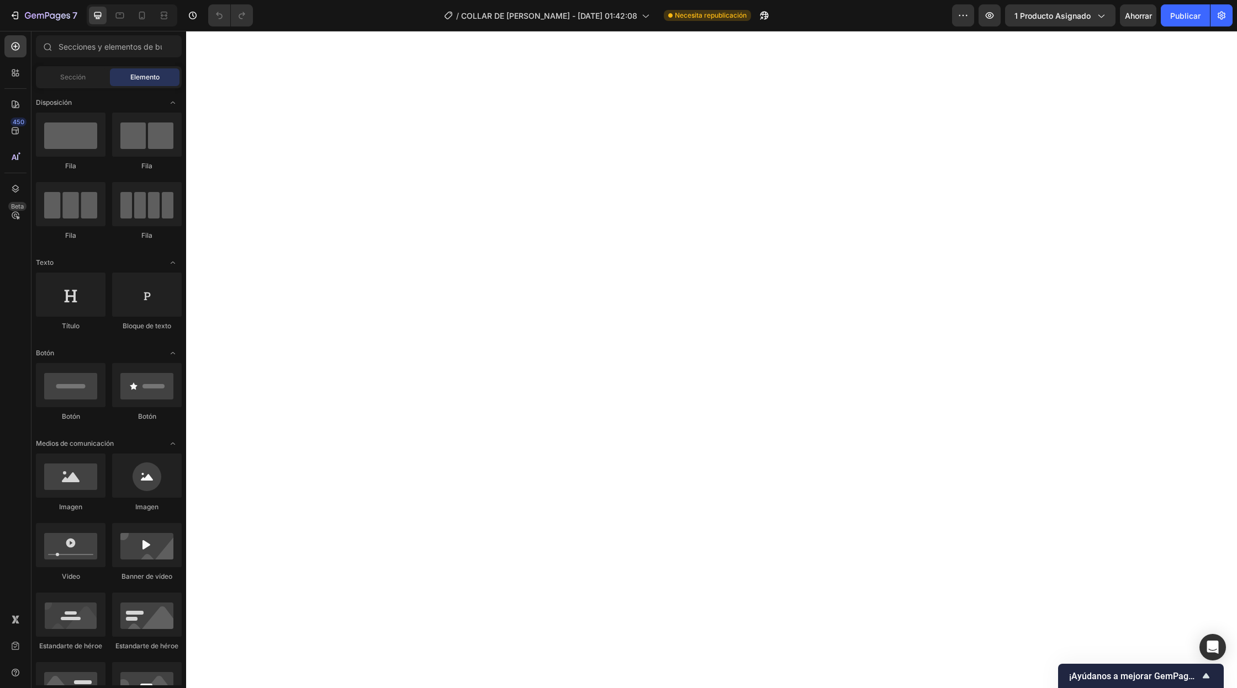
scroll to position [7759, 0]
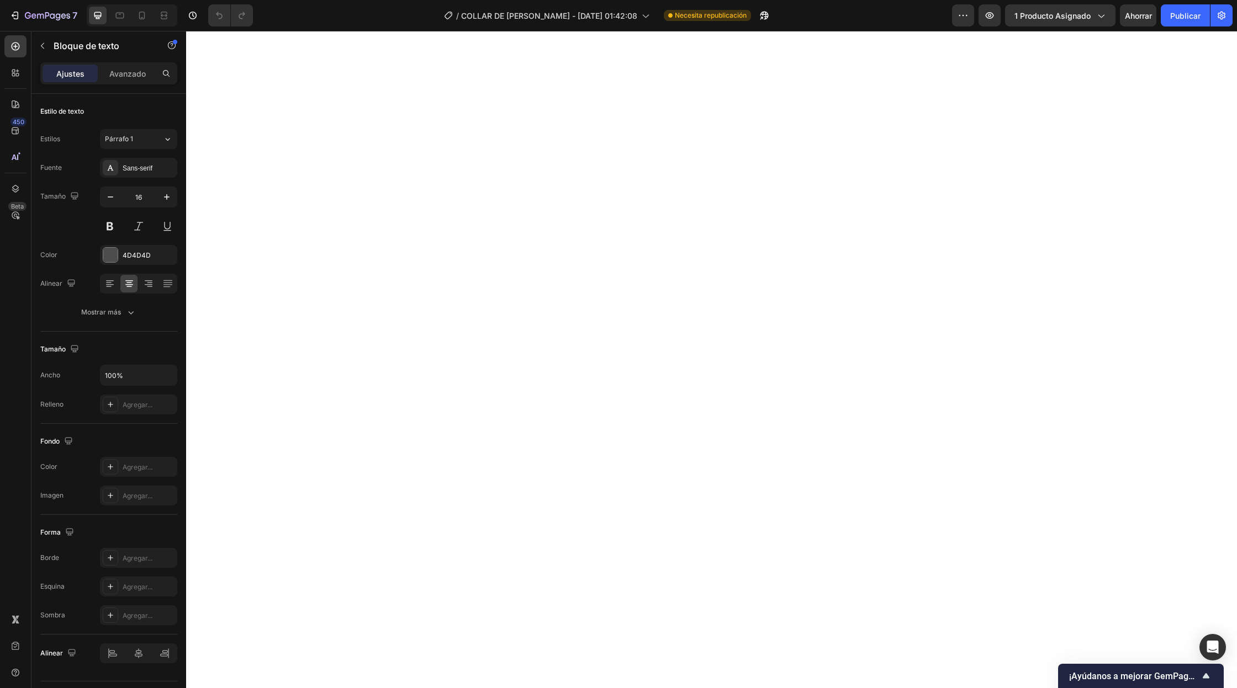
drag, startPoint x: 709, startPoint y: 300, endPoint x: 707, endPoint y: 274, distance: 26.0
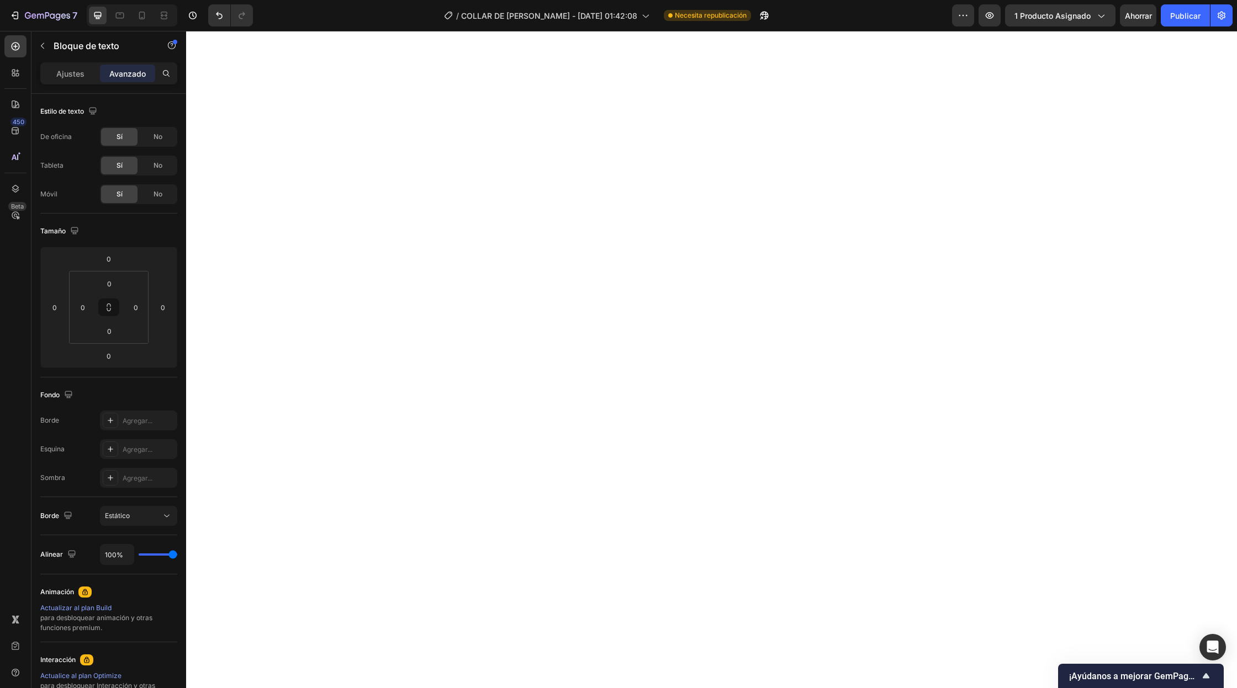
click at [84, 71] on div "Ajustes" at bounding box center [70, 74] width 55 height 18
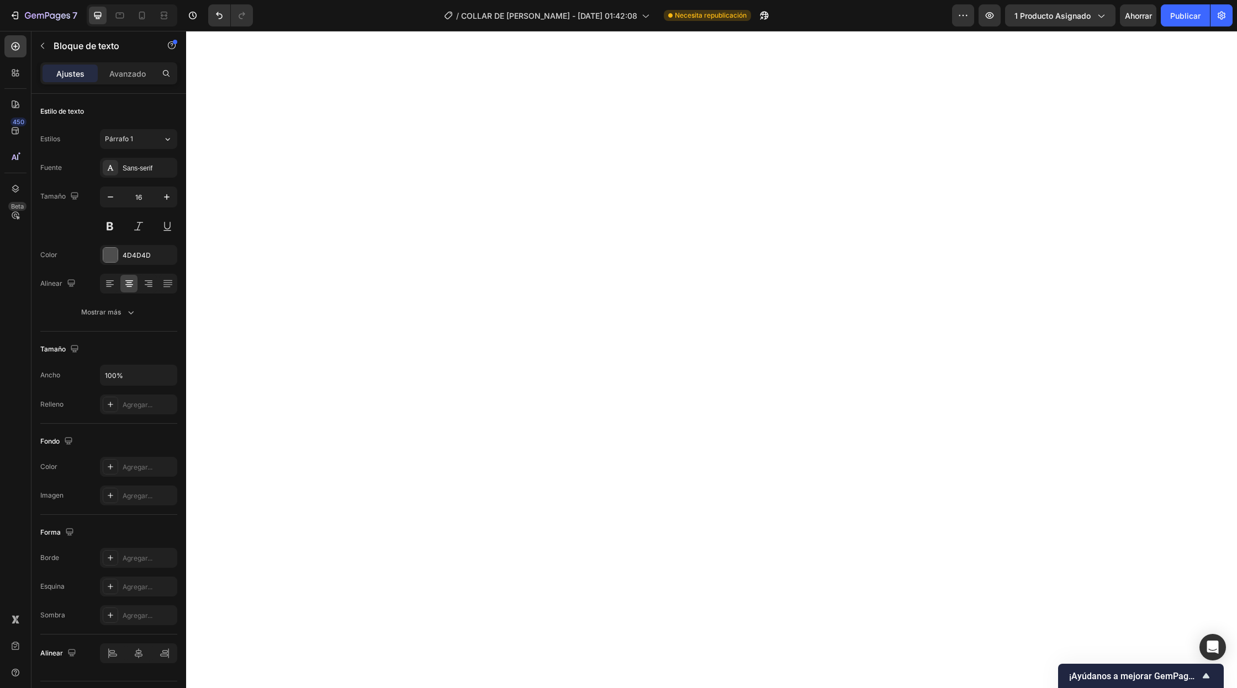
scroll to position [7762, 0]
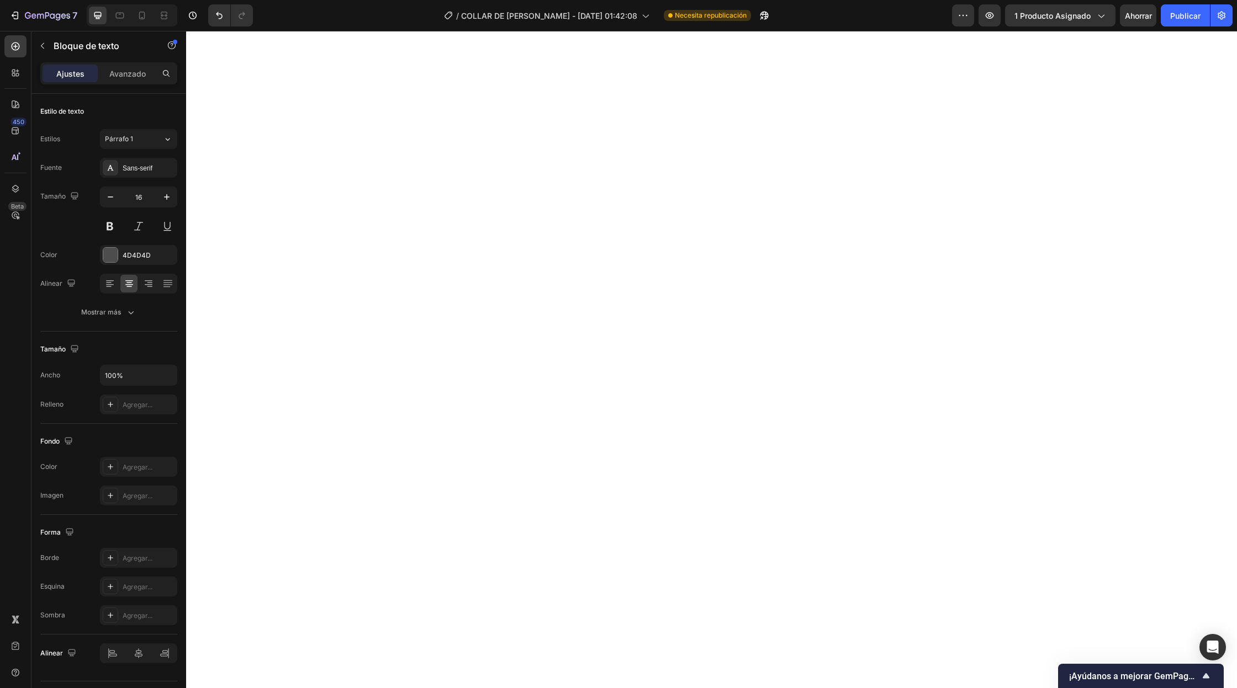
click at [125, 82] on div "Avanzado" at bounding box center [127, 74] width 55 height 18
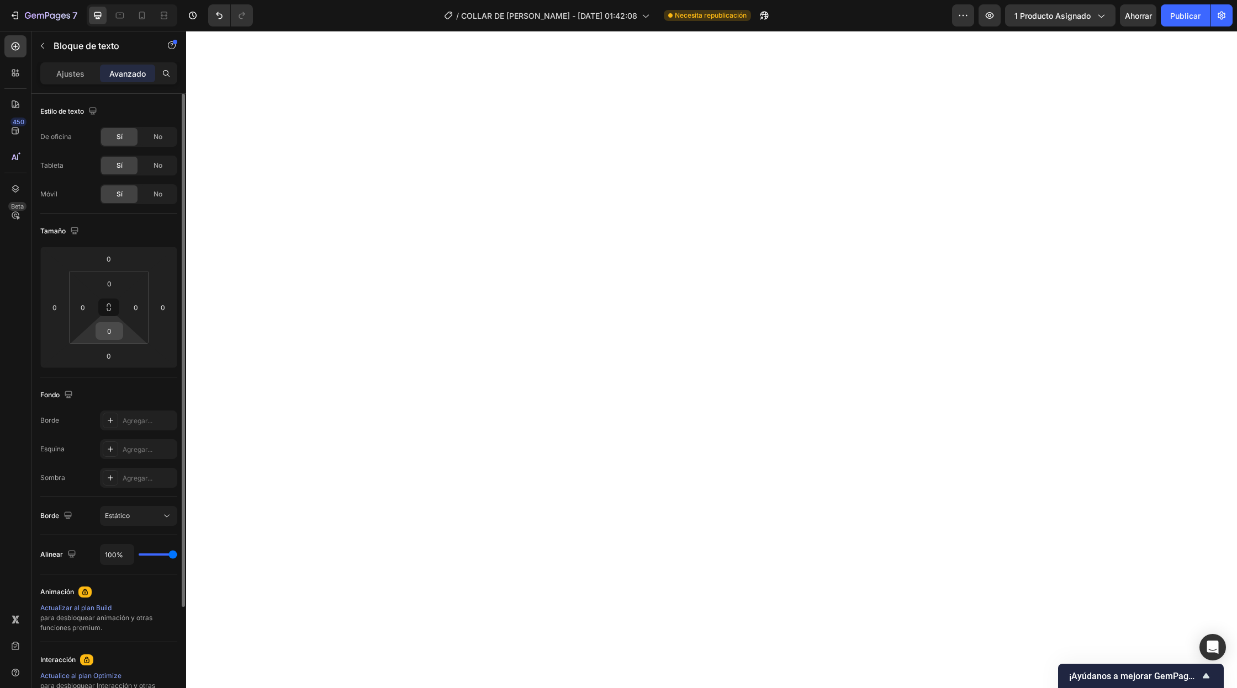
click at [103, 328] on input "0" at bounding box center [109, 331] width 22 height 17
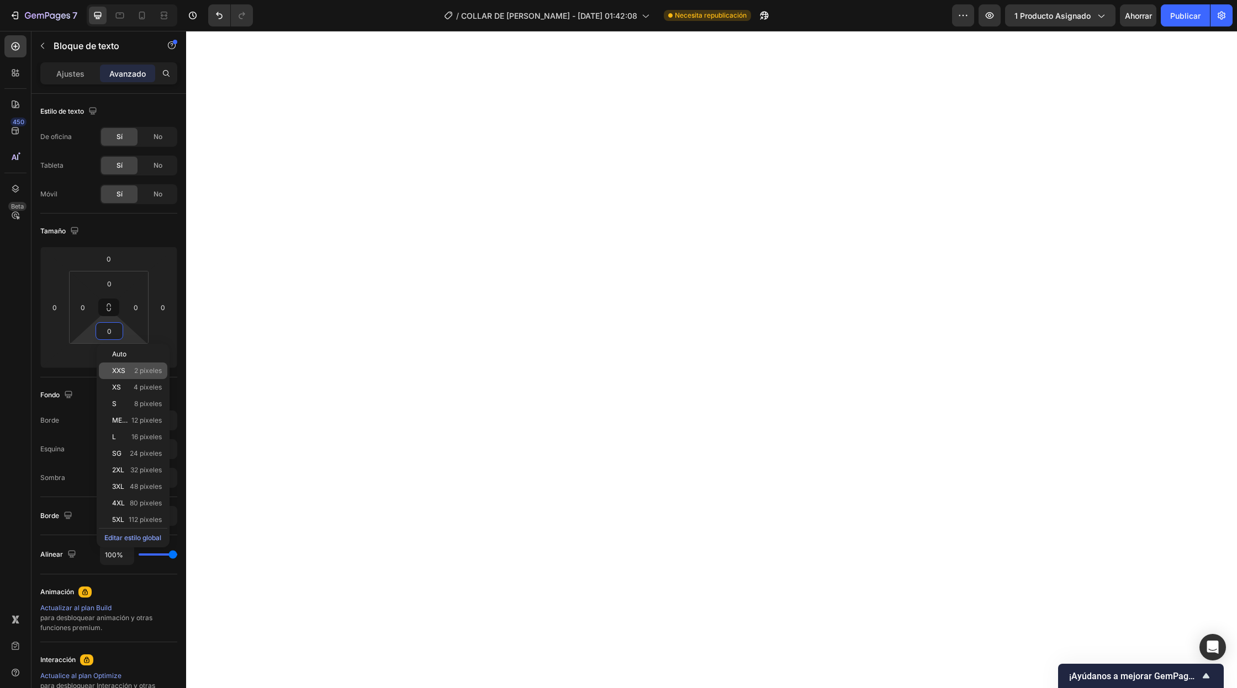
click at [105, 371] on div "XXS 2 píxeles" at bounding box center [133, 371] width 68 height 17
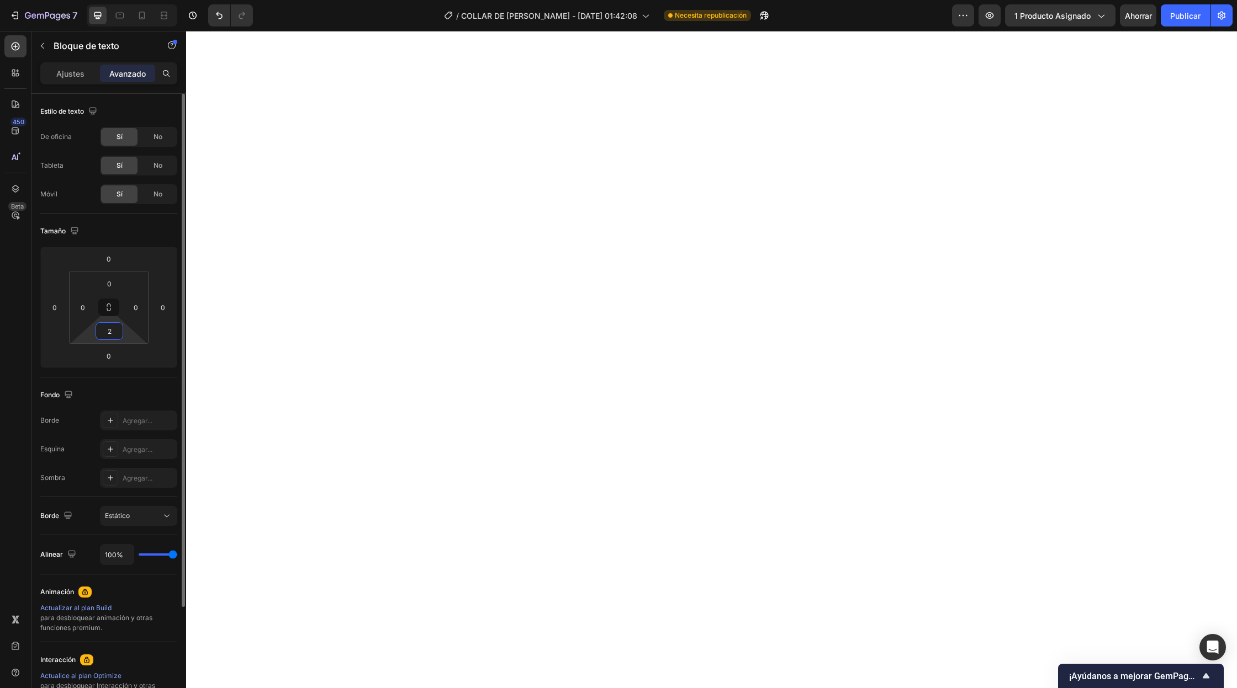
click at [114, 333] on input "2" at bounding box center [109, 331] width 22 height 17
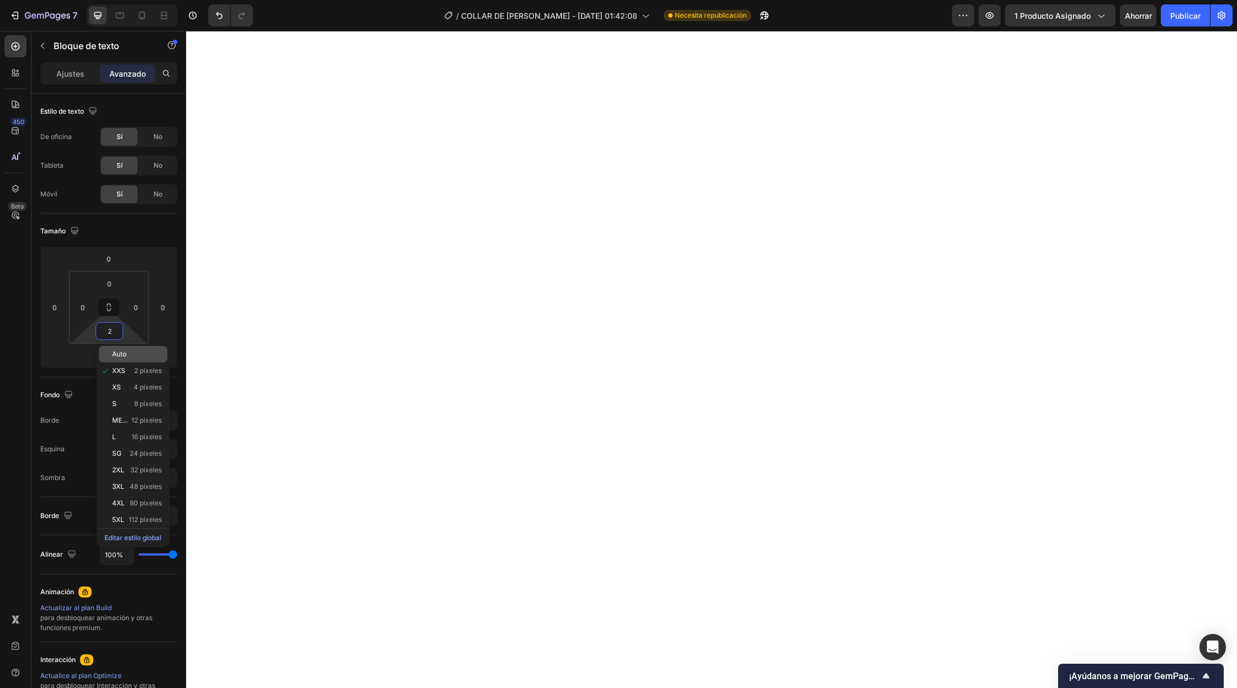
click at [125, 355] on font "Auto" at bounding box center [119, 354] width 14 height 8
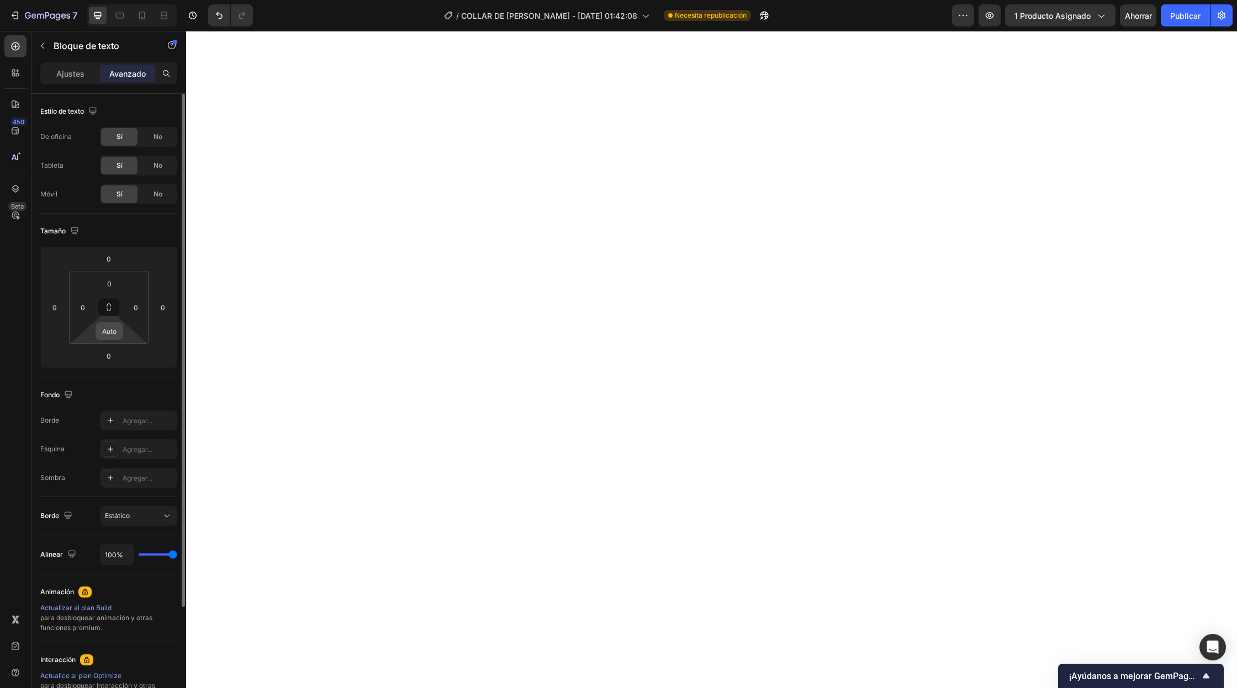
click at [113, 338] on input "Auto" at bounding box center [109, 331] width 22 height 17
type input "-"
type input "0"
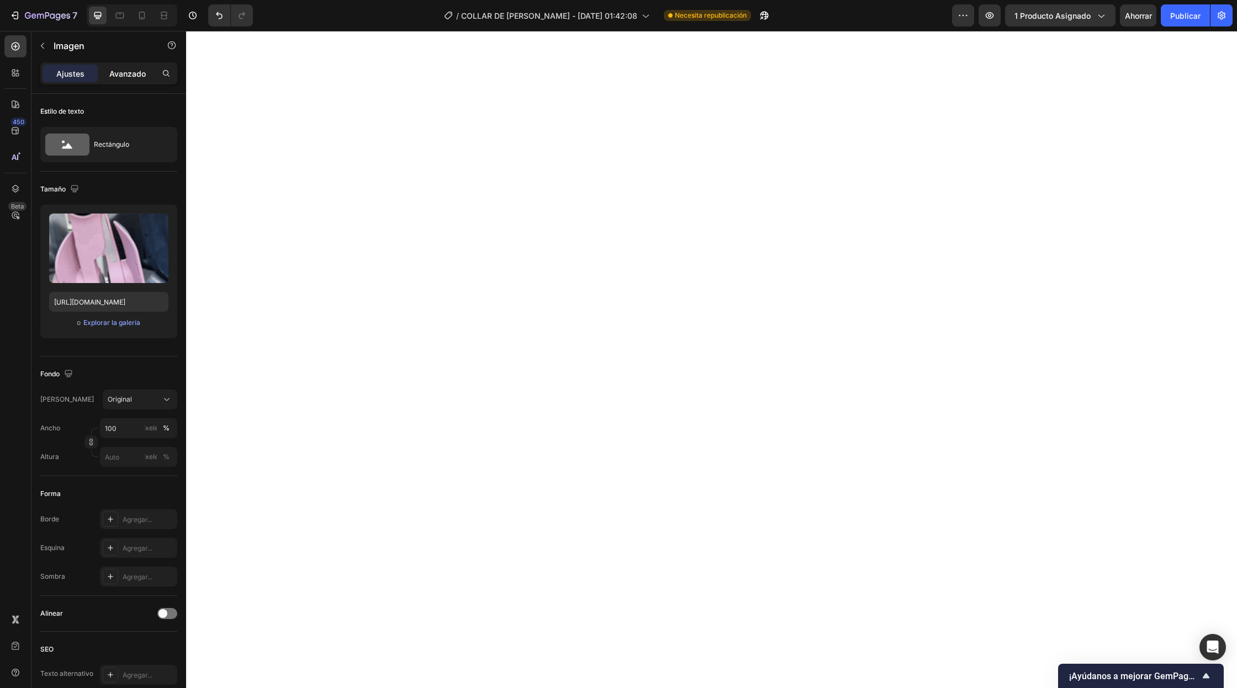
click at [115, 68] on p "Avanzado" at bounding box center [127, 74] width 36 height 12
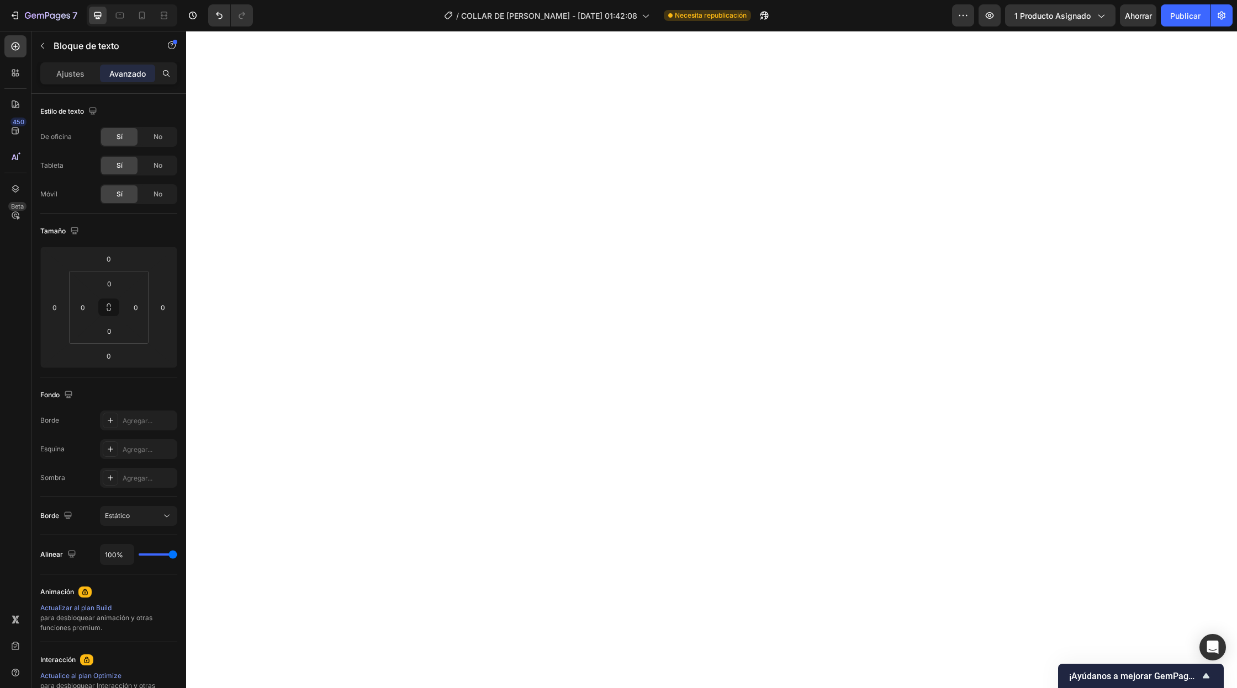
click at [99, 359] on input "0" at bounding box center [109, 356] width 22 height 17
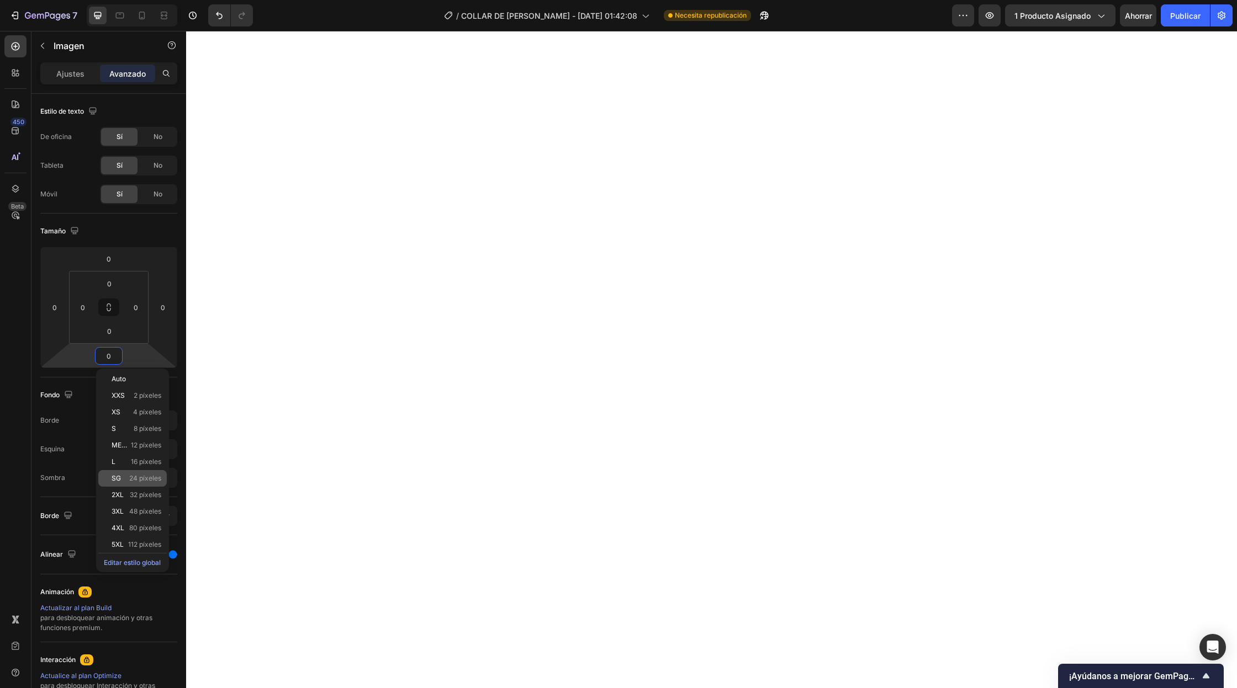
click at [135, 481] on font "24 píxeles" at bounding box center [145, 478] width 32 height 8
type input "24"
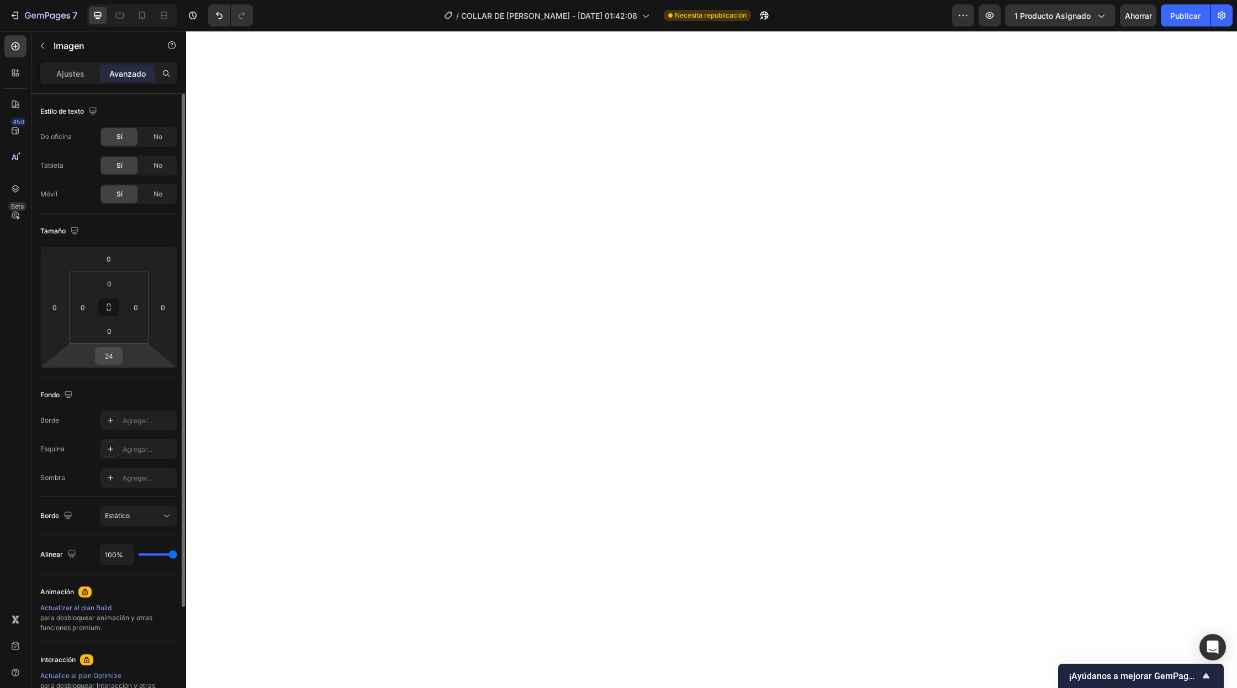
click at [113, 358] on input "24" at bounding box center [109, 356] width 22 height 17
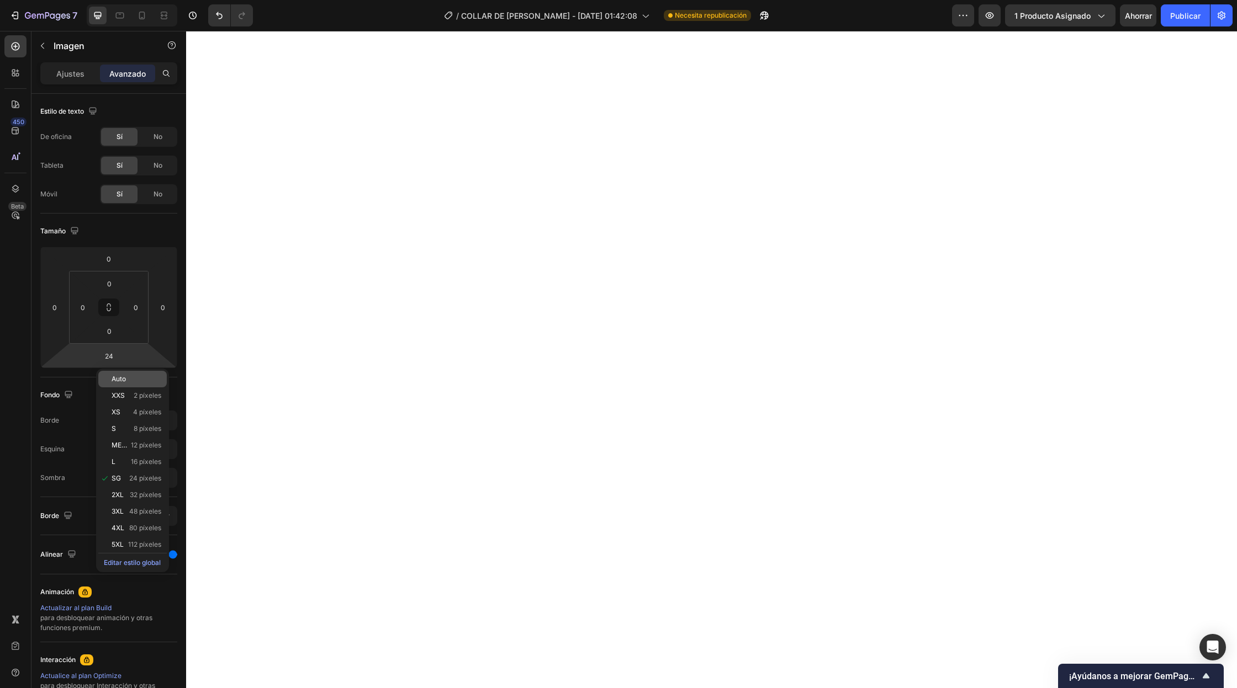
click at [119, 375] on font "Auto" at bounding box center [119, 379] width 14 height 8
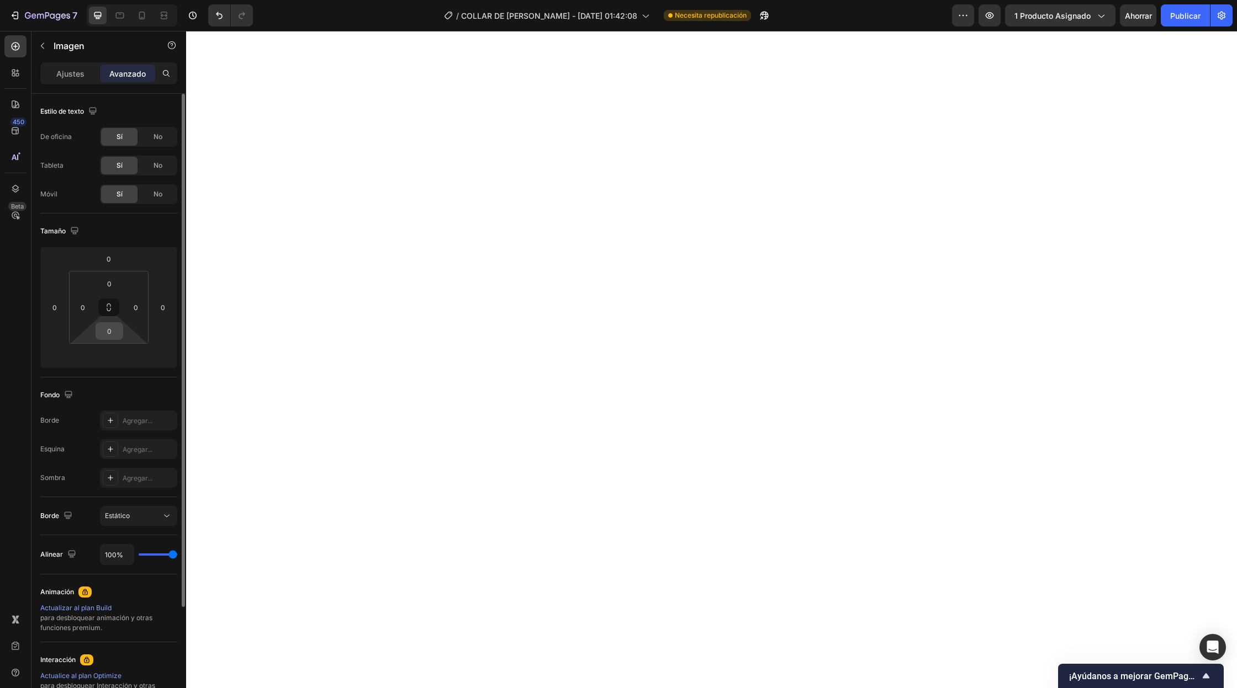
click at [115, 333] on input "0" at bounding box center [109, 331] width 22 height 17
type input "90"
click at [149, 0] on html "7 / COLLAR DE [PERSON_NAME] - [DATE] 01:42:08 Necesita republicación Avance 1 p…" at bounding box center [618, 0] width 1237 height 0
click at [115, 0] on html "7 / COLLAR DE [PERSON_NAME] - [DATE] 01:42:08 Necesita republicación Avance 1 p…" at bounding box center [618, 0] width 1237 height 0
type input "45"
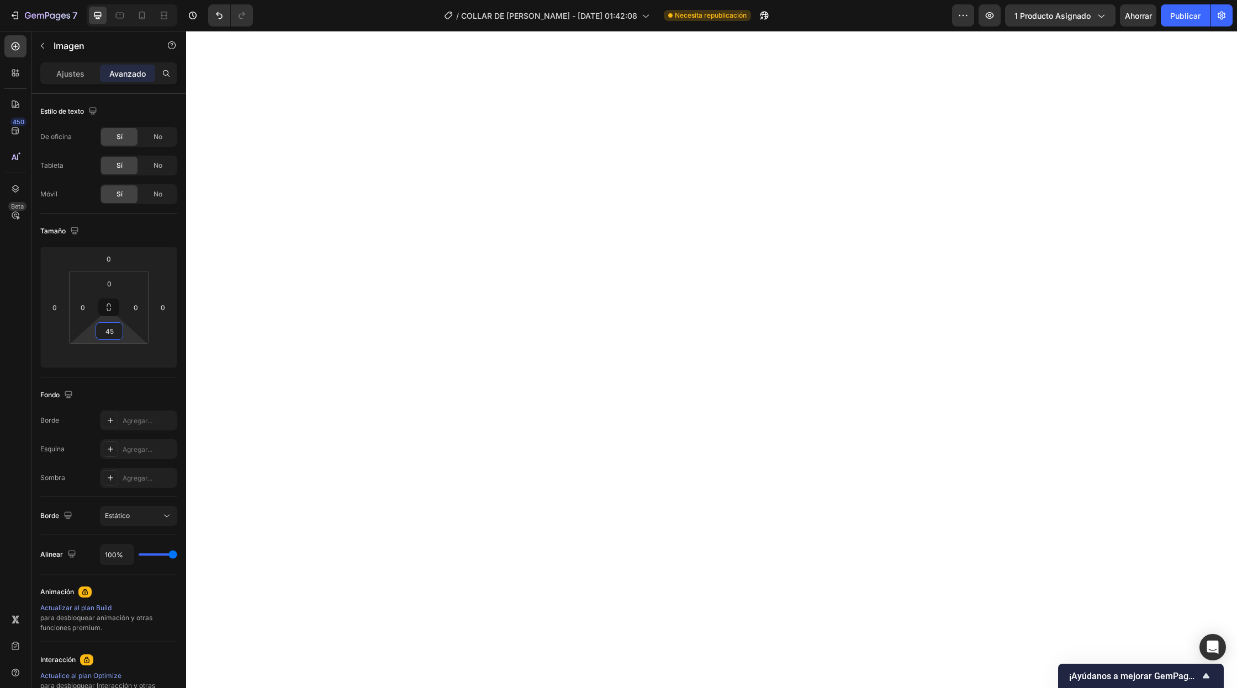
click at [122, 332] on div "45" at bounding box center [110, 331] width 28 height 18
click at [123, 358] on font "Auto" at bounding box center [119, 354] width 14 height 8
type input "Auto"
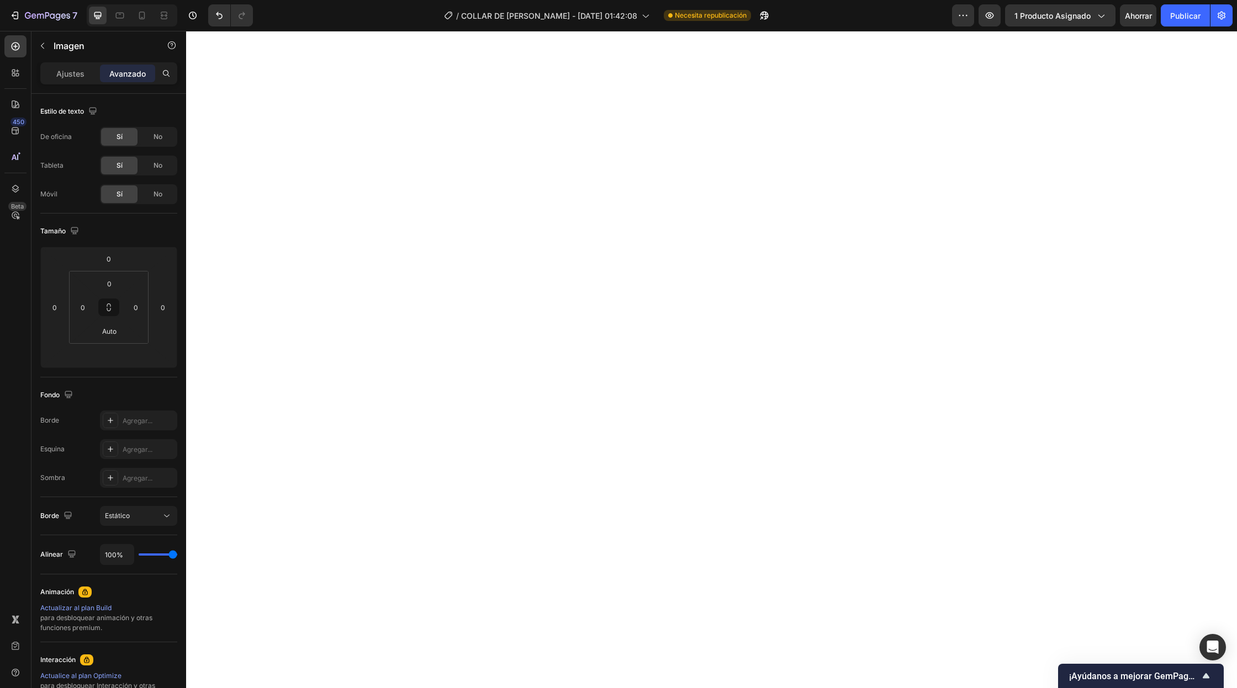
click at [103, 0] on html "7 / COLLAR DE [PERSON_NAME] - [DATE] 01:42:08 Necesita republicación Avance 1 p…" at bounding box center [618, 0] width 1237 height 0
click at [107, 330] on input "0" at bounding box center [109, 331] width 22 height 17
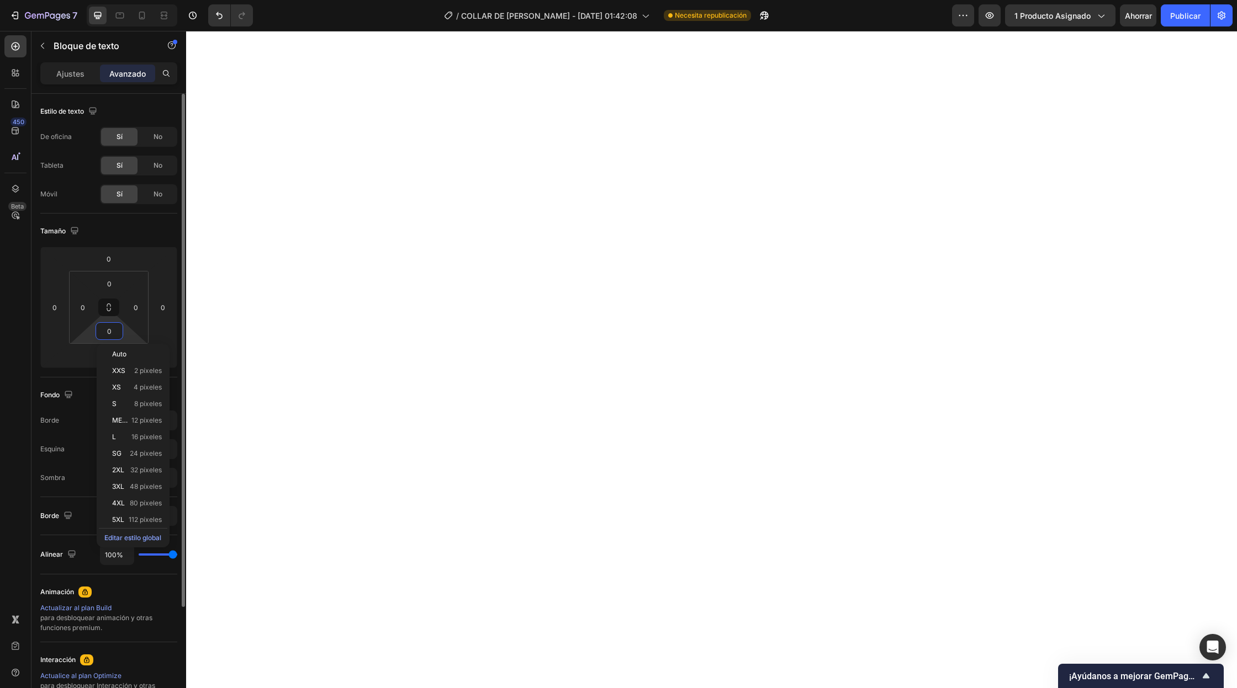
click at [108, 333] on input "0" at bounding box center [109, 331] width 22 height 17
click at [137, 468] on font "32 píxeles" at bounding box center [145, 470] width 31 height 8
click at [103, 337] on input "32" at bounding box center [109, 331] width 22 height 17
click at [105, 329] on input "-32" at bounding box center [109, 331] width 22 height 17
click at [113, 0] on html "7 / COLLAR DE [PERSON_NAME] - [DATE] 01:42:08 Necesita republicación Avance 1 p…" at bounding box center [618, 0] width 1237 height 0
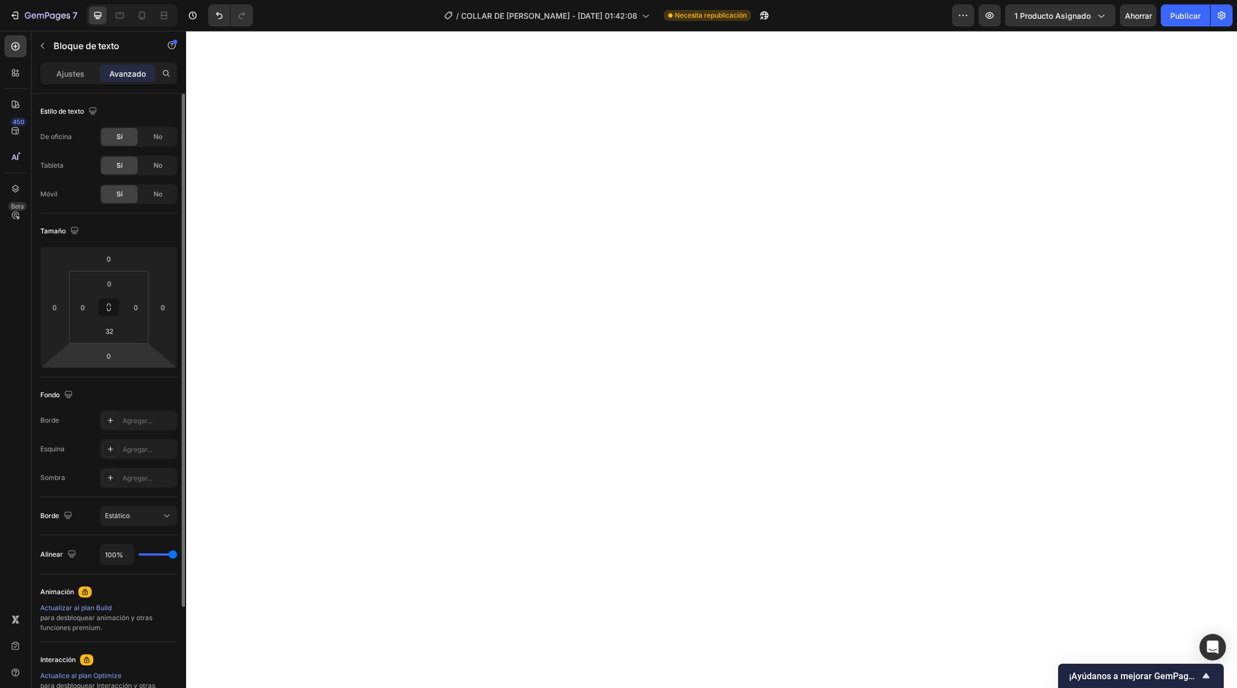
click at [113, 0] on html "7 / COLLAR DE [PERSON_NAME] - [DATE] 01:42:08 Necesita republicación Avance 1 p…" at bounding box center [618, 0] width 1237 height 0
click at [113, 328] on input "32" at bounding box center [109, 331] width 22 height 17
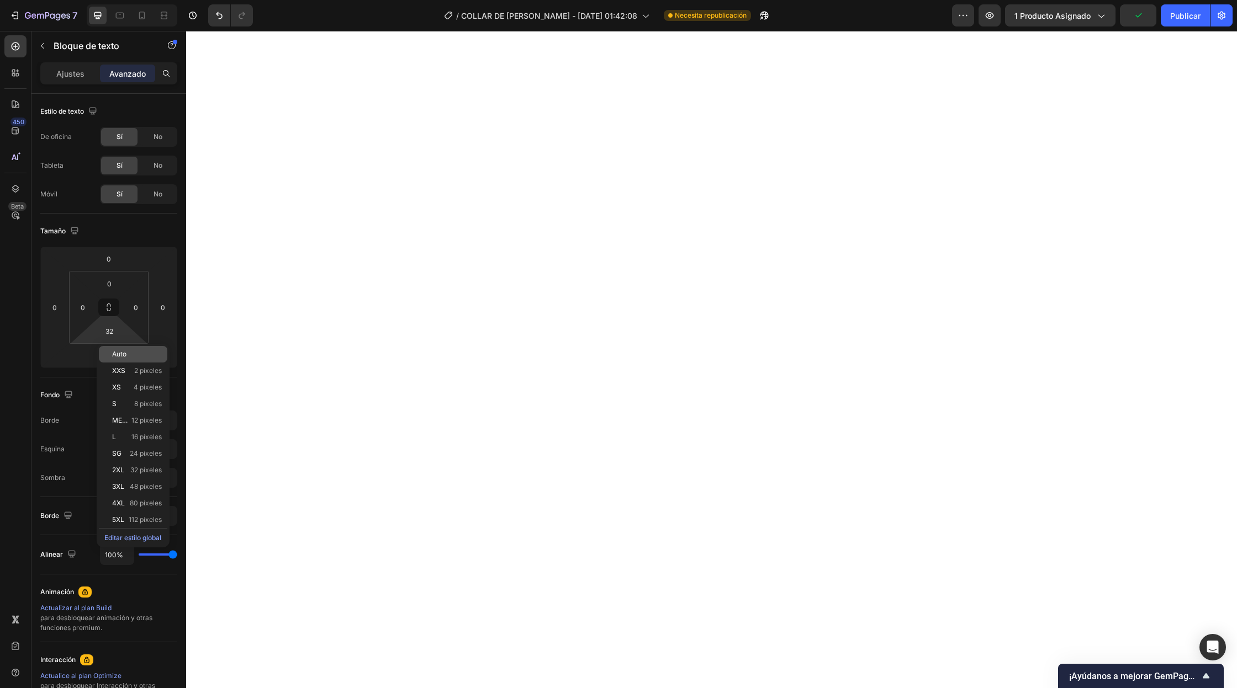
click at [119, 356] on font "Auto" at bounding box center [119, 354] width 14 height 8
type input "Auto"
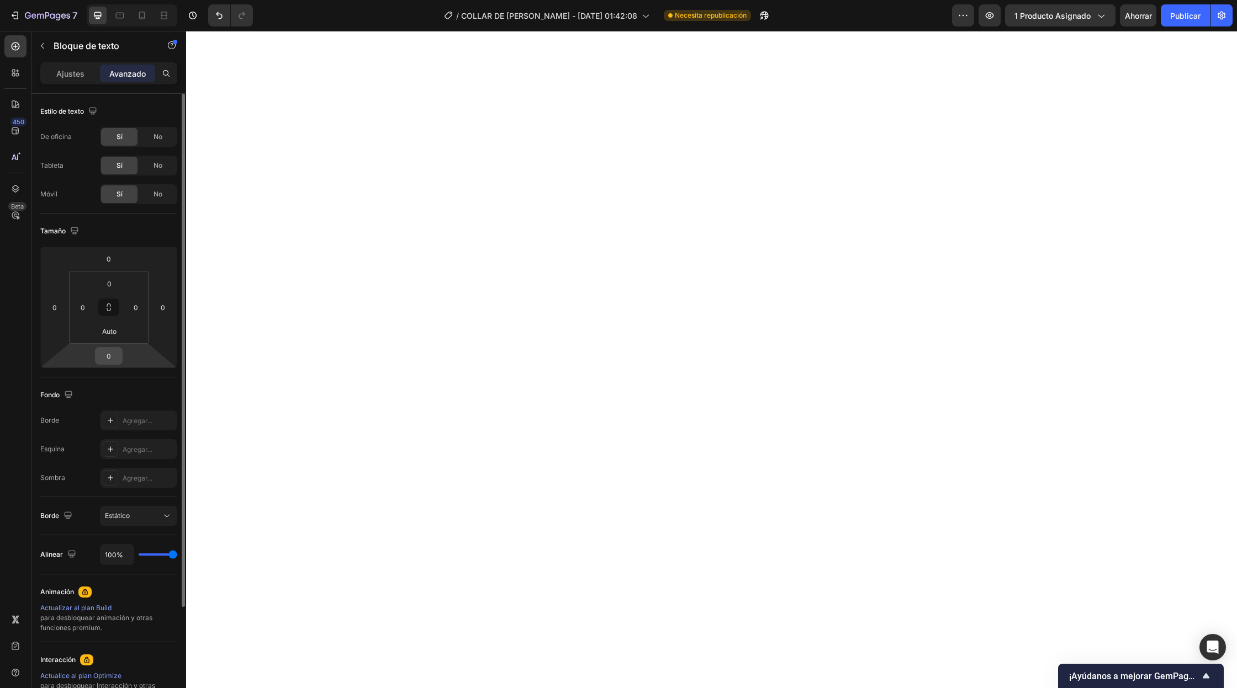
click at [112, 358] on input "0" at bounding box center [109, 356] width 22 height 17
type input "4"
type input "-45"
click at [174, 392] on div "Fondo" at bounding box center [108, 395] width 137 height 18
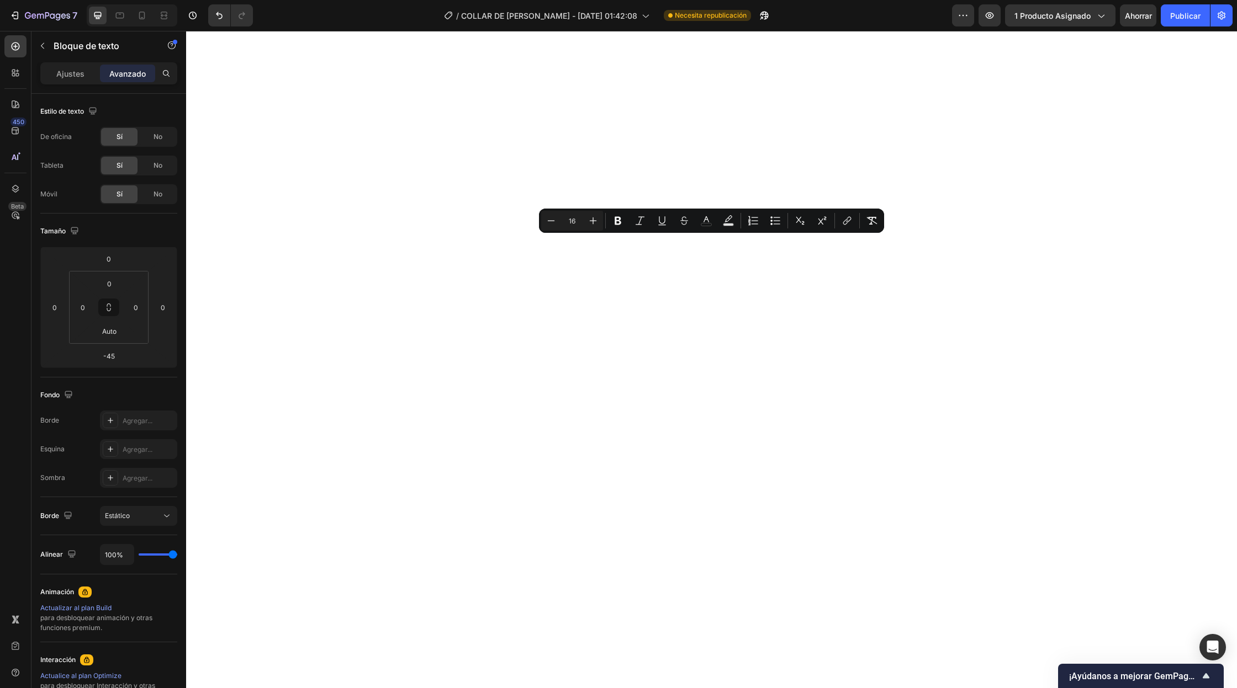
drag, startPoint x: 975, startPoint y: 267, endPoint x: 204, endPoint y: 240, distance: 771.7
click at [69, 76] on font "Ajustes" at bounding box center [70, 73] width 28 height 9
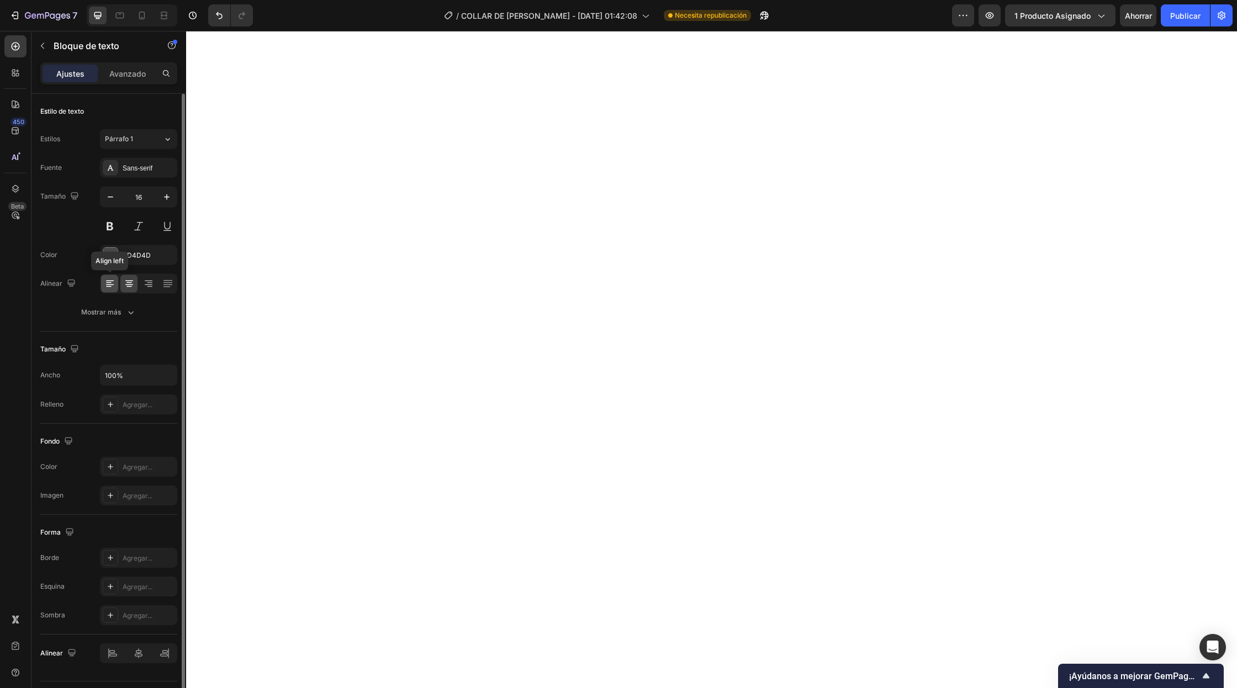
click at [111, 284] on icon at bounding box center [110, 284] width 8 height 1
click at [120, 287] on div at bounding box center [128, 284] width 17 height 18
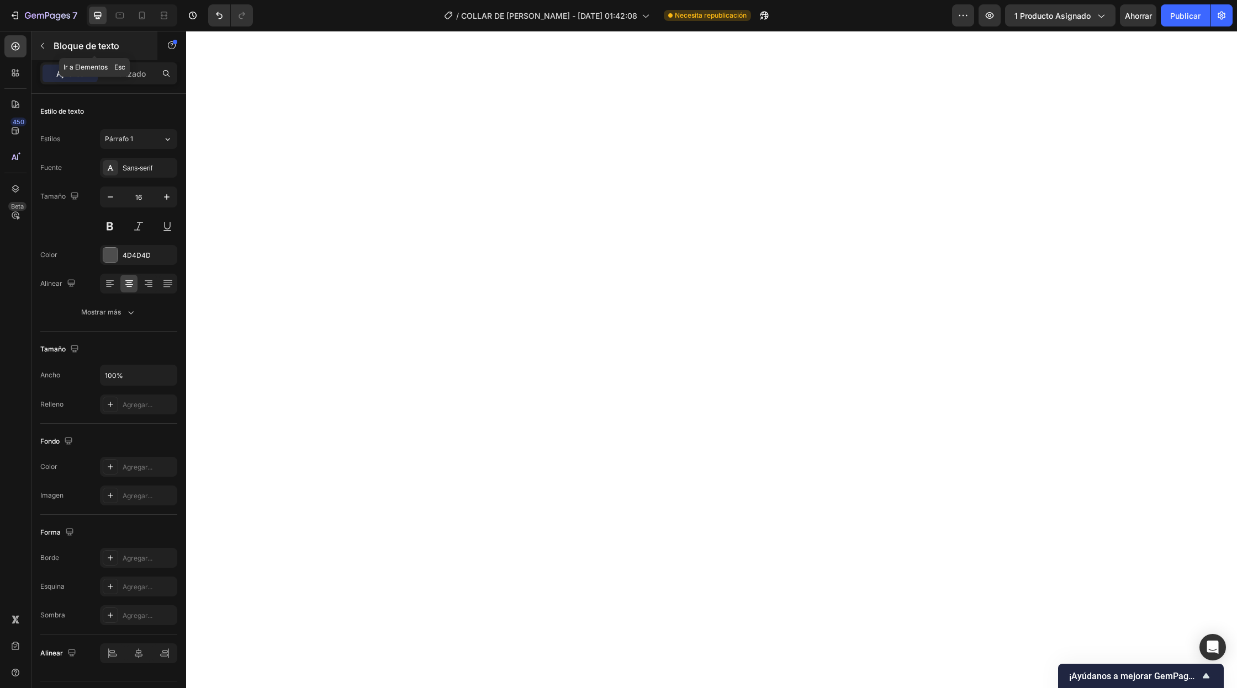
click at [44, 44] on icon "button" at bounding box center [42, 45] width 9 height 9
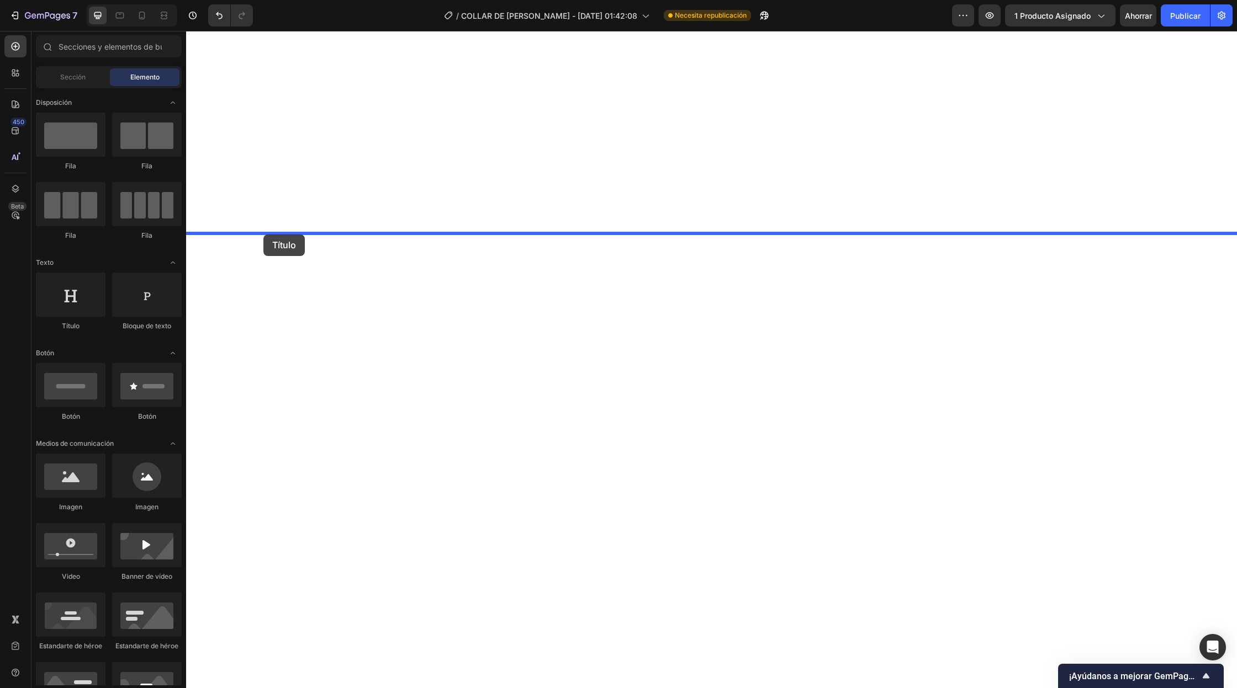
drag, startPoint x: 268, startPoint y: 333, endPoint x: 263, endPoint y: 235, distance: 98.4
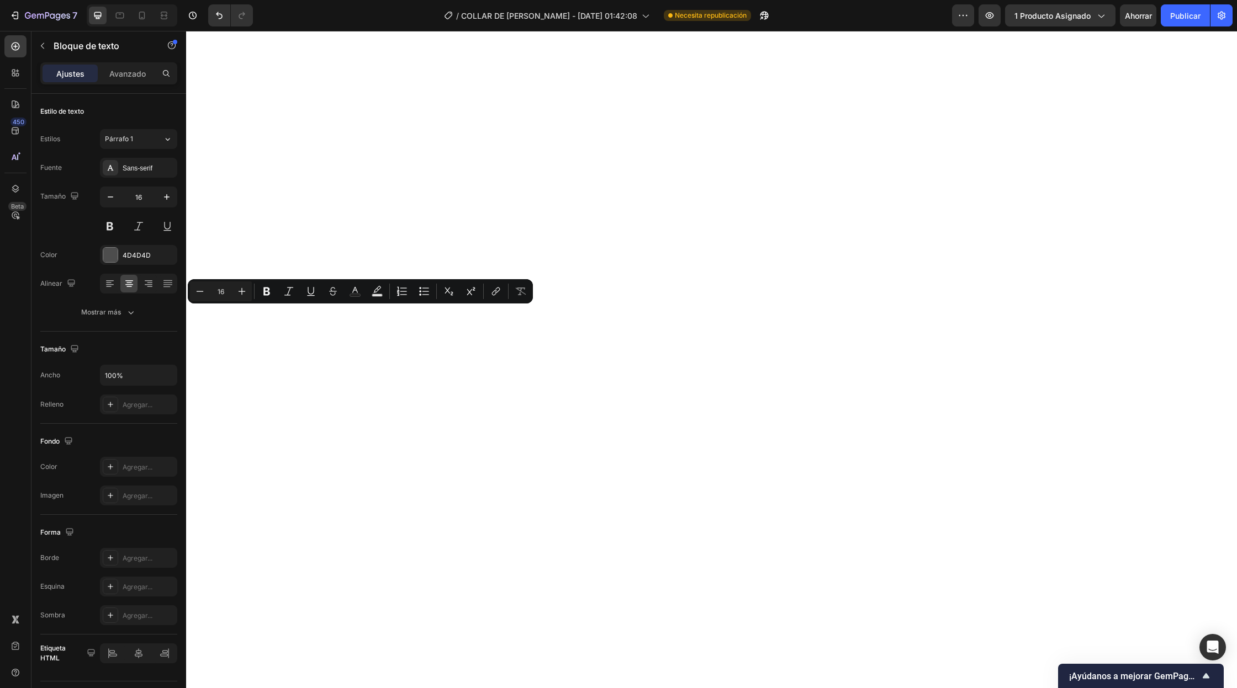
drag, startPoint x: 349, startPoint y: 316, endPoint x: 200, endPoint y: 315, distance: 149.1
copy p "PANTALLA DIGITAL DE FACIL USO"
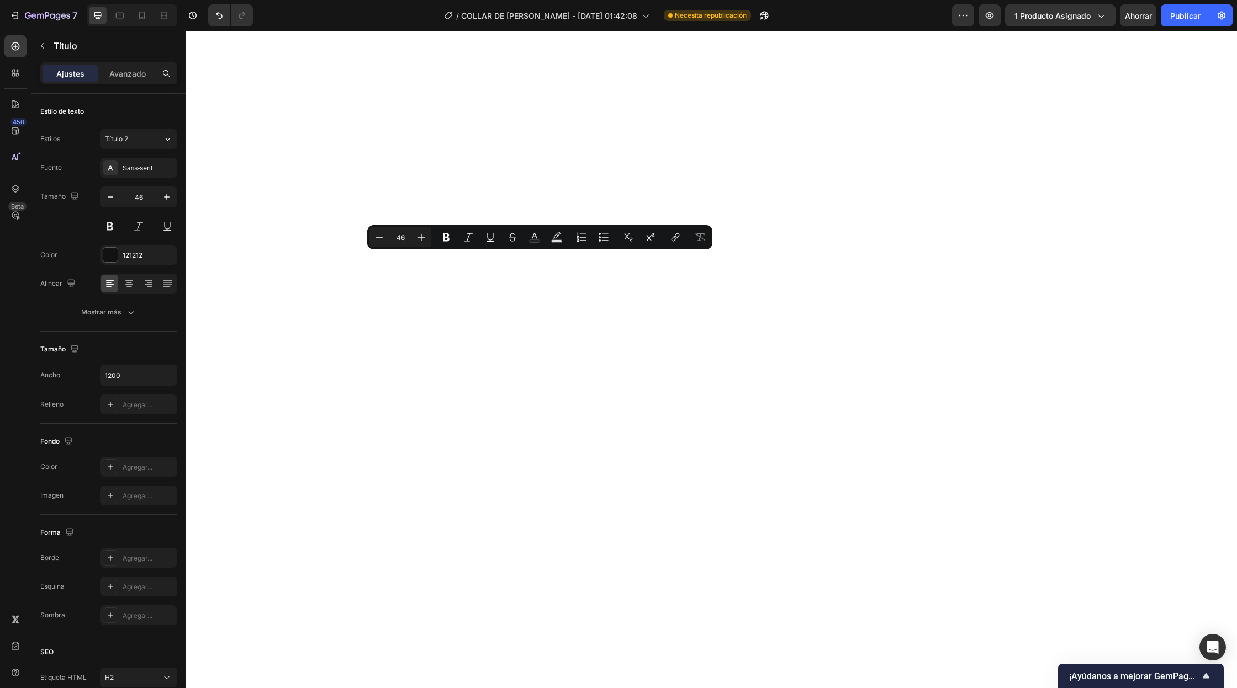
drag, startPoint x: 699, startPoint y: 271, endPoint x: 385, endPoint y: 275, distance: 313.6
drag, startPoint x: 785, startPoint y: 271, endPoint x: 368, endPoint y: 269, distance: 417.4
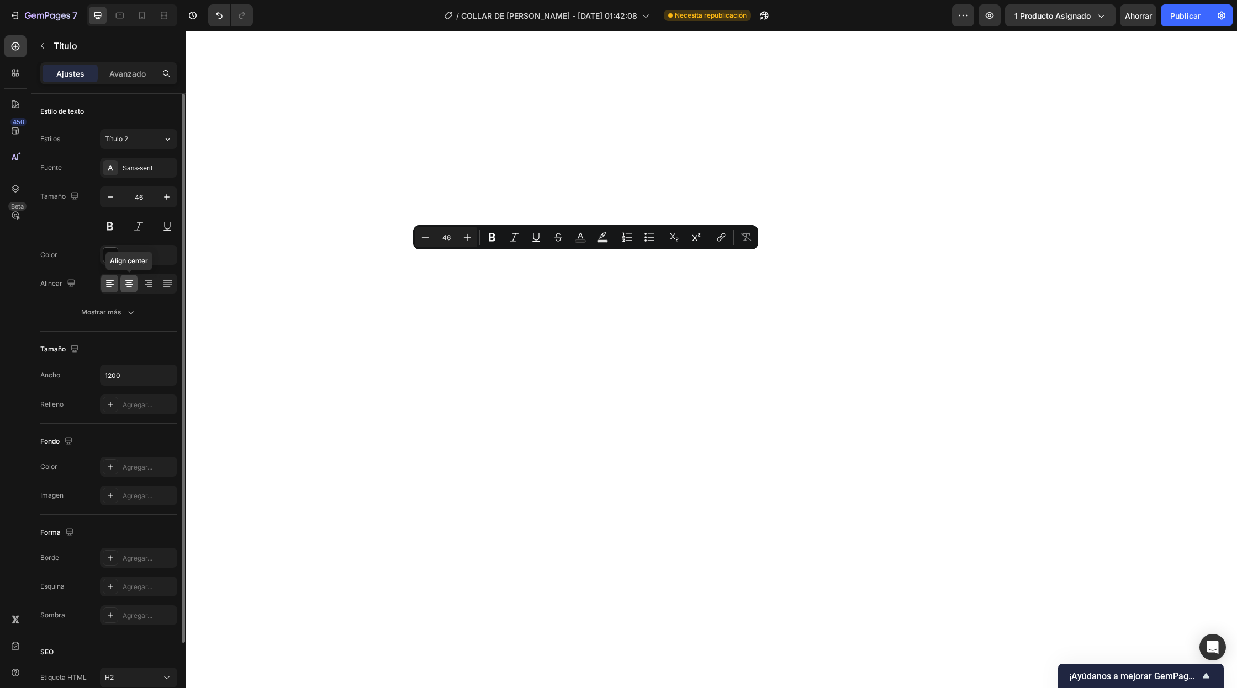
click at [124, 285] on icon at bounding box center [129, 283] width 11 height 11
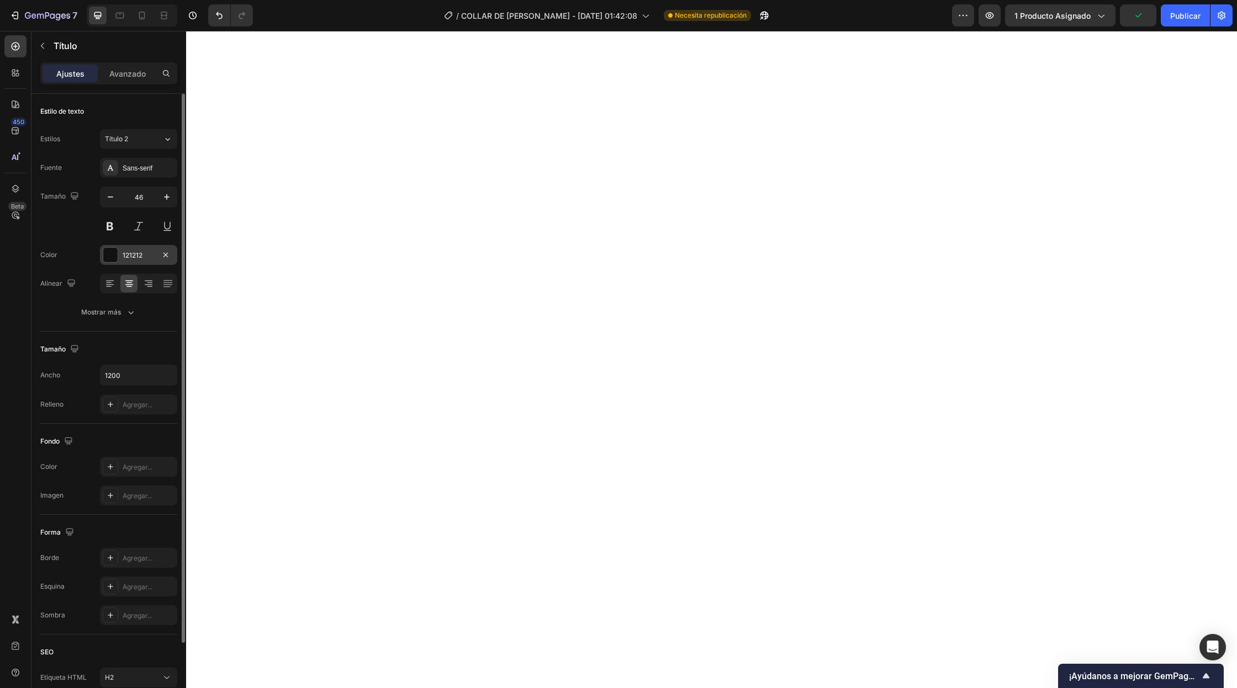
click at [111, 253] on div at bounding box center [110, 255] width 14 height 14
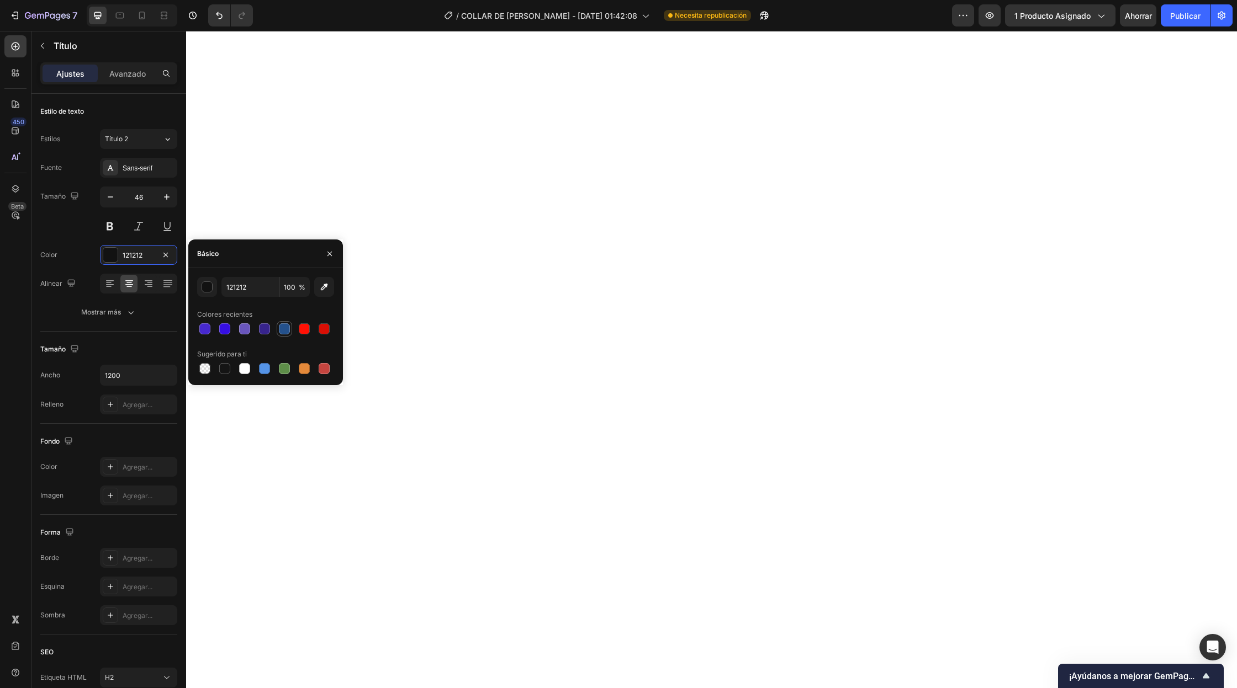
click at [285, 336] on div at bounding box center [284, 328] width 15 height 15
type input "24518C"
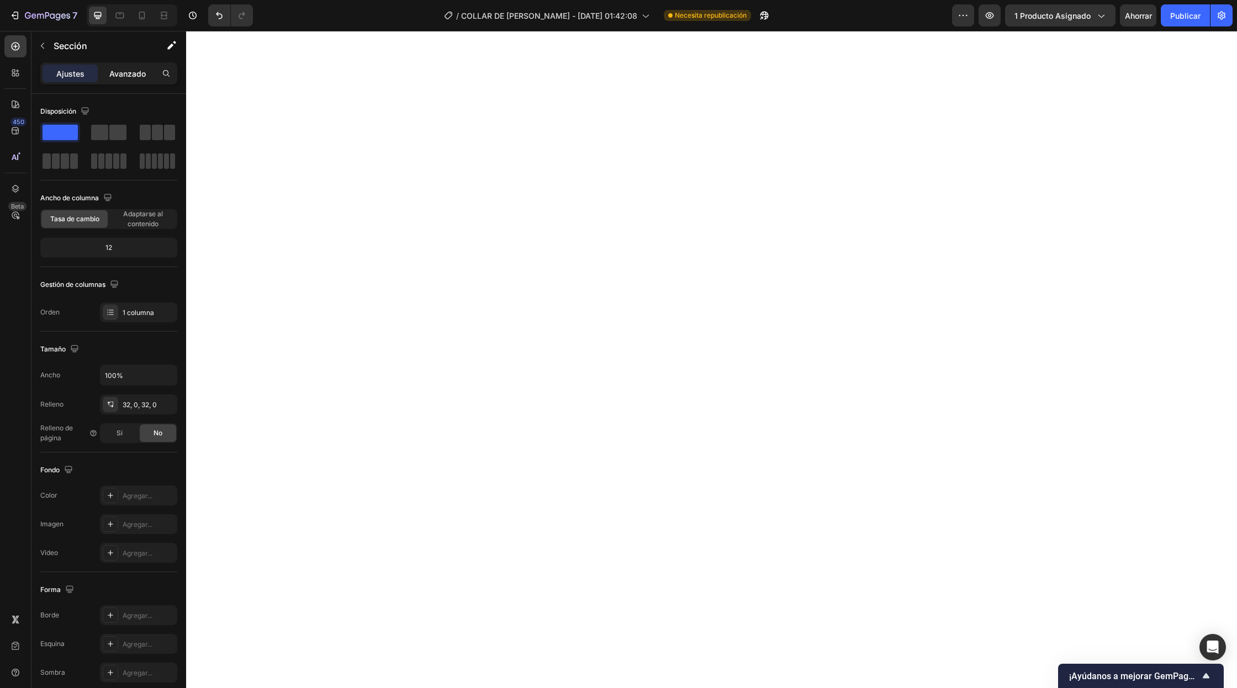
click at [132, 69] on font "Avanzado" at bounding box center [127, 73] width 36 height 9
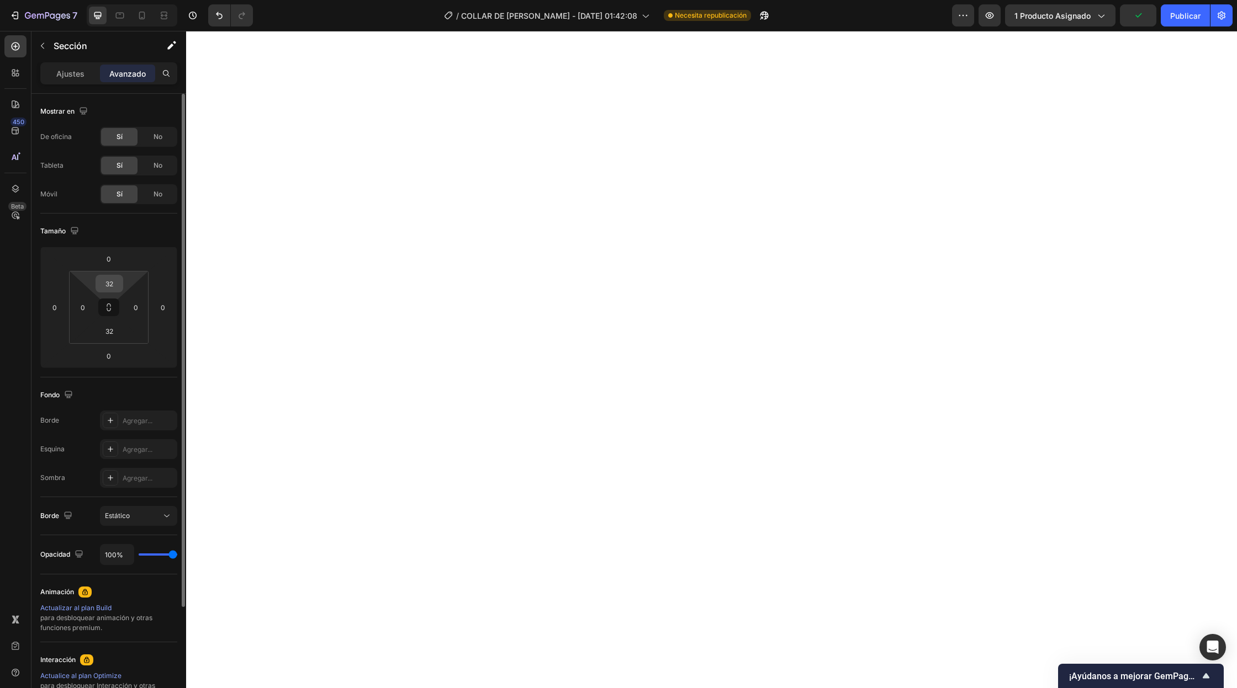
click at [106, 276] on input "32" at bounding box center [109, 283] width 22 height 17
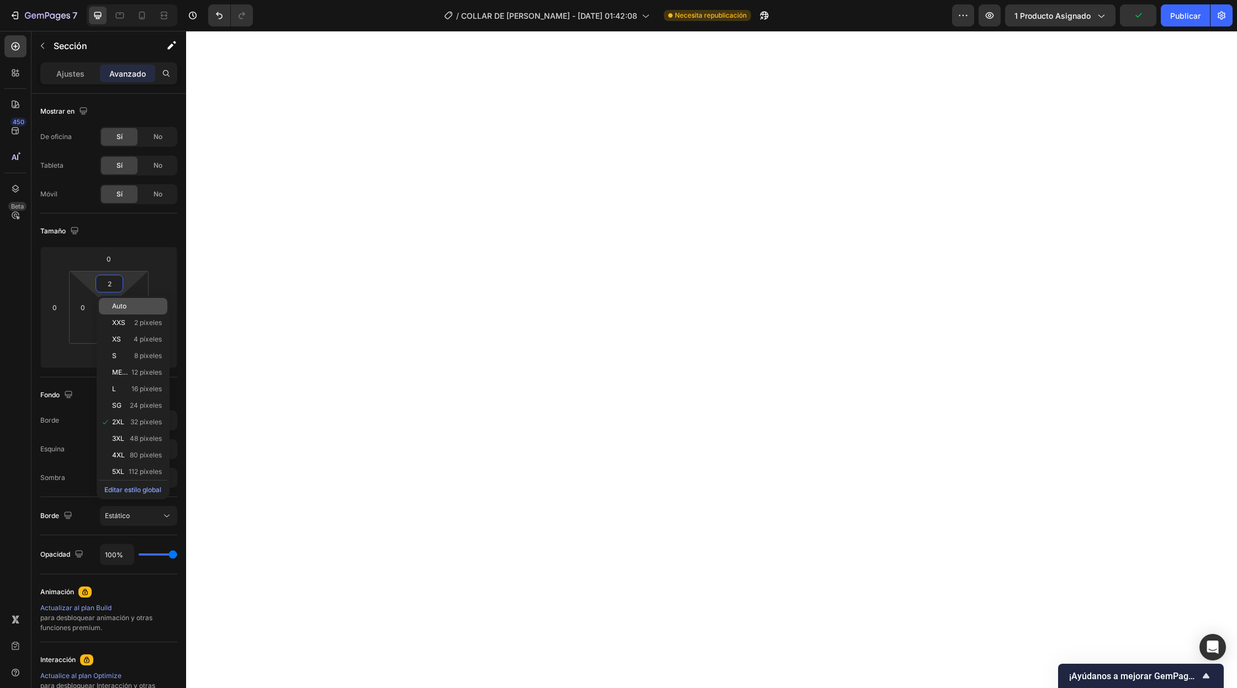
click at [128, 301] on div "Auto" at bounding box center [133, 306] width 68 height 17
type input "Auto"
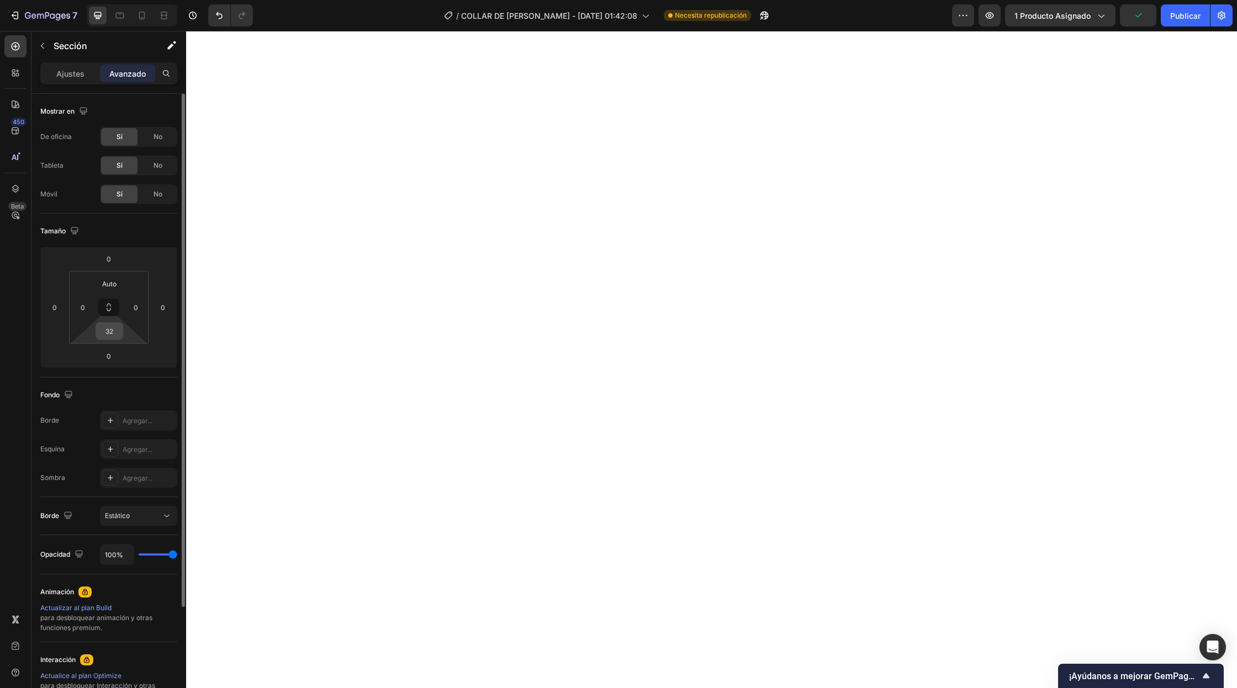
click at [112, 325] on input "32" at bounding box center [109, 331] width 22 height 17
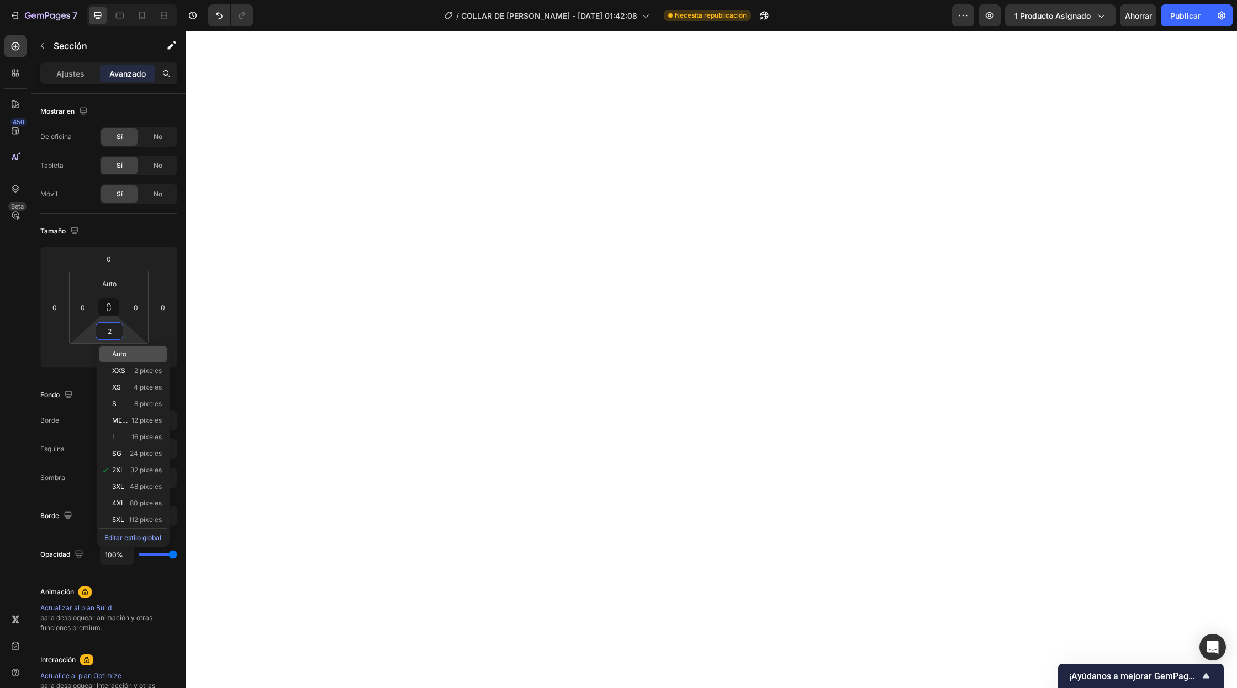
click at [121, 356] on font "Auto" at bounding box center [119, 354] width 14 height 8
type input "Auto"
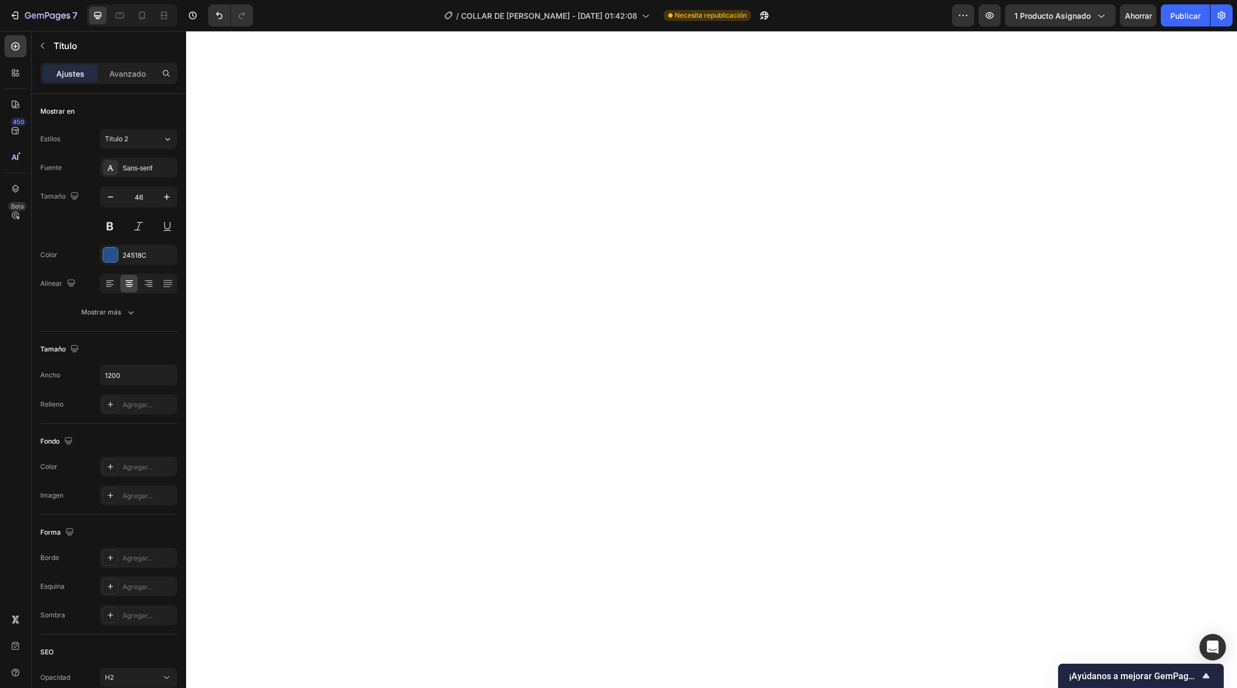
click at [131, 77] on font "Avanzado" at bounding box center [127, 73] width 36 height 9
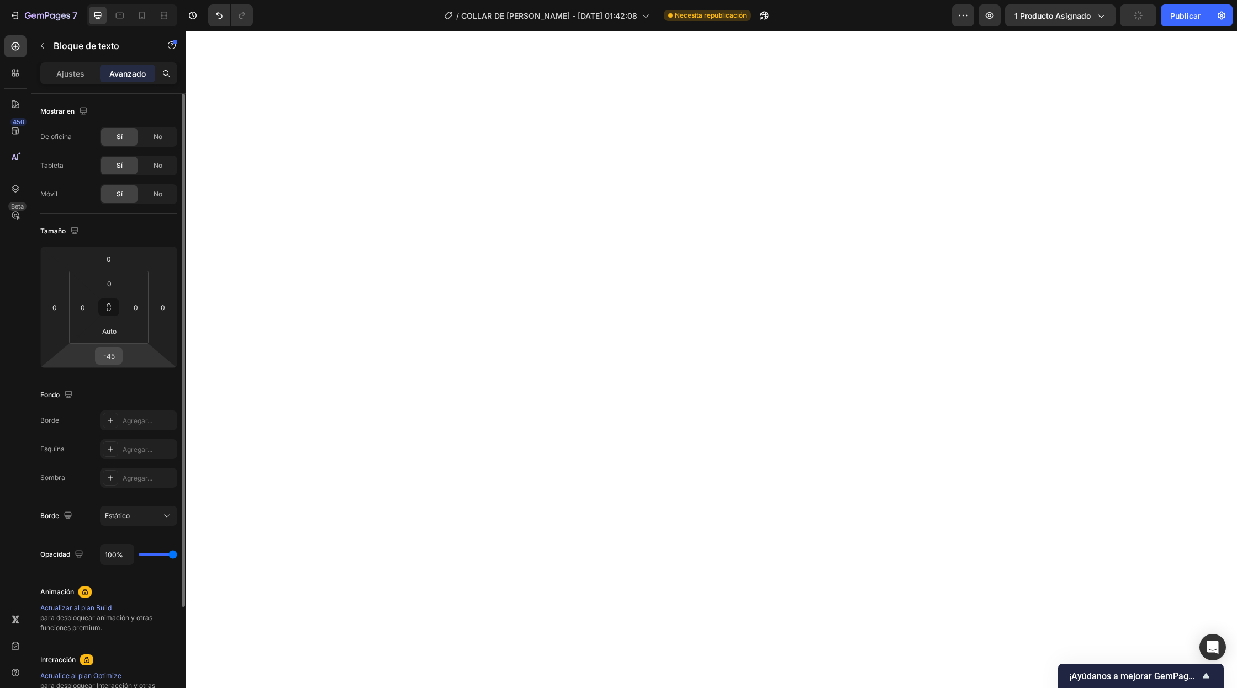
click at [113, 356] on input "-45" at bounding box center [109, 356] width 22 height 17
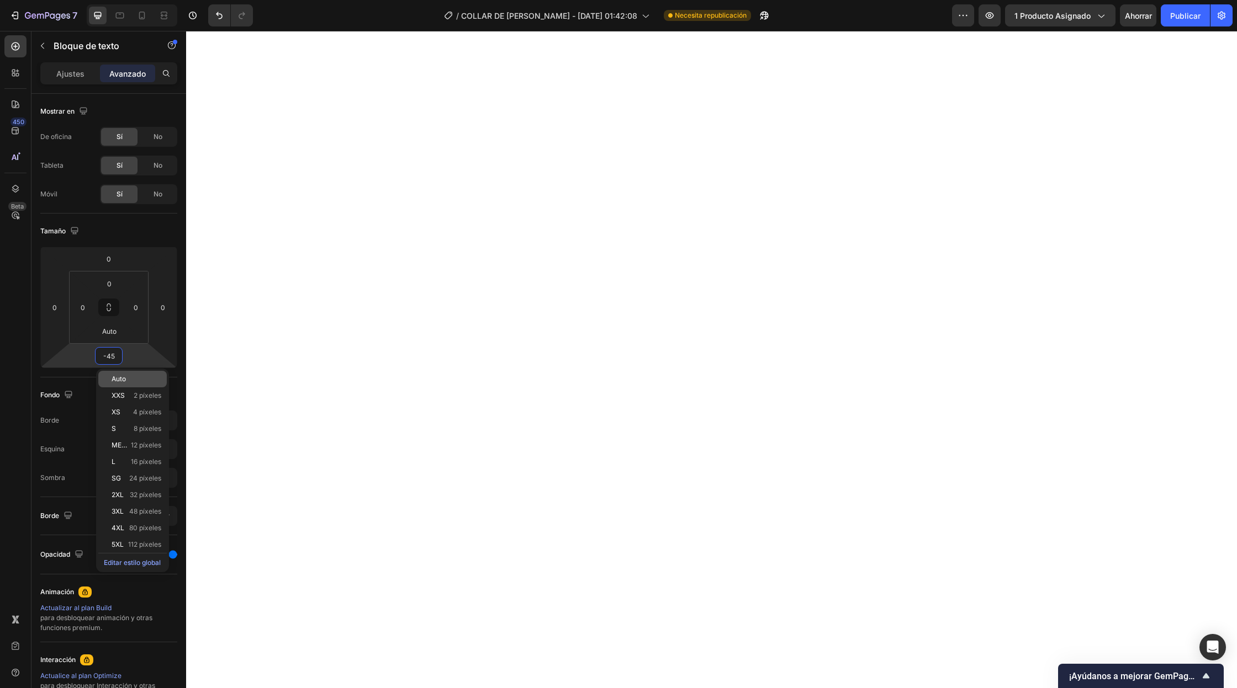
click at [113, 376] on font "Auto" at bounding box center [119, 379] width 14 height 8
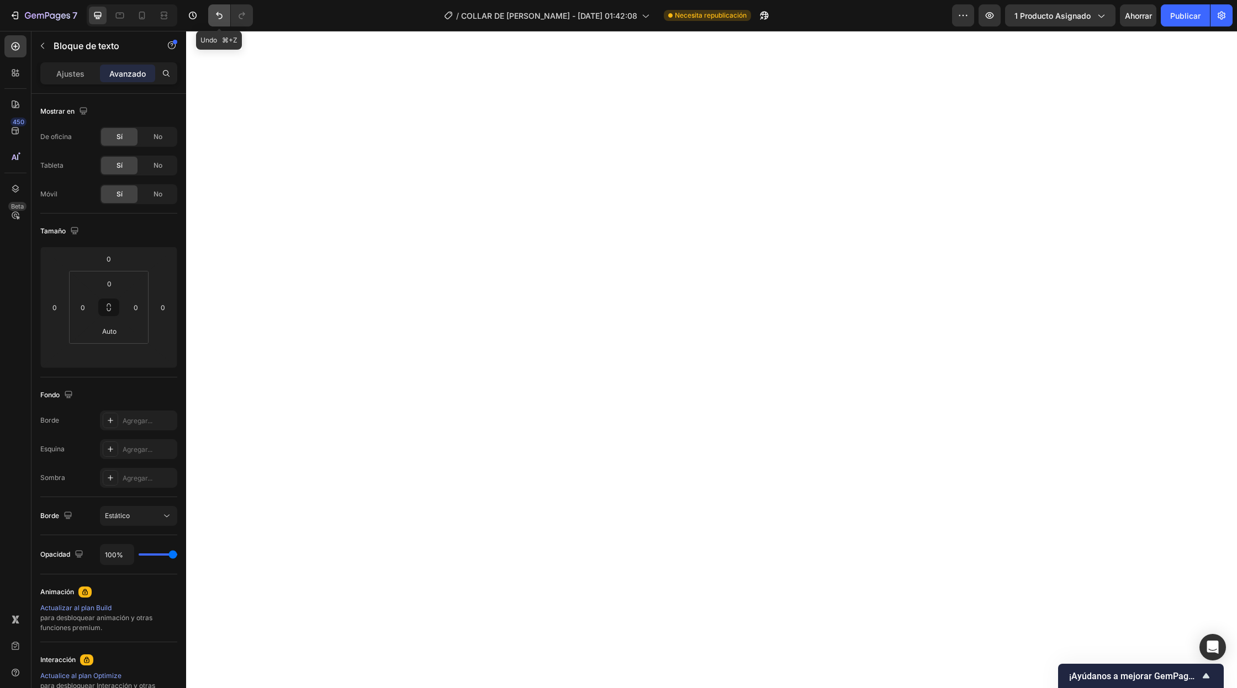
click at [222, 13] on icon "Deshacer/Rehacer" at bounding box center [219, 15] width 11 height 11
type input "-45"
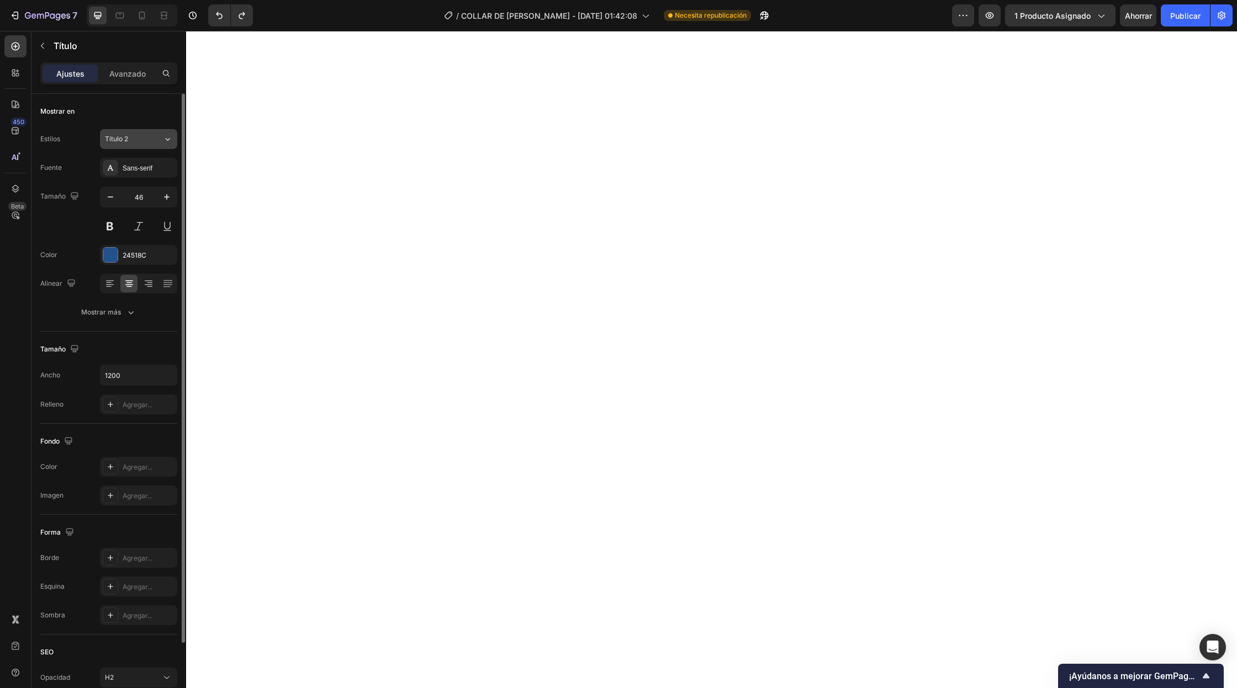
click at [156, 145] on button "Título 2" at bounding box center [138, 139] width 77 height 20
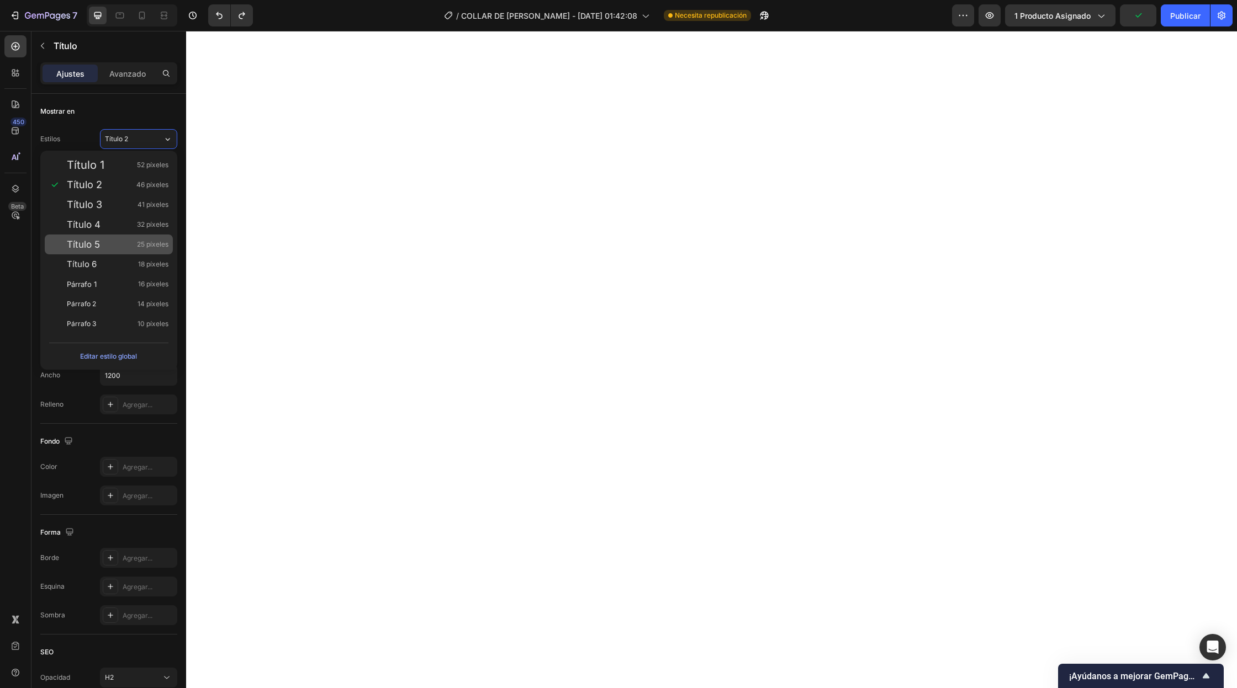
click at [116, 237] on div "Título 5 25 píxeles" at bounding box center [109, 245] width 128 height 20
type input "25"
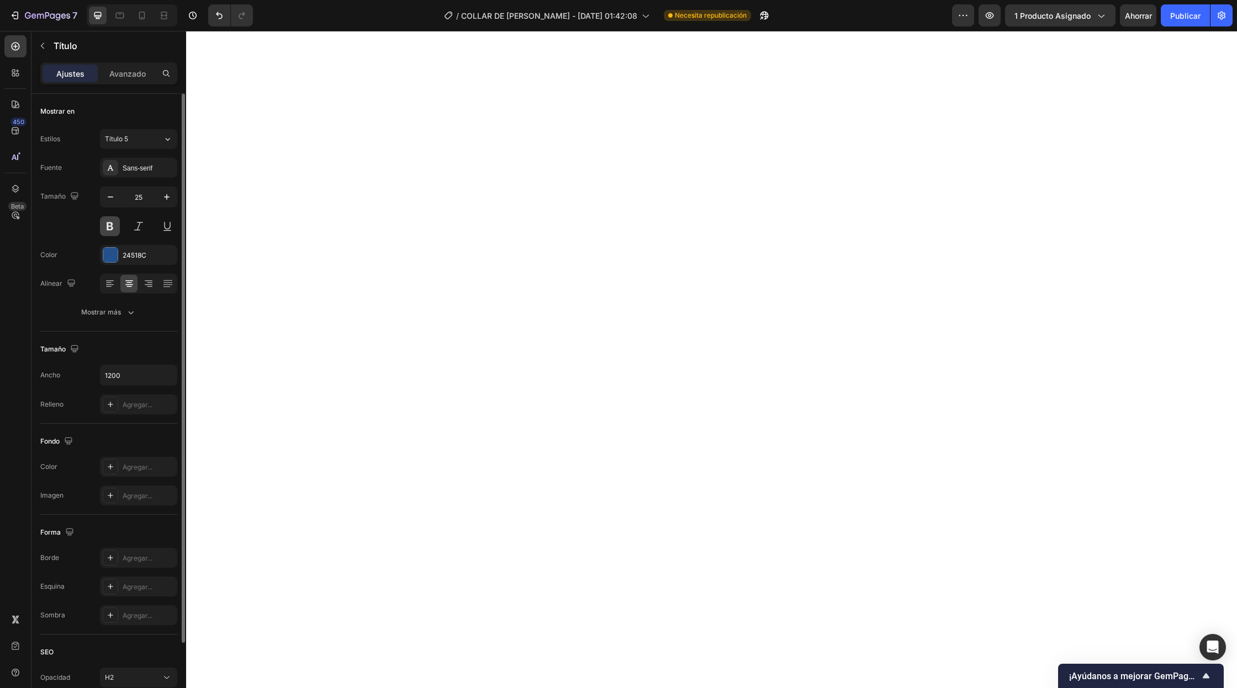
click at [112, 228] on button at bounding box center [110, 226] width 20 height 20
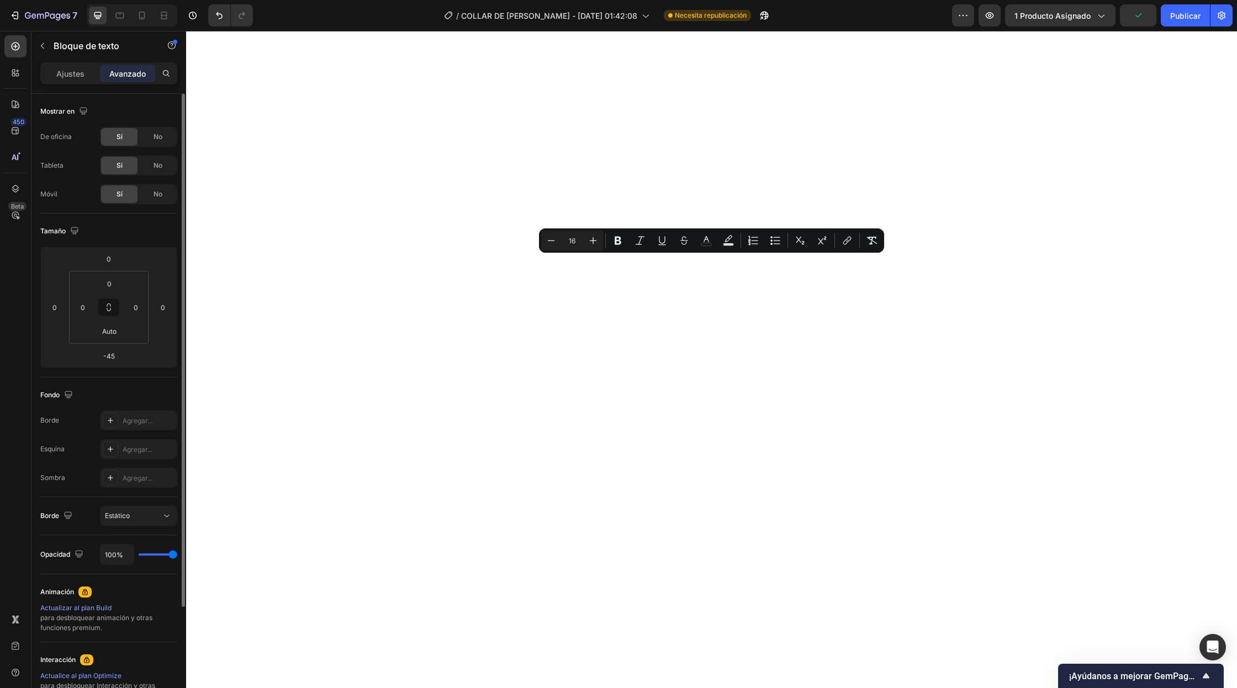
drag, startPoint x: 969, startPoint y: 283, endPoint x: 208, endPoint y: 253, distance: 761.9
click at [62, 81] on div "Ajustes" at bounding box center [70, 74] width 55 height 18
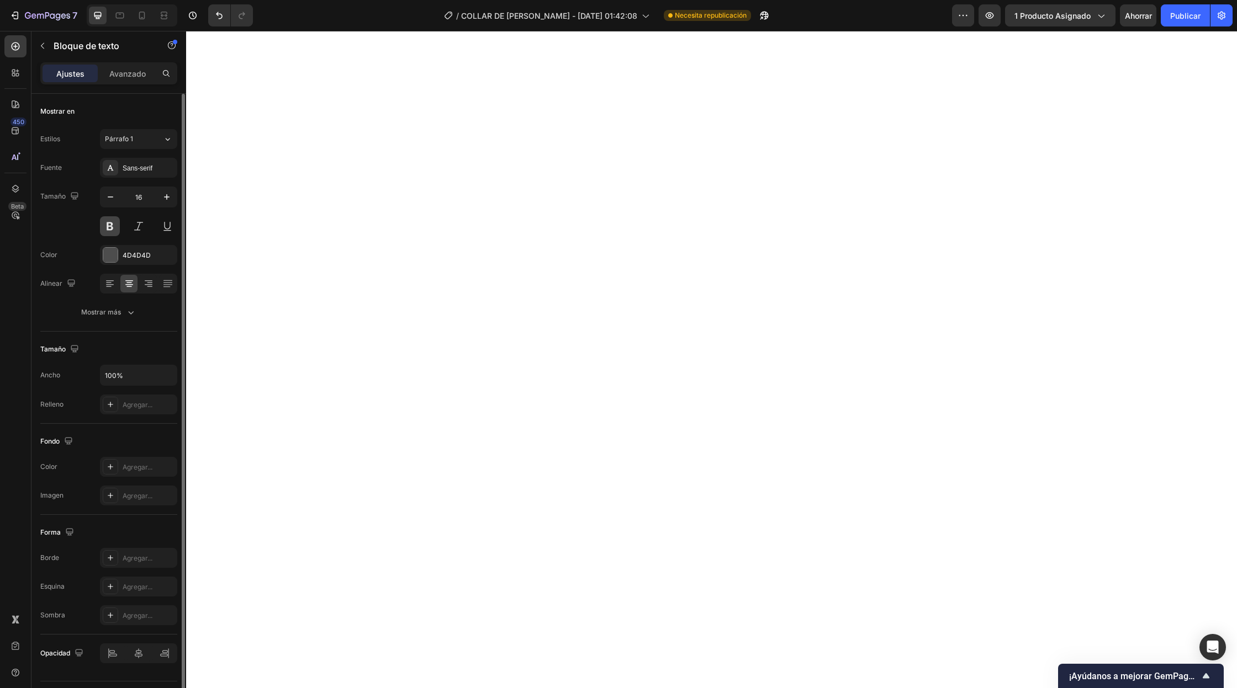
click at [112, 225] on button at bounding box center [110, 226] width 20 height 20
click at [114, 254] on div at bounding box center [110, 255] width 14 height 14
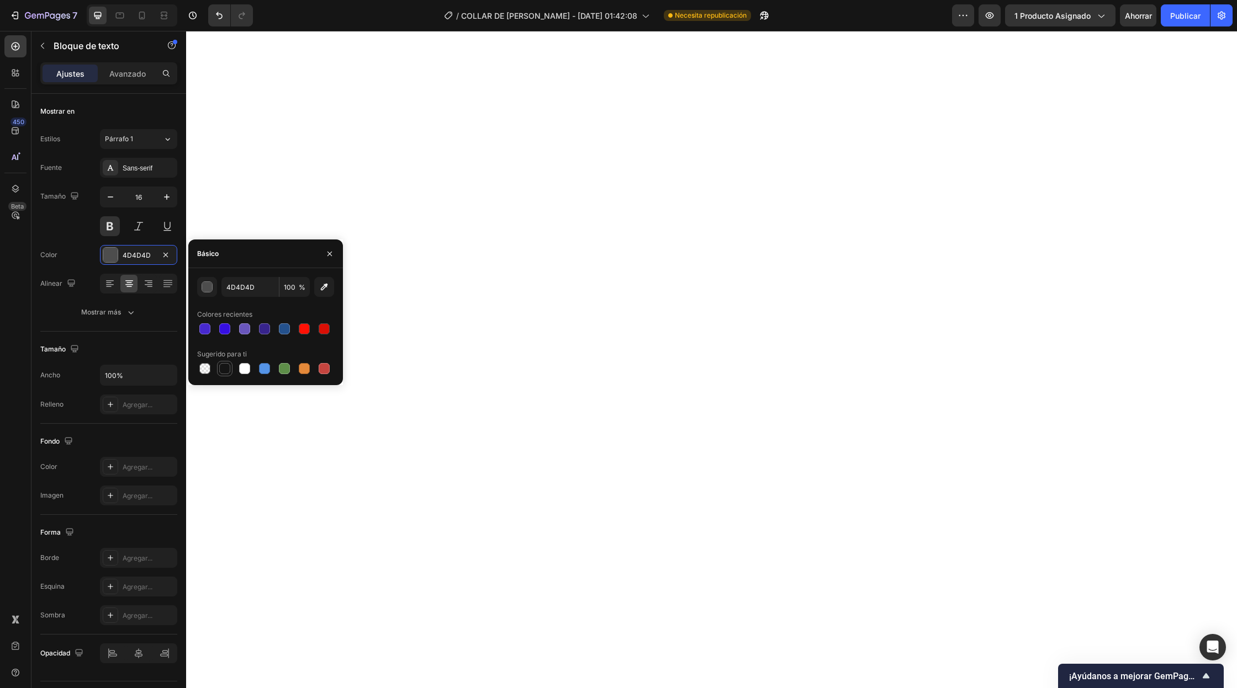
click at [220, 366] on div at bounding box center [224, 368] width 11 height 11
type input "151515"
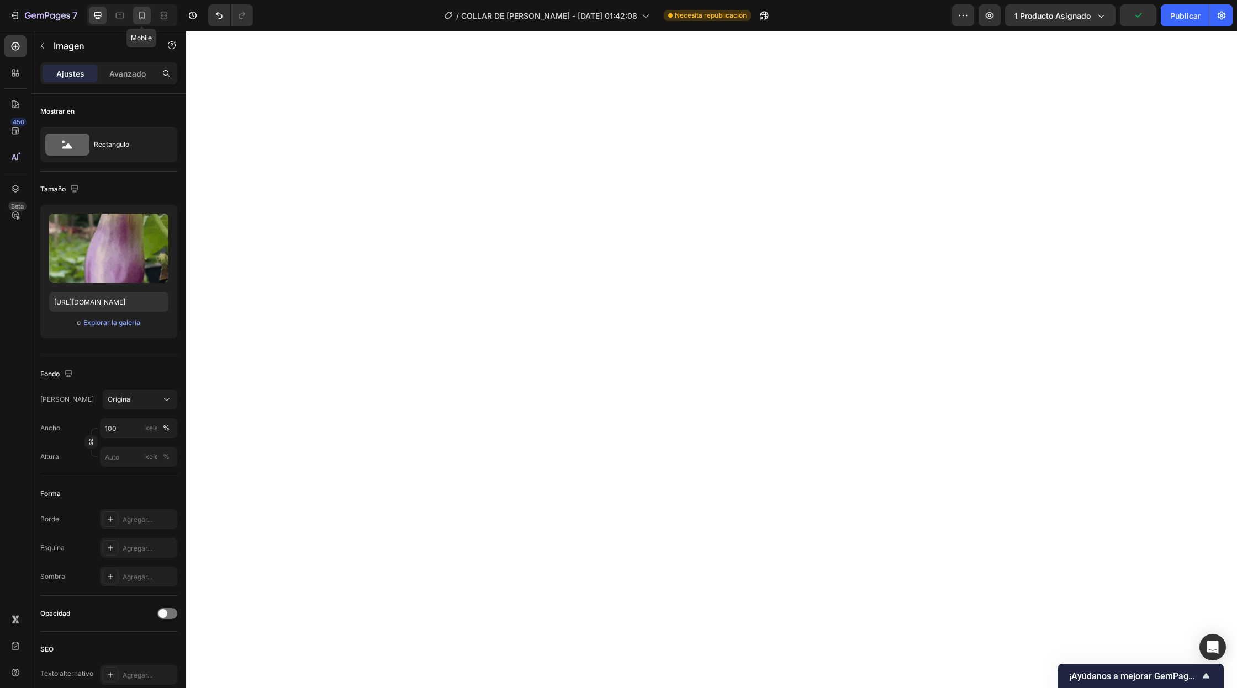
click at [139, 13] on icon at bounding box center [141, 15] width 11 height 11
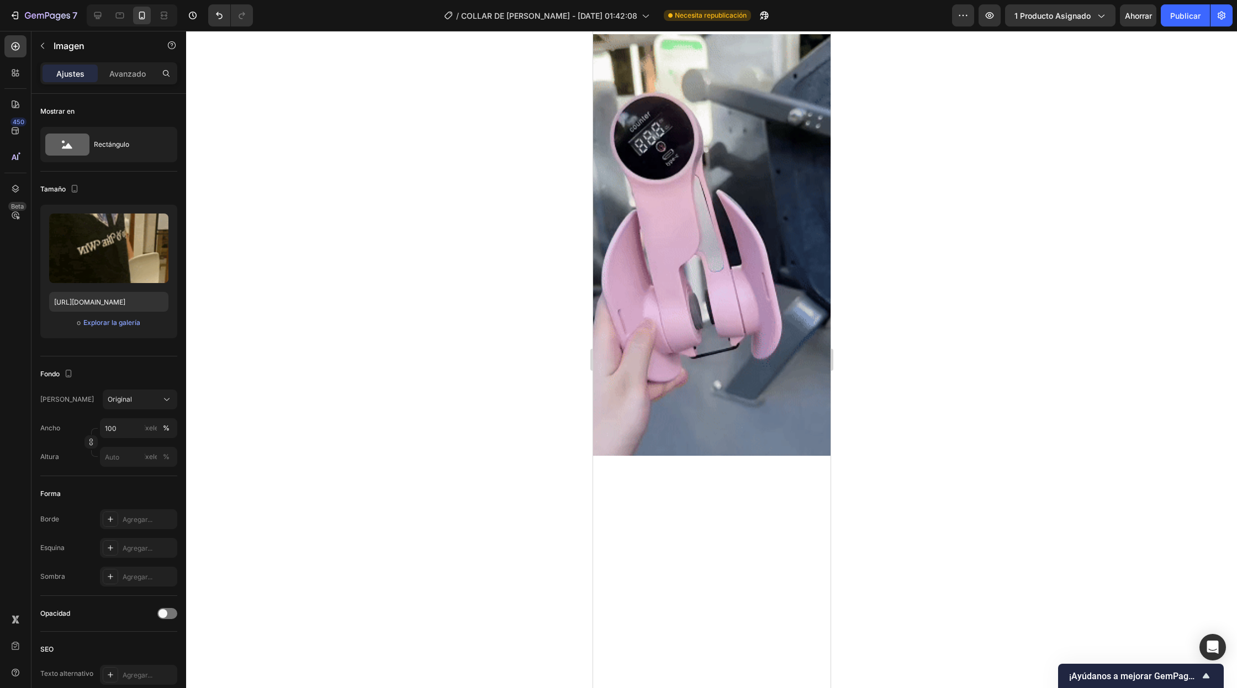
scroll to position [6230, 0]
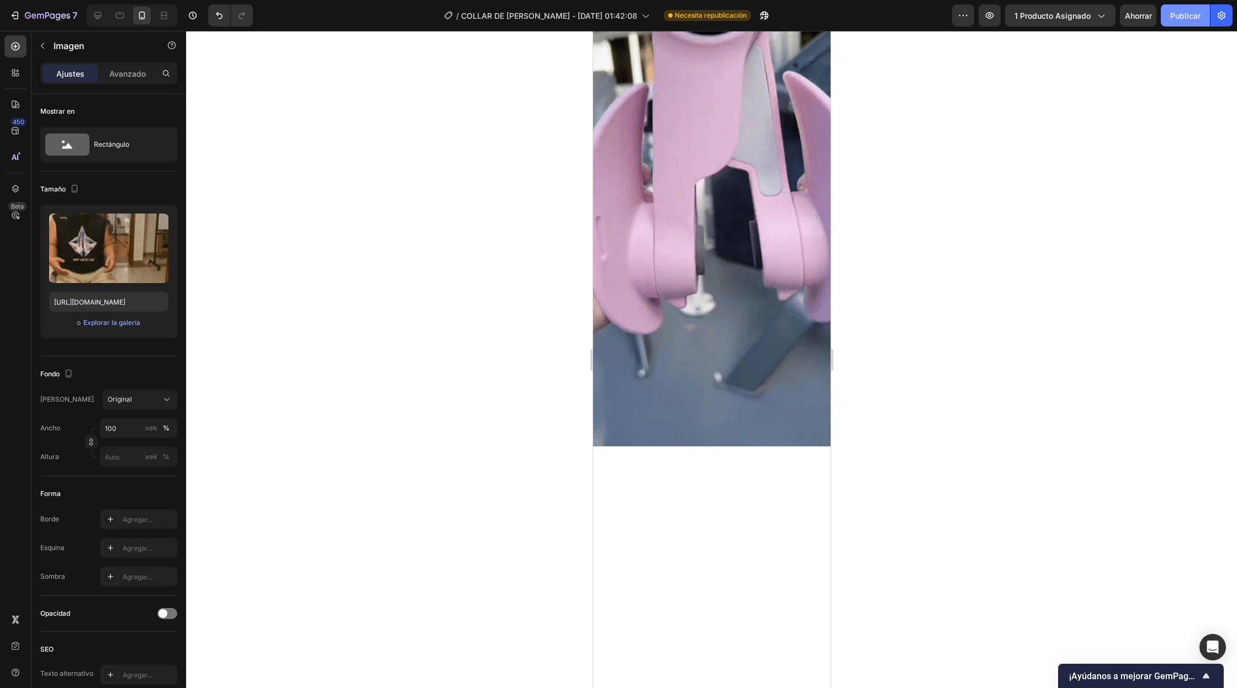
click at [1185, 16] on font "Publicar" at bounding box center [1185, 15] width 30 height 9
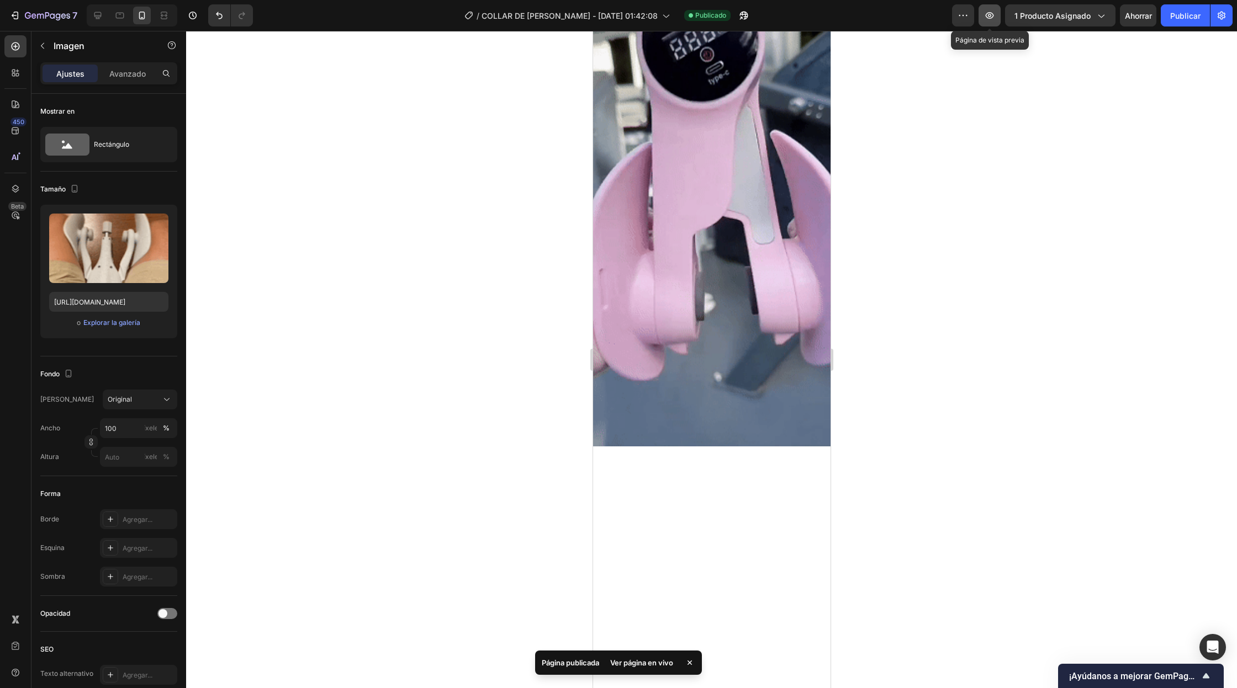
click at [985, 23] on button "button" at bounding box center [989, 15] width 22 height 22
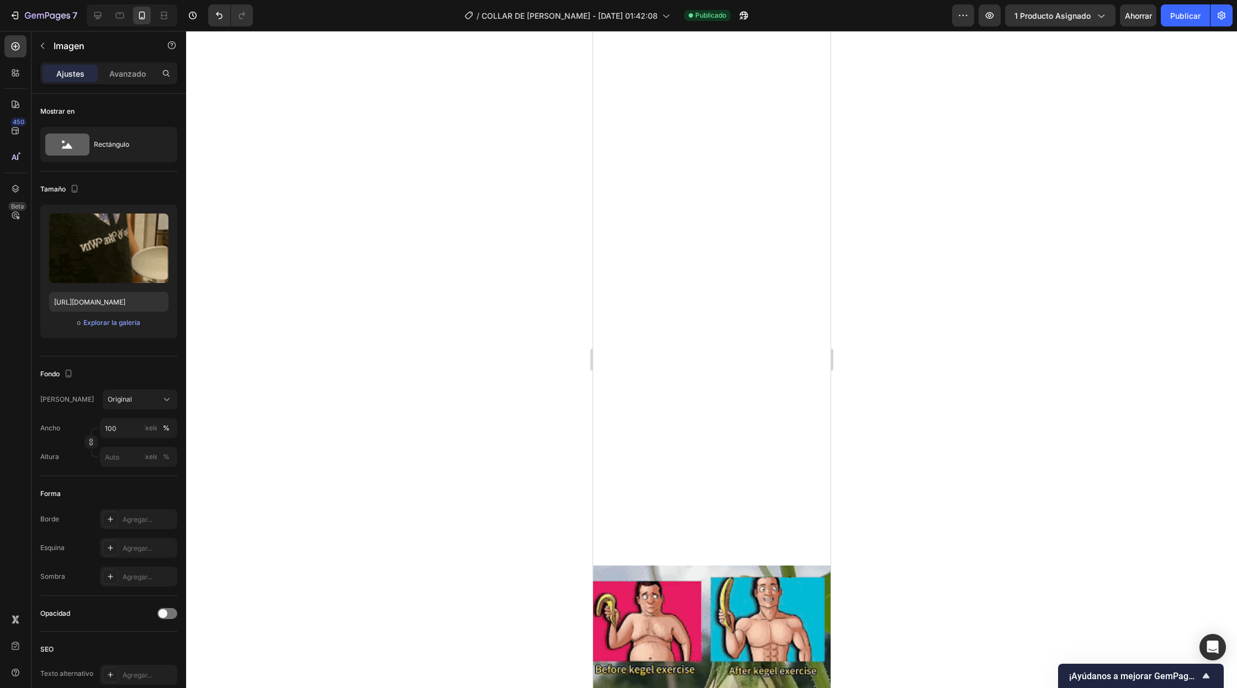
scroll to position [5560, 0]
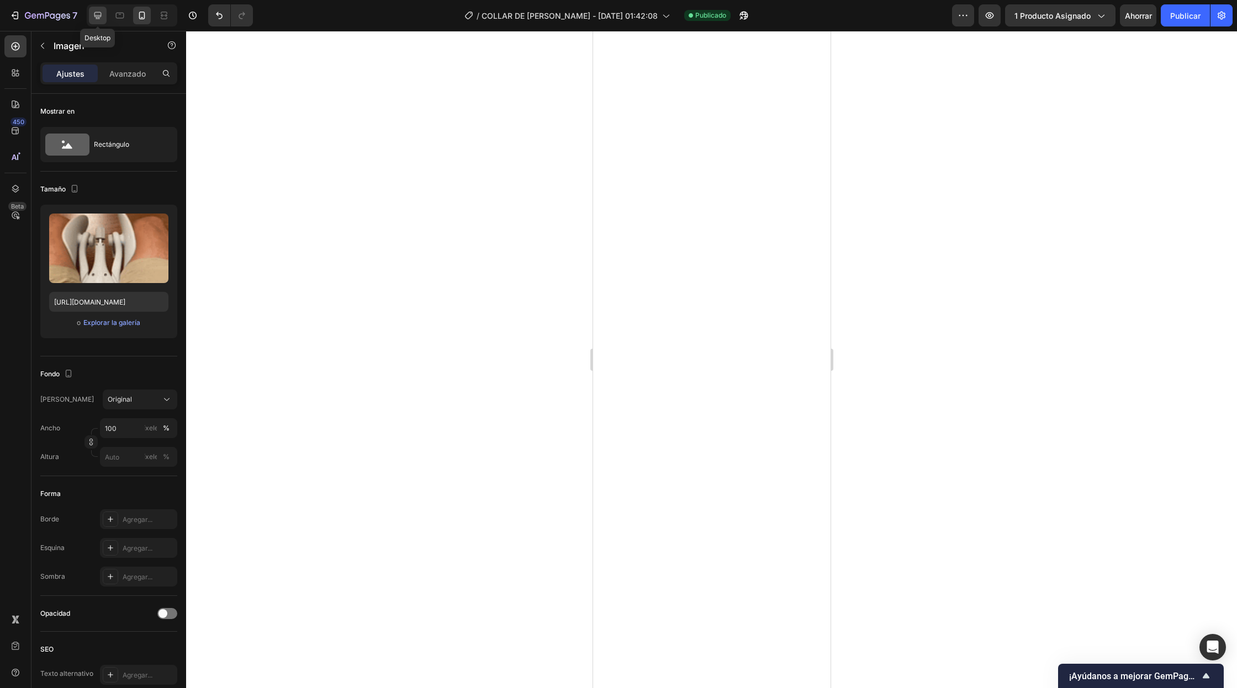
click at [100, 11] on icon at bounding box center [97, 15] width 11 height 11
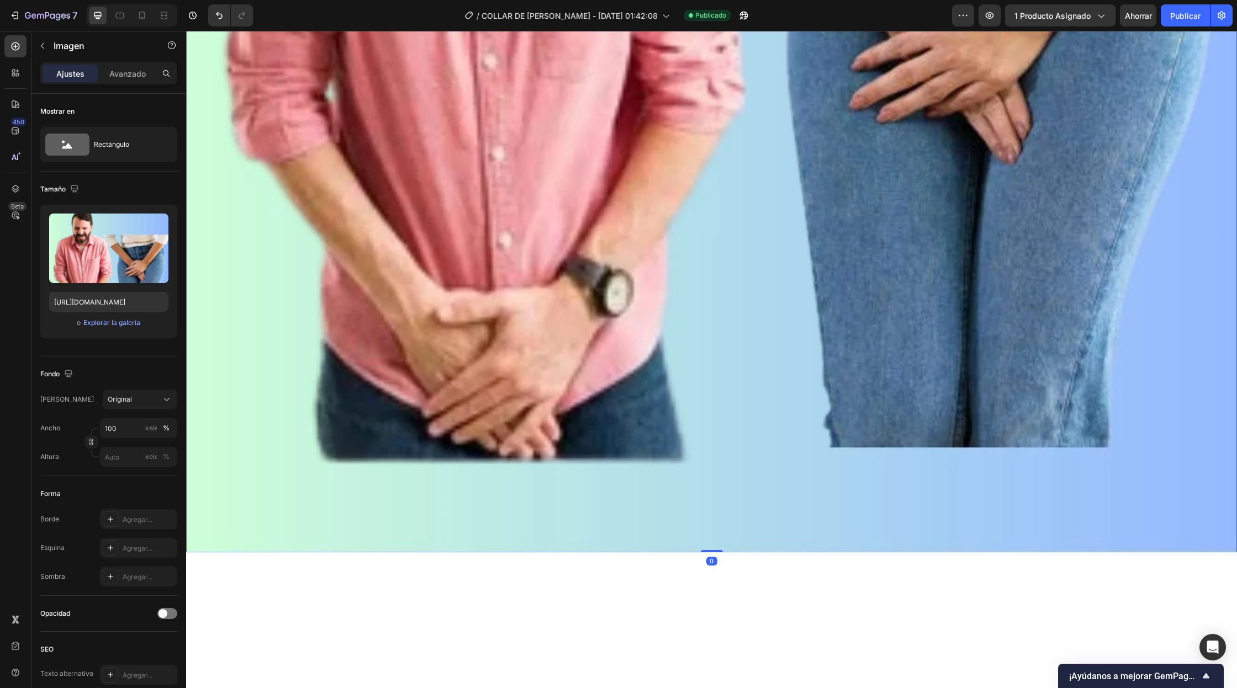
scroll to position [1074, 0]
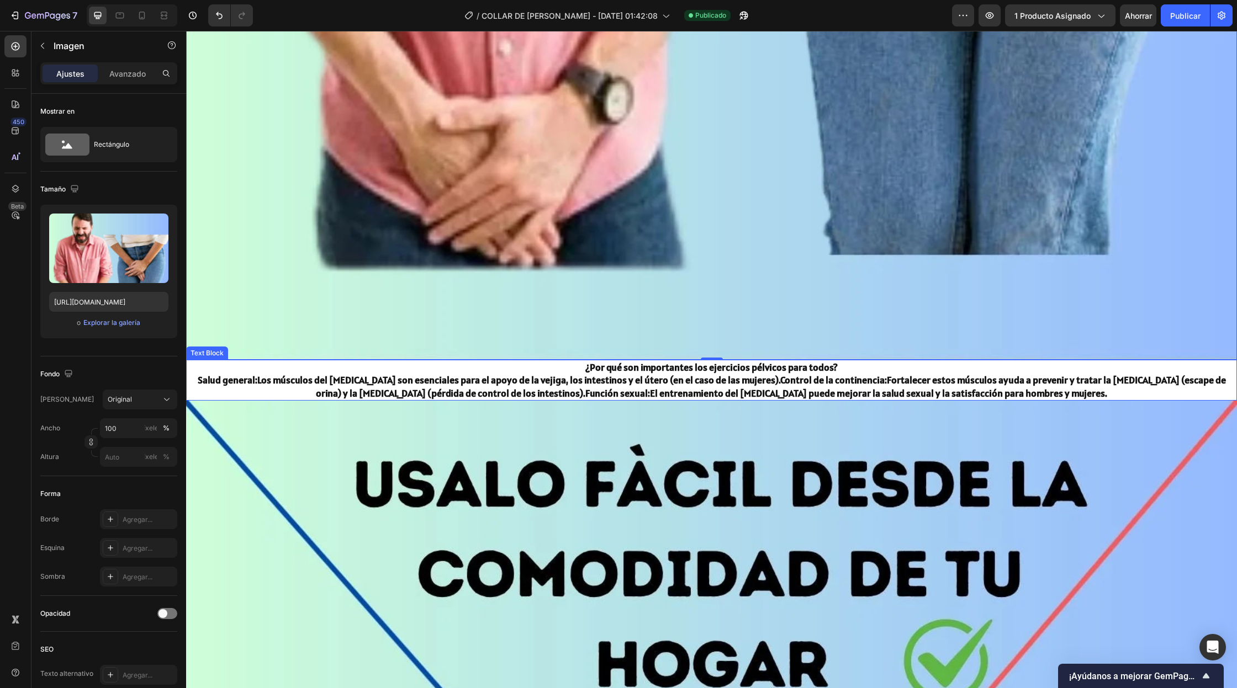
click at [773, 389] on p "Salud general: Los músculos del [MEDICAL_DATA] son esenciales para el apoyo de …" at bounding box center [711, 387] width 1048 height 26
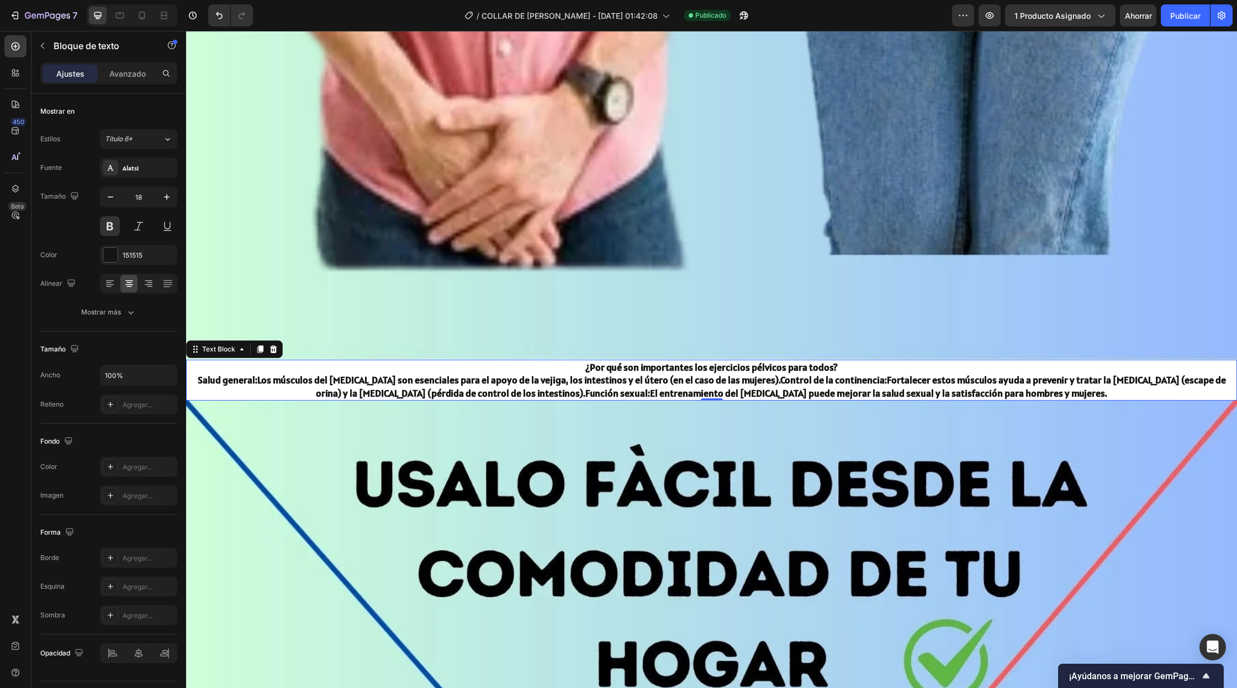
click at [857, 365] on p "¿Por qué son importantes los ejercicios pélvicos para todos?" at bounding box center [711, 367] width 1048 height 13
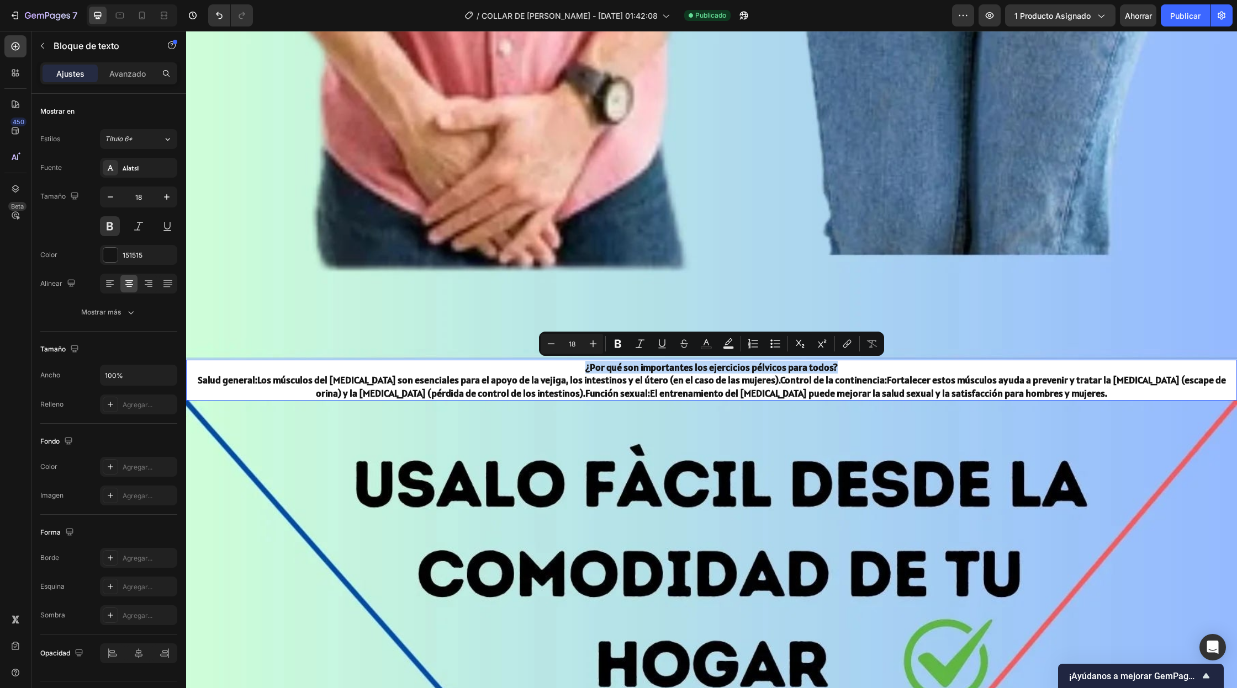
drag, startPoint x: 837, startPoint y: 364, endPoint x: 580, endPoint y: 371, distance: 256.8
click at [580, 371] on p "¿Por qué son importantes los ejercicios pélvicos para todos?" at bounding box center [711, 367] width 1048 height 13
copy p "¿Por qué son importantes los ejercicios pélvicos para todos?"
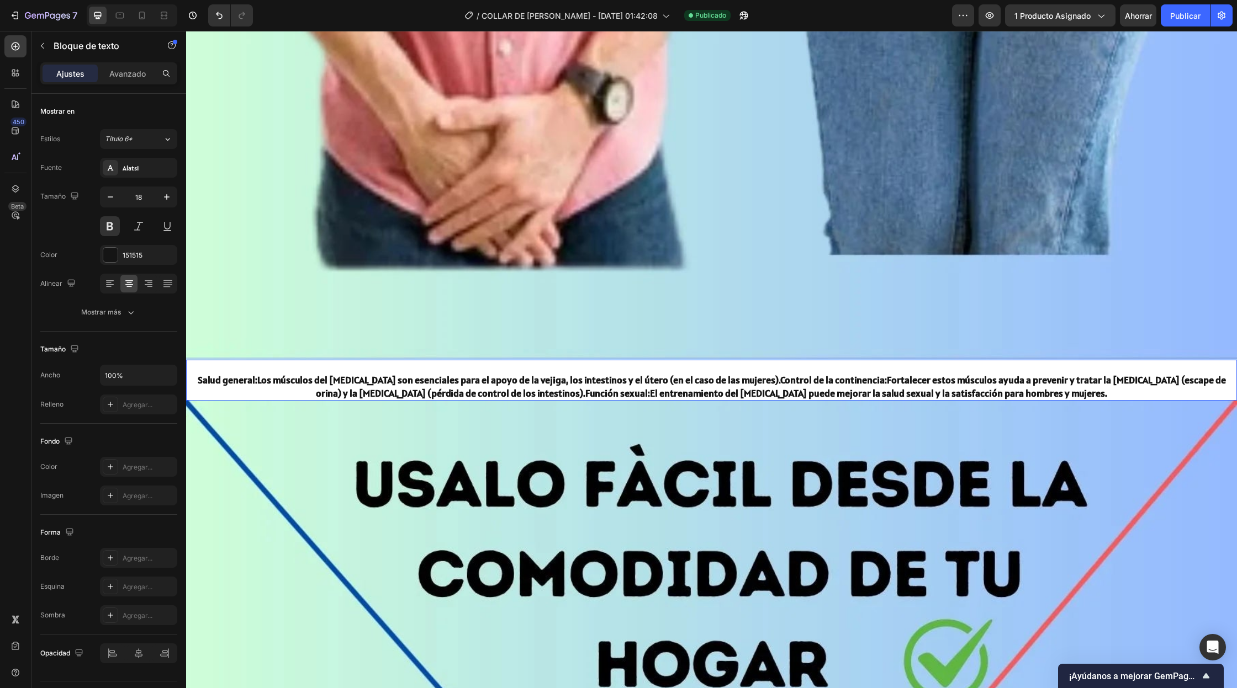
click at [188, 385] on p "Salud general: Los músculos del [MEDICAL_DATA] son esenciales para el apoyo de …" at bounding box center [711, 387] width 1048 height 26
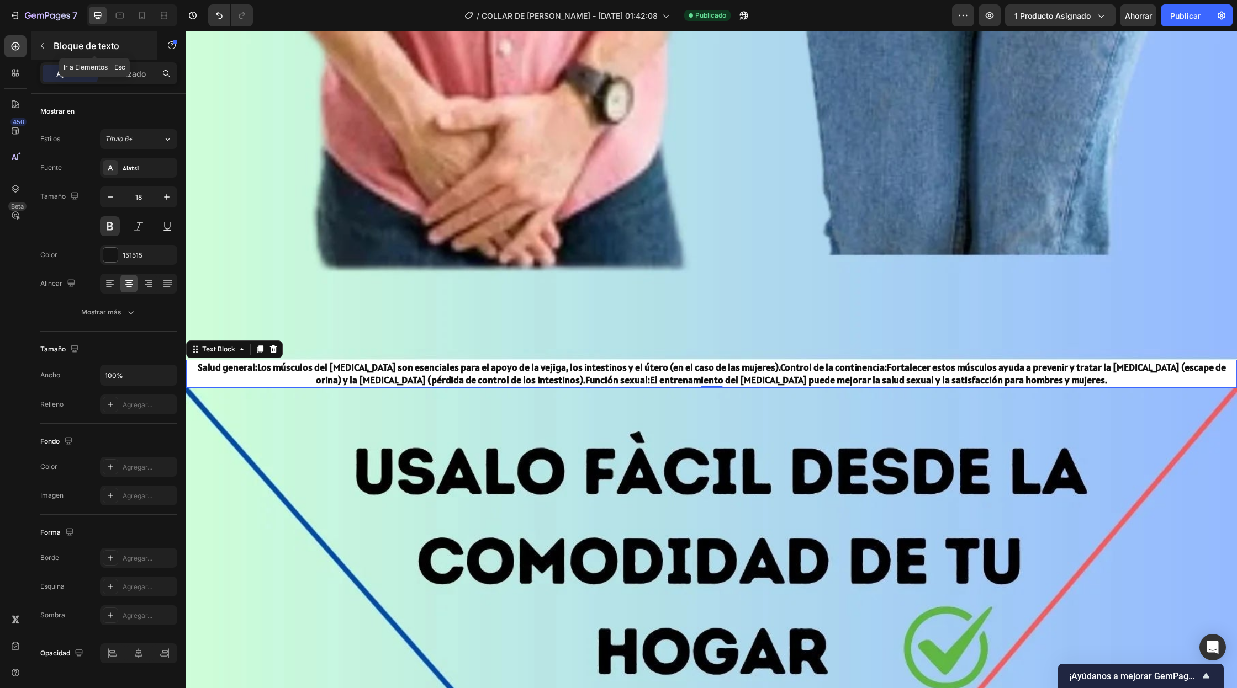
click at [58, 42] on font "Bloque de texto" at bounding box center [87, 45] width 66 height 11
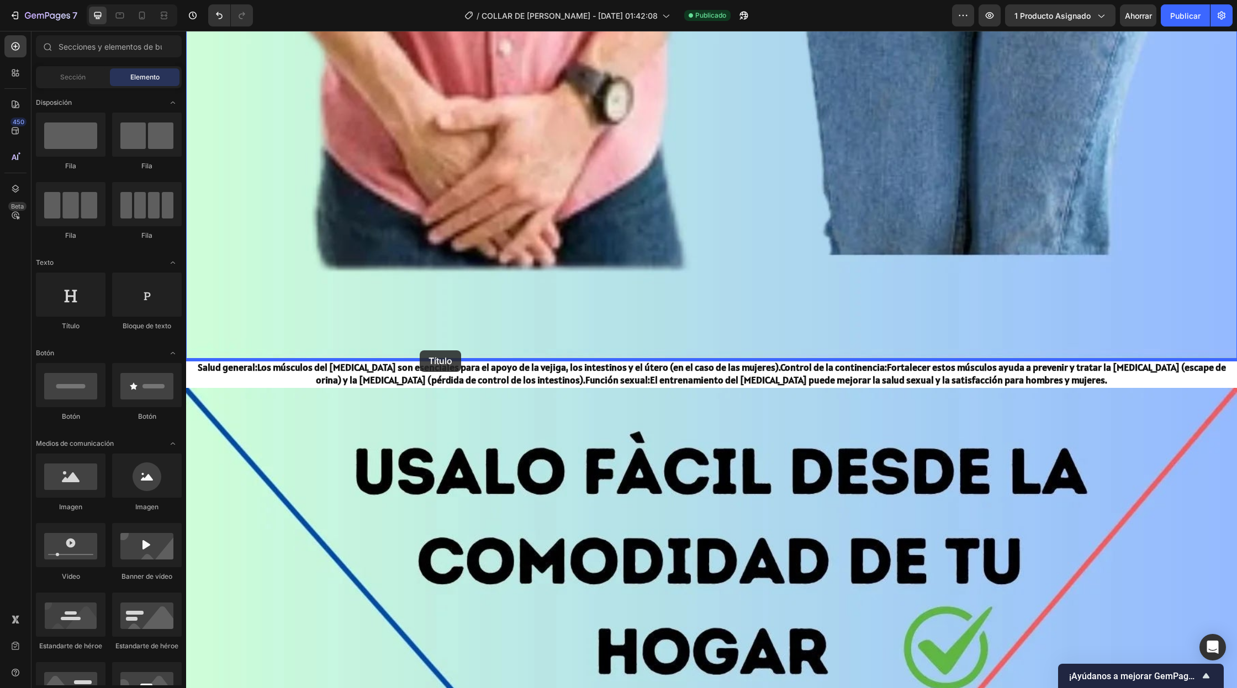
drag, startPoint x: 261, startPoint y: 348, endPoint x: 419, endPoint y: 355, distance: 158.0
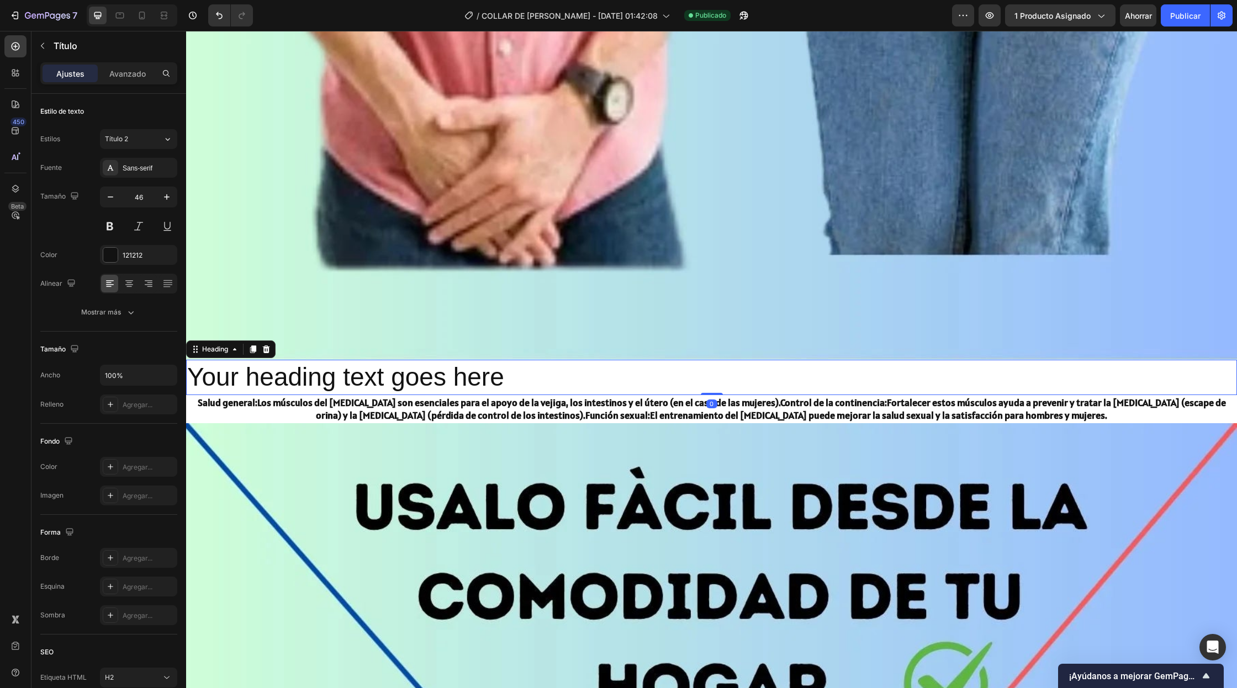
click at [522, 378] on h2 "Your heading text goes here" at bounding box center [711, 377] width 1051 height 35
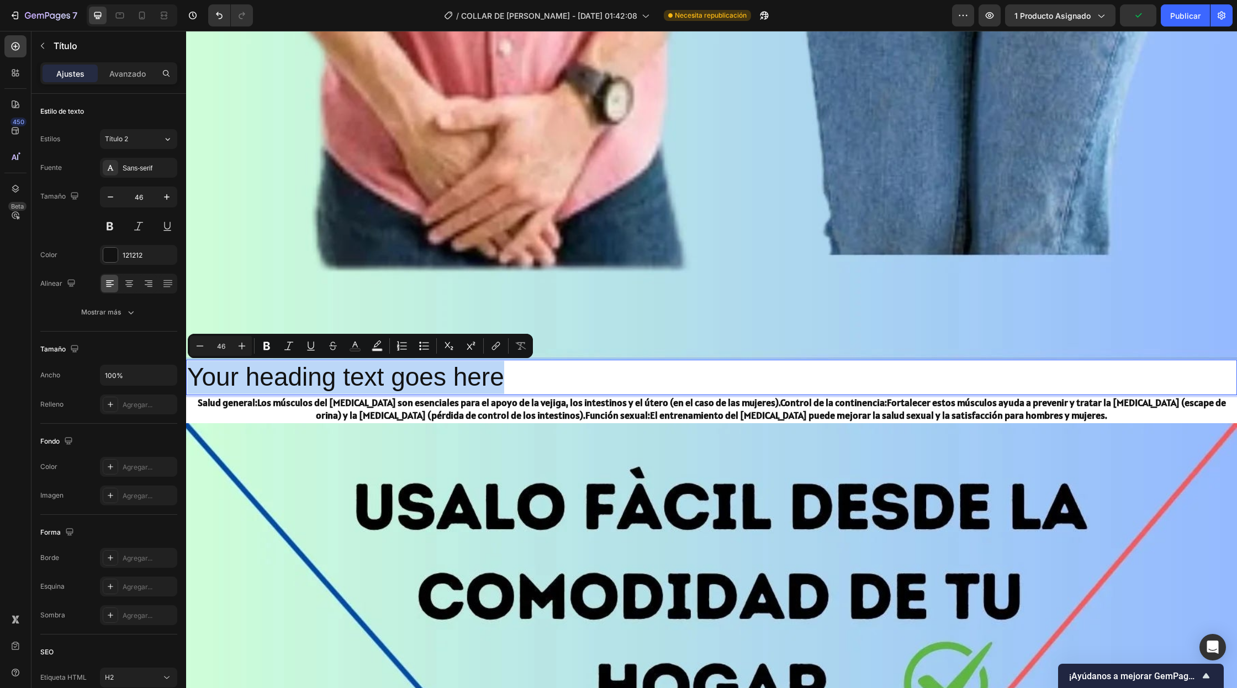
drag, startPoint x: 514, startPoint y: 378, endPoint x: 191, endPoint y: 387, distance: 323.1
click at [191, 387] on p "Your heading text goes here" at bounding box center [711, 377] width 1048 height 33
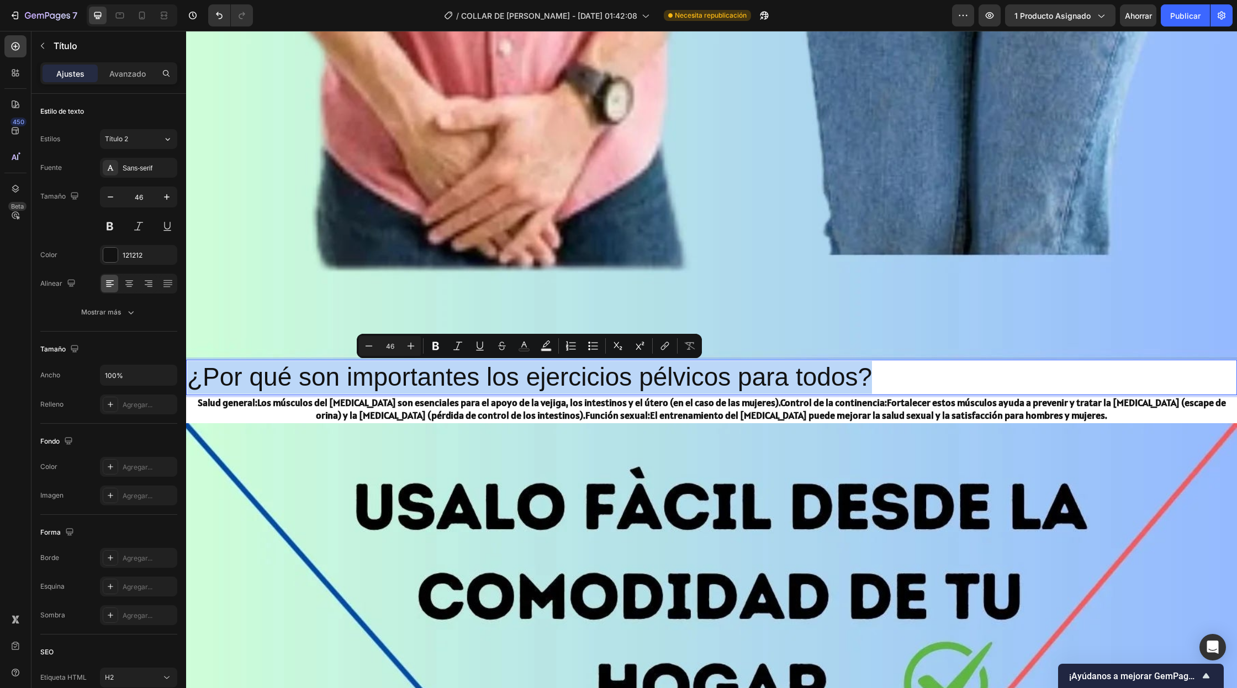
drag, startPoint x: 876, startPoint y: 373, endPoint x: 339, endPoint y: 324, distance: 538.8
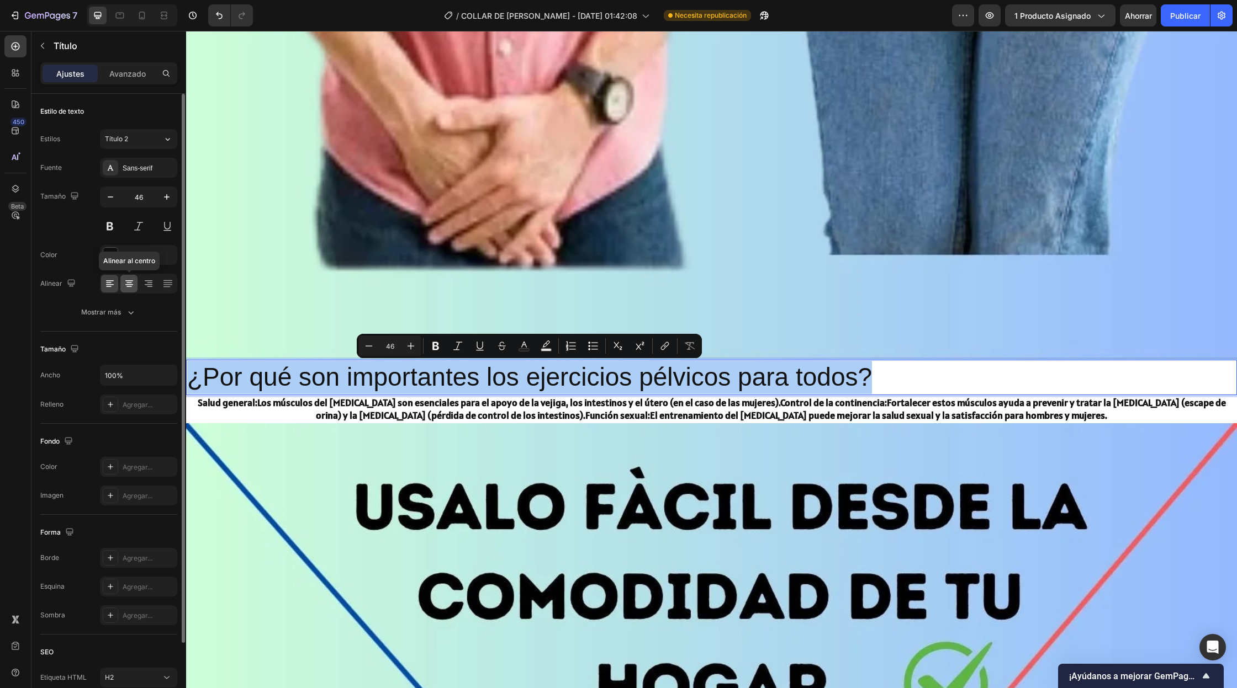
click at [127, 287] on icon at bounding box center [129, 283] width 11 height 11
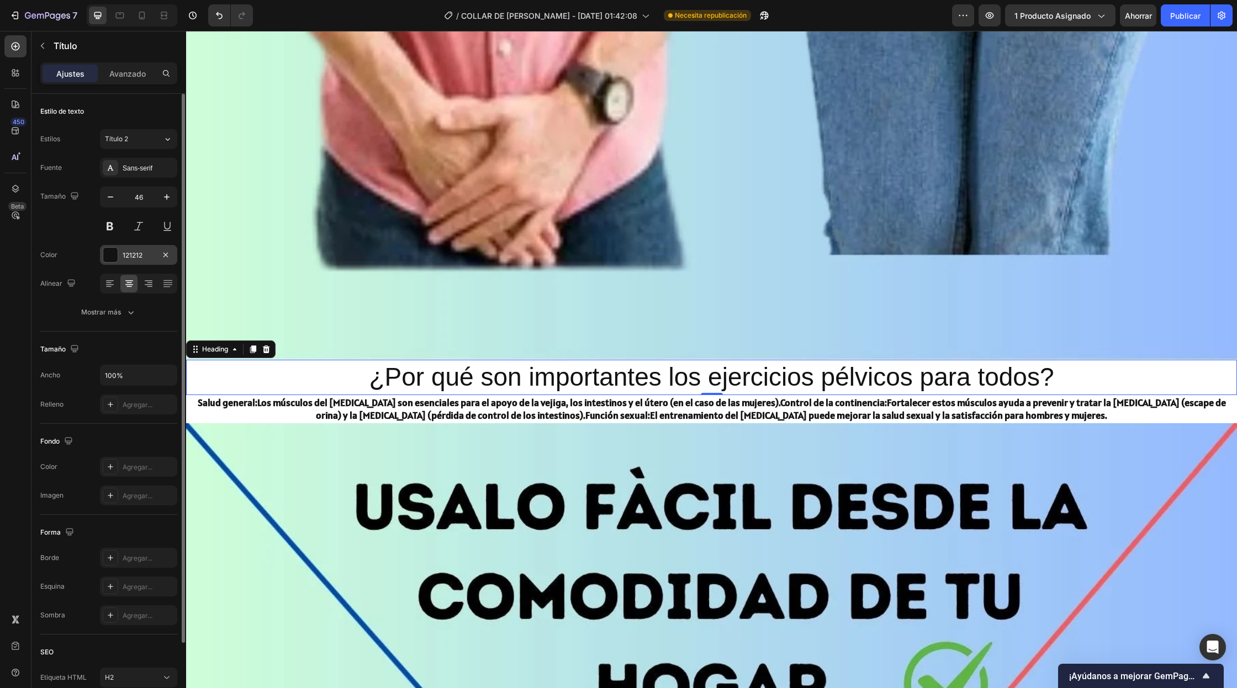
click at [109, 256] on div at bounding box center [110, 255] width 14 height 14
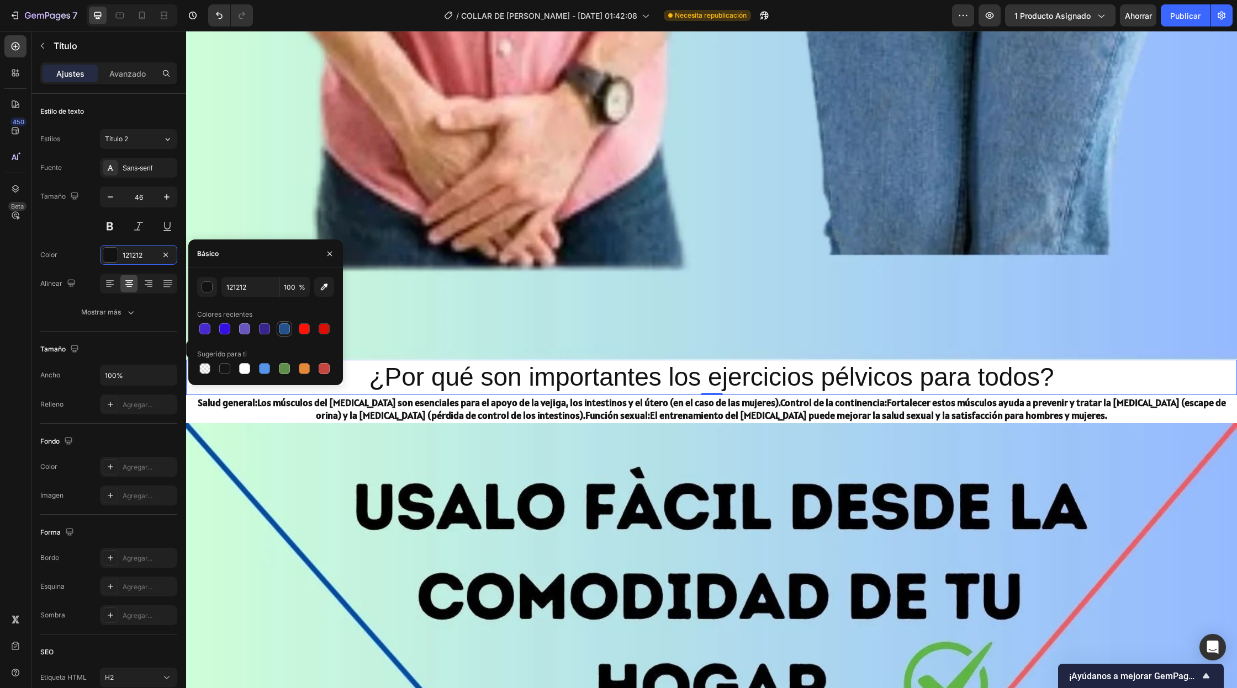
click at [287, 328] on div at bounding box center [284, 328] width 11 height 11
type input "24518C"
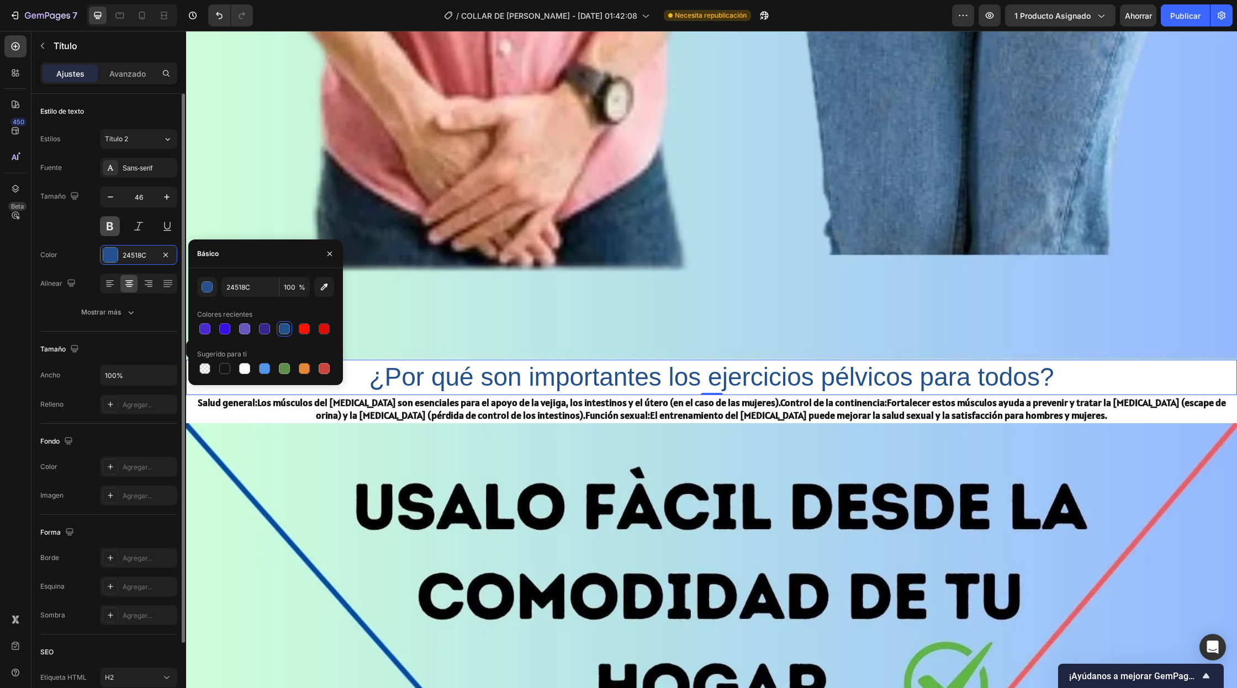
click at [107, 229] on button at bounding box center [110, 226] width 20 height 20
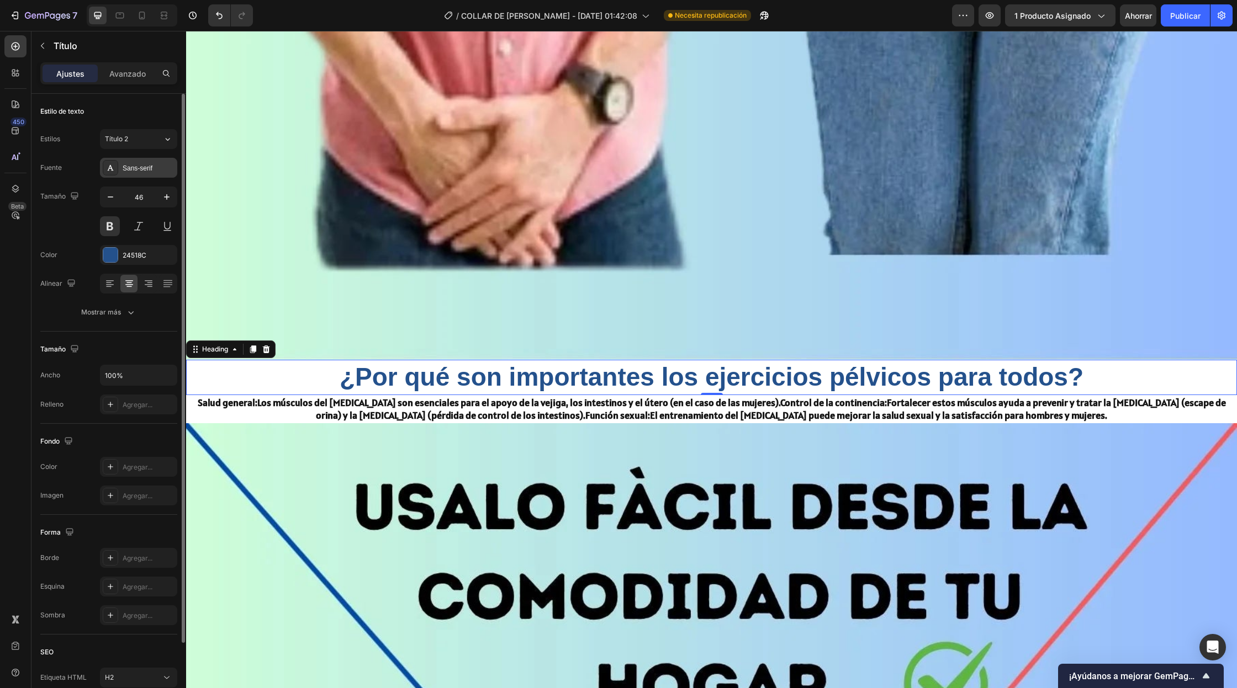
click at [144, 170] on font "Sans-serif" at bounding box center [138, 169] width 30 height 8
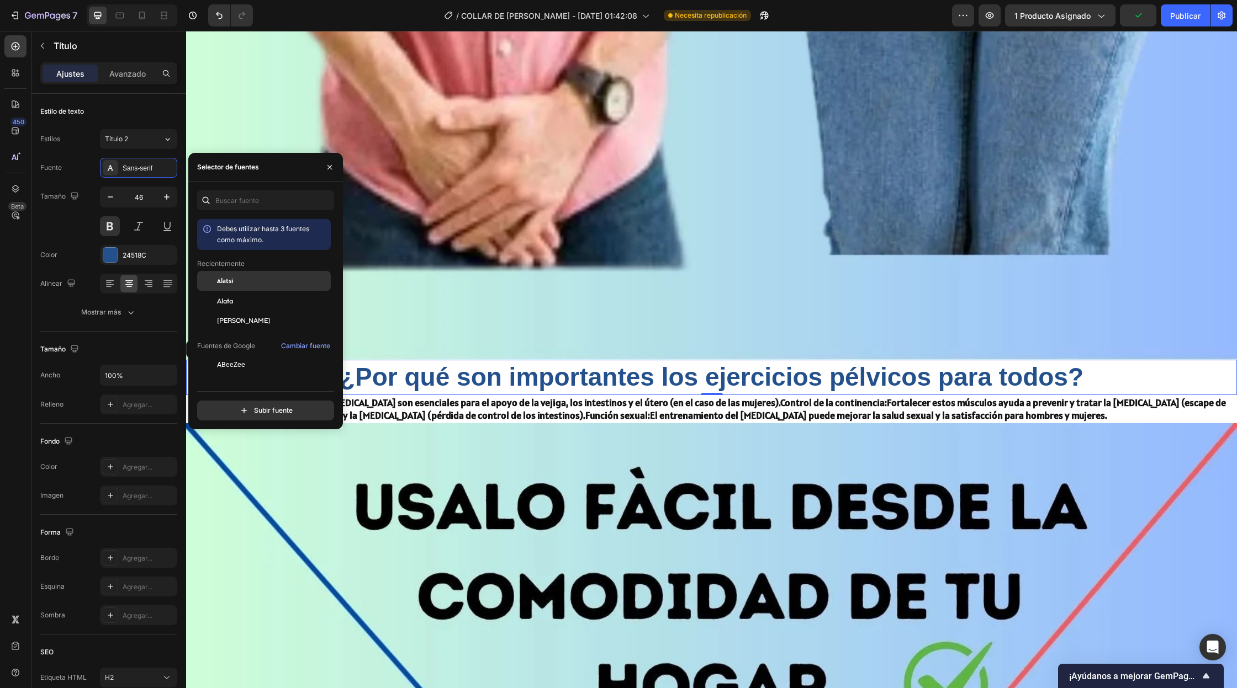
click at [231, 277] on font "Alatsi" at bounding box center [225, 281] width 16 height 8
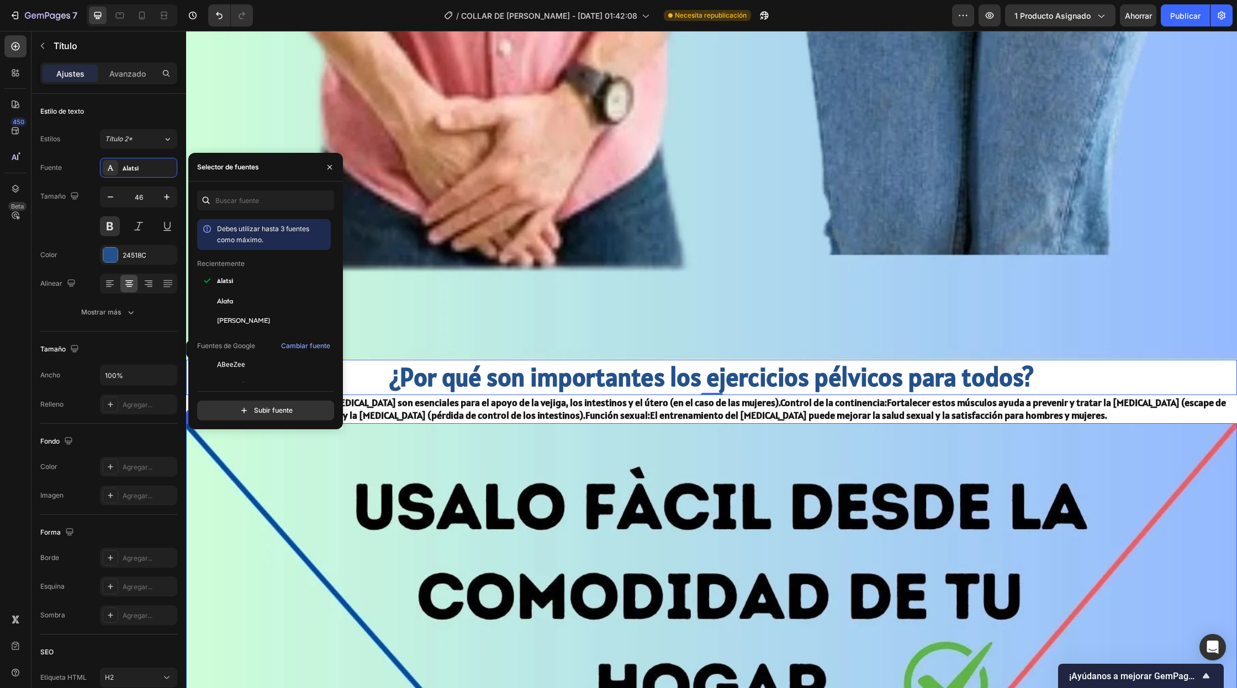
click at [1072, 420] on p "Salud general: Los músculos del [MEDICAL_DATA] son esenciales para el apoyo de …" at bounding box center [711, 409] width 1048 height 26
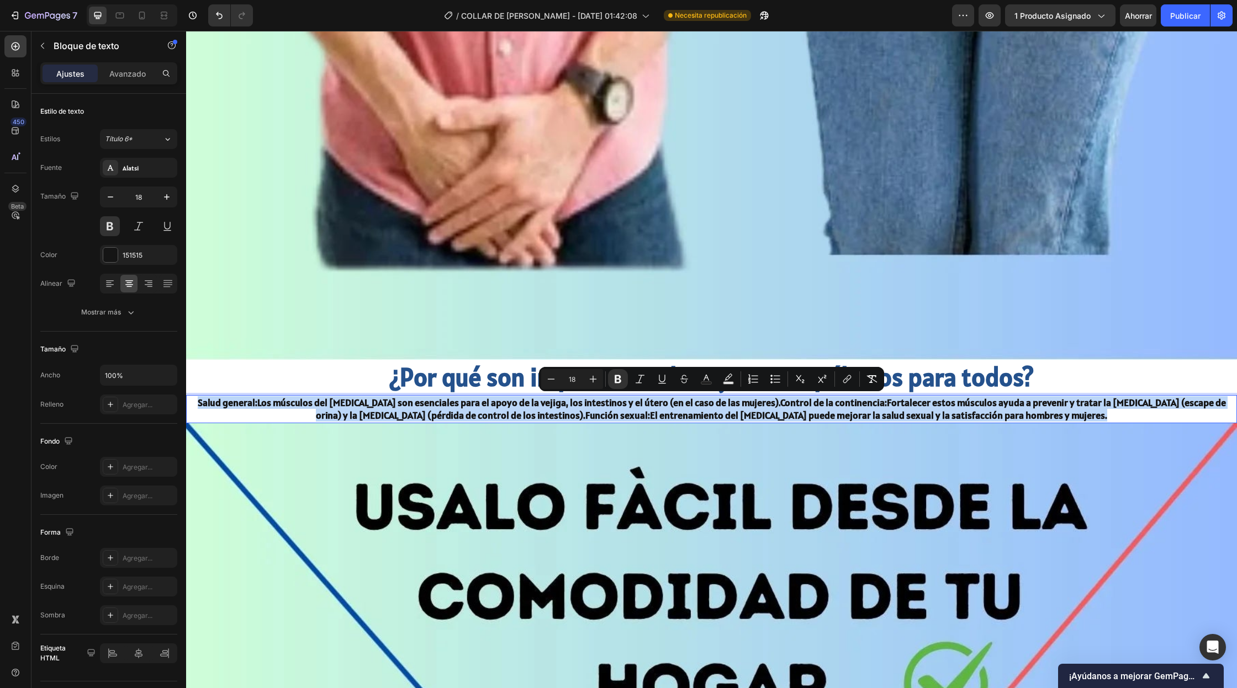
drag, startPoint x: 1107, startPoint y: 415, endPoint x: 316, endPoint y: 335, distance: 794.5
click at [358, 372] on p "¿Por qué son importantes los ejercicios pélvicos para todos?" at bounding box center [711, 377] width 1048 height 33
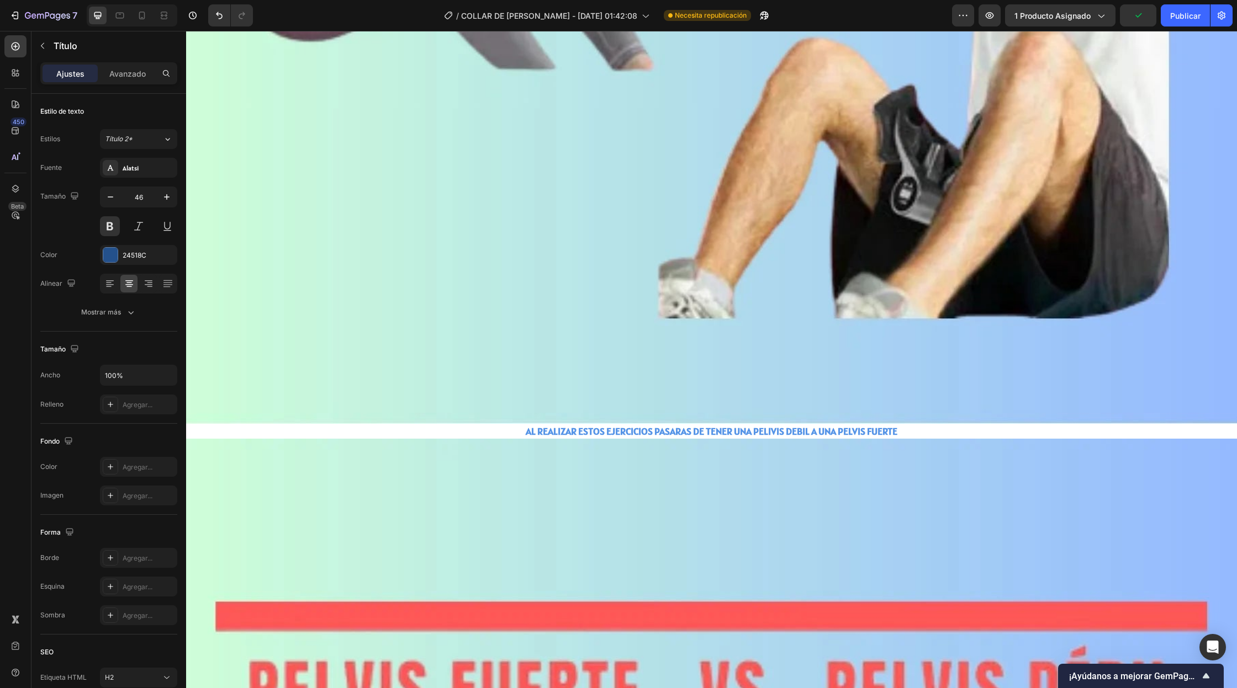
scroll to position [2391, 0]
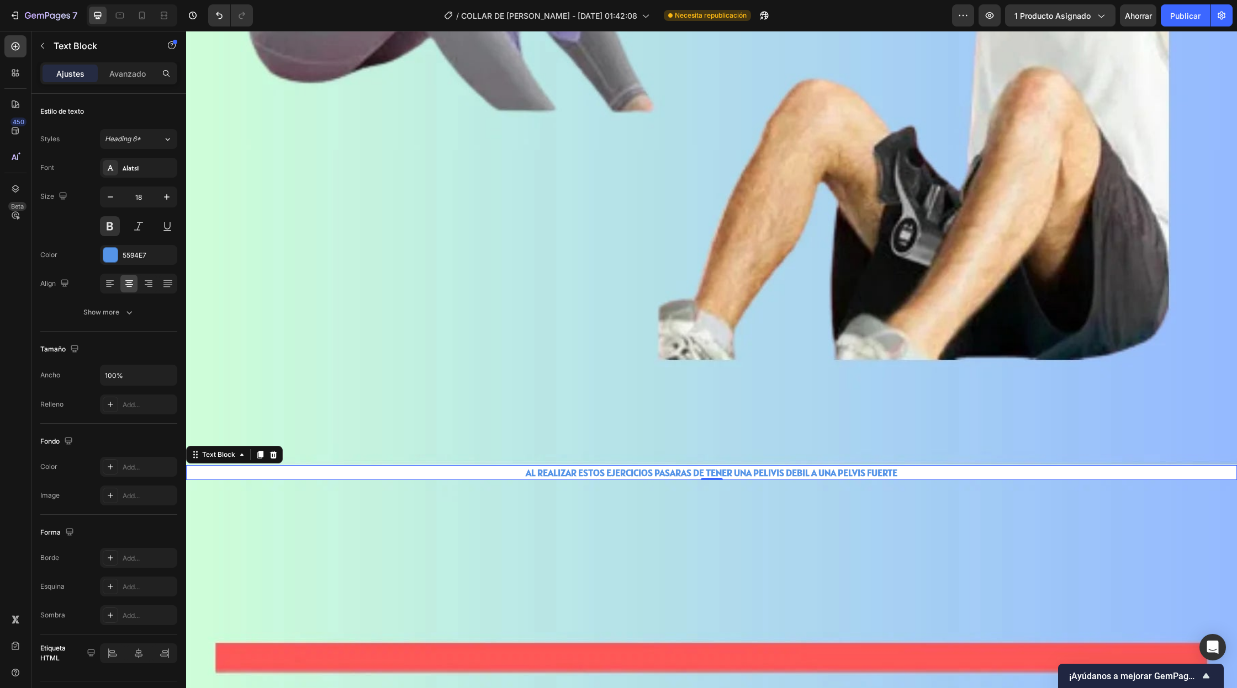
click at [906, 467] on p "AL REALIZAR ESTOS EJERCICIOS PASARAS DE TENER UNA PELIVIS DEBIL A UNA PELVIS FU…" at bounding box center [711, 472] width 1048 height 13
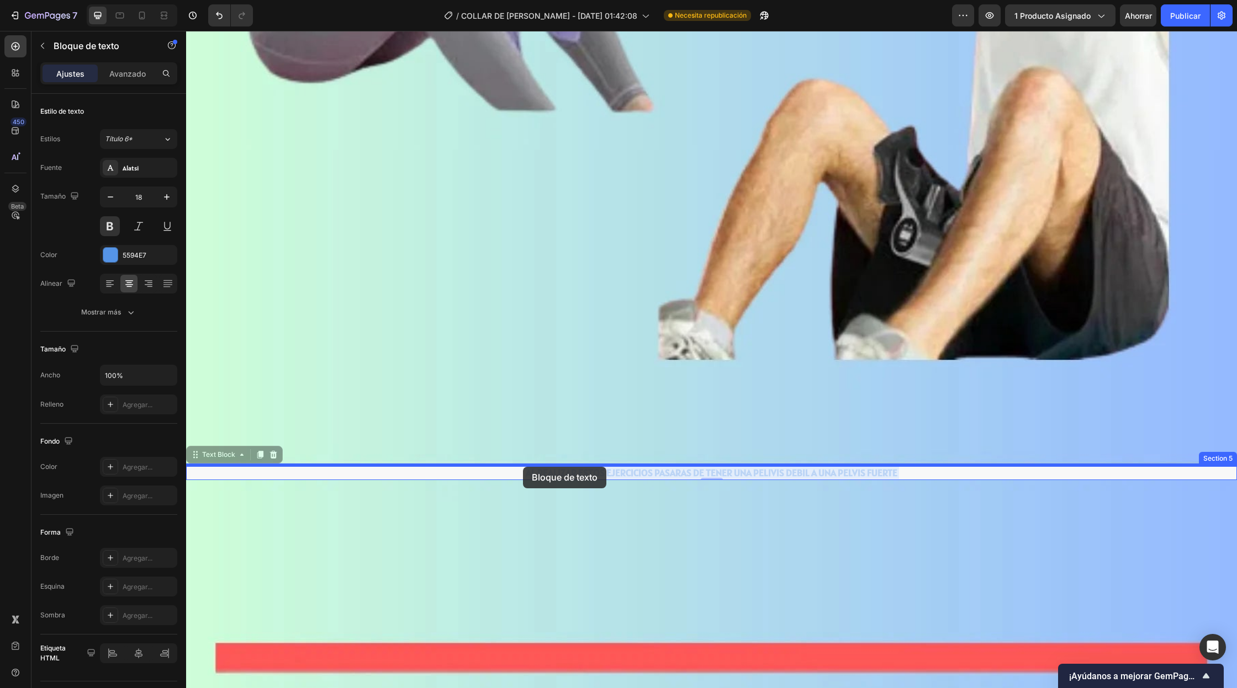
drag, startPoint x: 903, startPoint y: 473, endPoint x: 523, endPoint y: 467, distance: 379.9
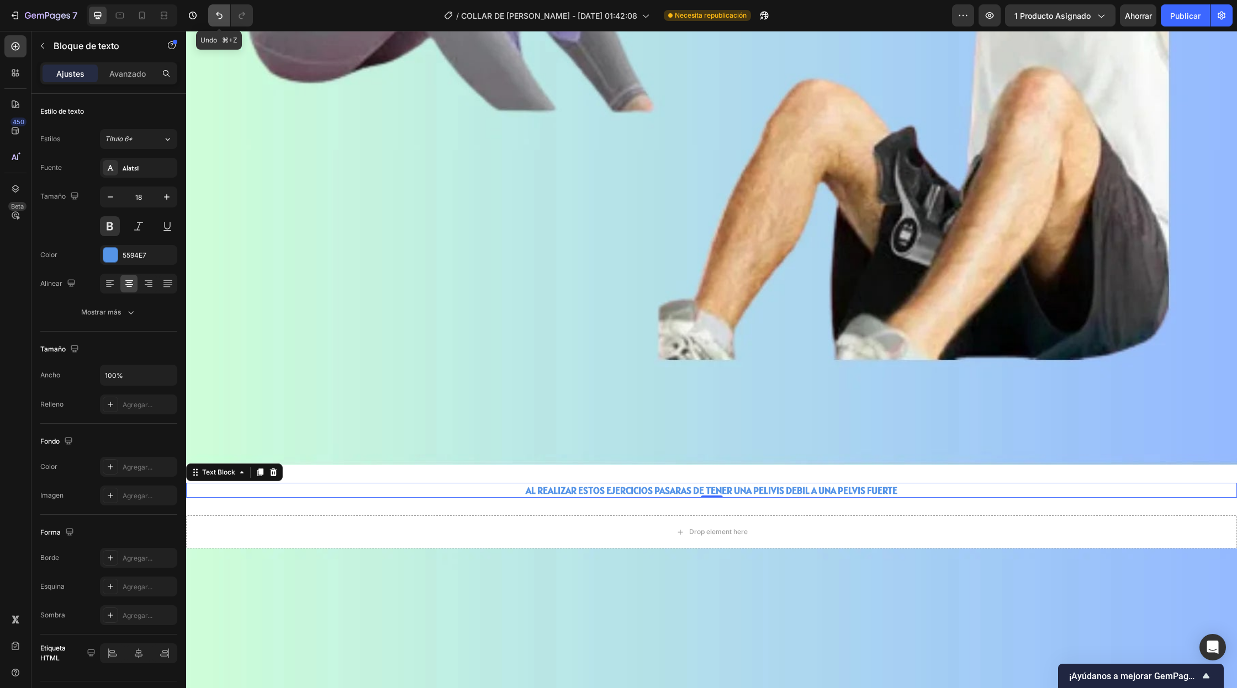
click at [214, 10] on icon "Deshacer/Rehacer" at bounding box center [219, 15] width 11 height 11
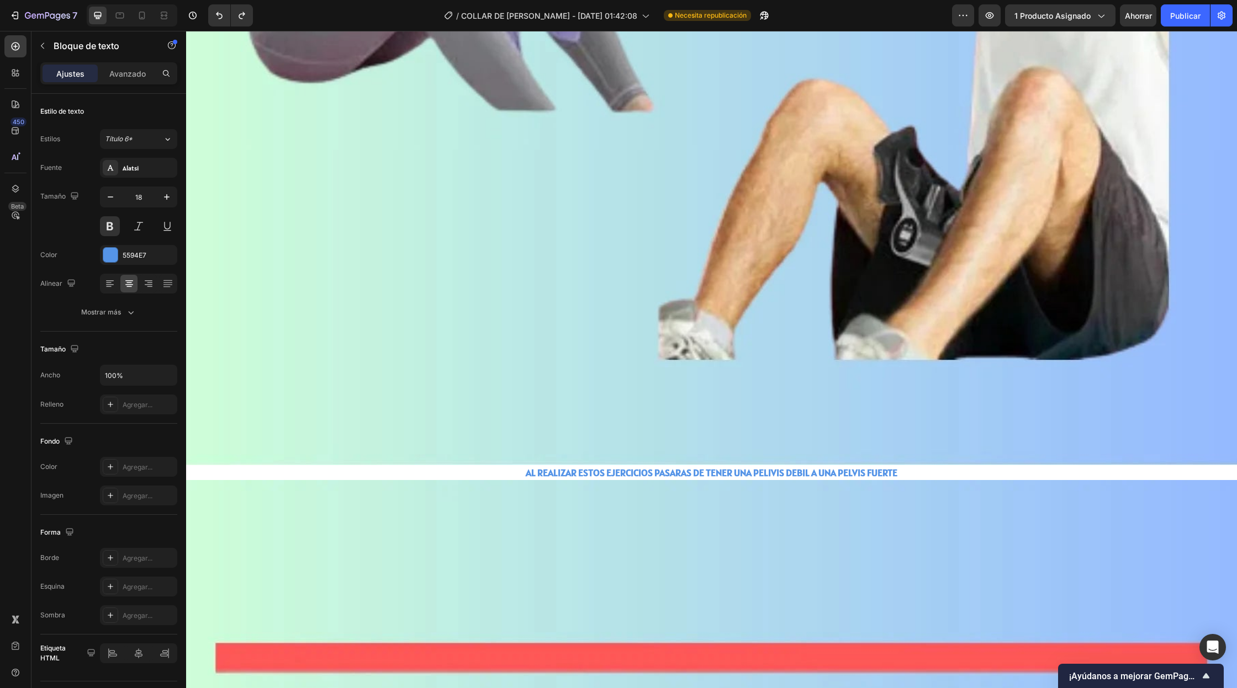
click at [903, 472] on p "AL REALIZAR ESTOS EJERCICIOS PASARAS DE TENER UNA PELIVIS DEBIL A UNA PELVIS FU…" at bounding box center [711, 472] width 1048 height 13
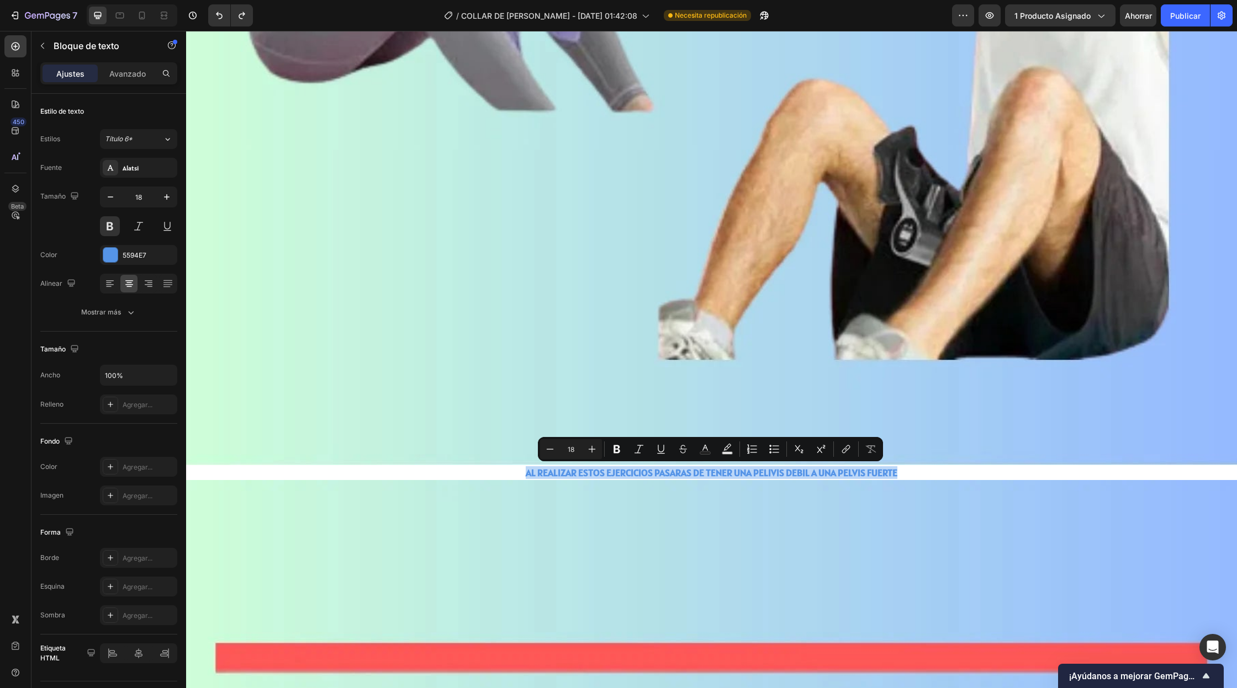
drag, startPoint x: 896, startPoint y: 470, endPoint x: 515, endPoint y: 477, distance: 381.5
click at [515, 477] on p "AL REALIZAR ESTOS EJERCICIOS PASARAS DE TENER UNA PELIVIS DEBIL A UNA PELVIS FU…" at bounding box center [711, 472] width 1048 height 13
click at [111, 232] on button at bounding box center [110, 226] width 20 height 20
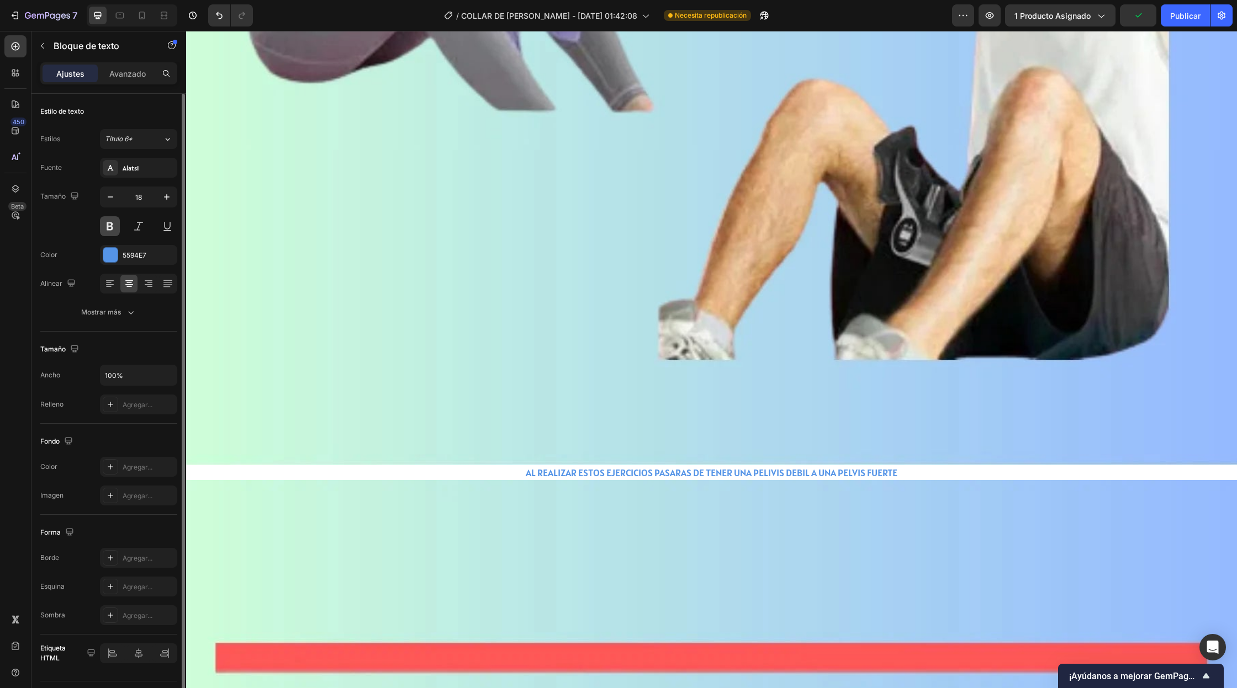
click at [111, 232] on button at bounding box center [110, 226] width 20 height 20
click at [167, 144] on button "Título 6*" at bounding box center [138, 139] width 77 height 20
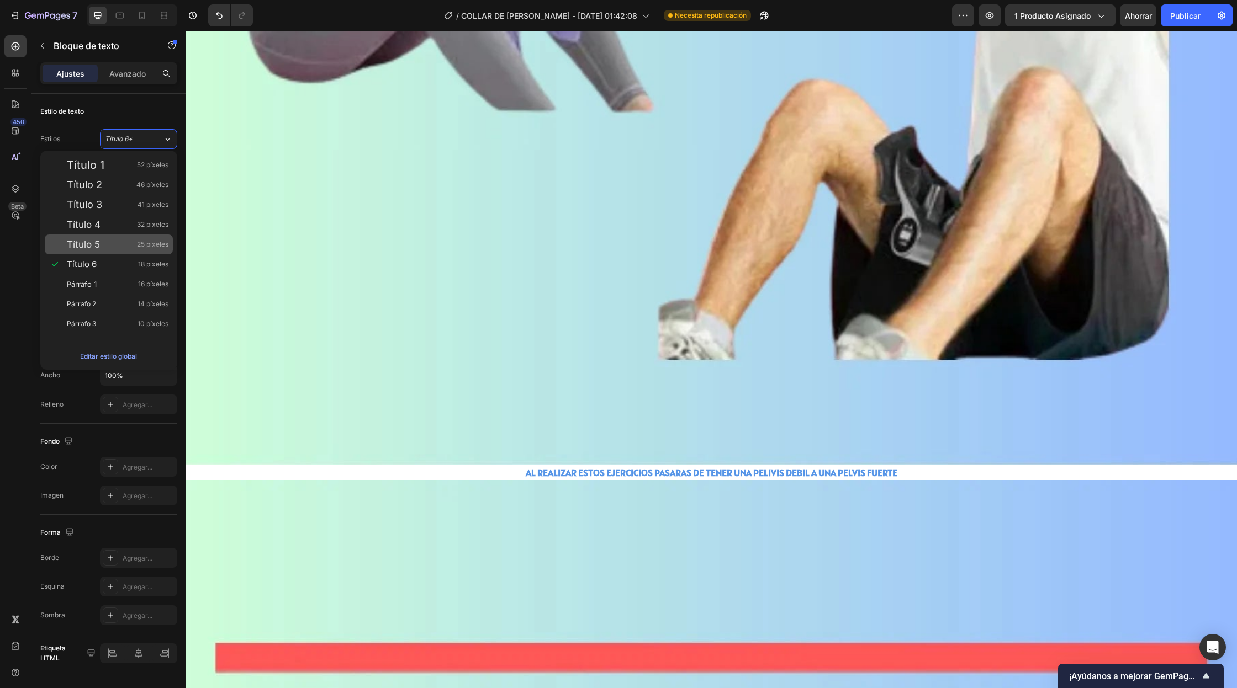
click at [119, 242] on div "Título 5 25 píxeles" at bounding box center [118, 244] width 102 height 11
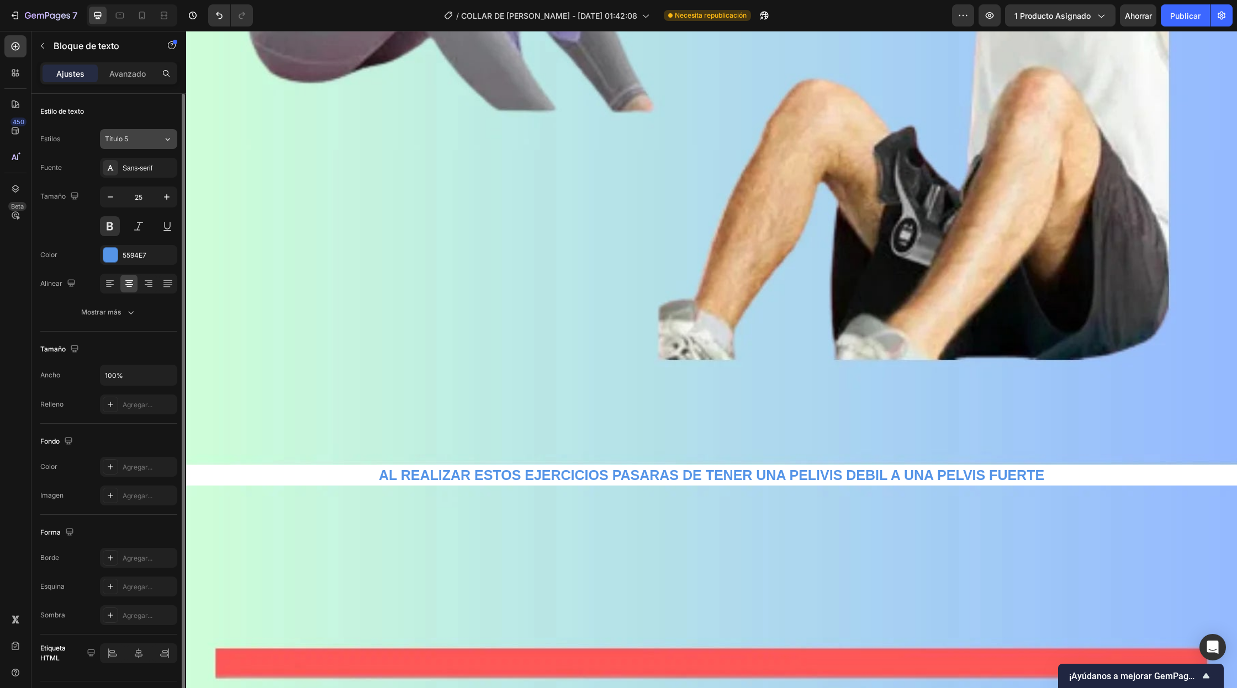
click at [151, 144] on button "Título 5" at bounding box center [138, 139] width 77 height 20
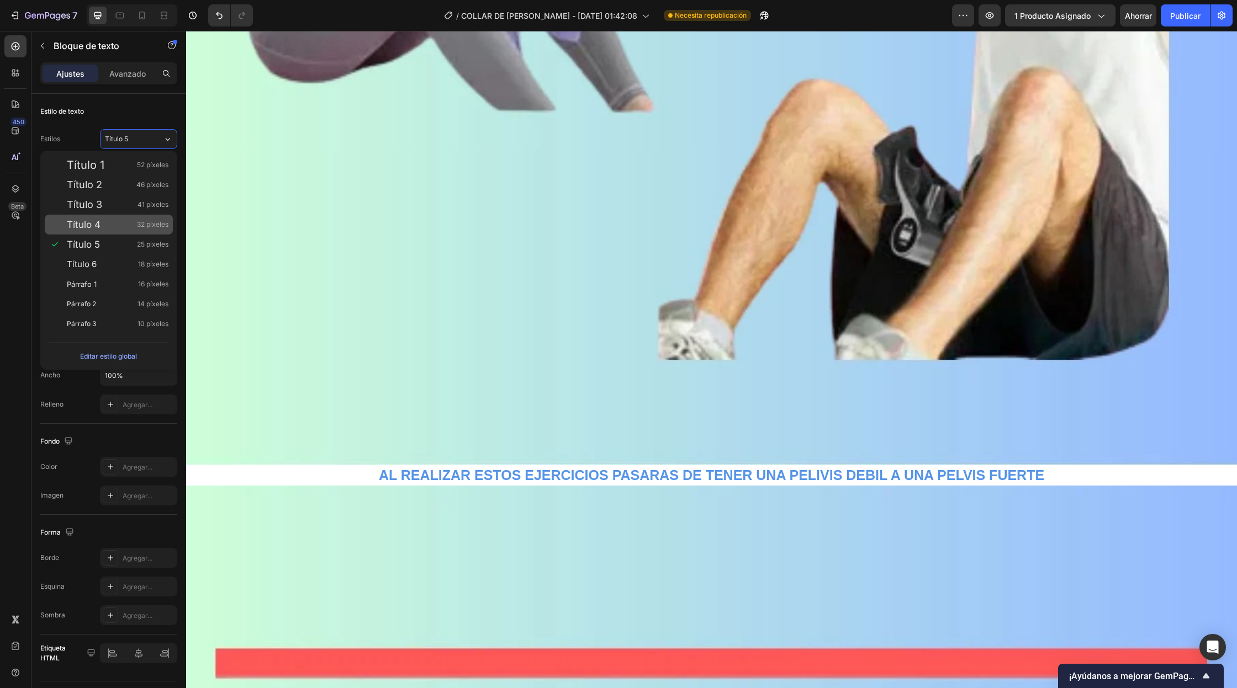
click at [116, 225] on div "Título 4 32 píxeles" at bounding box center [118, 224] width 102 height 11
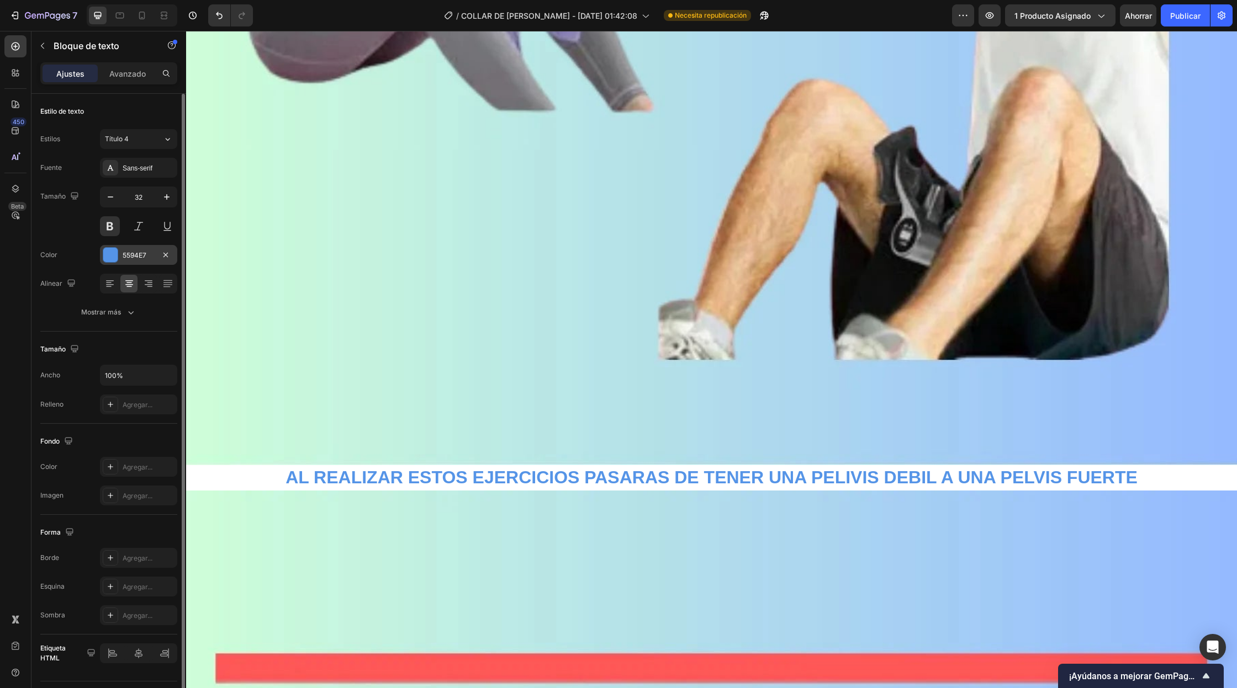
click at [119, 254] on div "5594E7" at bounding box center [138, 255] width 77 height 20
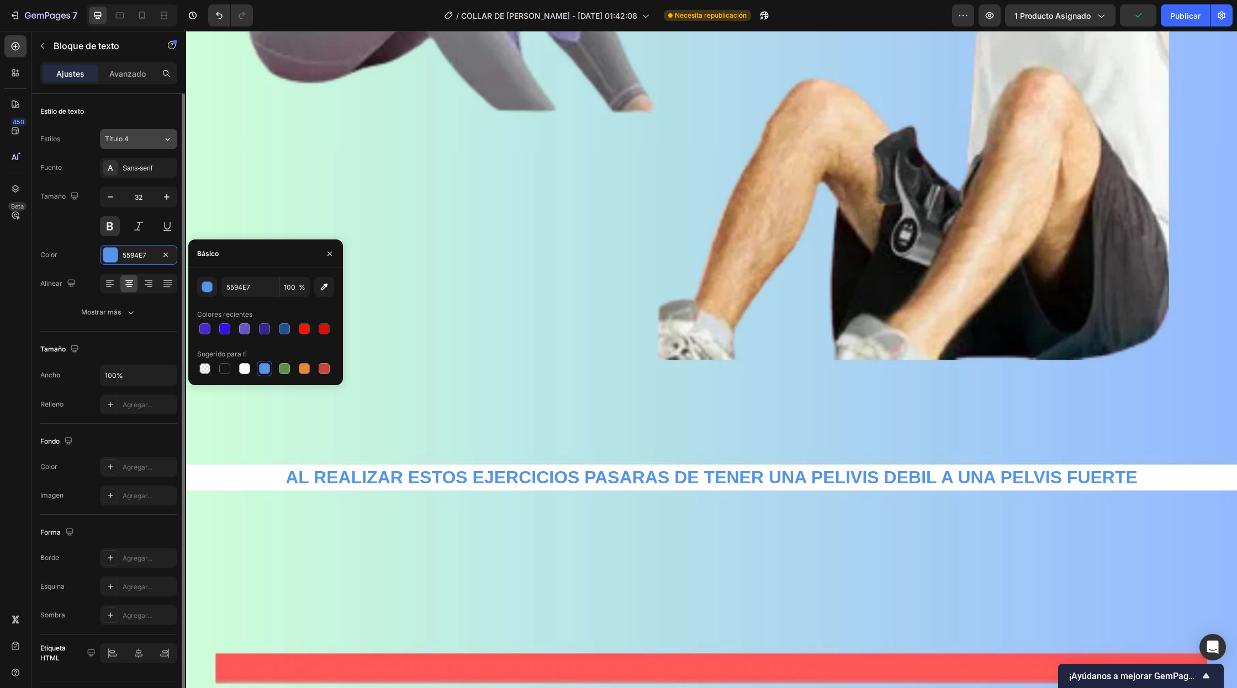
click at [145, 142] on div "Título 4" at bounding box center [127, 139] width 45 height 10
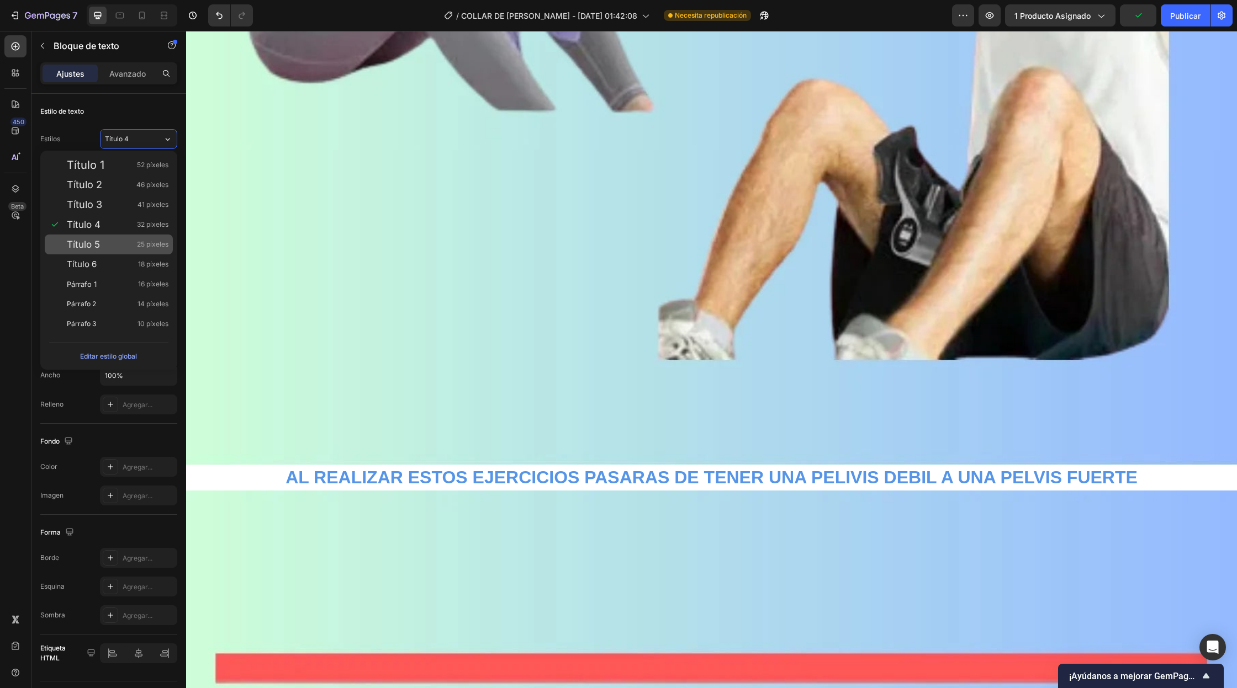
click at [89, 241] on font "Título 5" at bounding box center [83, 244] width 33 height 11
type input "25"
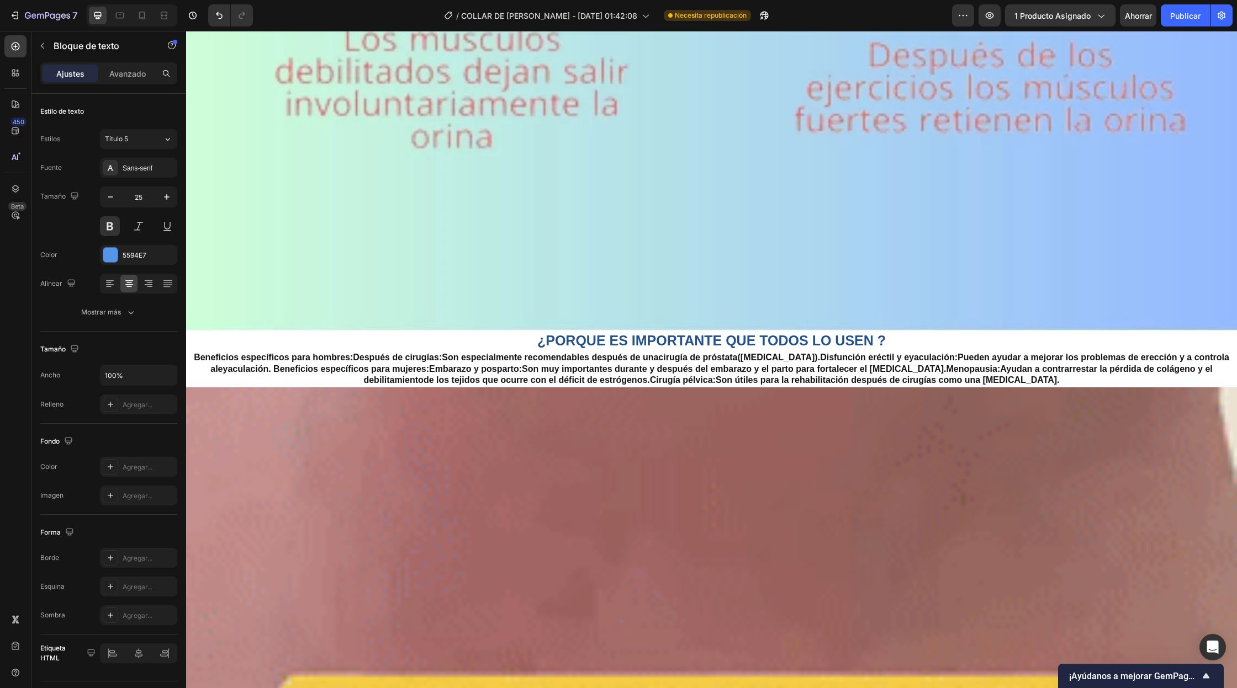
scroll to position [3902, 0]
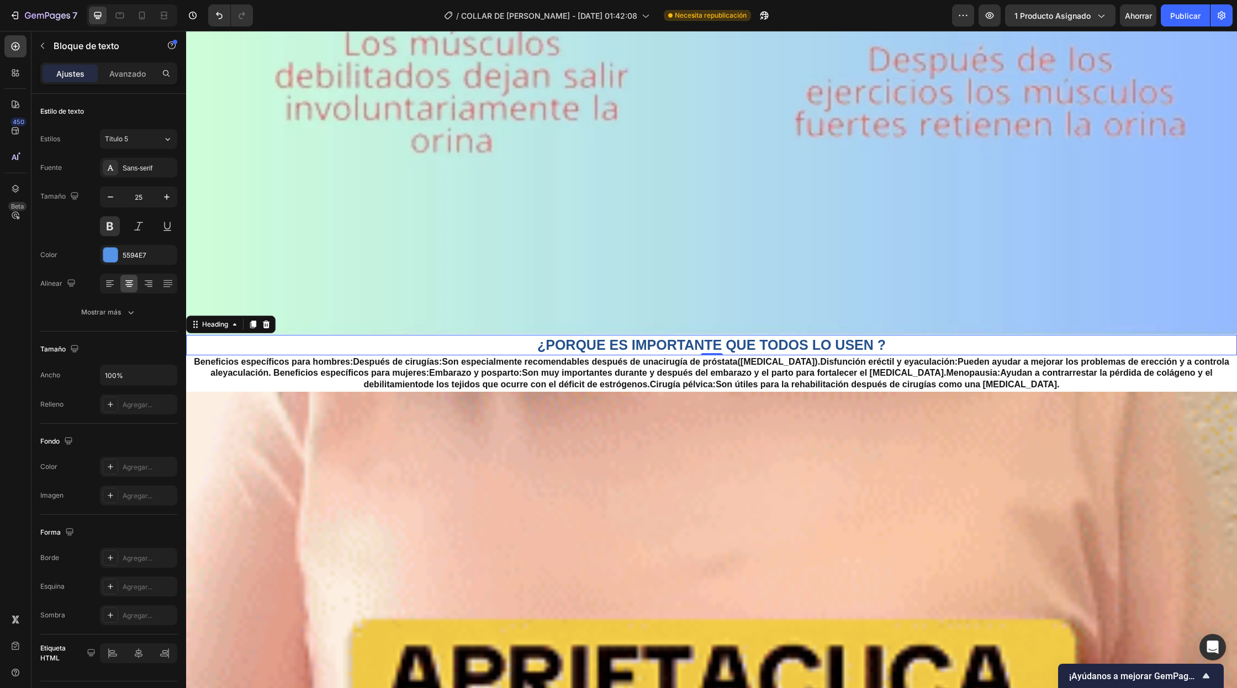
click at [849, 342] on h2 "¿PORQUE ES IMPORTANTE QUE TODOS LO USEN ?" at bounding box center [711, 345] width 1051 height 20
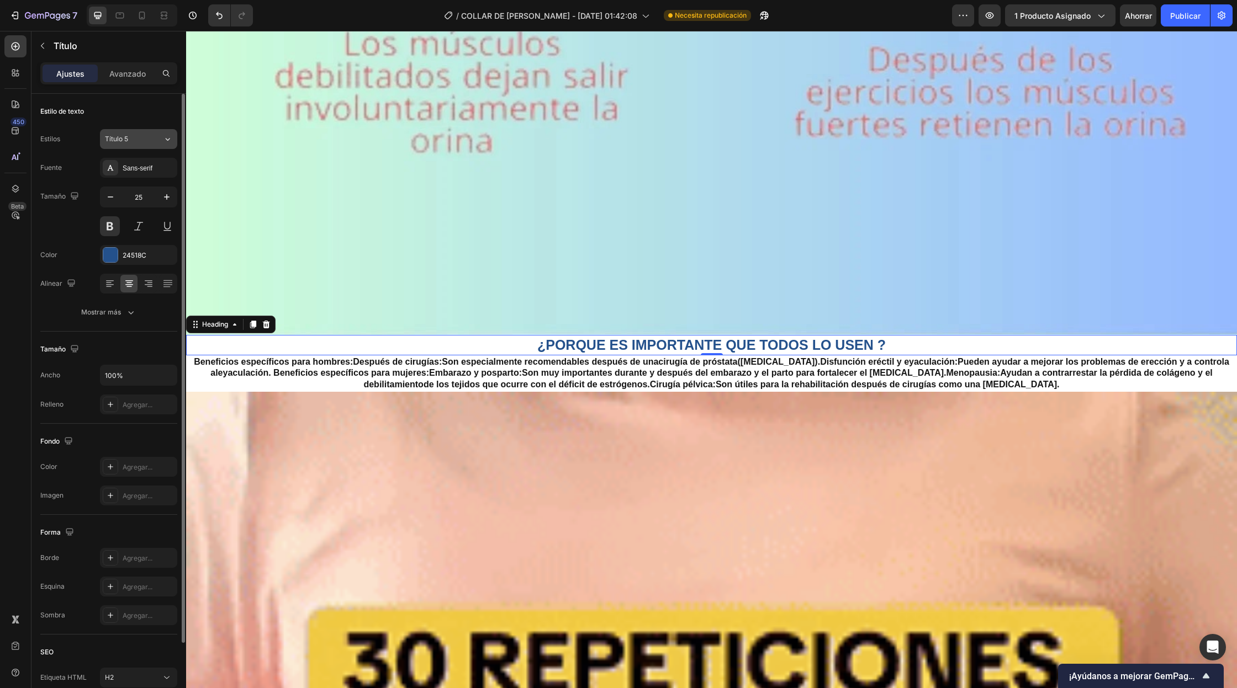
click at [151, 139] on div "Título 5" at bounding box center [134, 139] width 58 height 10
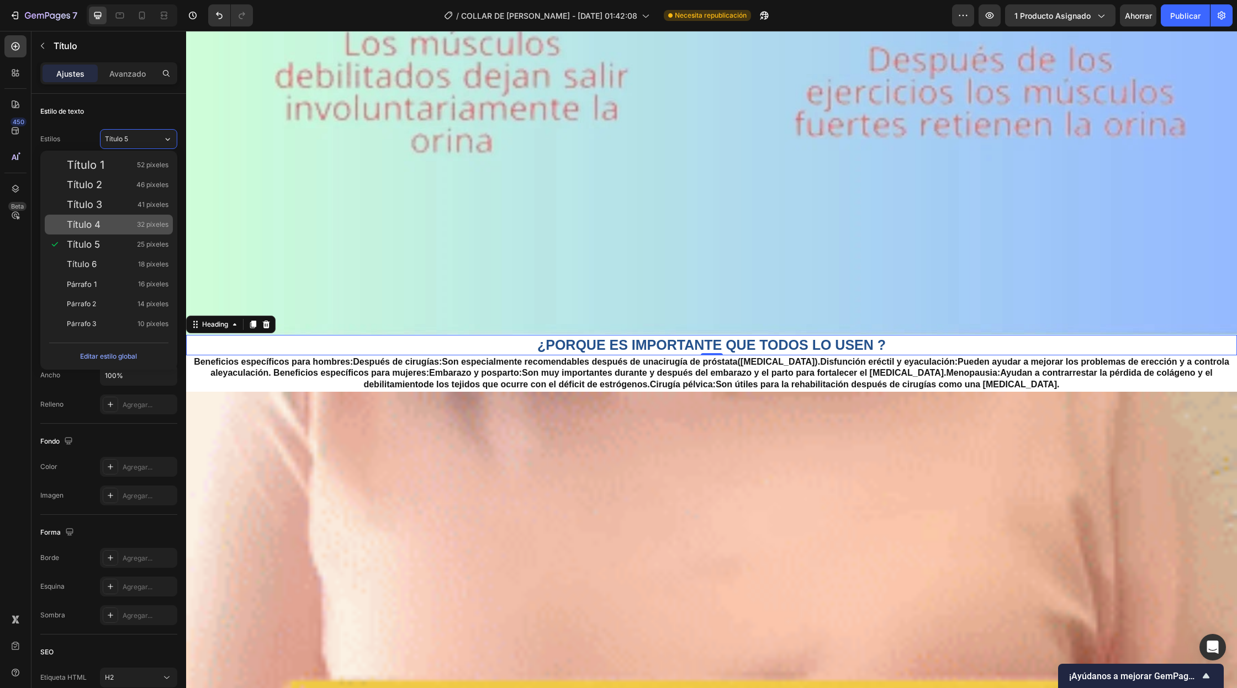
click at [105, 224] on div "Título 4 32 píxeles" at bounding box center [118, 224] width 102 height 11
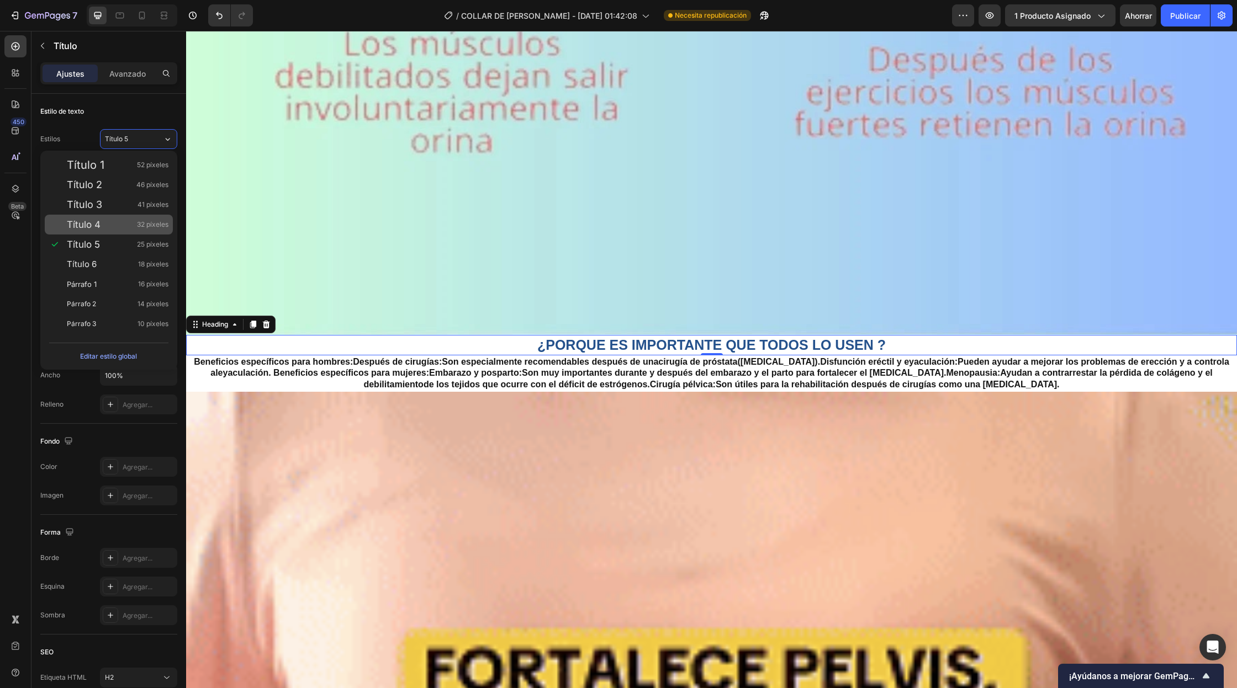
type input "32"
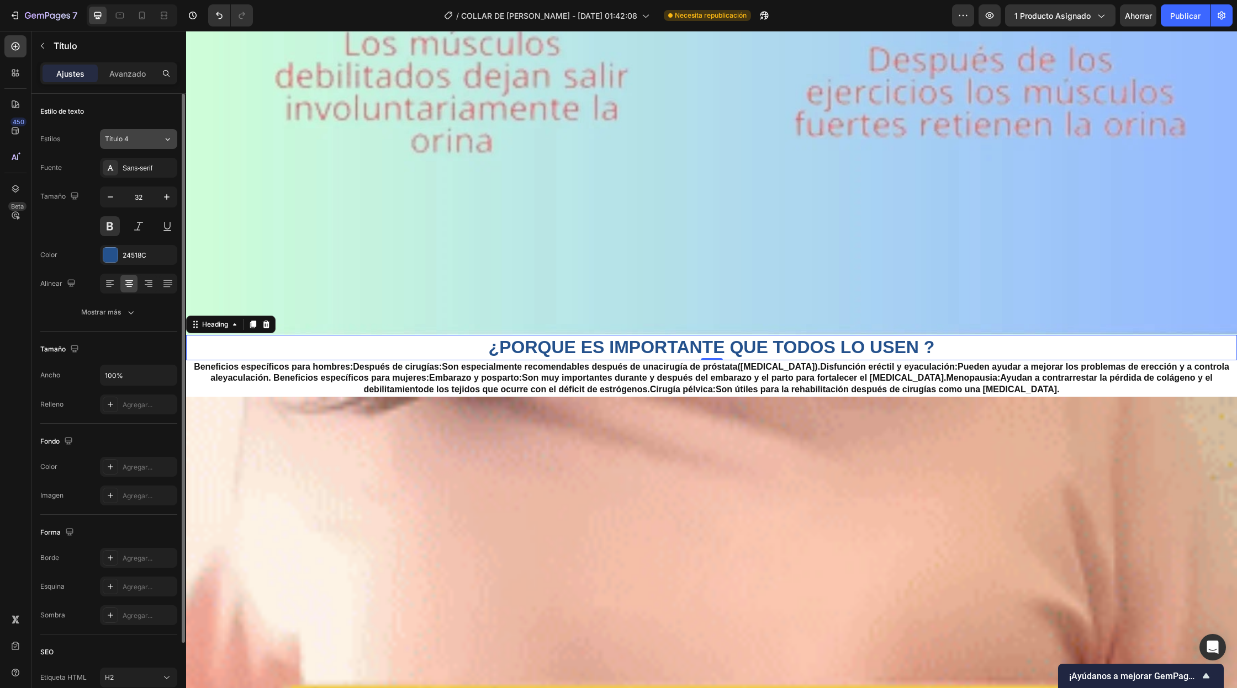
click at [152, 147] on button "Título 4" at bounding box center [138, 139] width 77 height 20
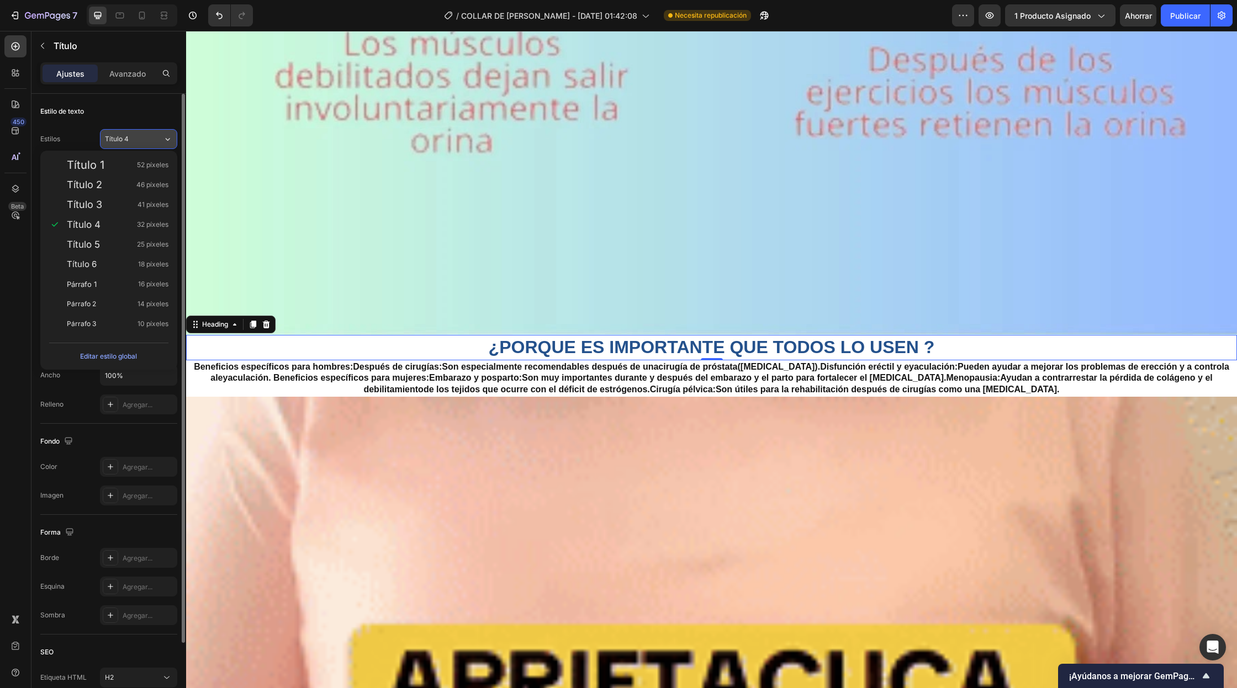
click at [162, 144] on button "Título 4" at bounding box center [138, 139] width 77 height 20
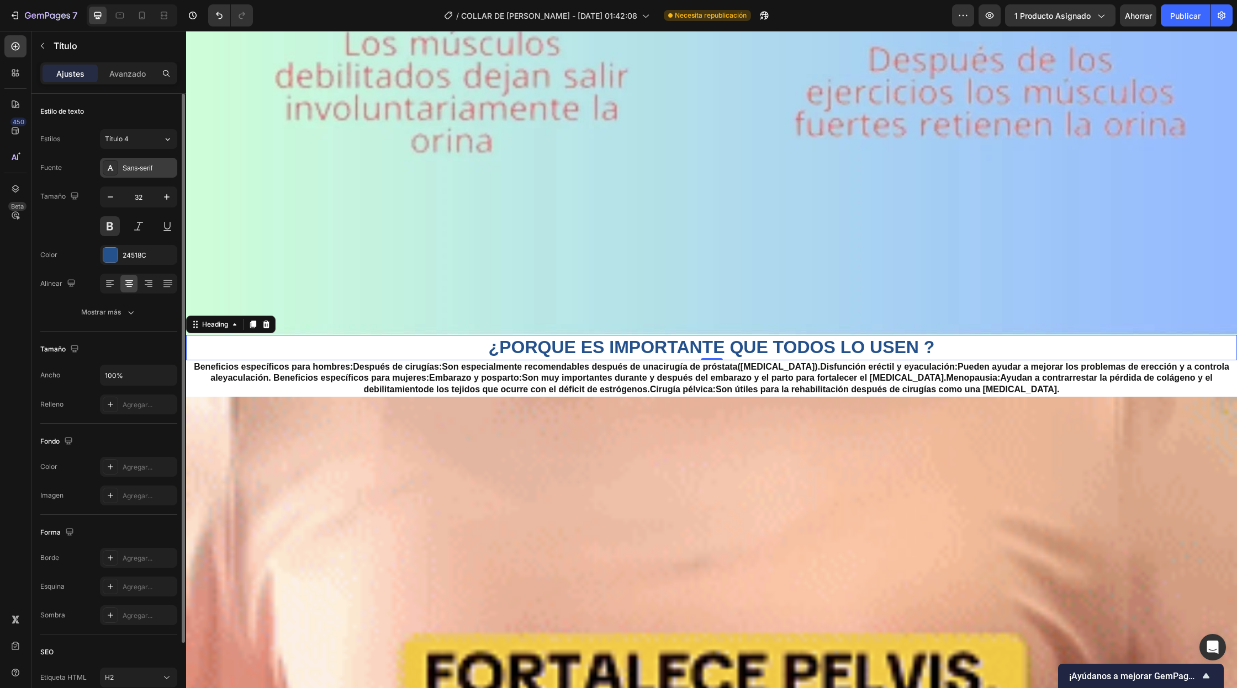
click at [142, 166] on font "Sans-serif" at bounding box center [138, 169] width 30 height 8
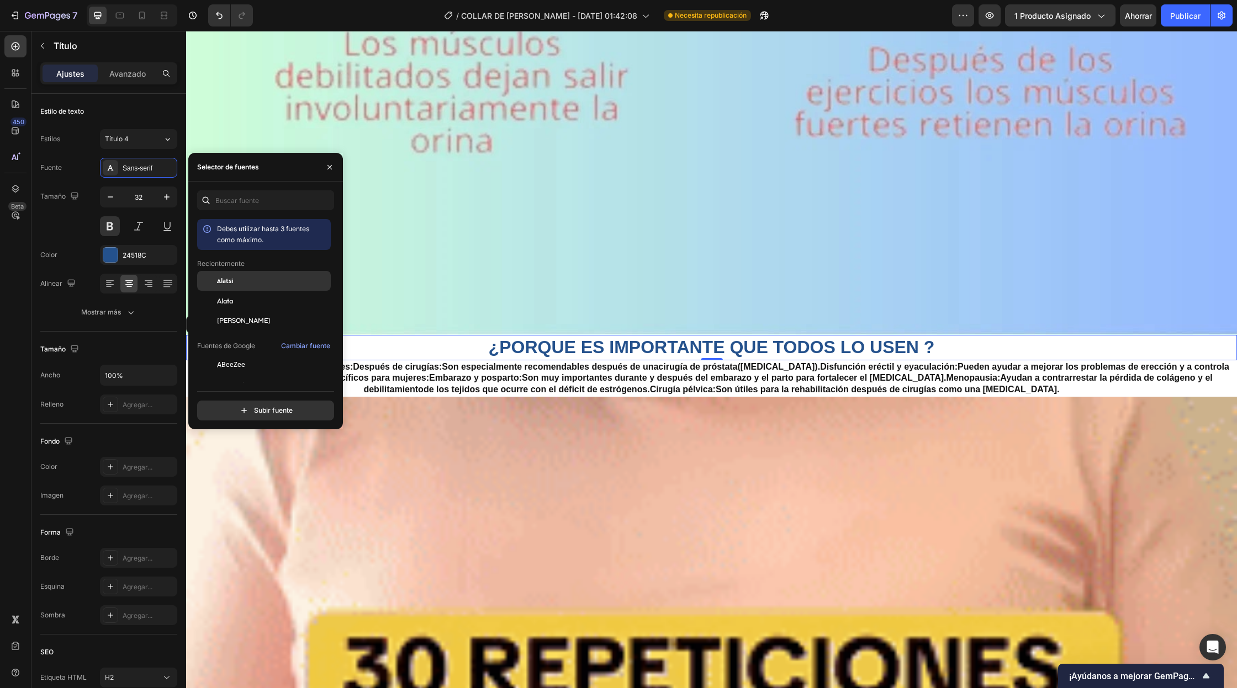
click at [267, 285] on div "Alatsi" at bounding box center [273, 281] width 112 height 10
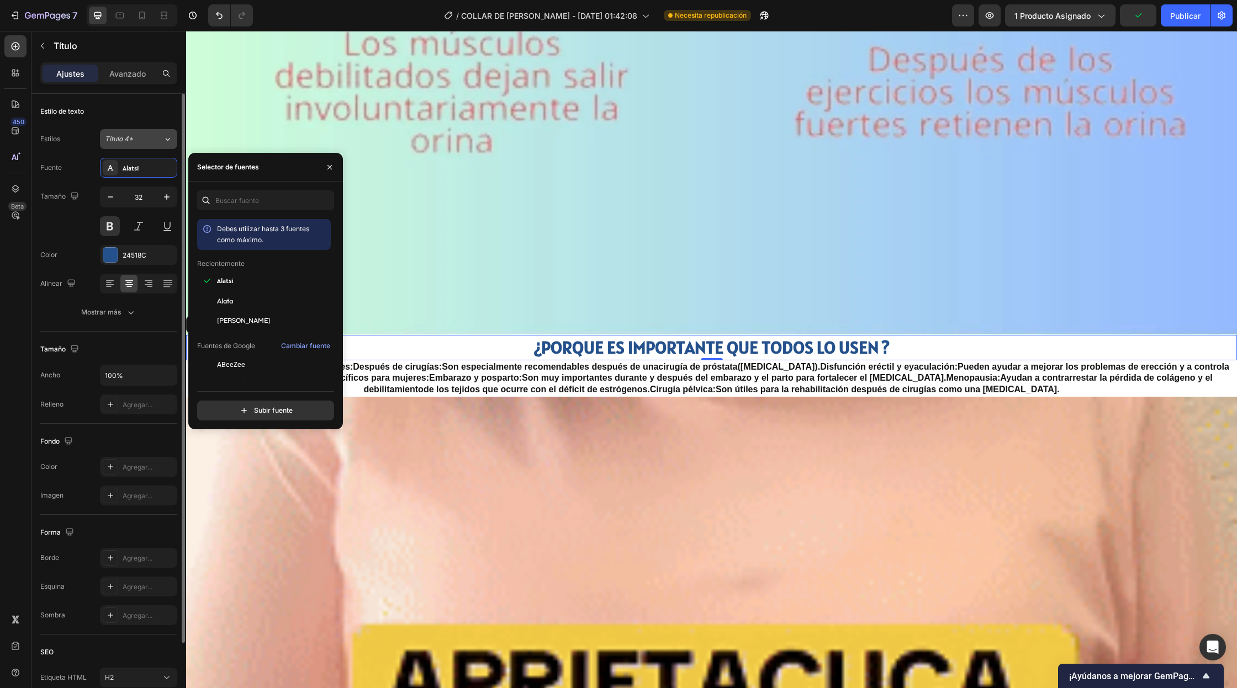
click at [164, 145] on button "Título 4*" at bounding box center [138, 139] width 77 height 20
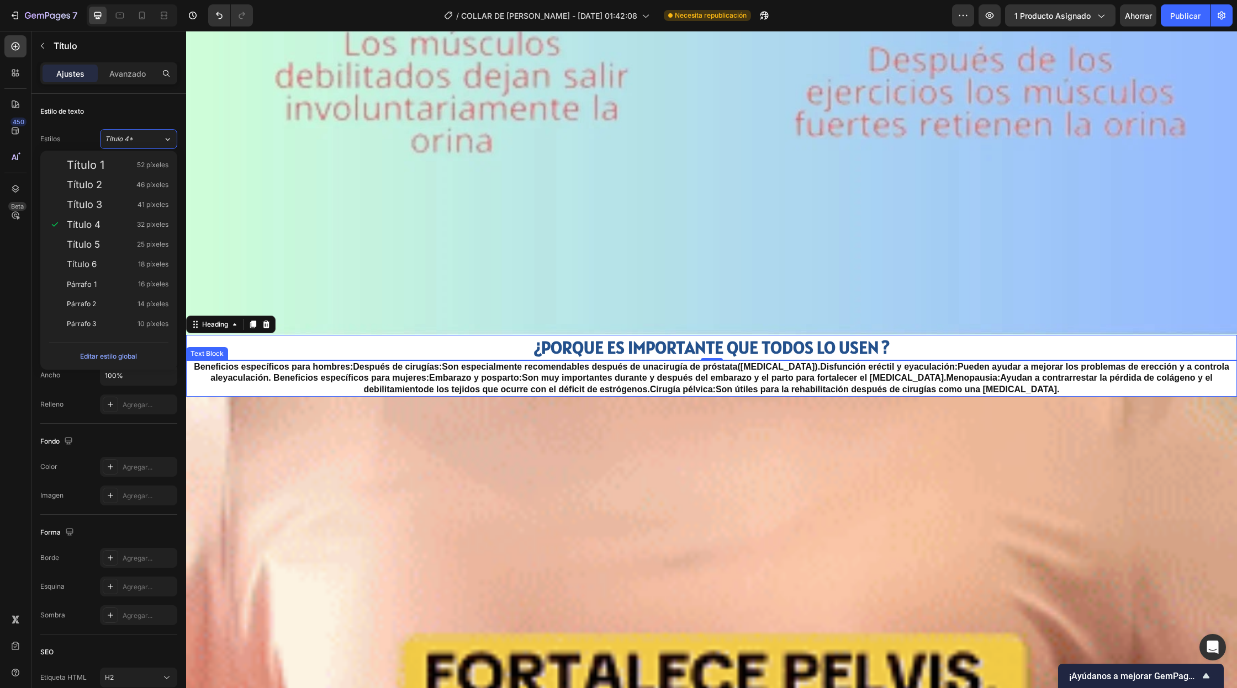
click at [722, 377] on p "Beneficios específicos para hombres: Después de cirugías: Son especialmente rec…" at bounding box center [711, 379] width 1048 height 34
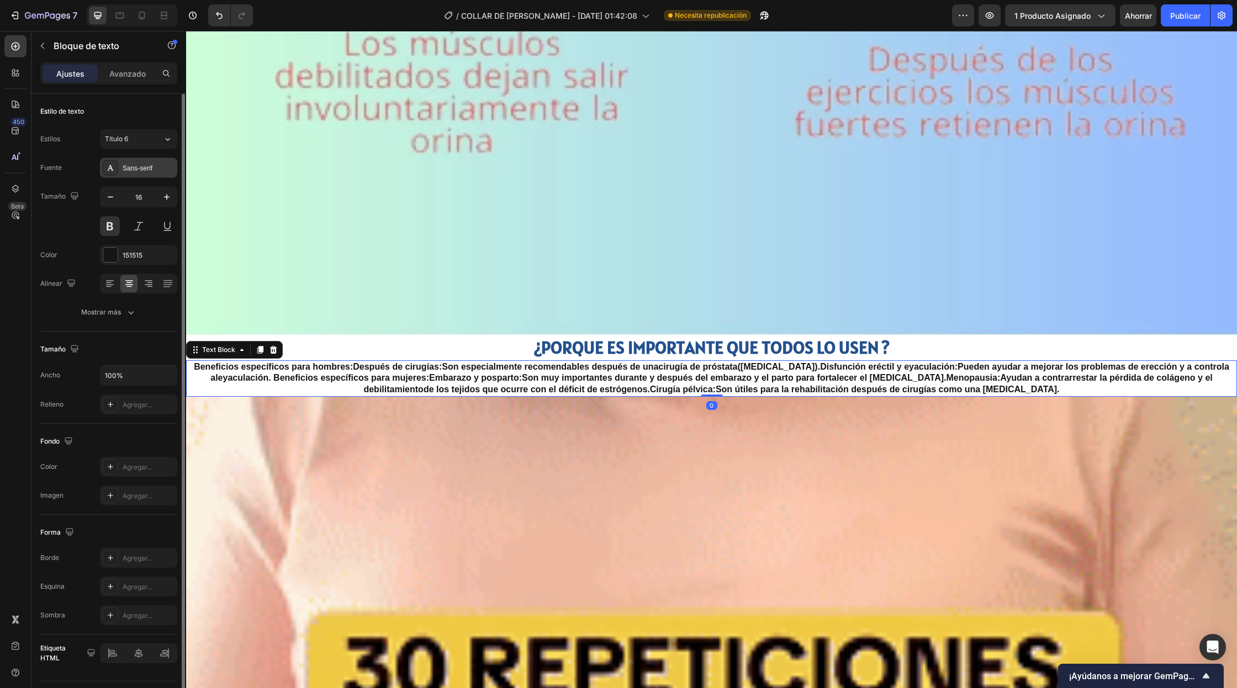
click at [150, 161] on div "Sans-serif" at bounding box center [138, 168] width 77 height 20
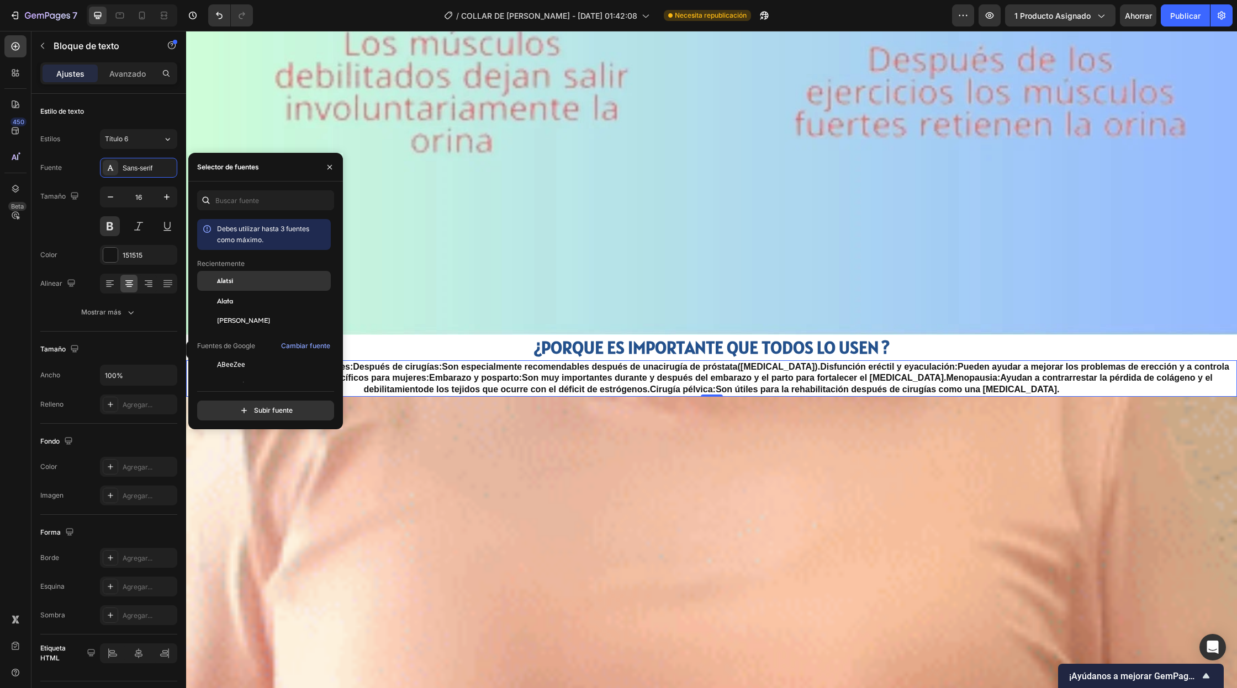
click at [237, 285] on div "Alatsi" at bounding box center [273, 281] width 112 height 10
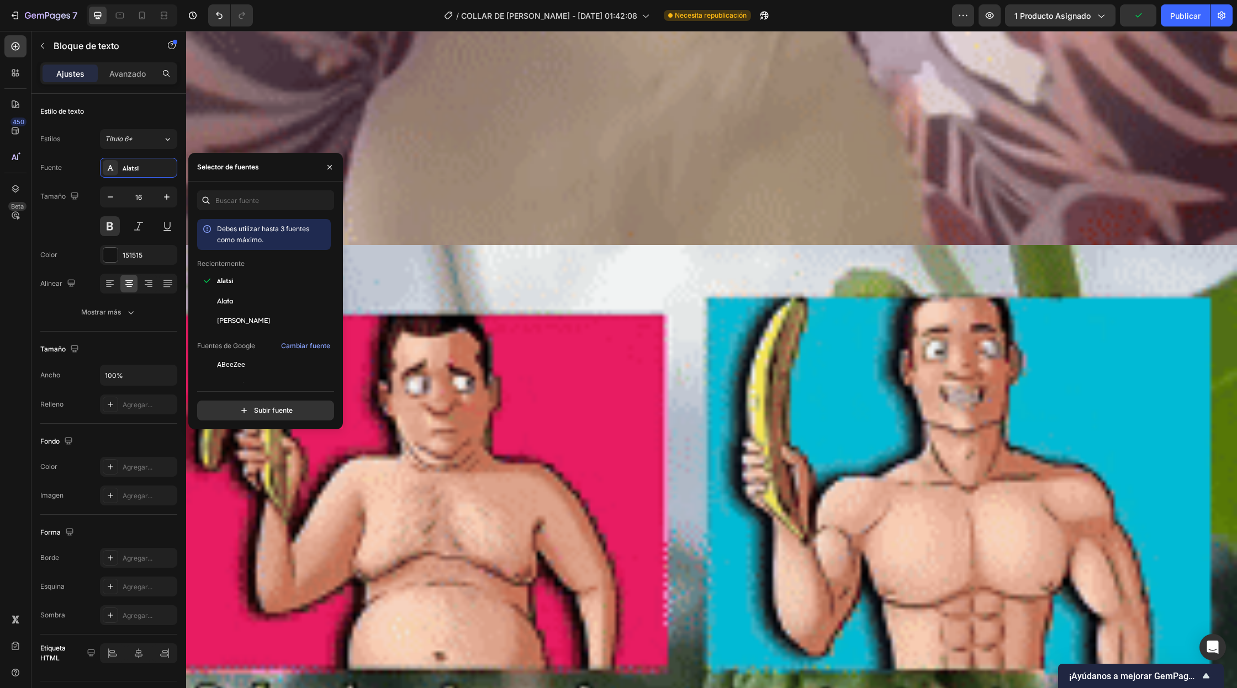
scroll to position [5907, 0]
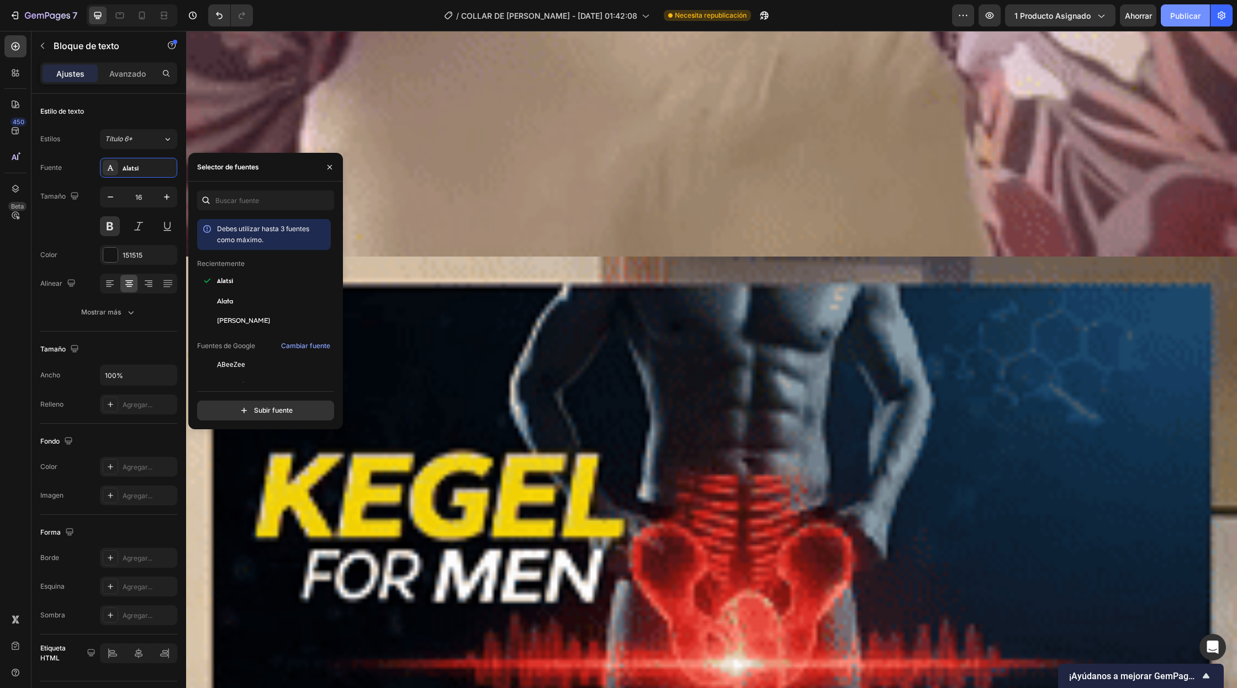
click at [1196, 18] on font "Publicar" at bounding box center [1185, 15] width 30 height 9
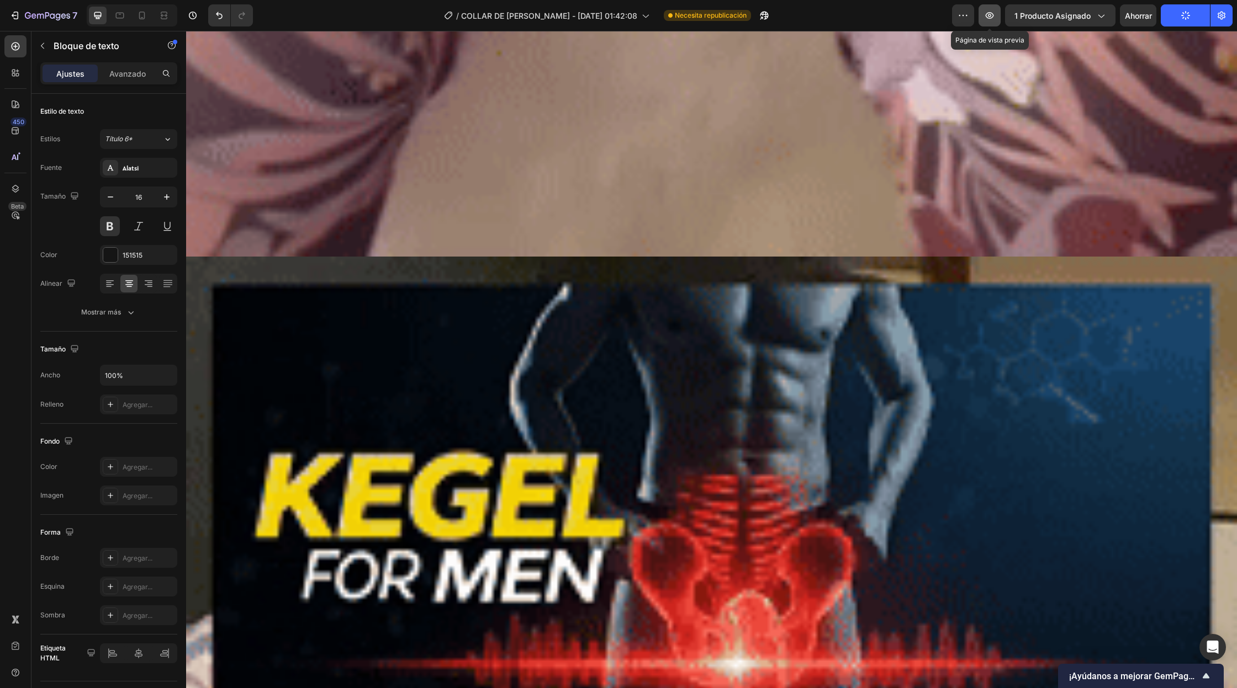
click at [988, 22] on button "button" at bounding box center [989, 15] width 22 height 22
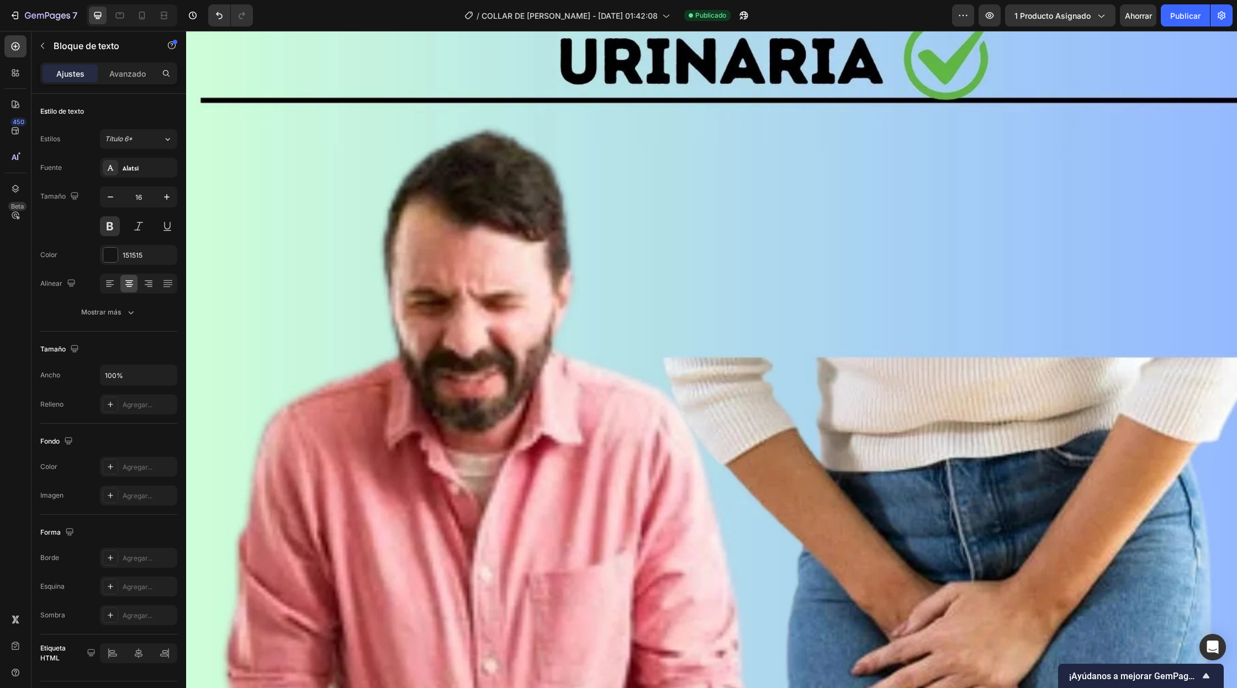
scroll to position [0, 0]
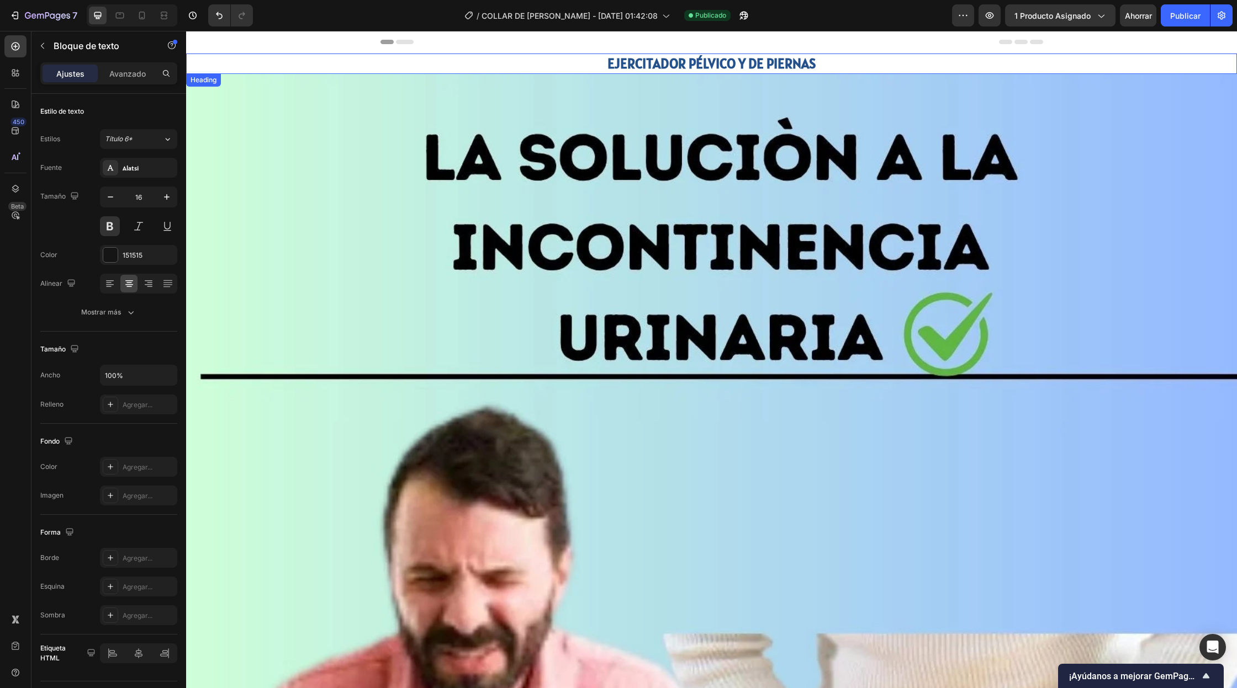
click at [782, 61] on strong "EJERCITADOR PÉLVICO Y DE PIERNAS" at bounding box center [711, 64] width 208 height 18
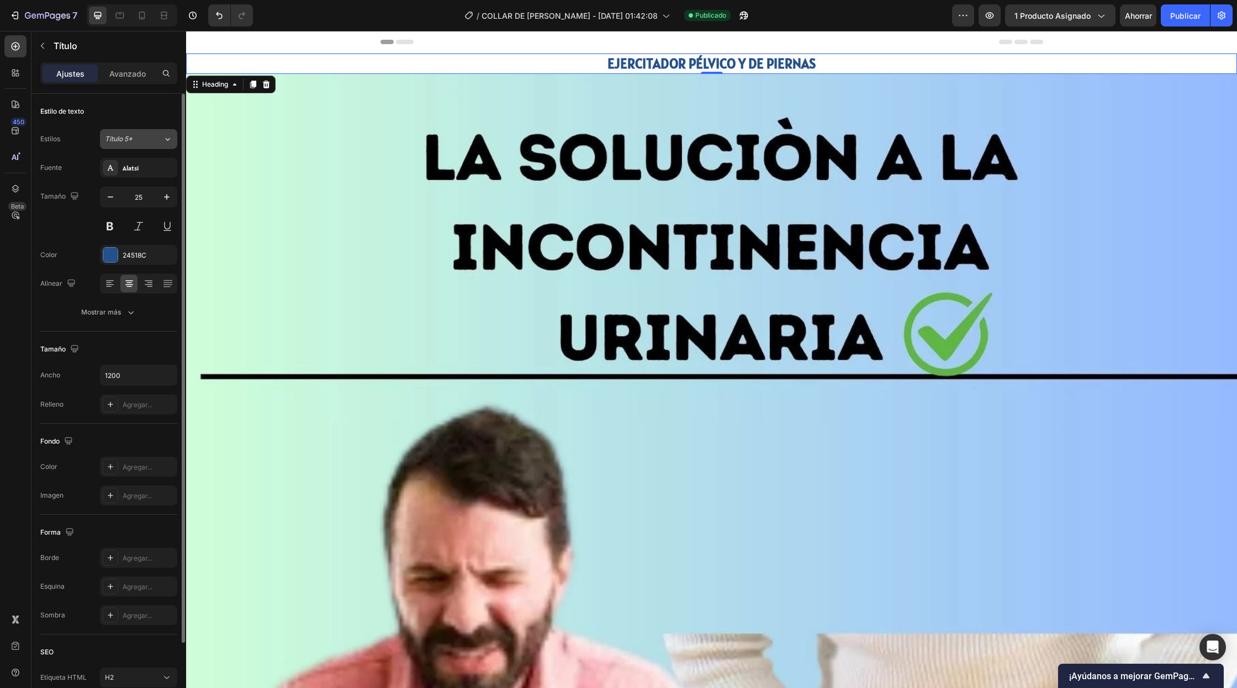
click at [145, 142] on div "Título 5*" at bounding box center [127, 139] width 45 height 10
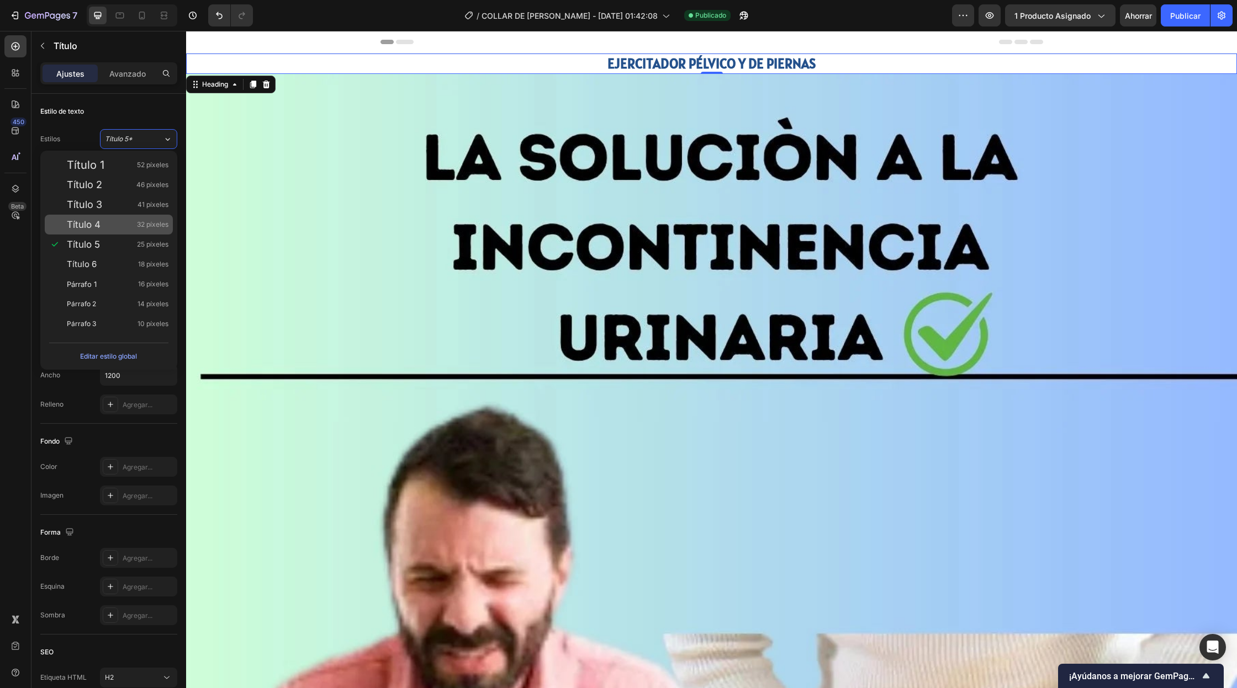
click at [127, 218] on div "Título 4 32 píxeles" at bounding box center [109, 225] width 128 height 20
type input "32"
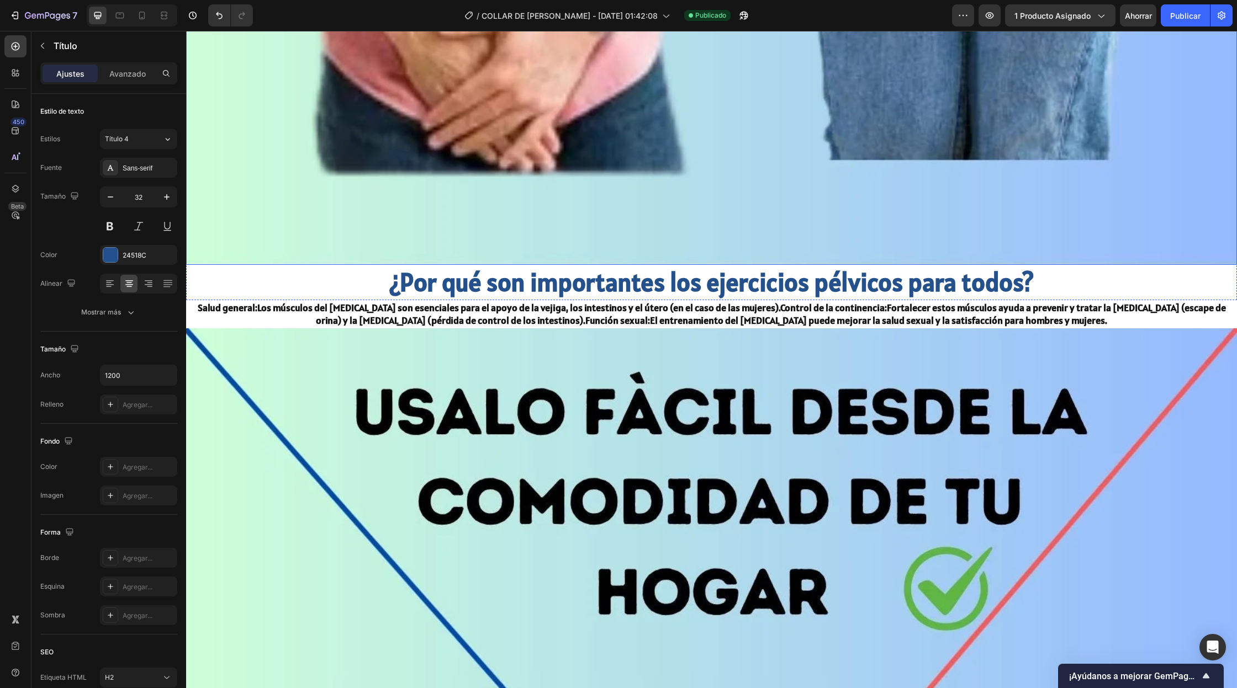
scroll to position [1174, 0]
click at [593, 280] on h2 "¿Por qué son importantes los ejercicios pélvicos para todos?" at bounding box center [711, 281] width 1051 height 35
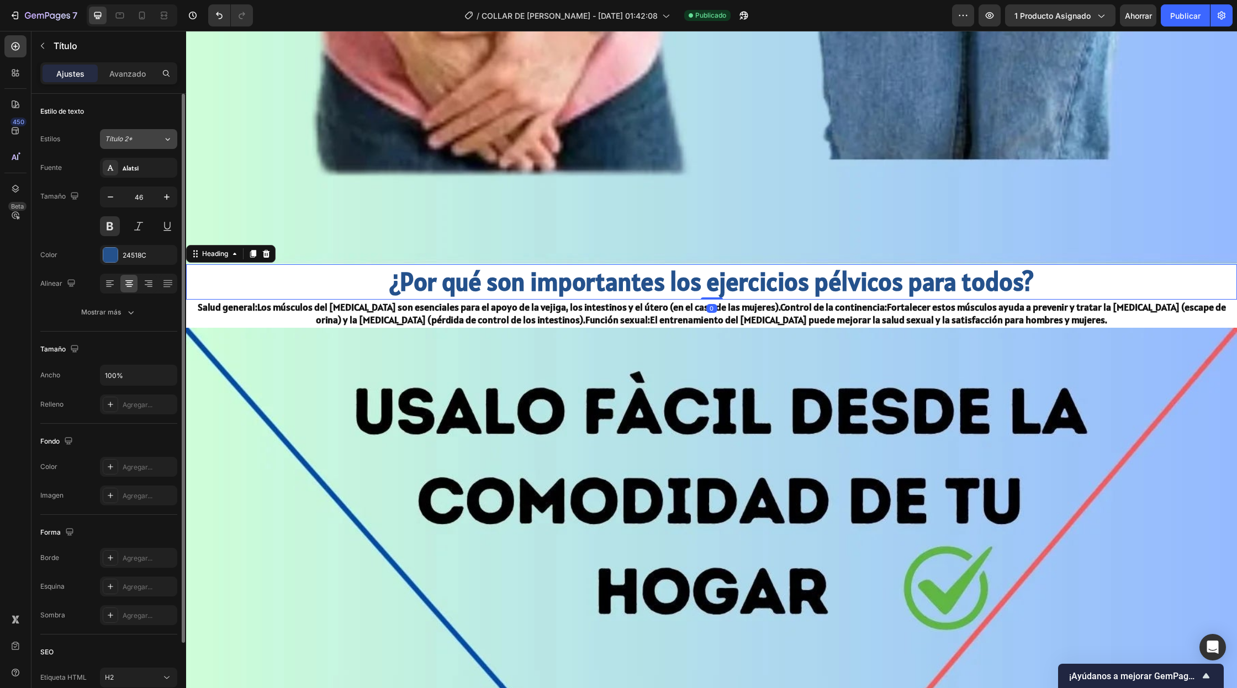
click at [150, 147] on button "Título 2*" at bounding box center [138, 139] width 77 height 20
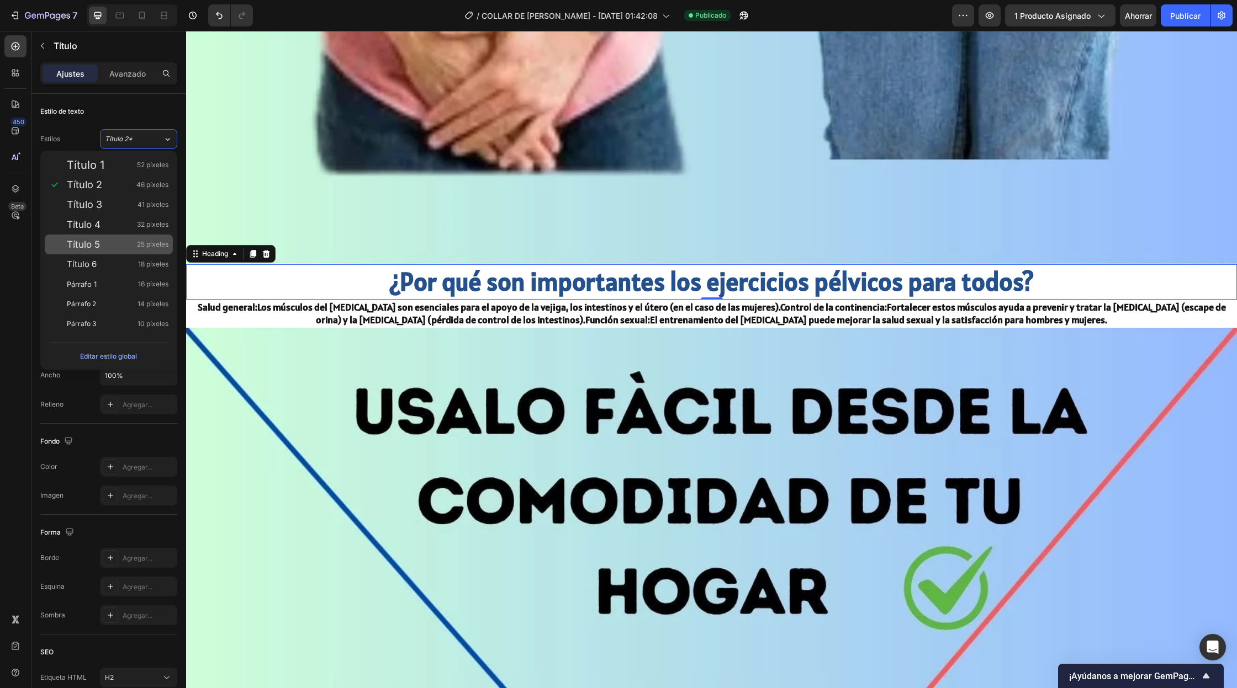
click at [107, 245] on div "Título 5 25 píxeles" at bounding box center [118, 244] width 102 height 11
type input "25"
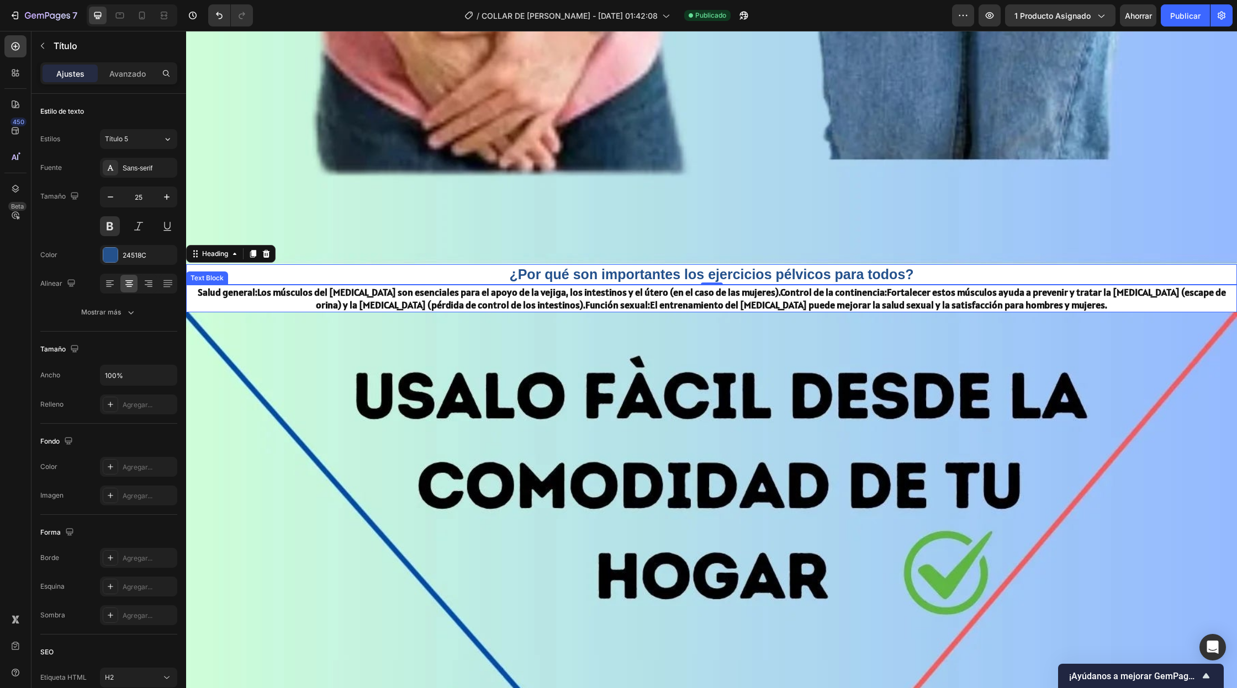
click at [630, 299] on strong "Función sexual:" at bounding box center [617, 305] width 65 height 13
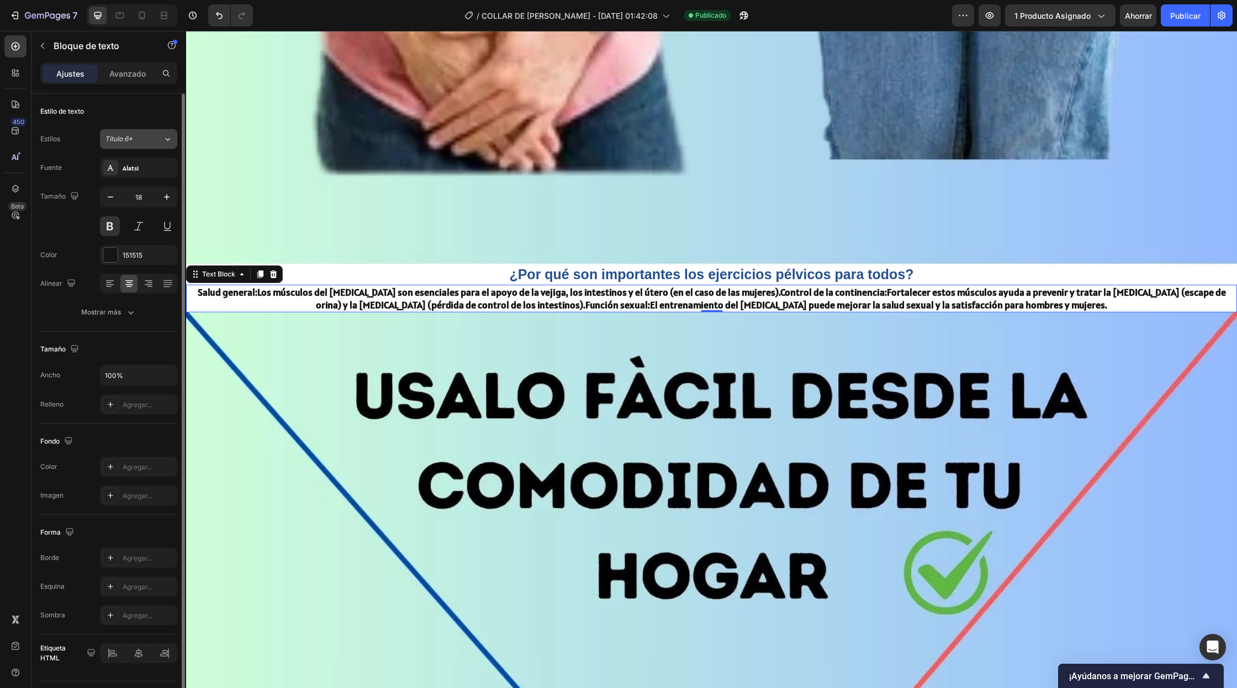
click at [147, 136] on div "Título 6*" at bounding box center [127, 139] width 45 height 10
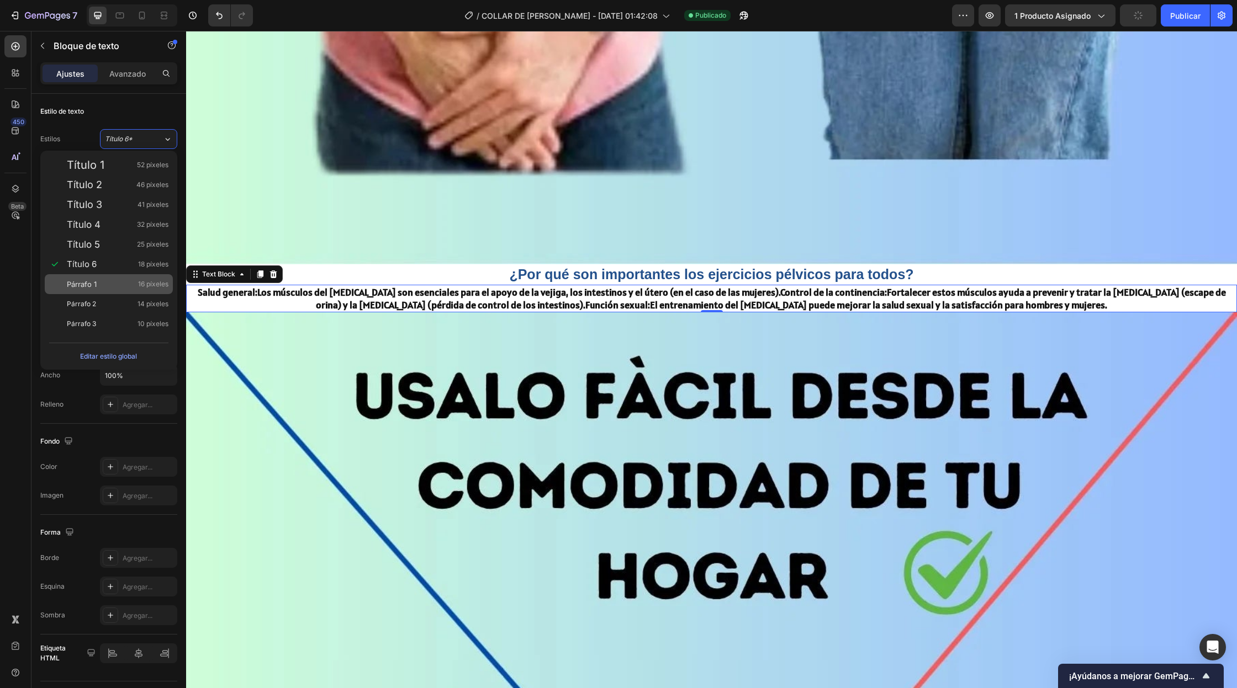
click at [105, 288] on div "Párrafo 1 16 píxeles" at bounding box center [118, 284] width 102 height 11
type input "16"
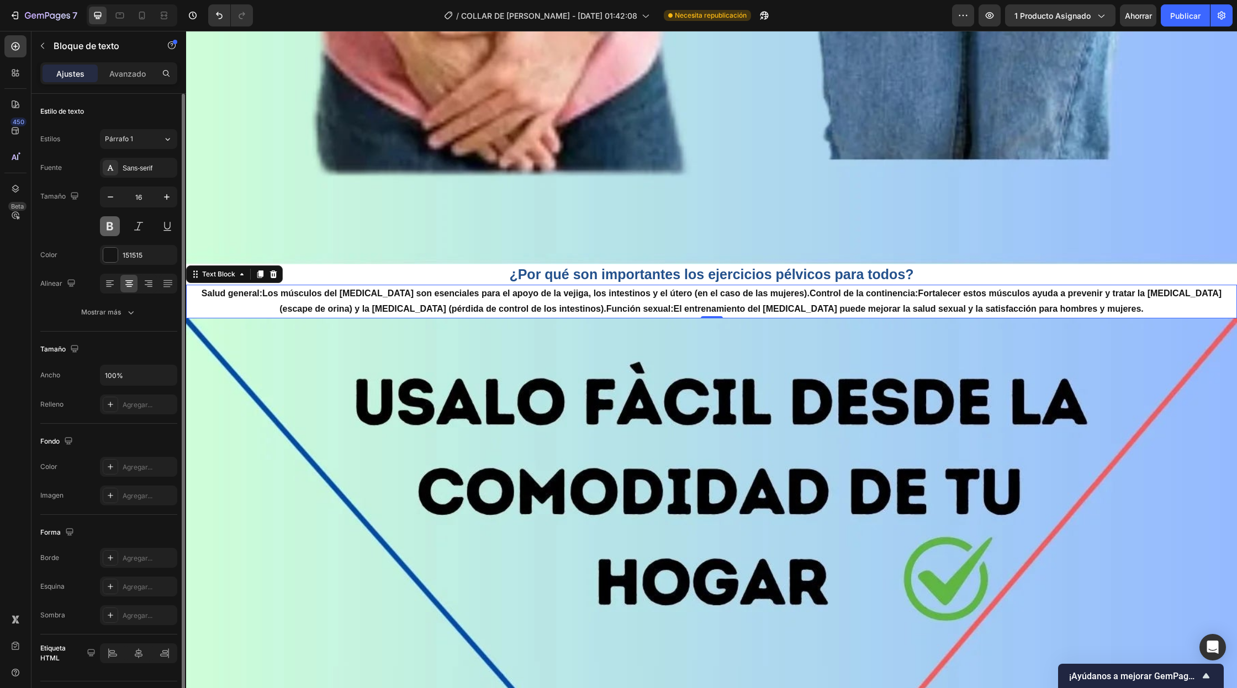
click at [113, 224] on button at bounding box center [110, 226] width 20 height 20
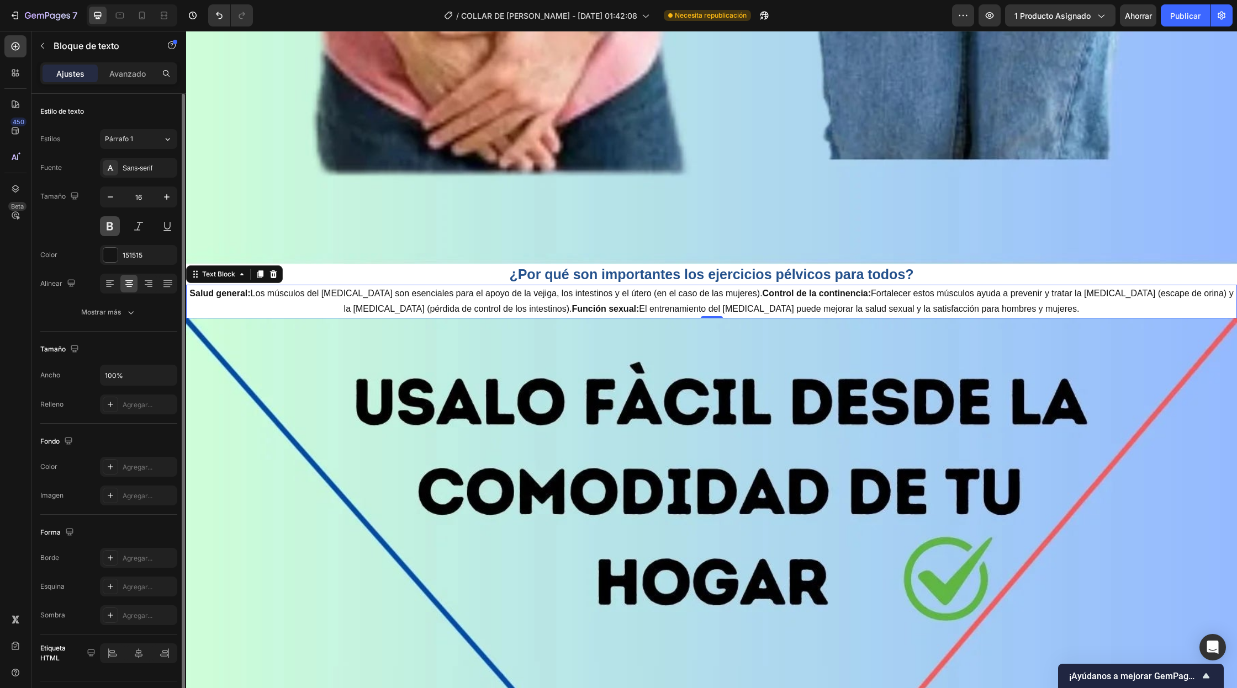
click at [113, 224] on button at bounding box center [110, 226] width 20 height 20
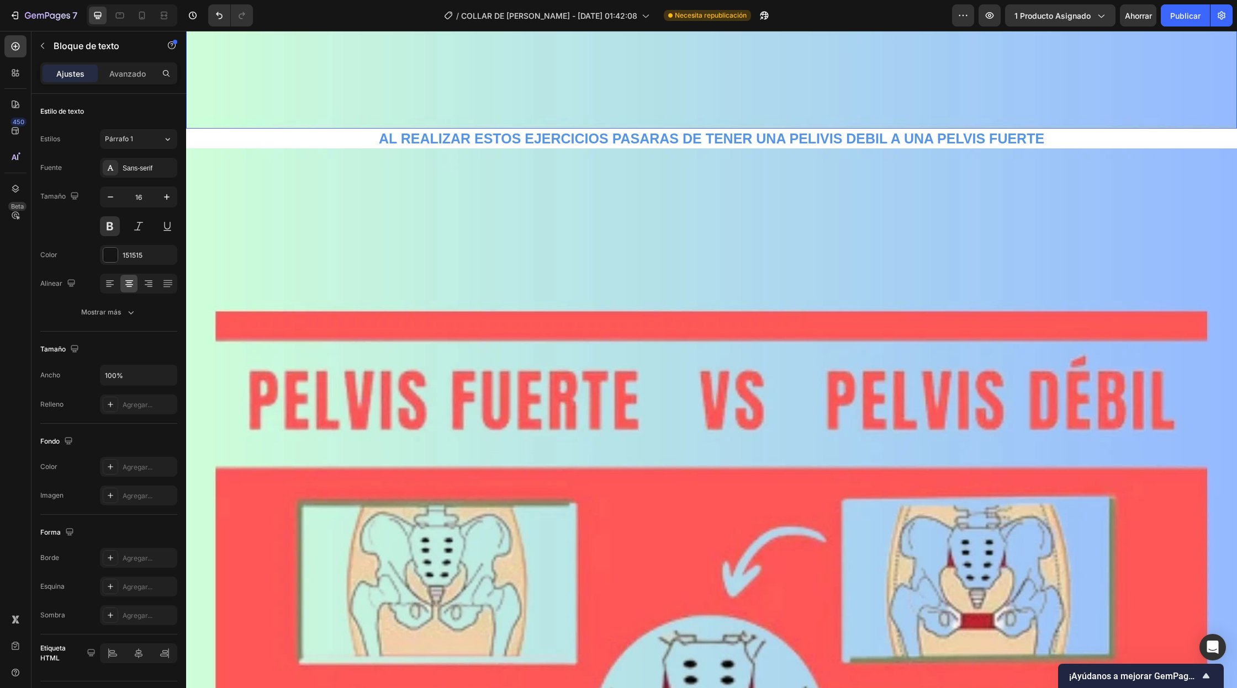
scroll to position [2723, 0]
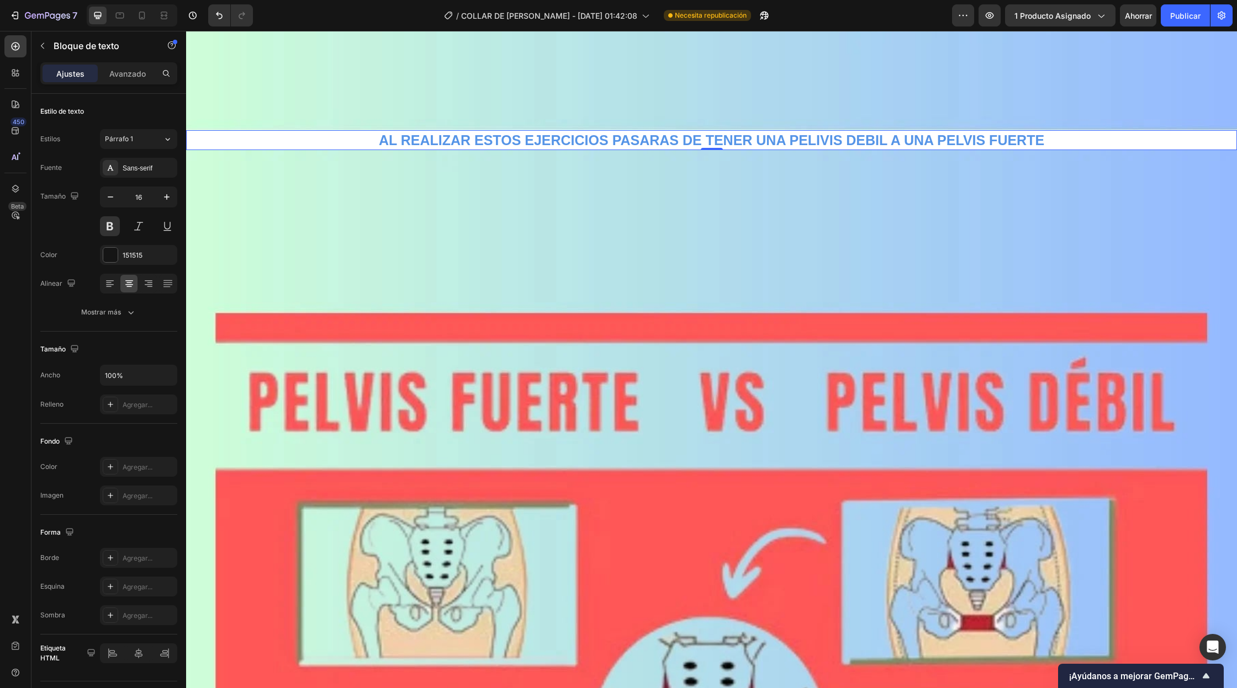
click at [789, 141] on p "AL REALIZAR ESTOS EJERCICIOS PASARAS DE TENER UNA PELIVIS DEBIL A UNA PELVIS FU…" at bounding box center [711, 140] width 1048 height 18
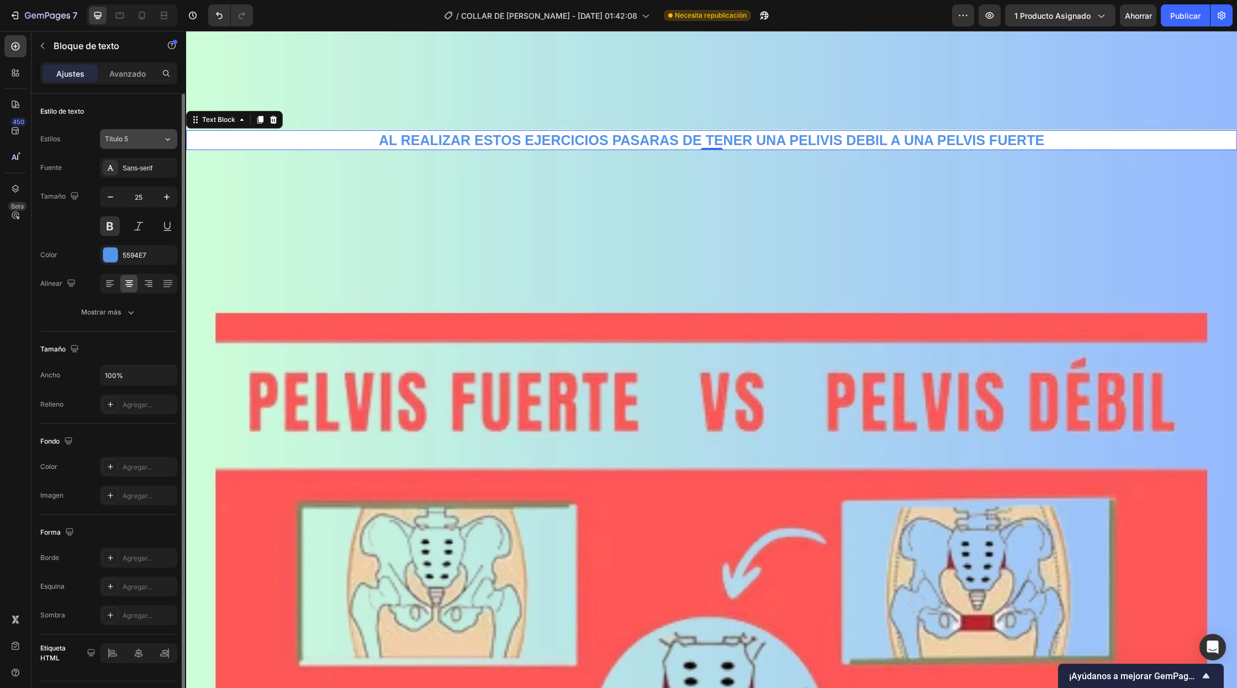
click at [135, 145] on button "Título 5" at bounding box center [138, 139] width 77 height 20
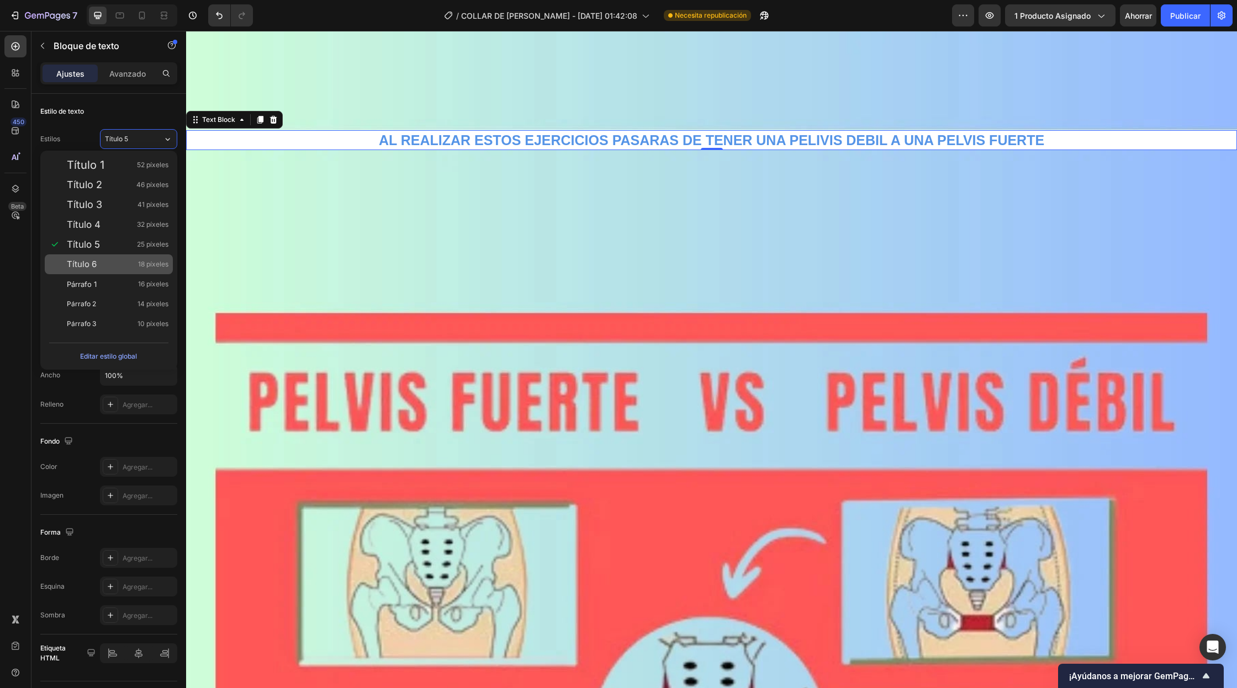
click at [112, 264] on div "Título 6 18 píxeles" at bounding box center [118, 264] width 102 height 11
type input "18"
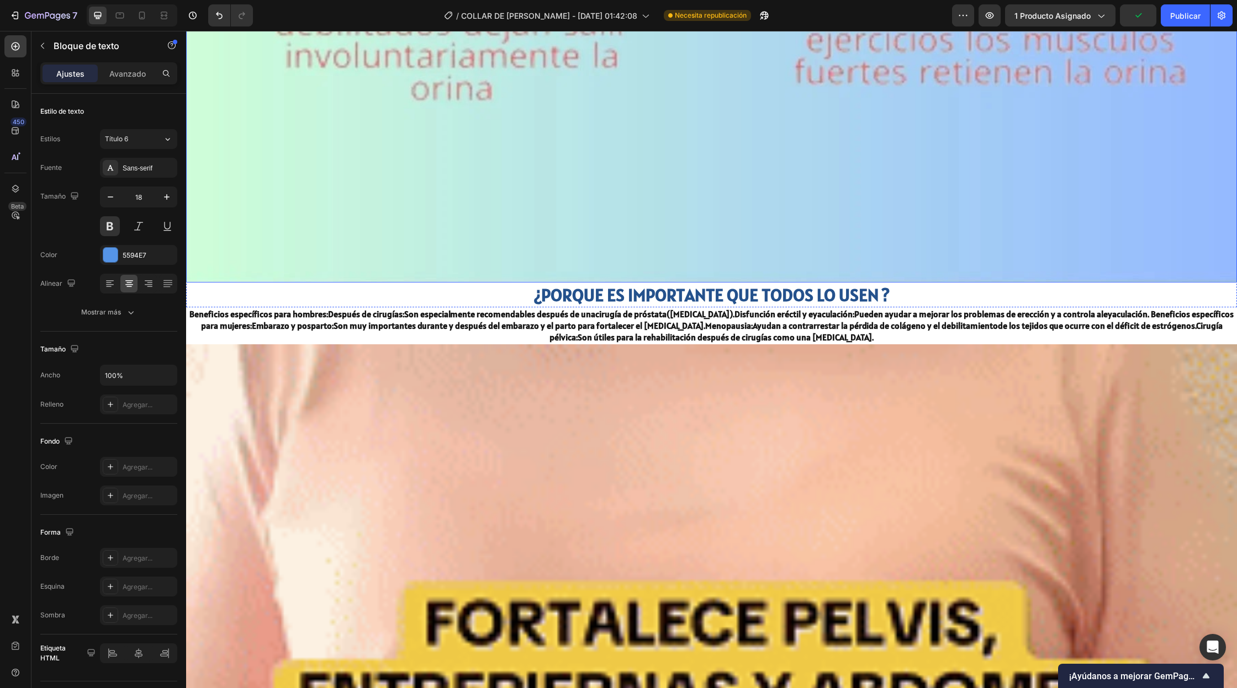
scroll to position [3943, 0]
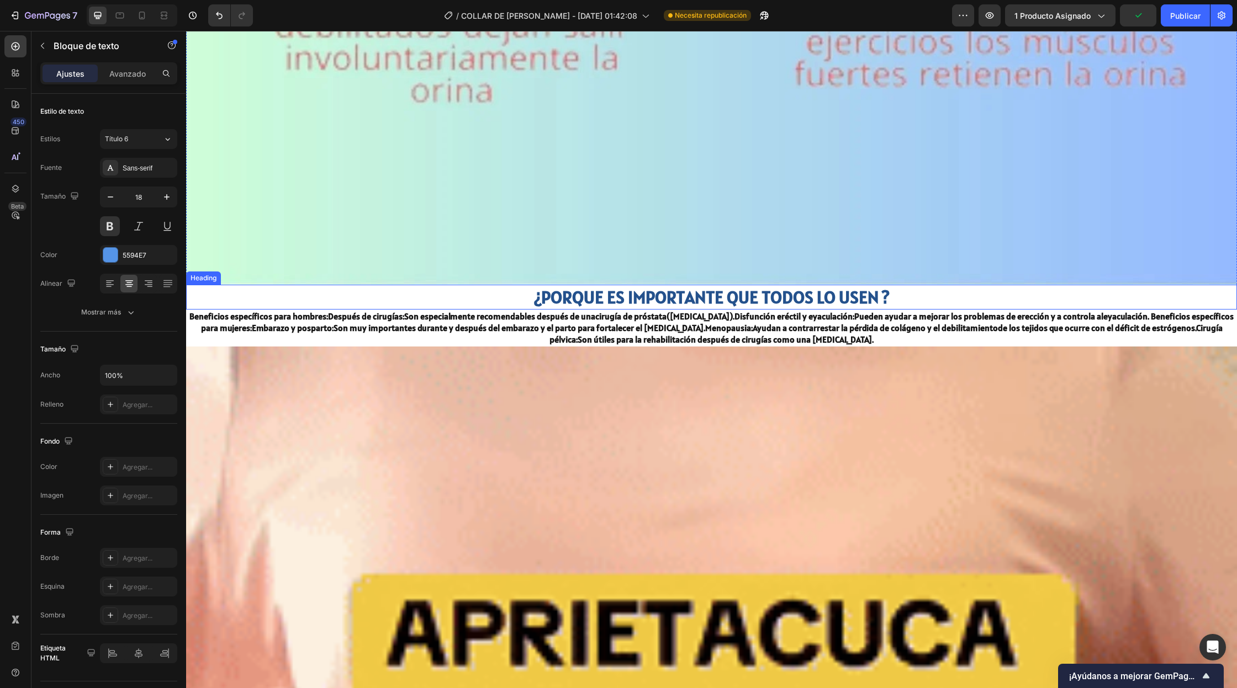
click at [722, 298] on h2 "¿PORQUE ES IMPORTANTE QUE TODOS LO USEN ?" at bounding box center [711, 297] width 1051 height 25
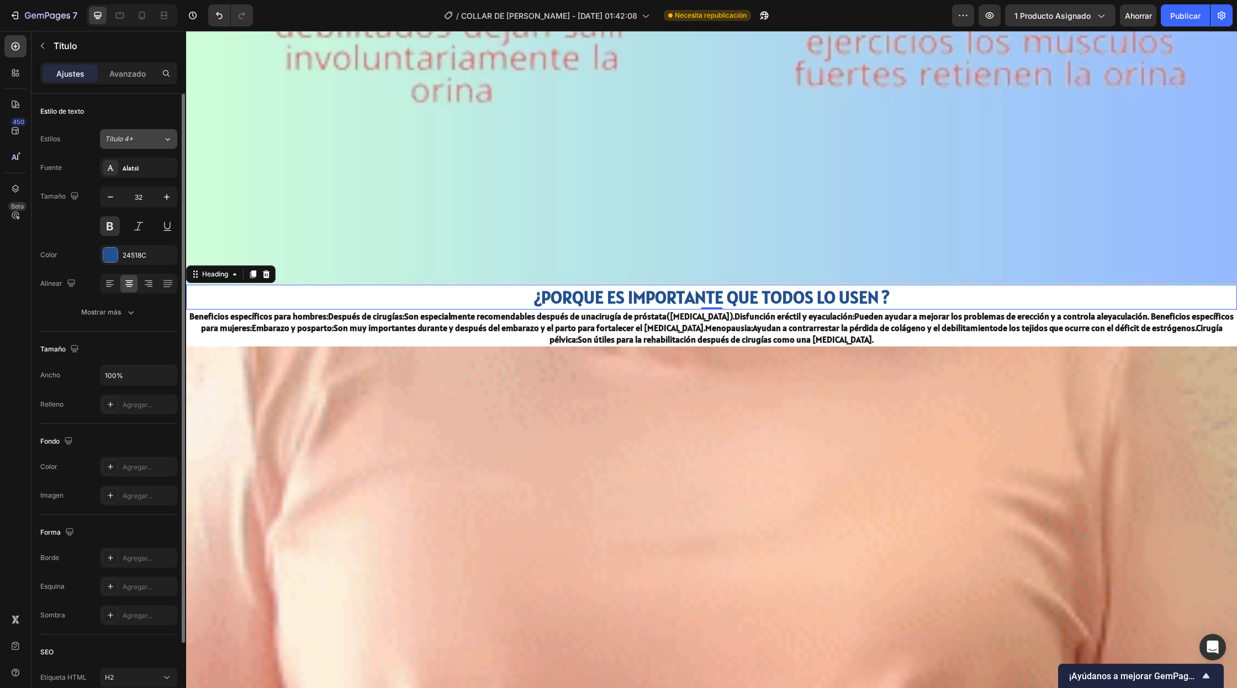
click at [157, 137] on div "Título 4*" at bounding box center [134, 139] width 58 height 10
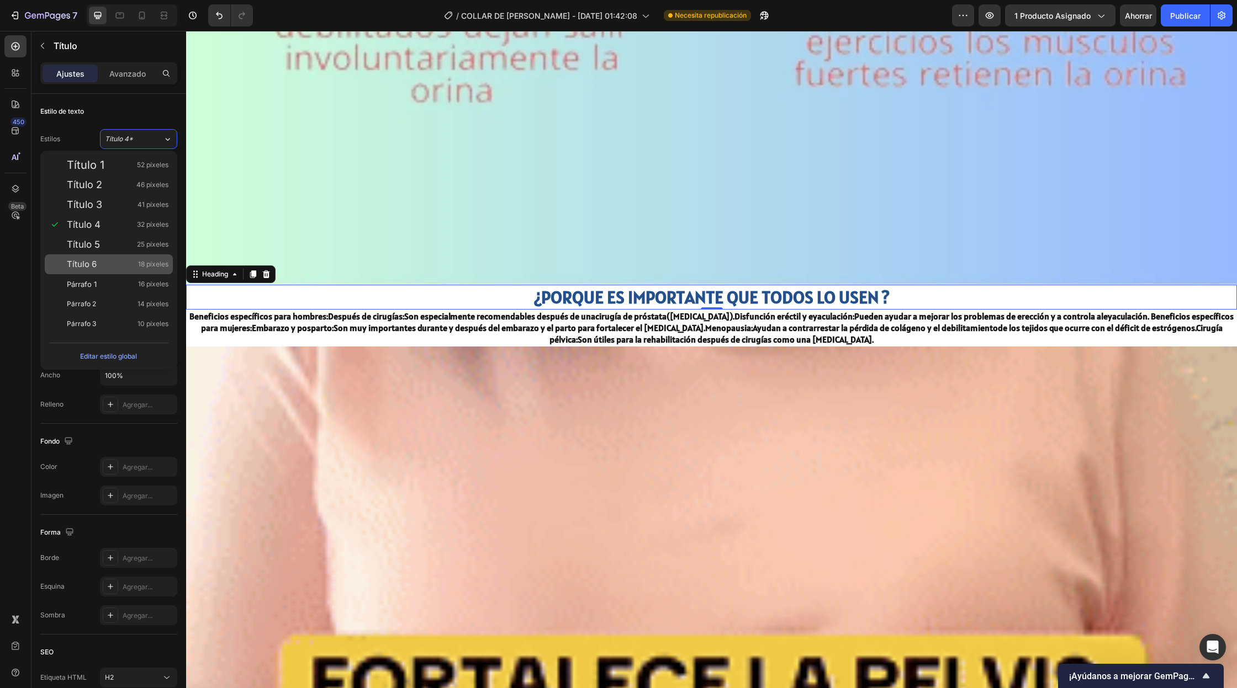
click at [118, 269] on div "Título 6 18 píxeles" at bounding box center [118, 264] width 102 height 11
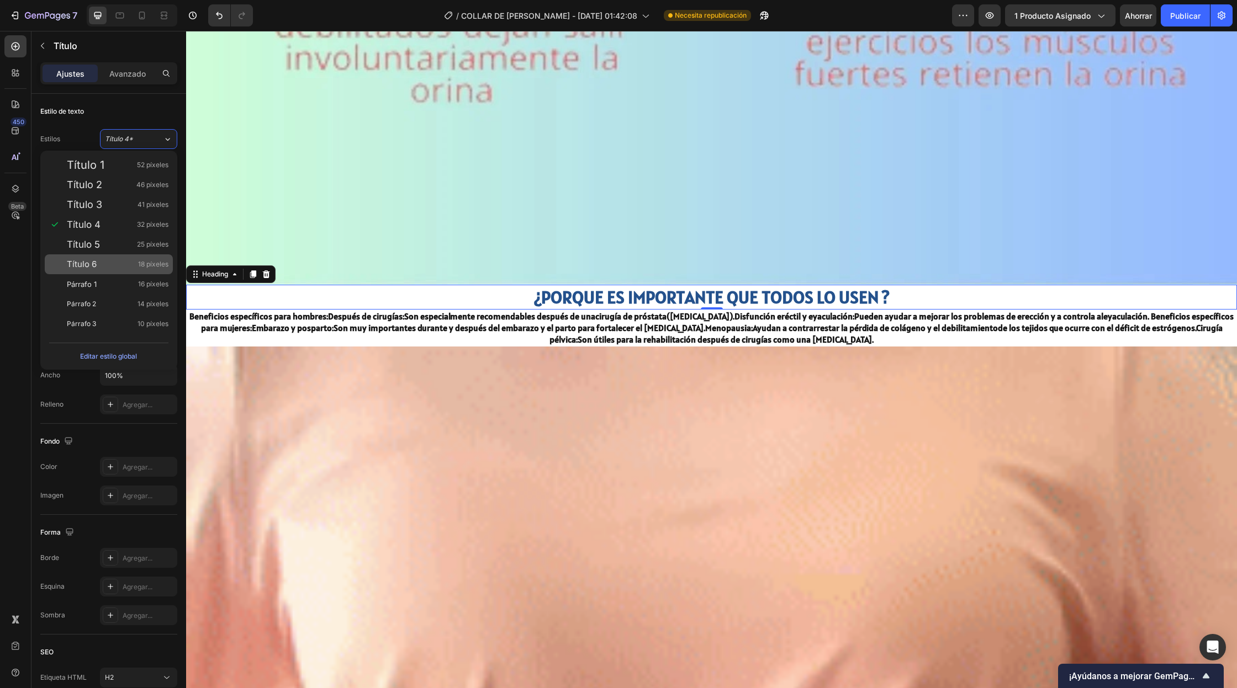
type input "18"
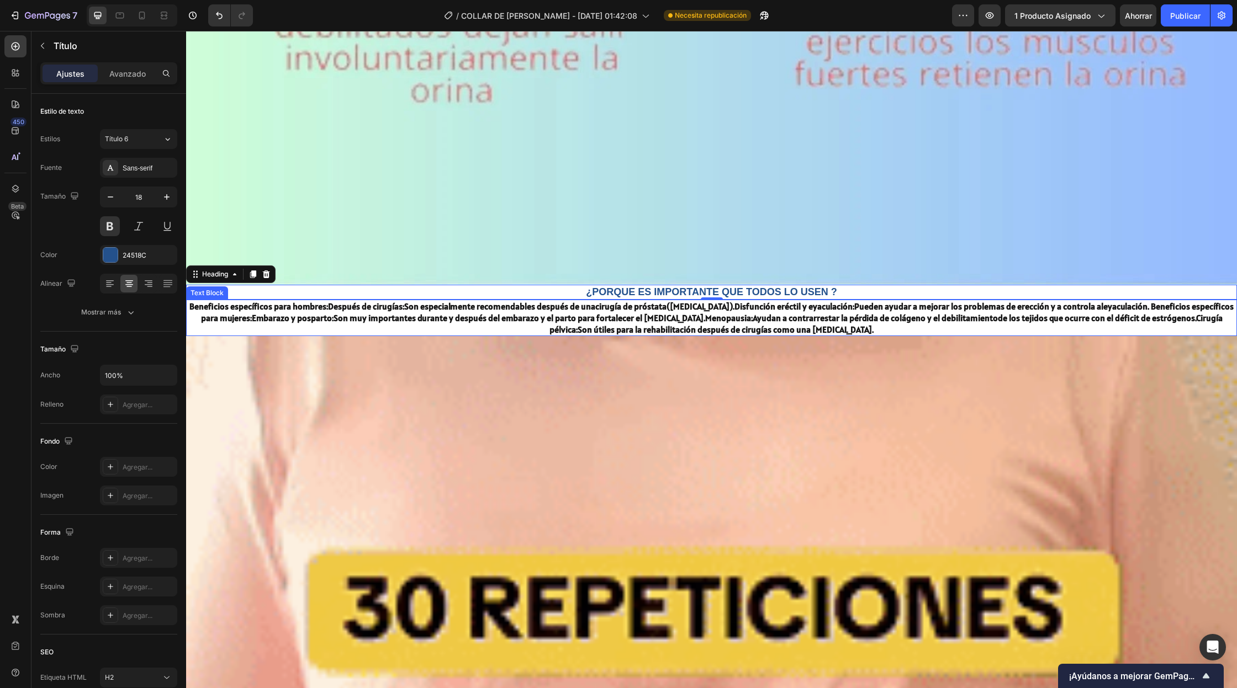
click at [603, 326] on p "Beneficios específicos para hombres: Después de cirugías: Son especialmente rec…" at bounding box center [711, 318] width 1048 height 34
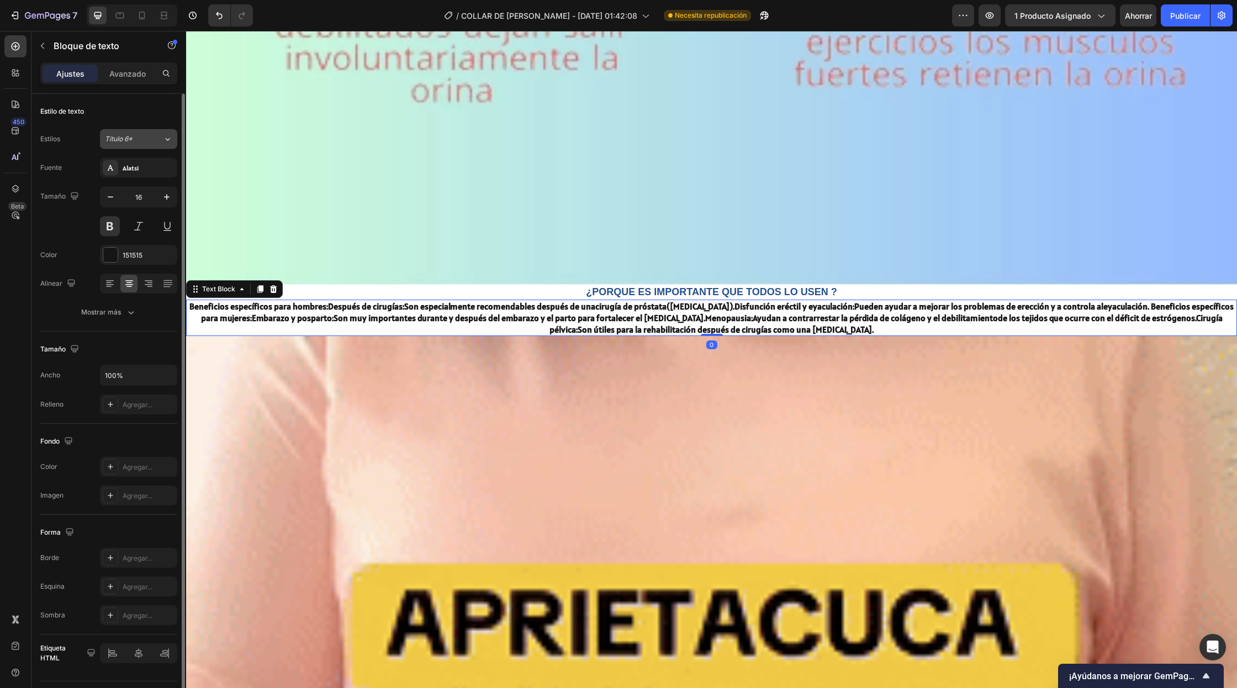
click at [140, 139] on div "Título 6*" at bounding box center [127, 139] width 45 height 10
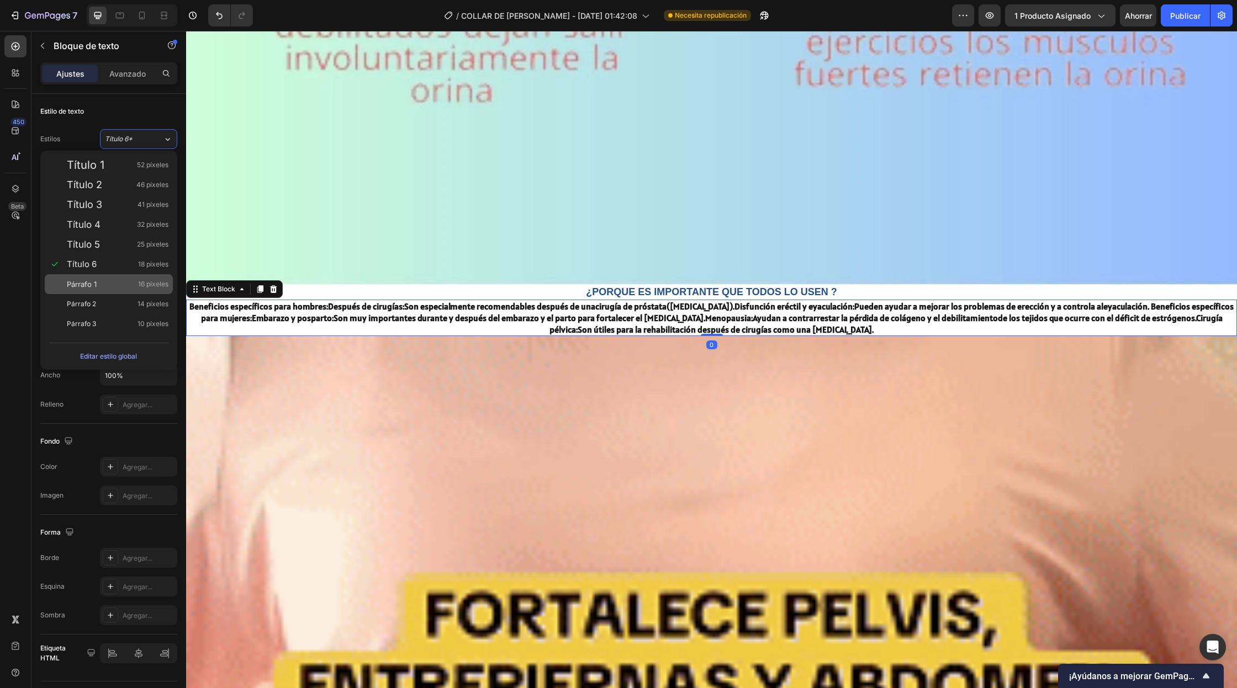
click at [96, 285] on font "Párrafo 1" at bounding box center [82, 284] width 30 height 9
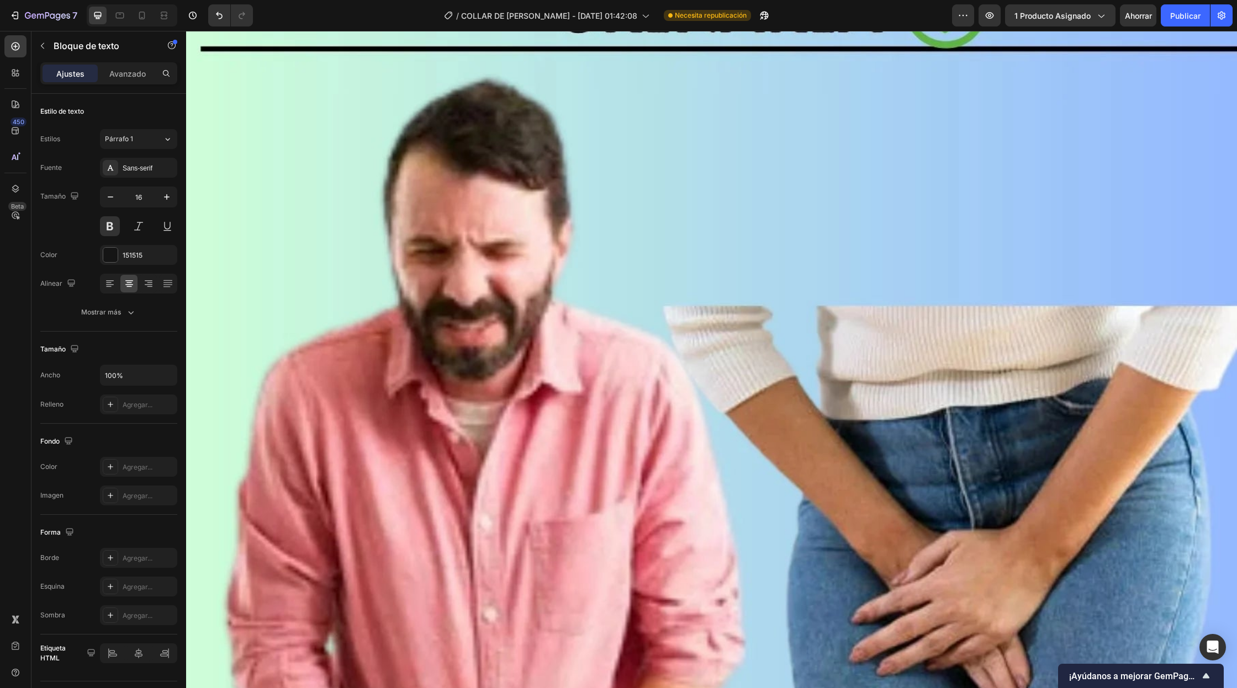
scroll to position [0, 0]
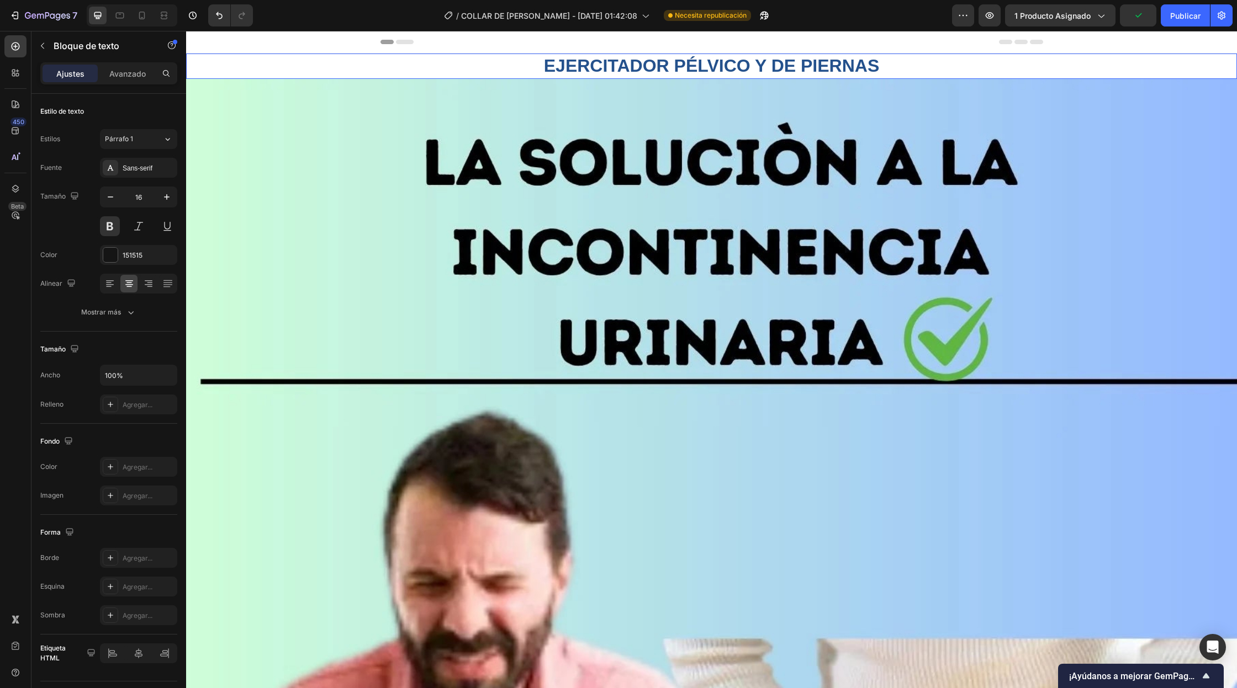
click at [586, 66] on strong "EJERCITADOR PÉLVICO Y DE PIERNAS" at bounding box center [712, 66] width 336 height 20
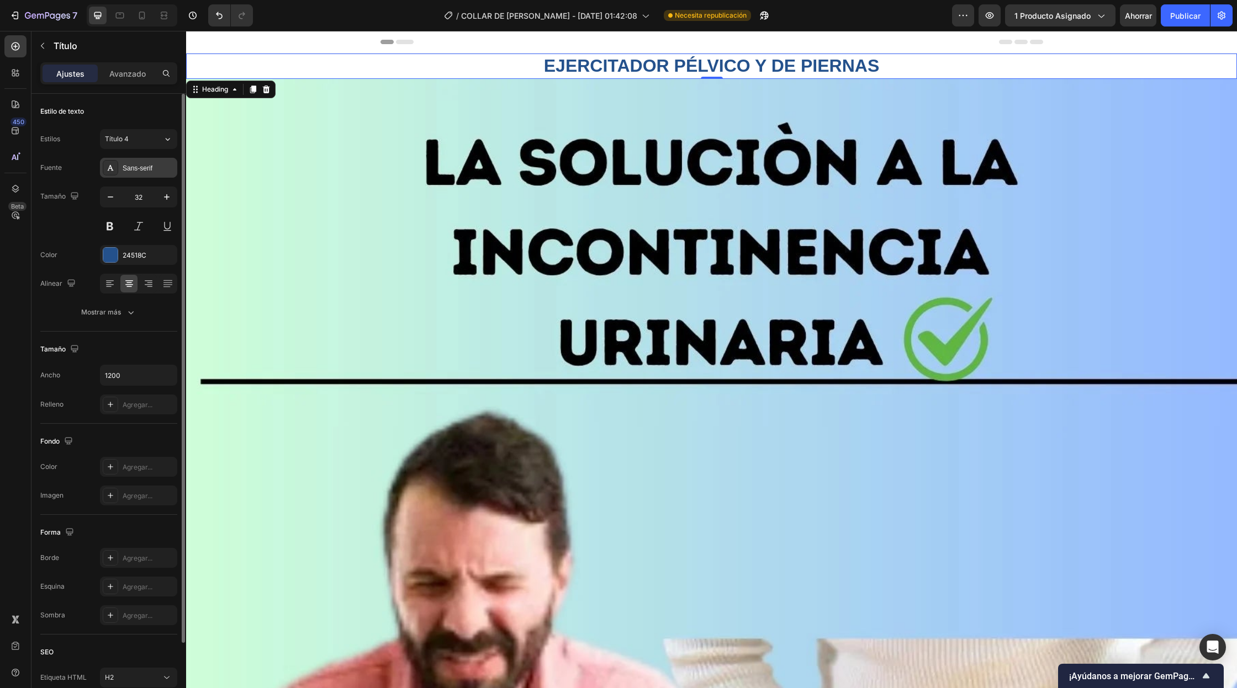
click at [147, 169] on font "Sans-serif" at bounding box center [138, 169] width 30 height 8
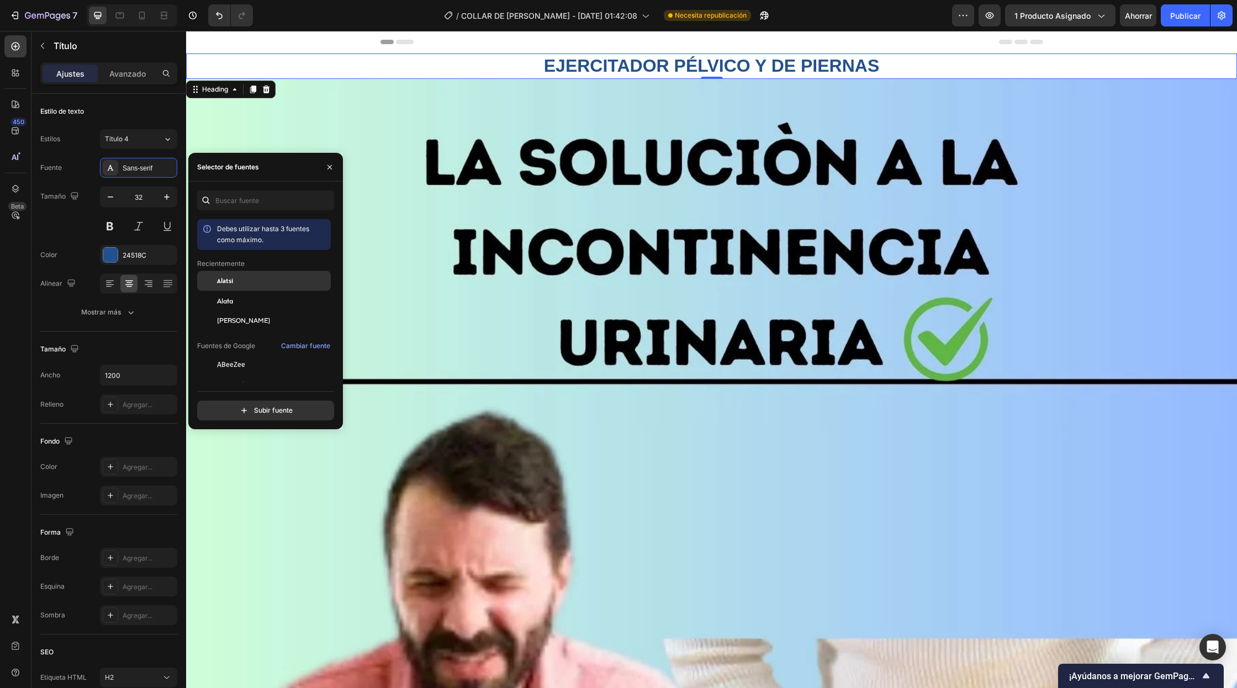
click at [230, 283] on font "Alatsi" at bounding box center [225, 281] width 16 height 8
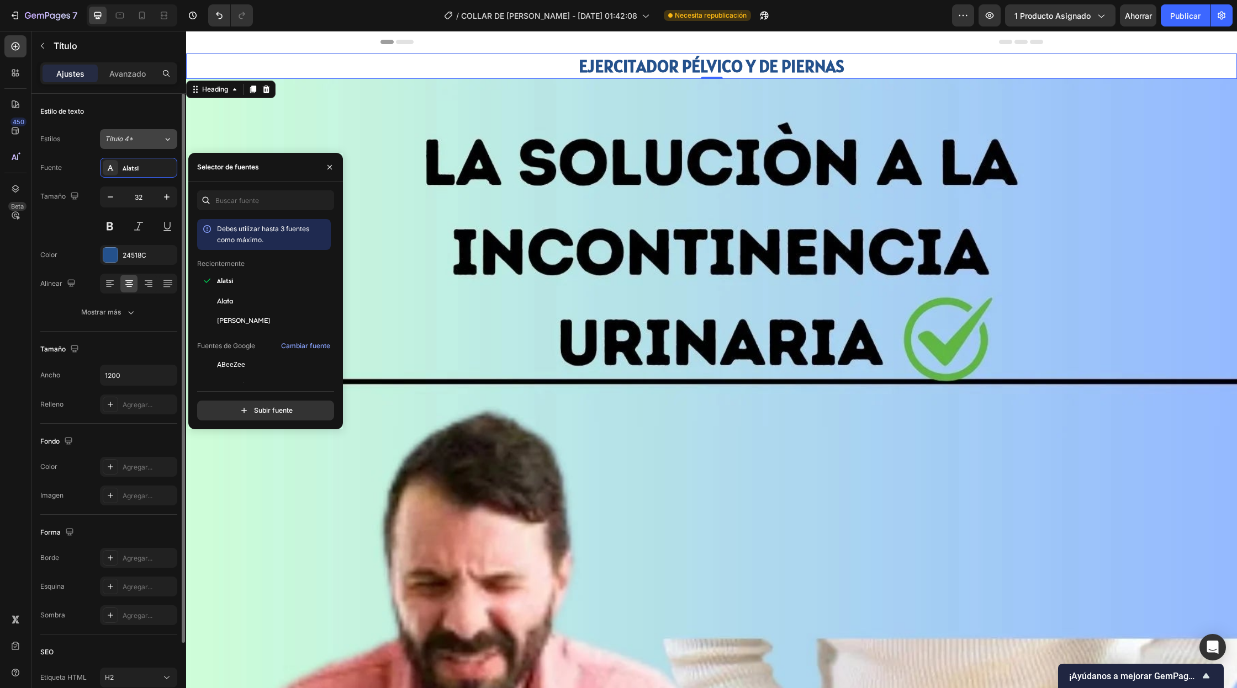
click at [141, 142] on div "Título 4*" at bounding box center [127, 139] width 45 height 10
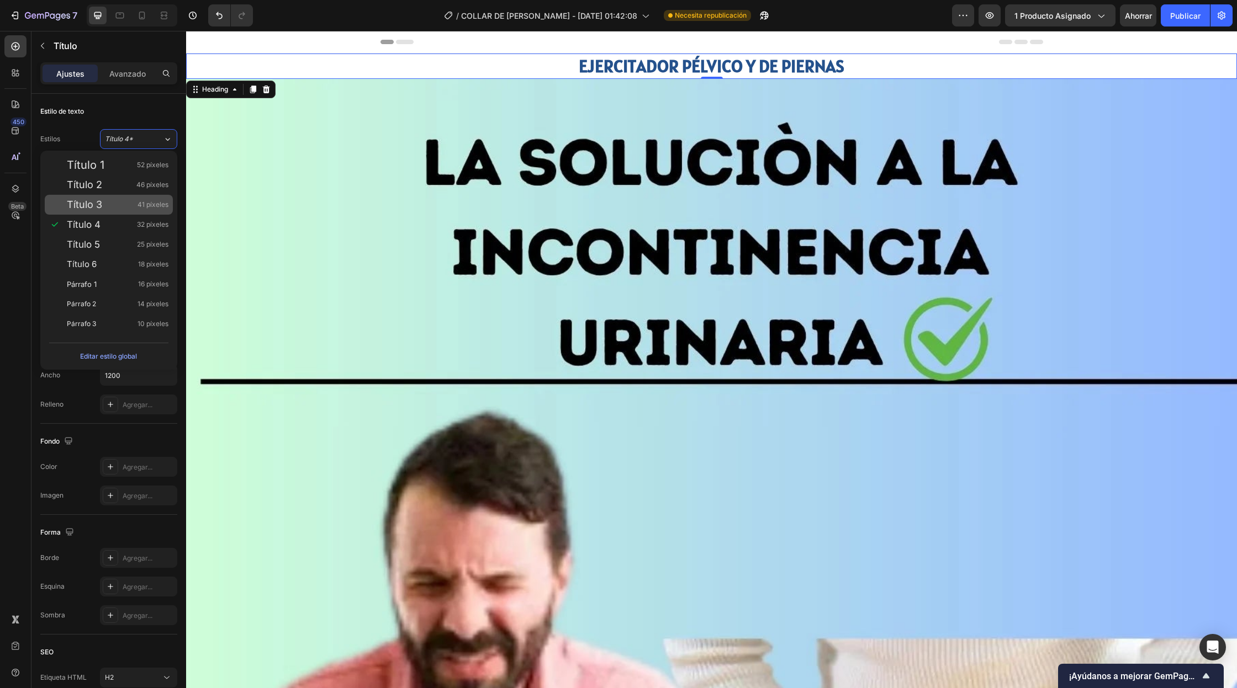
click at [117, 212] on div "Título 3 41 píxeles" at bounding box center [109, 205] width 128 height 20
type input "41"
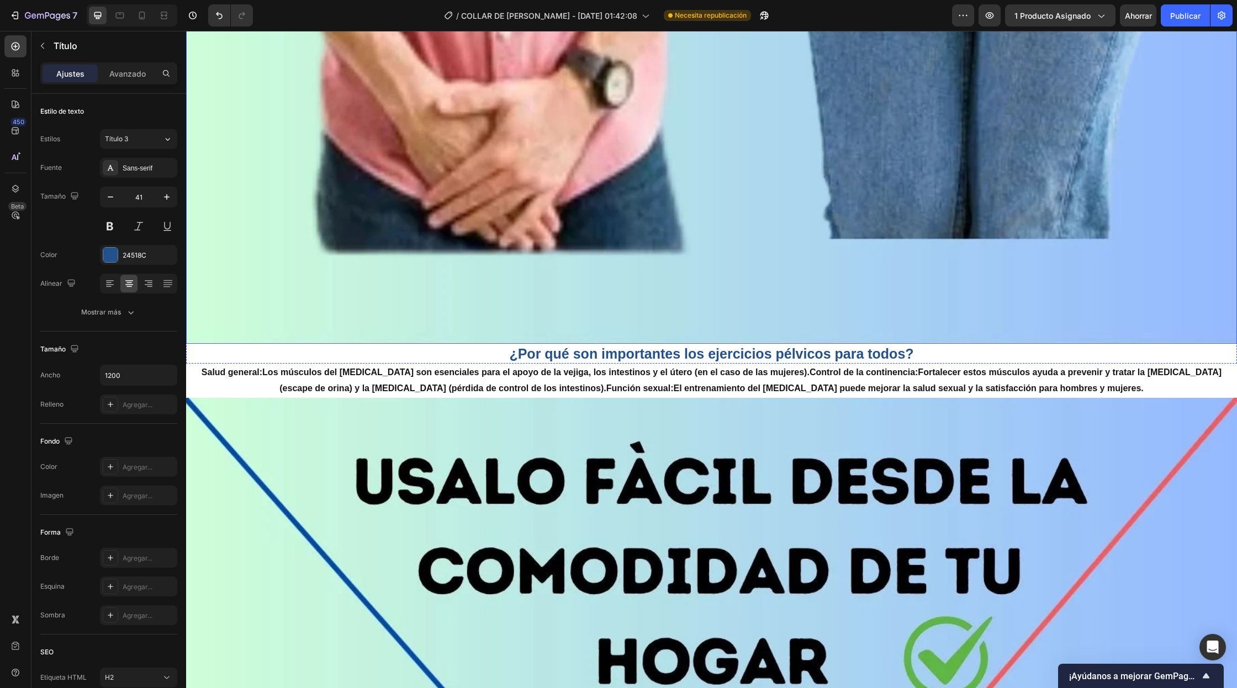
scroll to position [1103, 0]
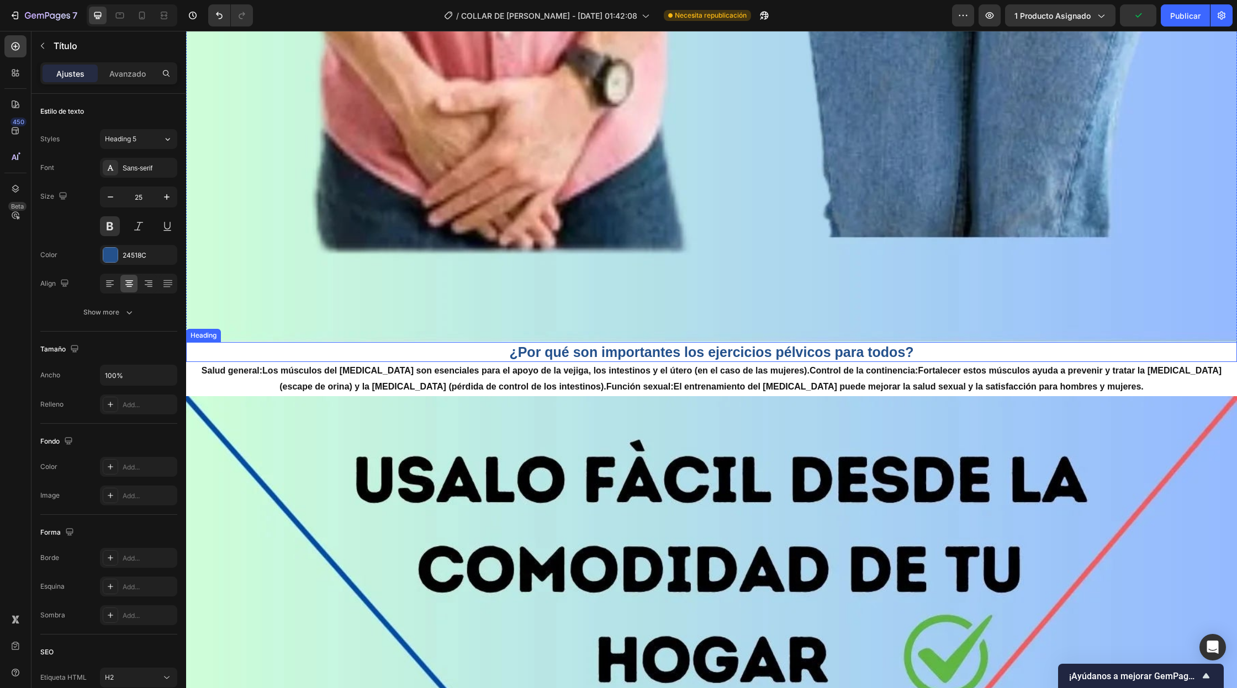
click at [670, 353] on h2 "¿Por qué son importantes los ejercicios pélvicos para todos?" at bounding box center [711, 352] width 1051 height 20
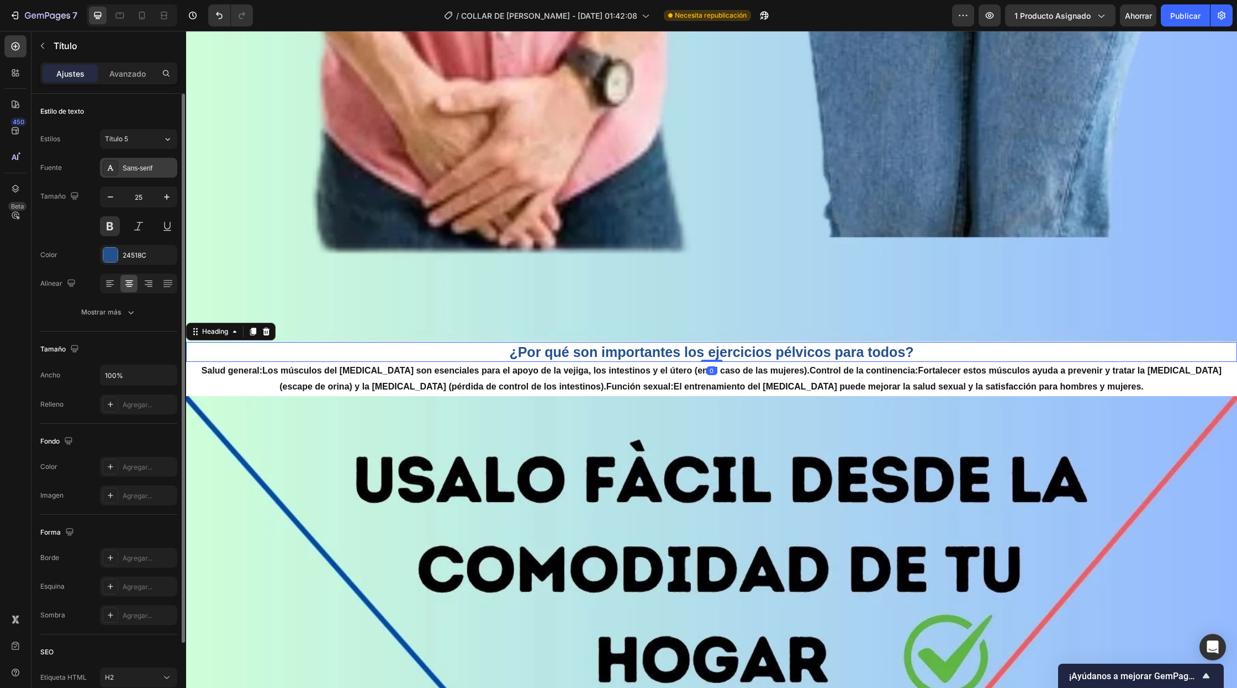
click at [148, 168] on font "Sans-serif" at bounding box center [138, 169] width 30 height 8
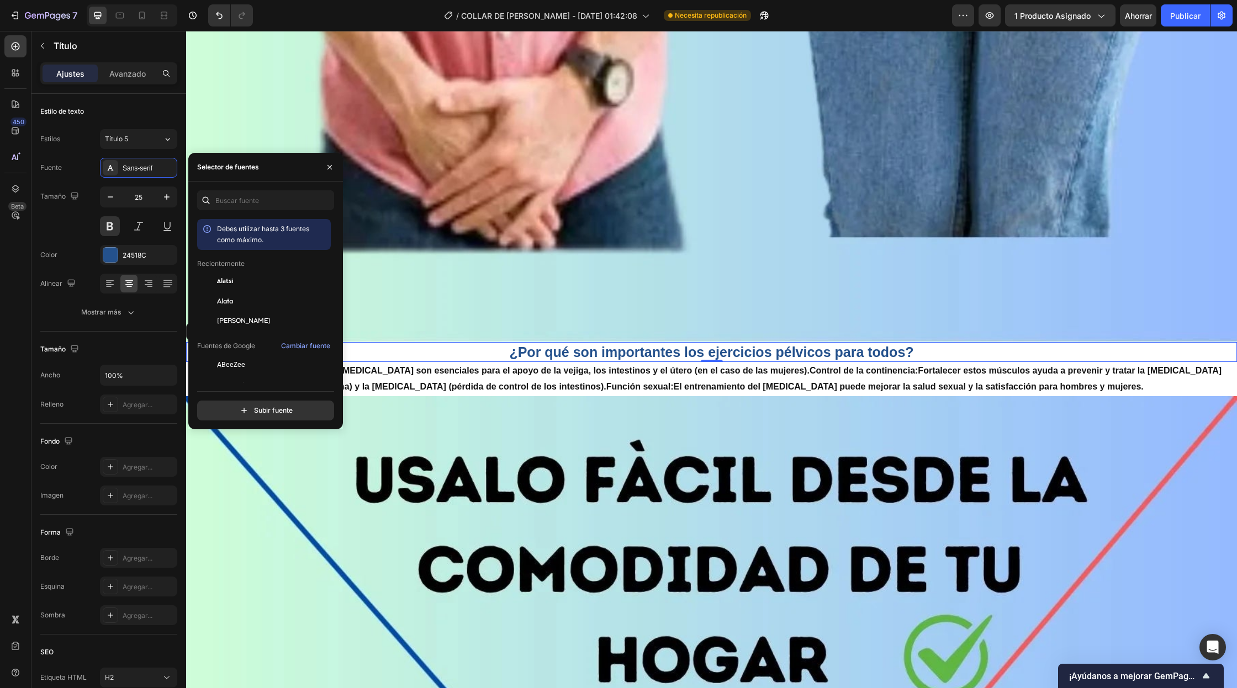
click at [988, 357] on h2 "¿Por qué son importantes los ejercicios pélvicos para todos?" at bounding box center [711, 352] width 1051 height 20
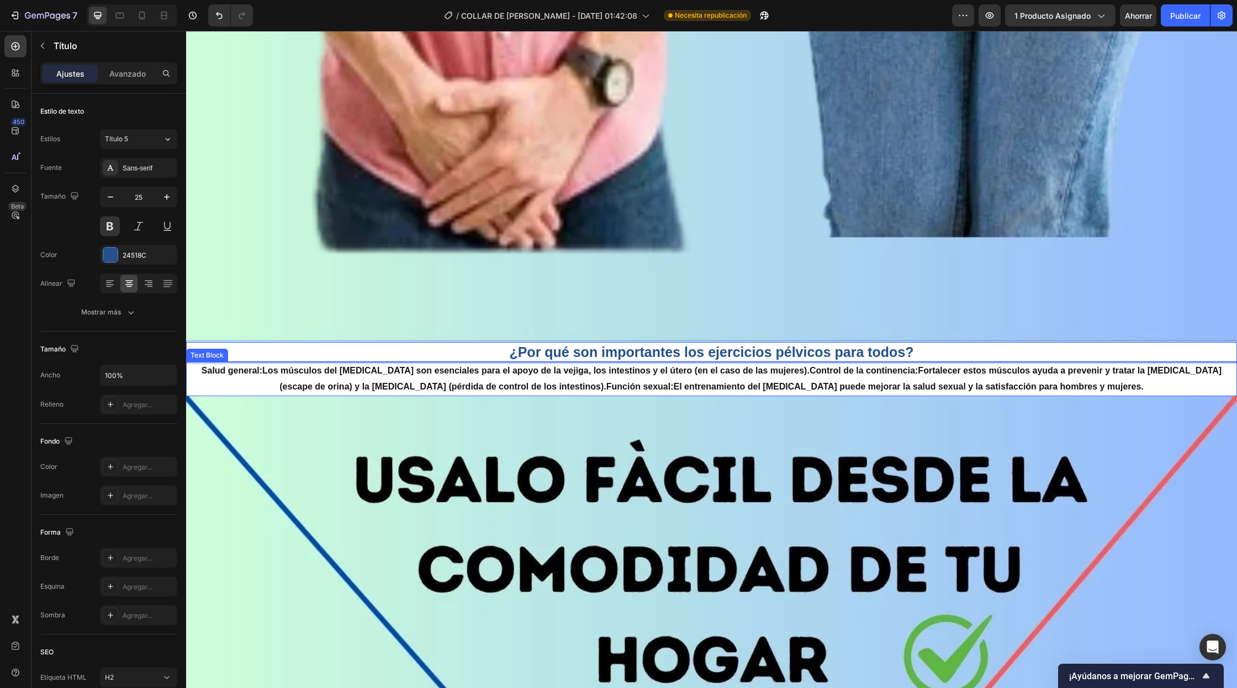
click at [889, 379] on p "Salud general: Los músculos del [MEDICAL_DATA] son esenciales para el apoyo de …" at bounding box center [711, 379] width 1048 height 32
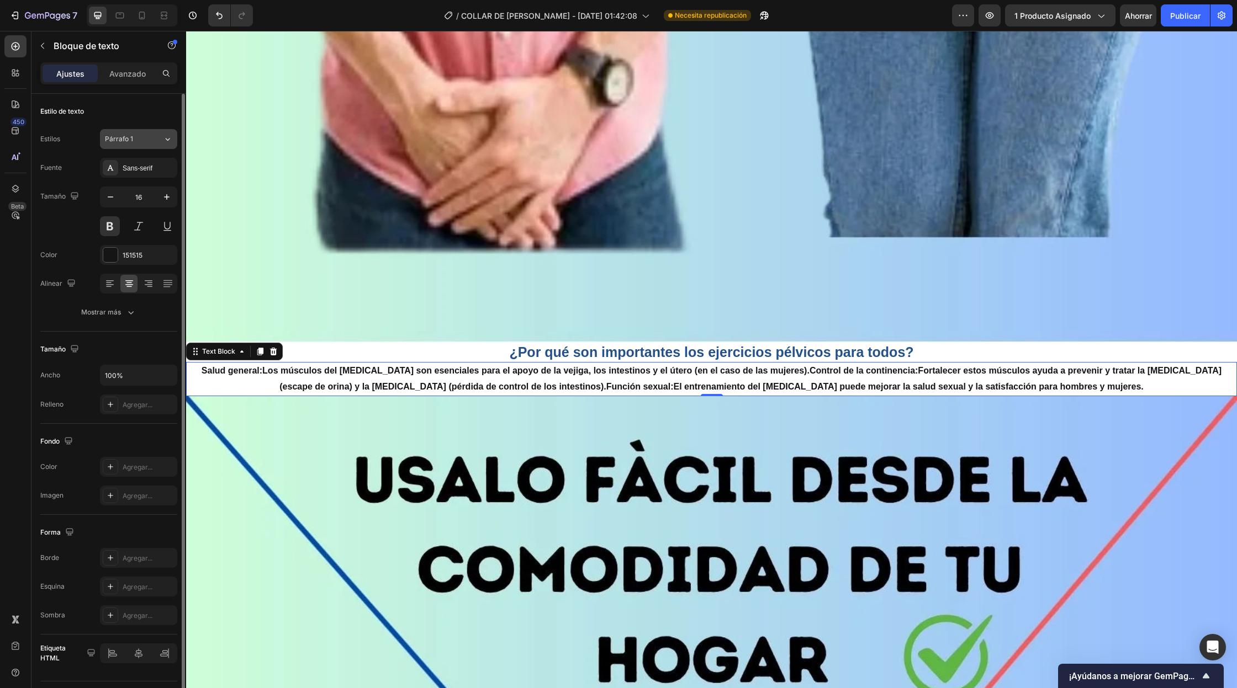
click at [155, 140] on div "Párrafo 1" at bounding box center [134, 139] width 58 height 10
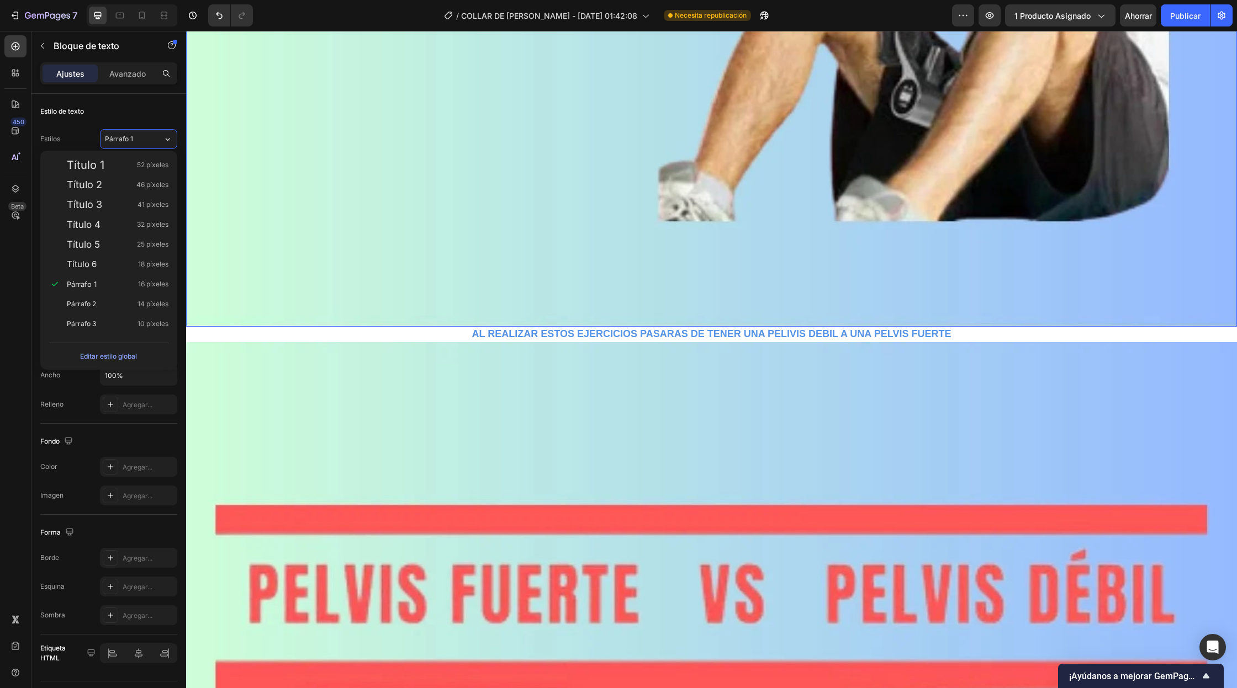
scroll to position [2536, 0]
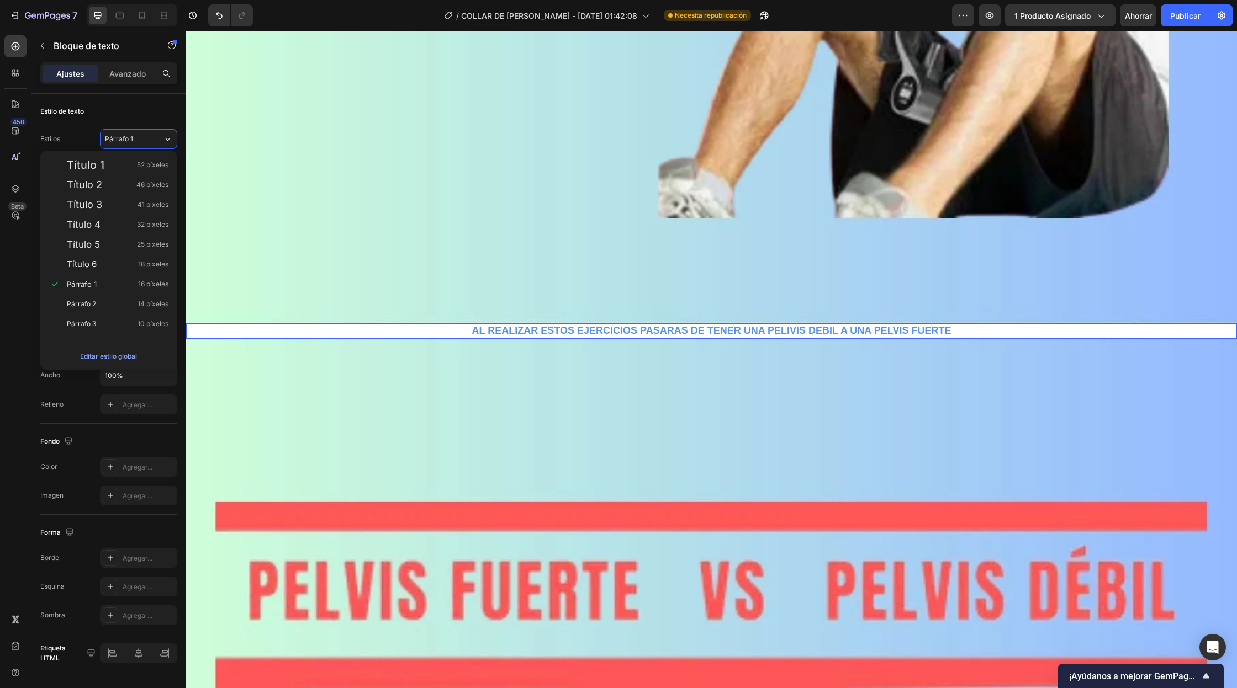
click at [699, 332] on p "AL REALIZAR ESTOS EJERCICIOS PASARAS DE TENER UNA PELIVIS DEBIL A UNA PELVIS FU…" at bounding box center [711, 331] width 1048 height 13
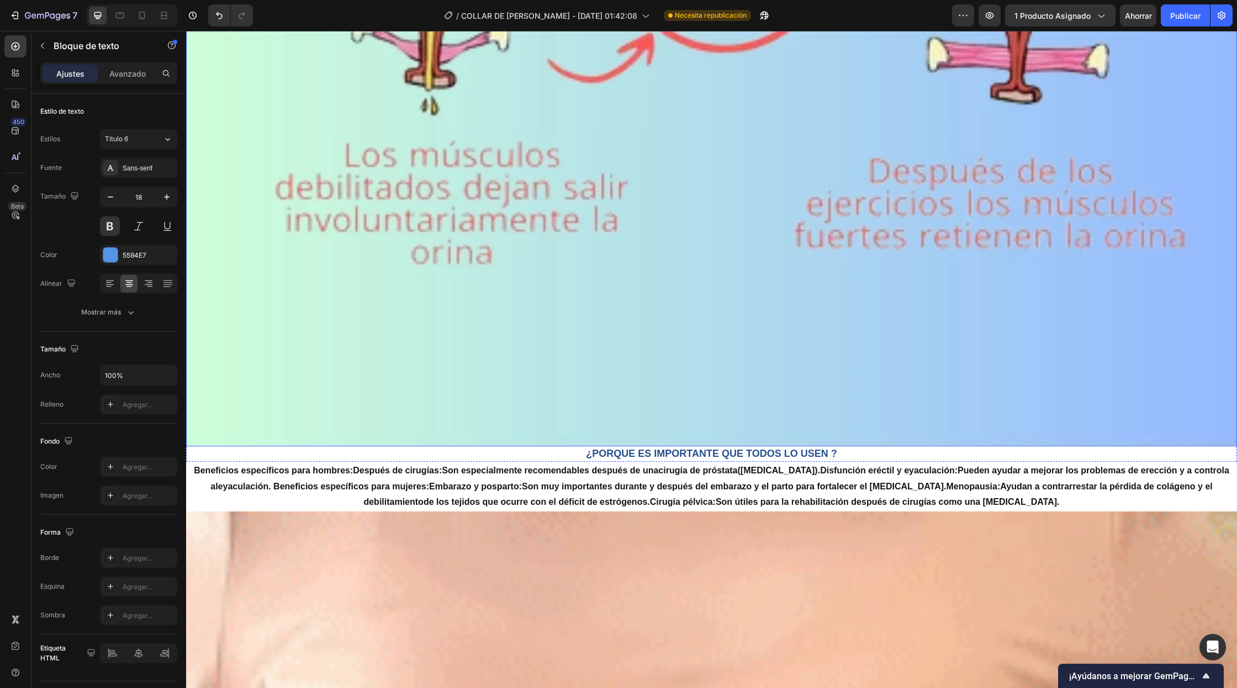
scroll to position [3796, 0]
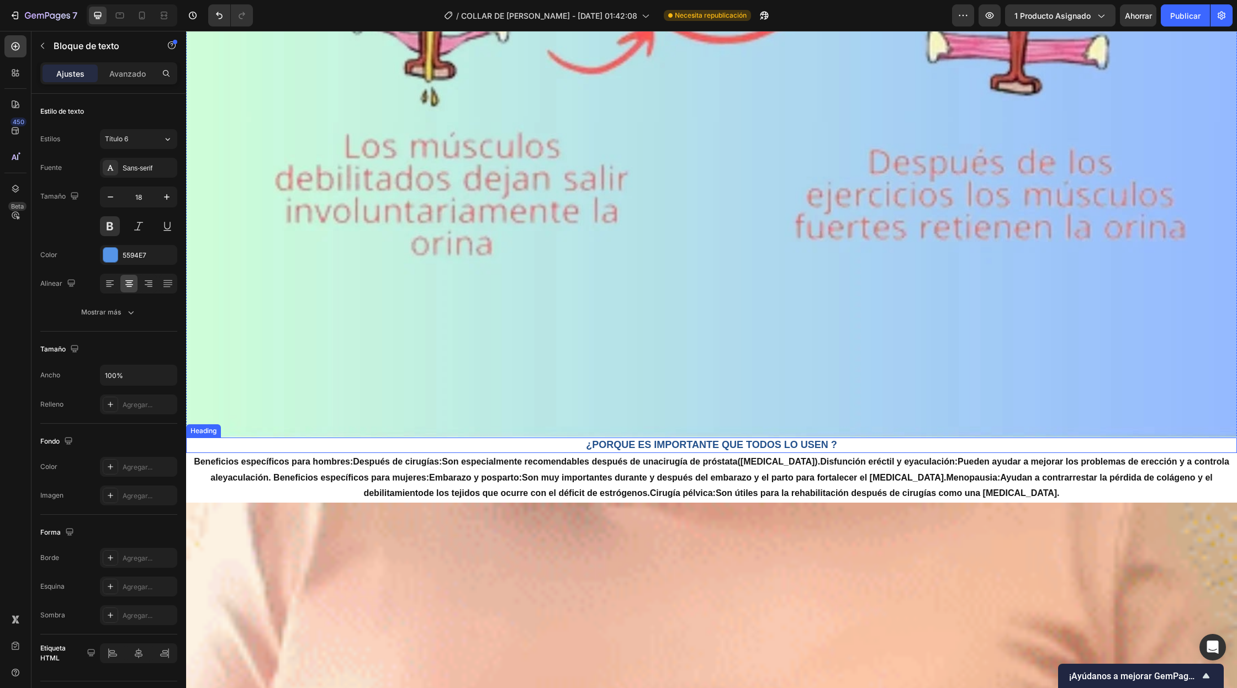
click at [595, 443] on h2 "¿PORQUE ES IMPORTANTE QUE TODOS LO USEN ?" at bounding box center [711, 445] width 1051 height 15
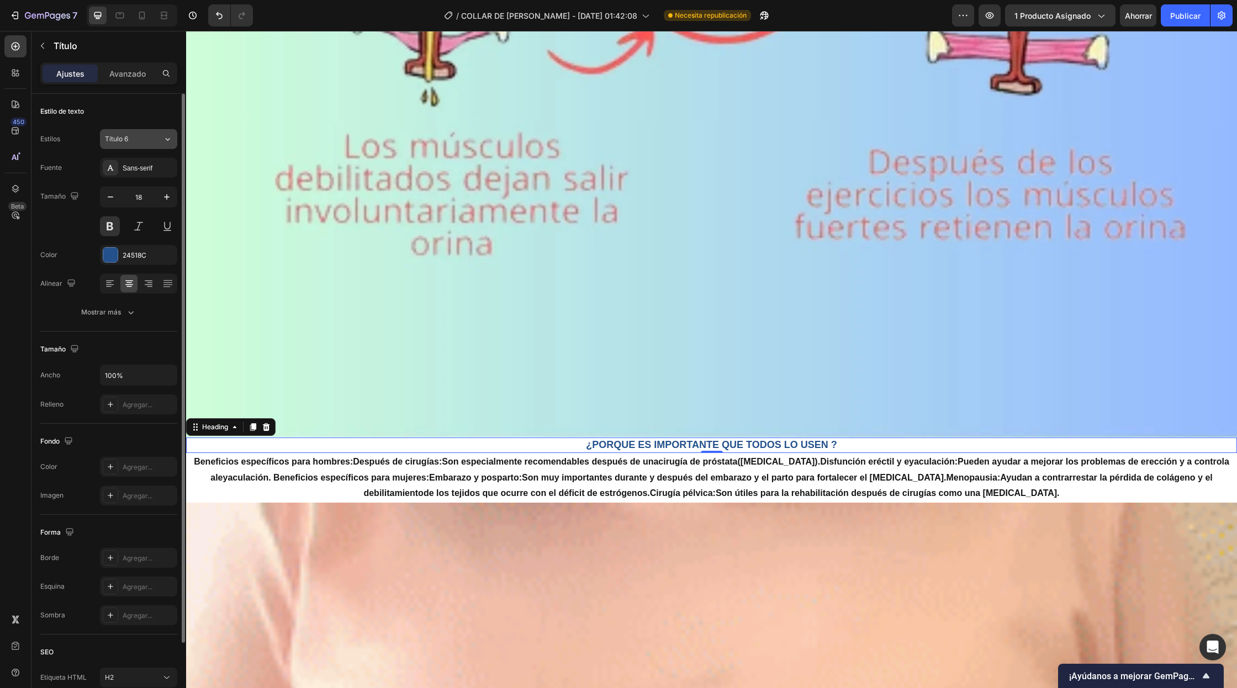
click at [142, 139] on div "Título 6" at bounding box center [127, 139] width 45 height 10
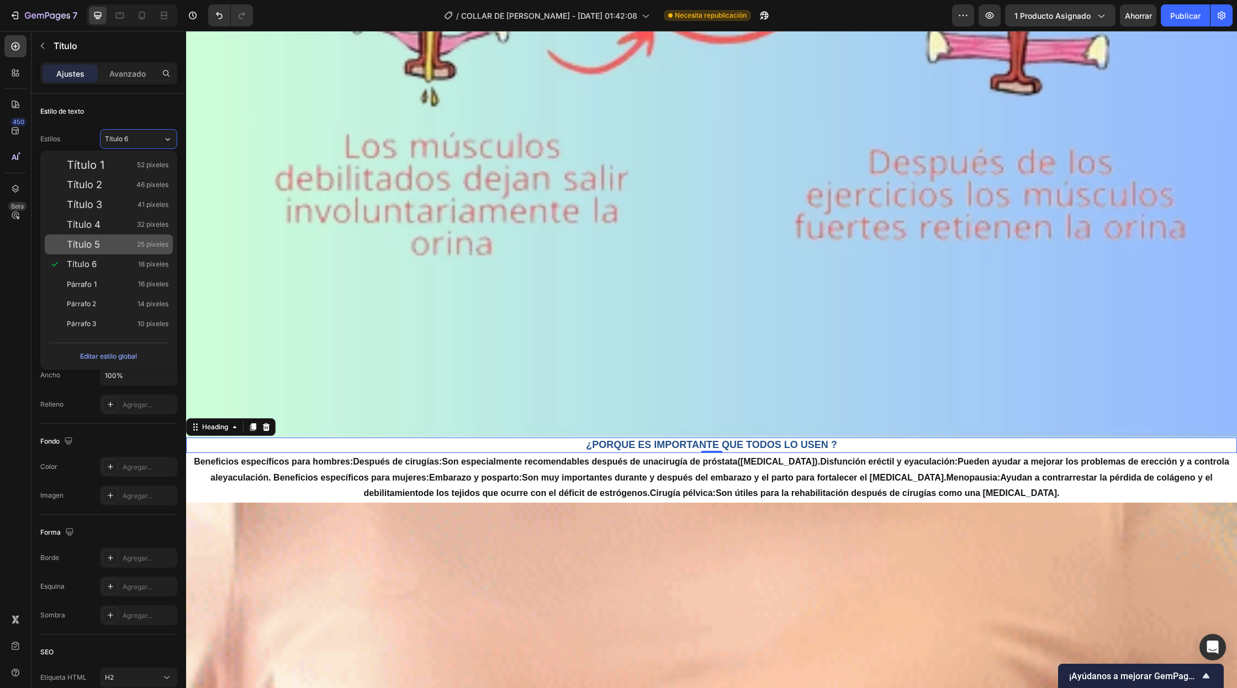
click at [128, 249] on div "Título 5 25 píxeles" at bounding box center [118, 244] width 102 height 11
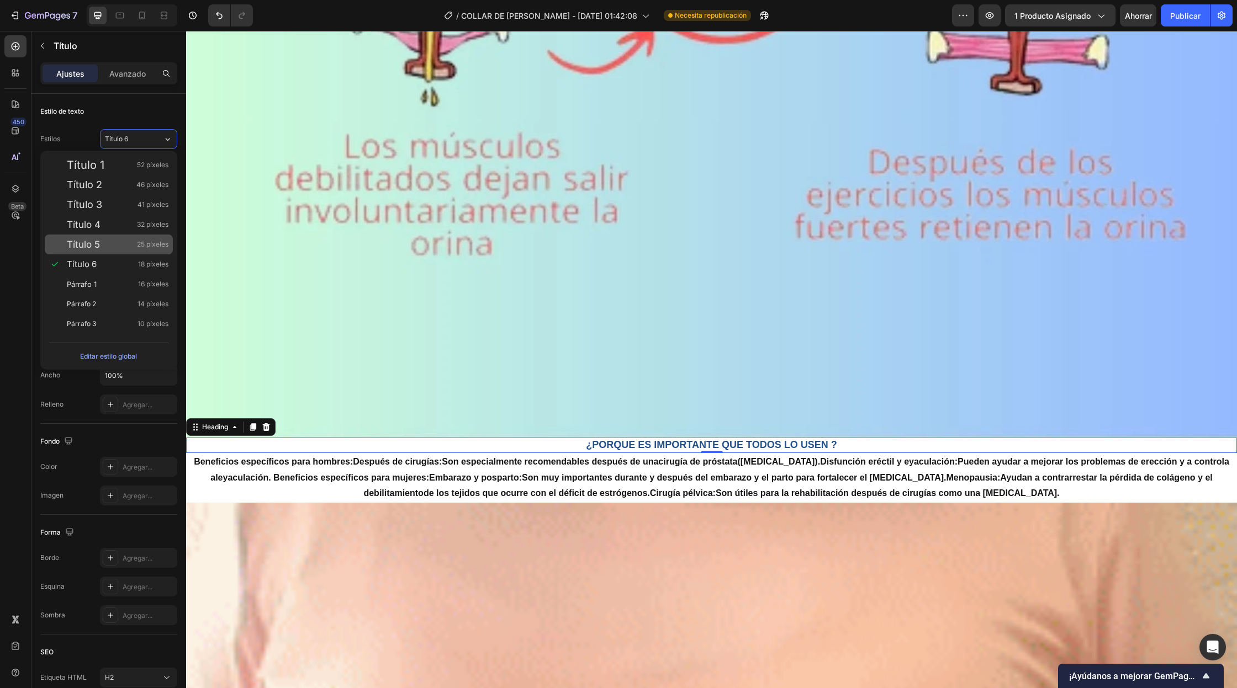
type input "25"
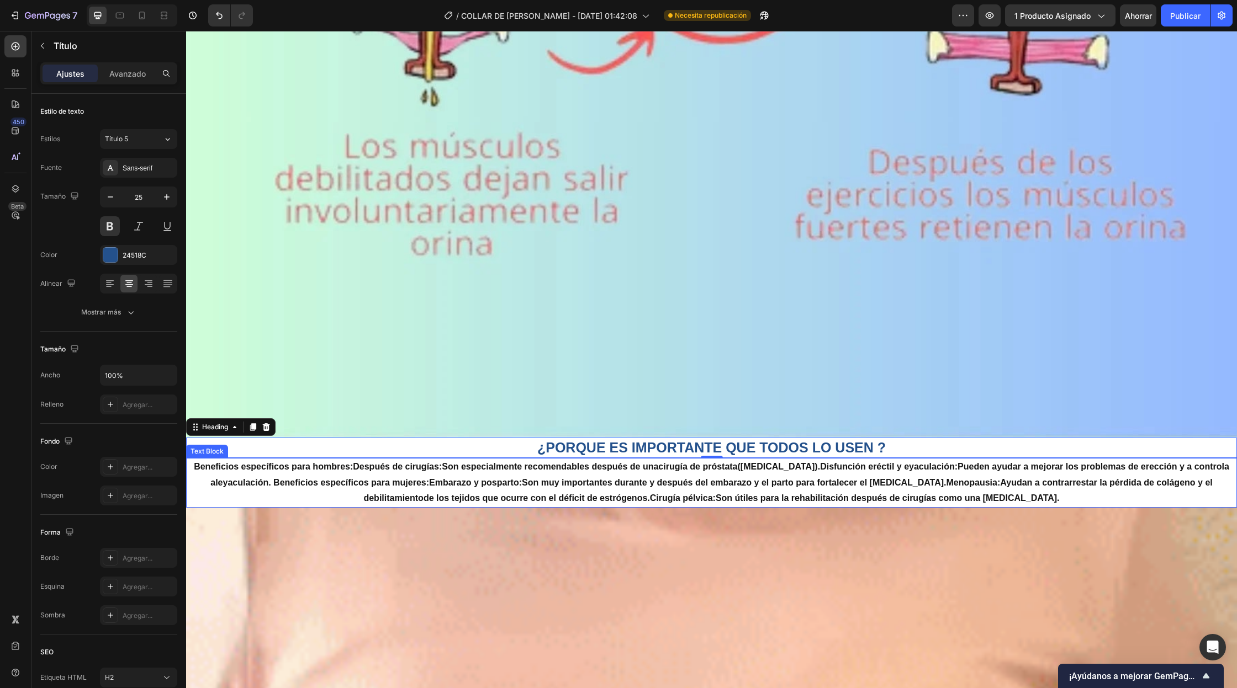
click at [566, 502] on p "Beneficios específicos para hombres: Después de cirugías: Son especialmente rec…" at bounding box center [711, 482] width 1048 height 47
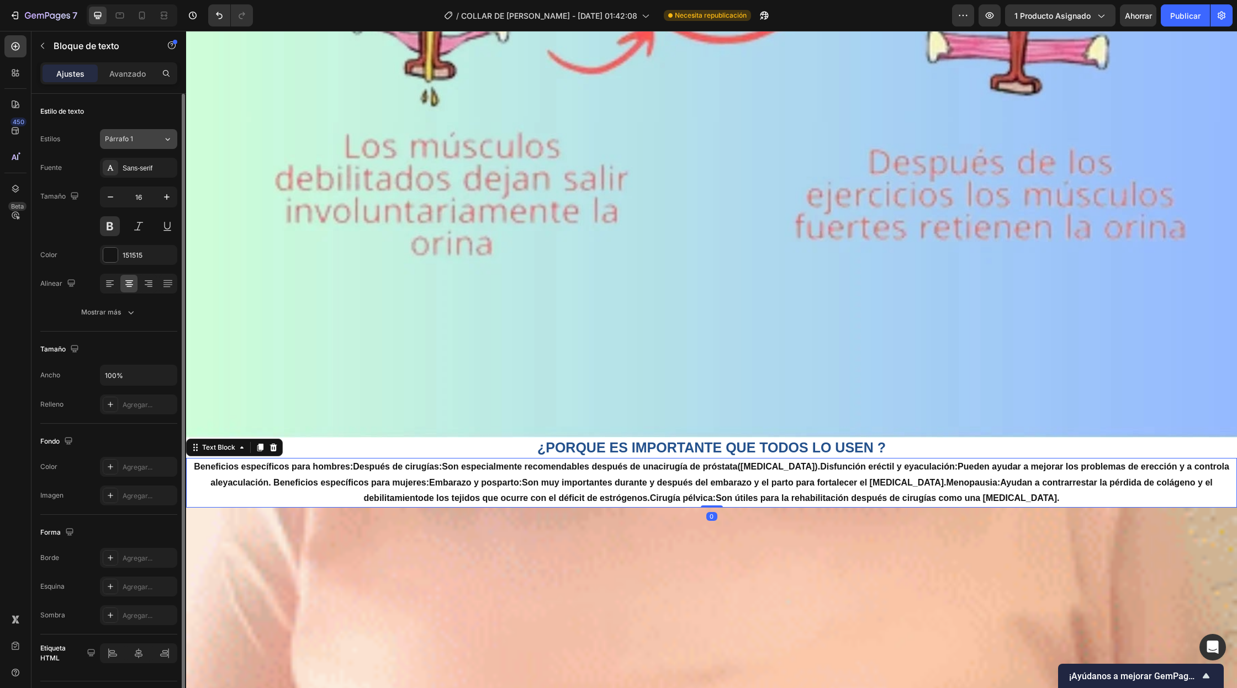
click at [168, 139] on icon at bounding box center [167, 139] width 9 height 11
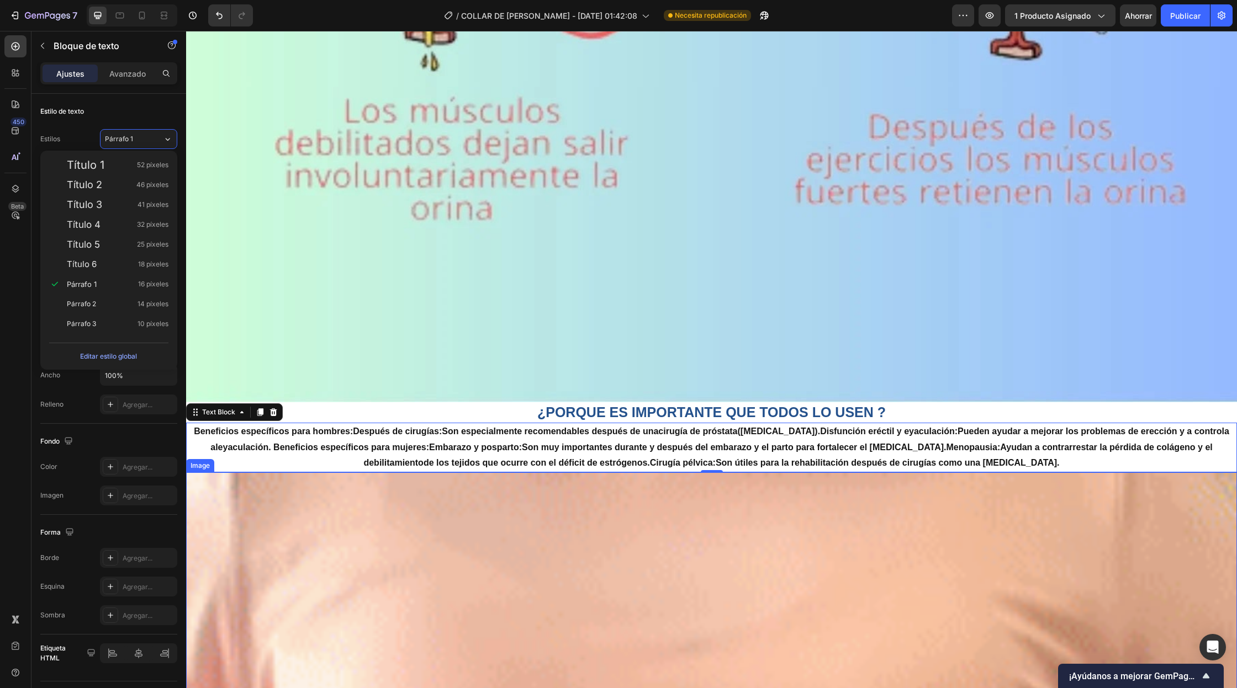
scroll to position [3815, 0]
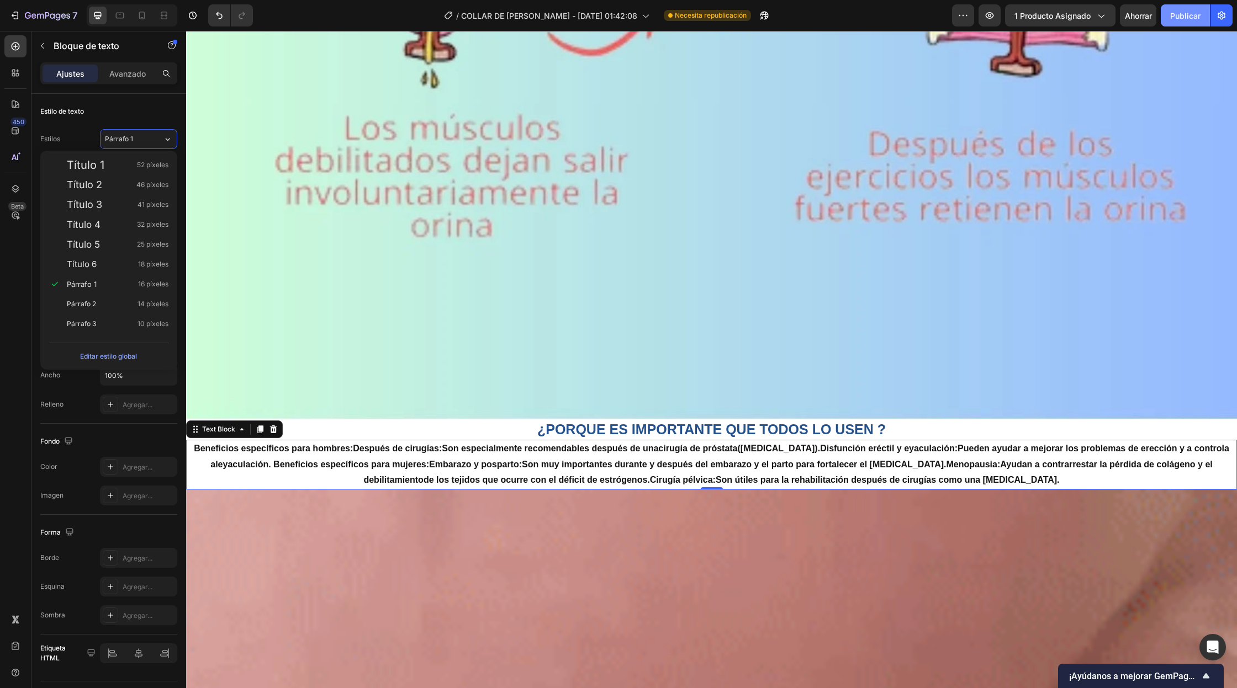
click at [1195, 13] on font "Publicar" at bounding box center [1185, 15] width 30 height 9
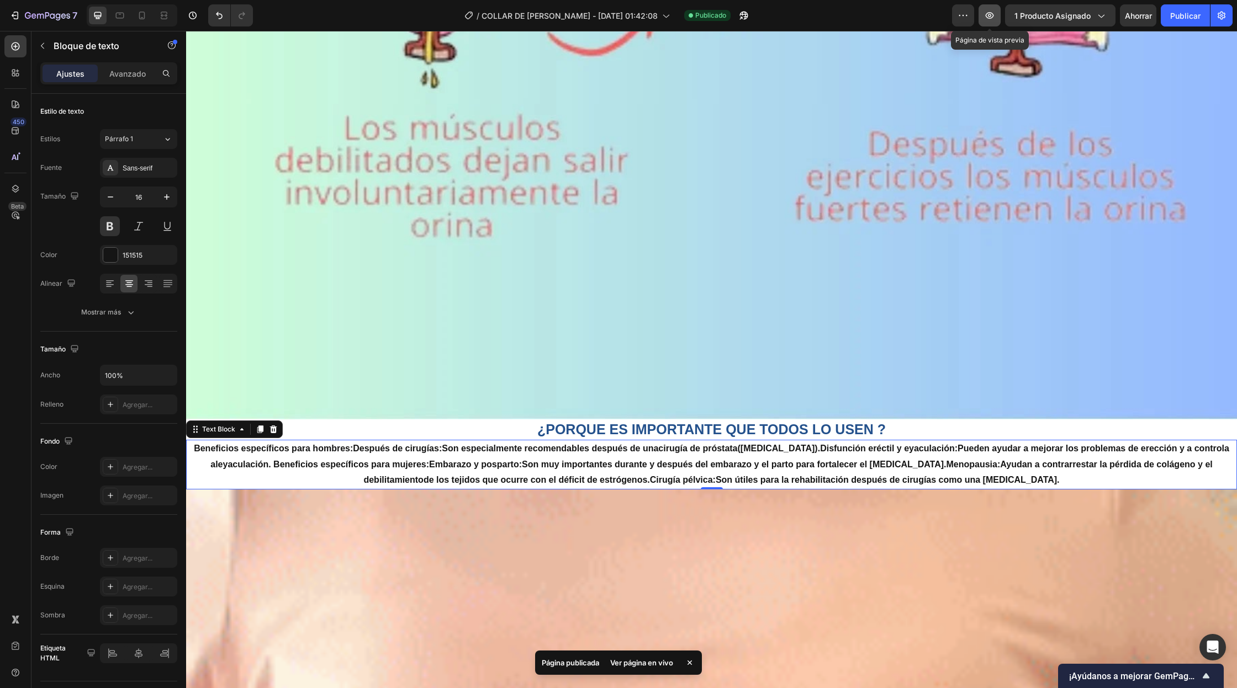
click at [987, 13] on icon "button" at bounding box center [989, 15] width 11 height 11
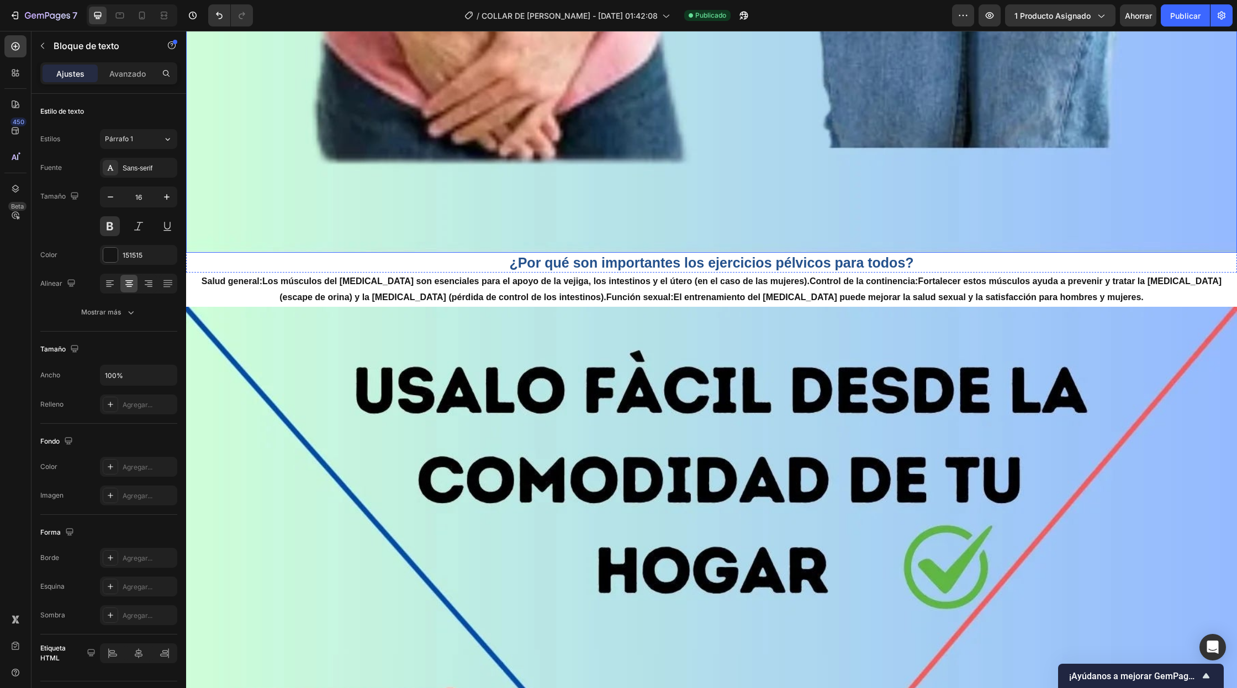
scroll to position [1190, 0]
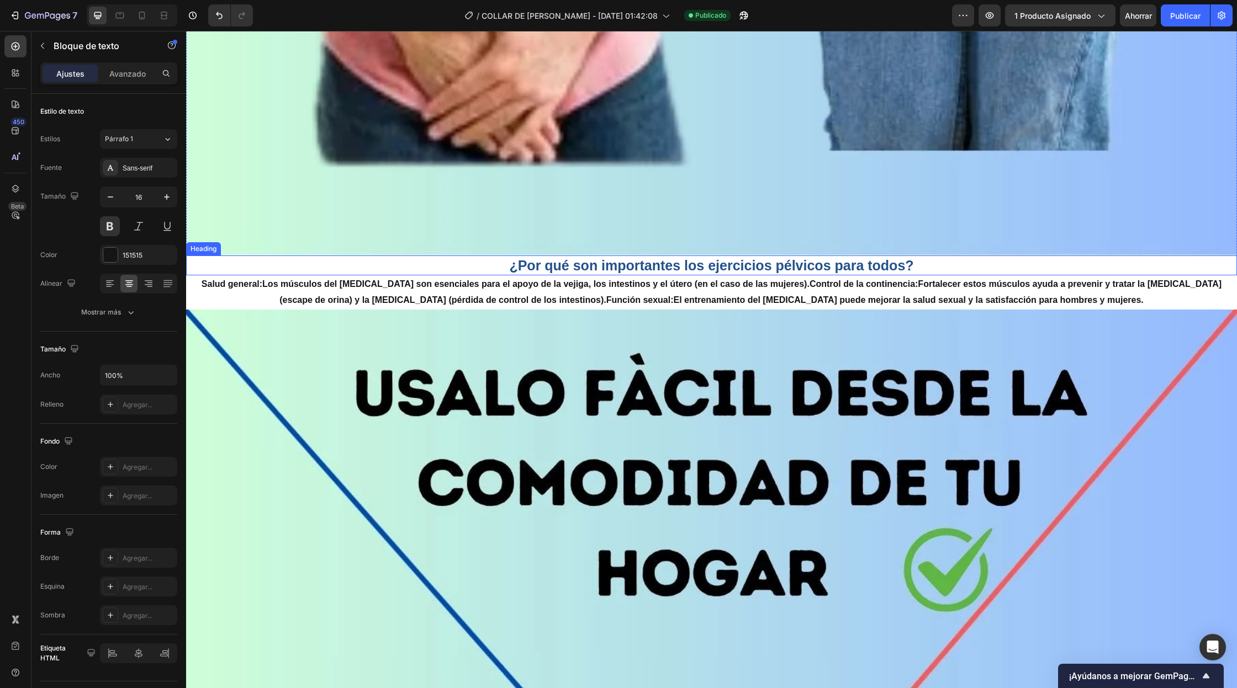
click at [531, 267] on h2 "¿Por qué son importantes los ejercicios pélvicos para todos?" at bounding box center [711, 266] width 1051 height 20
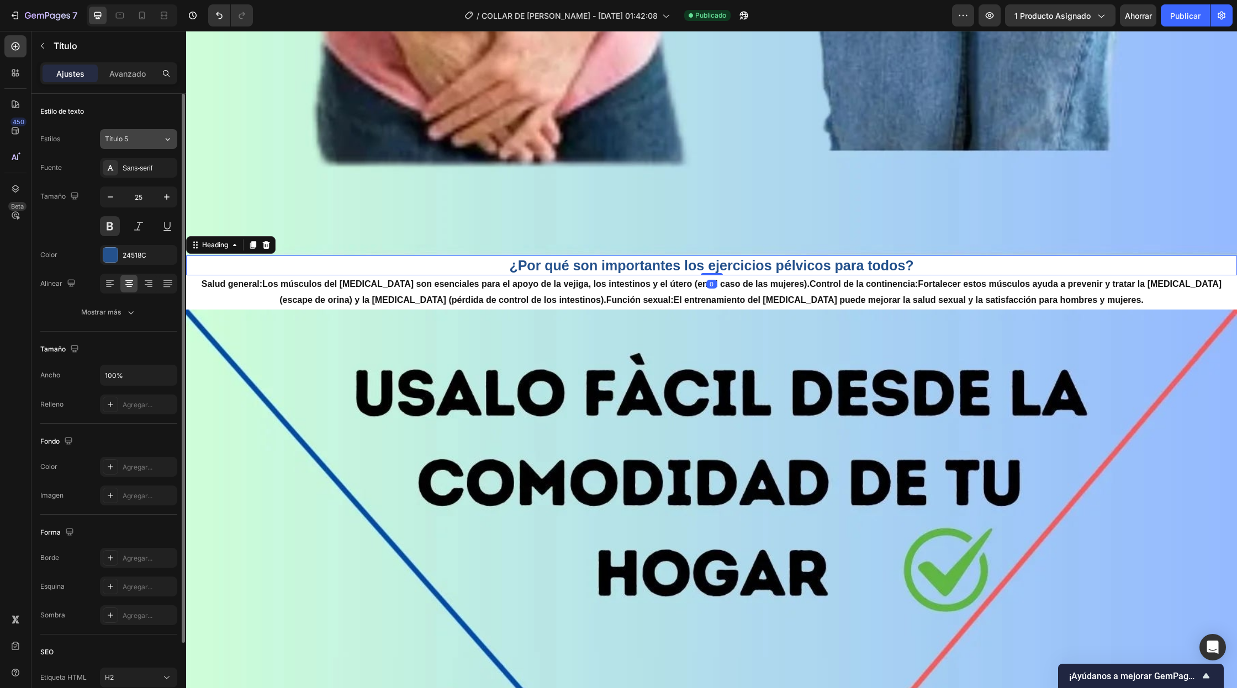
click at [160, 134] on div "Título 5" at bounding box center [134, 139] width 58 height 10
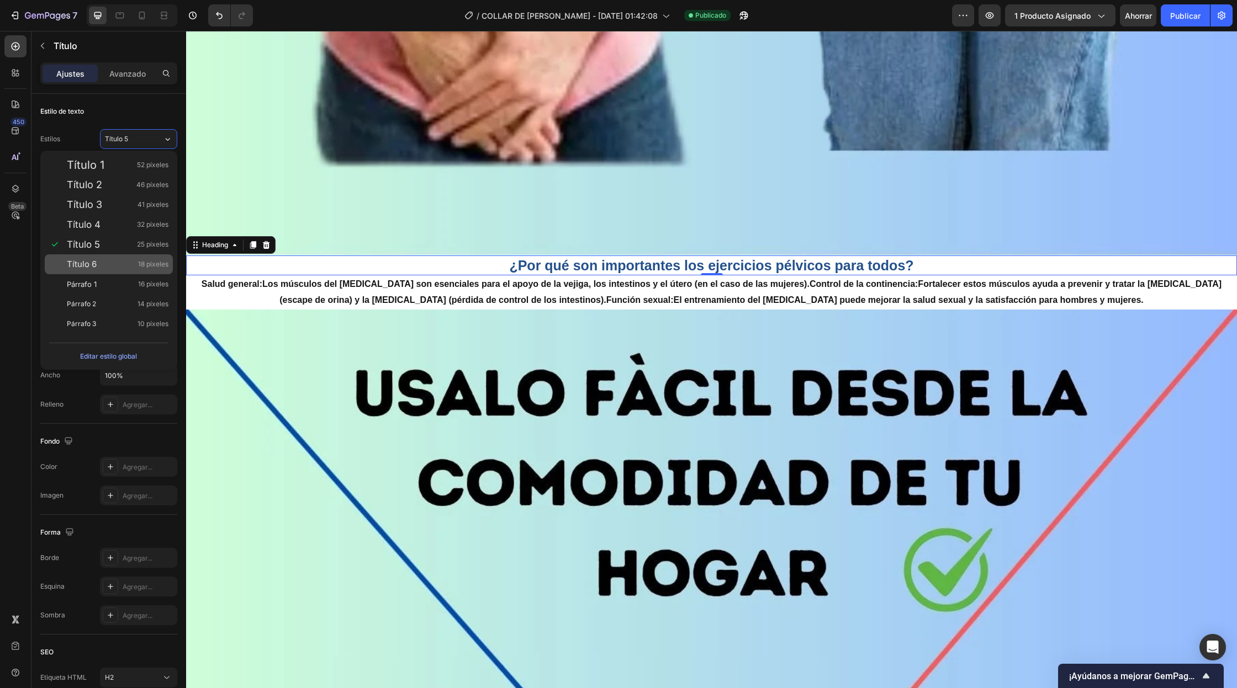
click at [100, 262] on div "Título 6 18 píxeles" at bounding box center [118, 264] width 102 height 11
type input "18"
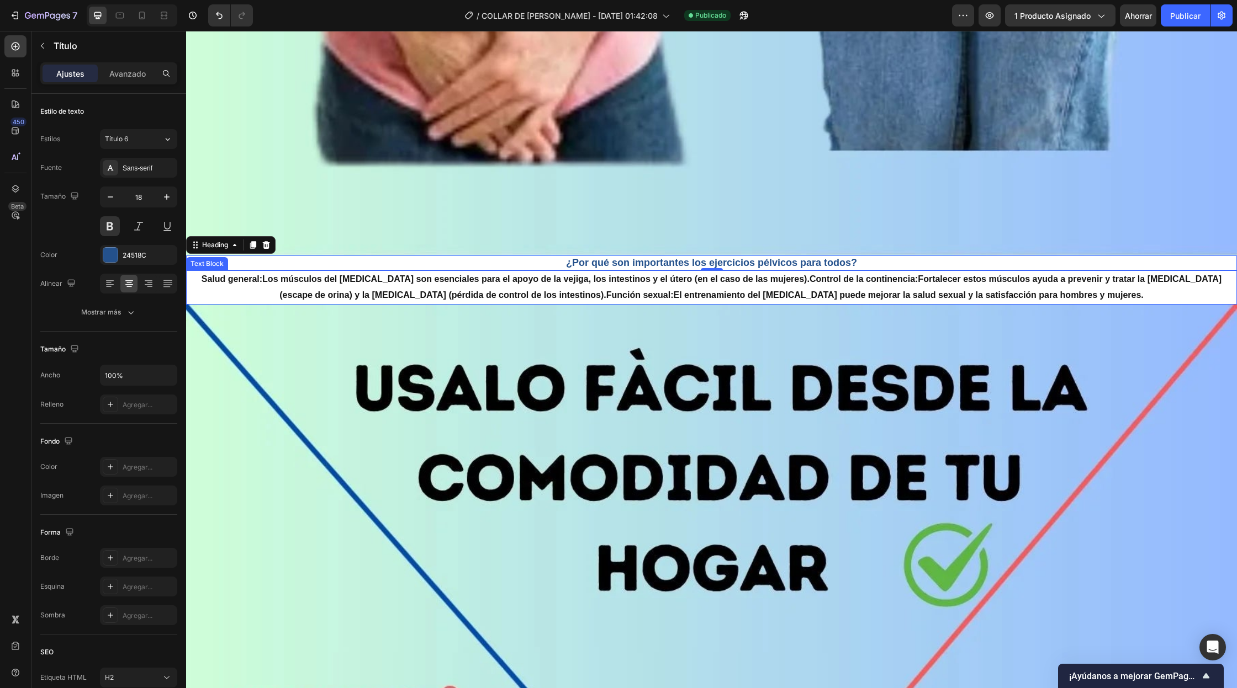
click at [567, 290] on p "Salud general: Los músculos del [MEDICAL_DATA] son esenciales para el apoyo de …" at bounding box center [711, 288] width 1048 height 32
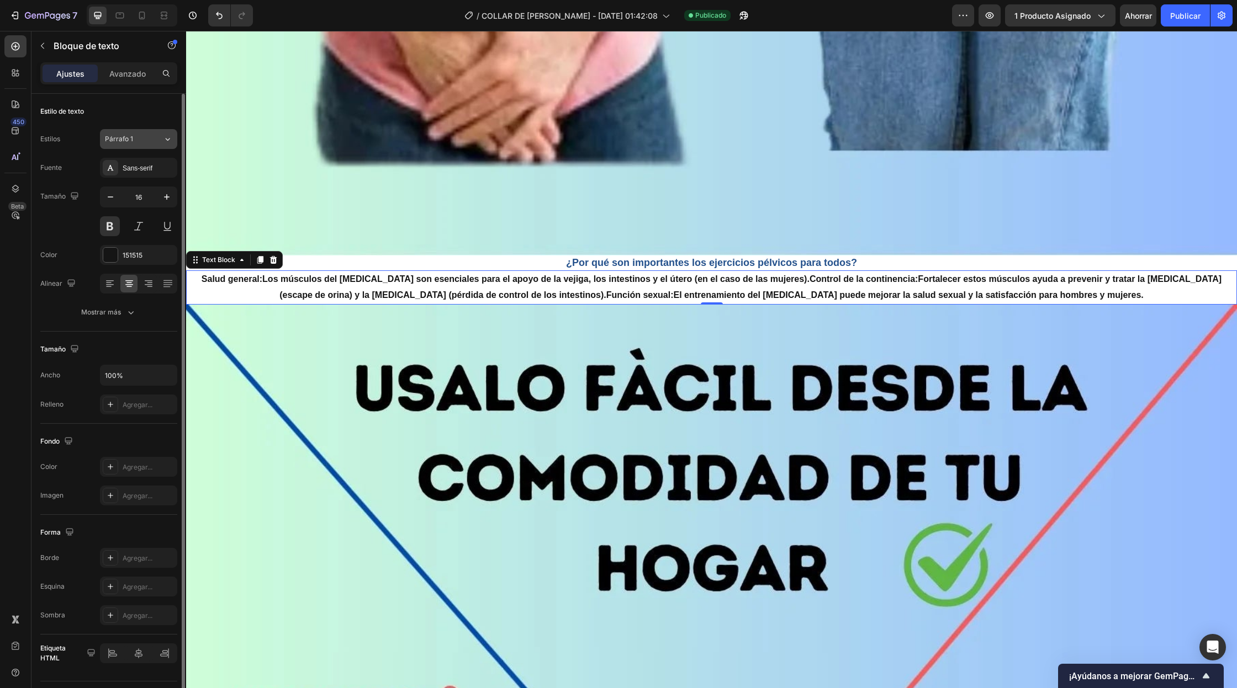
click at [138, 135] on div "Párrafo 1" at bounding box center [127, 139] width 45 height 10
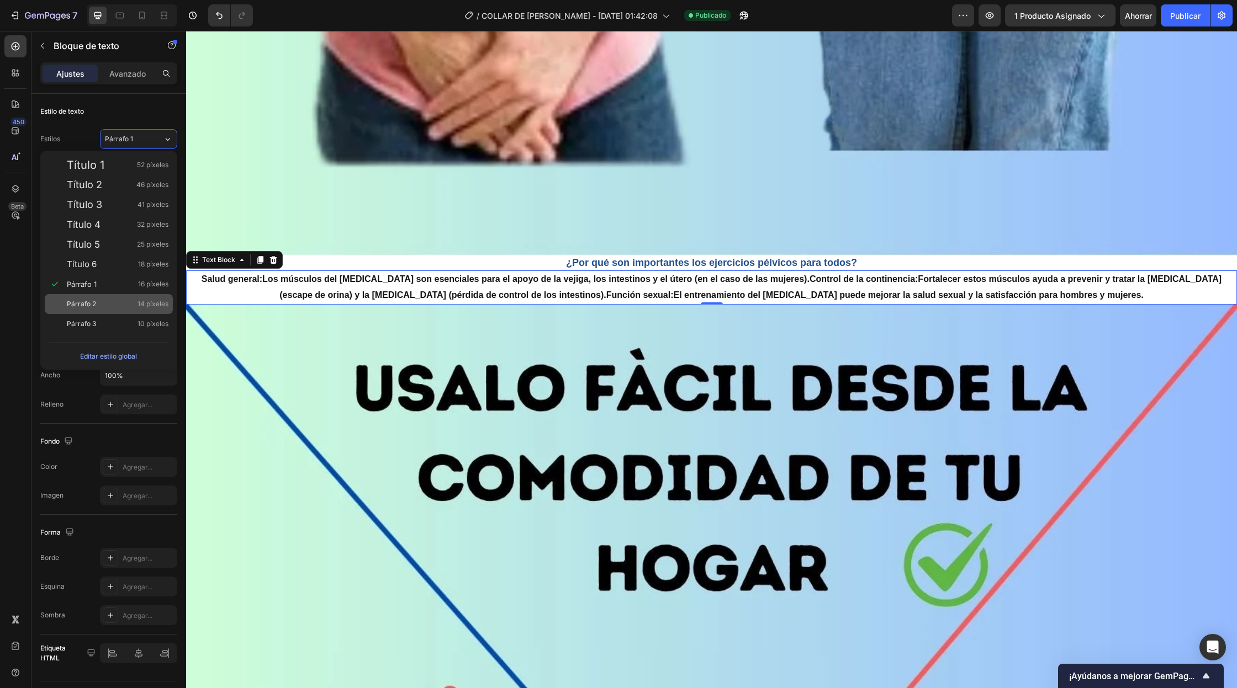
click at [86, 310] on div "Párrafo 2 14 píxeles" at bounding box center [109, 304] width 128 height 20
type input "14"
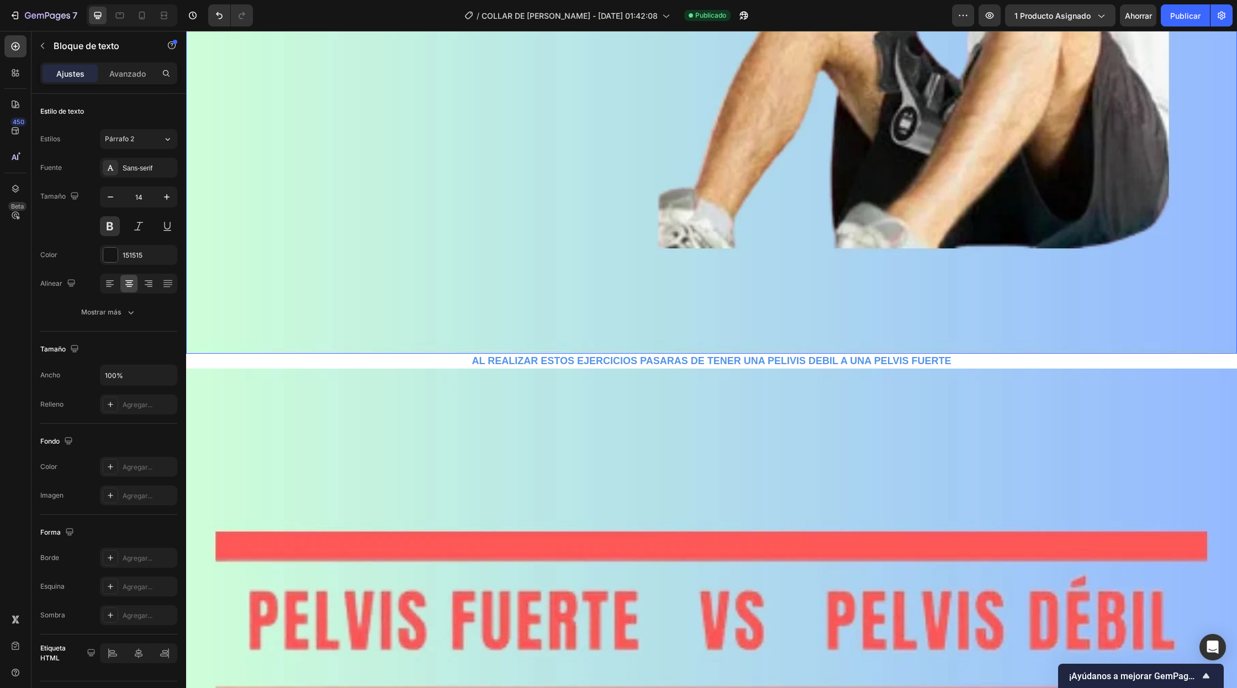
scroll to position [2498, 0]
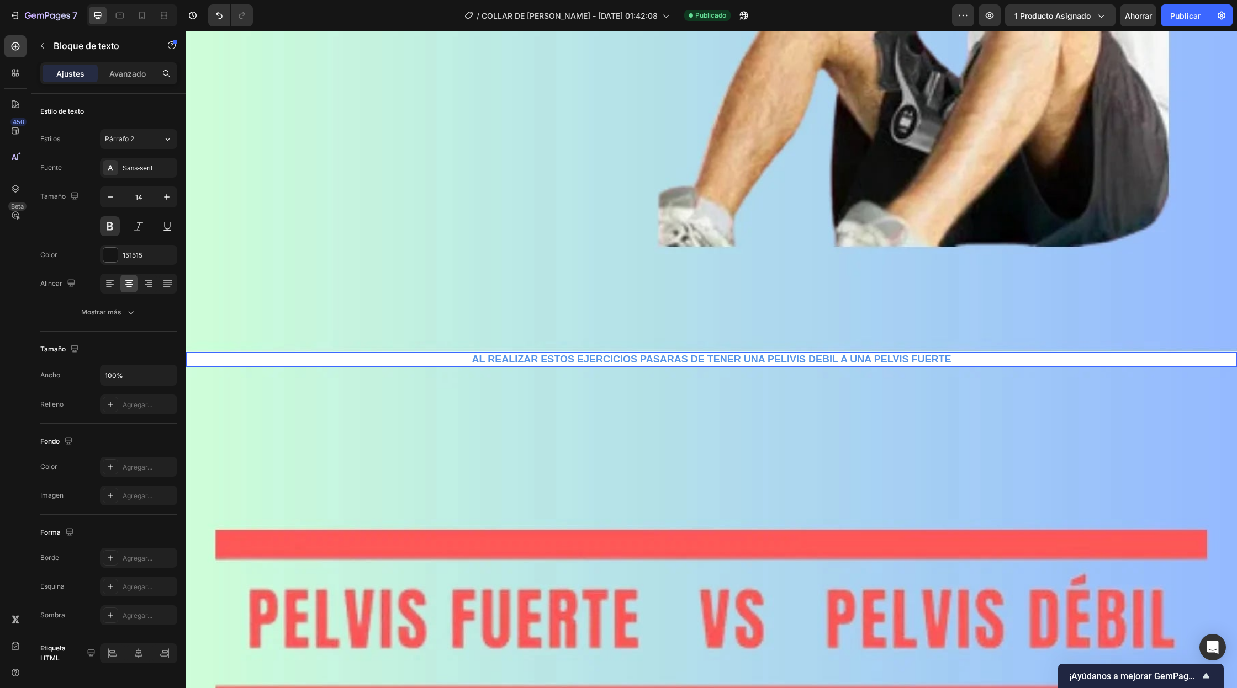
click at [667, 354] on p "AL REALIZAR ESTOS EJERCICIOS PASARAS DE TENER UNA PELIVIS DEBIL A UNA PELVIS FU…" at bounding box center [711, 359] width 1048 height 13
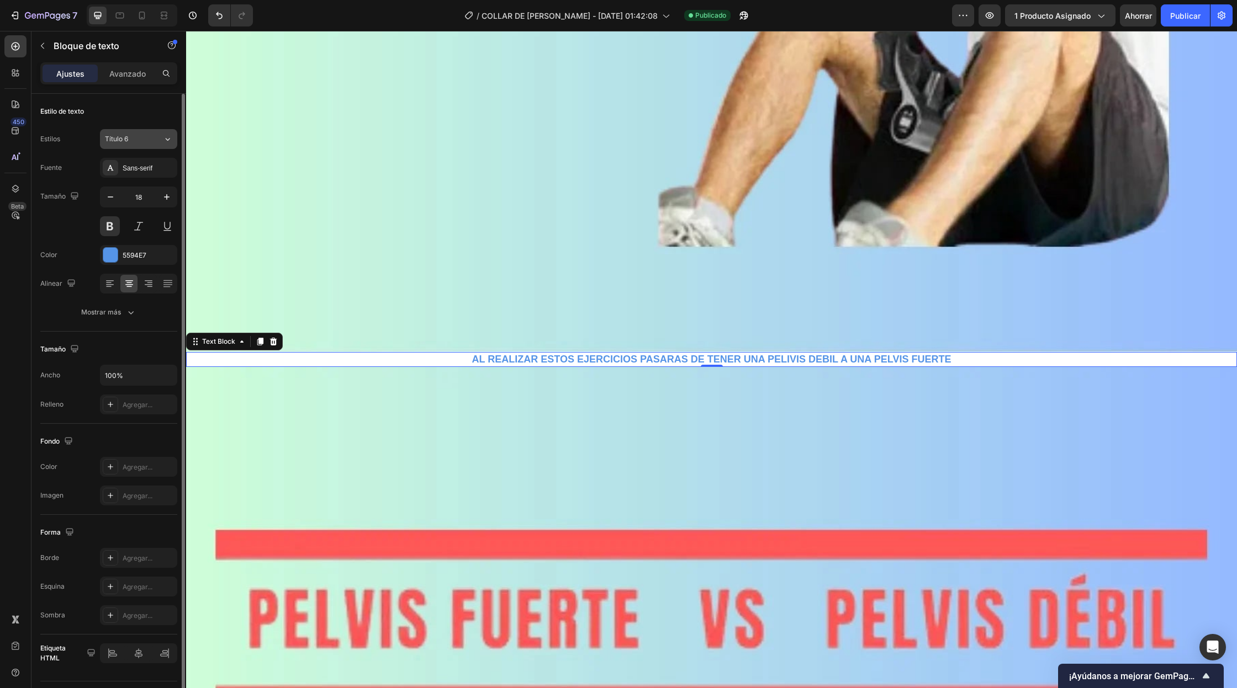
click at [113, 144] on button "Título 6" at bounding box center [138, 139] width 77 height 20
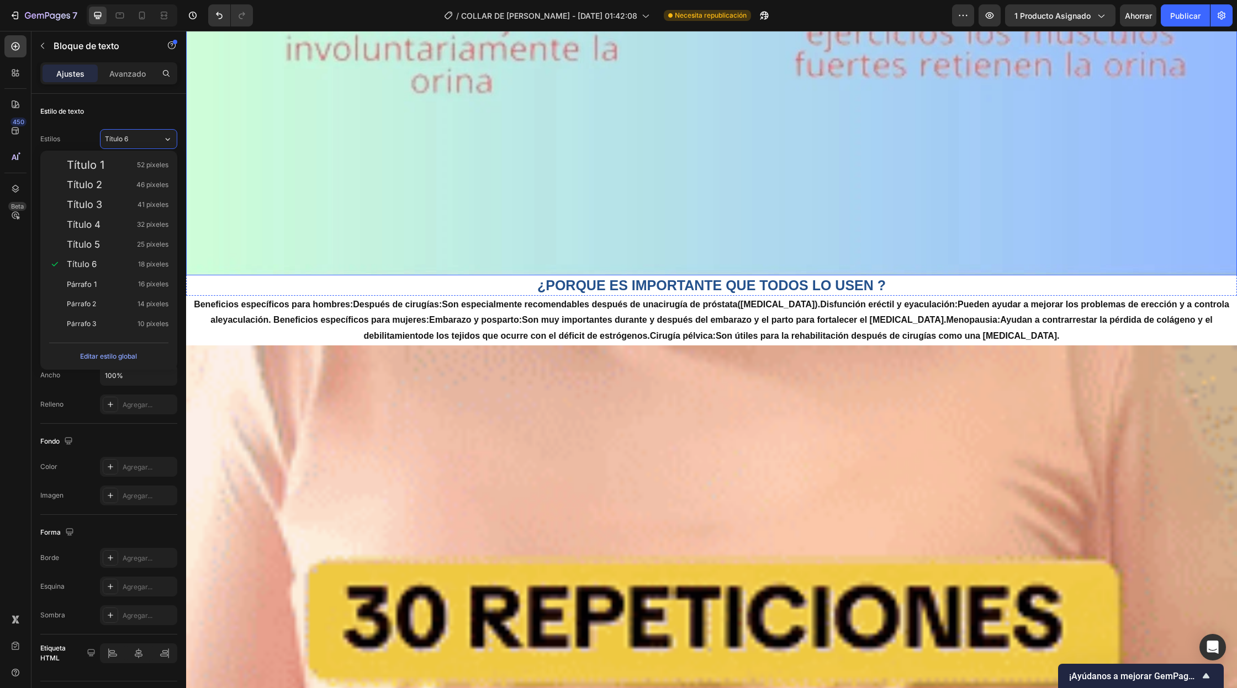
scroll to position [3959, 0]
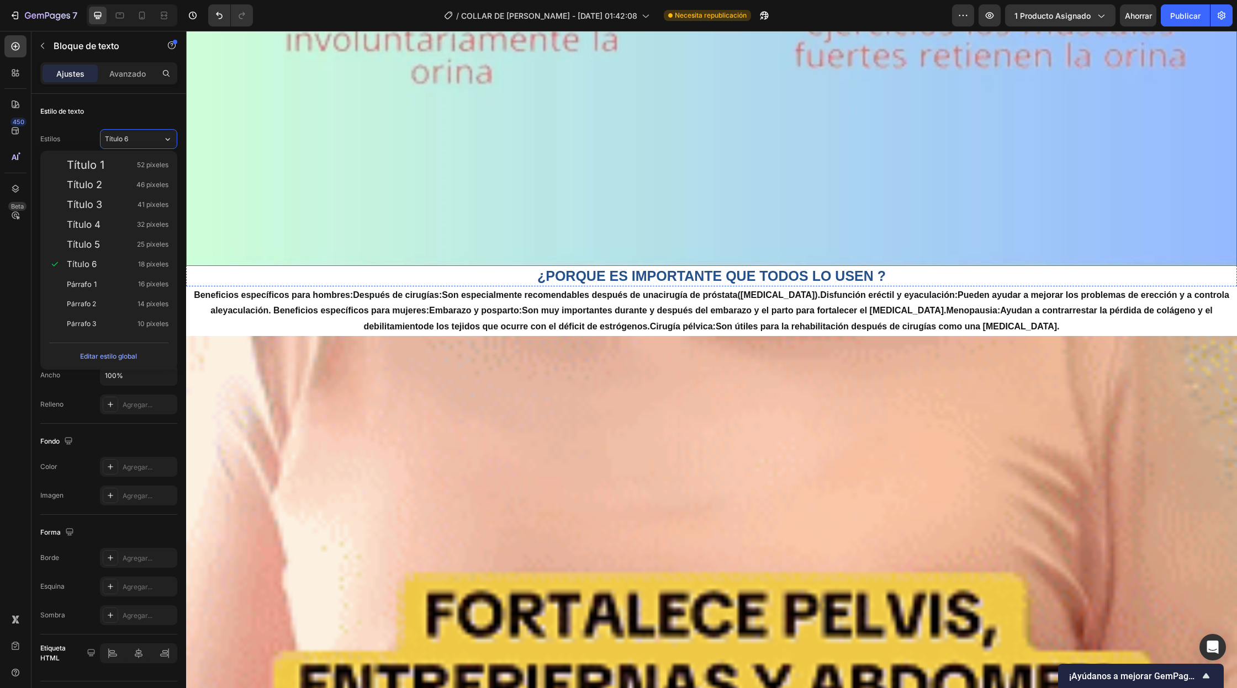
click at [694, 272] on h2 "¿PORQUE ES IMPORTANTE QUE TODOS LO USEN ?" at bounding box center [711, 276] width 1051 height 20
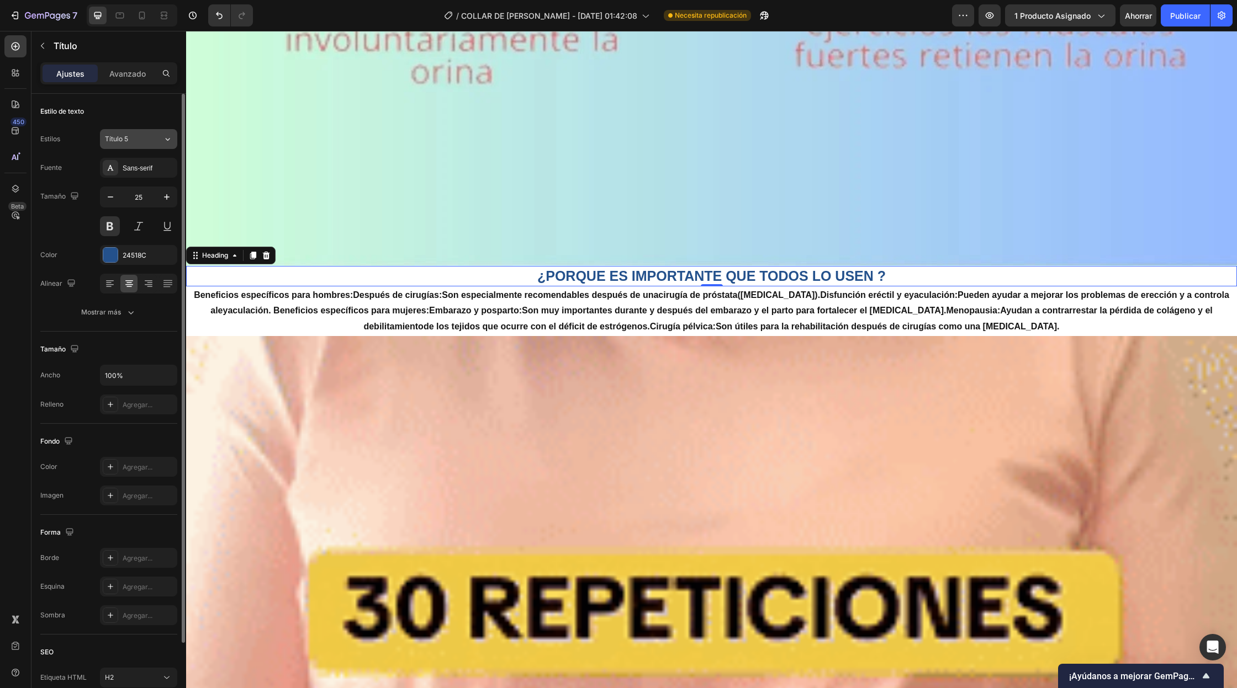
click at [137, 137] on div "Título 5" at bounding box center [127, 139] width 45 height 10
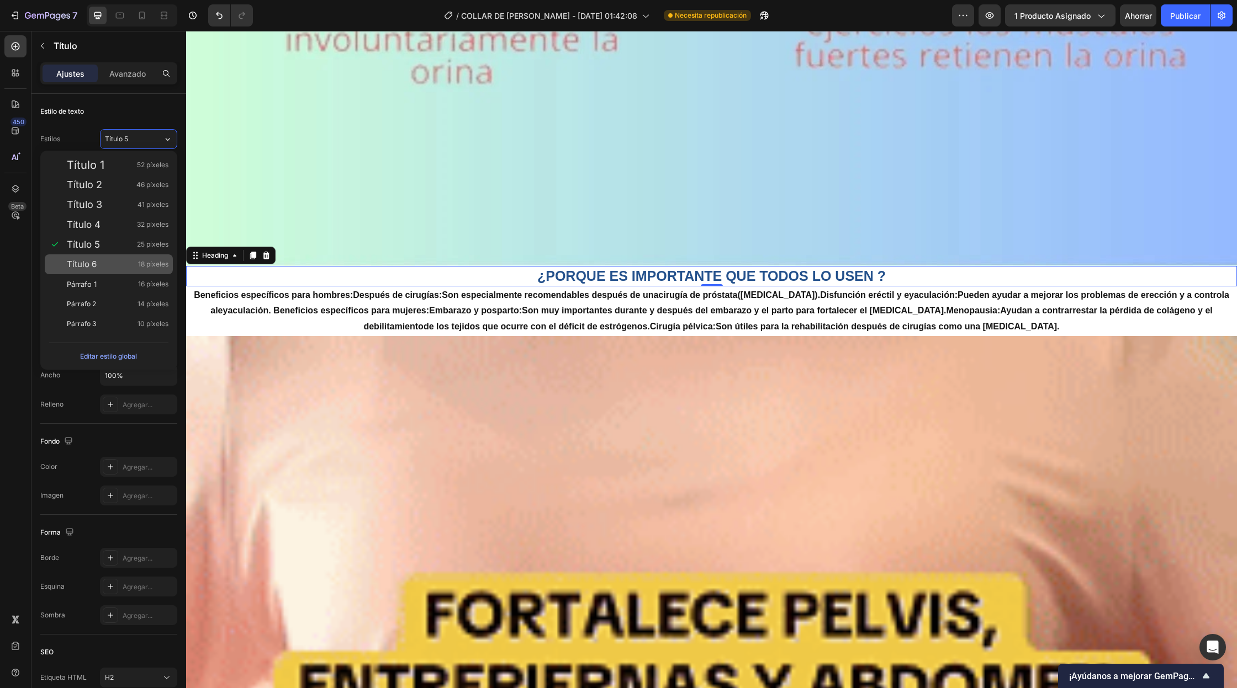
click at [94, 264] on font "Título 6" at bounding box center [82, 264] width 30 height 10
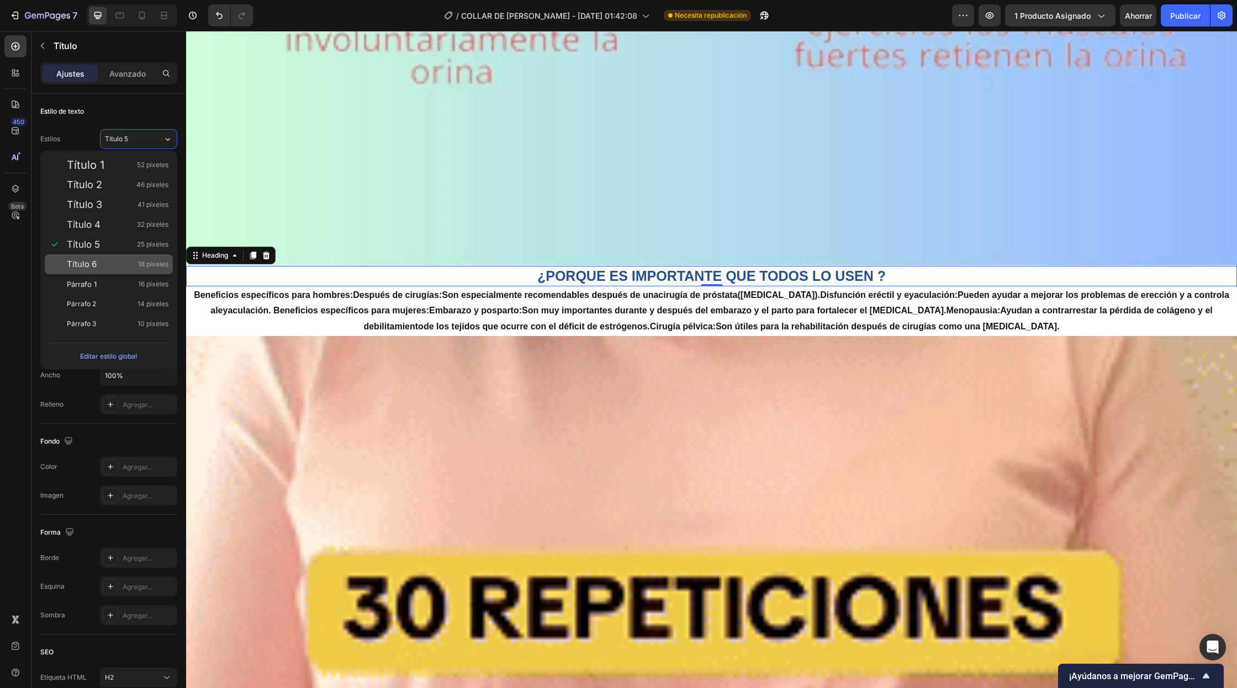
type input "18"
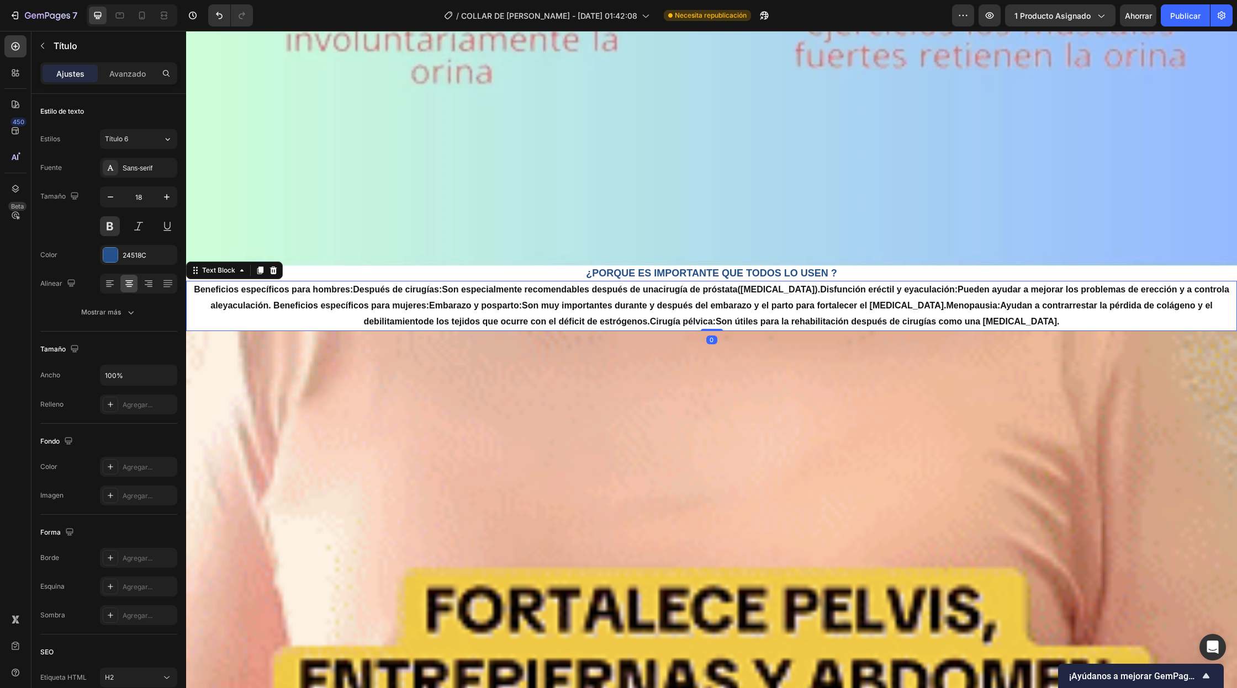
click at [456, 317] on p "Beneficios específicos para hombres: Después de cirugías: Son especialmente rec…" at bounding box center [711, 305] width 1048 height 47
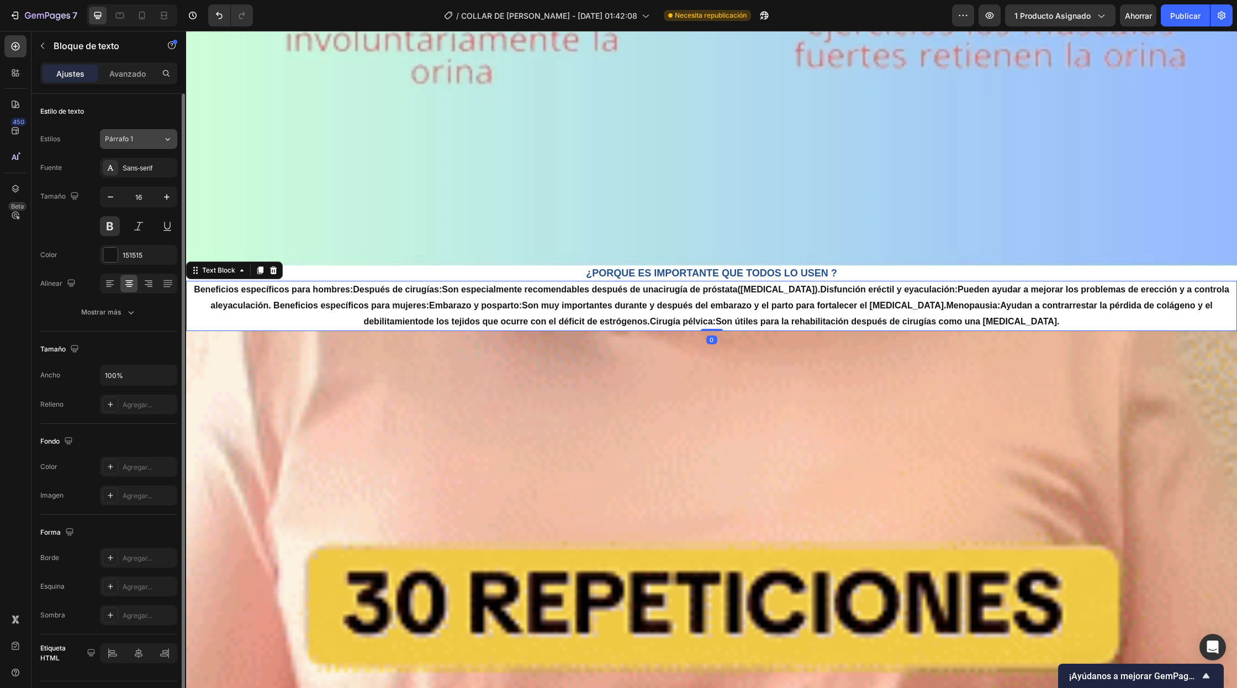
click at [143, 142] on div "Párrafo 1" at bounding box center [127, 139] width 45 height 10
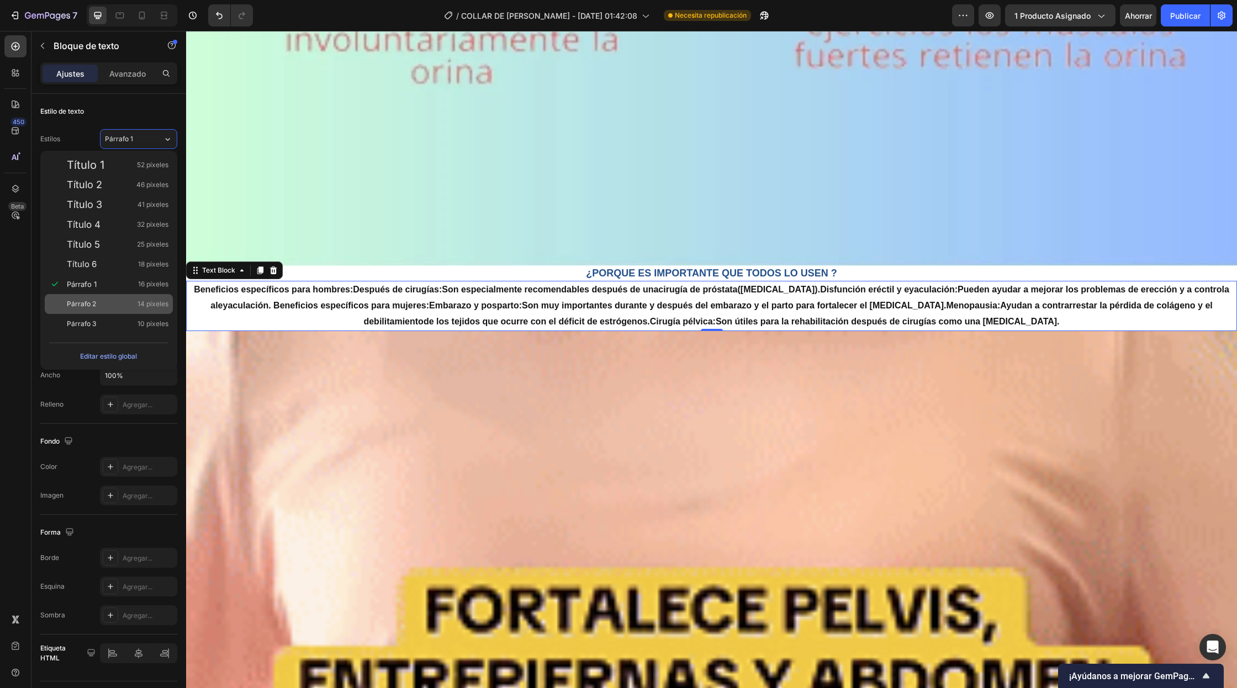
click at [104, 304] on div "Párrafo 2 14 píxeles" at bounding box center [118, 304] width 102 height 11
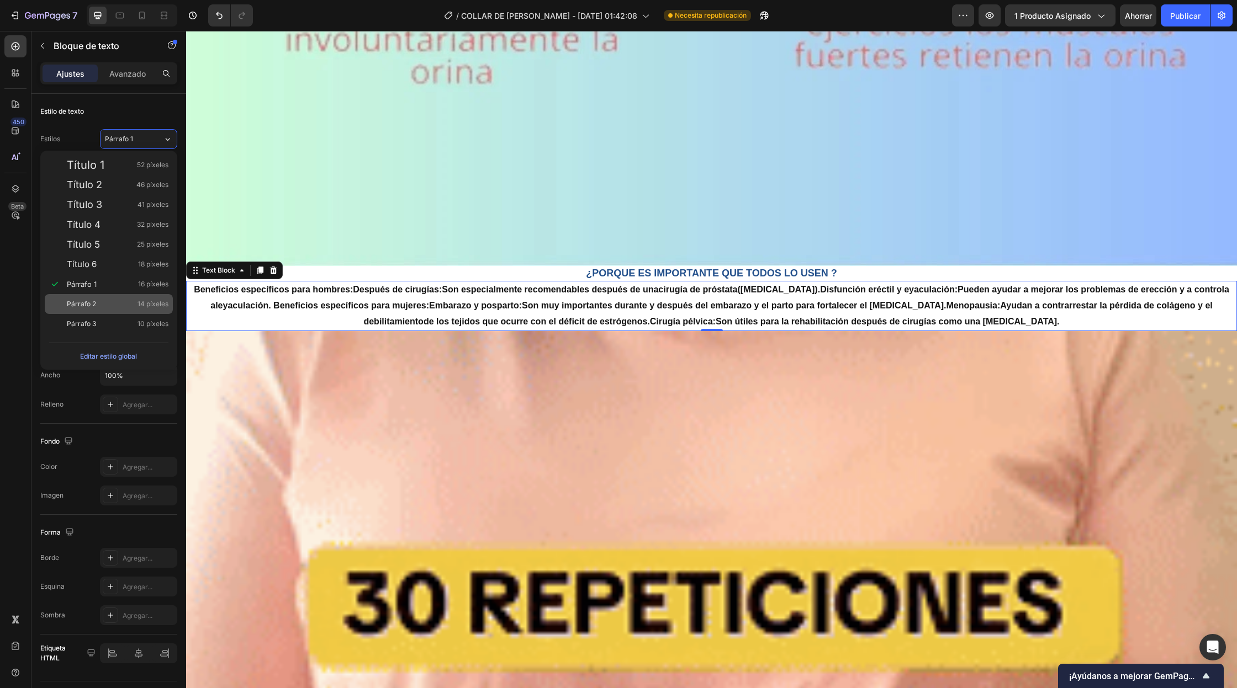
type input "14"
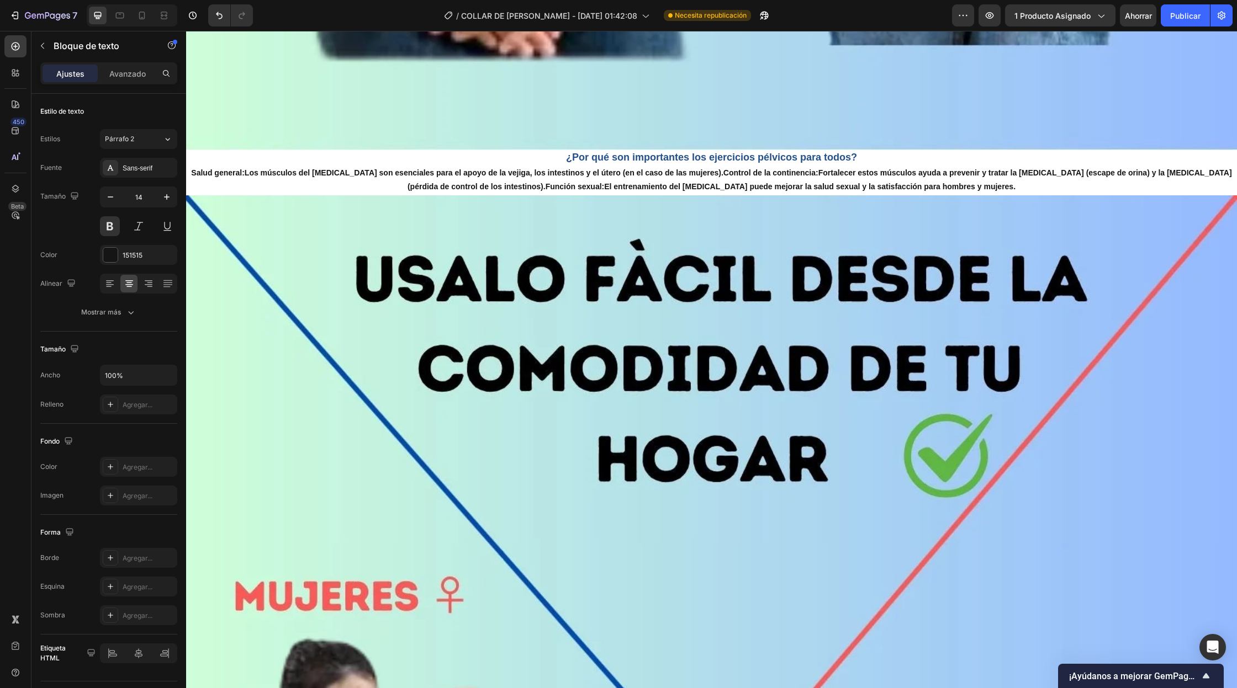
scroll to position [1284, 0]
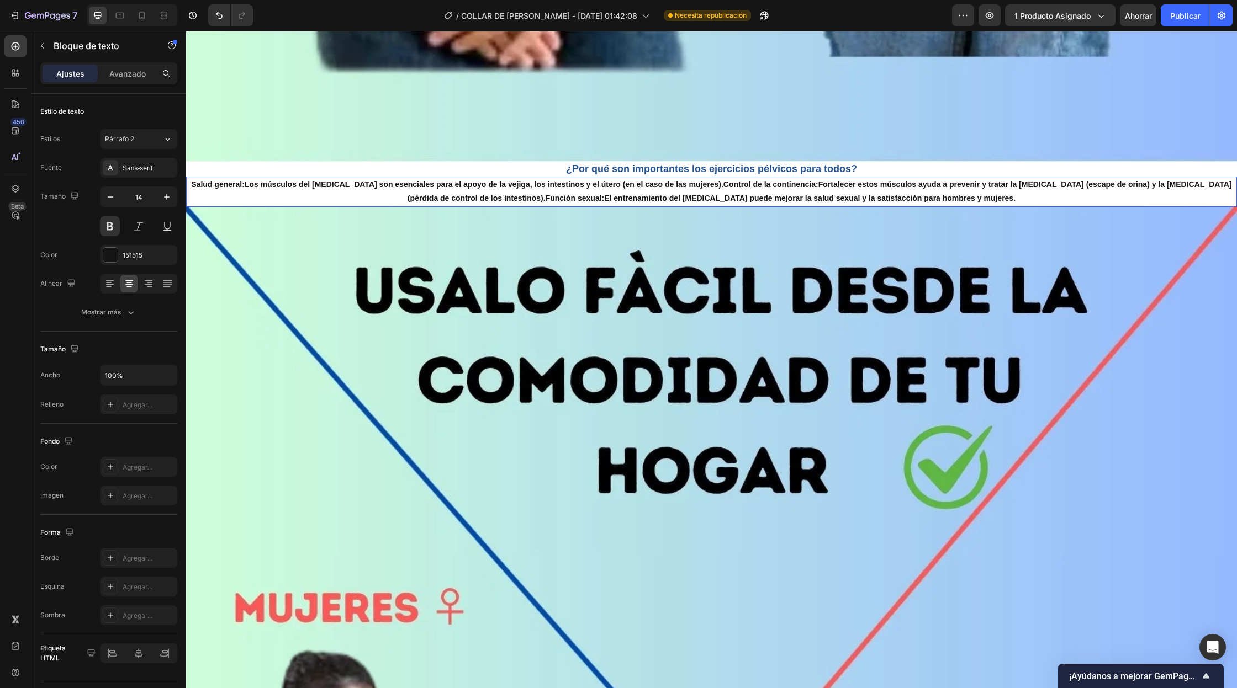
click at [431, 198] on p "Salud general: Los músculos del [MEDICAL_DATA] son esenciales para el apoyo de …" at bounding box center [711, 192] width 1048 height 28
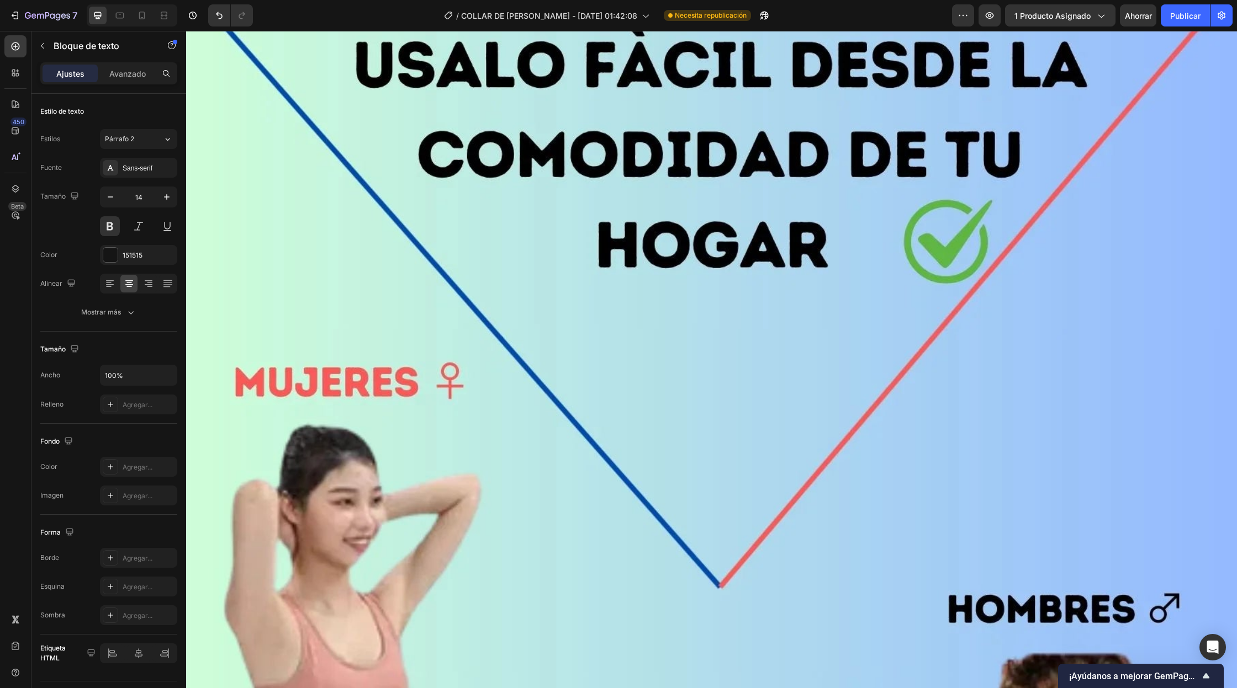
scroll to position [0, 0]
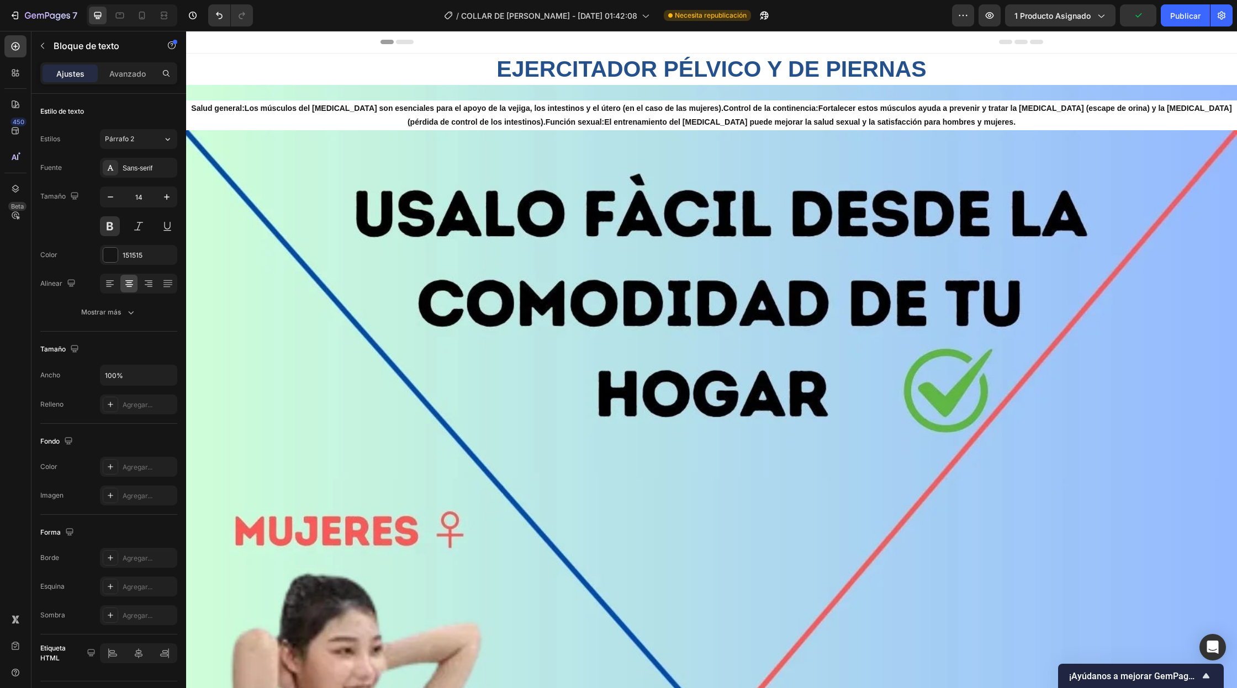
click at [477, 115] on p "Salud general: Los músculos del [MEDICAL_DATA] son esenciales para el apoyo de …" at bounding box center [711, 116] width 1048 height 28
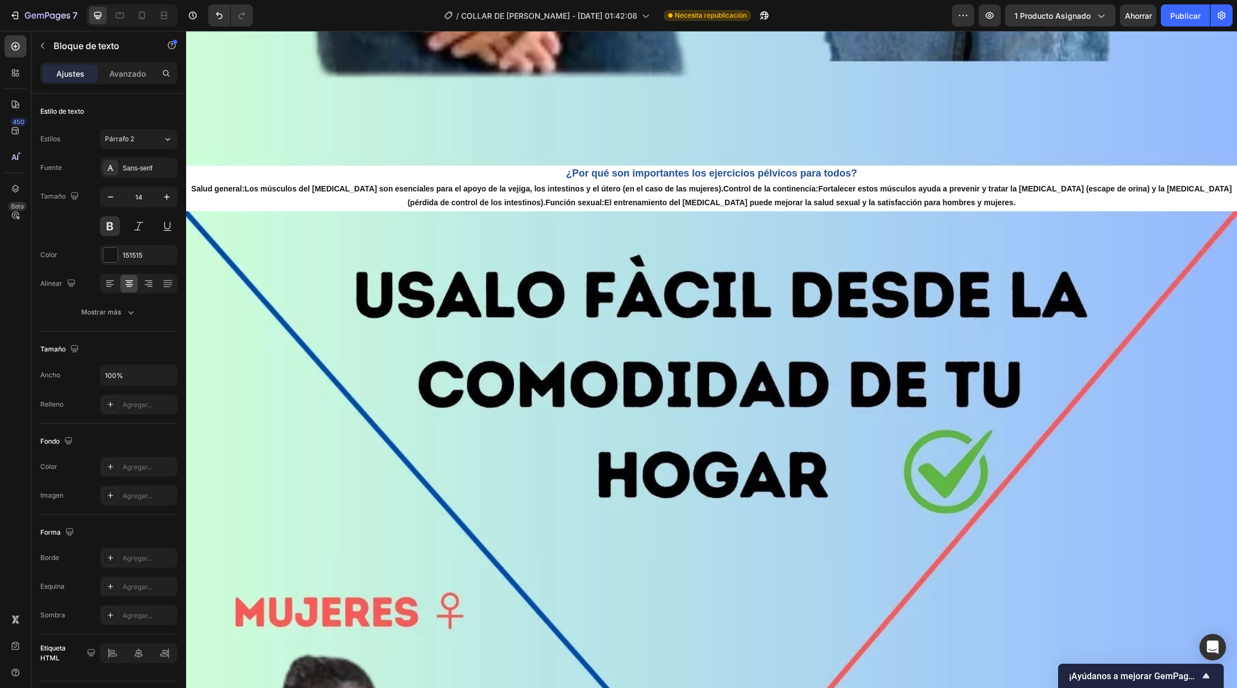
scroll to position [1252, 0]
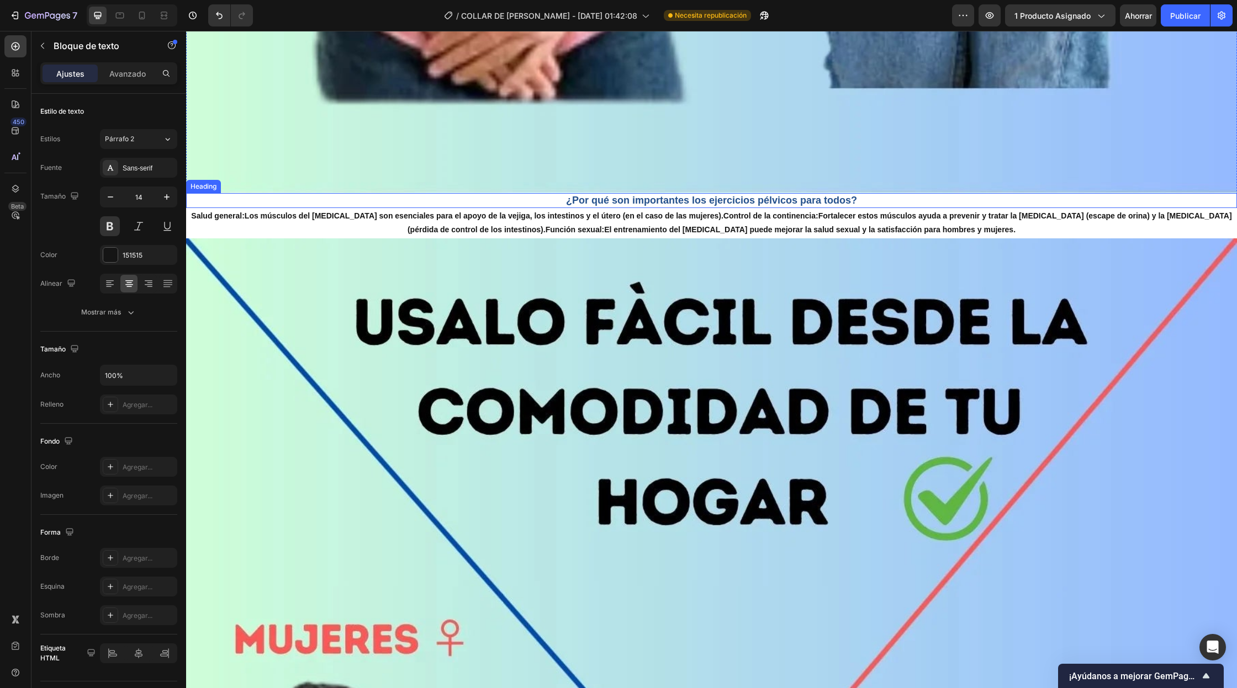
click at [617, 204] on h2 "¿Por qué son importantes los ejercicios pélvicos para todos?" at bounding box center [711, 200] width 1051 height 15
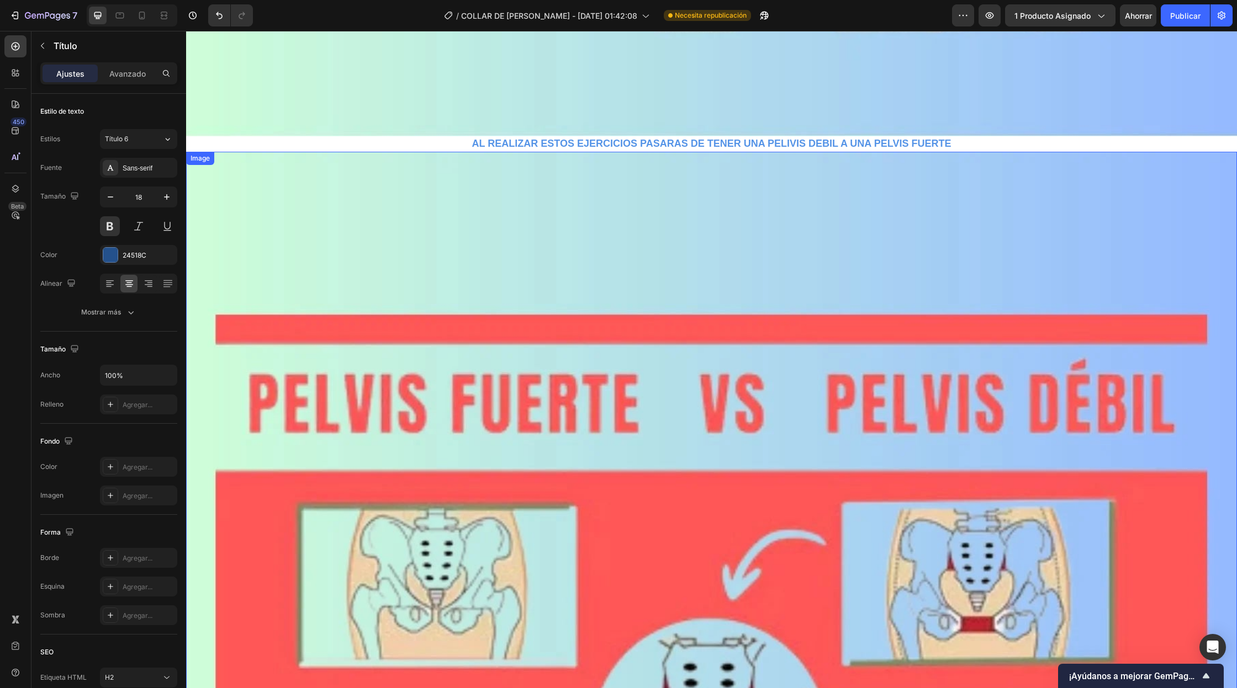
scroll to position [2709, 0]
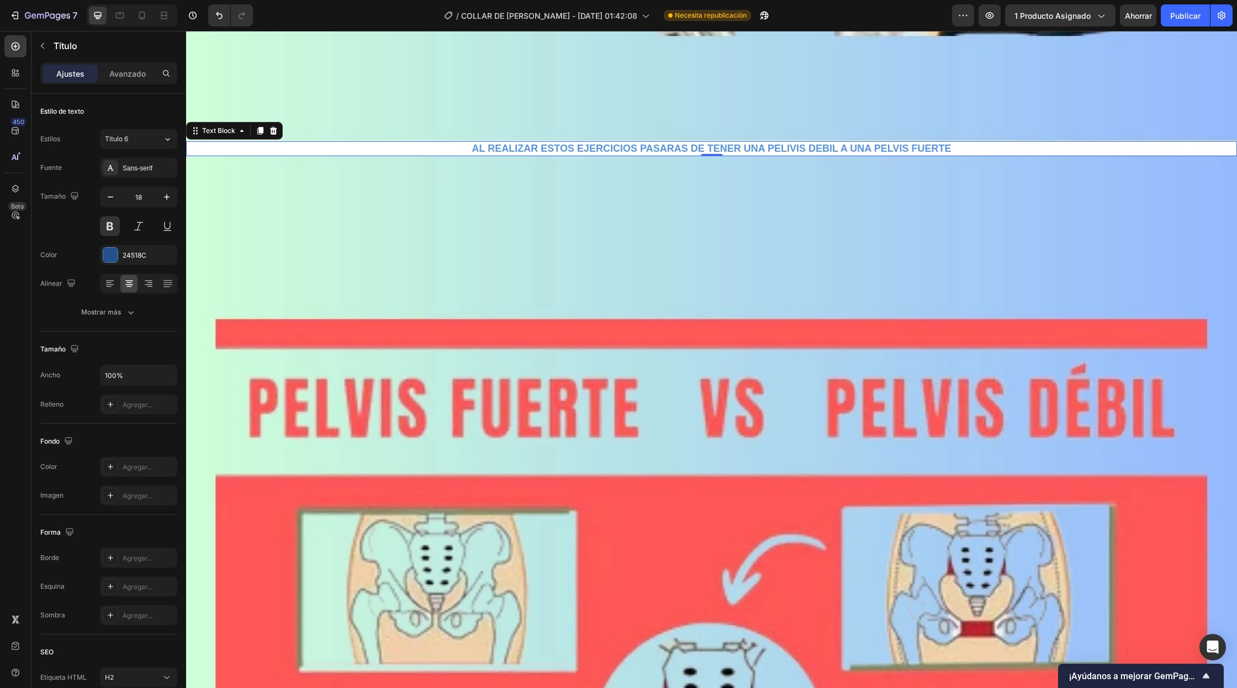
click at [737, 151] on p "AL REALIZAR ESTOS EJERCICIOS PASARAS DE TENER UNA PELIVIS DEBIL A UNA PELVIS FU…" at bounding box center [711, 148] width 1048 height 13
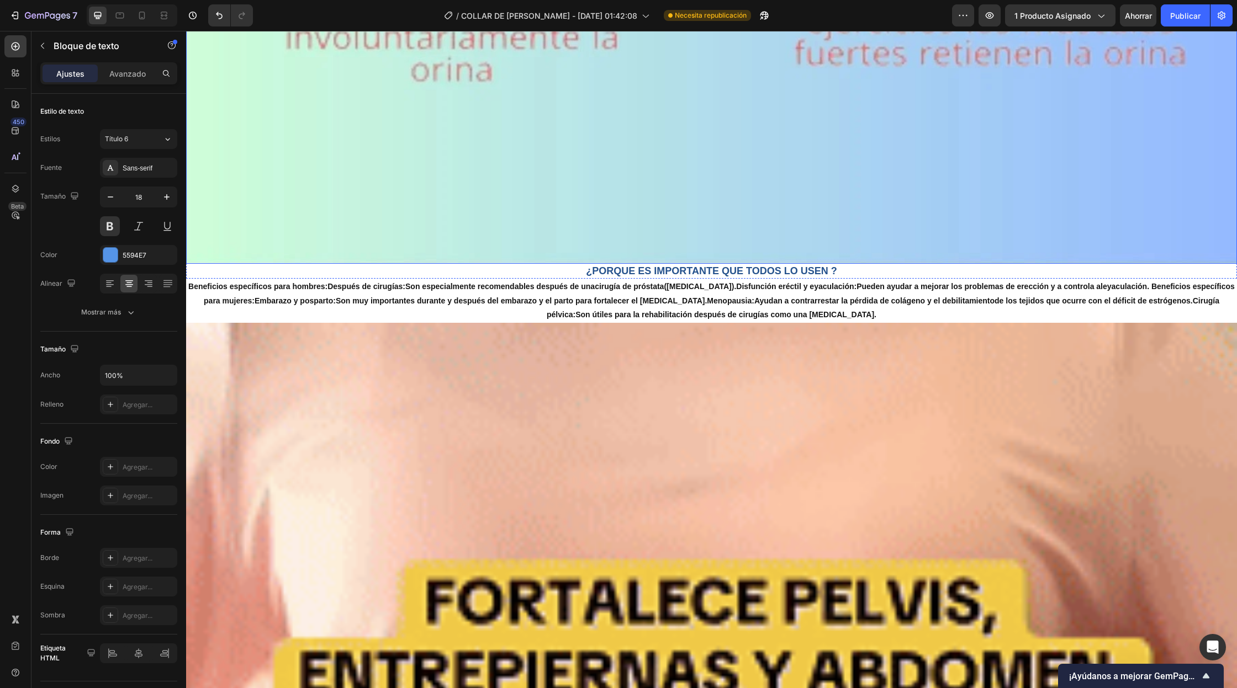
scroll to position [3961, 0]
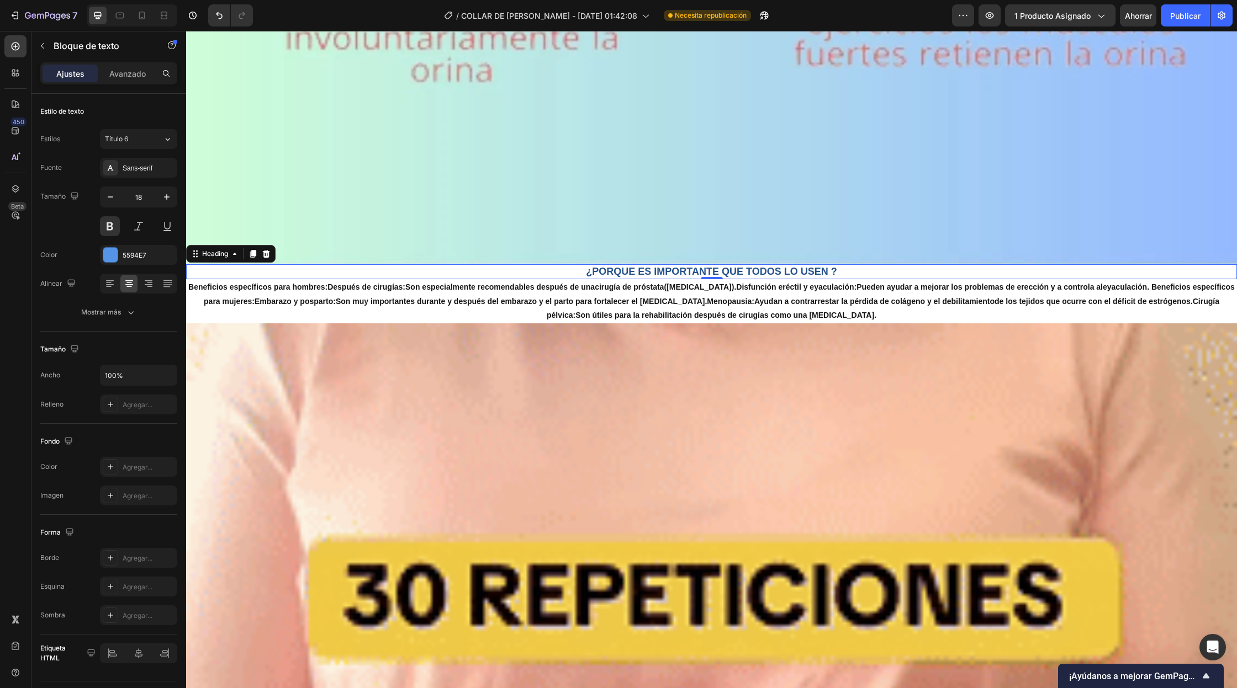
click at [666, 274] on h2 "¿PORQUE ES IMPORTANTE QUE TODOS LO USEN ?" at bounding box center [711, 271] width 1051 height 15
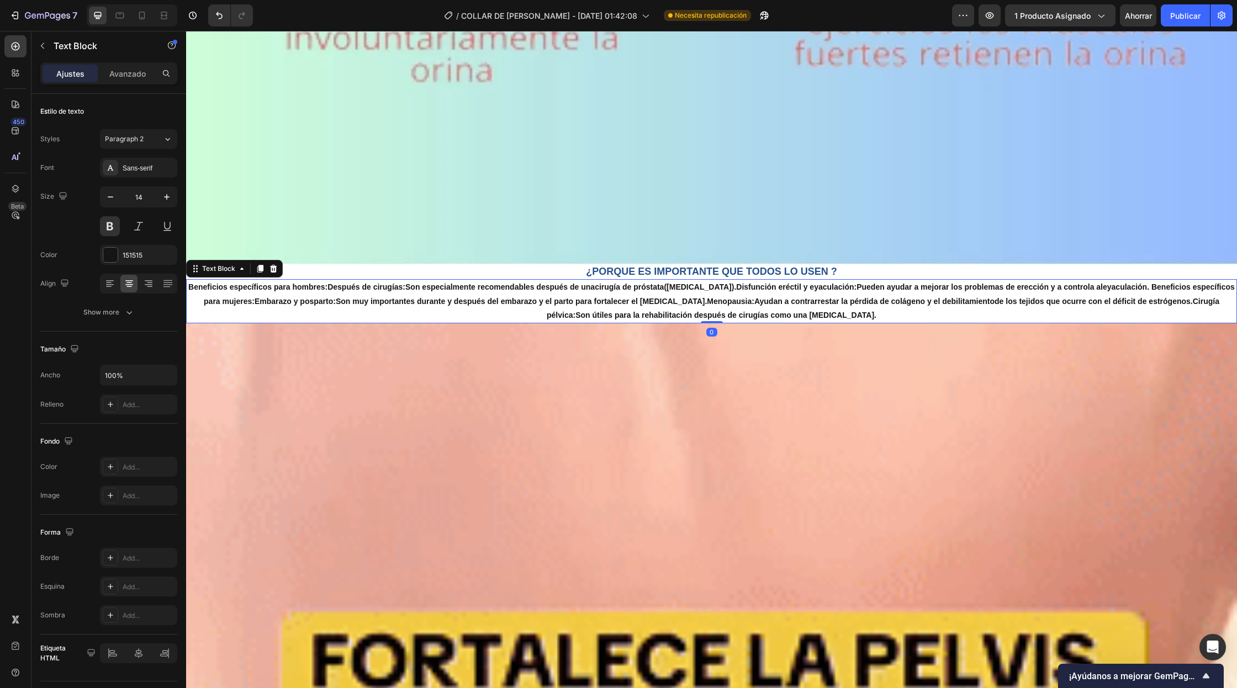
click at [668, 313] on p "Beneficios específicos para hombres: Después de cirugías: Son especialmente rec…" at bounding box center [711, 301] width 1048 height 42
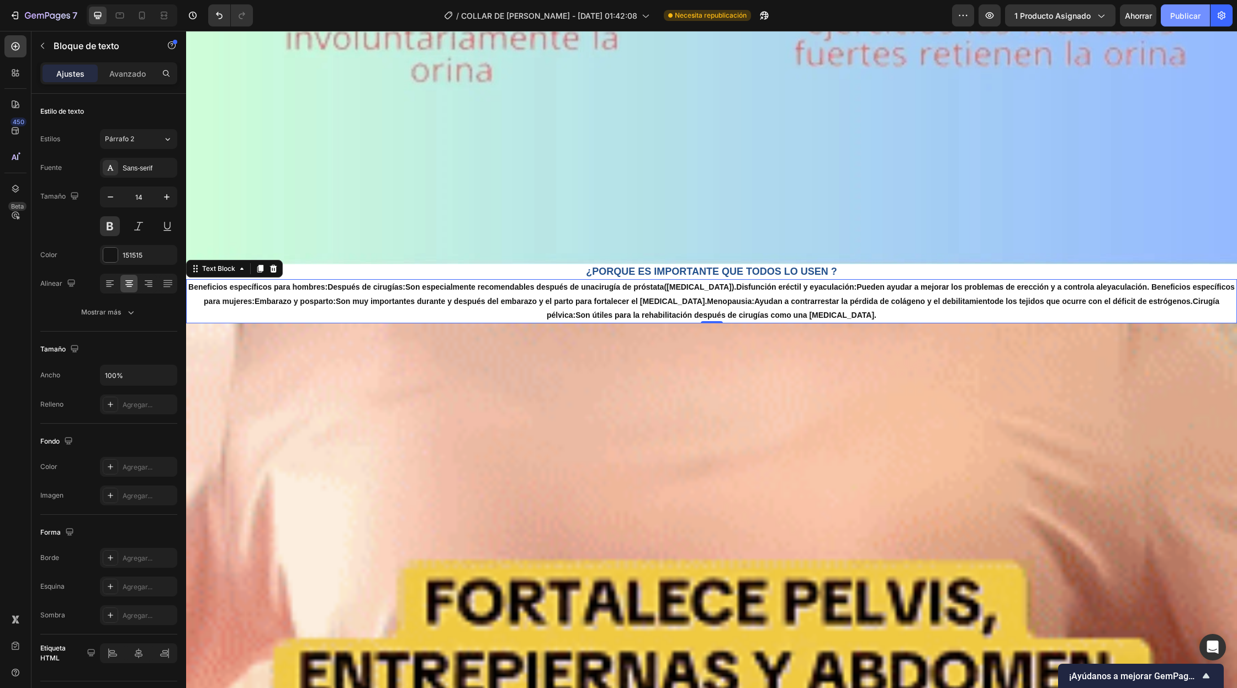
click at [1190, 18] on font "Publicar" at bounding box center [1185, 15] width 30 height 9
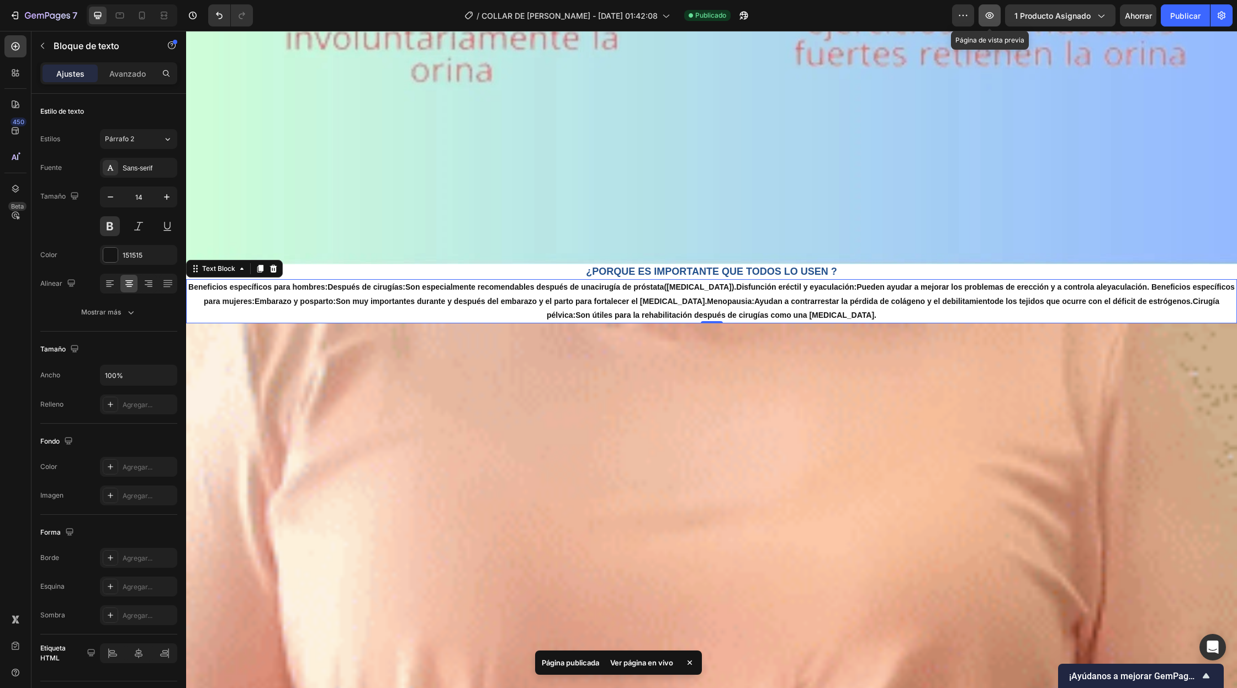
click at [994, 11] on icon "button" at bounding box center [989, 15] width 11 height 11
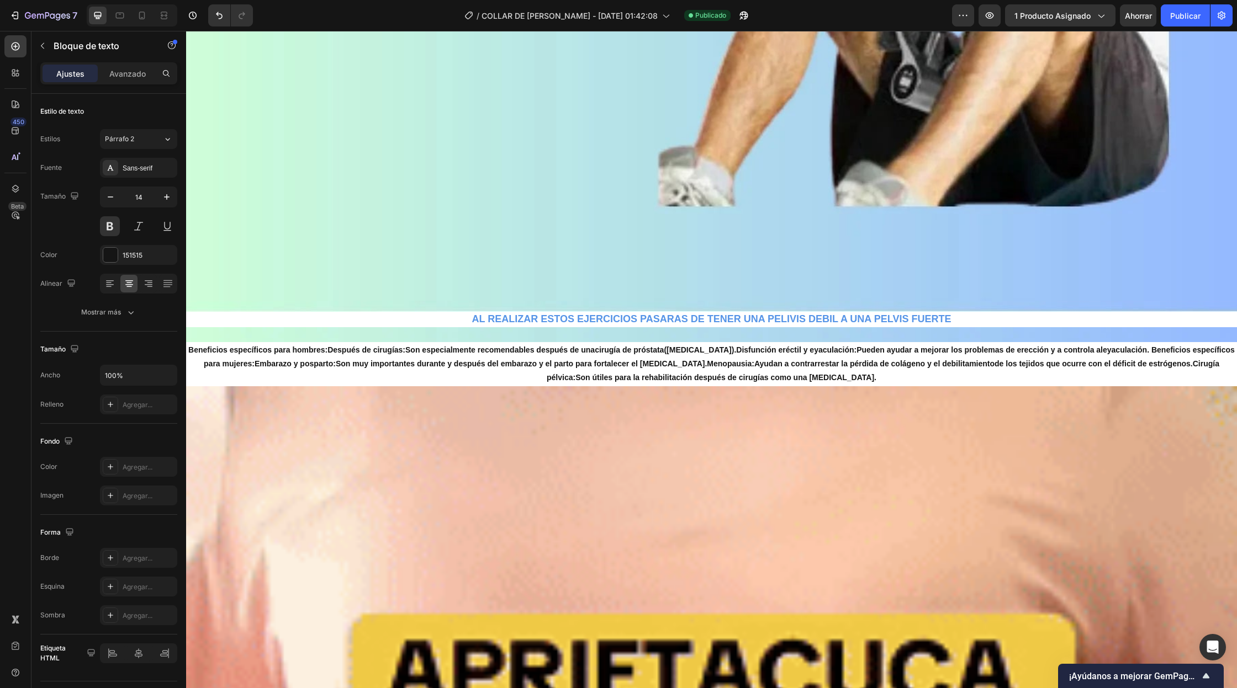
scroll to position [2570, 0]
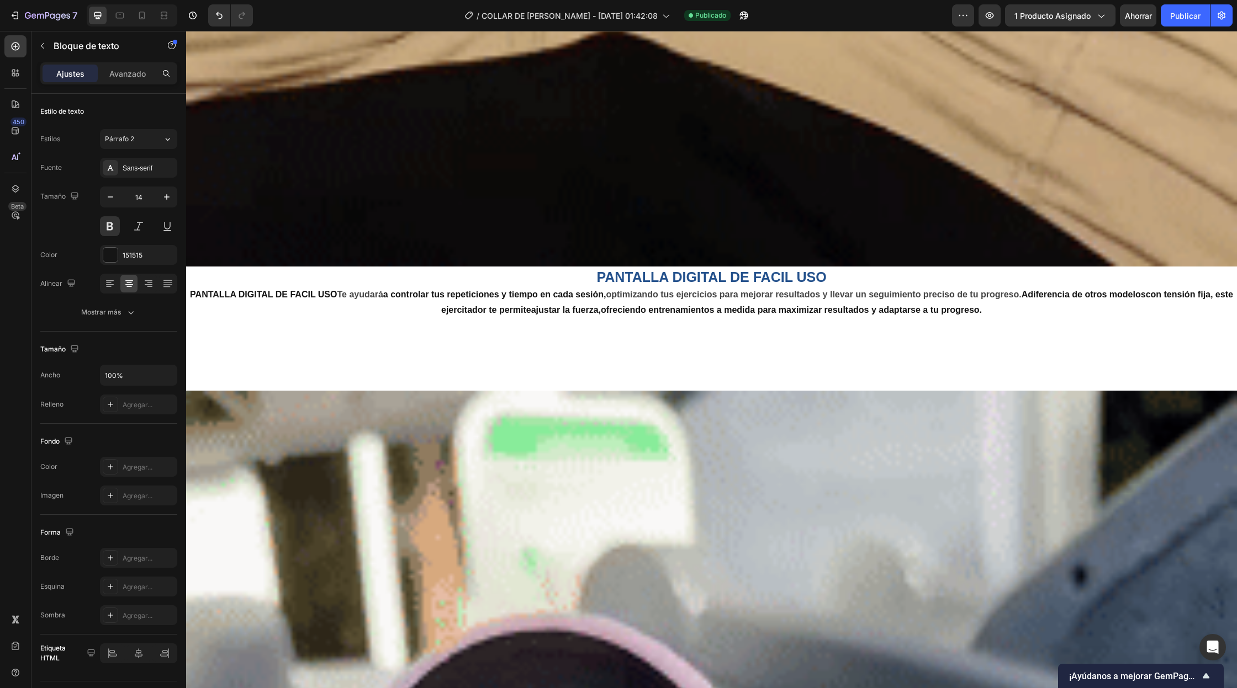
scroll to position [6644, 0]
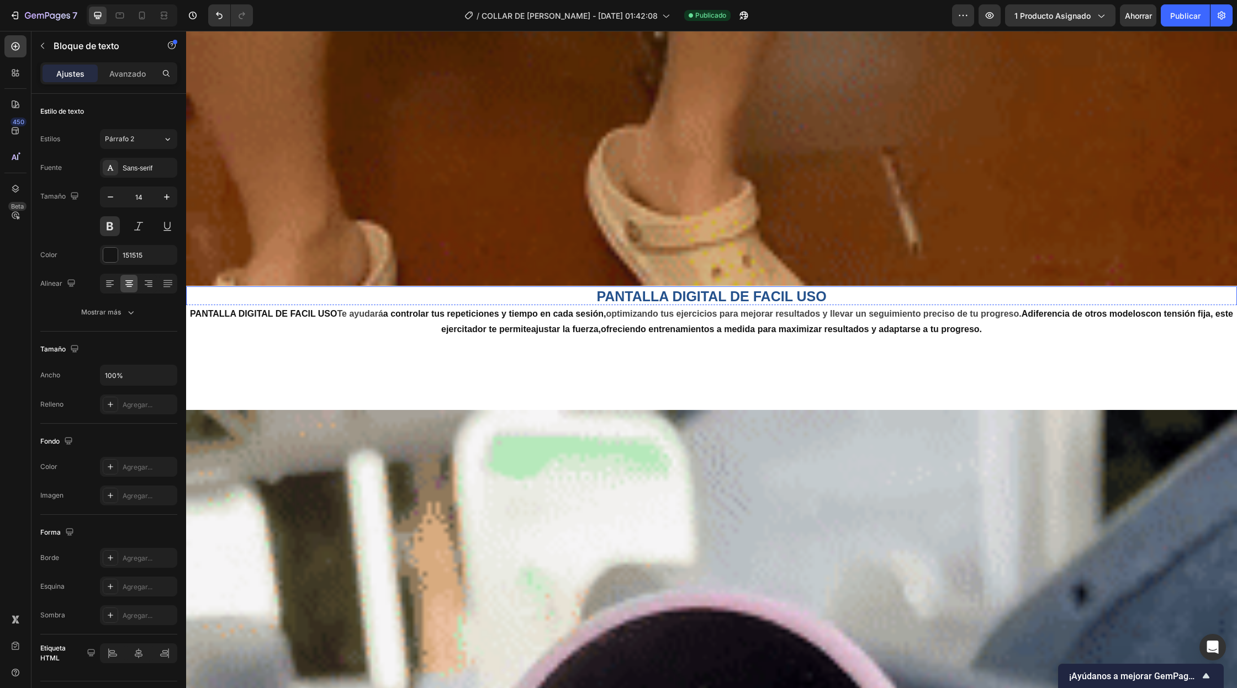
click at [667, 302] on h2 "PANTALLA DIGITAL DE FACIL USO" at bounding box center [711, 297] width 662 height 20
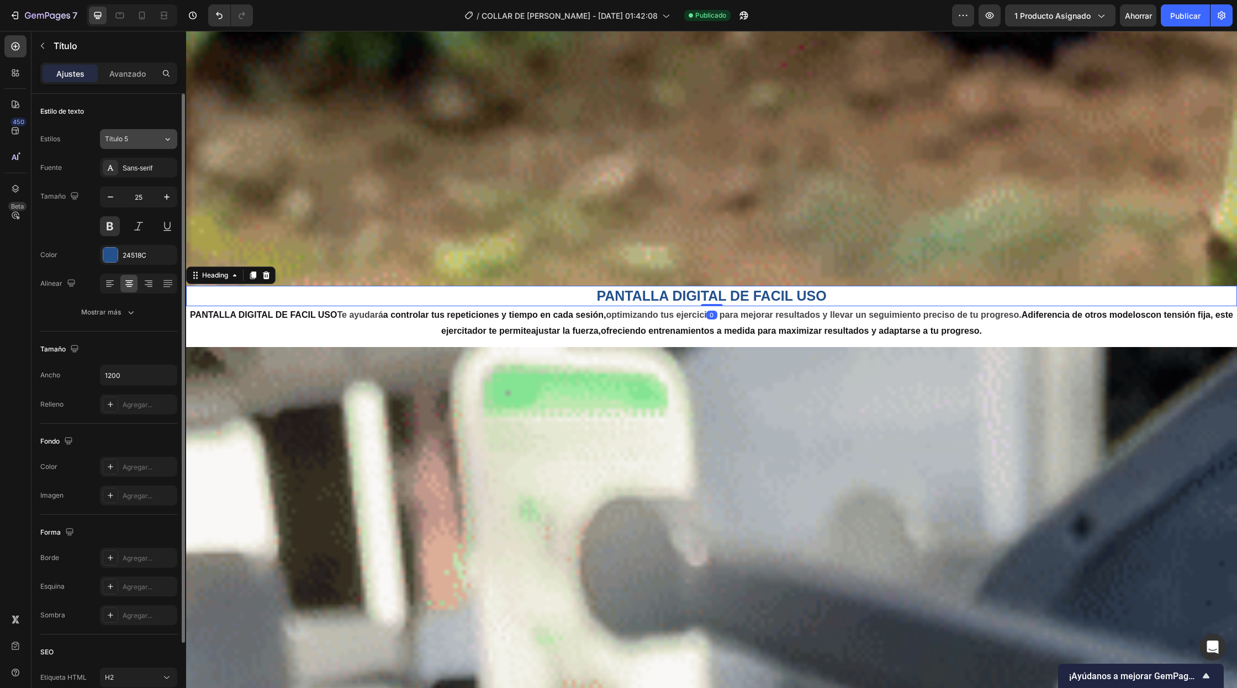
click at [161, 133] on button "Título 5" at bounding box center [138, 139] width 77 height 20
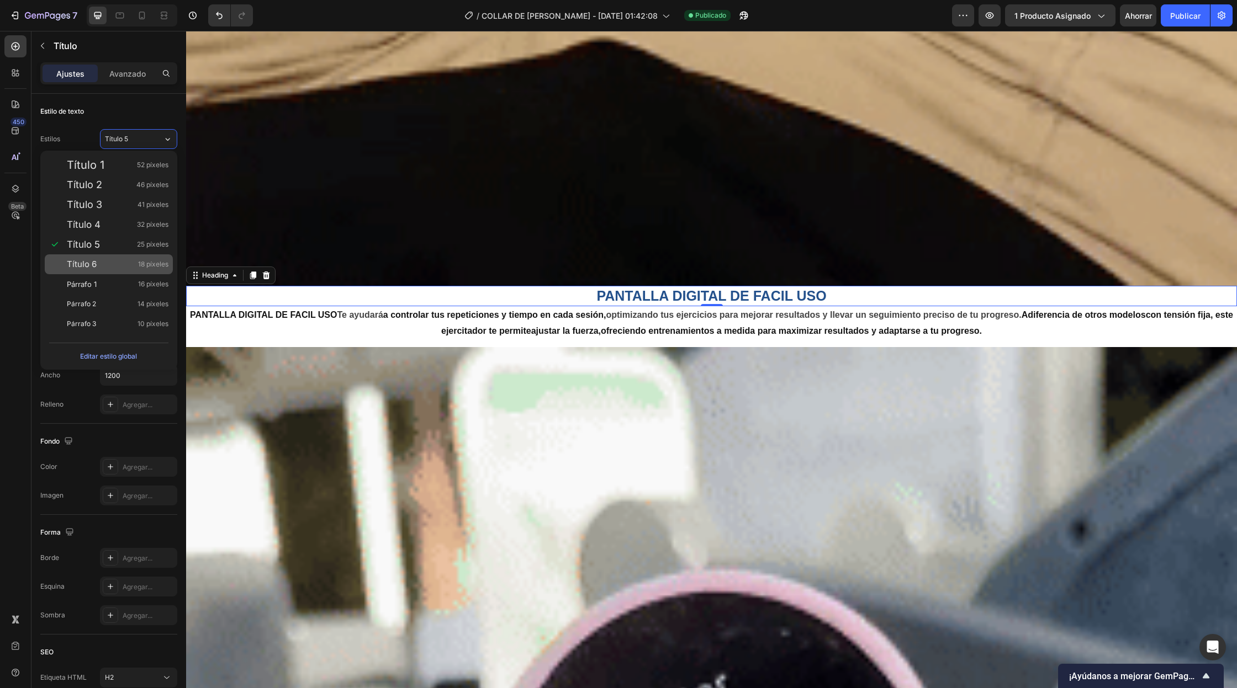
click at [122, 259] on div "Título 6 18 píxeles" at bounding box center [118, 264] width 102 height 11
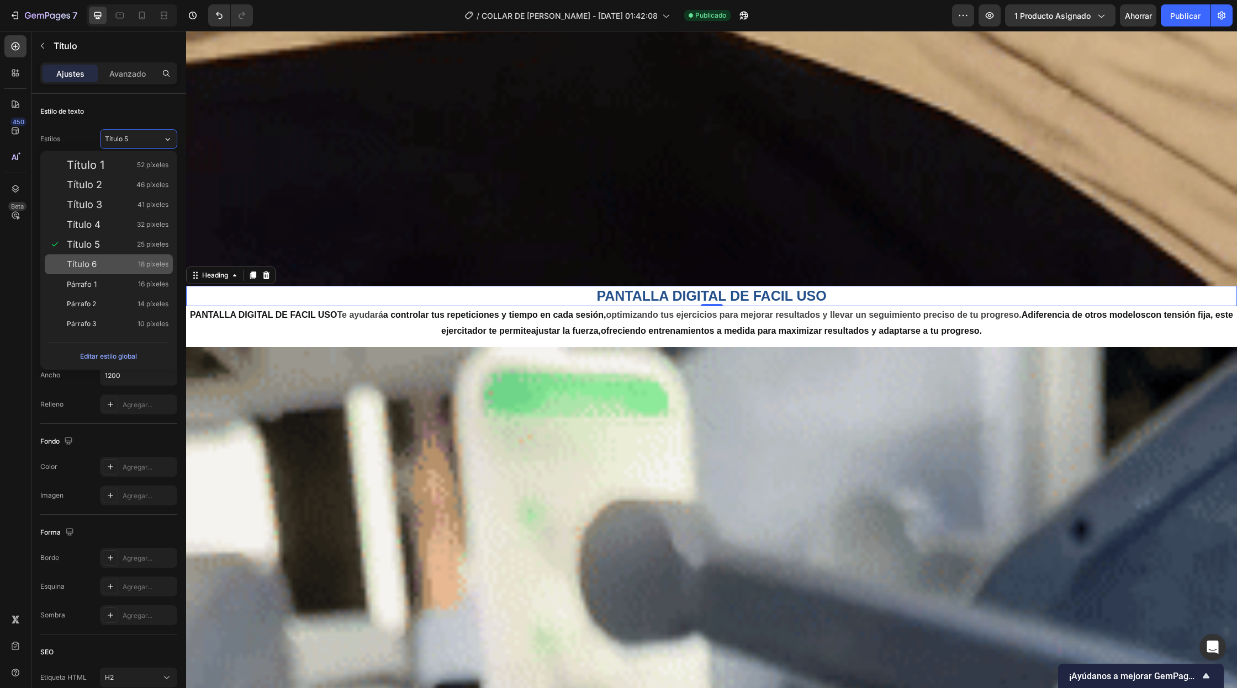
type input "18"
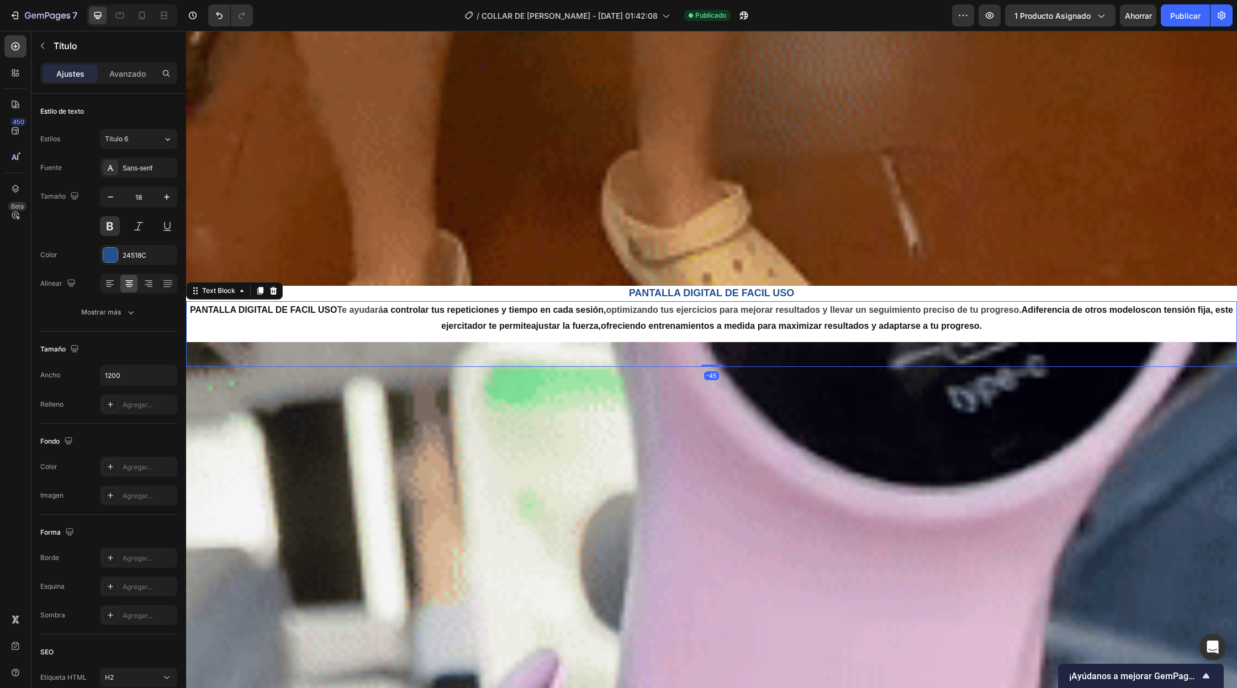
click at [632, 323] on p "PANTALLA DIGITAL DE FACIL USO Te ayudará a controlar tus repeticiones y tiempo …" at bounding box center [711, 319] width 1048 height 32
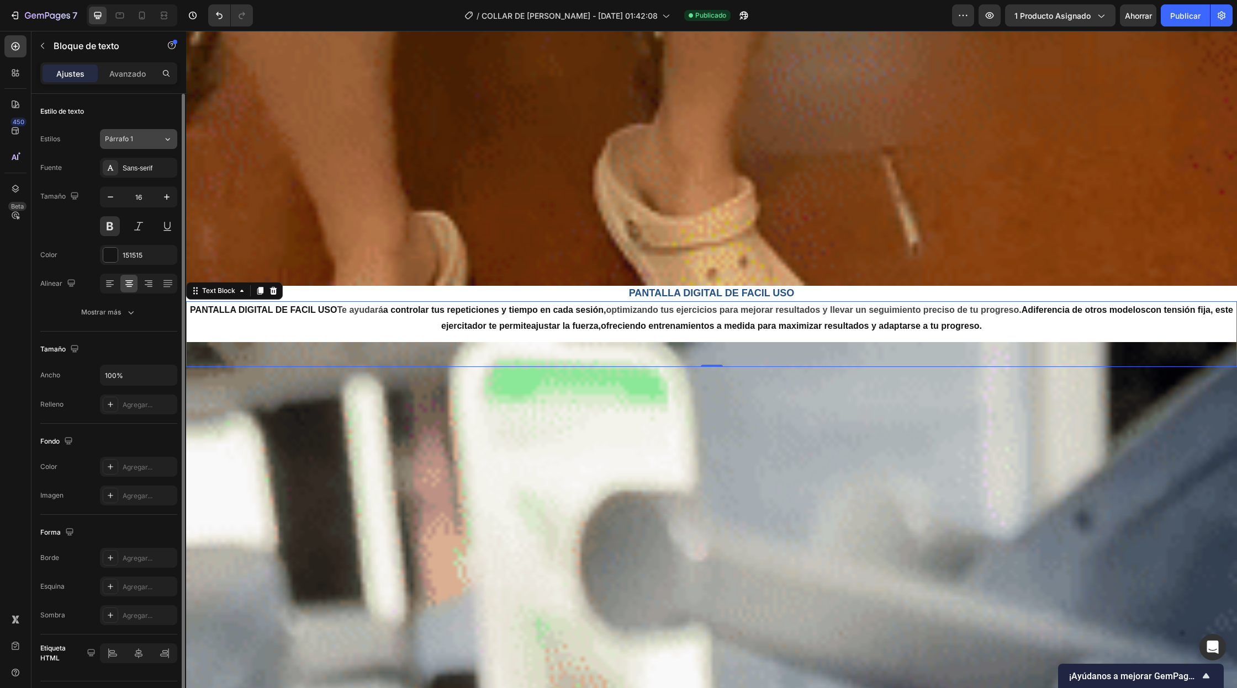
click at [149, 130] on button "Párrafo 1" at bounding box center [138, 139] width 77 height 20
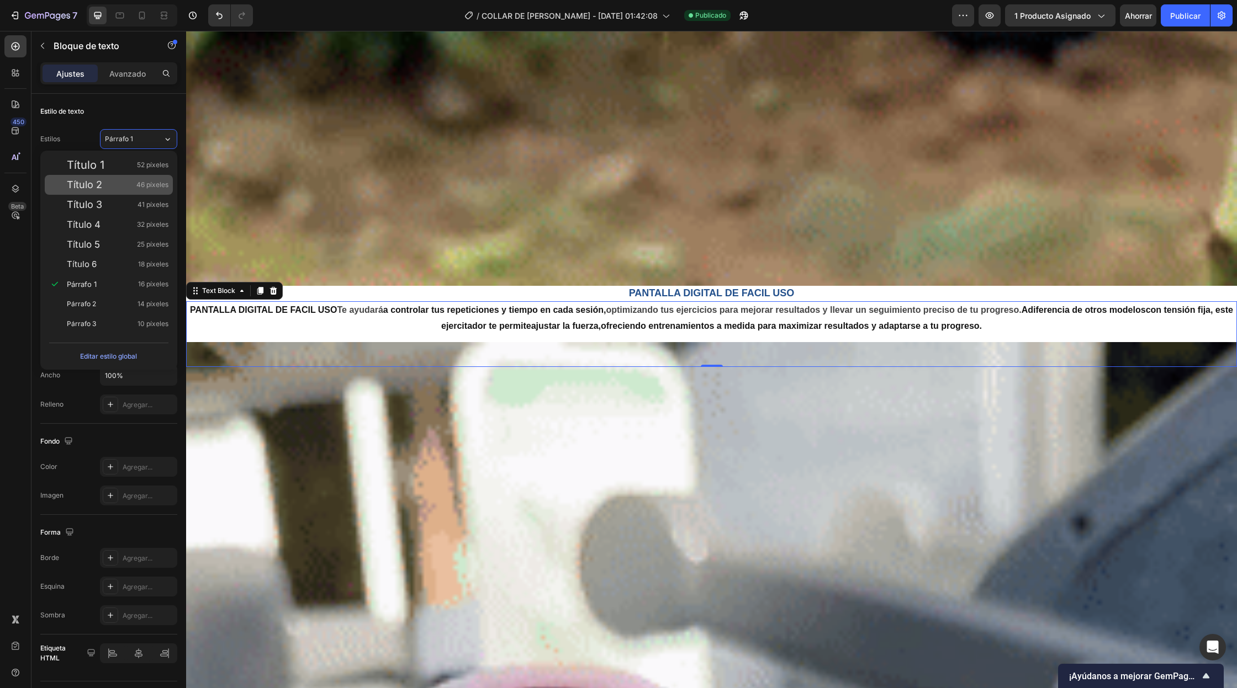
click at [107, 187] on div "Título 2 46 píxeles" at bounding box center [118, 184] width 102 height 11
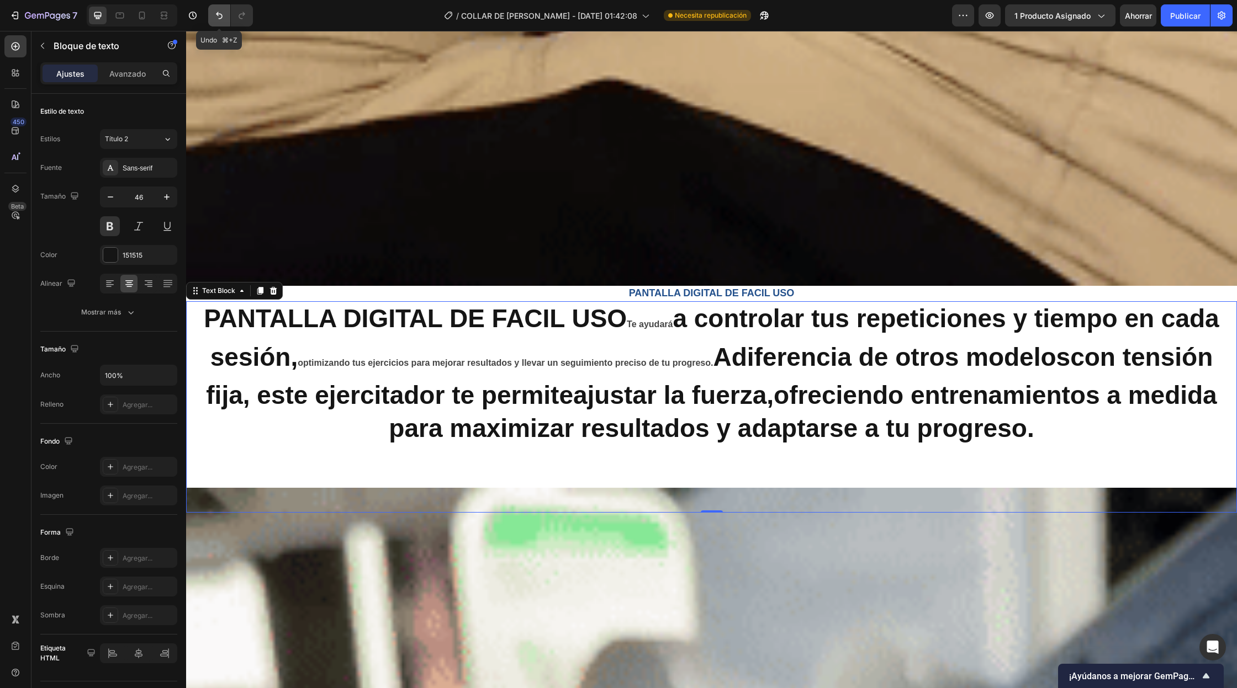
click at [220, 10] on icon "Deshacer/Rehacer" at bounding box center [219, 15] width 11 height 11
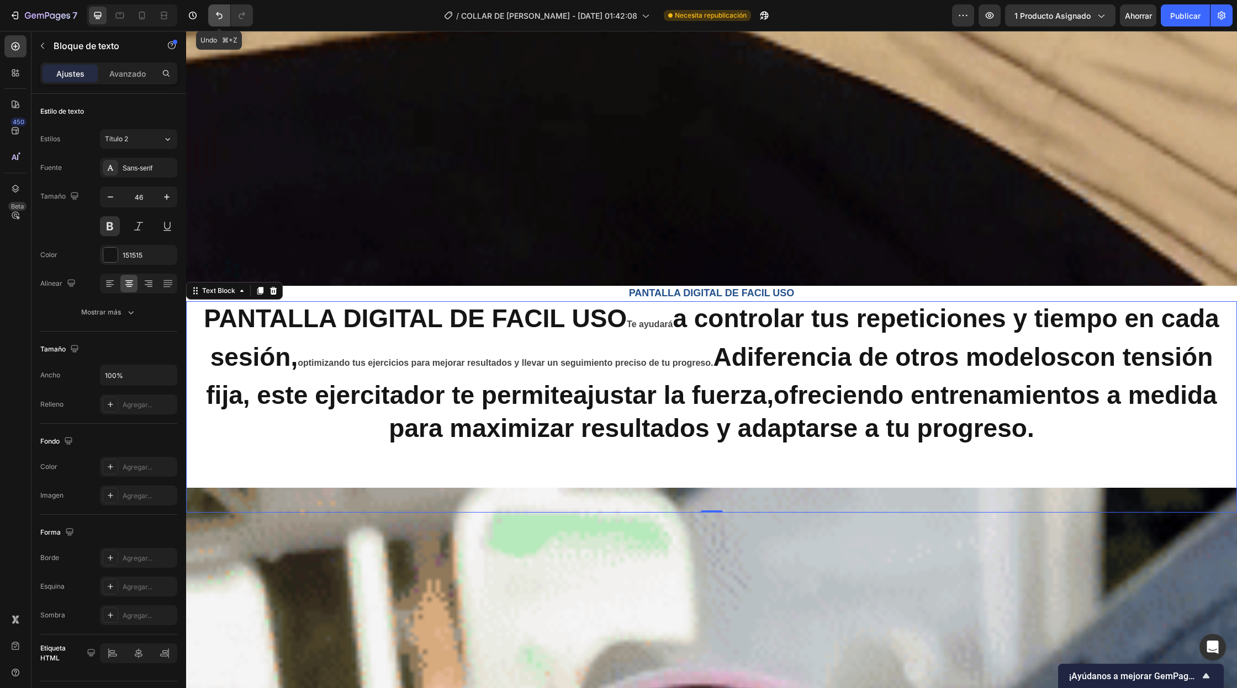
type input "16"
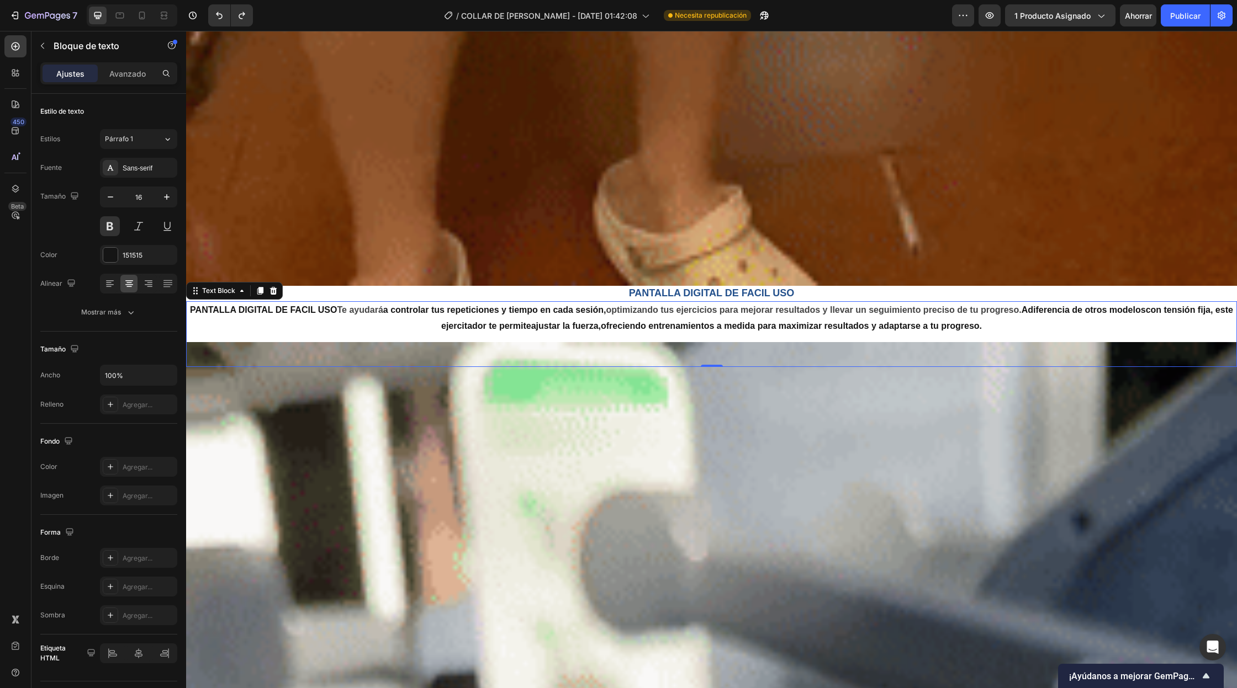
click at [340, 311] on p "PANTALLA DIGITAL DE FACIL USO Te ayudará a controlar tus repeticiones y tiempo …" at bounding box center [711, 319] width 1048 height 32
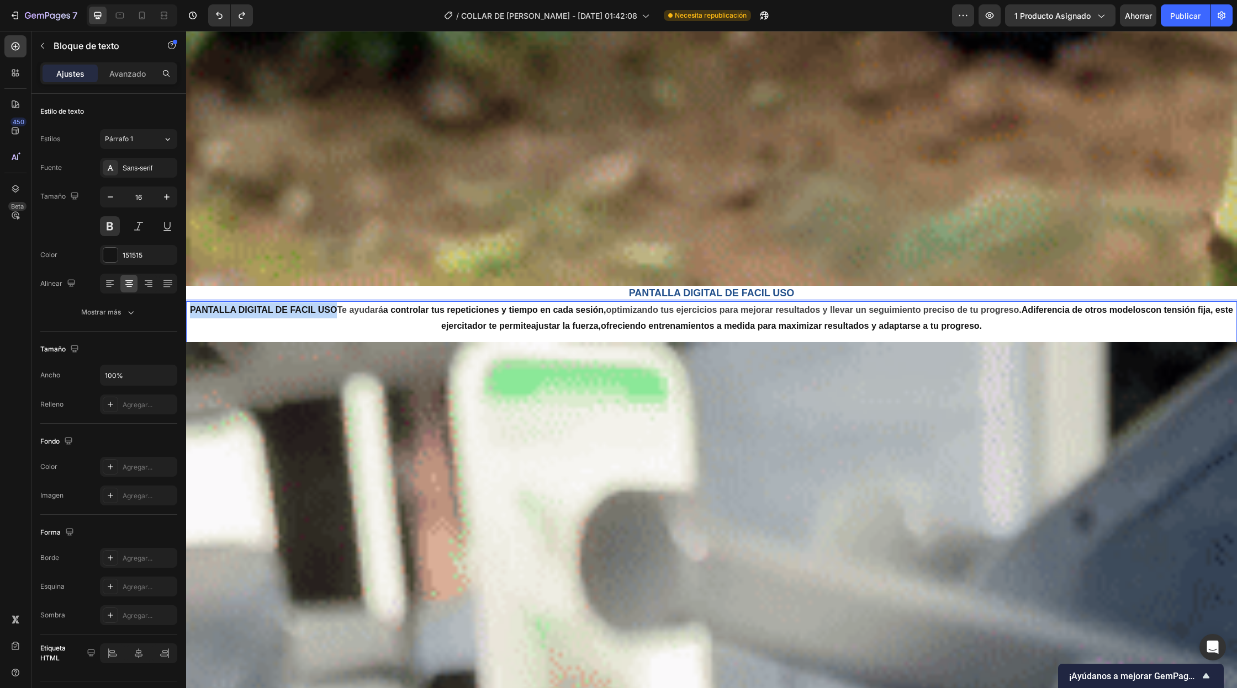
drag, startPoint x: 340, startPoint y: 311, endPoint x: 194, endPoint y: 309, distance: 145.7
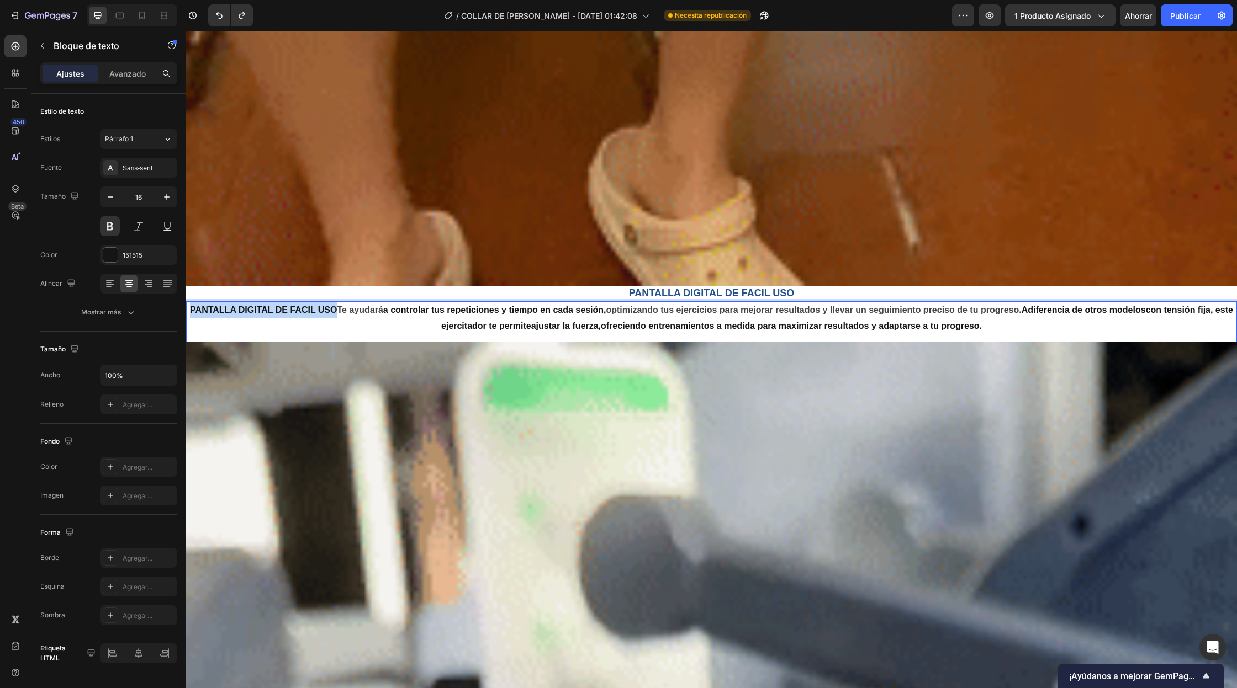
click at [194, 309] on p "PANTALLA DIGITAL DE FACIL USO Te ayudará a controlar tus repeticiones y tiempo …" at bounding box center [711, 319] width 1048 height 32
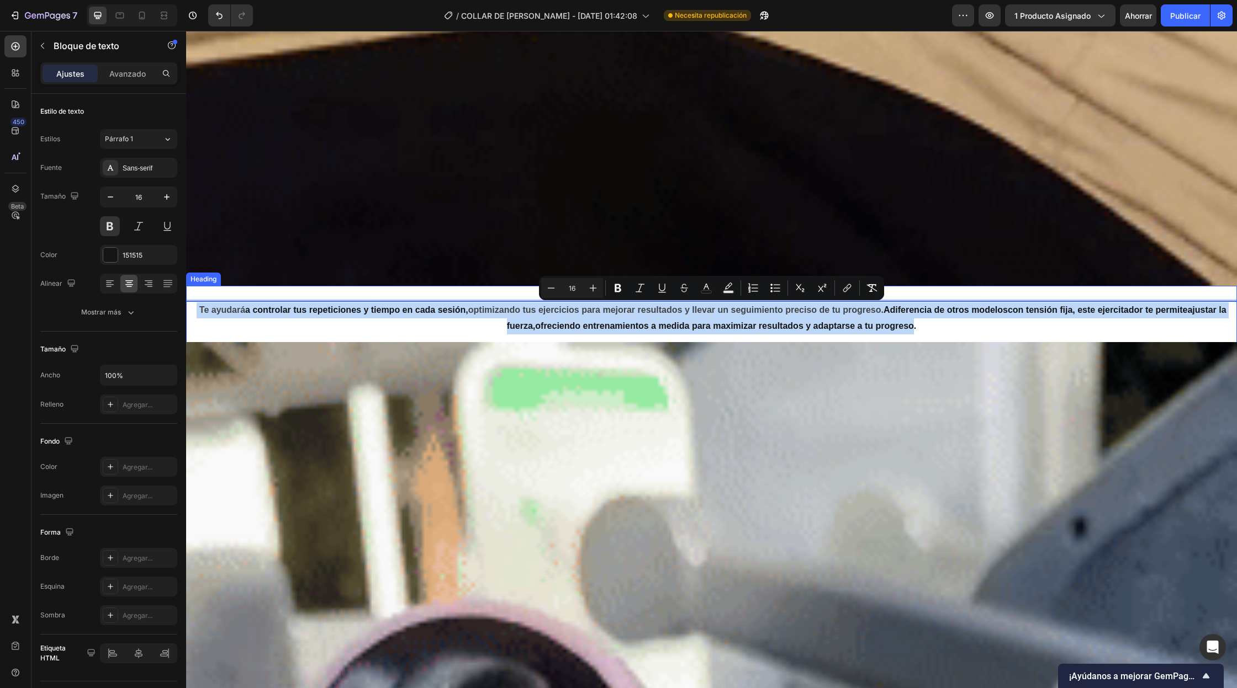
drag, startPoint x: 913, startPoint y: 332, endPoint x: 270, endPoint y: 290, distance: 644.5
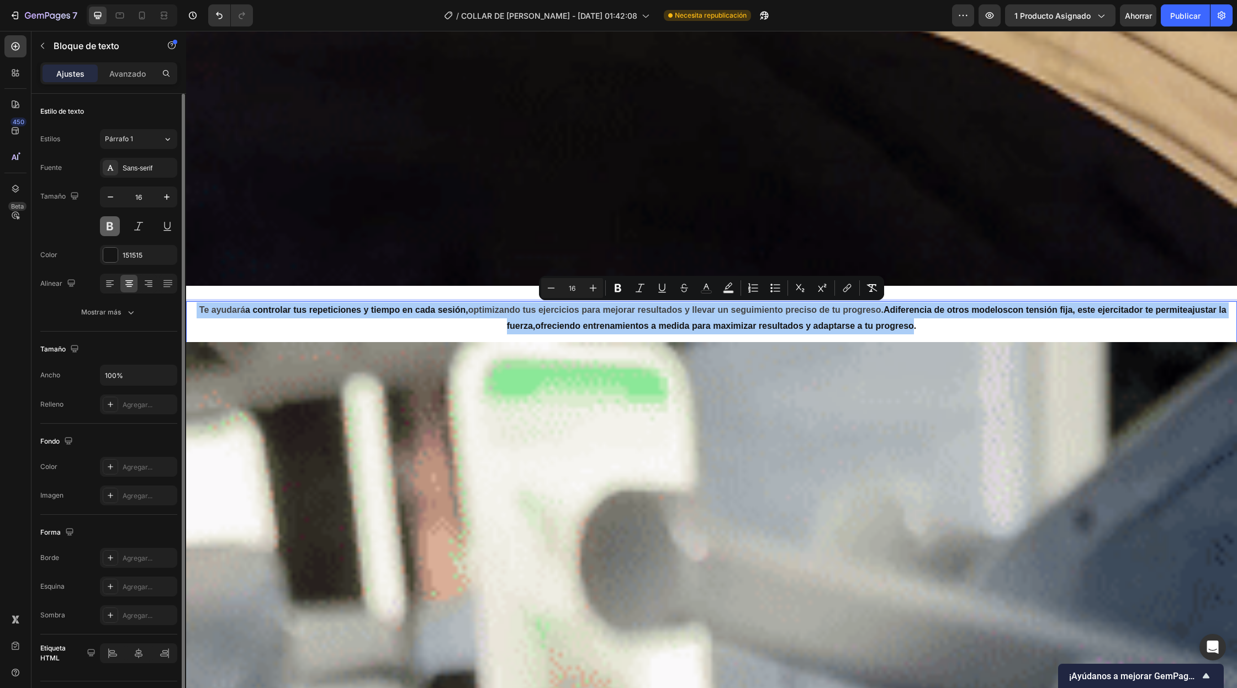
click at [113, 234] on button at bounding box center [110, 226] width 20 height 20
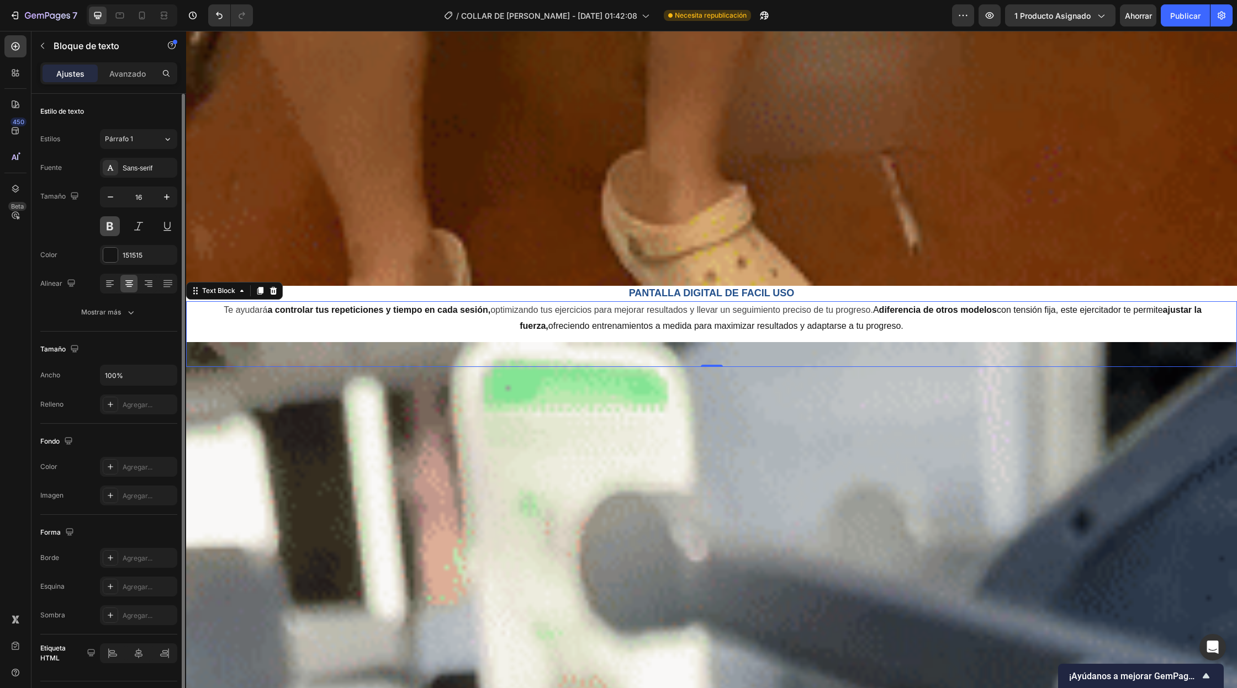
click at [113, 234] on button at bounding box center [110, 226] width 20 height 20
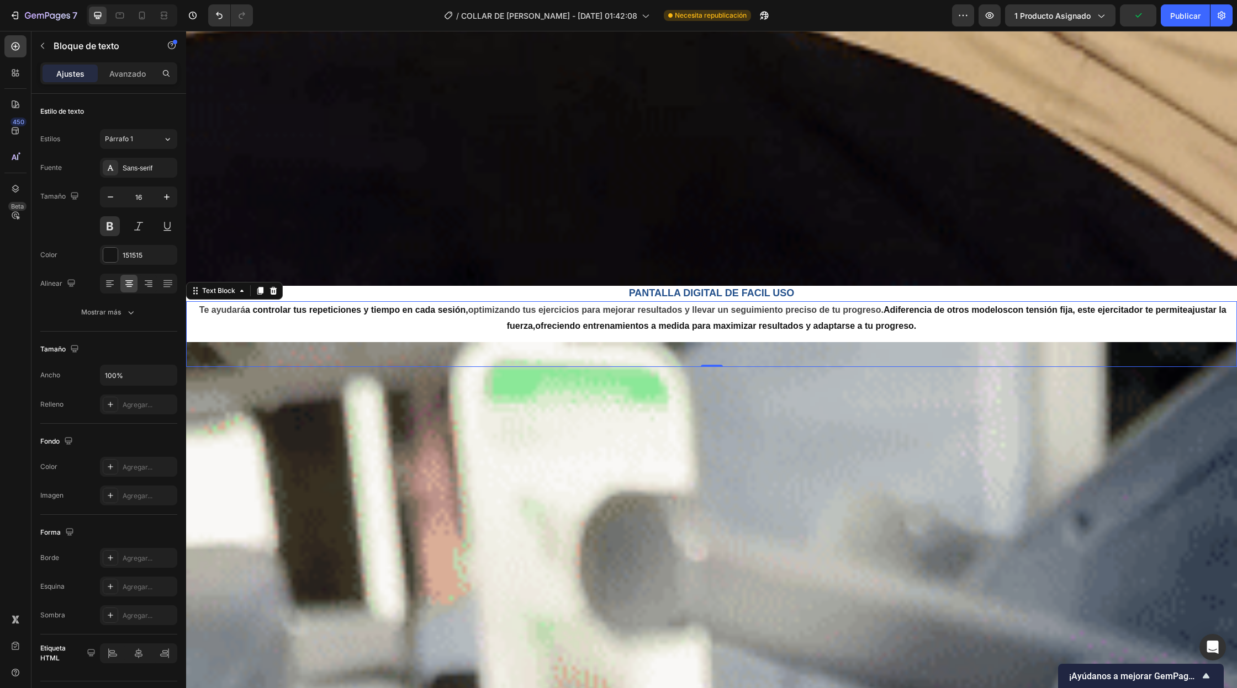
click at [929, 321] on p "Te ayudará a controlar tus repeticiones y tiempo en cada sesión, optimizando tu…" at bounding box center [711, 319] width 1048 height 32
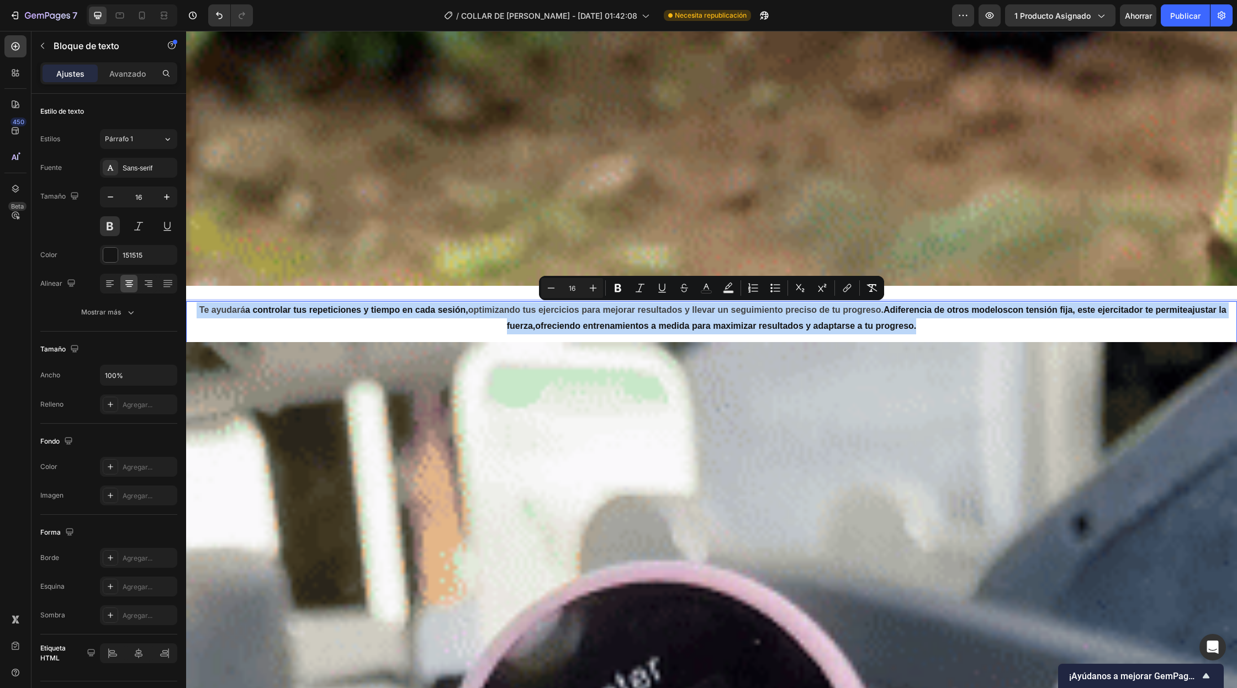
drag, startPoint x: 919, startPoint y: 330, endPoint x: 190, endPoint y: 307, distance: 729.6
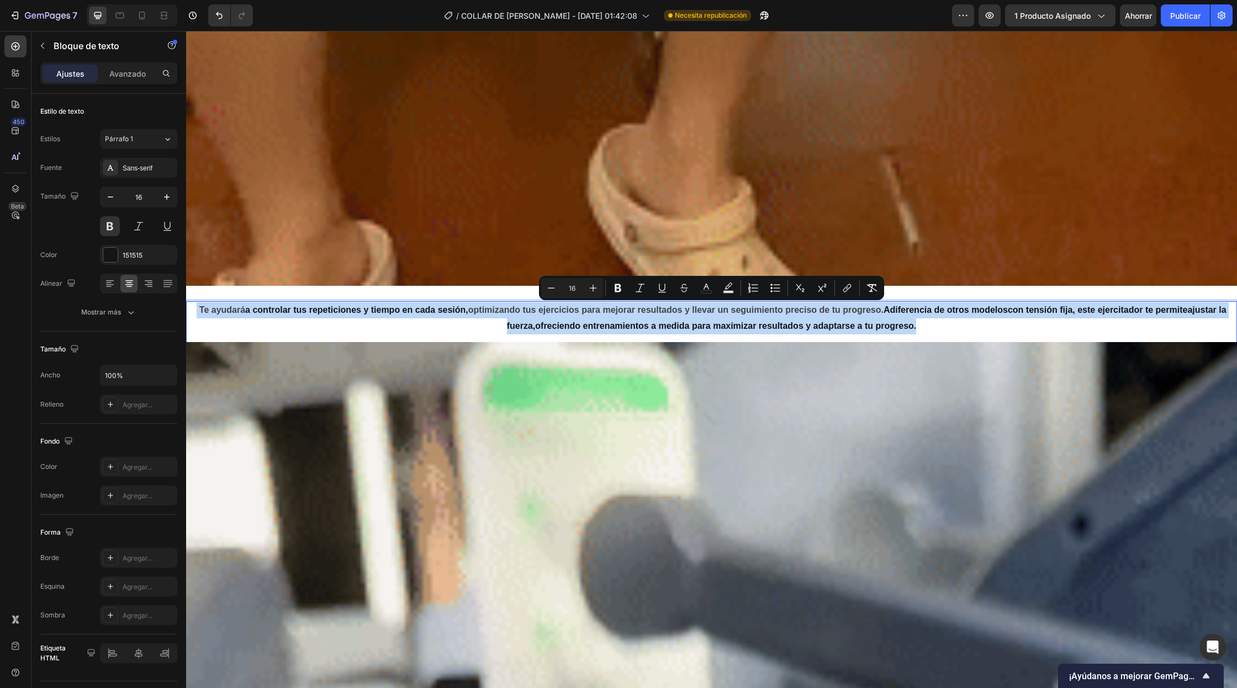
click at [190, 307] on p "Te ayudará a controlar tus repeticiones y tiempo en cada sesión, optimizando tu…" at bounding box center [711, 319] width 1048 height 32
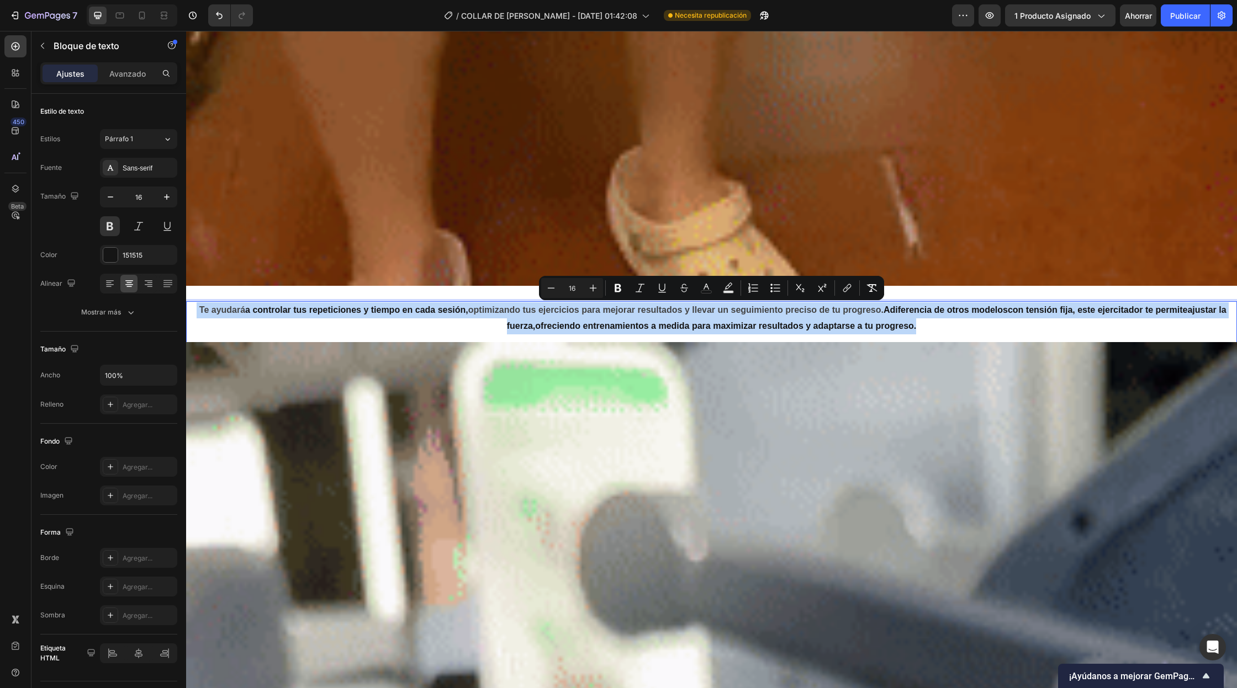
click at [209, 321] on p "Te ayudará a controlar tus repeticiones y tiempo en cada sesión, optimizando tu…" at bounding box center [711, 319] width 1048 height 32
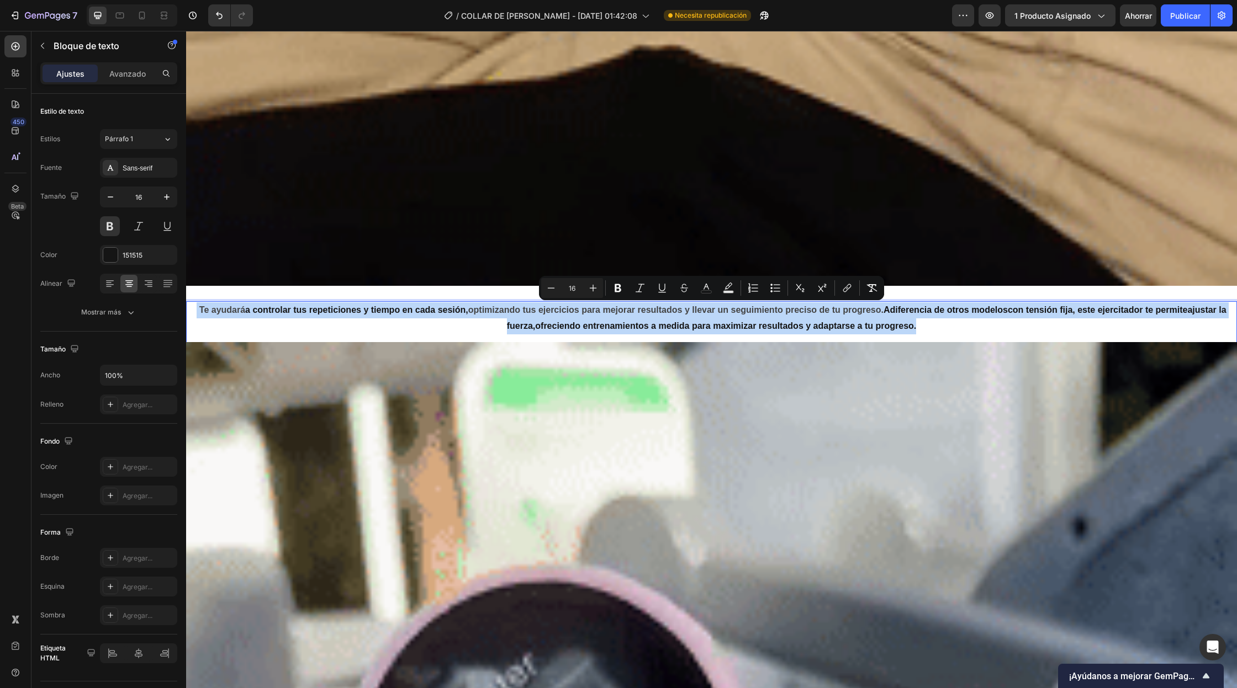
drag, startPoint x: 922, startPoint y: 330, endPoint x: 192, endPoint y: 310, distance: 730.1
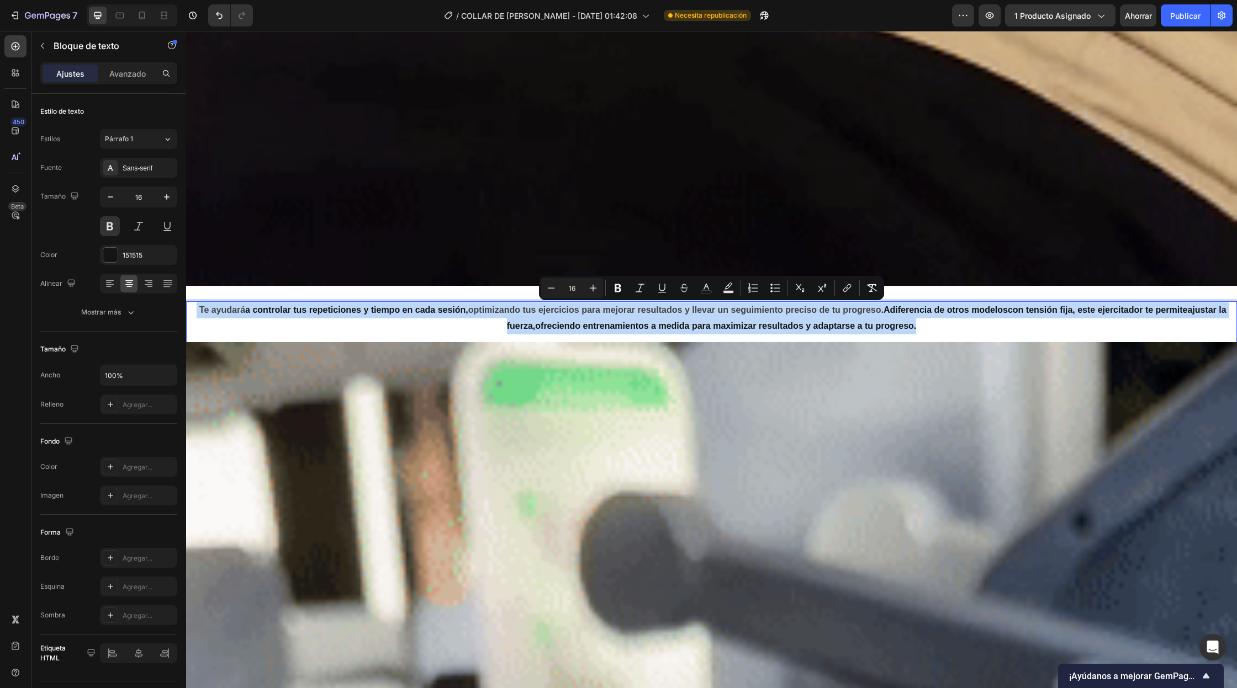
click at [192, 310] on p "Te ayudará a controlar tus repeticiones y tiempo en cada sesión, optimizando tu…" at bounding box center [711, 319] width 1048 height 32
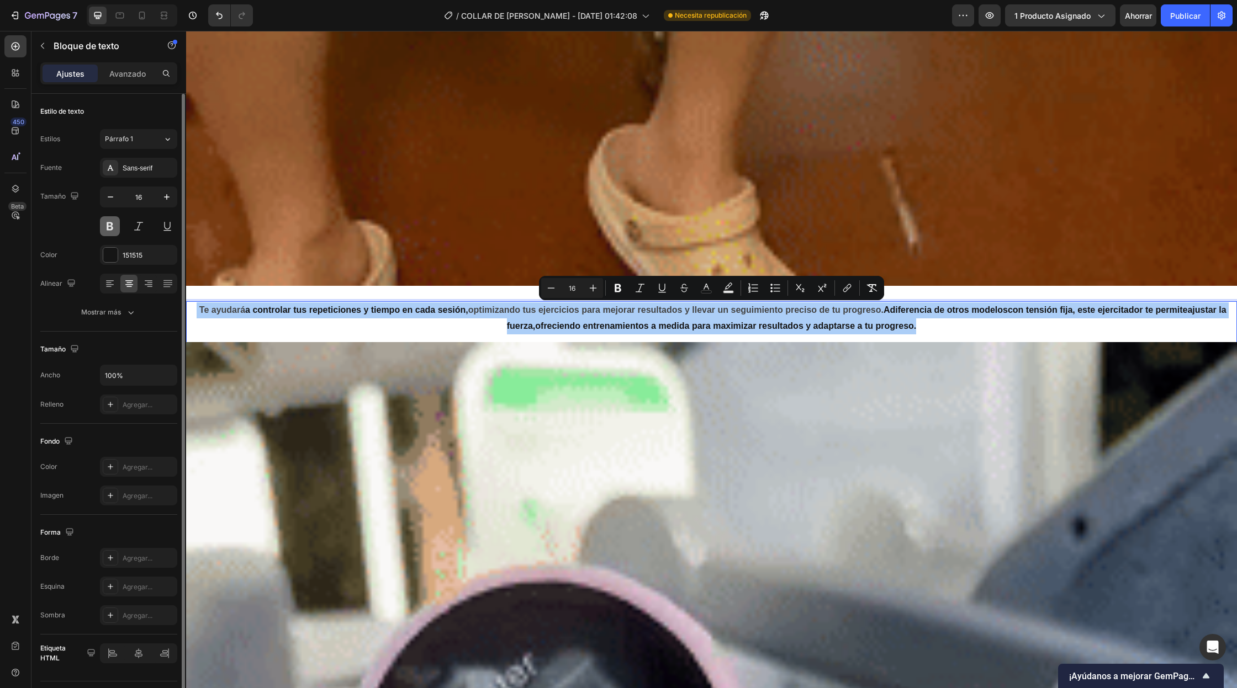
click at [113, 230] on button at bounding box center [110, 226] width 20 height 20
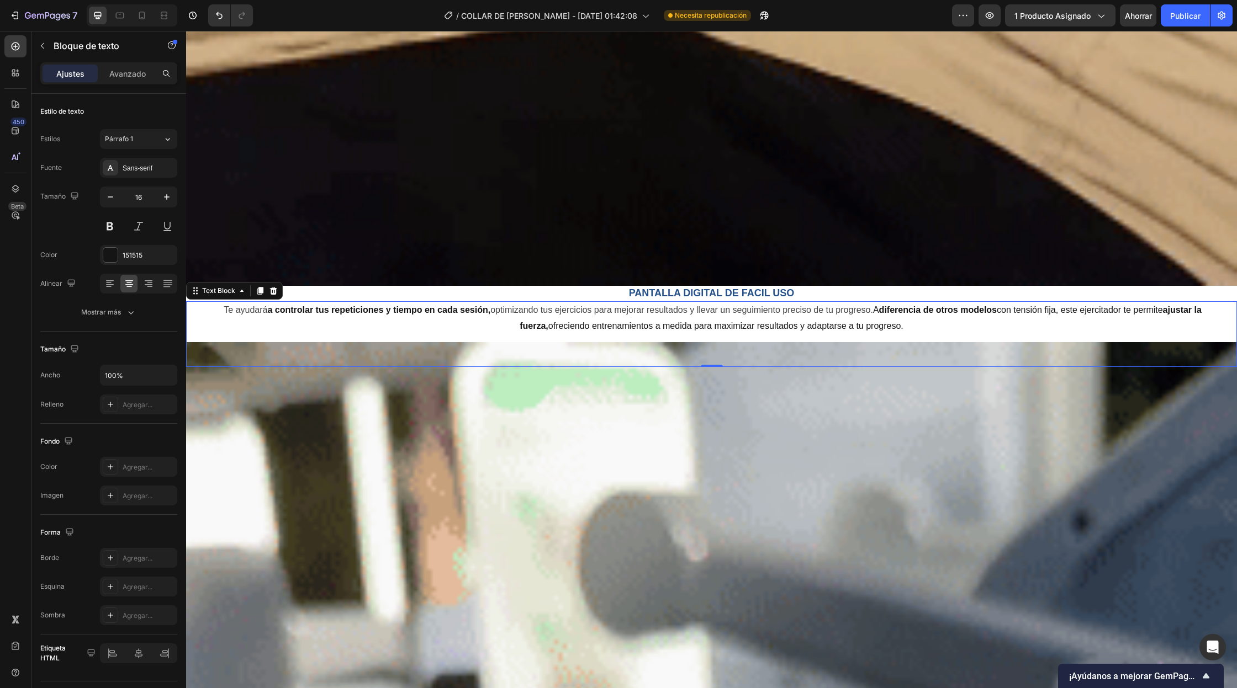
click at [477, 330] on p "Te ayudará a controlar tus repeticiones y tiempo en cada sesión, optimizando tu…" at bounding box center [711, 319] width 1048 height 32
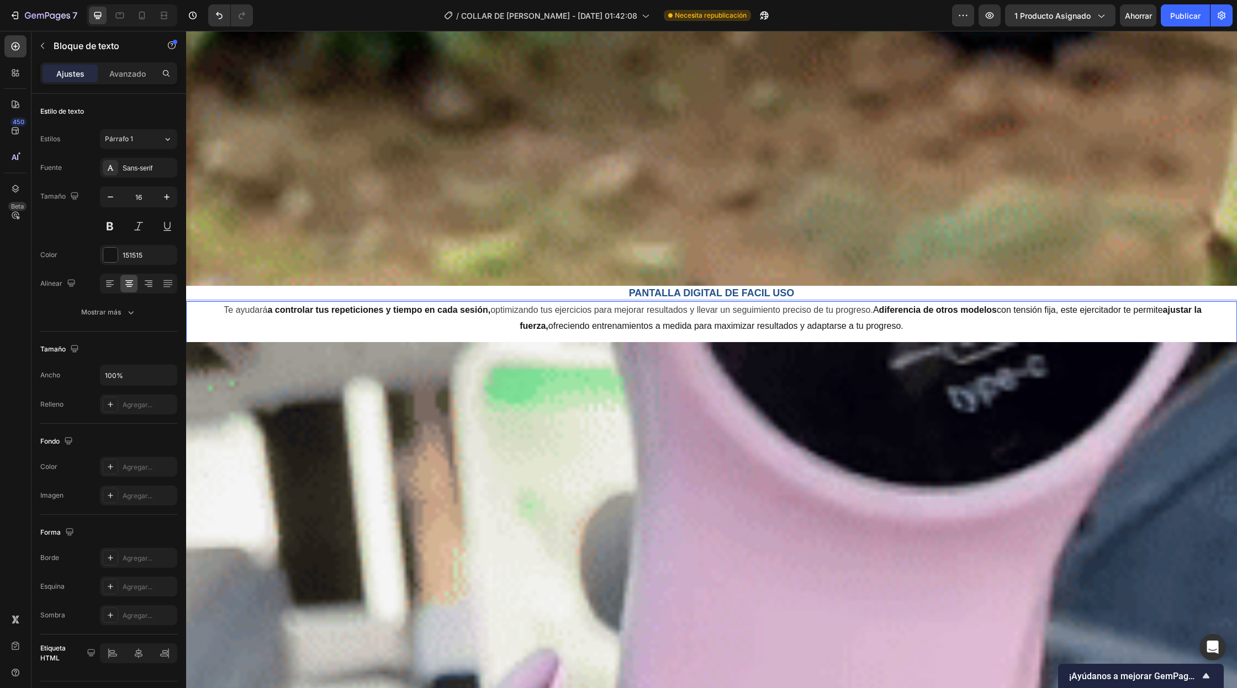
click at [267, 312] on strong "a controlar tus repeticiones y tiempo en cada sesión," at bounding box center [378, 309] width 223 height 9
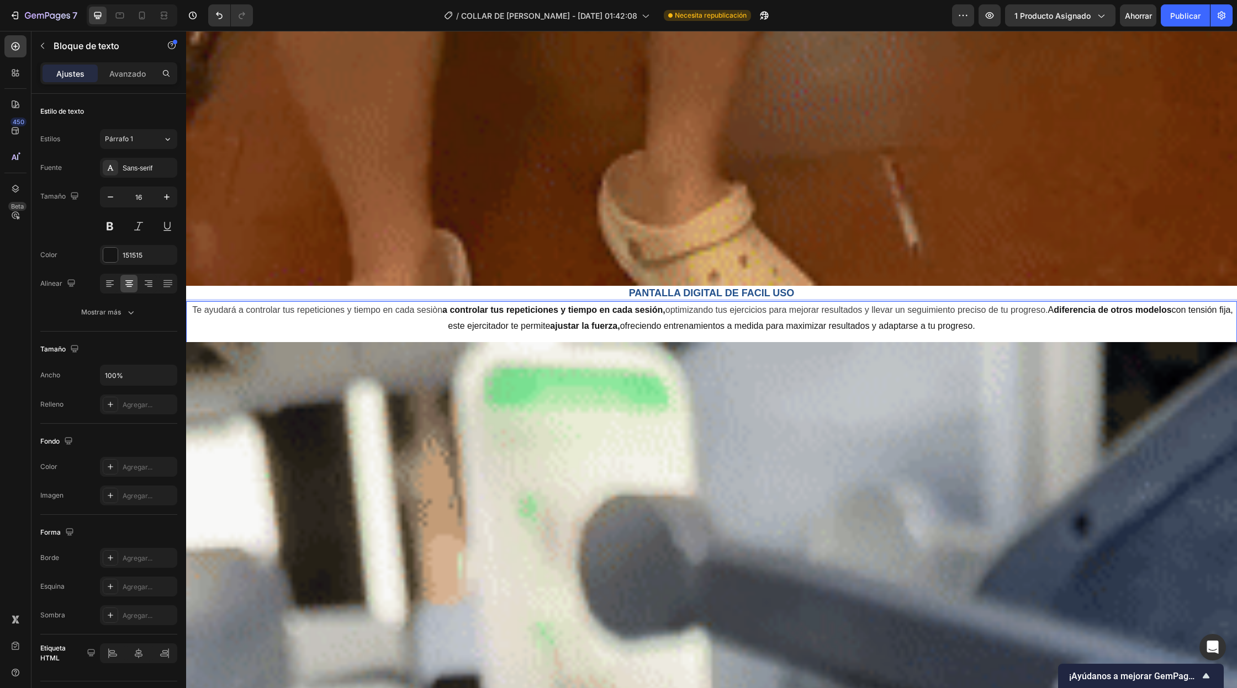
click at [665, 309] on strong "a controlar tus repeticiones y tiempo en cada sesión," at bounding box center [553, 309] width 223 height 9
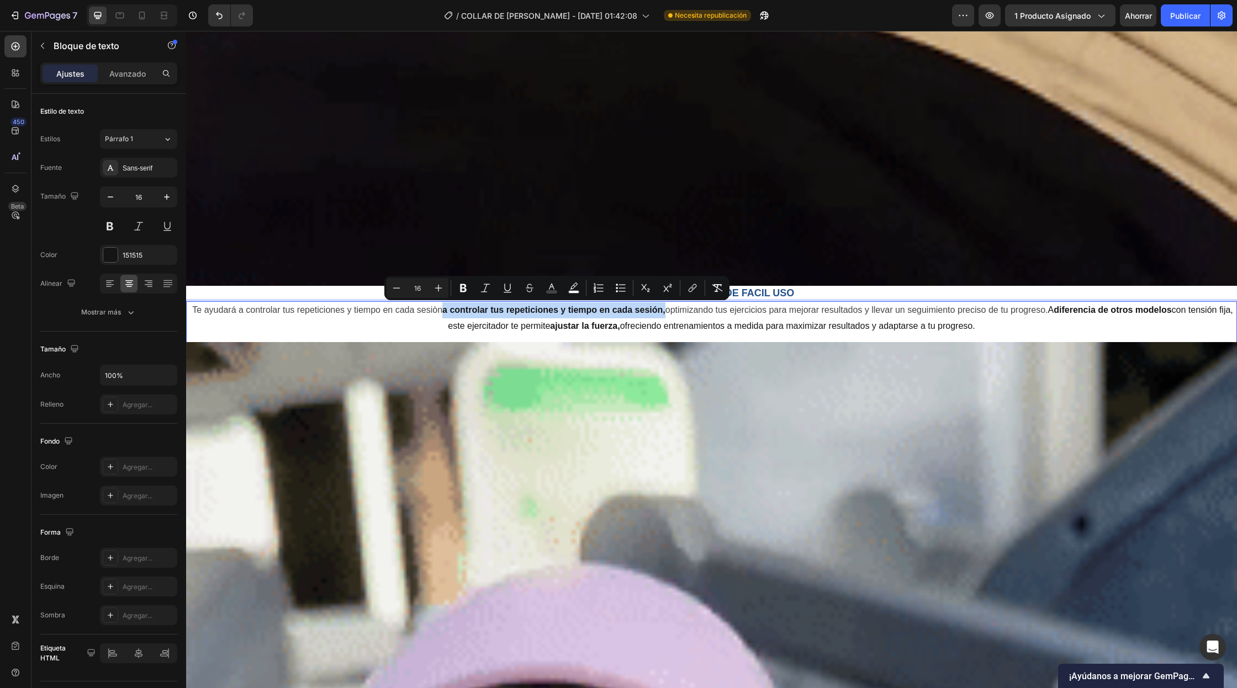
drag, startPoint x: 667, startPoint y: 309, endPoint x: 444, endPoint y: 311, distance: 223.6
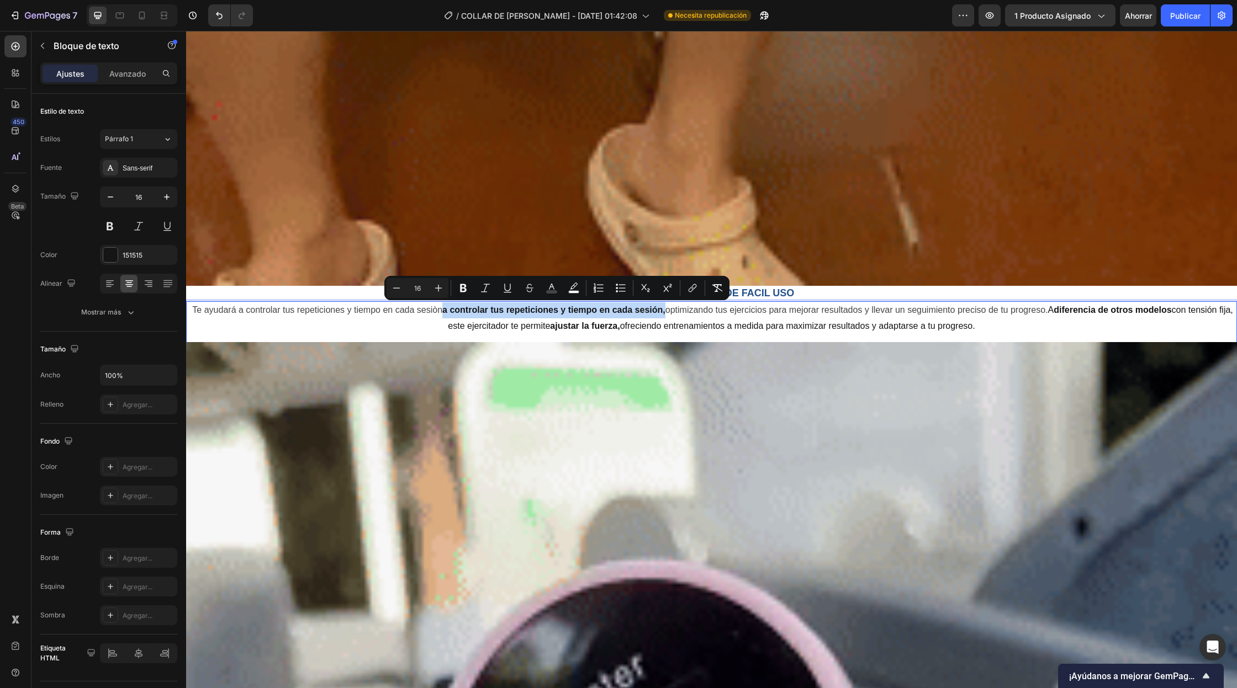
click at [444, 311] on p "Te ayudará a controlar tus repeticiones y tiempo en cada sesiòn a controlar tus…" at bounding box center [711, 319] width 1048 height 32
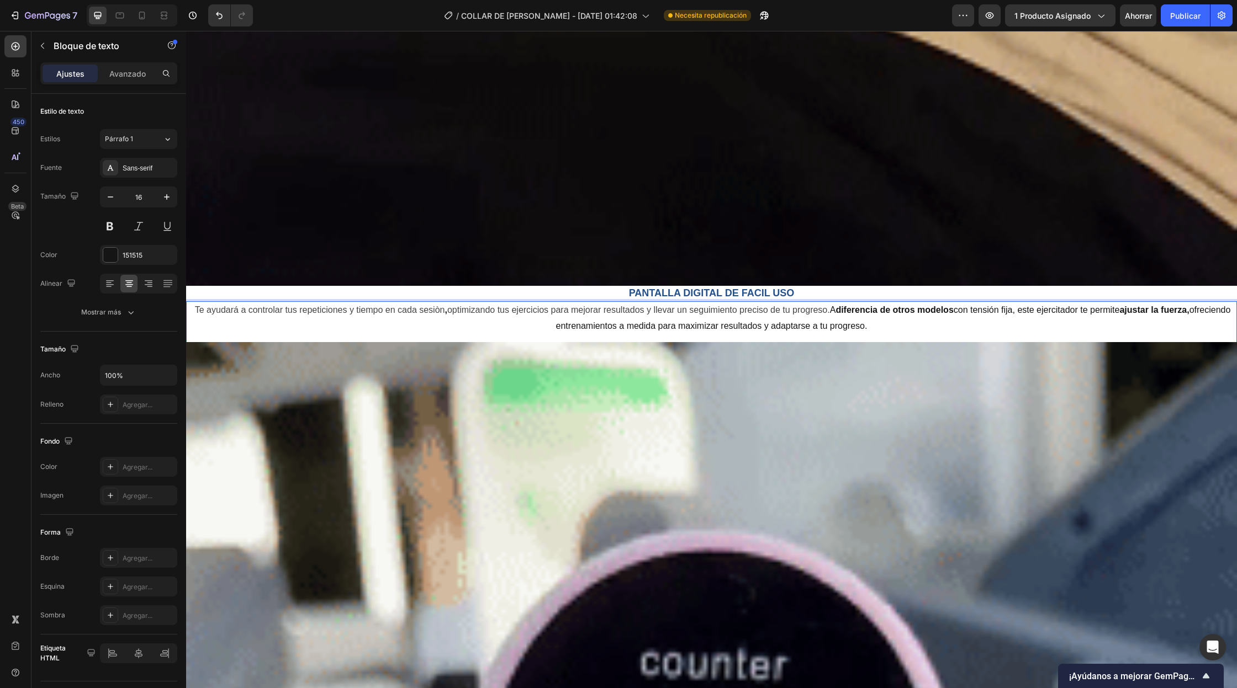
click at [855, 311] on p "Te ayudará a controlar tus repeticiones y tiempo en cada sesiòn , optimizando t…" at bounding box center [711, 319] width 1048 height 32
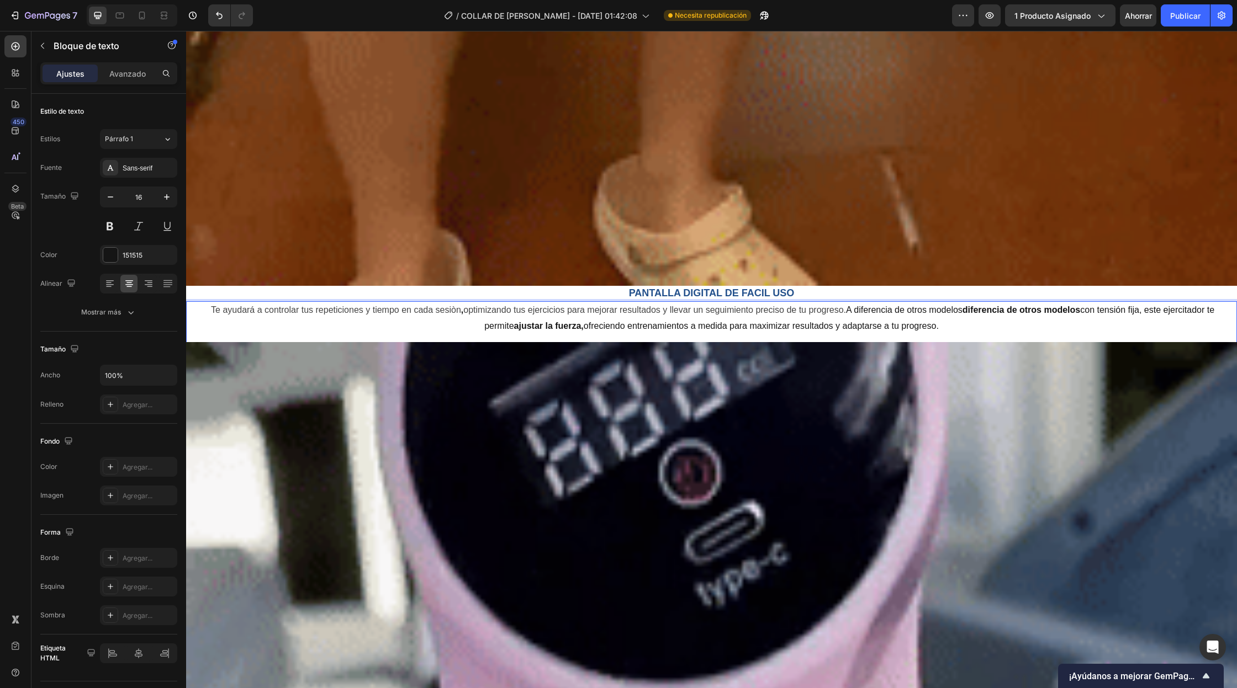
click at [1067, 309] on p "Te ayudará a controlar tus repeticiones y tiempo en cada sesiòn , optimizando t…" at bounding box center [711, 319] width 1048 height 32
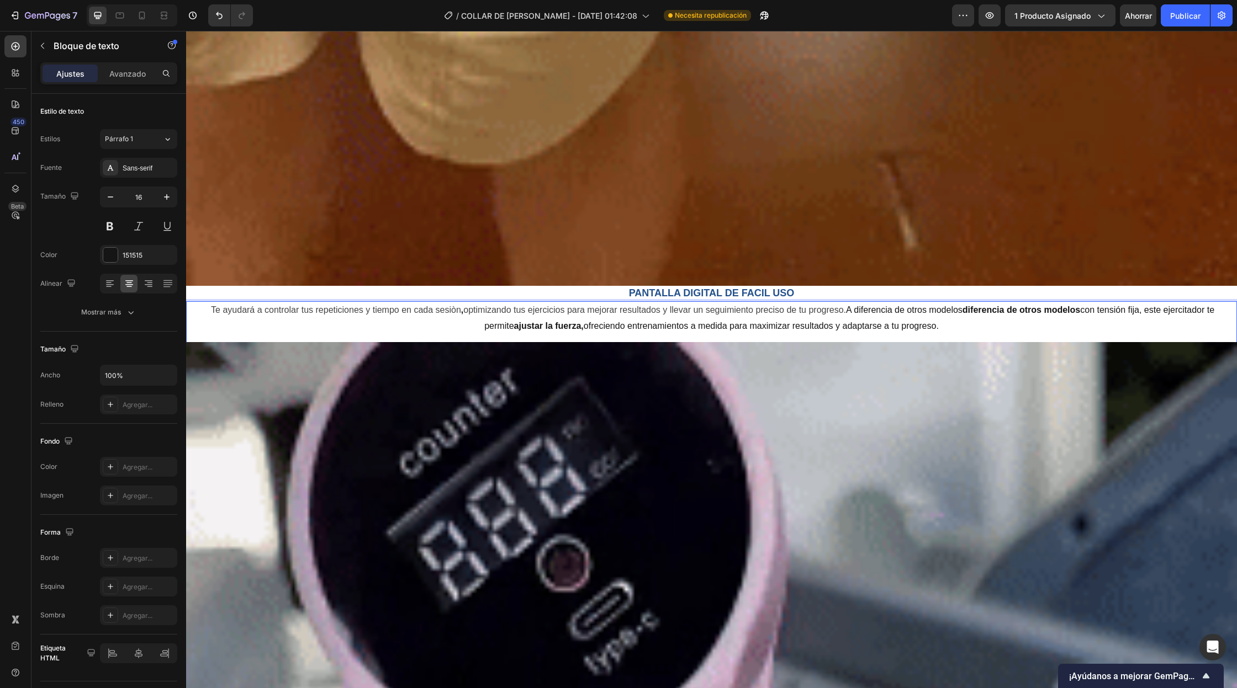
click at [1065, 311] on p "Te ayudará a controlar tus repeticiones y tiempo en cada sesiòn , optimizando t…" at bounding box center [711, 319] width 1048 height 32
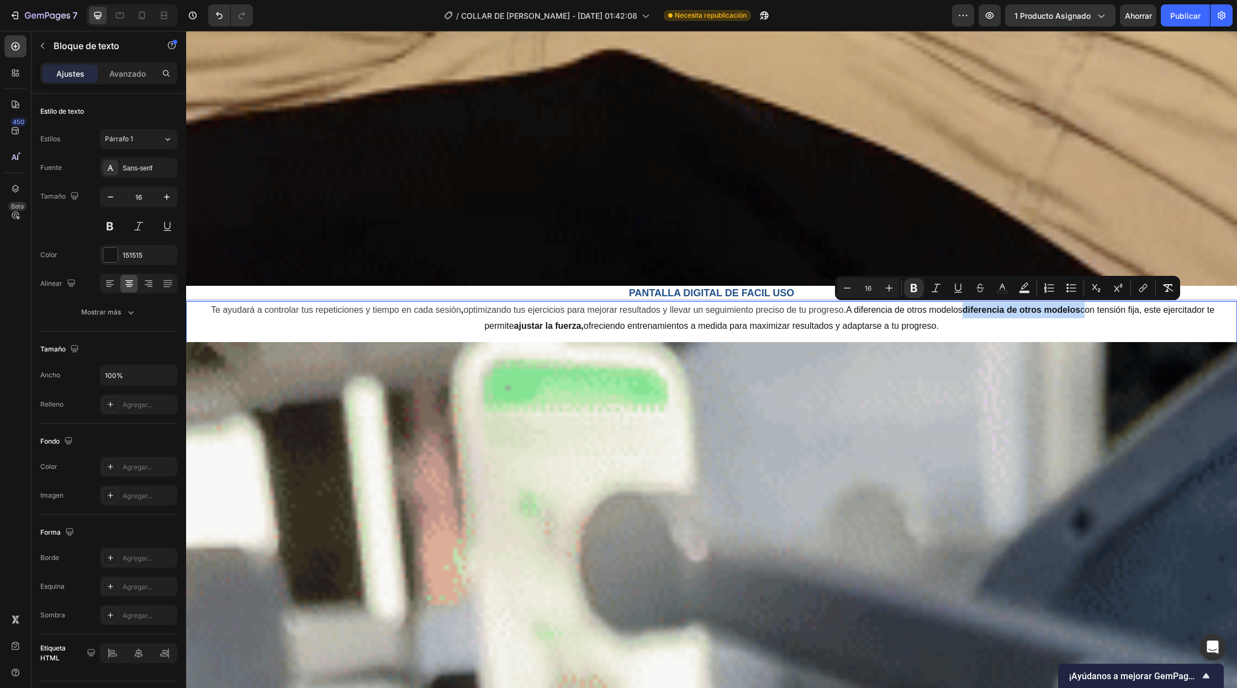
drag, startPoint x: 1065, startPoint y: 311, endPoint x: 948, endPoint y: 312, distance: 117.0
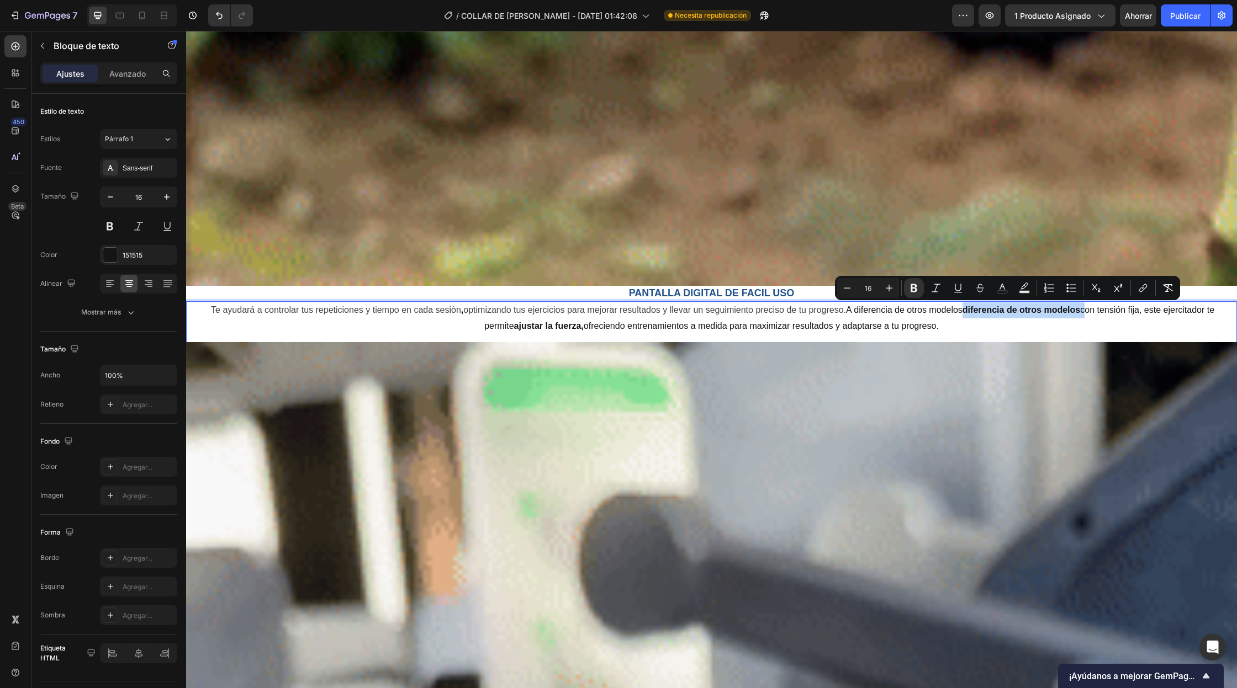
click at [948, 312] on p "Te ayudará a controlar tus repeticiones y tiempo en cada sesiòn , optimizando t…" at bounding box center [711, 319] width 1048 height 32
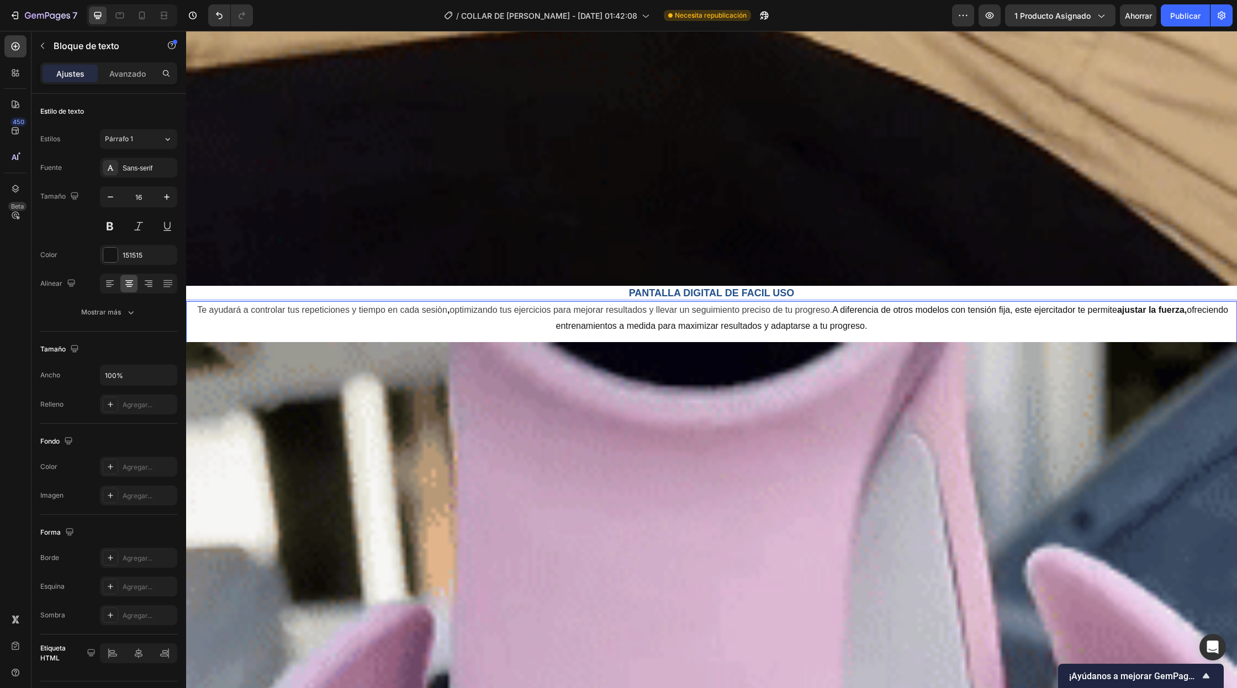
click at [1113, 315] on p "Te ayudará a controlar tus repeticiones y tiempo en cada sesiòn , optimizando t…" at bounding box center [711, 319] width 1048 height 32
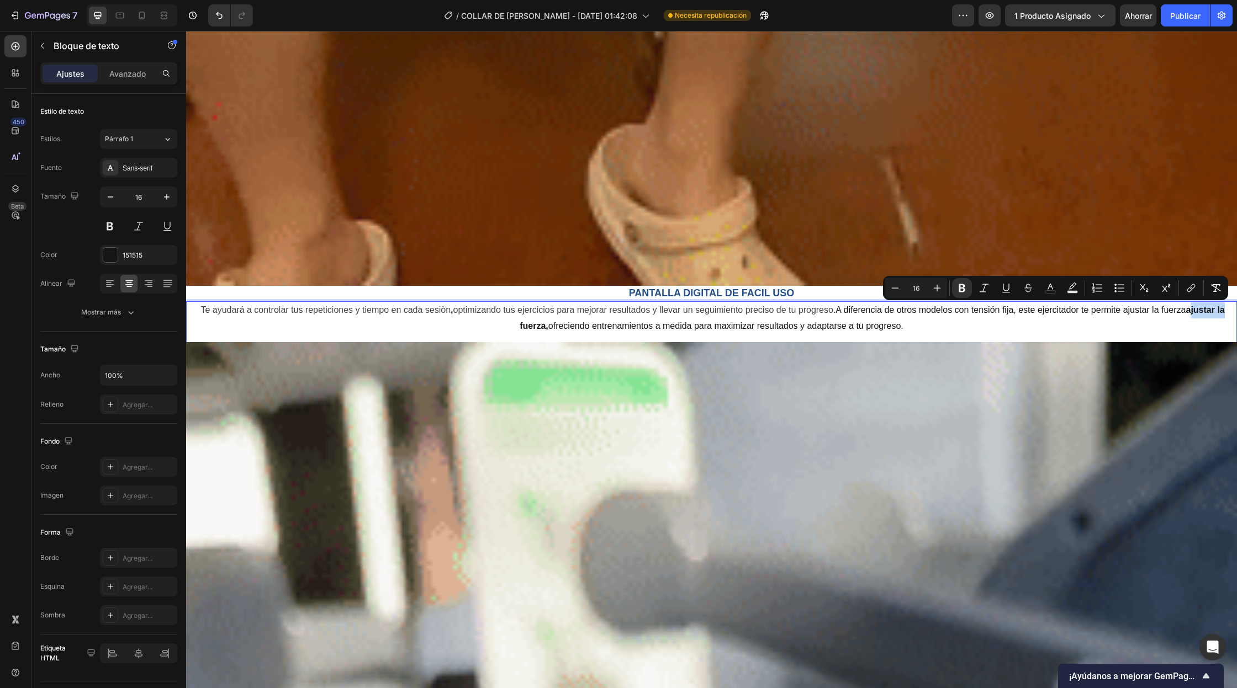
drag, startPoint x: 1191, startPoint y: 307, endPoint x: 1226, endPoint y: 310, distance: 34.9
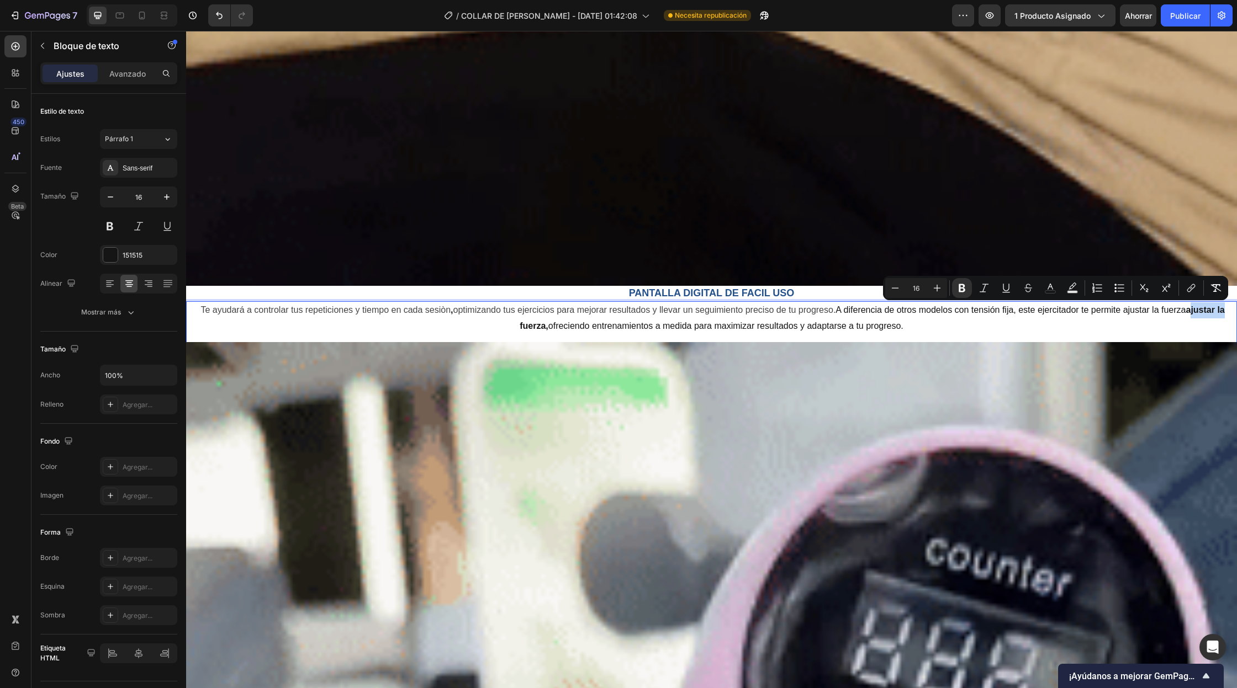
click at [1224, 310] on strong "ajustar la fuerza," at bounding box center [871, 317] width 705 height 25
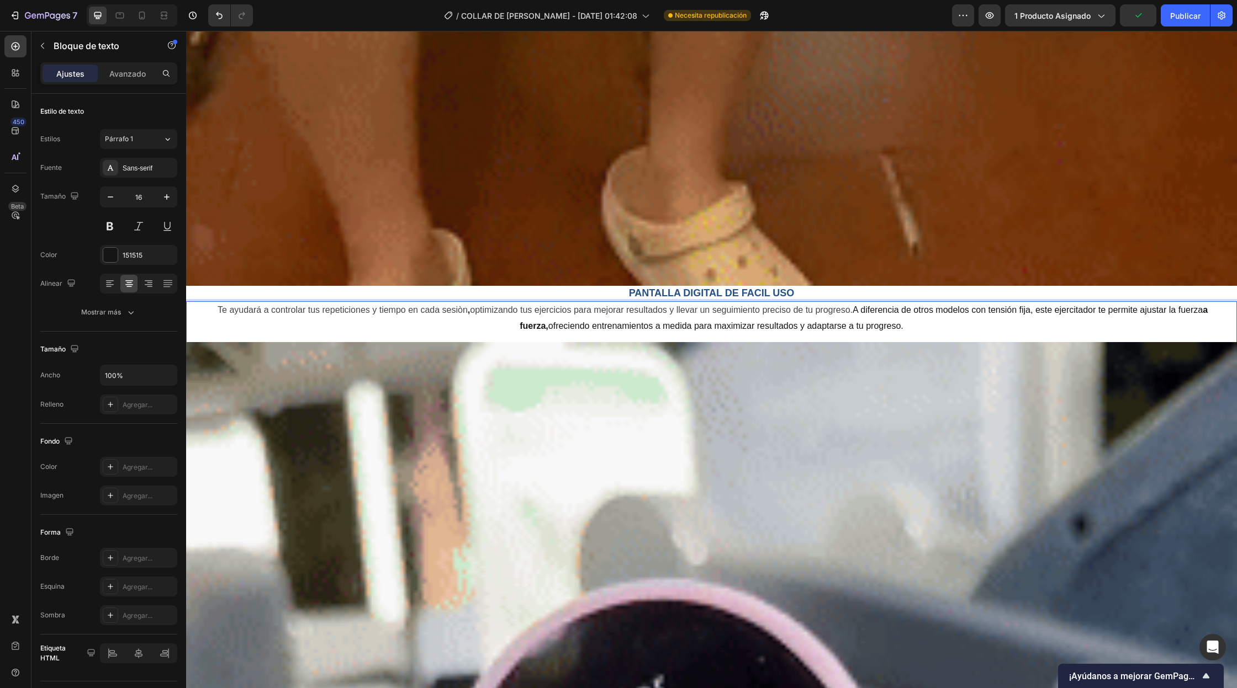
click at [1207, 309] on strong "a fuerza," at bounding box center [863, 317] width 688 height 25
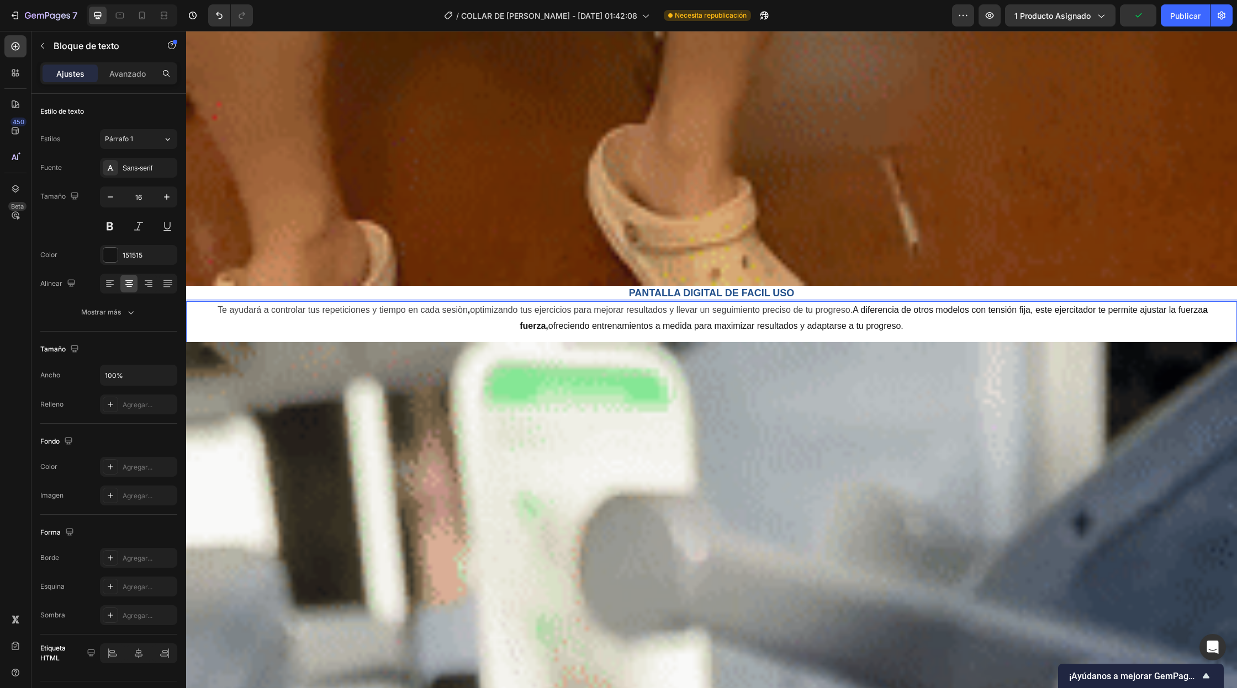
click at [1226, 309] on p "Te ayudará a controlar tus repeticiones y tiempo en cada sesiòn , optimizando t…" at bounding box center [711, 319] width 1048 height 32
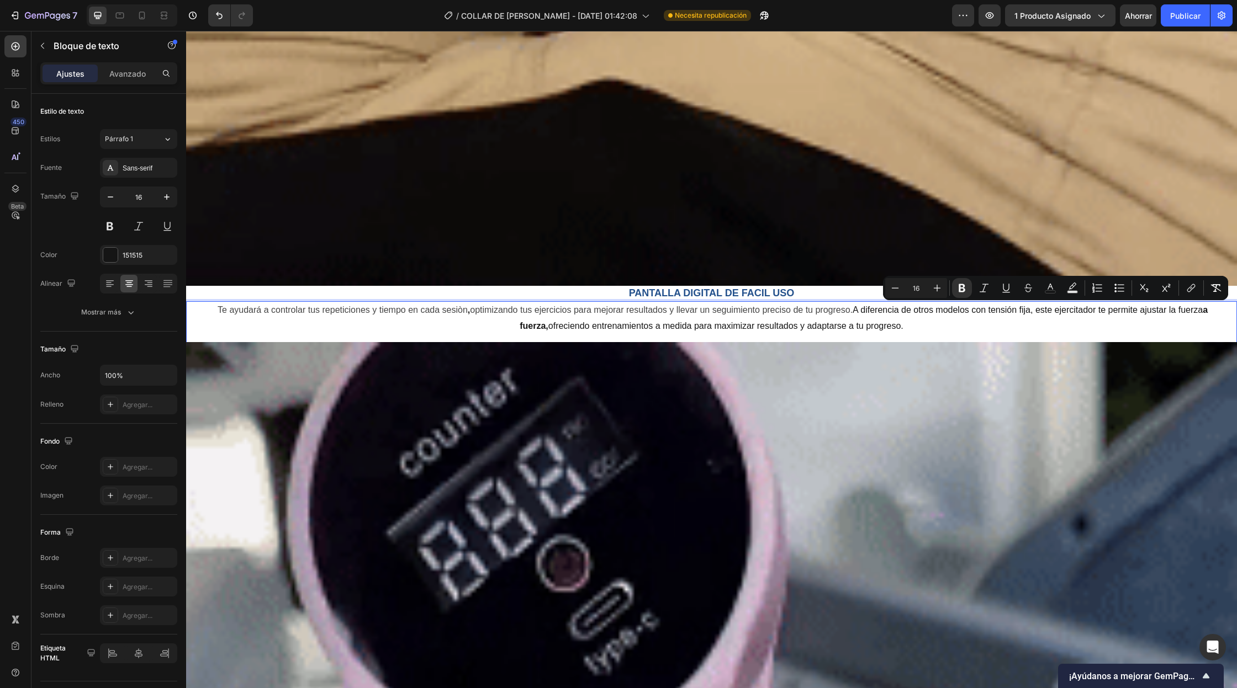
drag, startPoint x: 1226, startPoint y: 309, endPoint x: 1190, endPoint y: 312, distance: 36.6
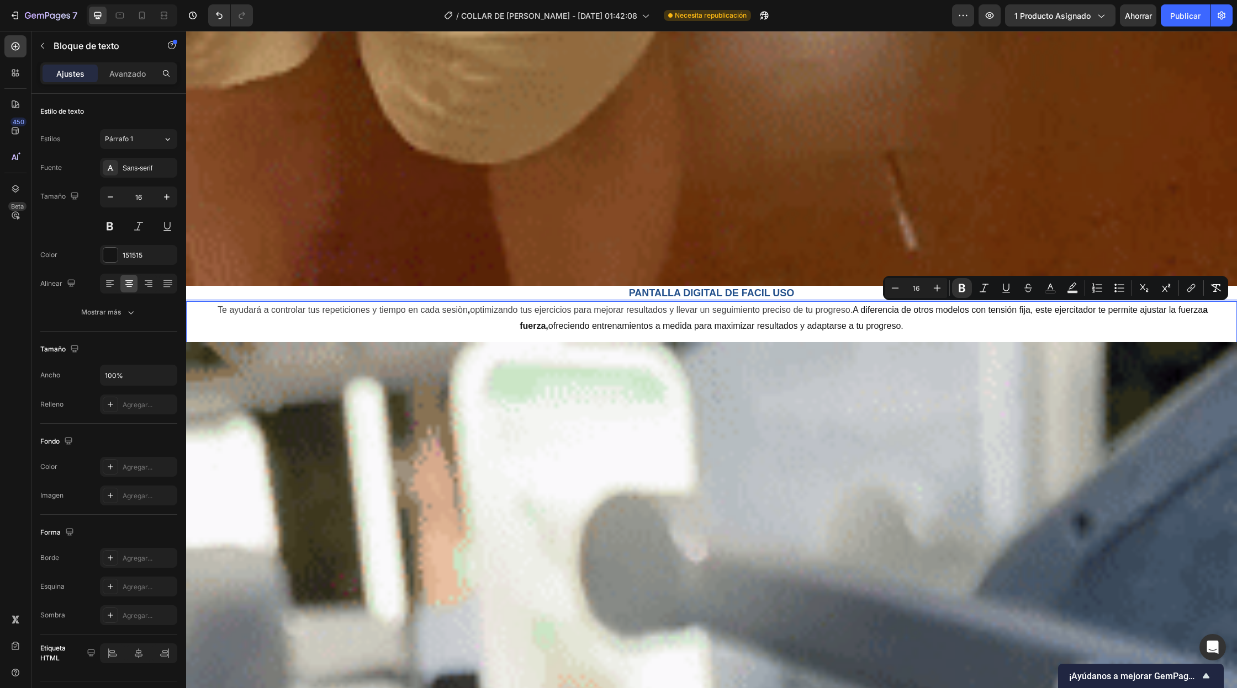
click at [1190, 312] on p "Te ayudará a controlar tus repeticiones y tiempo en cada sesiòn , optimizando t…" at bounding box center [711, 319] width 1048 height 32
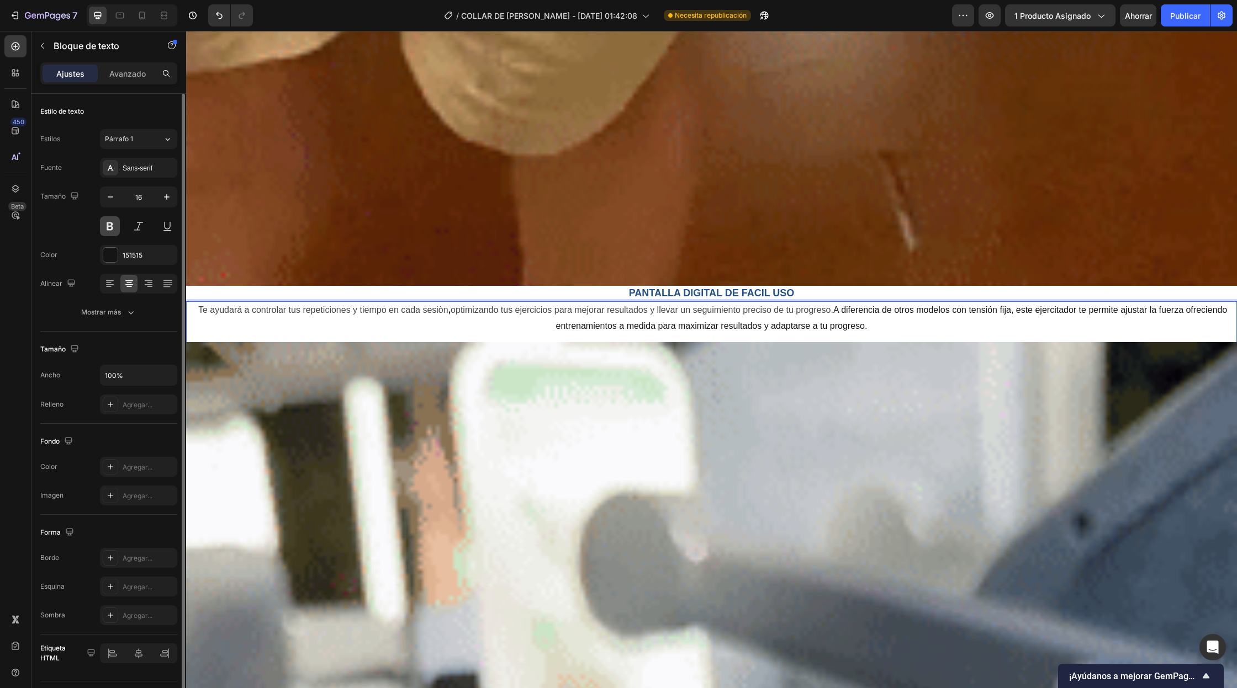
click at [104, 230] on button at bounding box center [110, 226] width 20 height 20
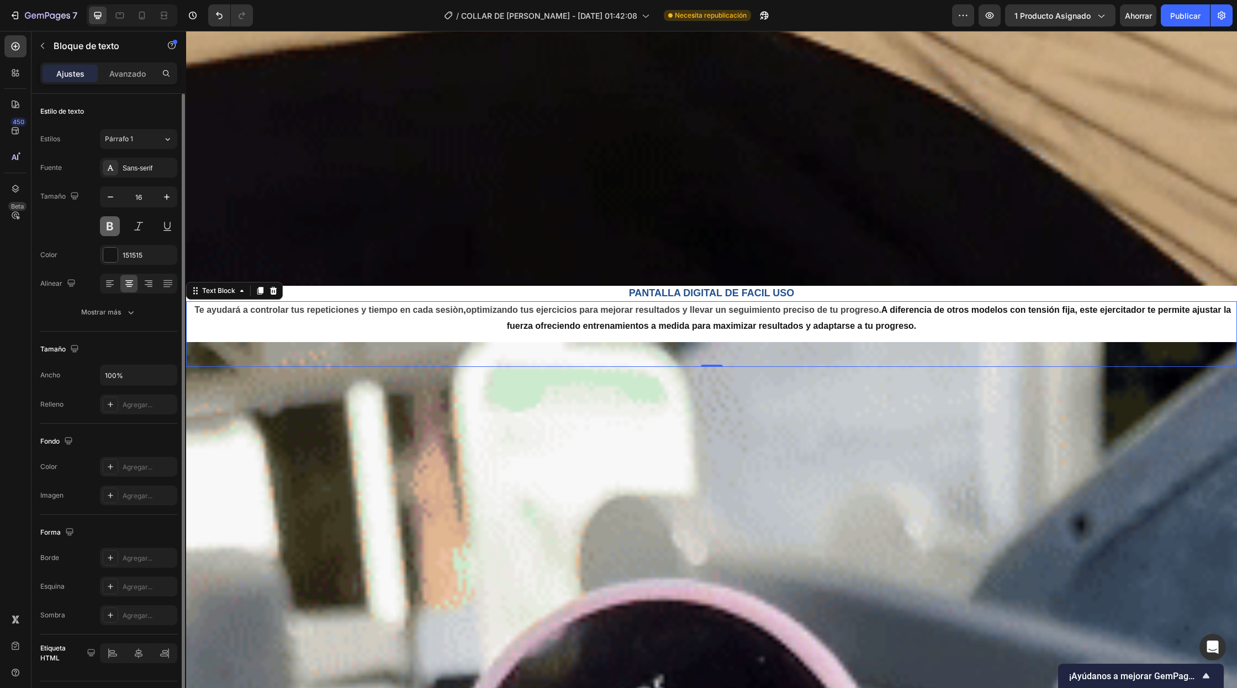
click at [105, 221] on button at bounding box center [110, 226] width 20 height 20
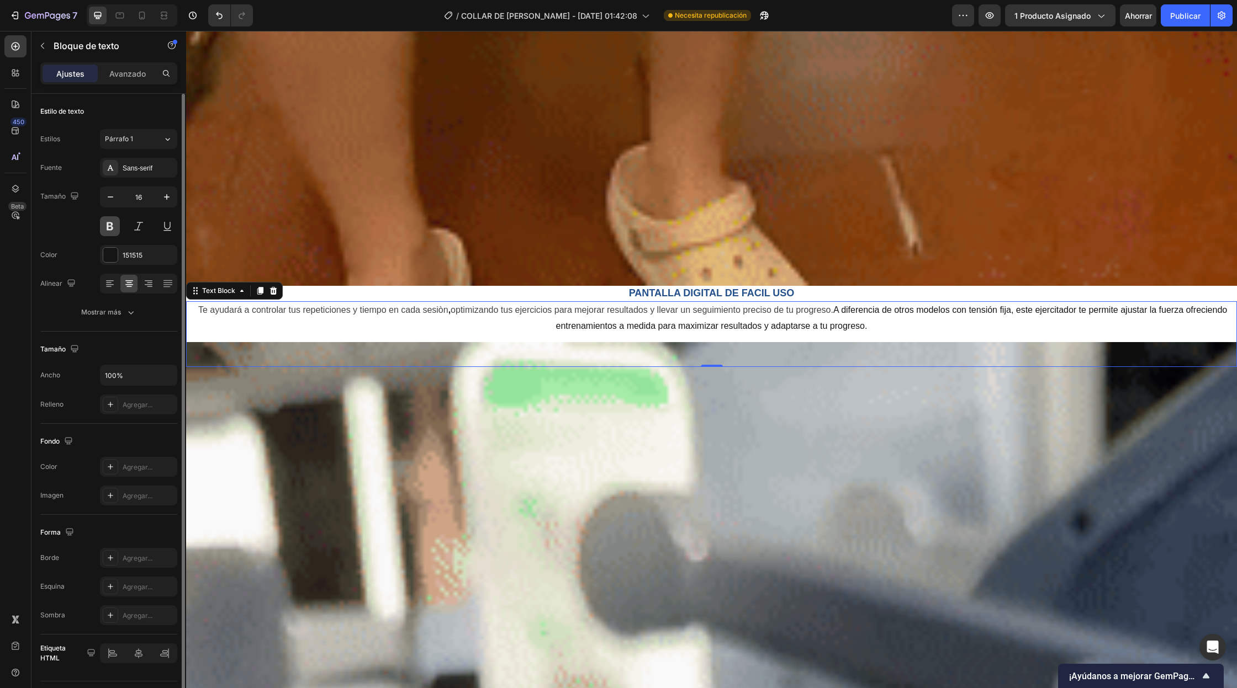
click at [112, 221] on button at bounding box center [110, 226] width 20 height 20
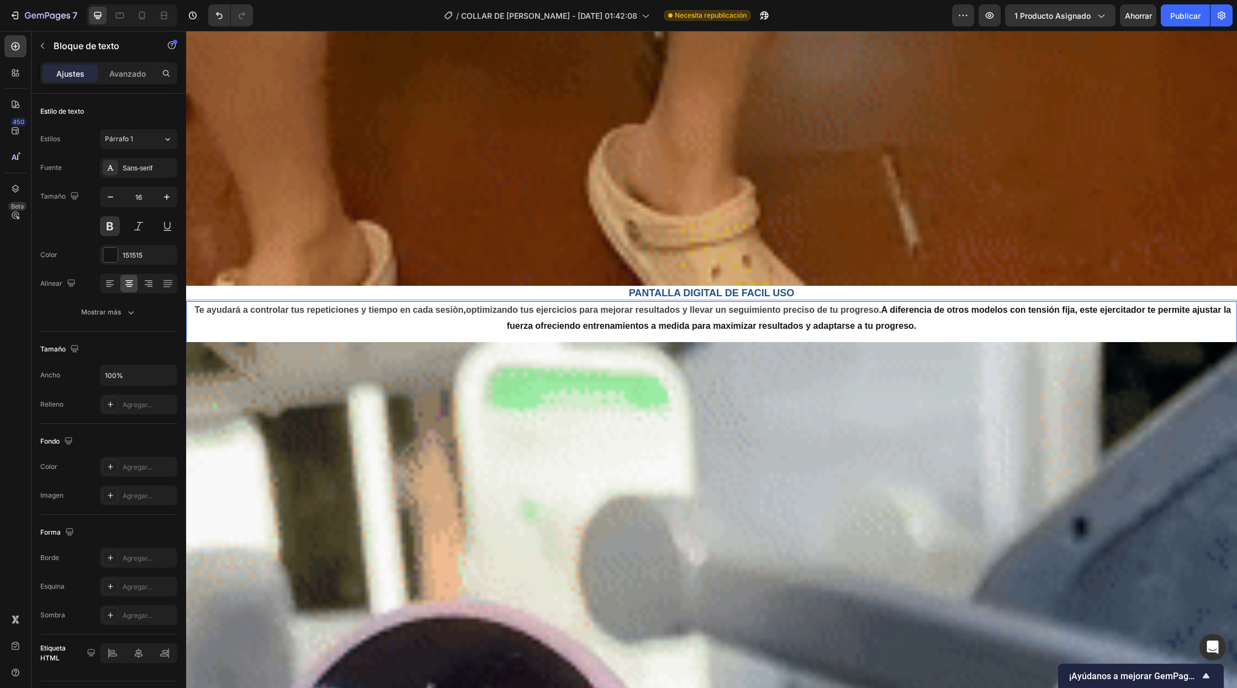
click at [192, 314] on p "Te ayudará a controlar tus repeticiones y tiempo en cada sesiòn , optimizando t…" at bounding box center [711, 319] width 1048 height 32
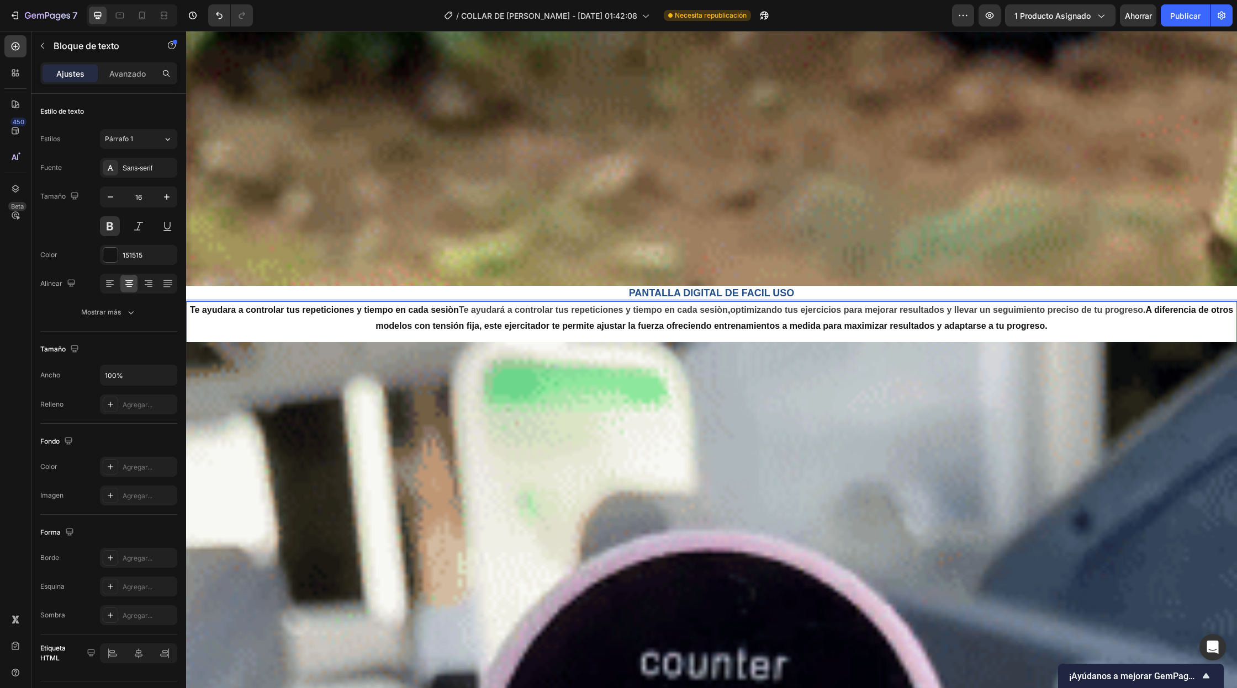
click at [745, 312] on span "optimizando tus ejercicios para mejorar resultados y llevar un seguimiento prec…" at bounding box center [937, 309] width 415 height 9
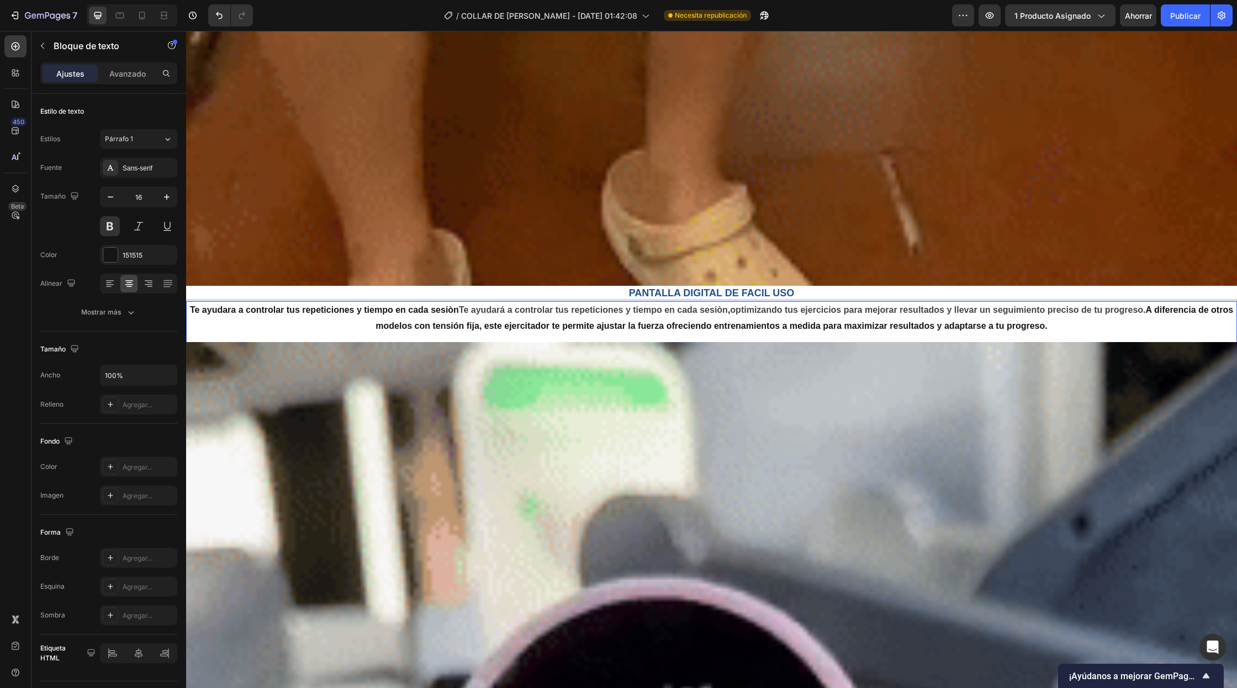
click at [470, 314] on p "Te ayudara a controlar tus repeticiones y tiempo en cada sesiòn Te ayudará a co…" at bounding box center [711, 319] width 1048 height 32
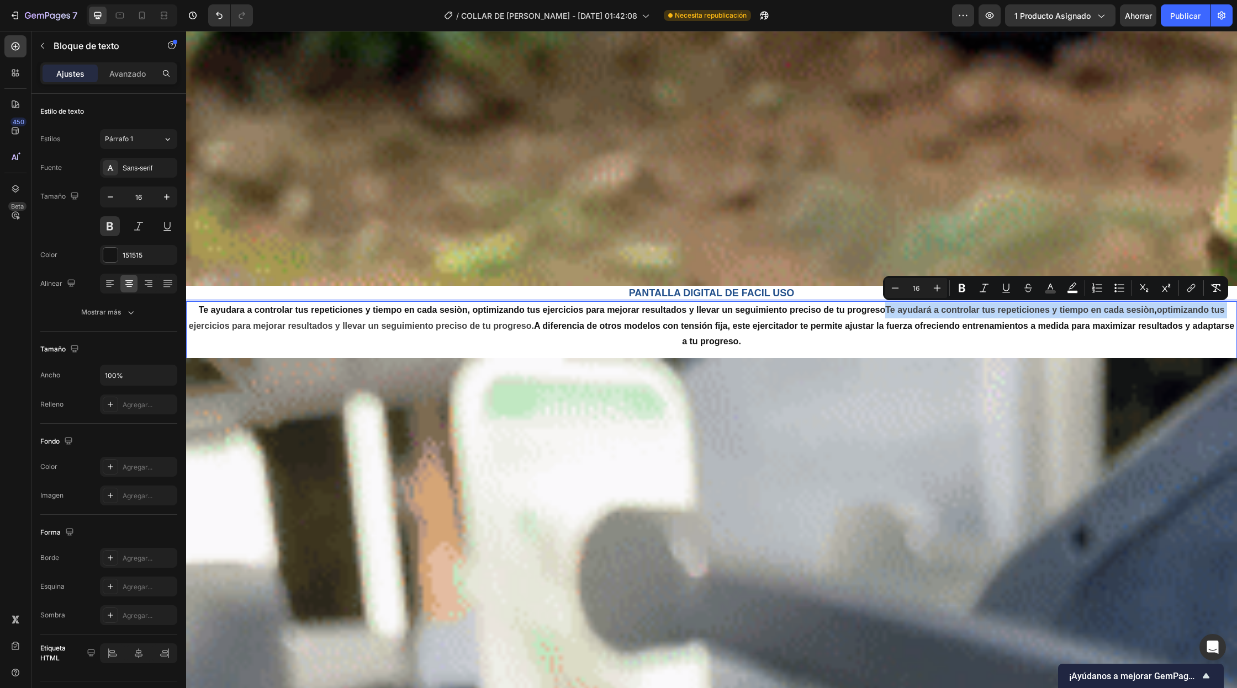
drag, startPoint x: 1229, startPoint y: 308, endPoint x: 886, endPoint y: 311, distance: 342.8
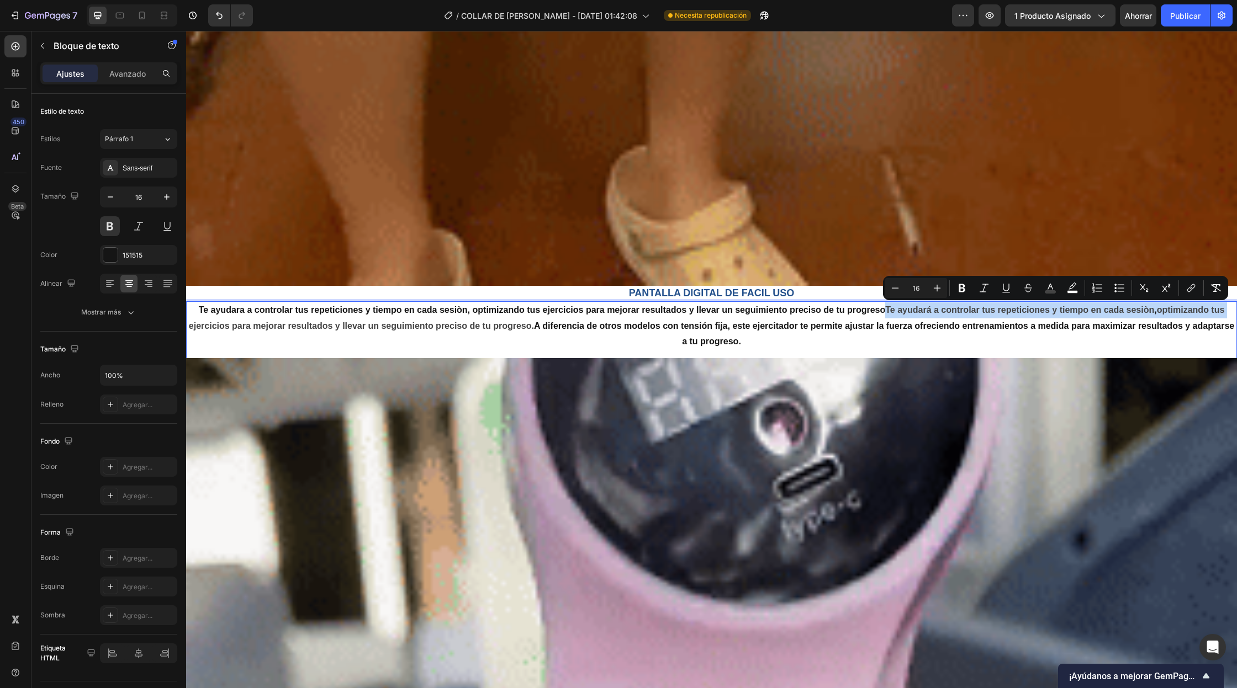
click at [886, 311] on p "Te ayudara a controlar tus repeticiones y tiempo en cada sesiòn, optimizando tu…" at bounding box center [711, 326] width 1048 height 47
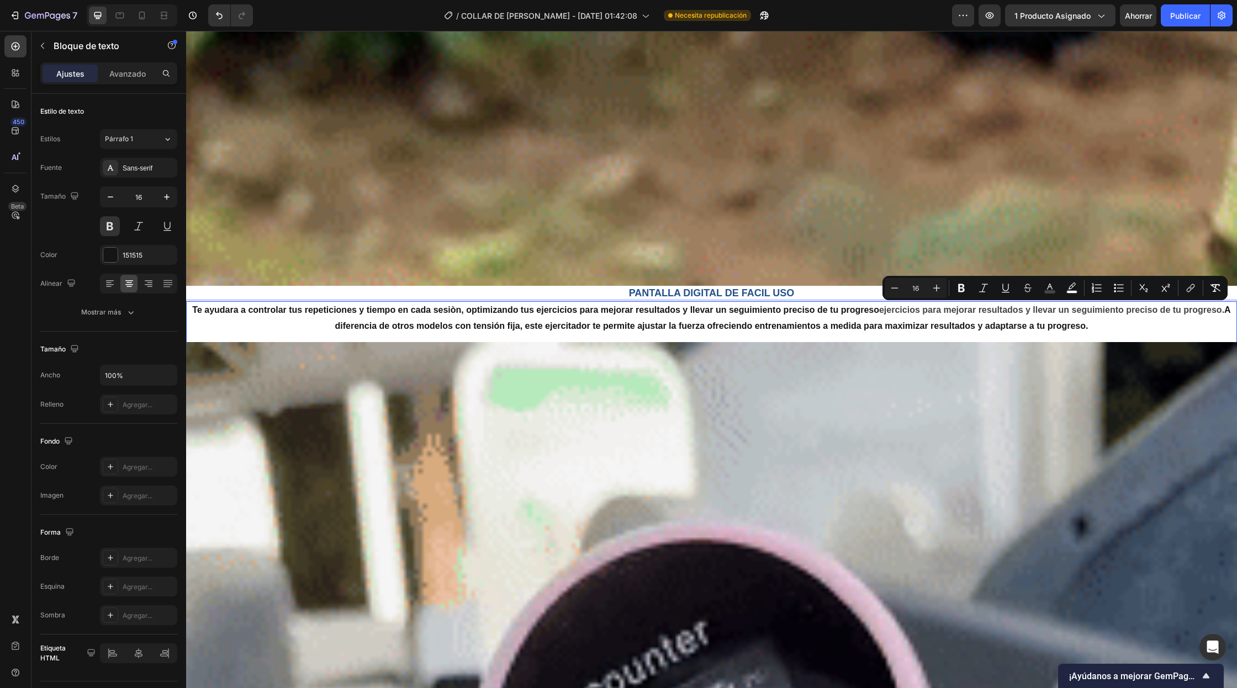
drag, startPoint x: 884, startPoint y: 312, endPoint x: 1227, endPoint y: 313, distance: 342.3
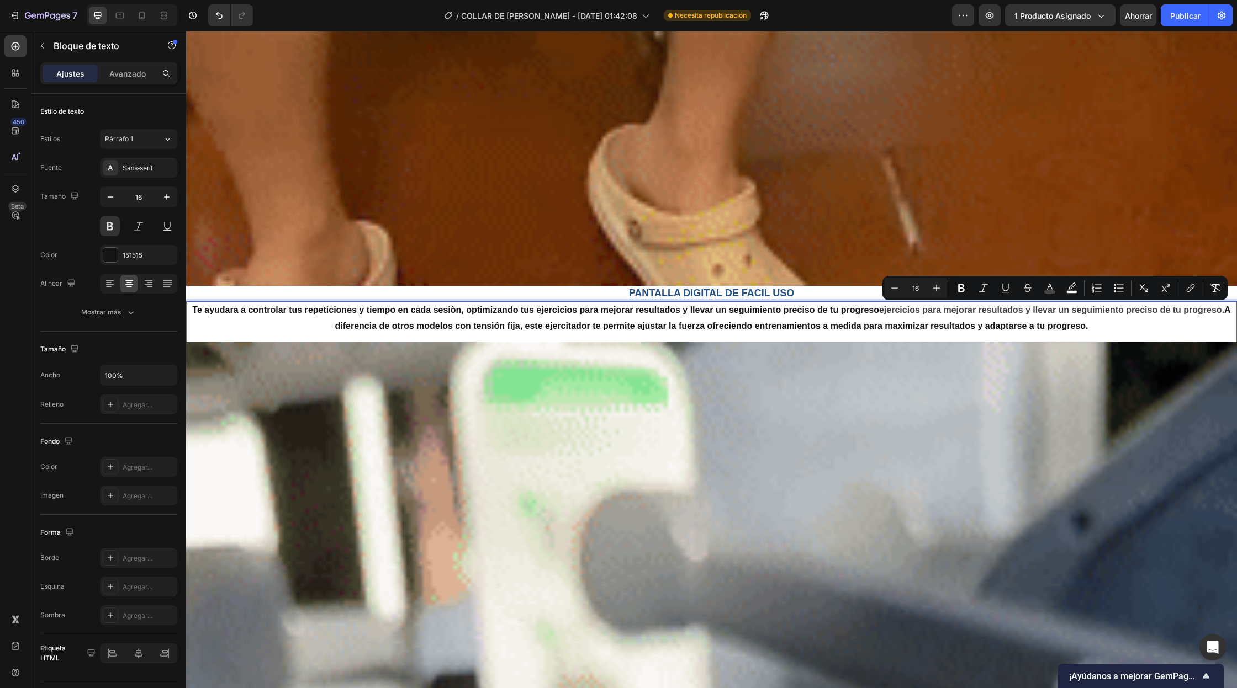
click at [1224, 313] on span "ejercicios para mejorar resultados y llevar un seguimiento preciso de tu progre…" at bounding box center [1051, 309] width 345 height 9
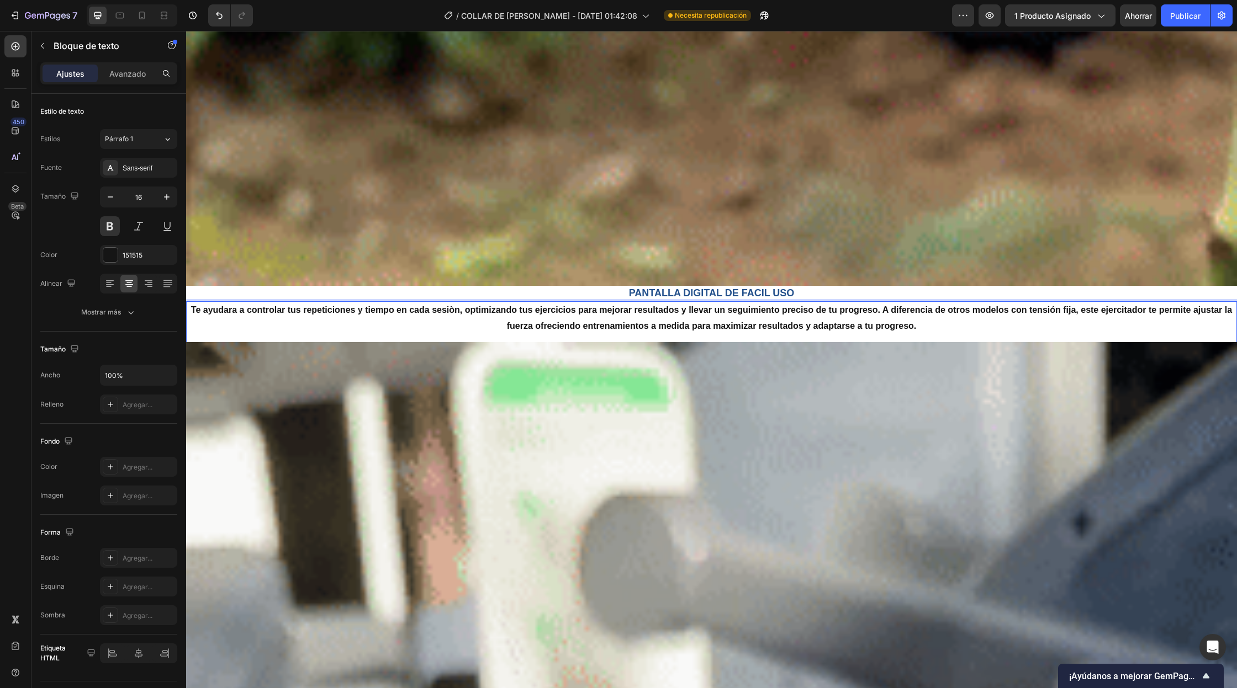
click at [920, 325] on p "Te ayudara a controlar tus repeticiones y tiempo en cada sesiòn, optimizando tu…" at bounding box center [711, 319] width 1048 height 32
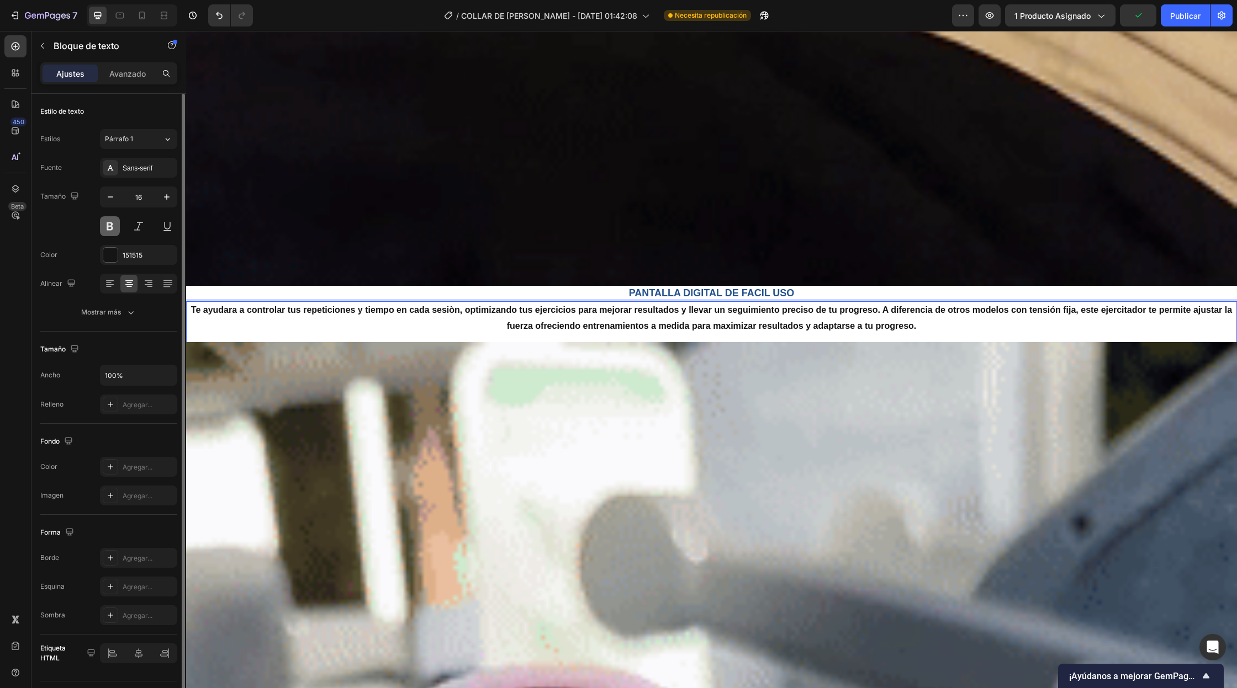
click at [107, 223] on button at bounding box center [110, 226] width 20 height 20
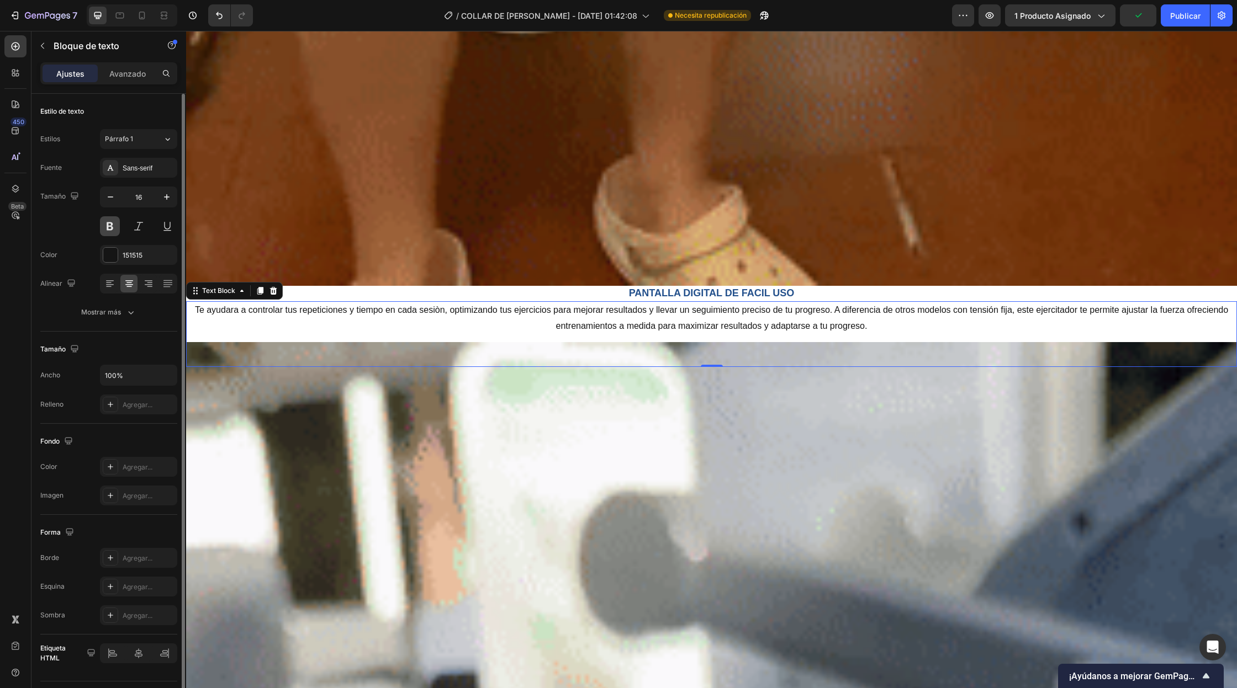
click at [107, 223] on button at bounding box center [110, 226] width 20 height 20
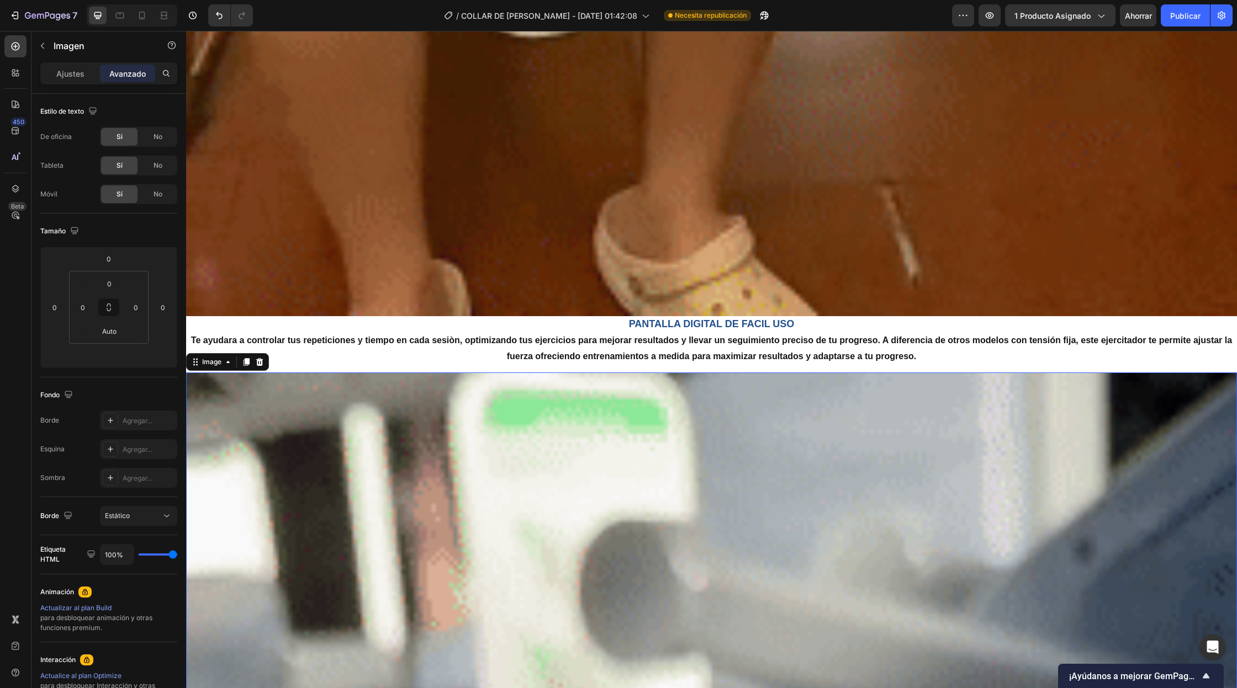
scroll to position [6611, 0]
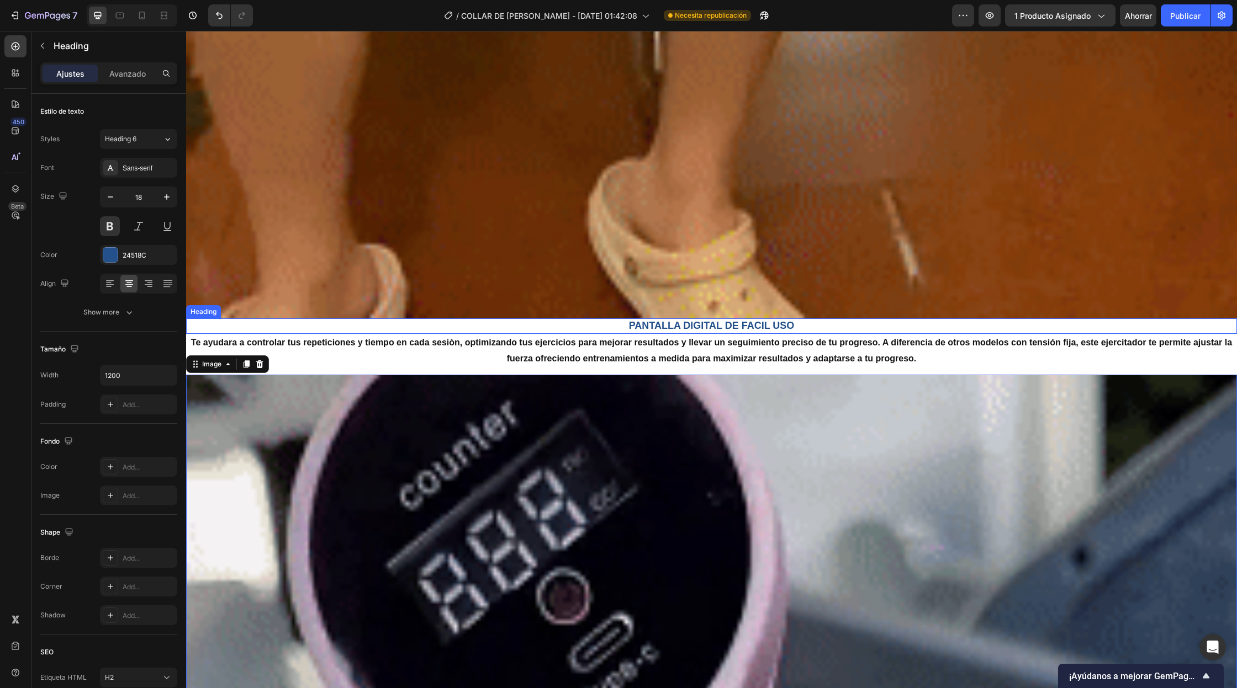
click at [676, 323] on h2 "PANTALLA DIGITAL DE FACIL USO" at bounding box center [711, 326] width 662 height 15
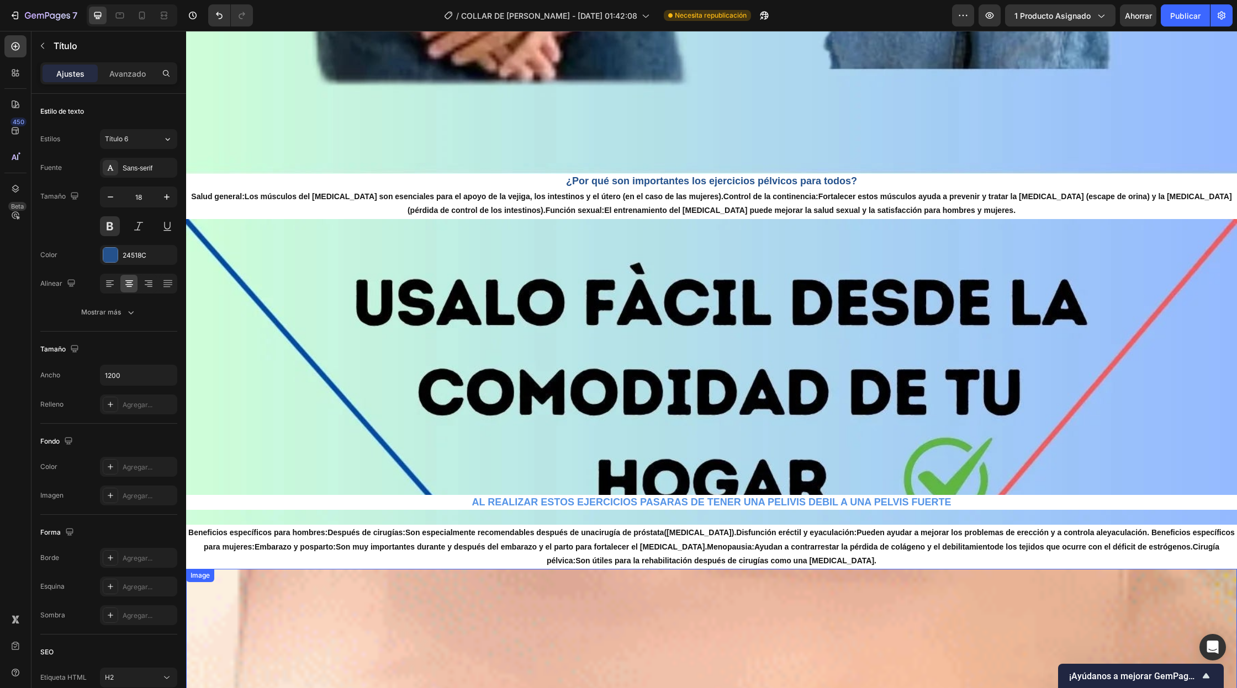
scroll to position [1271, 0]
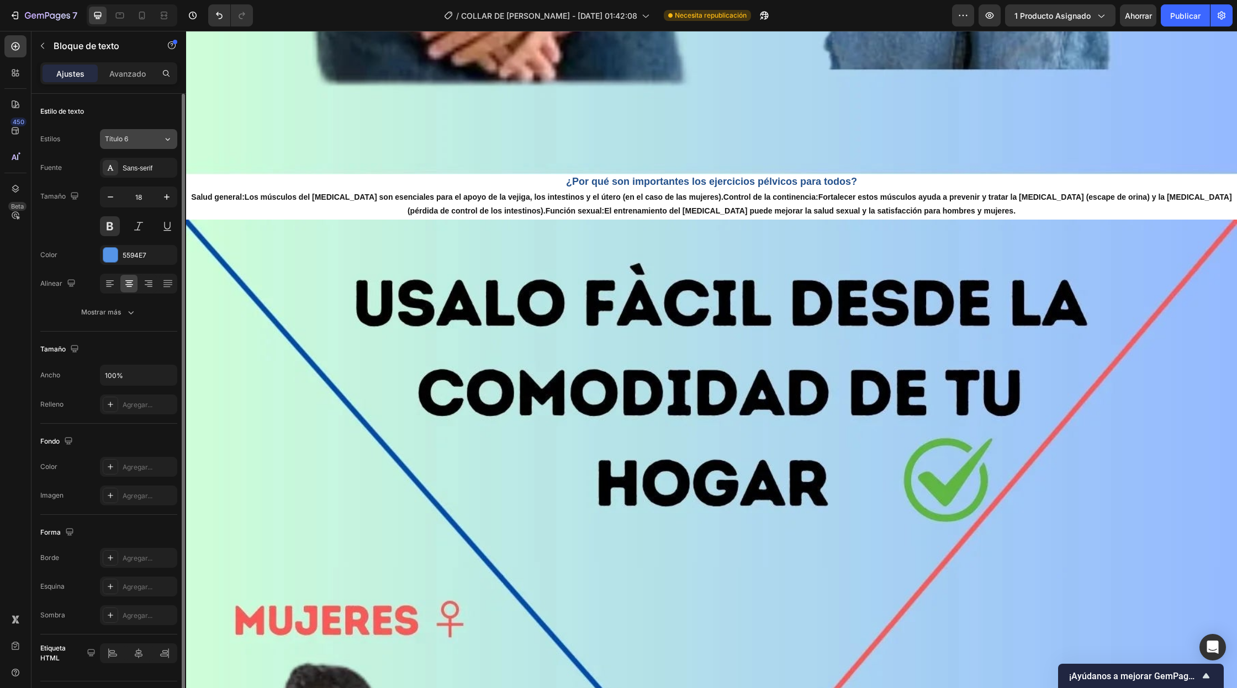
click at [136, 137] on div "Título 6" at bounding box center [127, 139] width 45 height 10
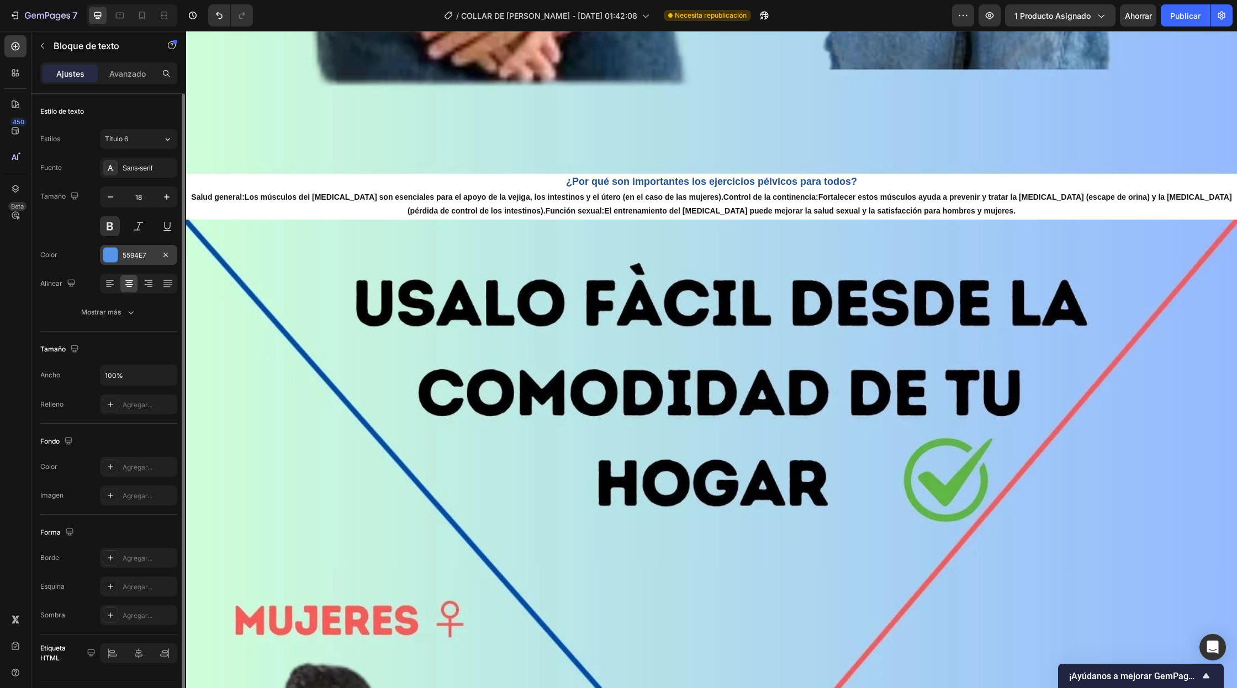
click at [116, 254] on div at bounding box center [110, 255] width 14 height 14
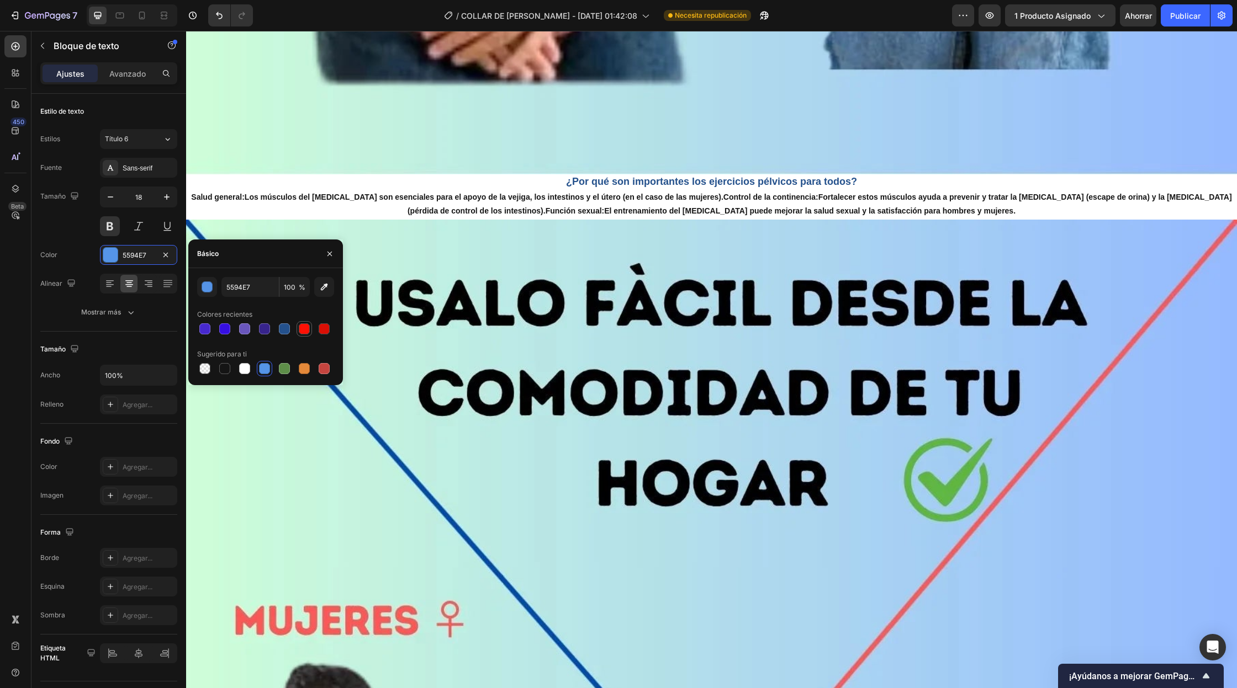
click at [307, 329] on div at bounding box center [304, 328] width 11 height 11
type input "FF0C00"
type input "98"
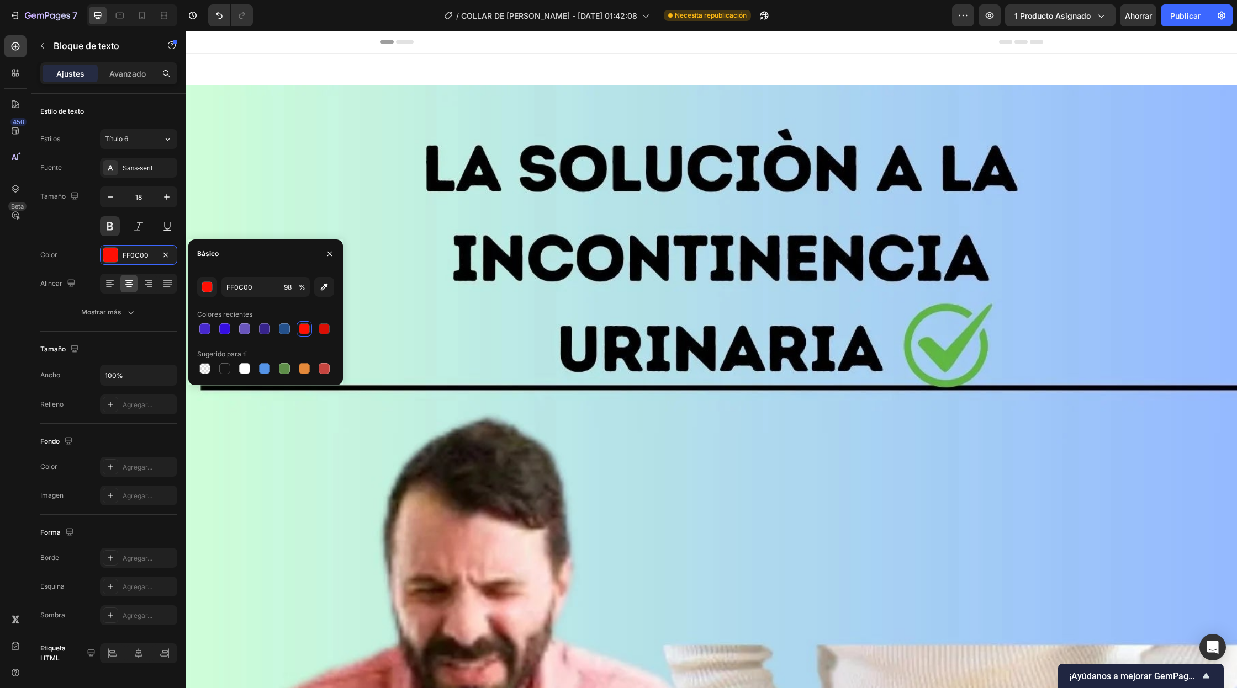
scroll to position [1271, 0]
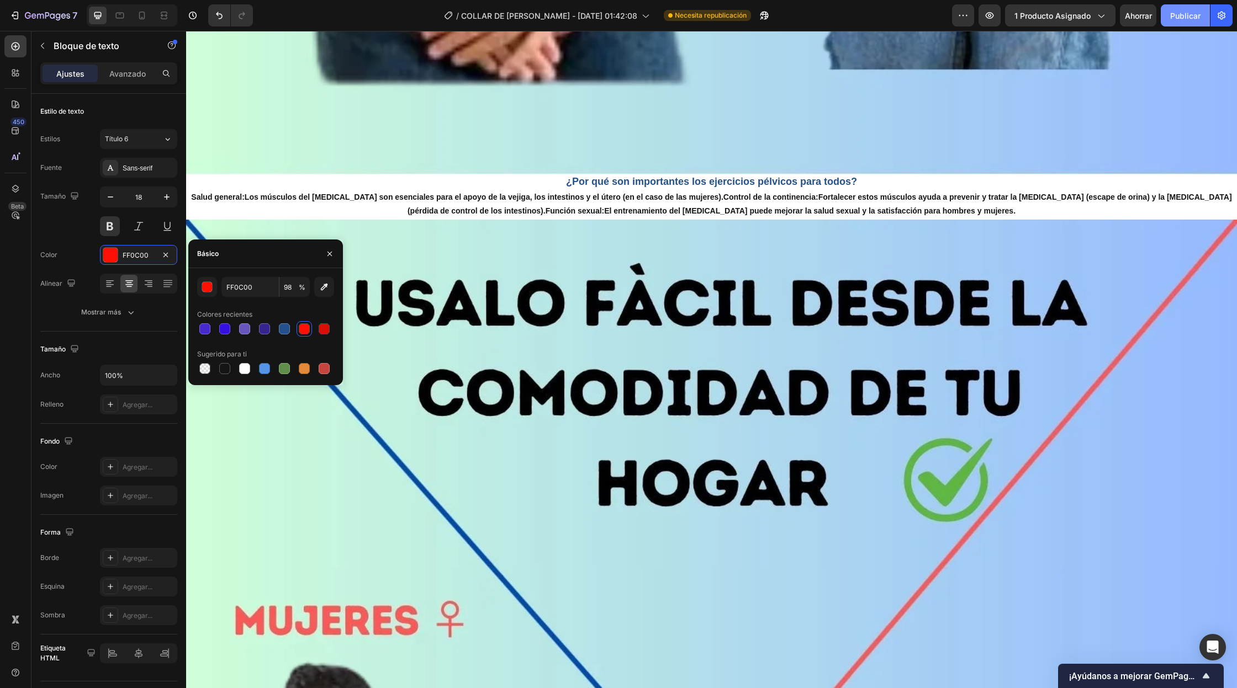
click at [1180, 15] on font "Publicar" at bounding box center [1185, 15] width 30 height 9
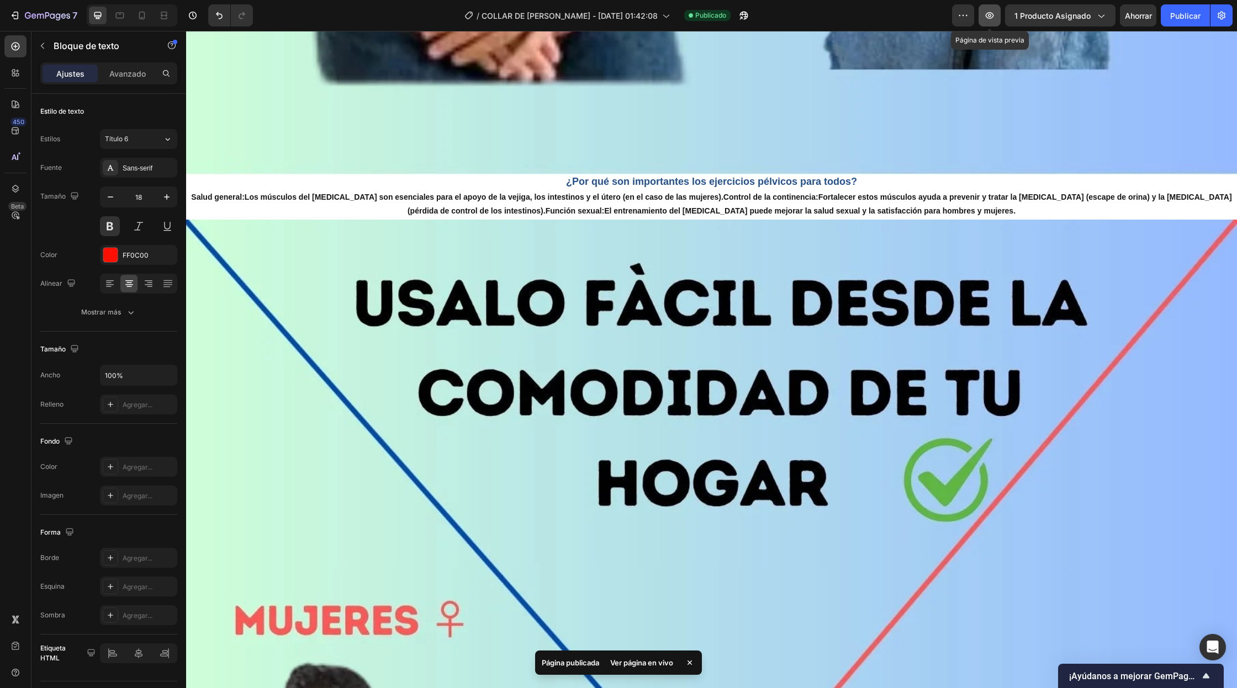
click at [991, 18] on icon "button" at bounding box center [989, 15] width 8 height 7
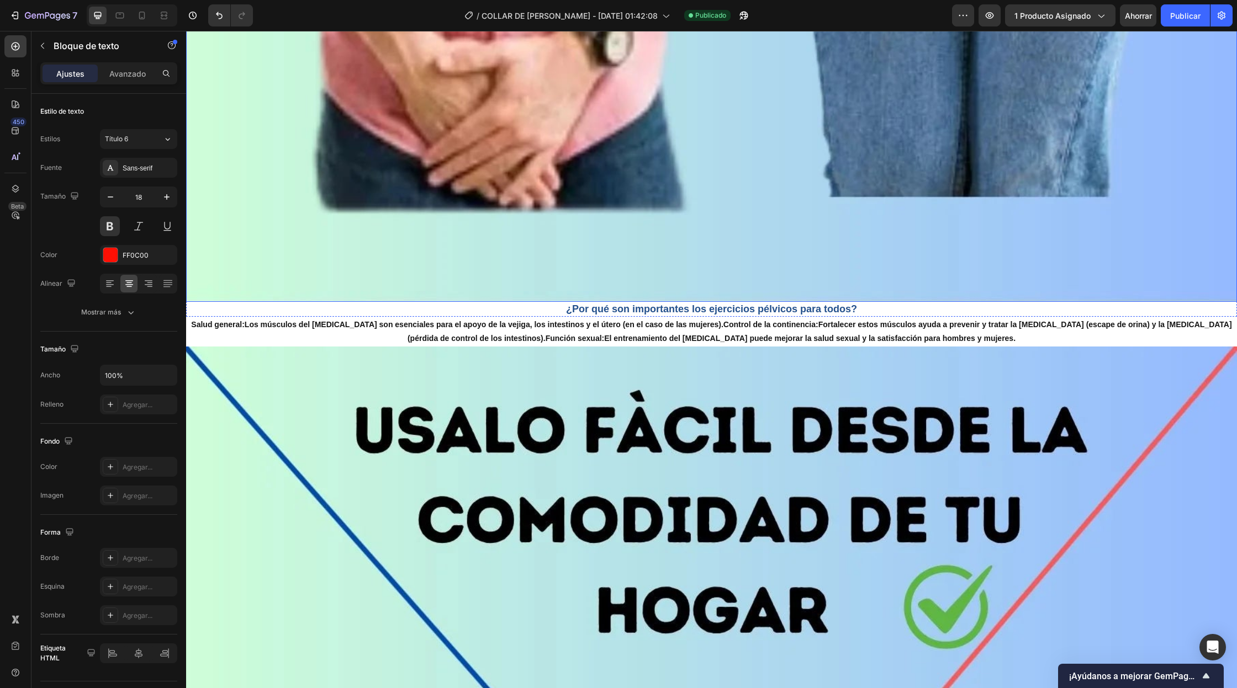
scroll to position [1155, 0]
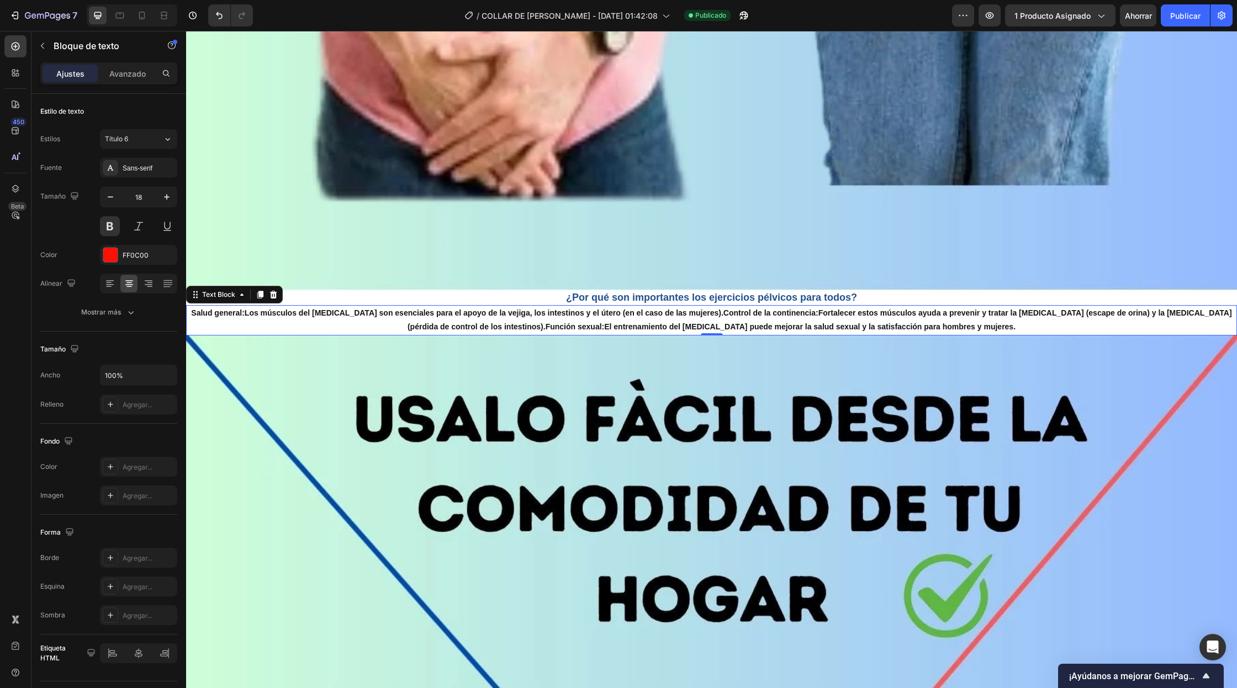
click at [322, 312] on p "Salud general: Los músculos del [MEDICAL_DATA] son esenciales para el apoyo de …" at bounding box center [711, 320] width 1048 height 28
click at [316, 317] on p "Salud general: Los músculos del [MEDICAL_DATA] son esenciales para el apoyo de …" at bounding box center [711, 320] width 1048 height 28
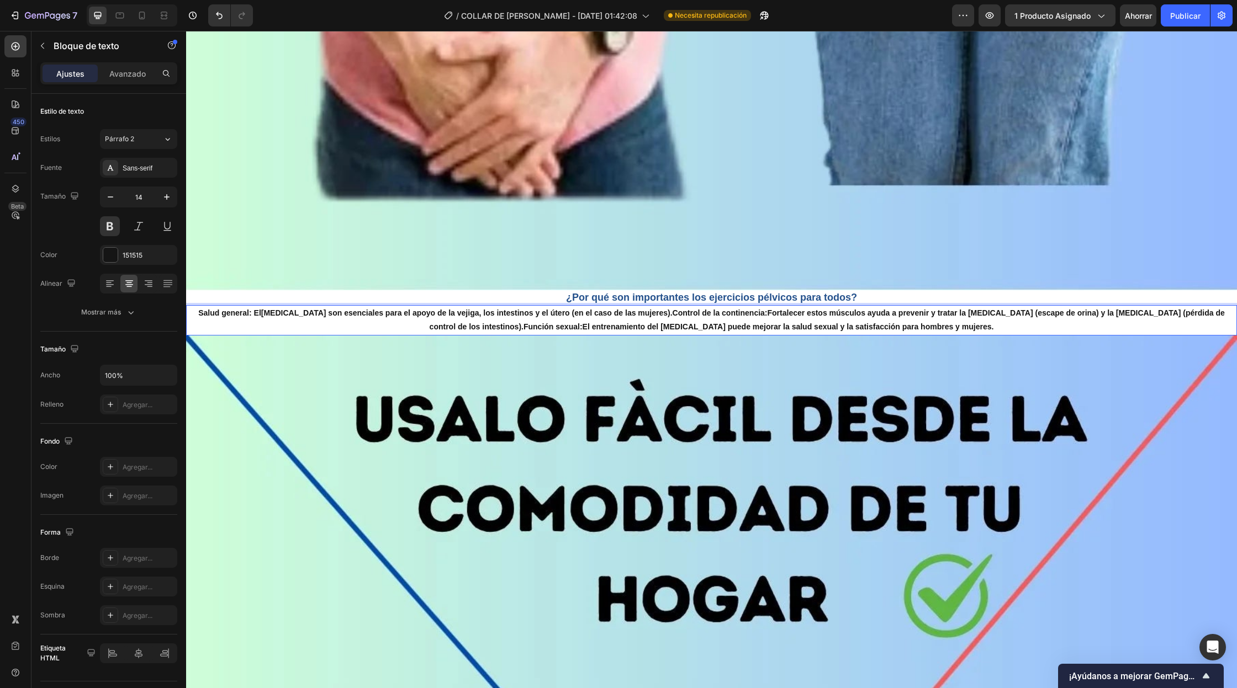
click at [649, 317] on p "Salud general: El suelo pélvico son esenciales para el apoyo de la vejiga, los …" at bounding box center [711, 320] width 1048 height 28
click at [757, 316] on p "Salud general: El suelo pélvico son esenciales para el apoyo de la vejiga, los …" at bounding box center [711, 320] width 1048 height 28
click at [753, 316] on p "Salud general: El suelo pélvico son esenciales para el apoyo de la vejiga, los …" at bounding box center [711, 320] width 1048 height 28
click at [758, 316] on p "Salud general: El suelo pélvico son esenciales para el apoyo de la vejiga, los …" at bounding box center [711, 320] width 1048 height 28
click at [752, 315] on p "Salud general: El suelo pélvico son esenciales para el apoyo de la vejiga, los …" at bounding box center [711, 320] width 1048 height 28
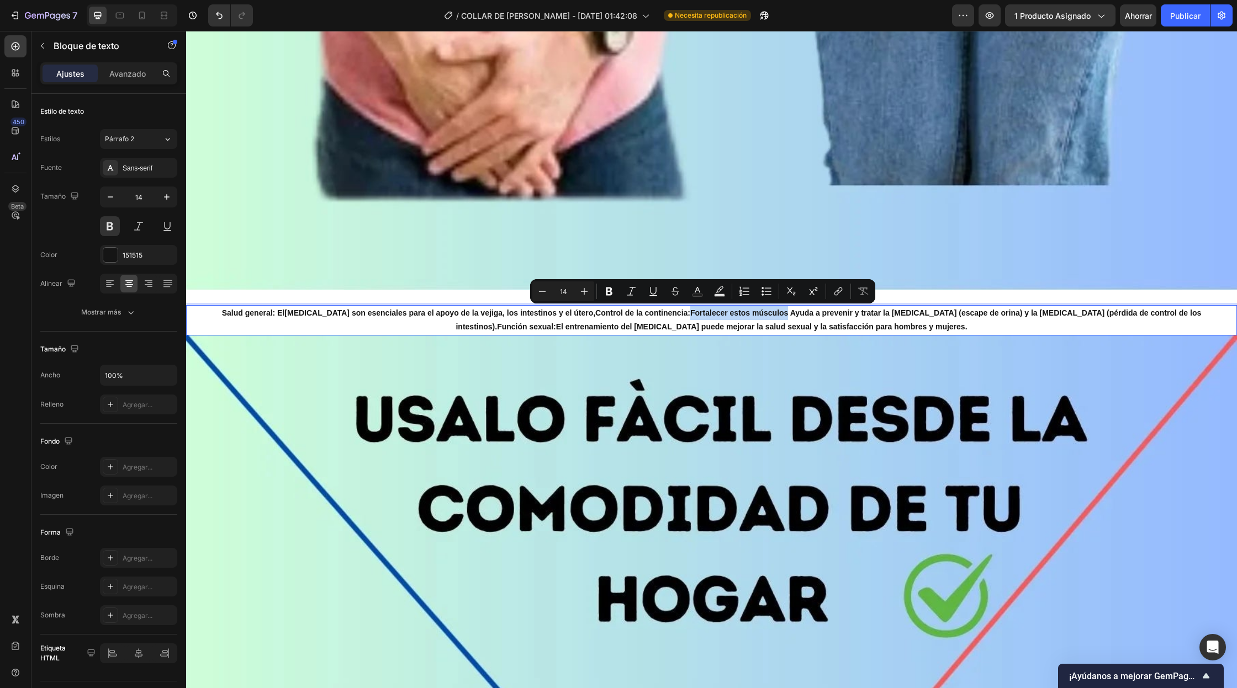
drag, startPoint x: 750, startPoint y: 315, endPoint x: 653, endPoint y: 314, distance: 97.7
click at [653, 314] on p "Salud general: El suelo pélvico son esenciales para el apoyo de la vejiga, los …" at bounding box center [711, 320] width 1048 height 28
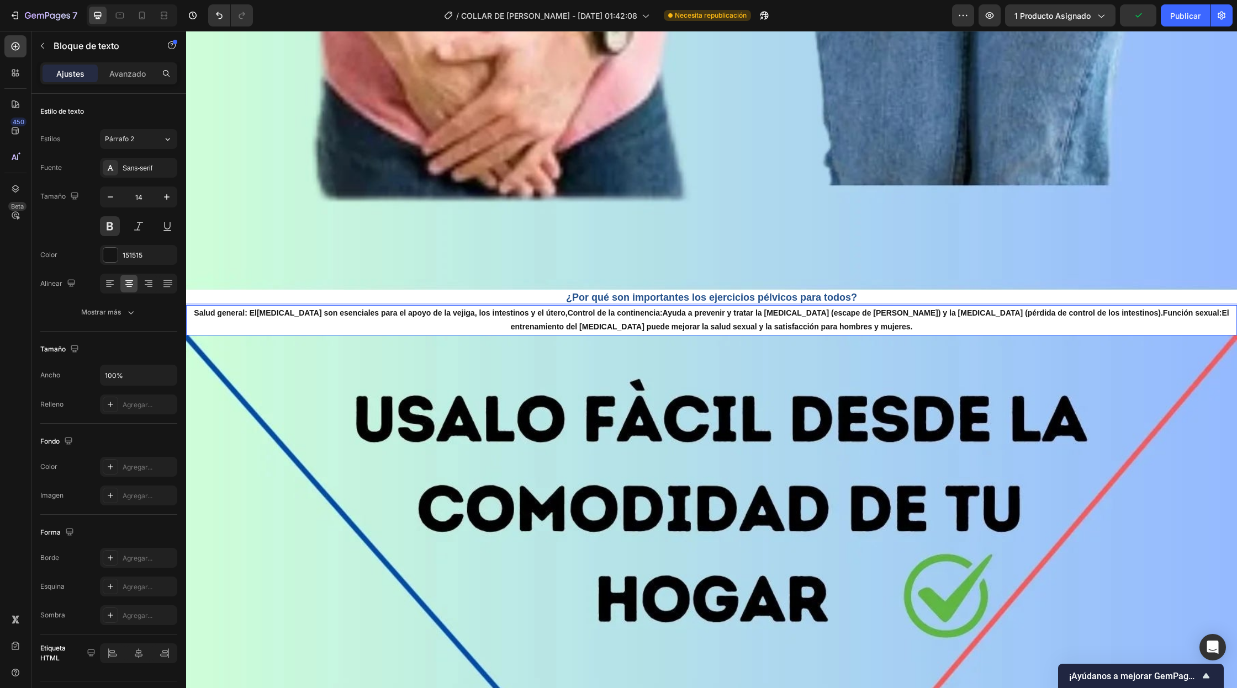
click at [910, 316] on p "Salud general: El suelo pélvico son esenciales para el apoyo de la vejiga, los …" at bounding box center [711, 320] width 1048 height 28
click at [914, 318] on p "Salud general: El suelo pélvico son esenciales para el apoyo de la vejiga, los …" at bounding box center [711, 320] width 1048 height 28
click at [916, 316] on p "Salud general: El suelo pélvico son esenciales para el apoyo de la vejiga, los …" at bounding box center [711, 320] width 1048 height 28
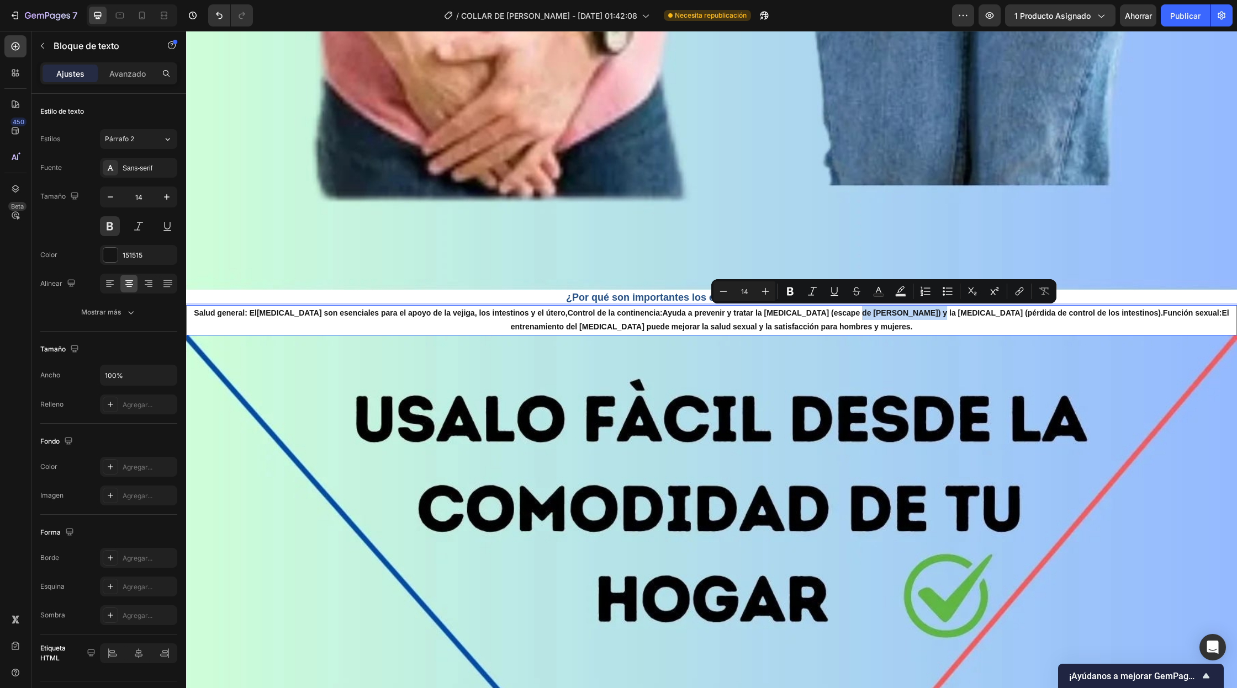
drag, startPoint x: 916, startPoint y: 316, endPoint x: 849, endPoint y: 315, distance: 67.4
click at [849, 315] on p "Salud general: El suelo pélvico son esenciales para el apoyo de la vejiga, los …" at bounding box center [711, 320] width 1048 height 28
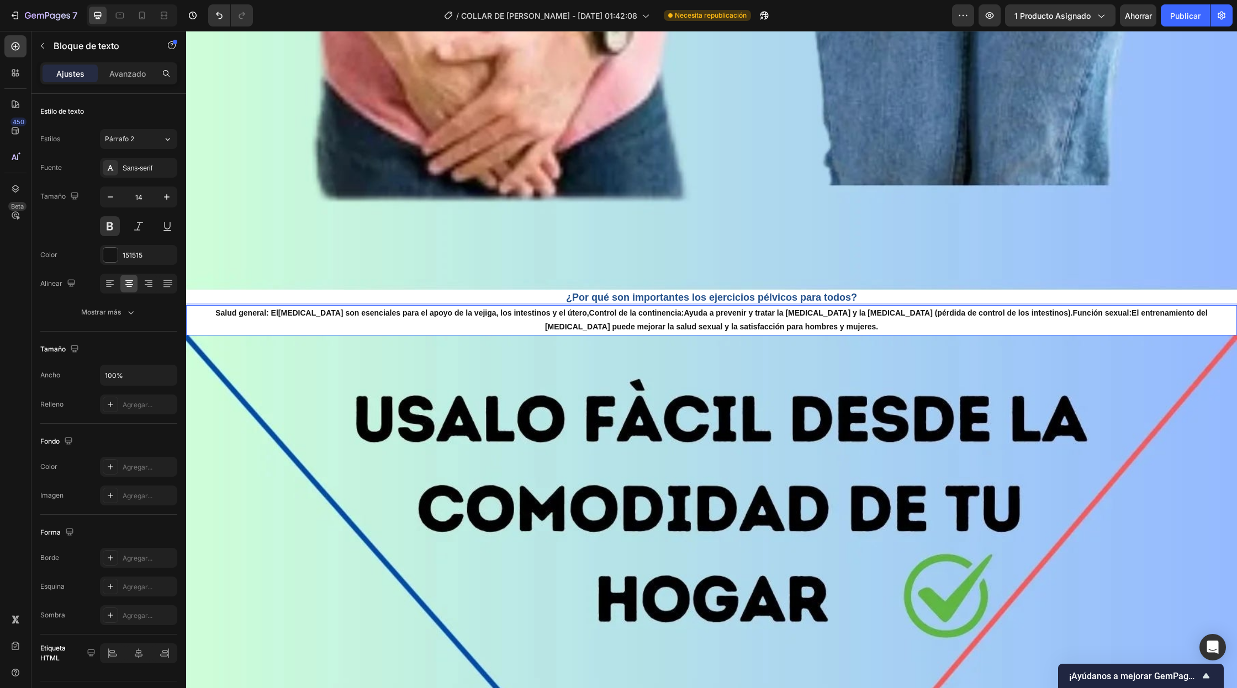
click at [1064, 316] on p "Salud general: El suelo pélvico son esenciales para el apoyo de la vejiga, los …" at bounding box center [711, 320] width 1048 height 28
click at [1060, 314] on p "Salud general: El suelo pélvico son esenciales para el apoyo de la vejiga, los …" at bounding box center [711, 320] width 1048 height 28
click at [1063, 316] on p "Salud general: El suelo pélvico son esenciales para el apoyo de la vejiga, los …" at bounding box center [711, 320] width 1048 height 28
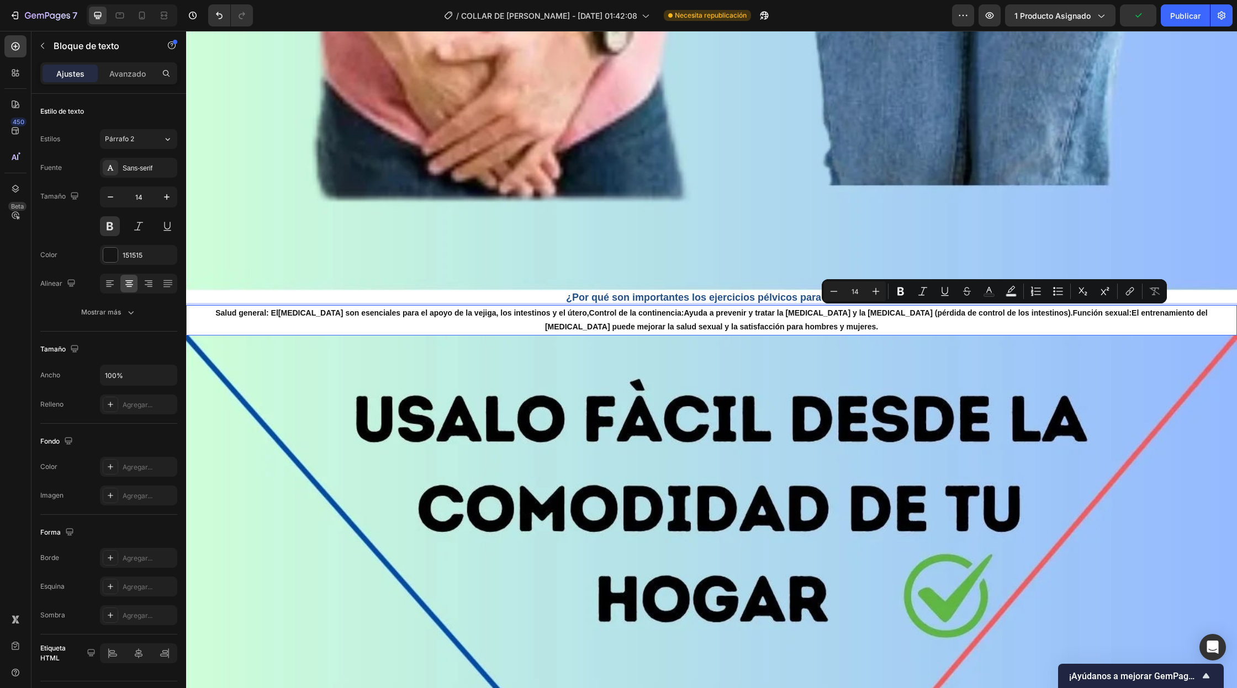
drag, startPoint x: 1061, startPoint y: 313, endPoint x: 926, endPoint y: 315, distance: 134.7
click at [926, 315] on p "Salud general: El suelo pélvico son esenciales para el apoyo de la vejiga, los …" at bounding box center [711, 320] width 1048 height 28
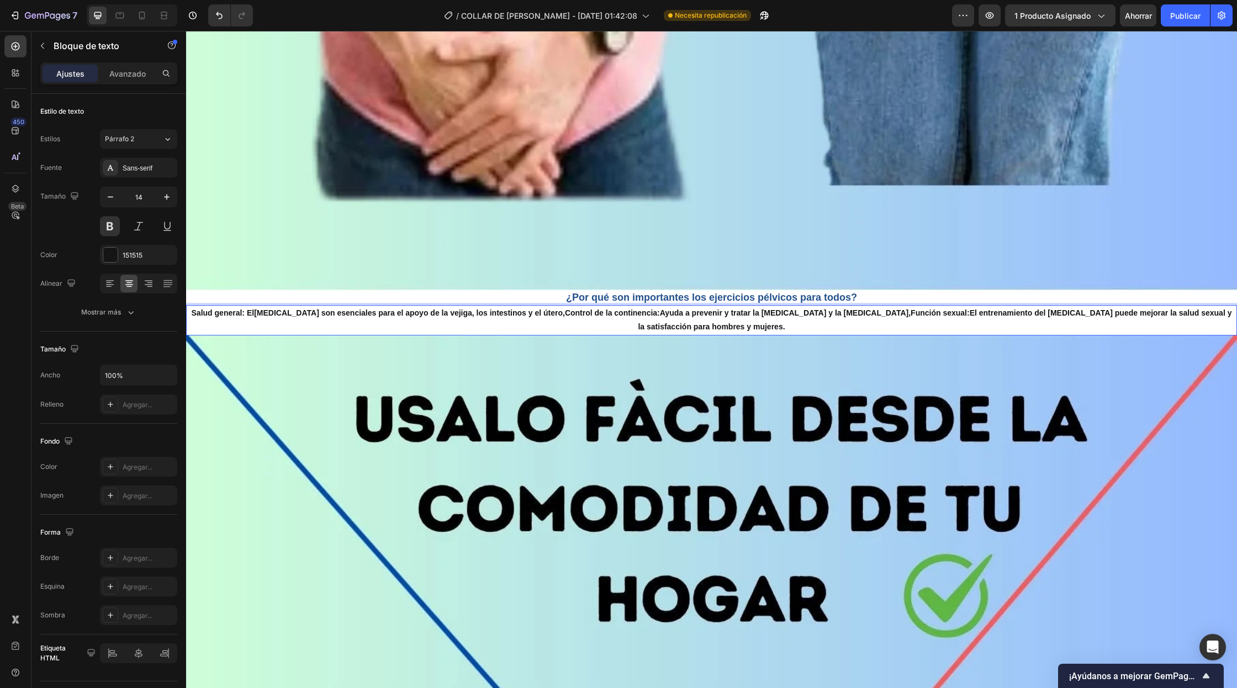
click at [1137, 316] on p "Salud general: El suelo pélvico son esenciales para el apoyo de la vejiga, los …" at bounding box center [711, 320] width 1048 height 28
click at [1151, 315] on p "Salud general: El suelo pélvico son esenciales para el apoyo de la vejiga, los …" at bounding box center [711, 320] width 1048 height 28
click at [1196, 15] on font "Publicar" at bounding box center [1185, 15] width 30 height 9
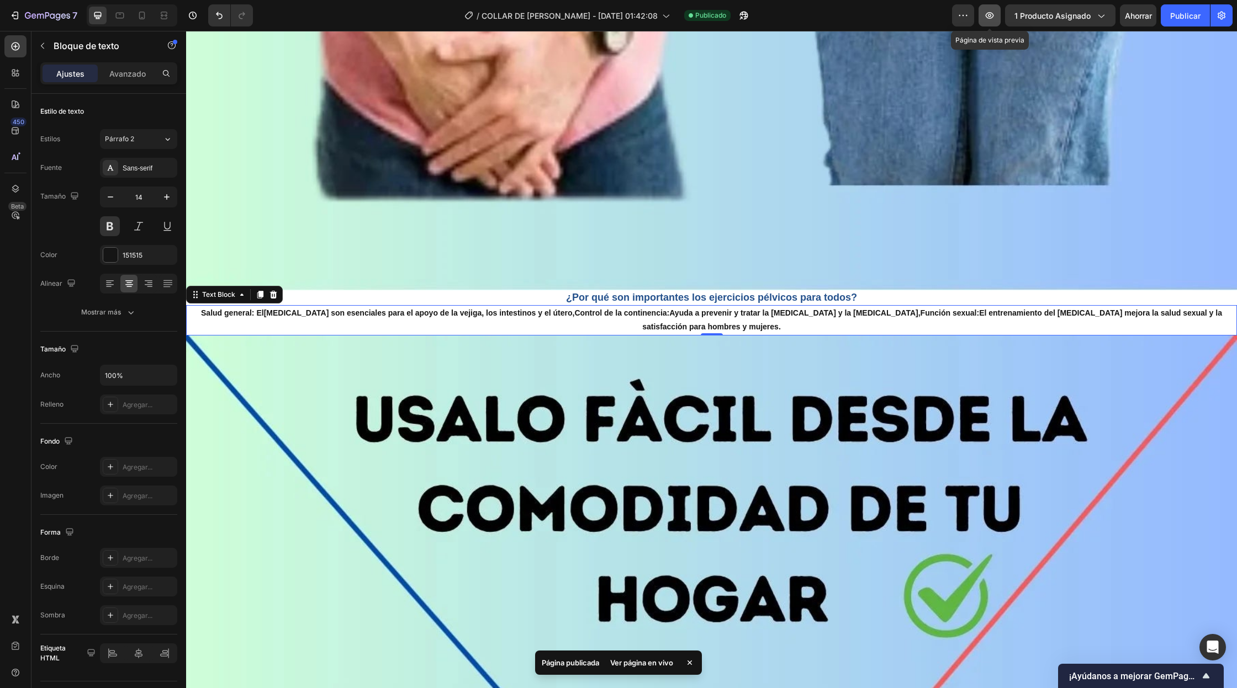
click at [996, 12] on button "button" at bounding box center [989, 15] width 22 height 22
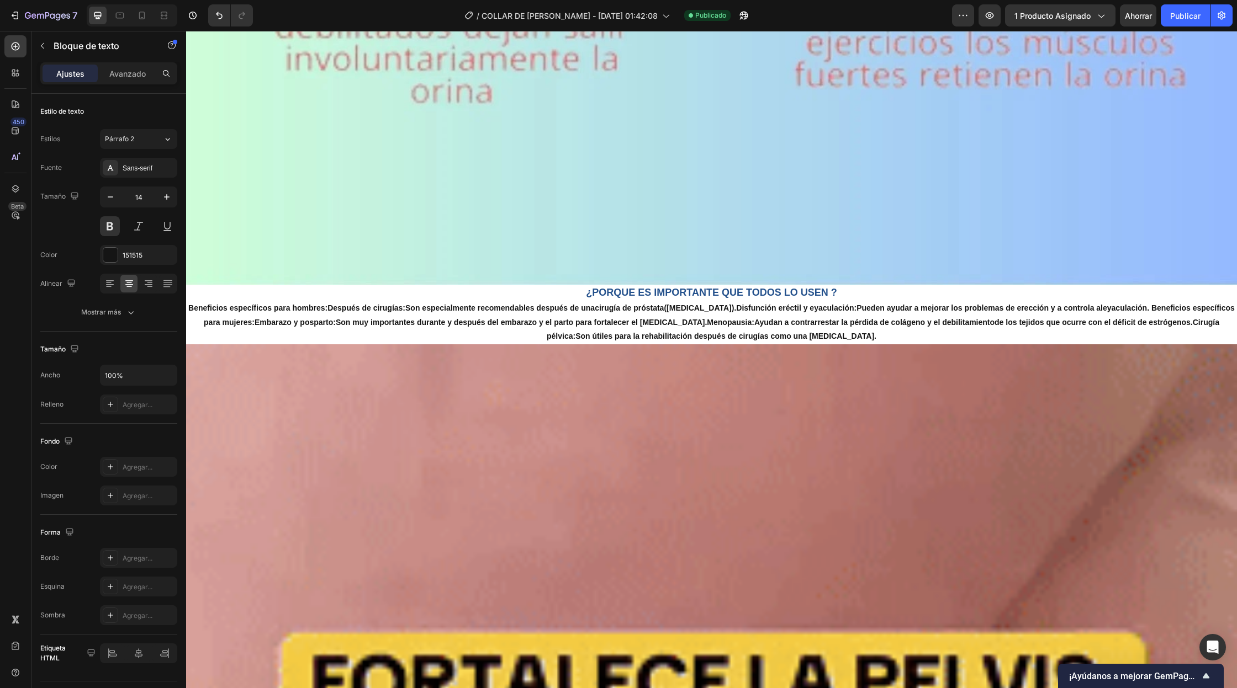
scroll to position [3941, 0]
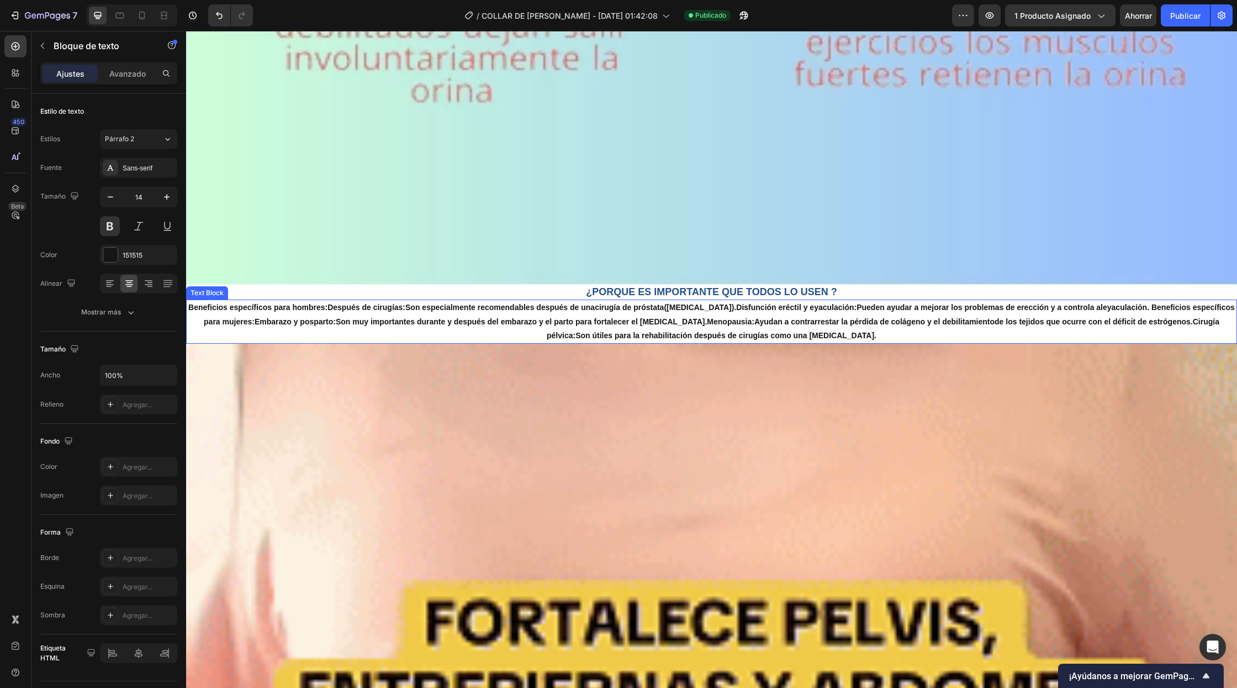
click at [731, 309] on p "Beneficios específicos para hombres: Después de cirugías: Son especialmente rec…" at bounding box center [711, 322] width 1048 height 42
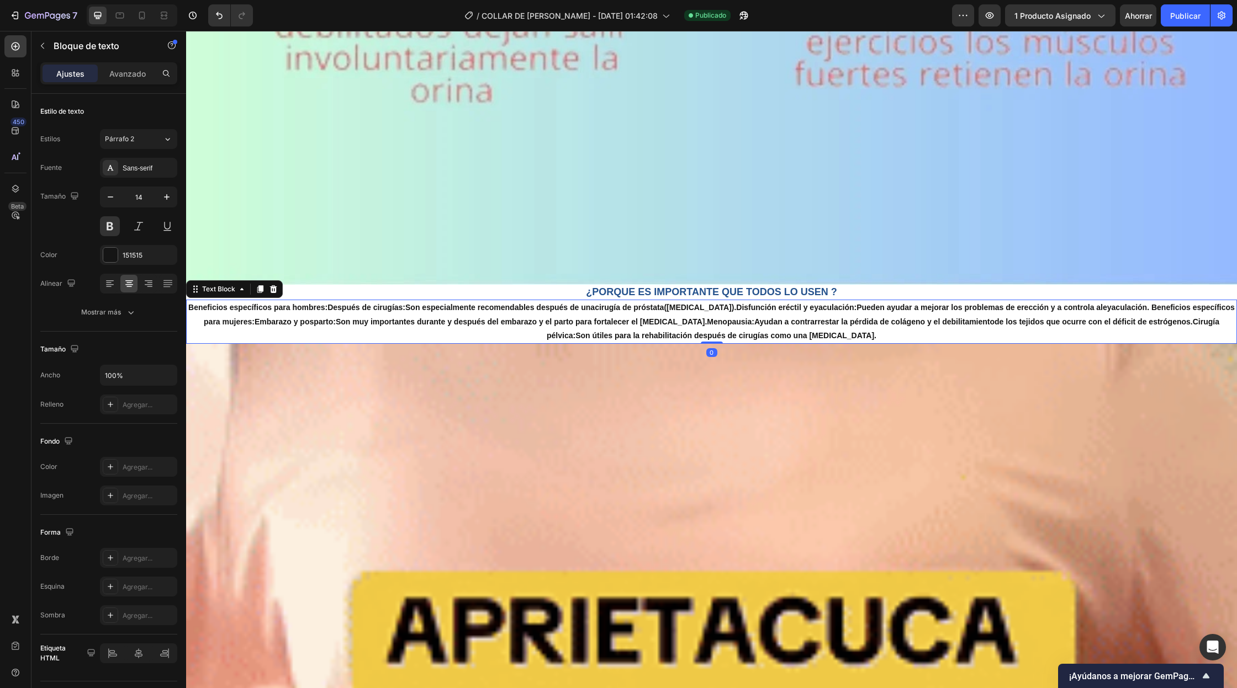
click at [731, 309] on p "Beneficios específicos para hombres: Después de cirugías: Son especialmente rec…" at bounding box center [711, 322] width 1048 height 42
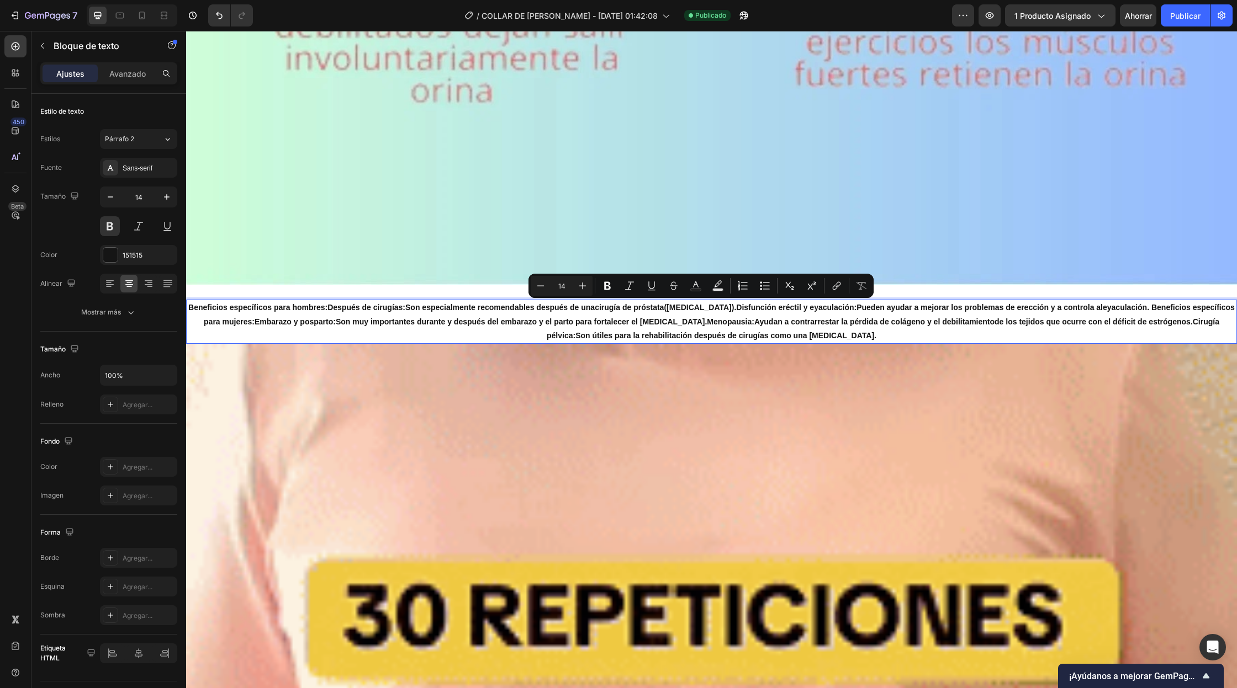
drag, startPoint x: 731, startPoint y: 309, endPoint x: 670, endPoint y: 310, distance: 61.3
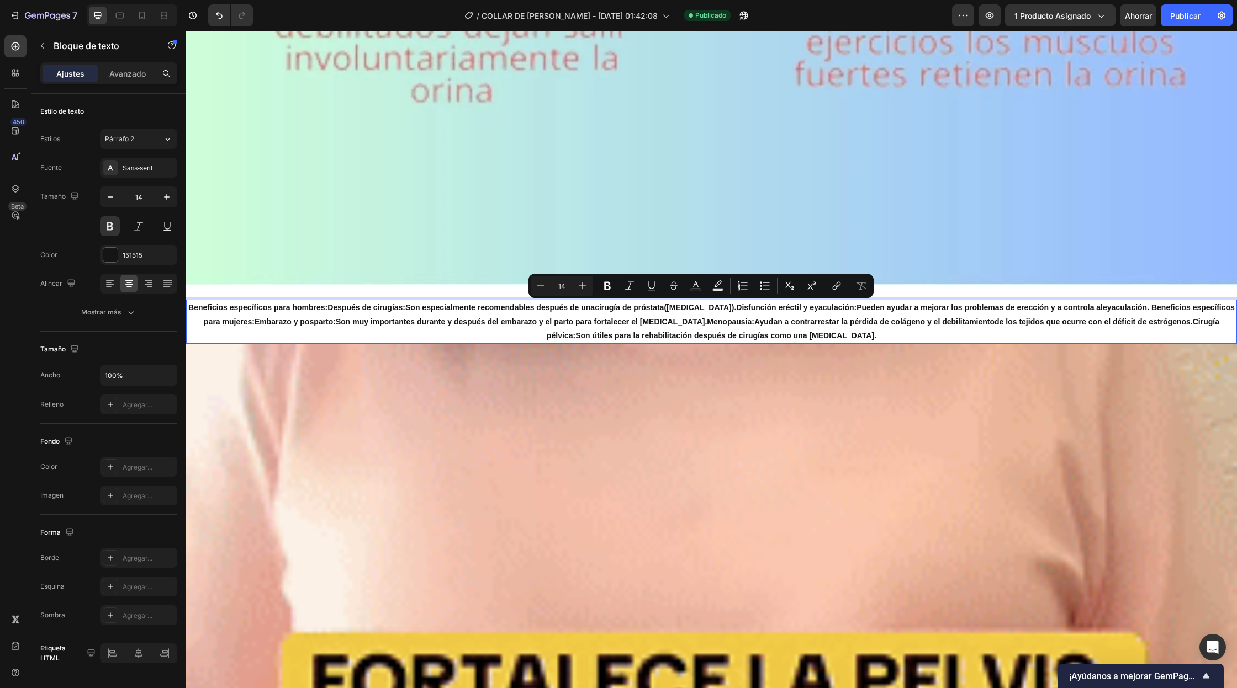
click at [670, 310] on p "Beneficios específicos para hombres: Después de cirugías: Son especialmente rec…" at bounding box center [711, 322] width 1048 height 42
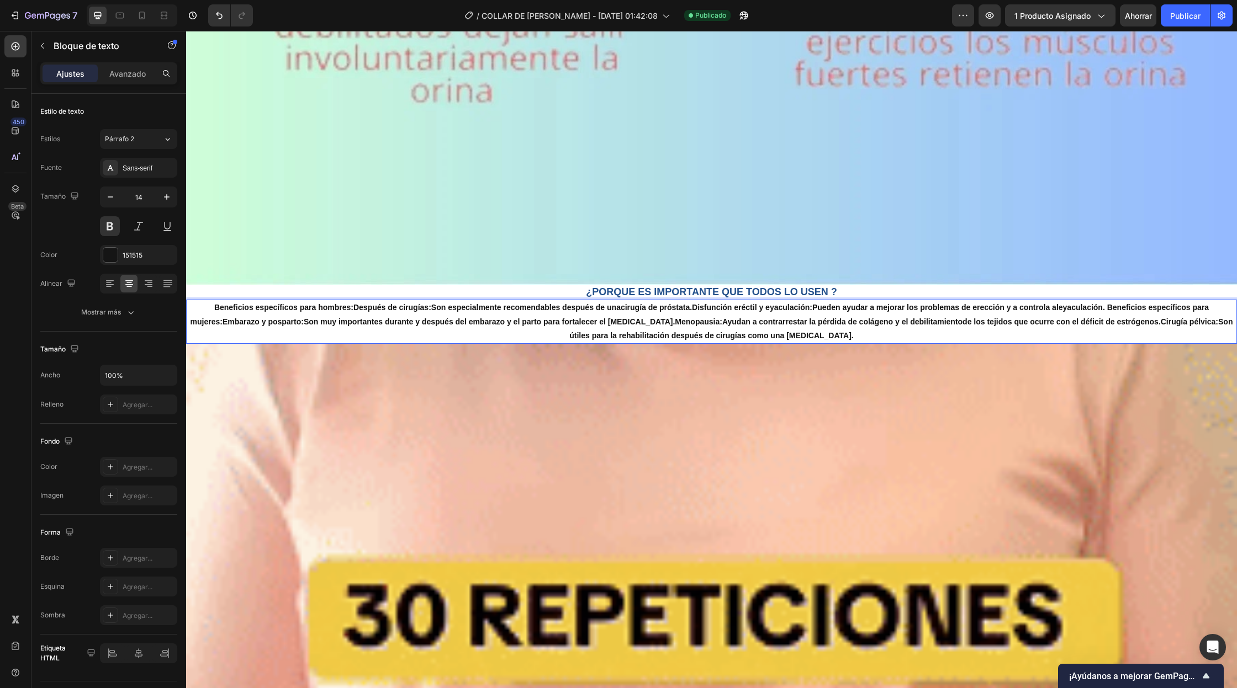
click at [892, 311] on p "Beneficios específicos para hombres: Después de cirugías: Son especialmente rec…" at bounding box center [711, 322] width 1048 height 42
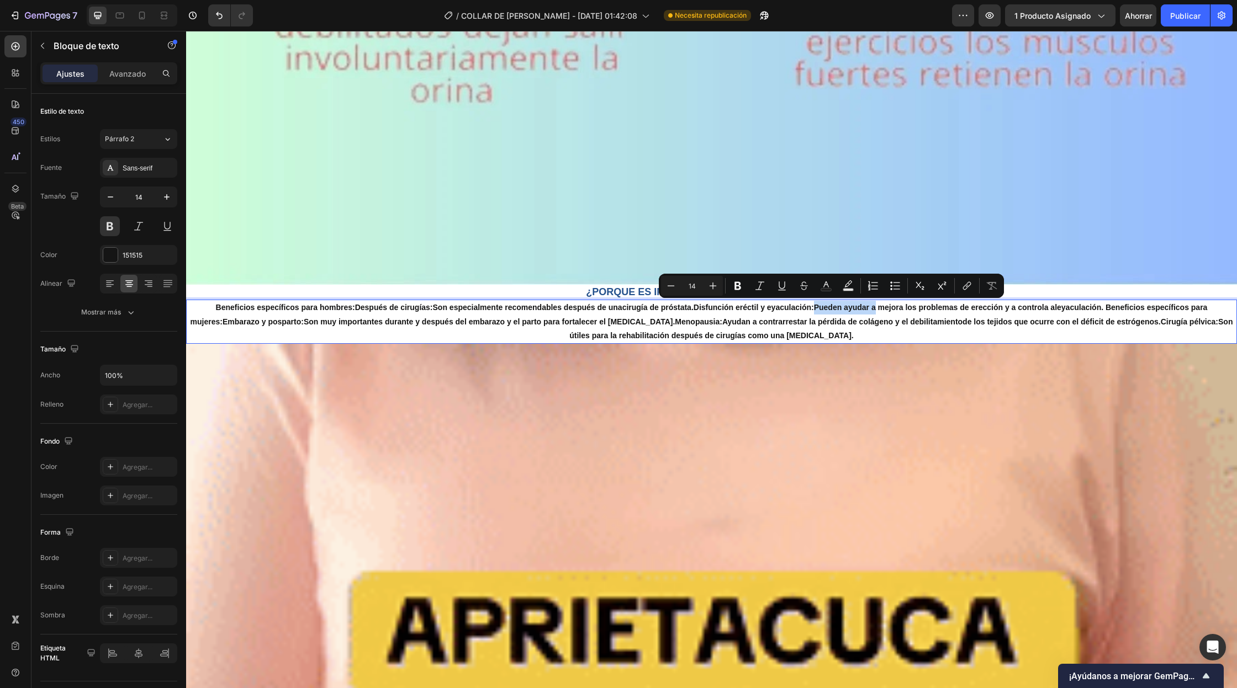
drag, startPoint x: 862, startPoint y: 307, endPoint x: 803, endPoint y: 314, distance: 59.5
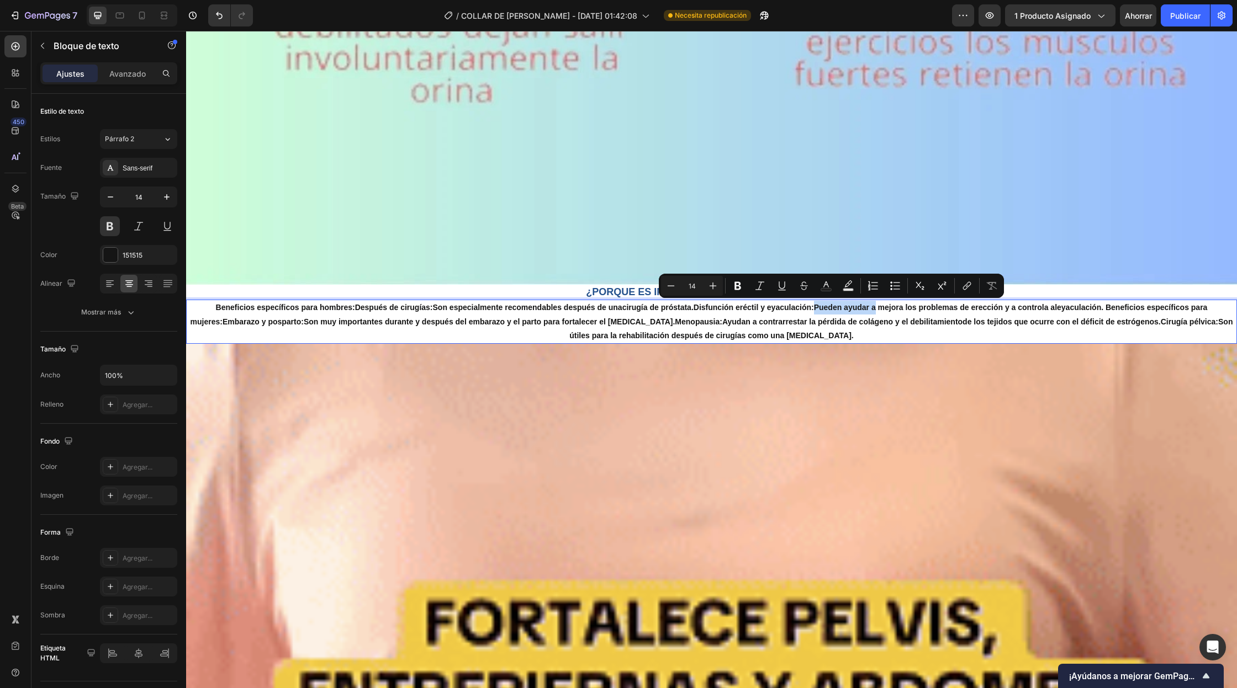
click at [803, 314] on p "Beneficios específicos para hombres: Después de cirugías: Son especialmente rec…" at bounding box center [711, 322] width 1048 height 42
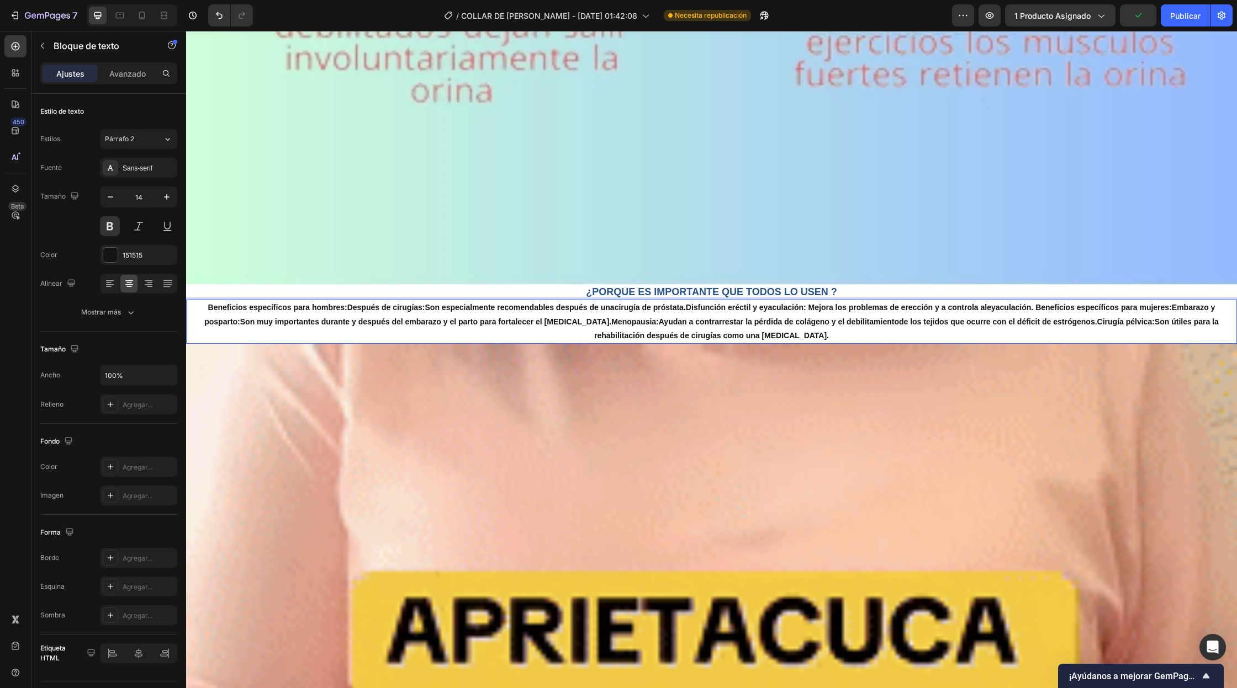
click at [996, 312] on p "Beneficios específicos para hombres: Después de cirugías: Son especialmente rec…" at bounding box center [711, 322] width 1048 height 42
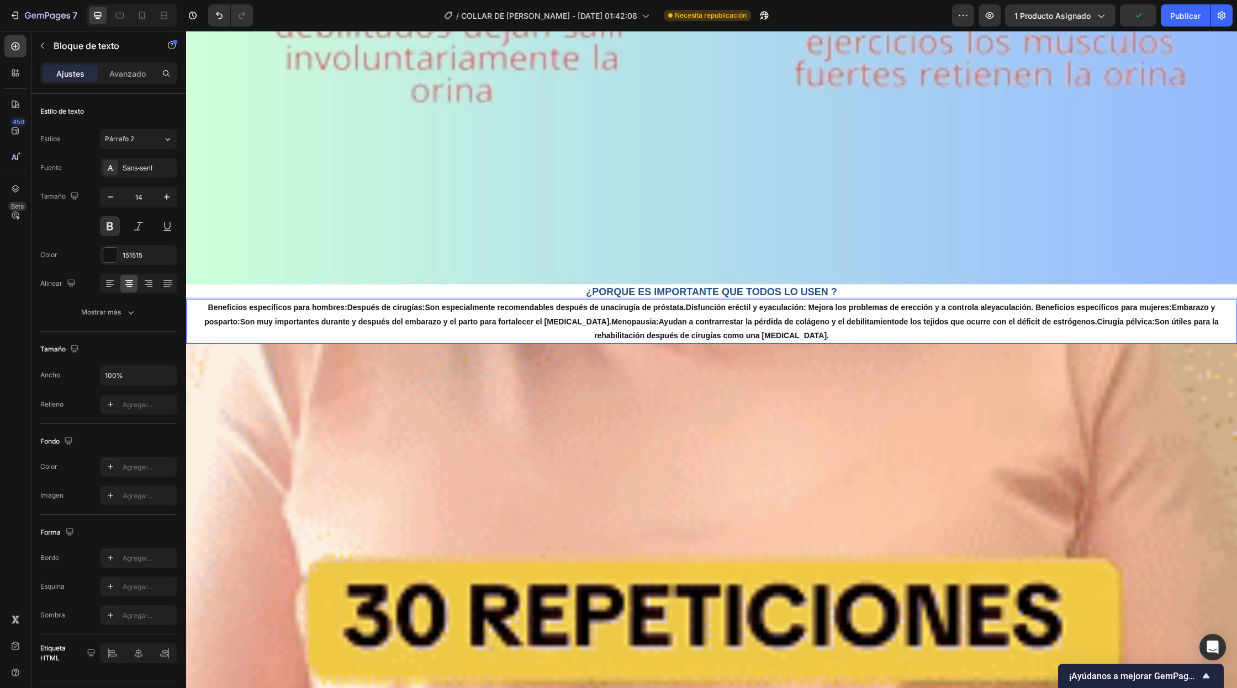
click at [989, 310] on p "Beneficios específicos para hombres: Después de cirugías: Son especialmente rec…" at bounding box center [711, 322] width 1048 height 42
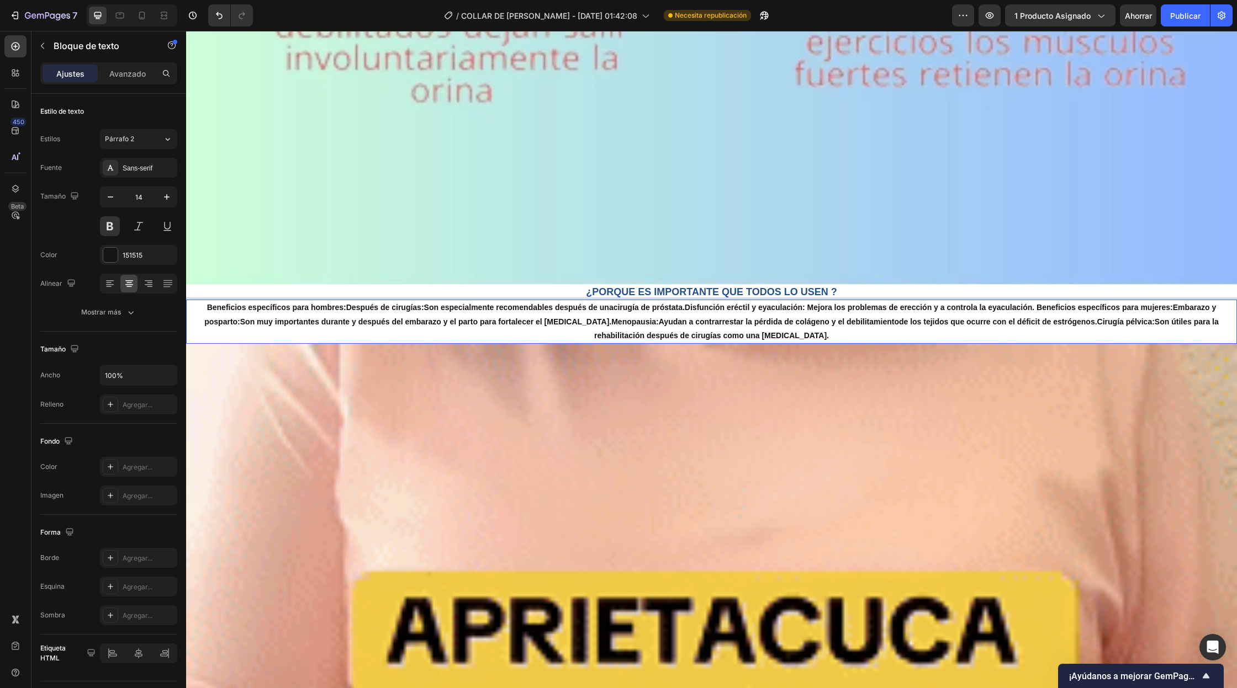
click at [1121, 309] on p "Beneficios específicos para hombres: Después de cirugías: Son especialmente rec…" at bounding box center [711, 322] width 1048 height 42
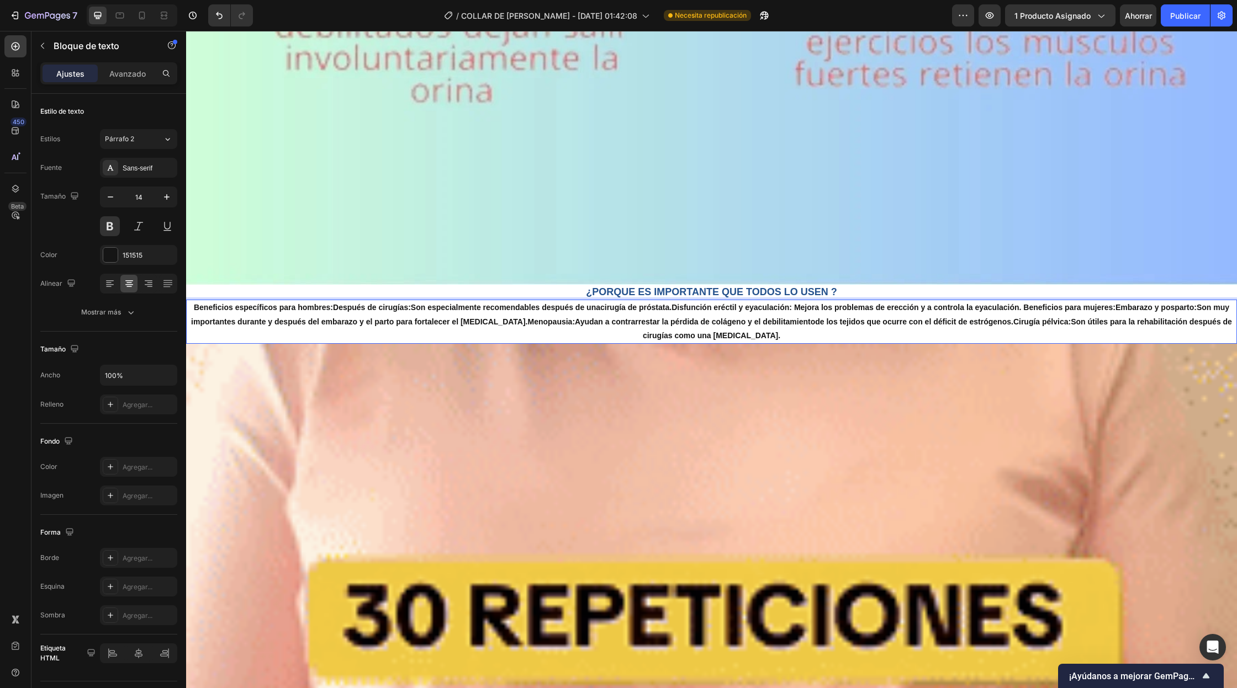
click at [515, 323] on p "Beneficios específicos para hombres: Después de cirugías: Son especialmente rec…" at bounding box center [711, 322] width 1048 height 42
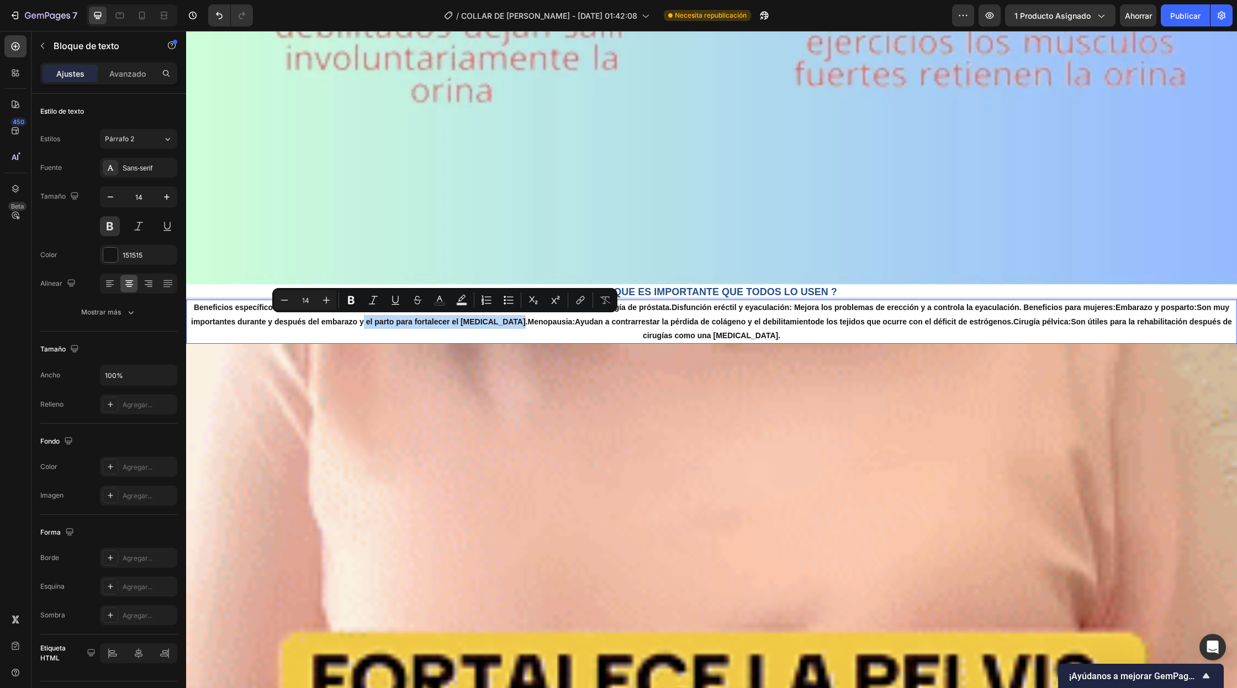
drag, startPoint x: 515, startPoint y: 323, endPoint x: 369, endPoint y: 325, distance: 145.7
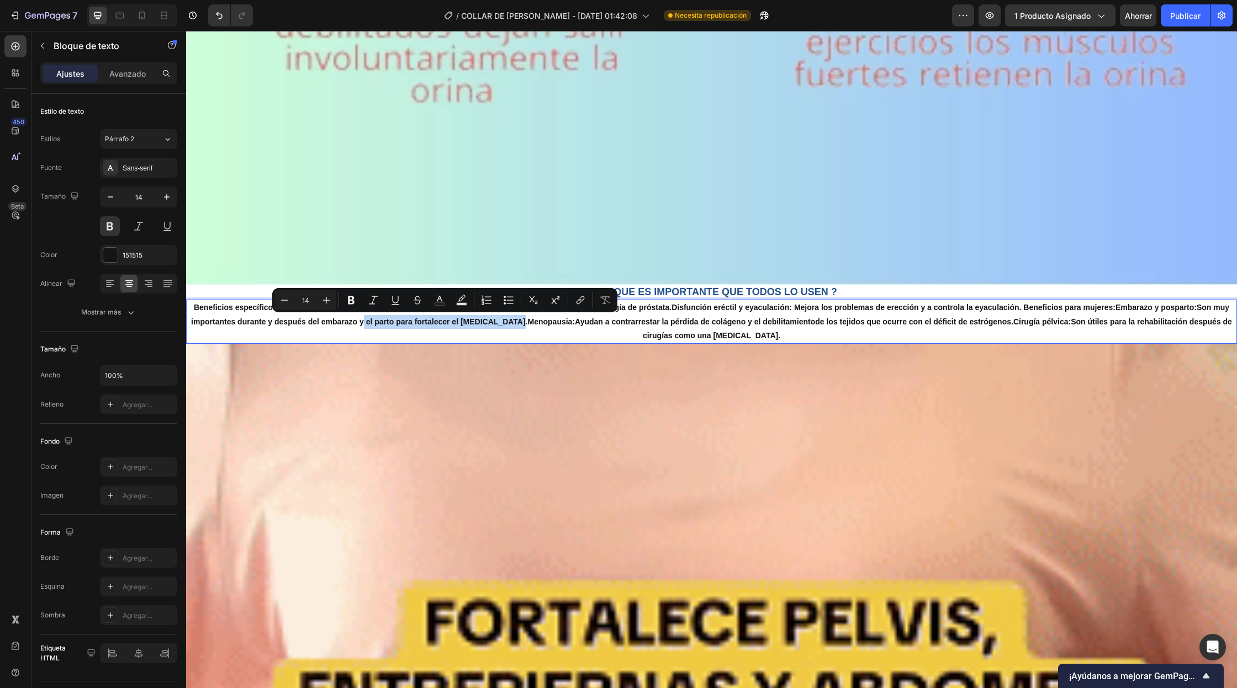
click at [369, 325] on p "Beneficios específicos para hombres: Después de cirugías: Son especialmente rec…" at bounding box center [711, 322] width 1048 height 42
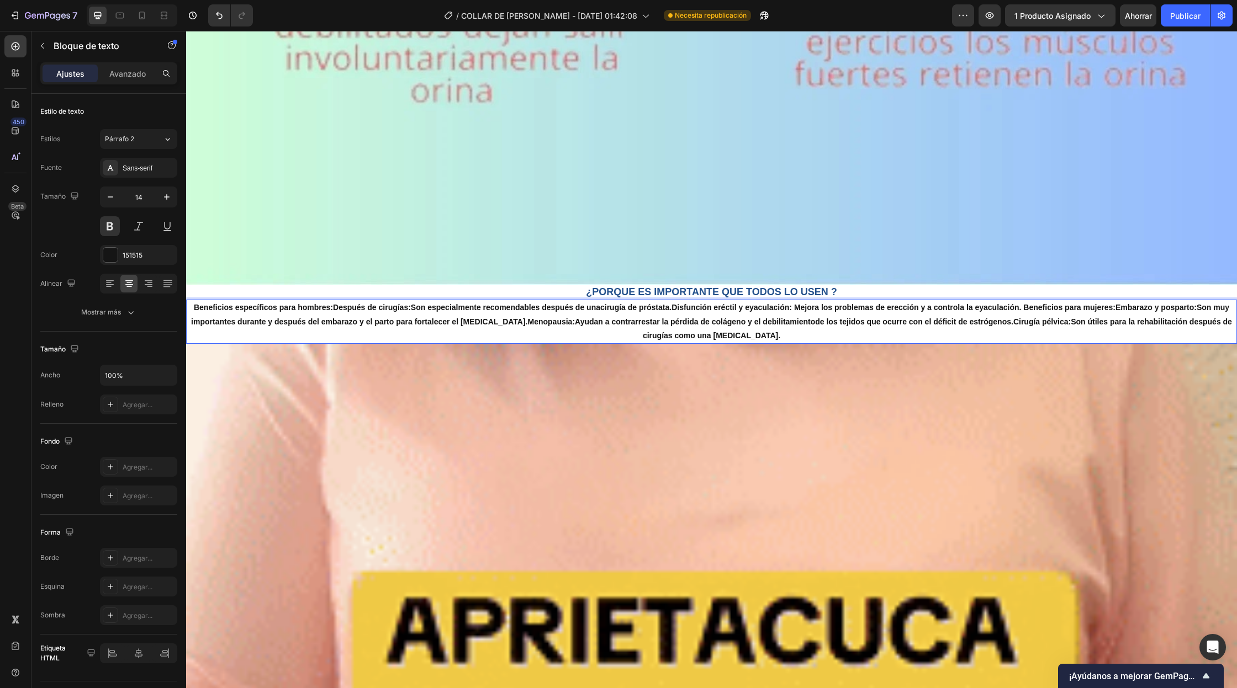
click at [998, 314] on p "Beneficios específicos para hombres: Después de cirugías: Son especialmente rec…" at bounding box center [711, 322] width 1048 height 42
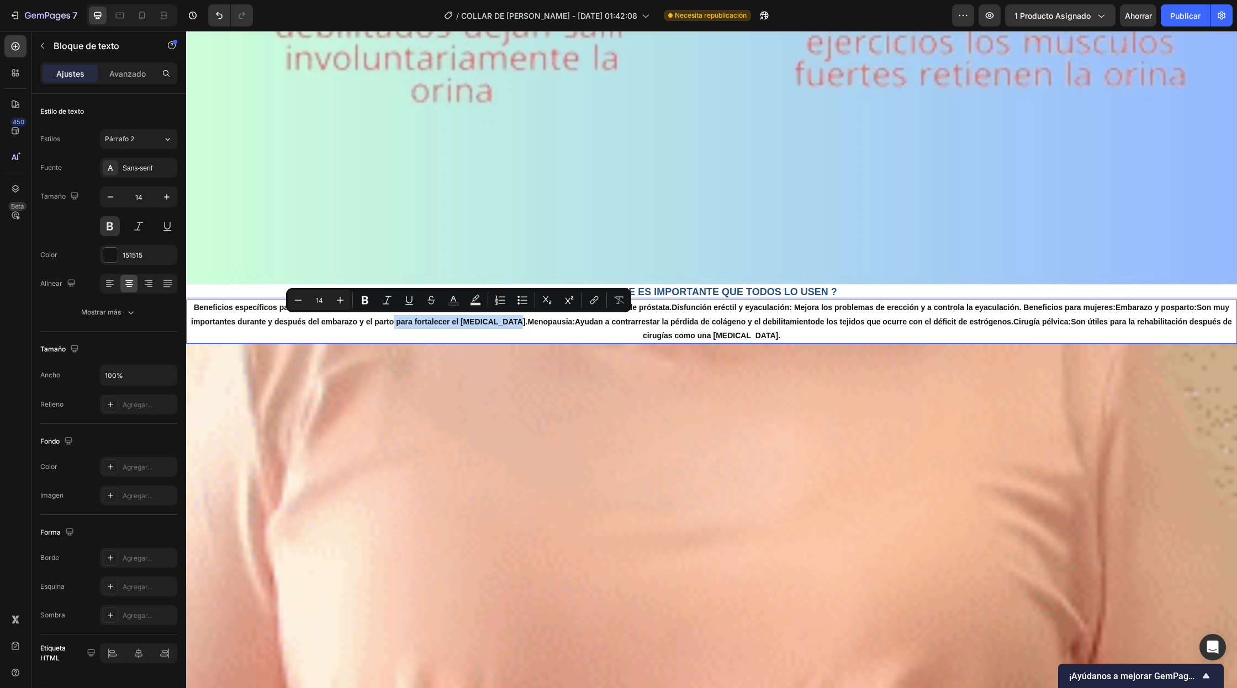
drag, startPoint x: 517, startPoint y: 324, endPoint x: 401, endPoint y: 328, distance: 116.0
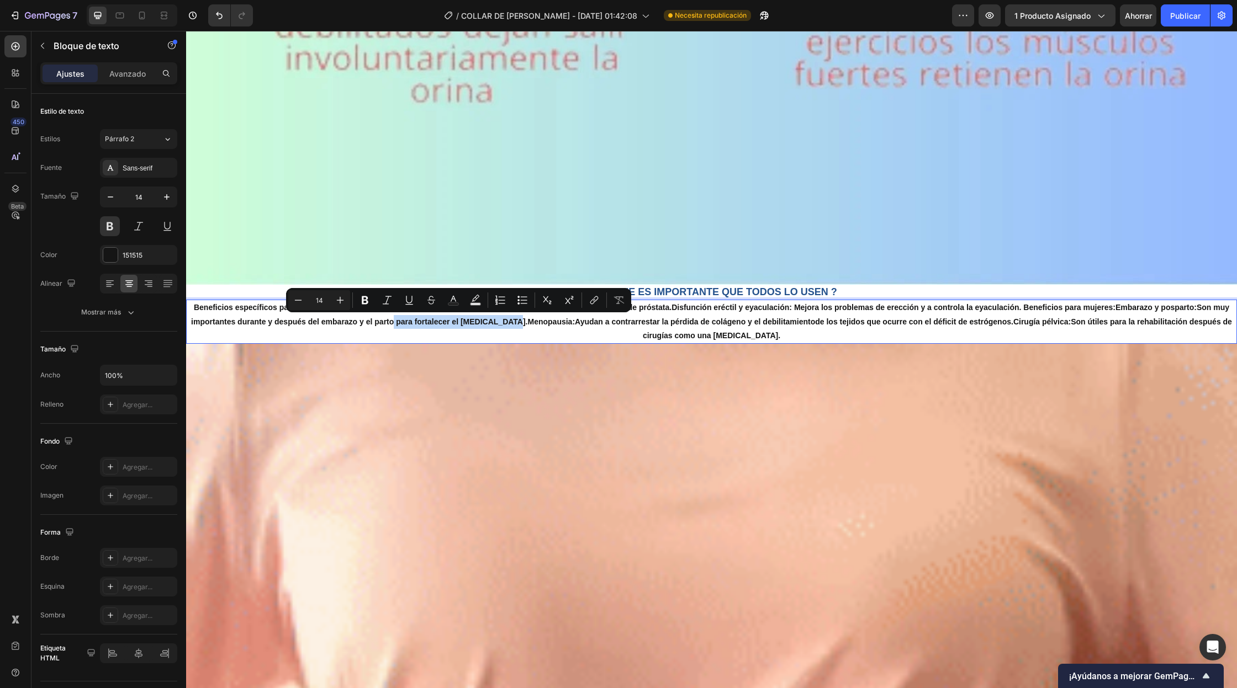
click at [401, 328] on p "Beneficios específicos para hombres: Después de cirugías: Son especialmente rec…" at bounding box center [711, 322] width 1048 height 42
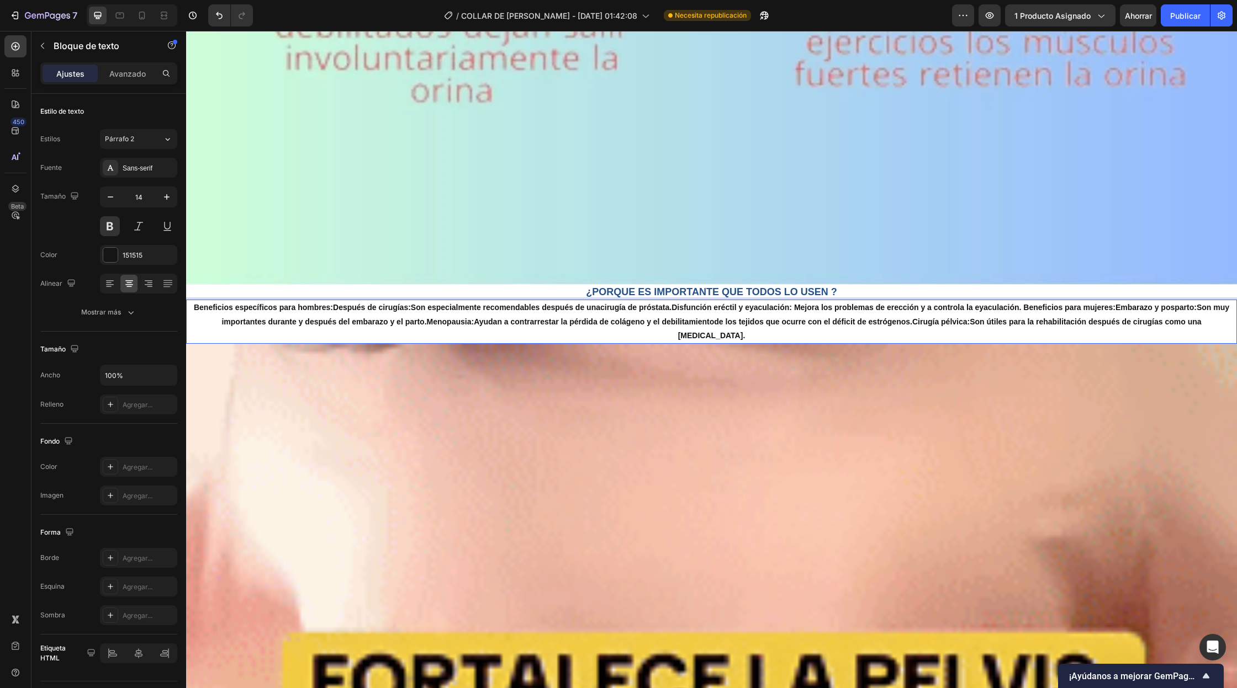
click at [533, 325] on p "Beneficios específicos para hombres: Después de cirugías: Son especialmente rec…" at bounding box center [711, 322] width 1048 height 42
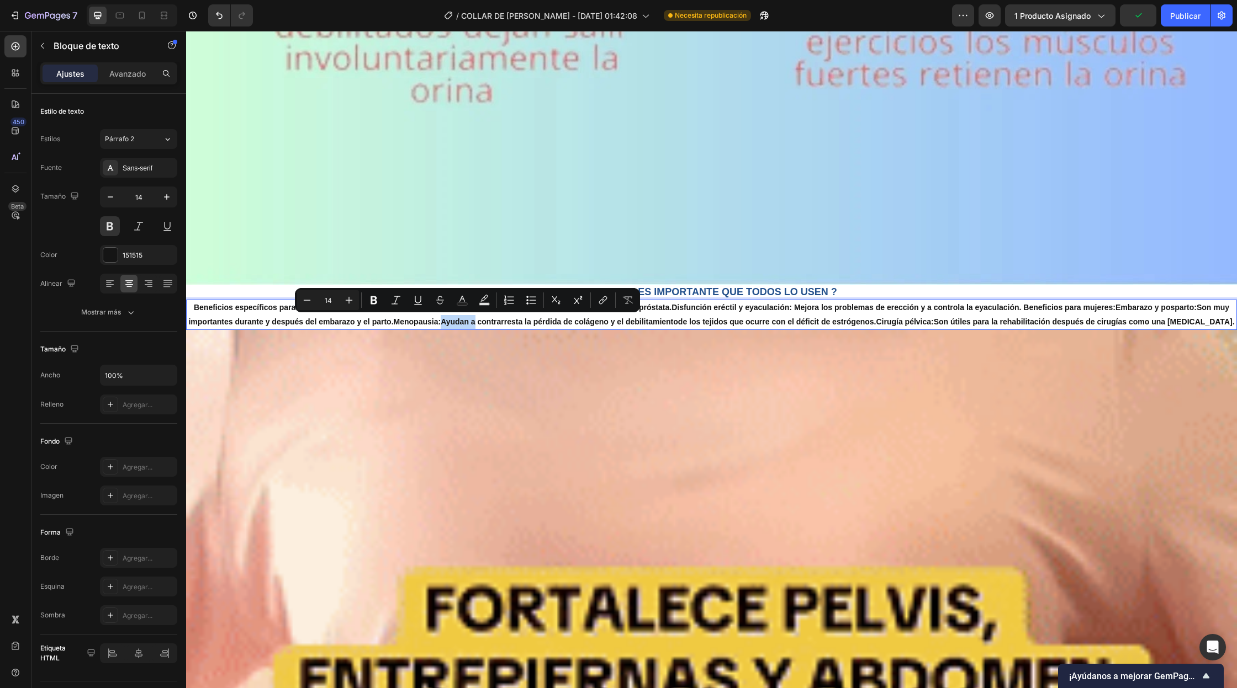
drag, startPoint x: 485, startPoint y: 323, endPoint x: 450, endPoint y: 324, distance: 34.2
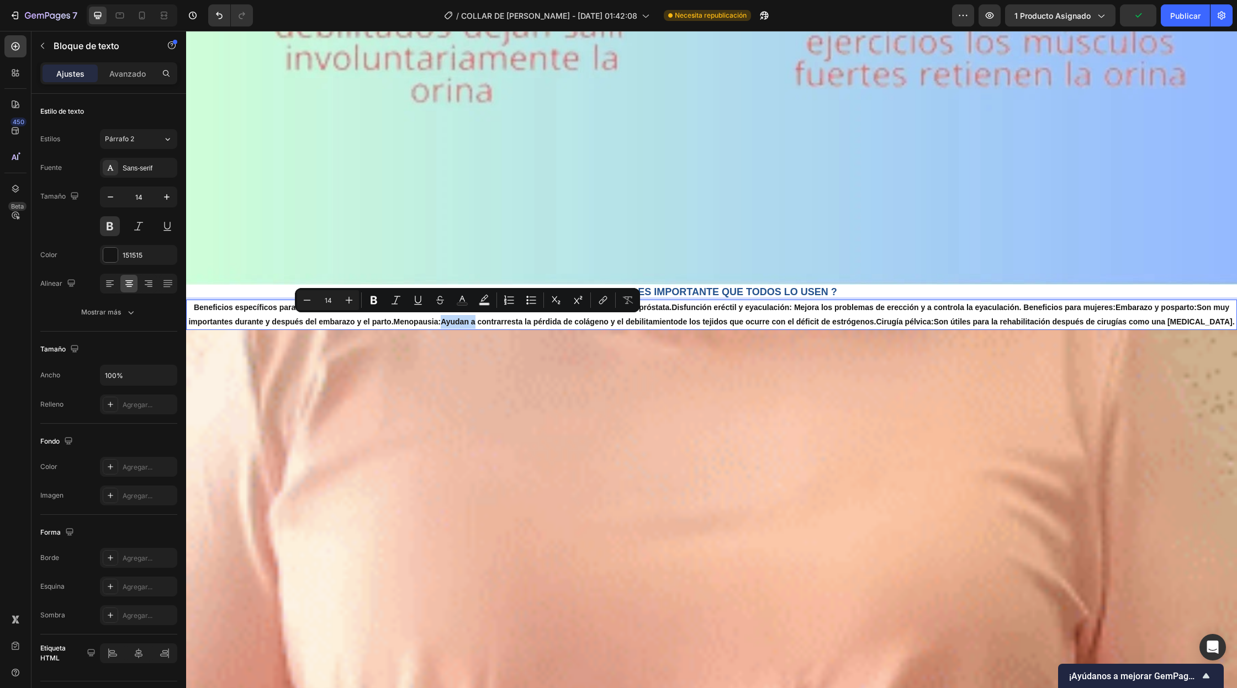
click at [450, 324] on p "Beneficios específicos para hombres: Después de cirugías: Son especialmente rec…" at bounding box center [711, 315] width 1048 height 28
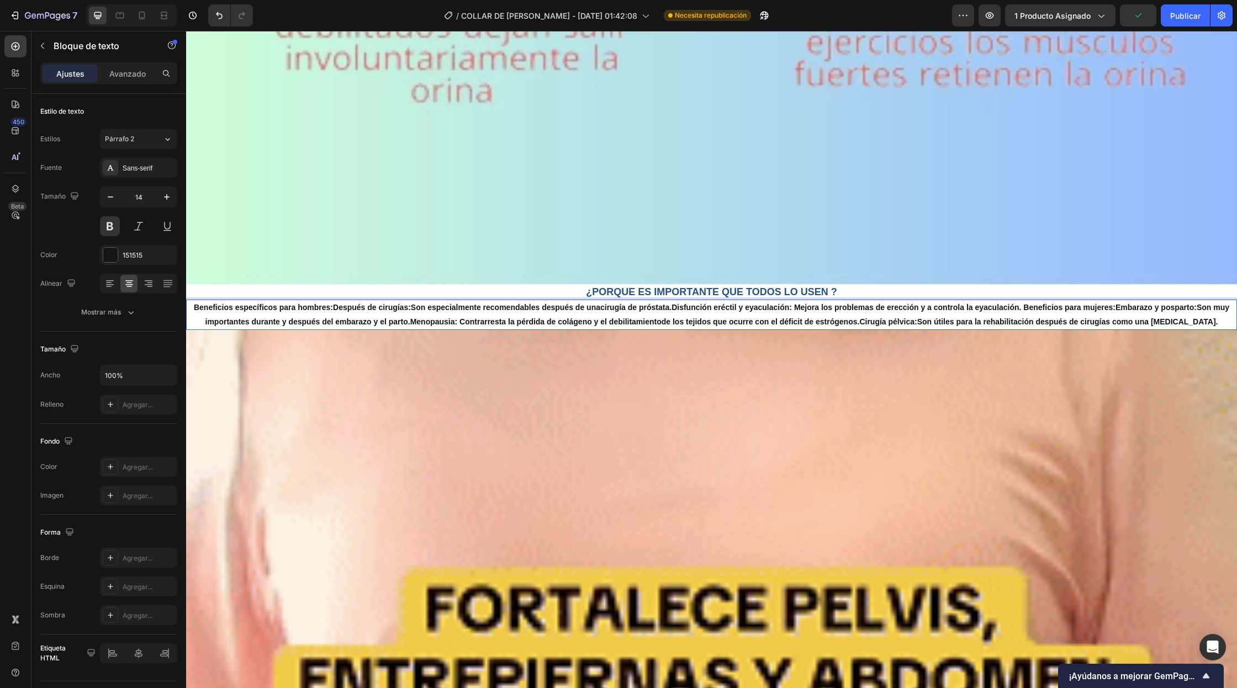
click at [668, 324] on p "Beneficios específicos para hombres: Después de cirugías: Son especialmente rec…" at bounding box center [711, 315] width 1048 height 28
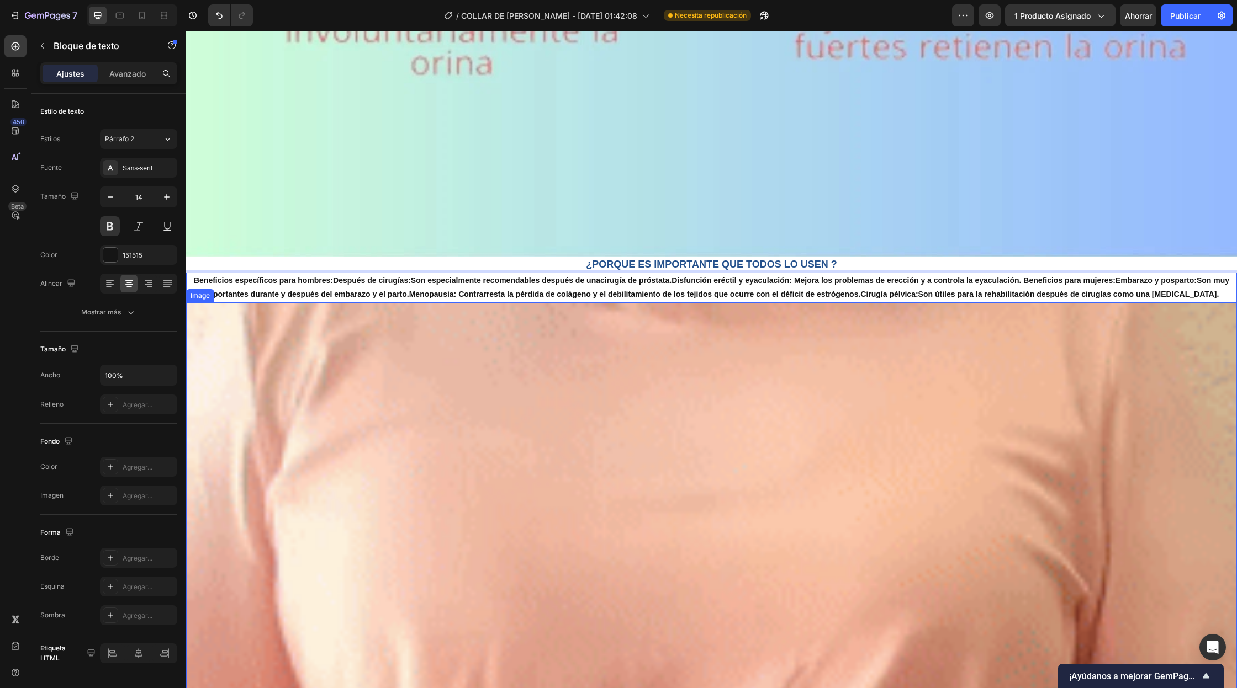
scroll to position [3968, 0]
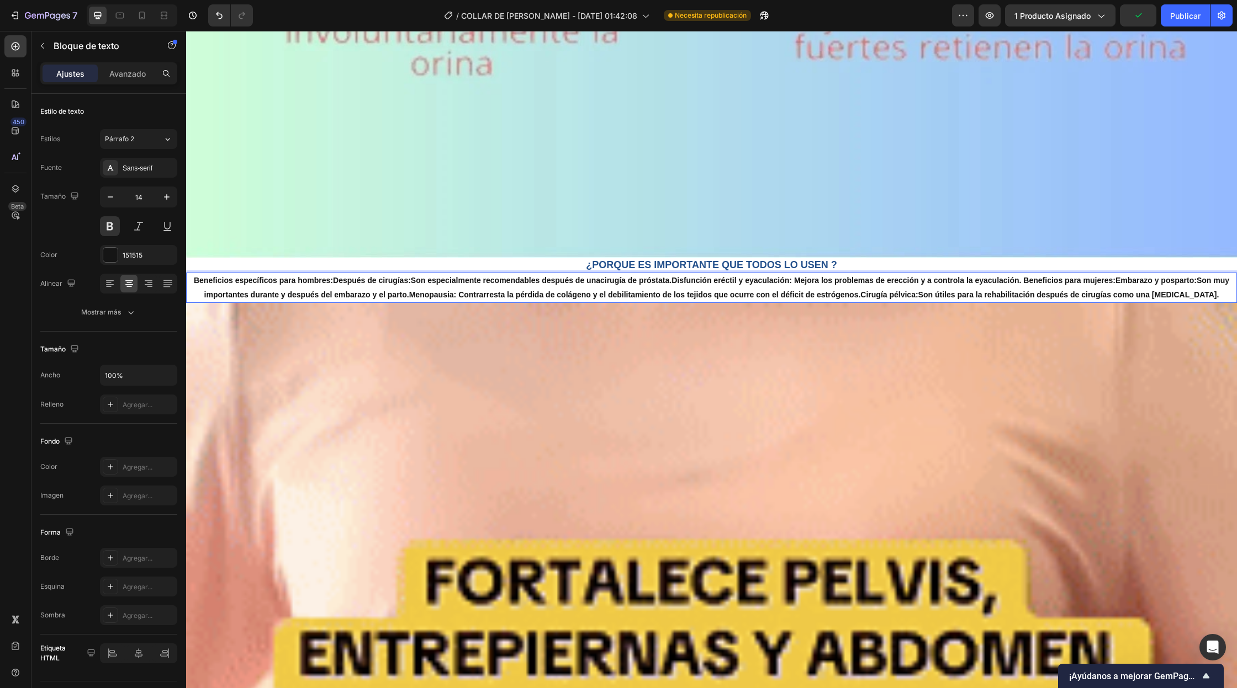
click at [869, 299] on p "Beneficios específicos para hombres: Después de cirugías: Son especialmente rec…" at bounding box center [711, 288] width 1048 height 28
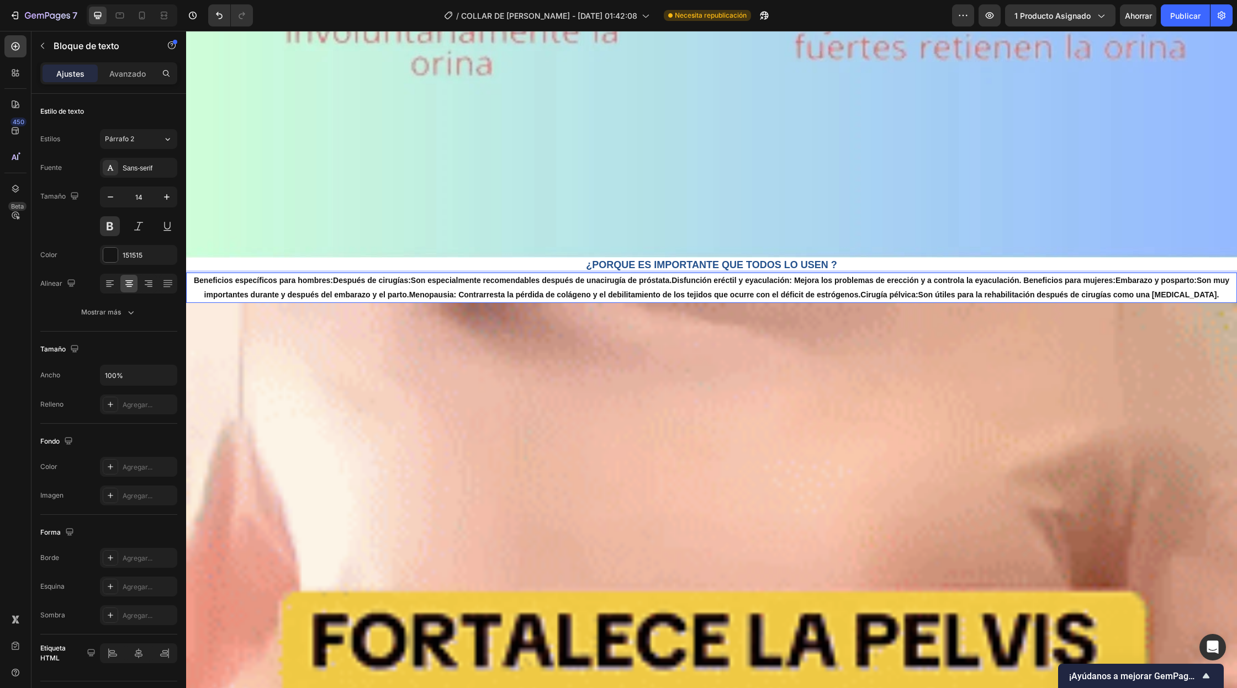
click at [926, 299] on p "Beneficios específicos para hombres: Después de cirugías: Son especialmente rec…" at bounding box center [711, 288] width 1048 height 28
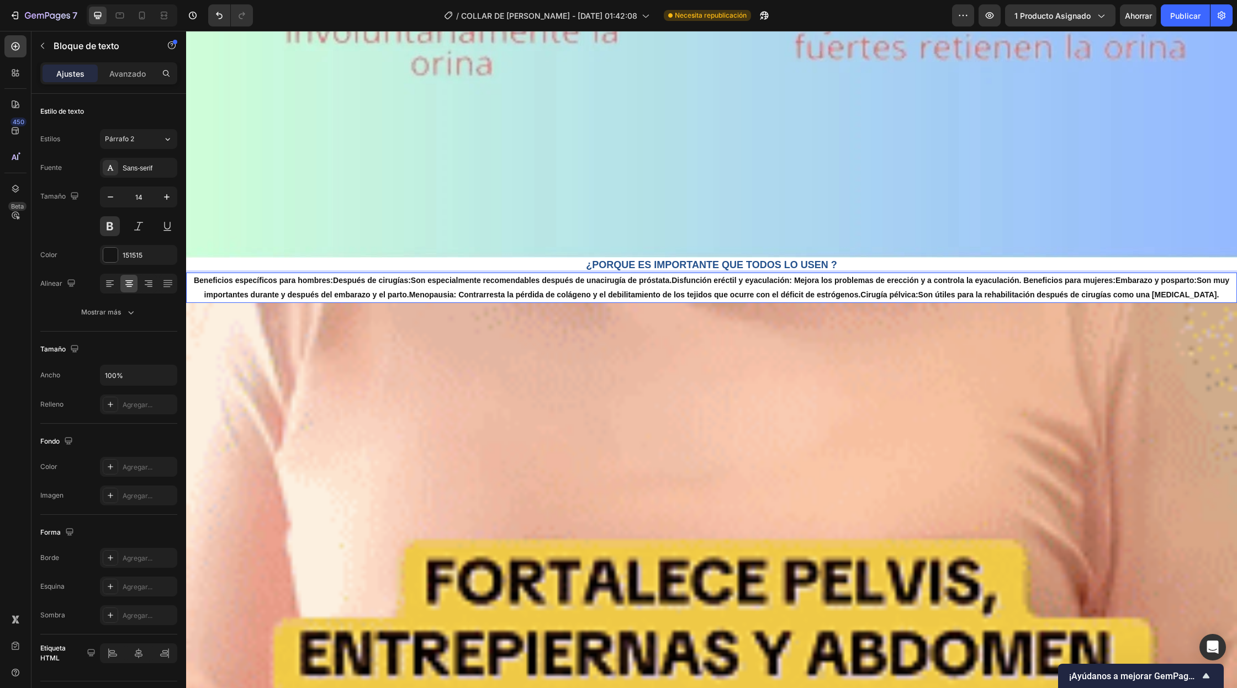
click at [943, 296] on p "Beneficios específicos para hombres: Después de cirugías: Son especialmente rec…" at bounding box center [711, 288] width 1048 height 28
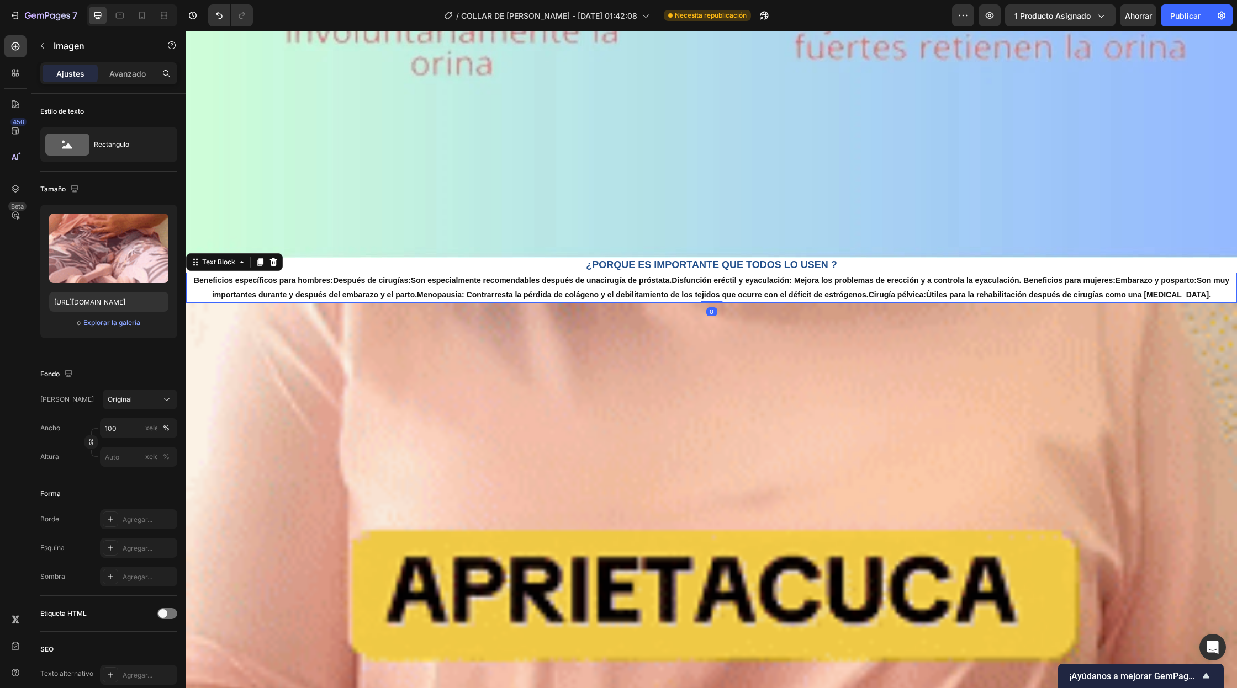
click at [411, 282] on p "Beneficios específicos para hombres: Después de cirugías: Son especialmente rec…" at bounding box center [711, 288] width 1048 height 28
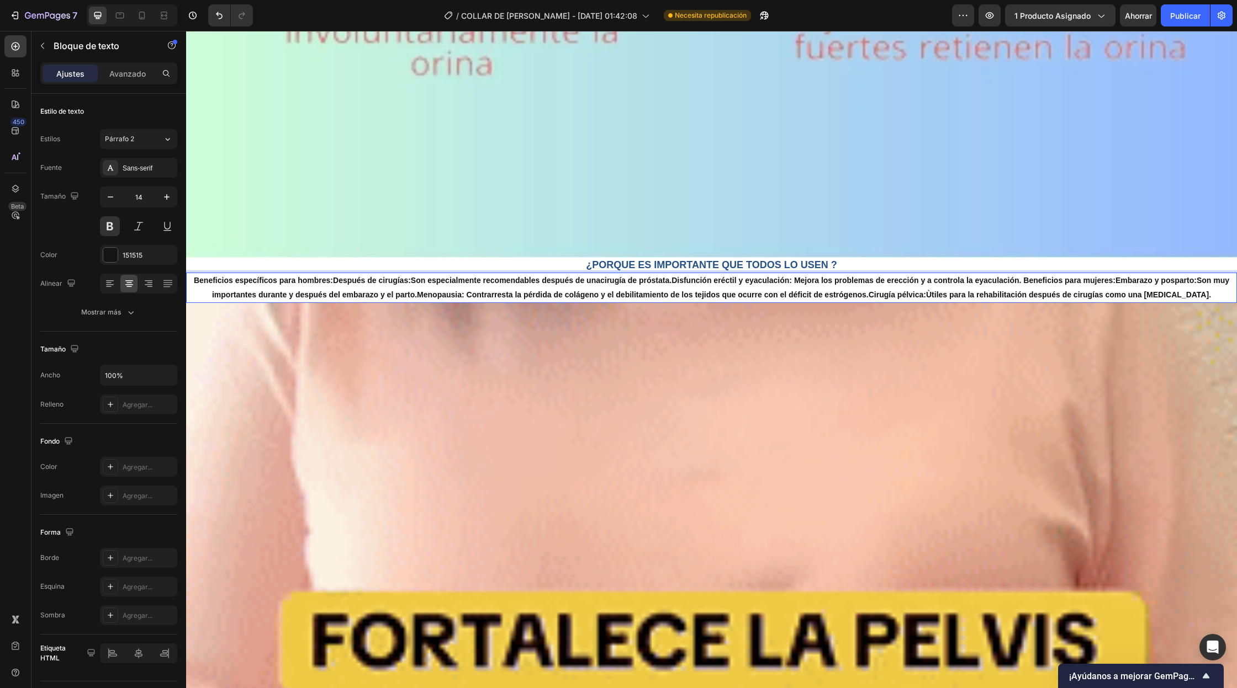
click at [407, 279] on strong "Después de cirugías:" at bounding box center [372, 280] width 78 height 9
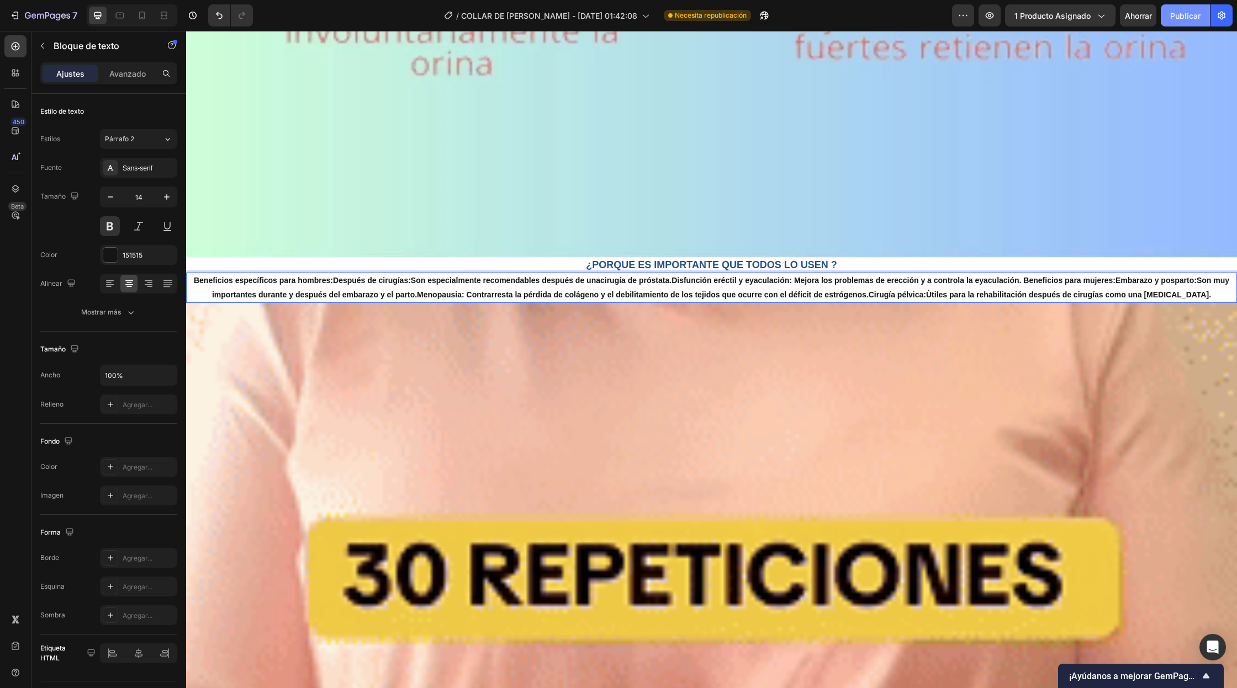
click at [1182, 12] on font "Publicar" at bounding box center [1185, 15] width 30 height 9
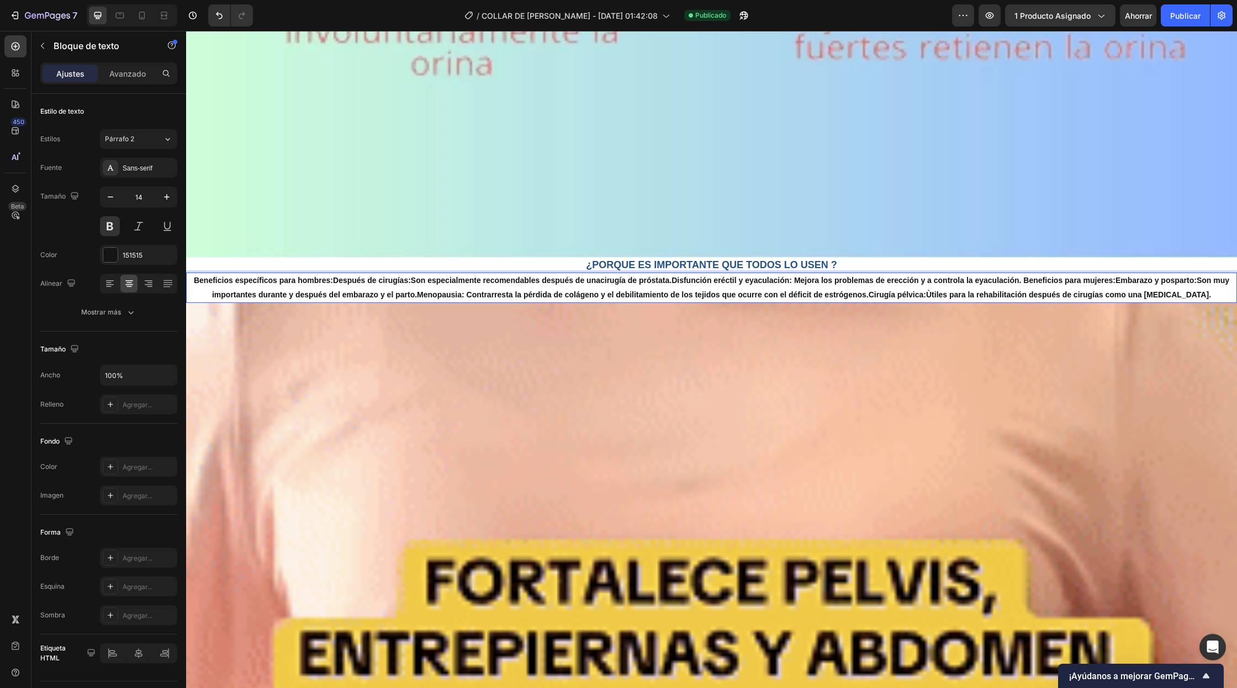
click at [535, 283] on p "Beneficios específicos para hombres: Después de cirugías: Son especialmente rec…" at bounding box center [711, 288] width 1048 height 28
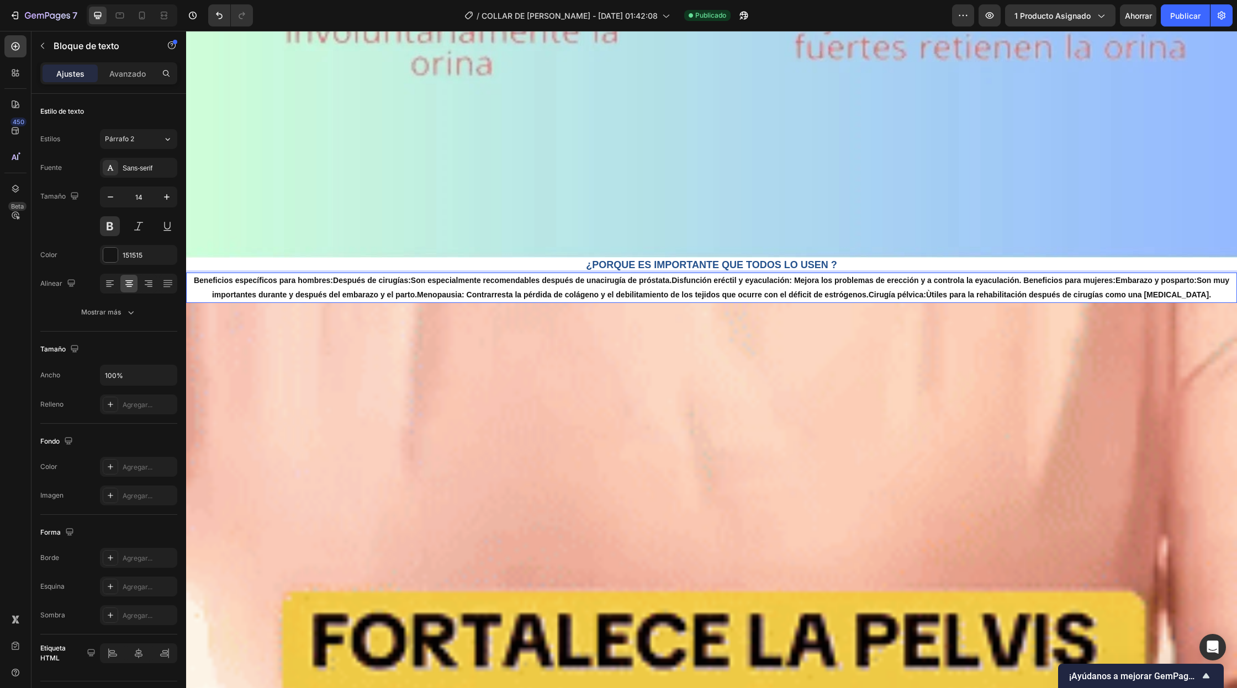
click at [539, 283] on p "Beneficios específicos para hombres: Después de cirugías: Son especialmente rec…" at bounding box center [711, 288] width 1048 height 28
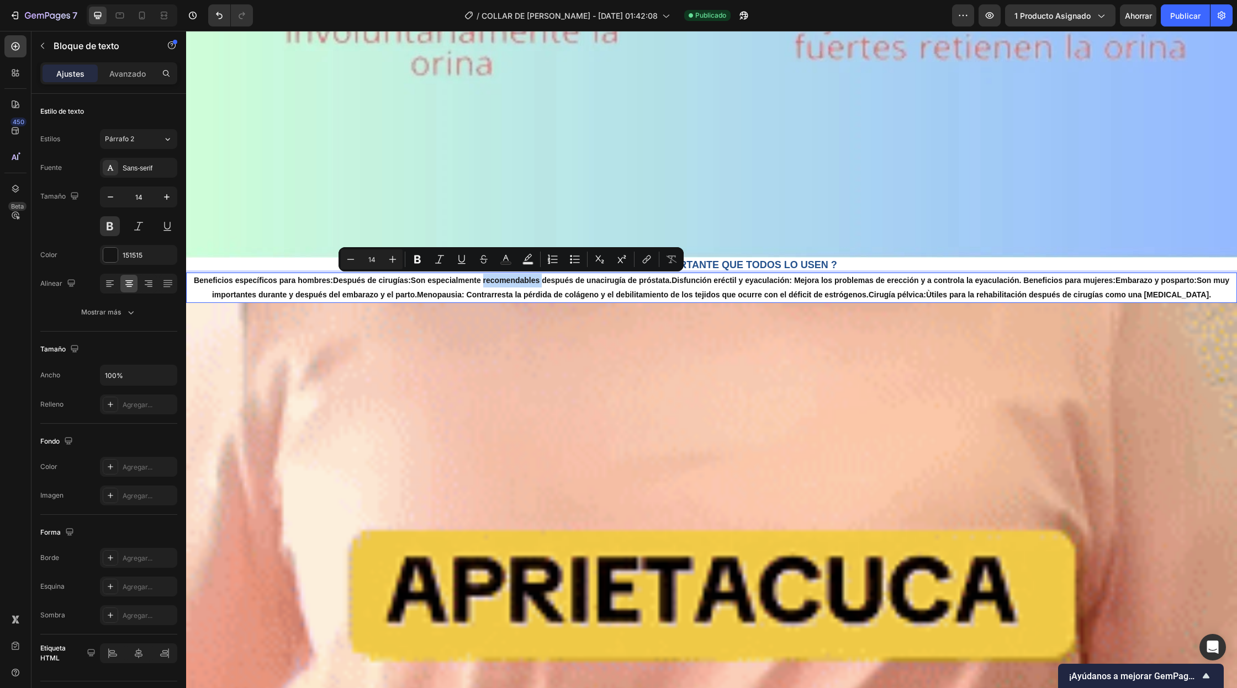
drag, startPoint x: 539, startPoint y: 283, endPoint x: 498, endPoint y: 283, distance: 40.9
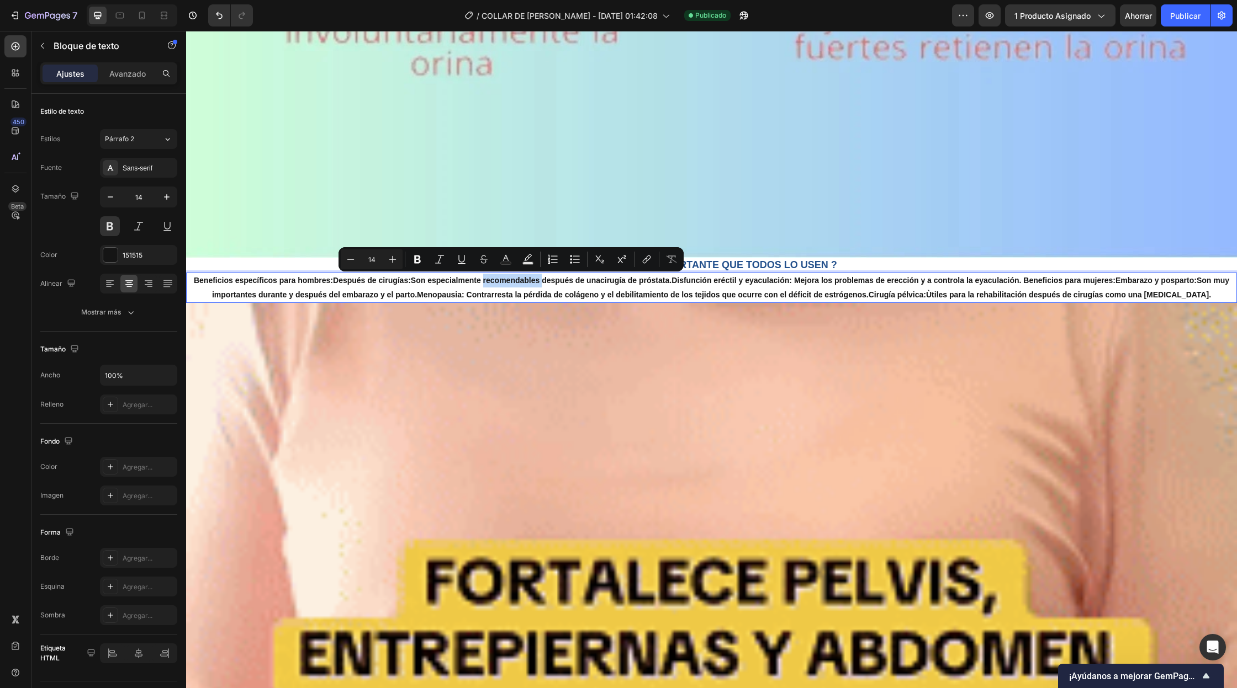
click at [498, 283] on p "Beneficios específicos para hombres: Después de cirugías: Son especialmente rec…" at bounding box center [711, 288] width 1048 height 28
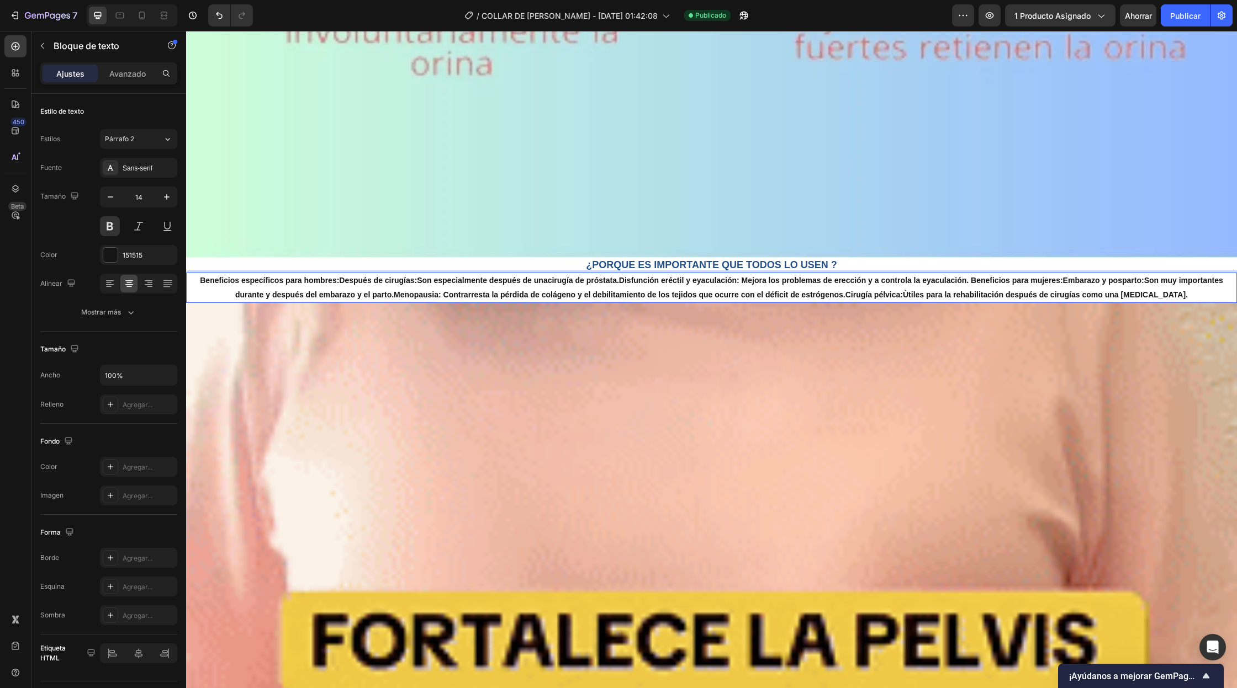
click at [430, 282] on p "Beneficios específicos para hombres: Después de cirugías: Son especialmente des…" at bounding box center [711, 288] width 1048 height 28
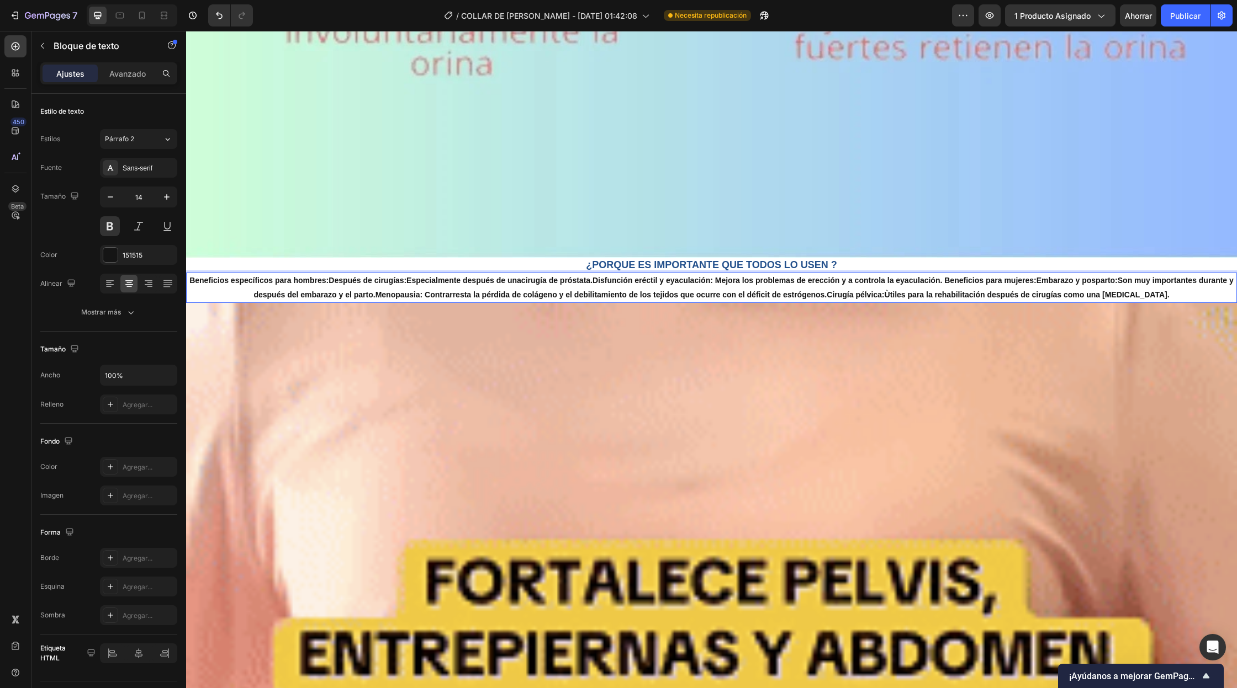
click at [949, 282] on p "Beneficios específicos para hombres: Después de cirugías: Especialmente después…" at bounding box center [711, 288] width 1048 height 28
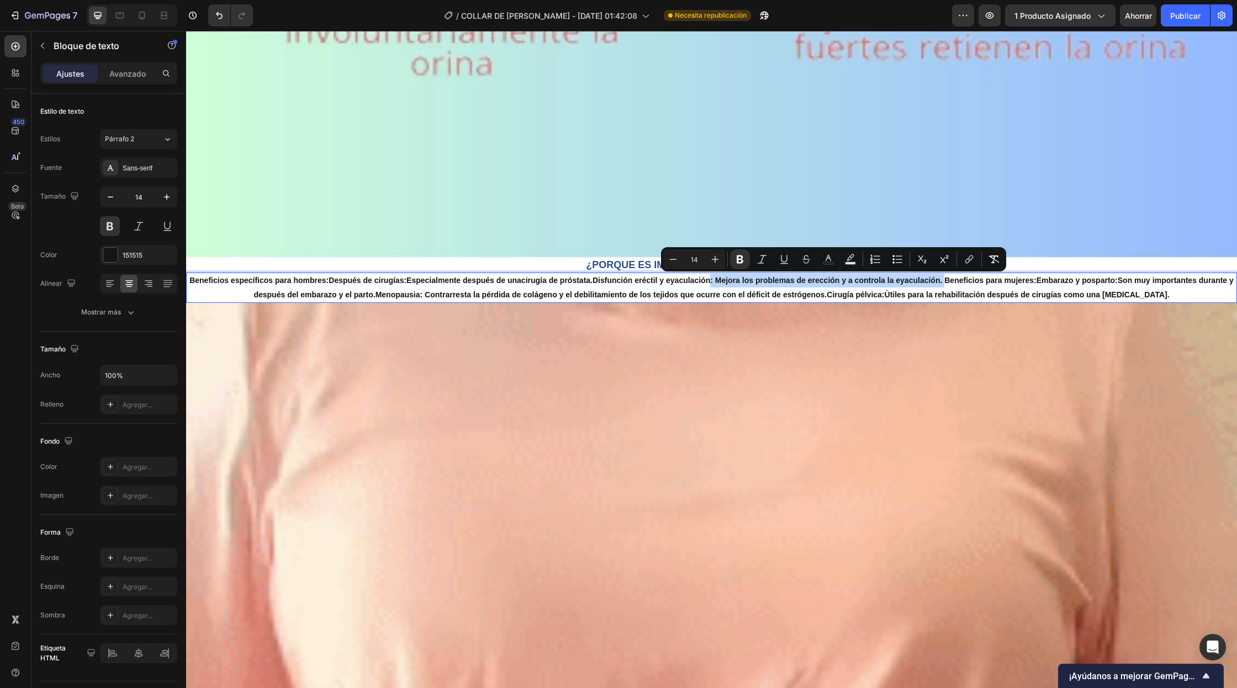
drag, startPoint x: 949, startPoint y: 282, endPoint x: 716, endPoint y: 283, distance: 233.0
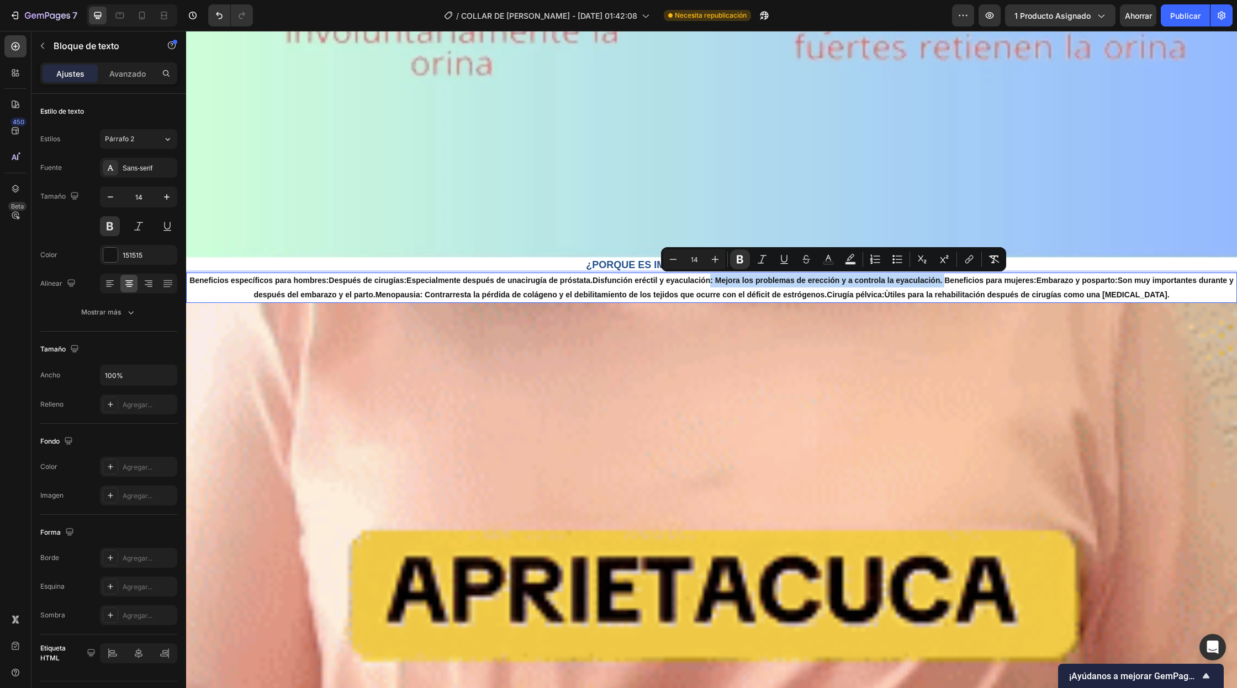
click at [716, 283] on p "Beneficios específicos para hombres: Después de cirugías: Especialmente después…" at bounding box center [711, 288] width 1048 height 28
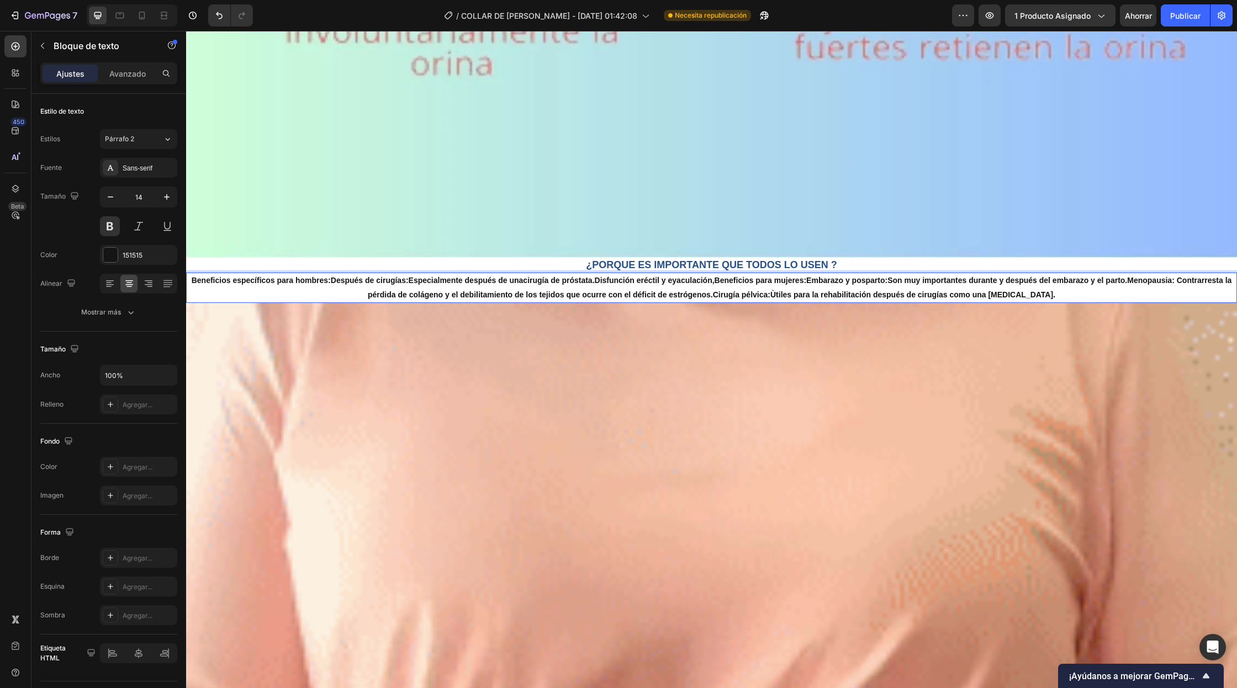
click at [1136, 282] on p "Beneficios específicos para hombres: Después de cirugías: Especialmente después…" at bounding box center [711, 288] width 1048 height 28
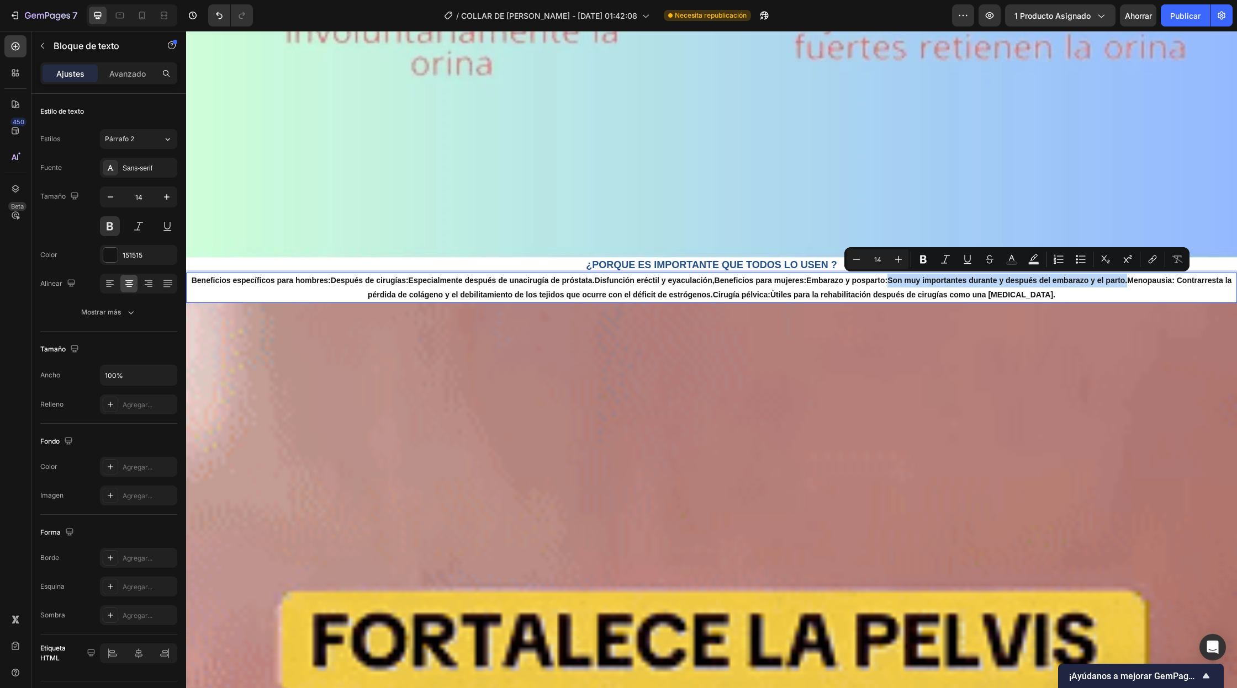
drag, startPoint x: 1136, startPoint y: 282, endPoint x: 897, endPoint y: 281, distance: 238.5
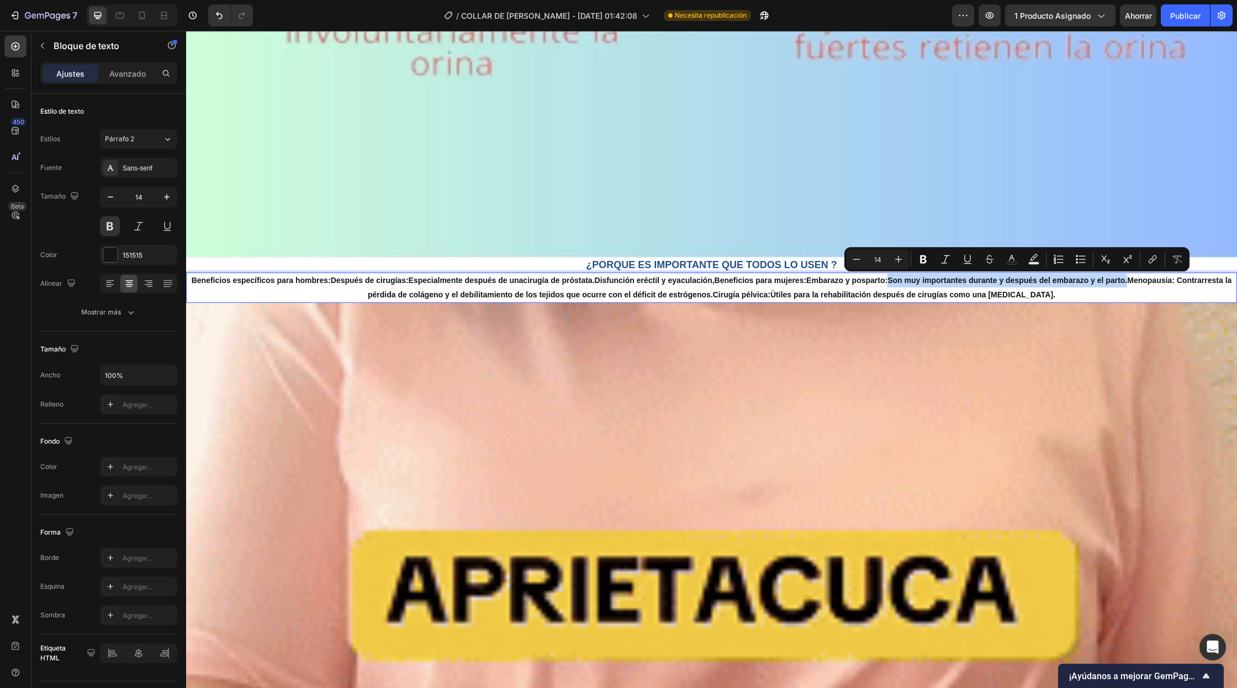
click at [897, 281] on p "Beneficios específicos para hombres: Después de cirugías: Especialmente después…" at bounding box center [711, 288] width 1048 height 28
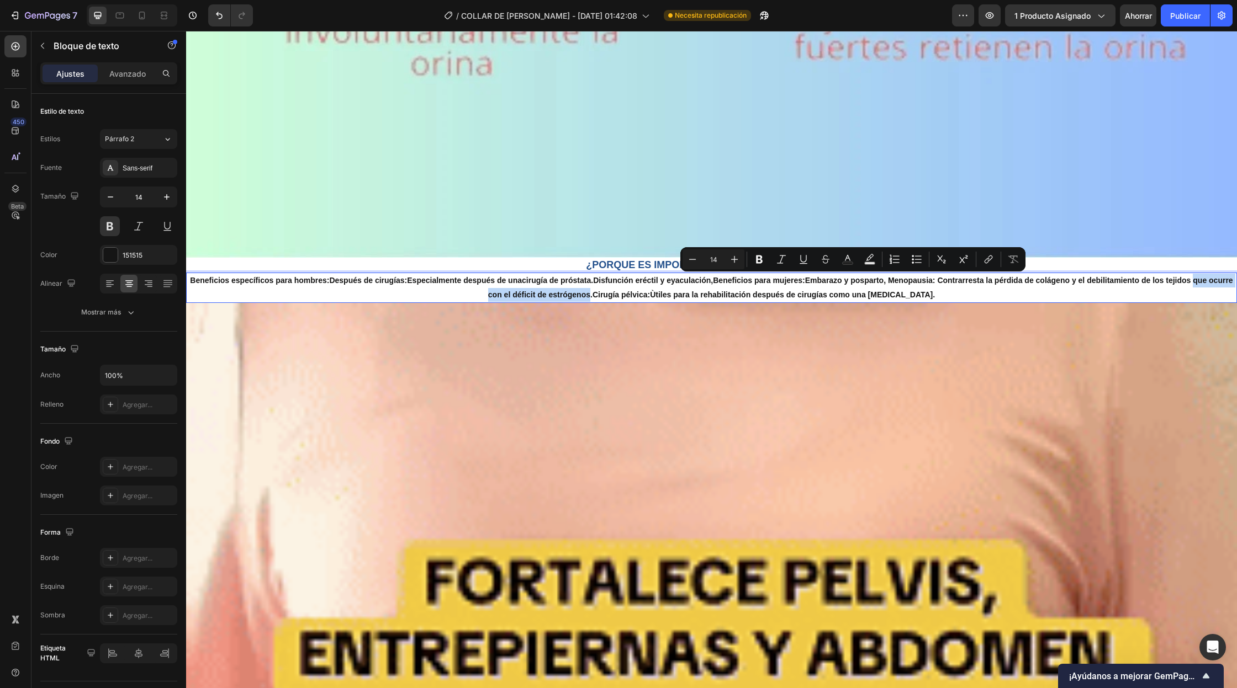
drag, startPoint x: 1212, startPoint y: 279, endPoint x: 607, endPoint y: 300, distance: 605.4
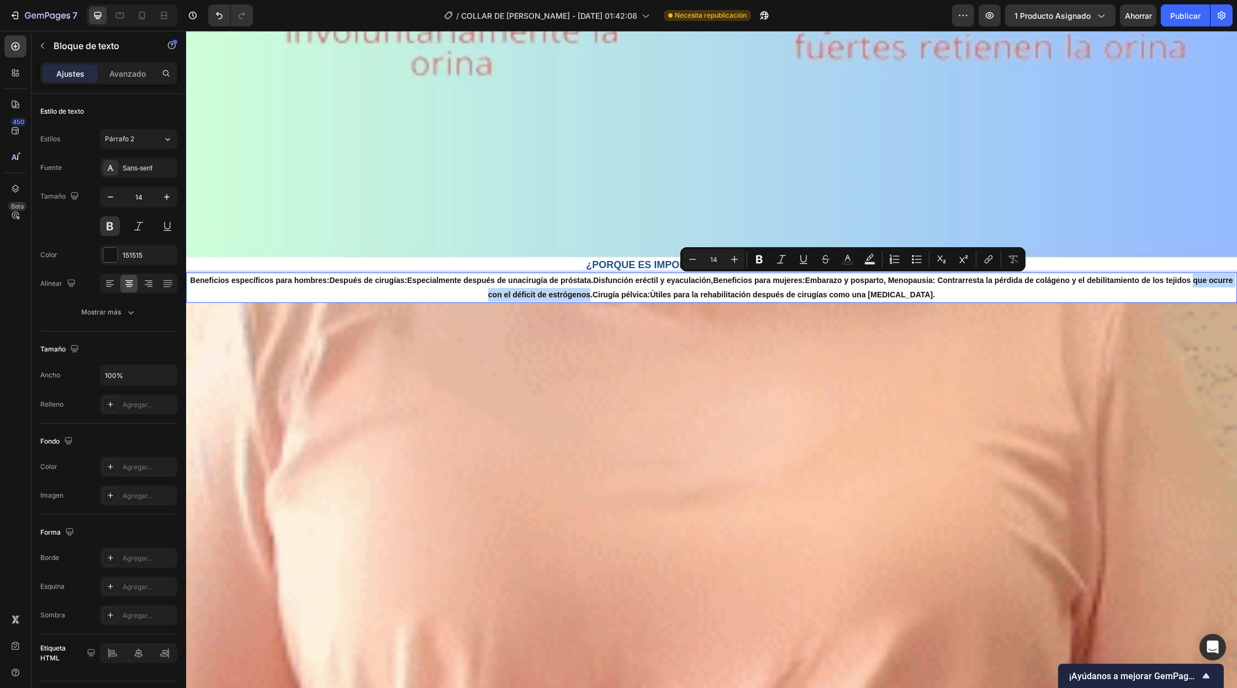
click at [607, 300] on p "Beneficios específicos para hombres: Después de cirugías: Especialmente después…" at bounding box center [711, 288] width 1048 height 28
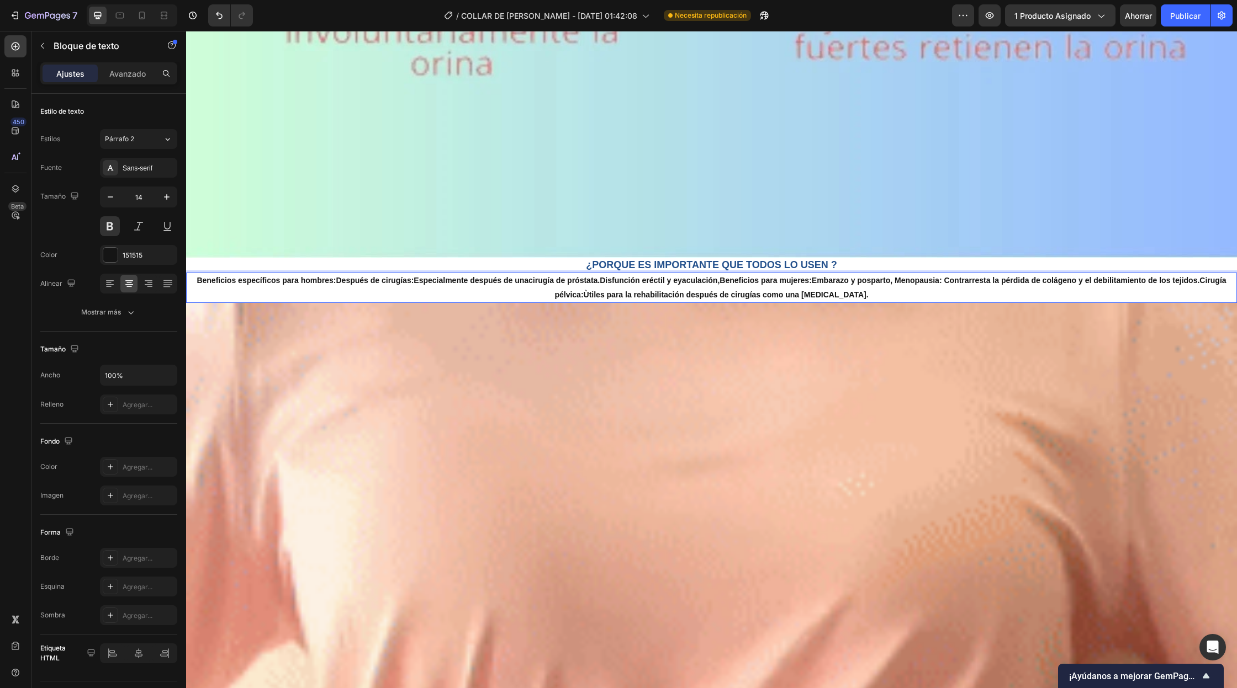
click at [900, 282] on strong "Menopausia: C" at bounding box center [921, 280] width 55 height 9
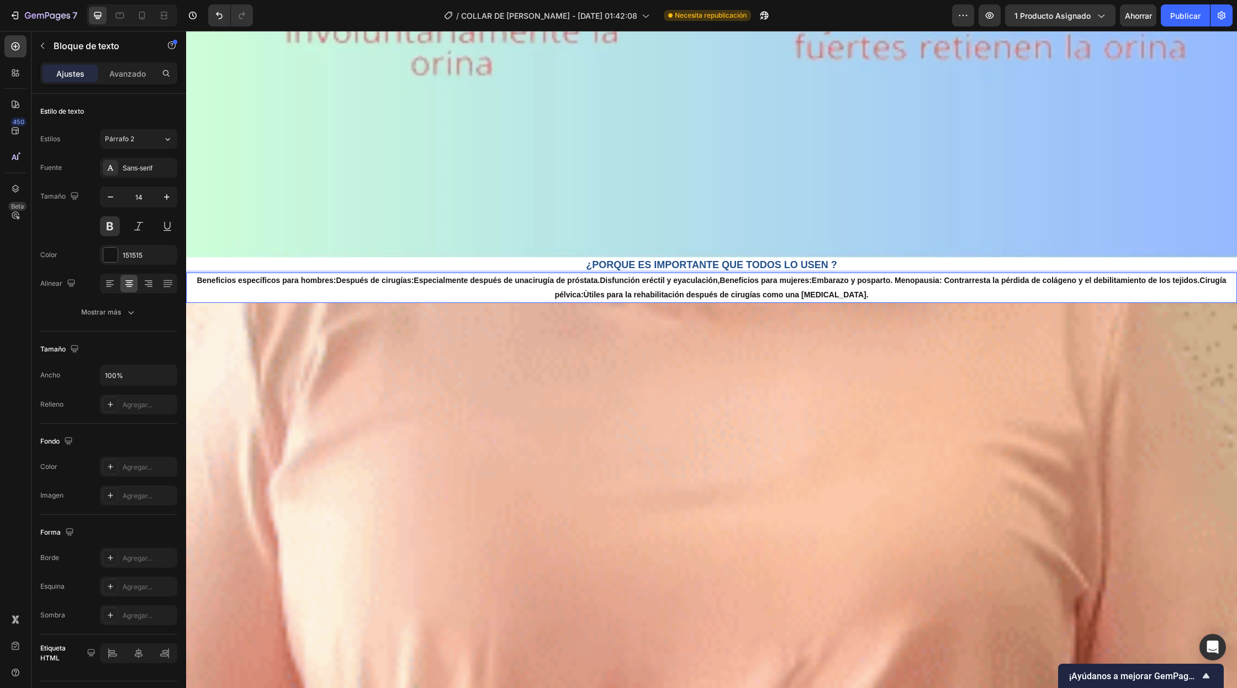
click at [693, 298] on p "Beneficios específicos para hombres: Después de cirugías: Especialmente después…" at bounding box center [711, 288] width 1048 height 28
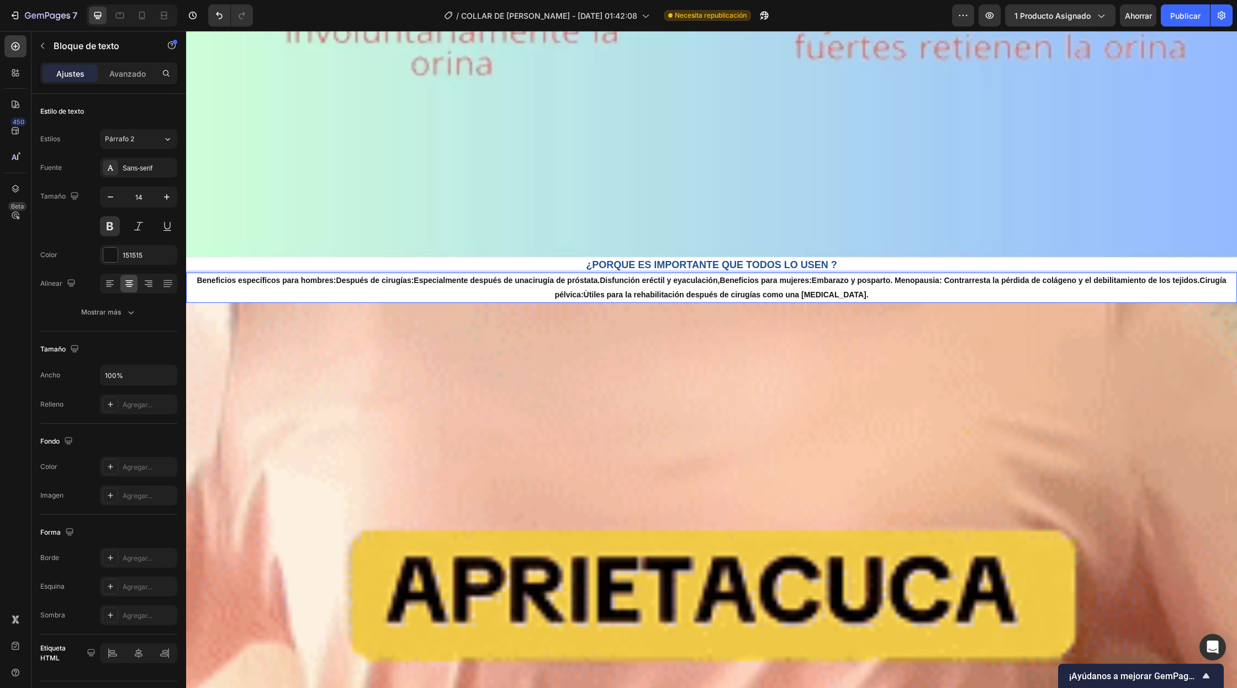
click at [680, 296] on p "Beneficios específicos para hombres: Después de cirugías: Especialmente después…" at bounding box center [711, 288] width 1048 height 28
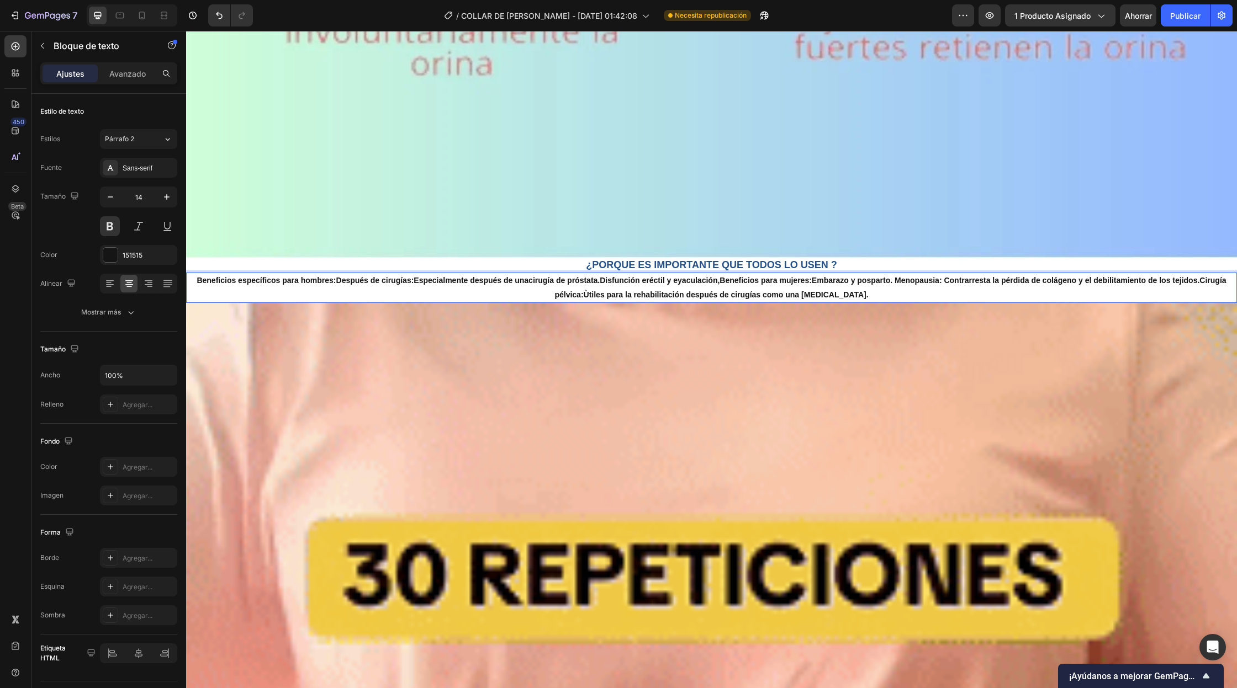
click at [690, 296] on p "Beneficios específicos para hombres: Después de cirugías: Especialmente después…" at bounding box center [711, 288] width 1048 height 28
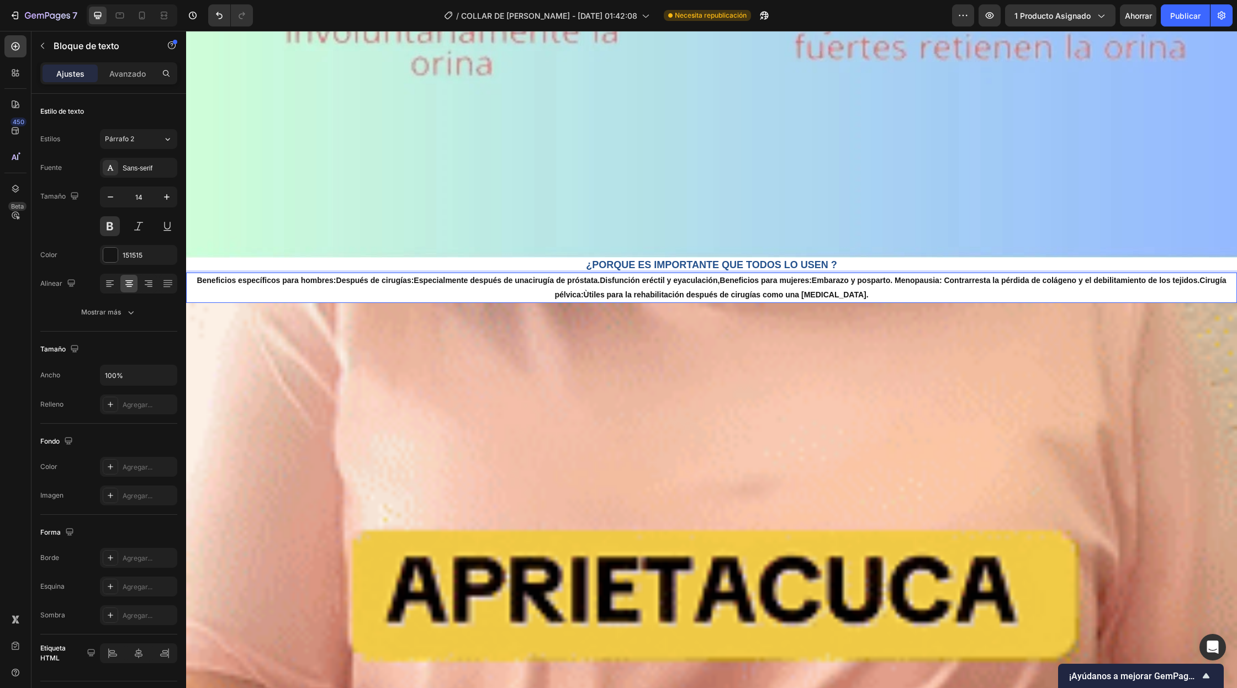
click at [690, 296] on p "Beneficios específicos para hombres: Después de cirugías: Especialmente después…" at bounding box center [711, 288] width 1048 height 28
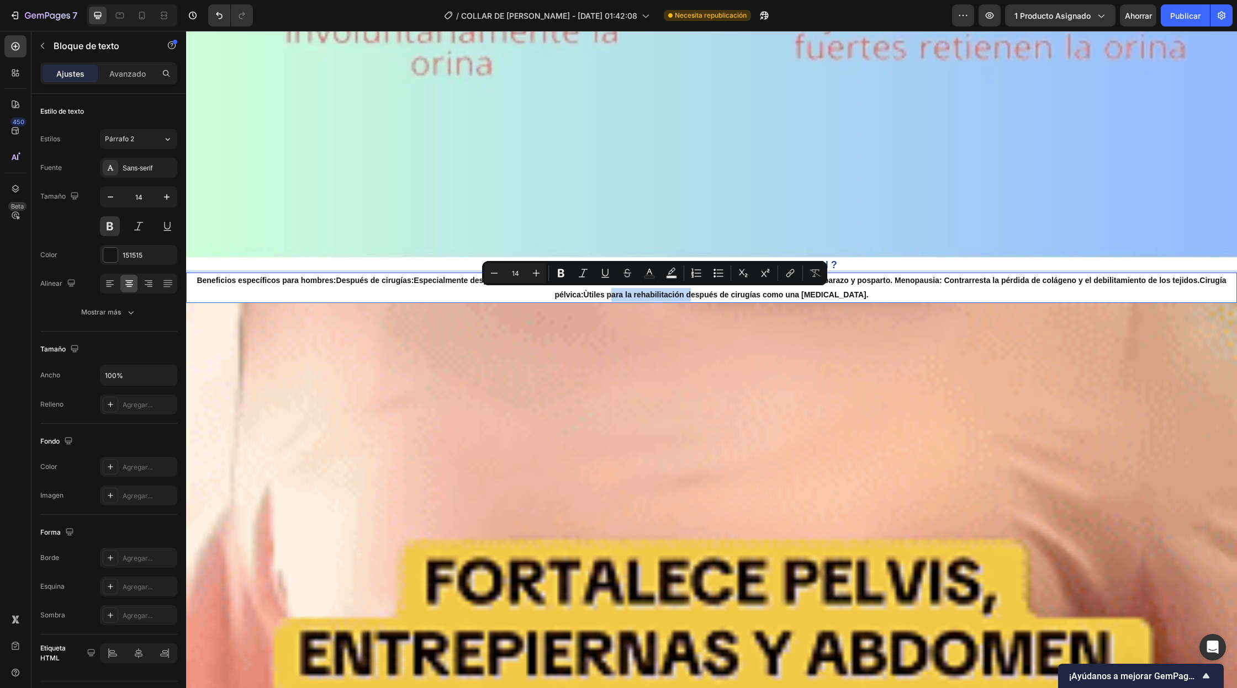
drag, startPoint x: 690, startPoint y: 296, endPoint x: 615, endPoint y: 299, distance: 75.1
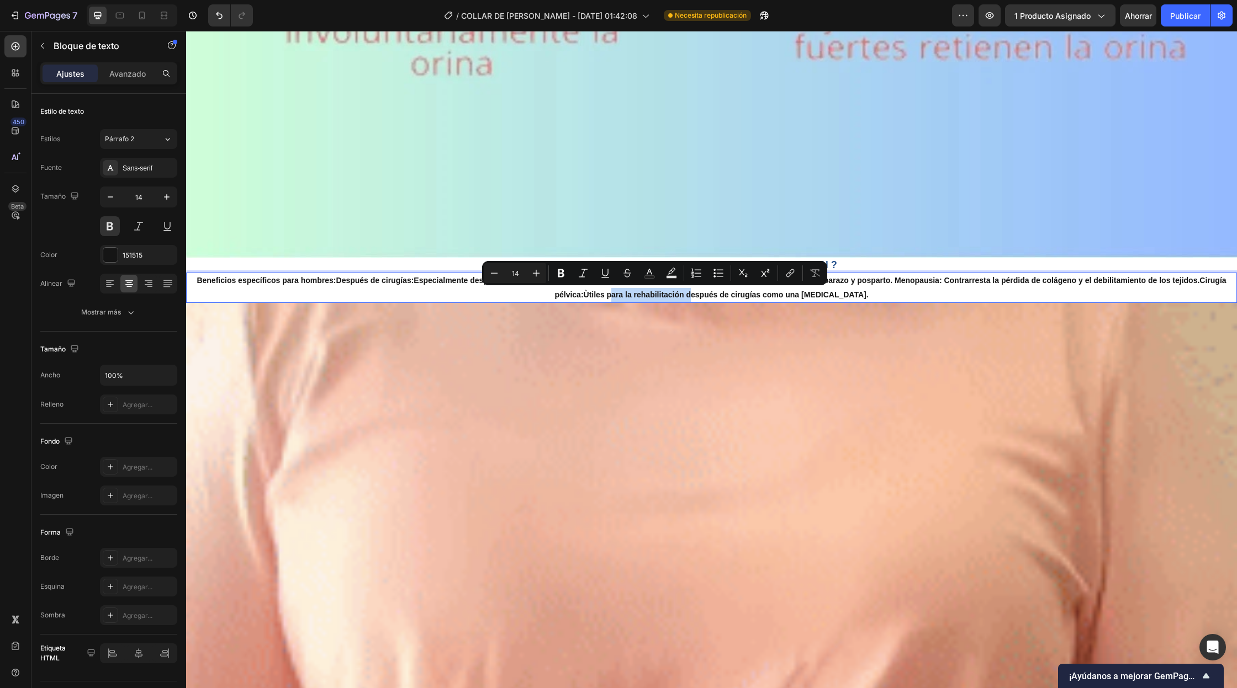
click at [615, 299] on p "Beneficios específicos para hombres: Después de cirugías: Especialmente después…" at bounding box center [711, 288] width 1048 height 28
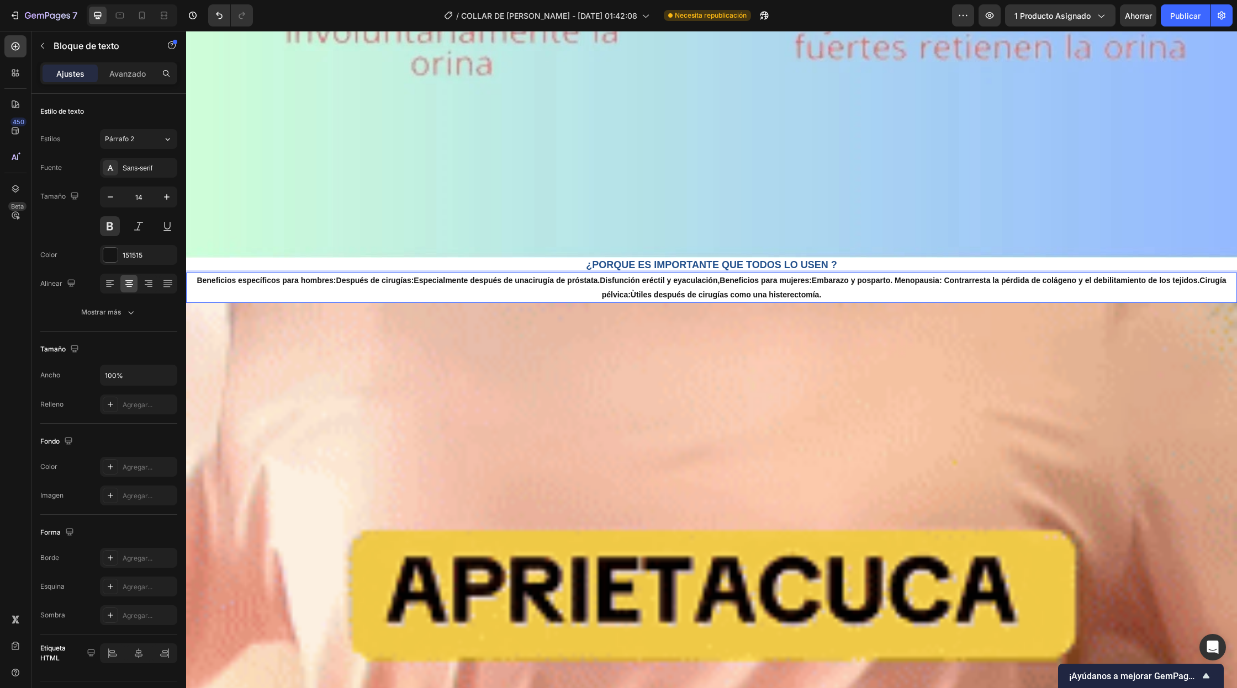
click at [719, 284] on strong "Disfunción eréctil y eyaculación," at bounding box center [660, 280] width 120 height 9
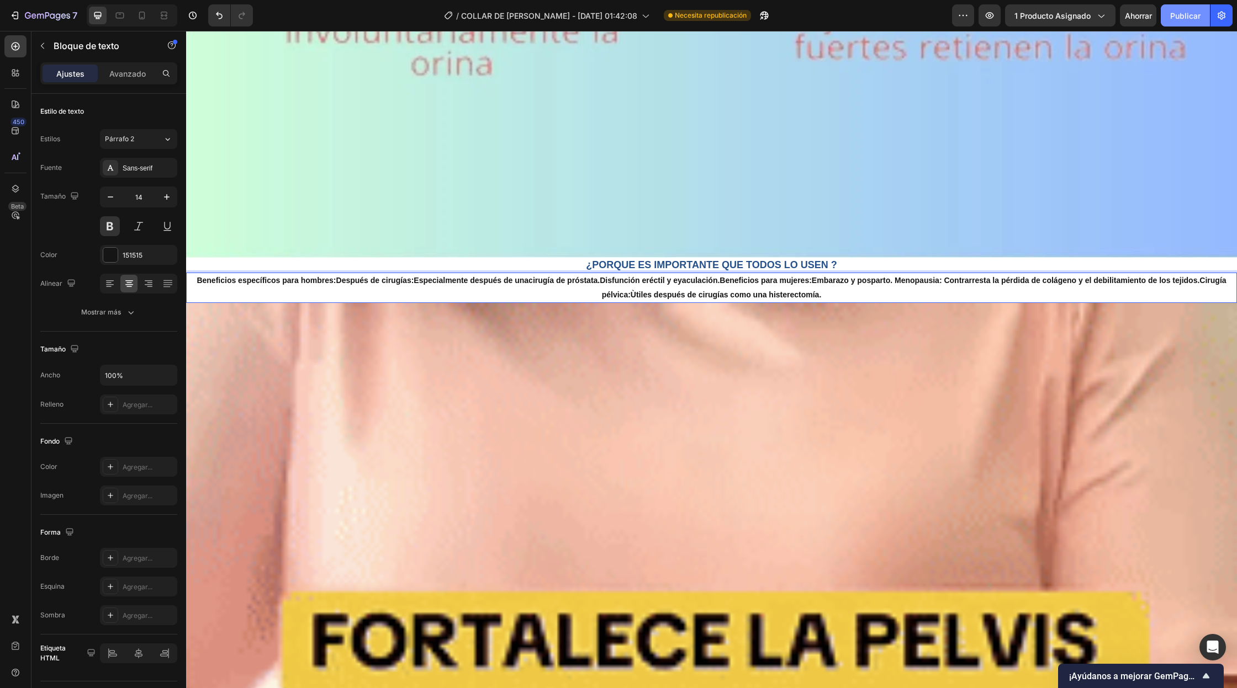
click at [1195, 21] on font "Publicar" at bounding box center [1185, 16] width 30 height 12
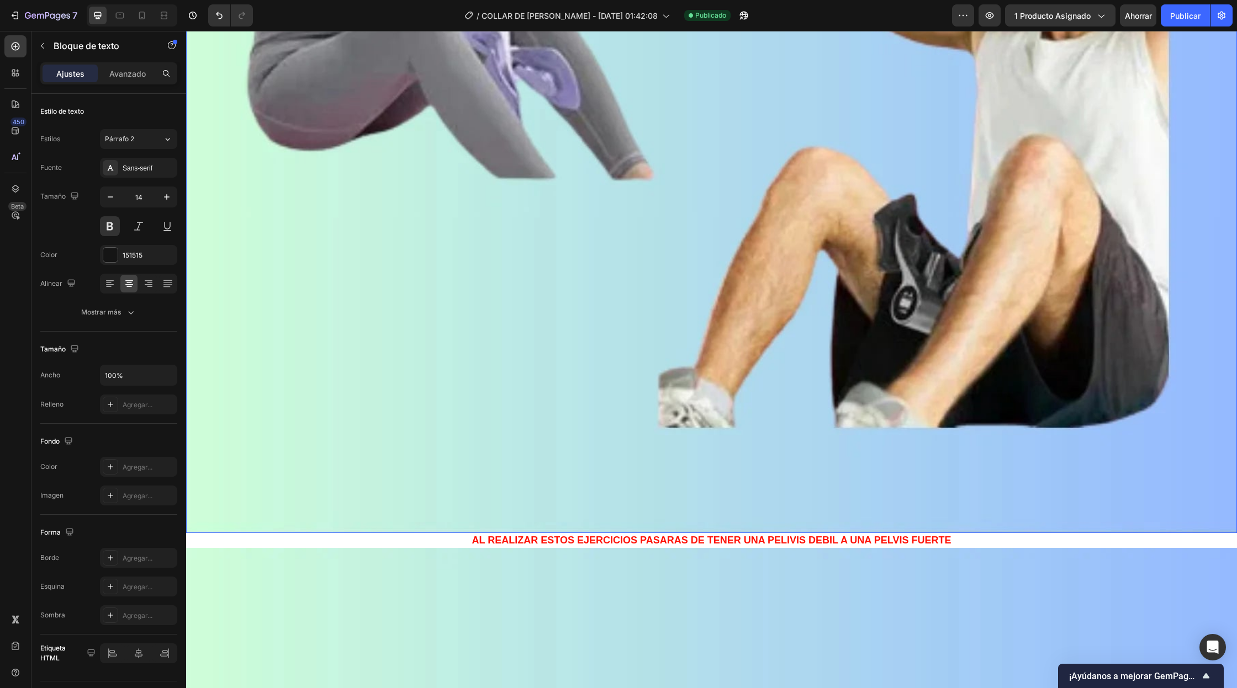
scroll to position [2369, 0]
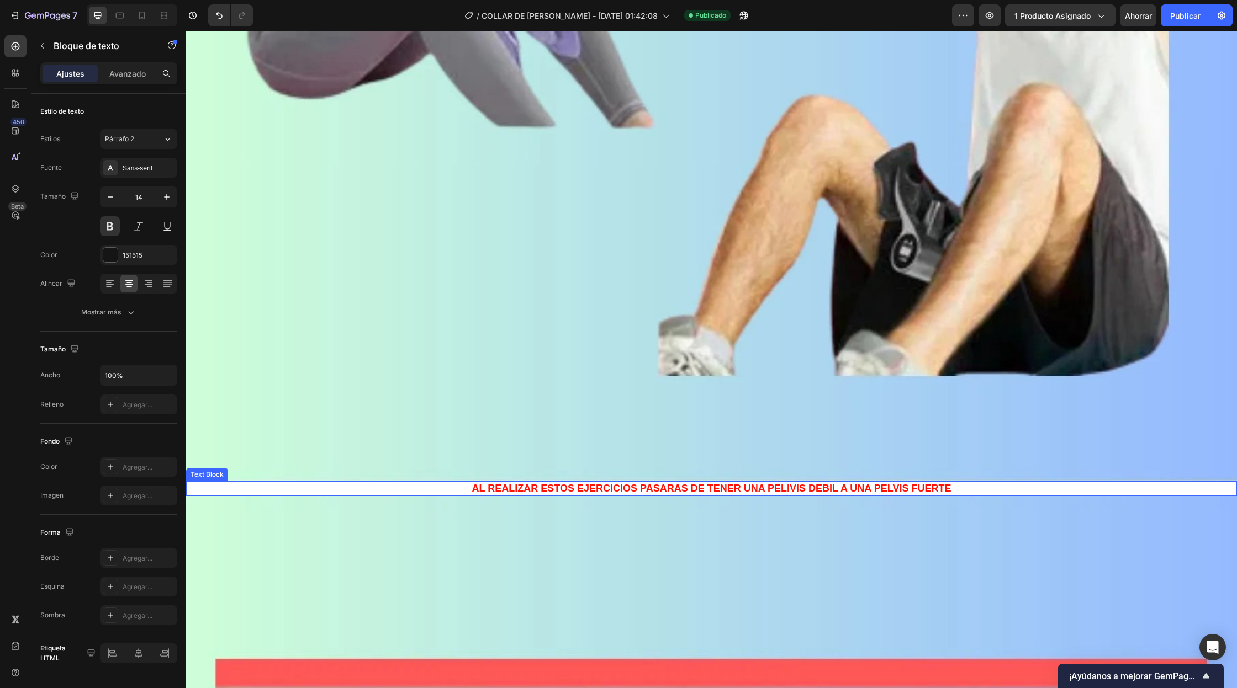
click at [787, 495] on p "AL REALIZAR ESTOS EJERCICIOS PASARAS DE TENER UNA PELIVIS DEBIL A UNA PELVIS FU…" at bounding box center [711, 488] width 1048 height 13
click at [787, 490] on p "AL REALIZAR ESTOS EJERCICIOS PASARAS DE TENER UNA PELIVIS DEBIL A UNA PELVIS FU…" at bounding box center [711, 488] width 1048 height 13
click at [817, 491] on p "AL REALIZAR ESTOS EJERCICIOS PASARAS DE TENER UNA PELVIS DEBIL A UNA PELVIS FUE…" at bounding box center [711, 488] width 1048 height 13
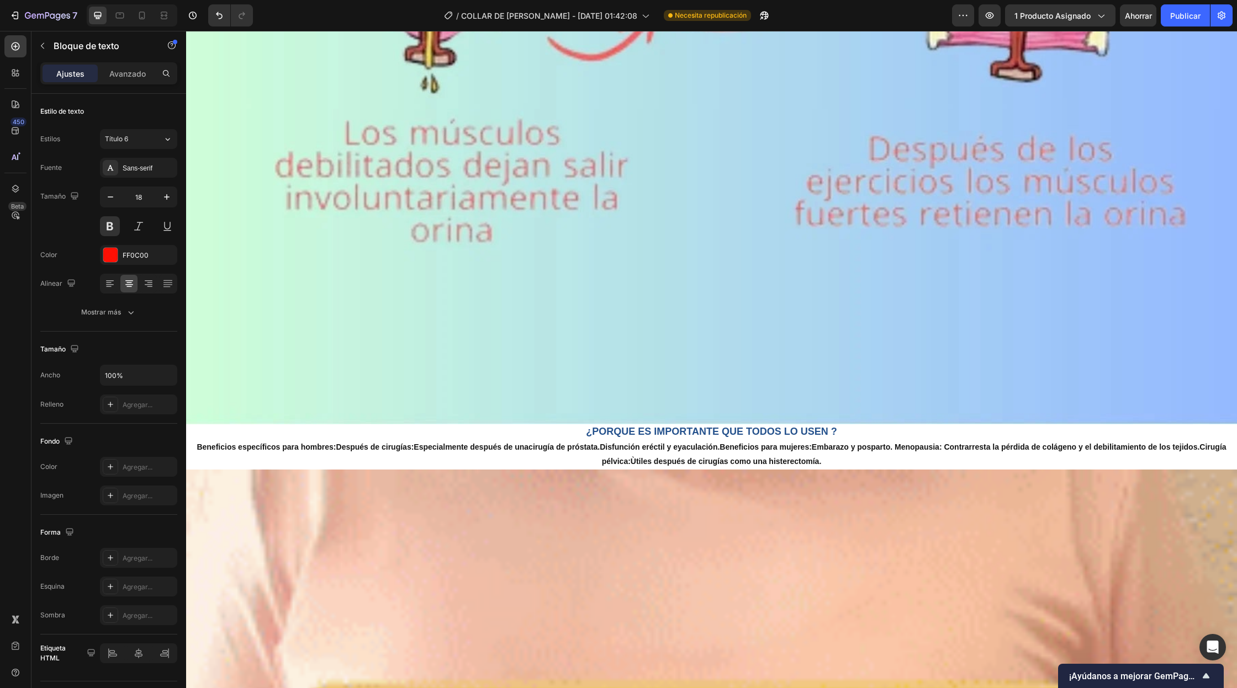
scroll to position [3799, 0]
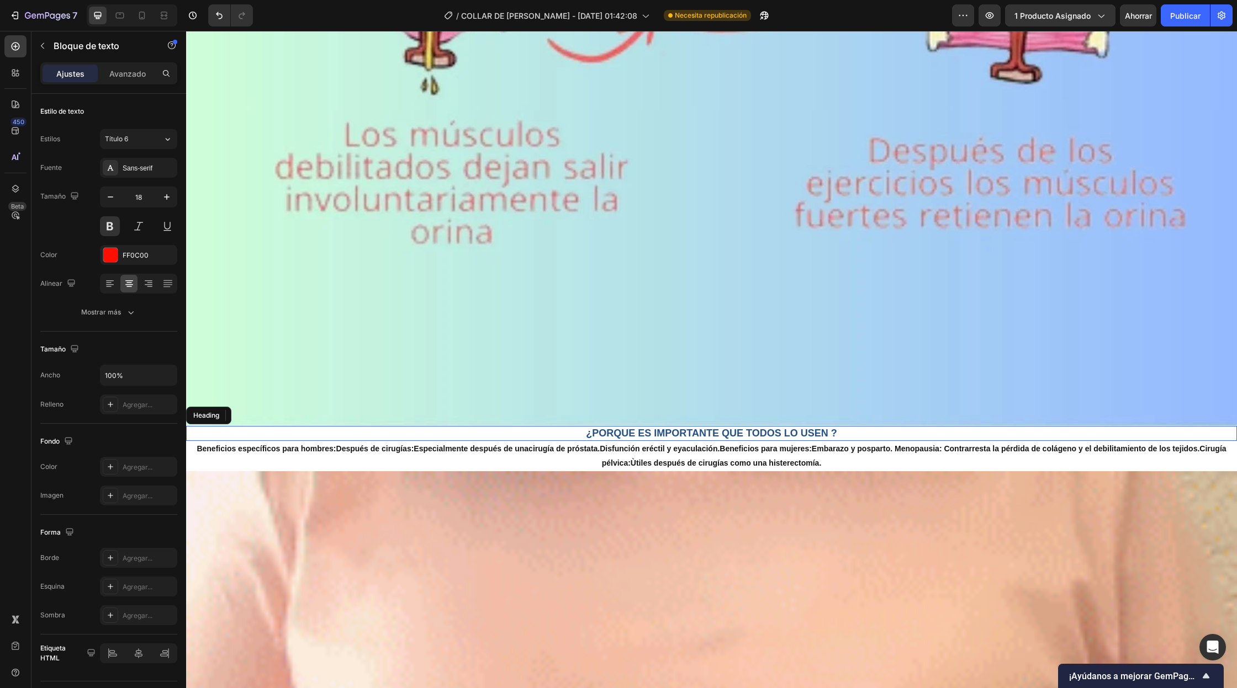
click at [768, 431] on h2 "¿PORQUE ES IMPORTANTE QUE TODOS LO USEN ?" at bounding box center [711, 433] width 1051 height 15
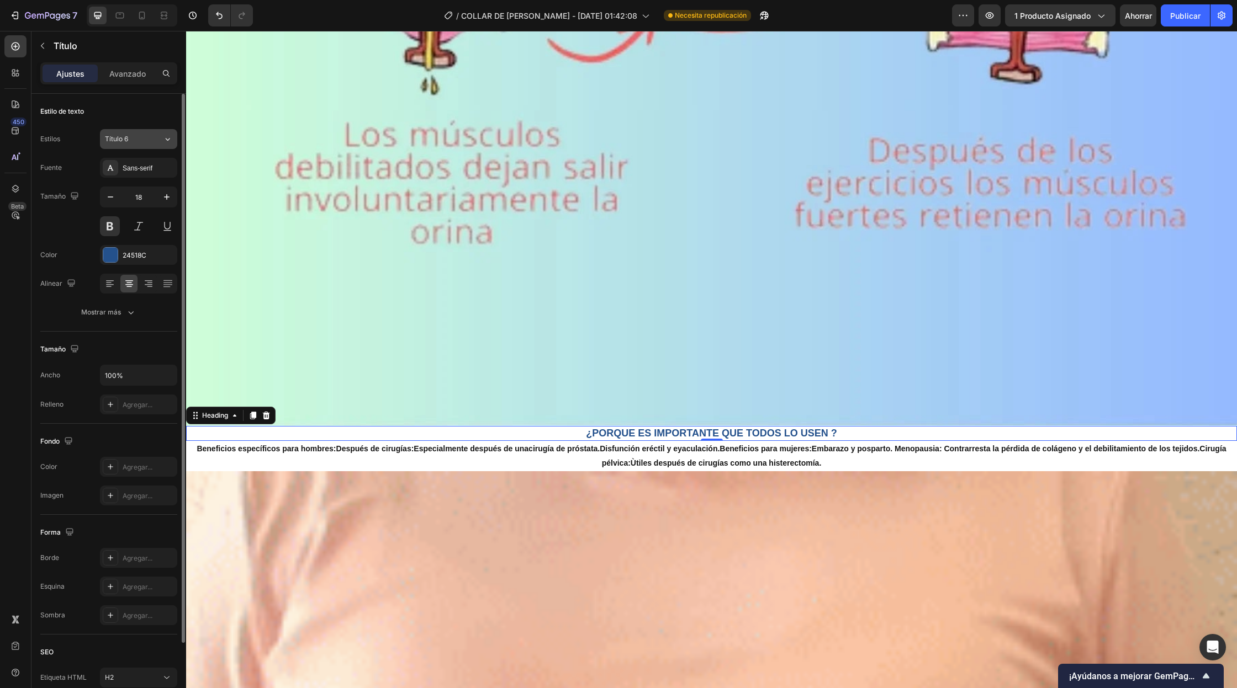
click at [162, 135] on div "Título 6" at bounding box center [134, 139] width 58 height 10
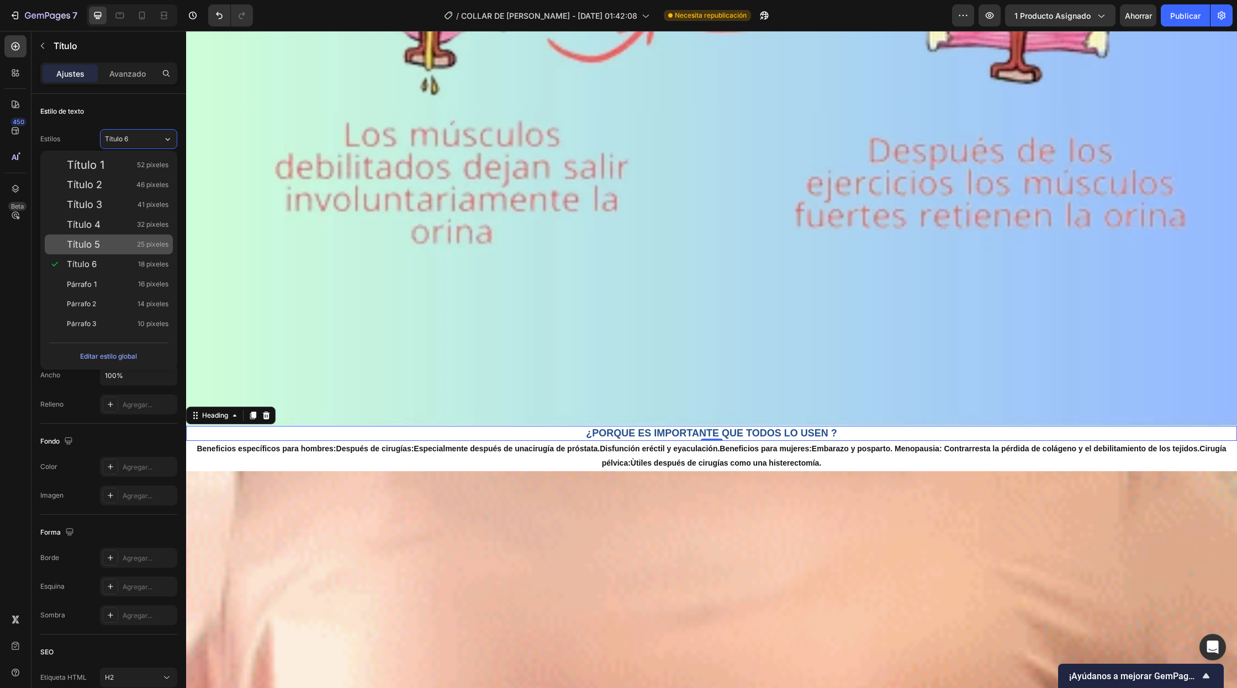
click at [107, 246] on div "Título 5 25 píxeles" at bounding box center [118, 244] width 102 height 11
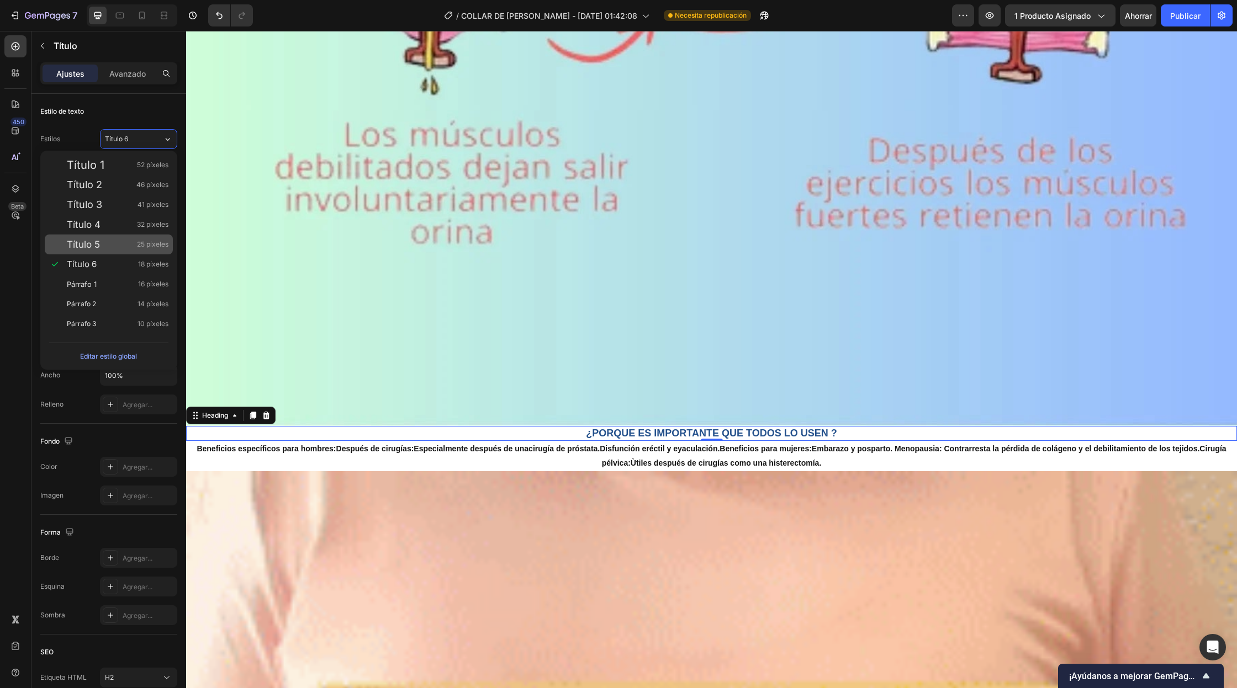
type input "25"
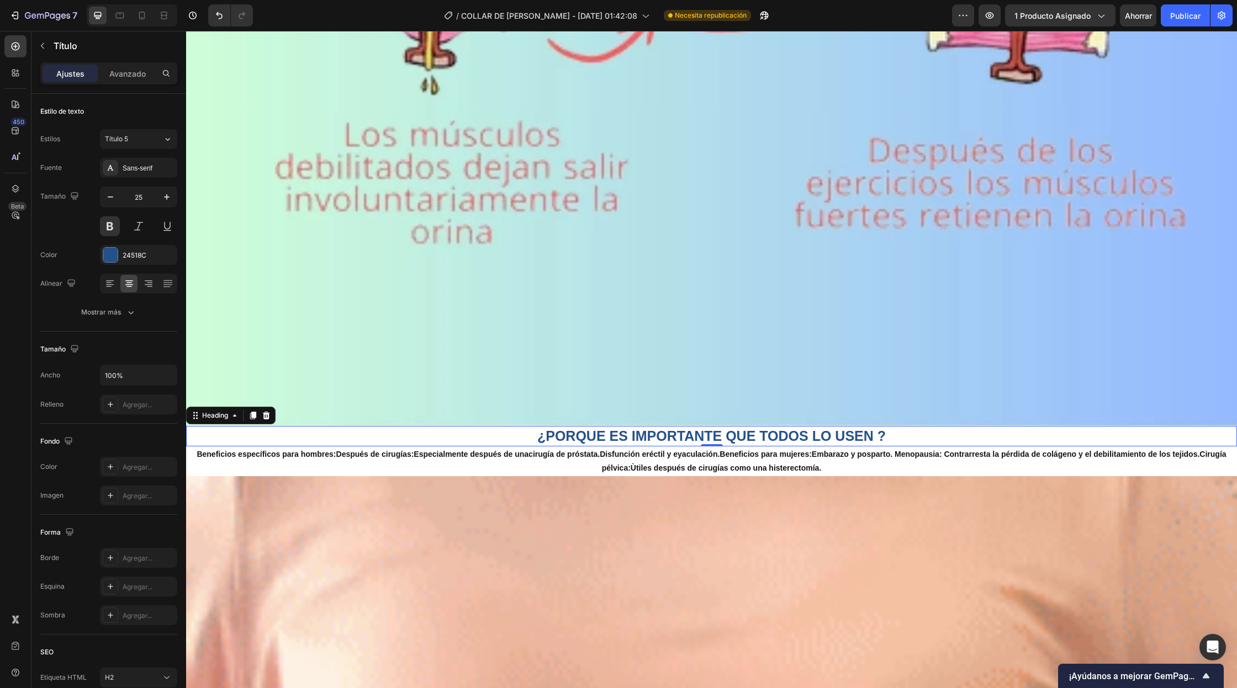
click at [584, 454] on link "cirugía de próstata" at bounding box center [562, 454] width 69 height 9
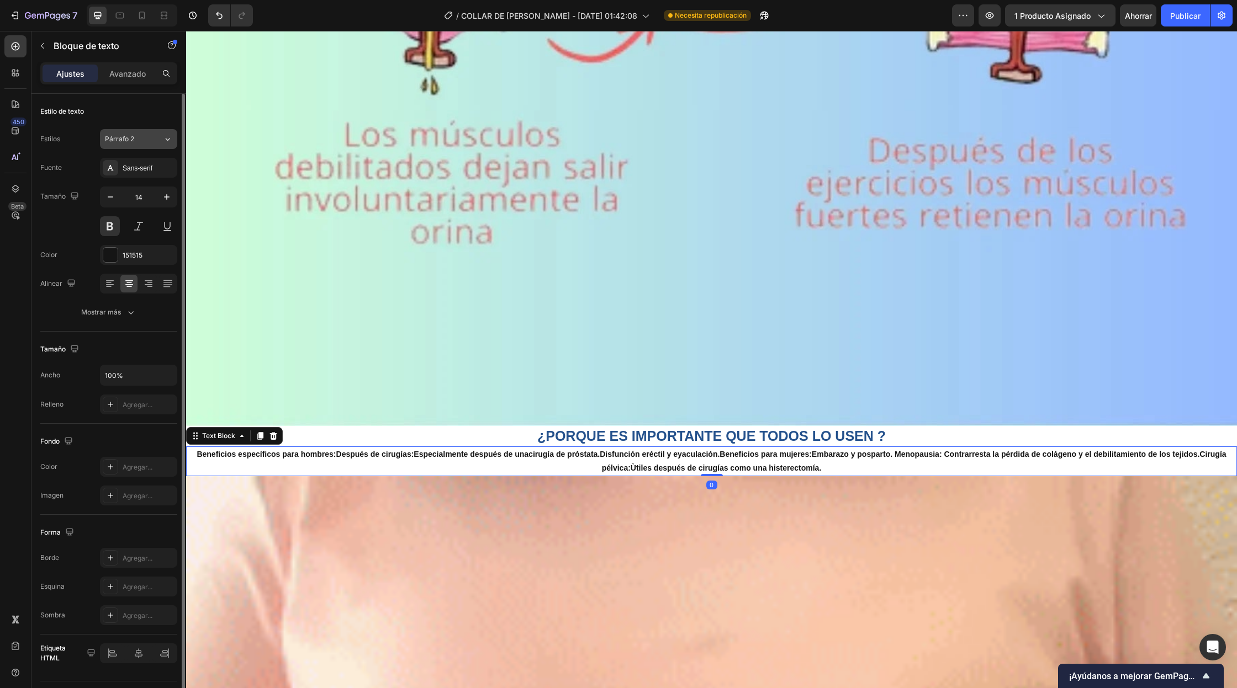
click at [145, 130] on button "Párrafo 2" at bounding box center [138, 139] width 77 height 20
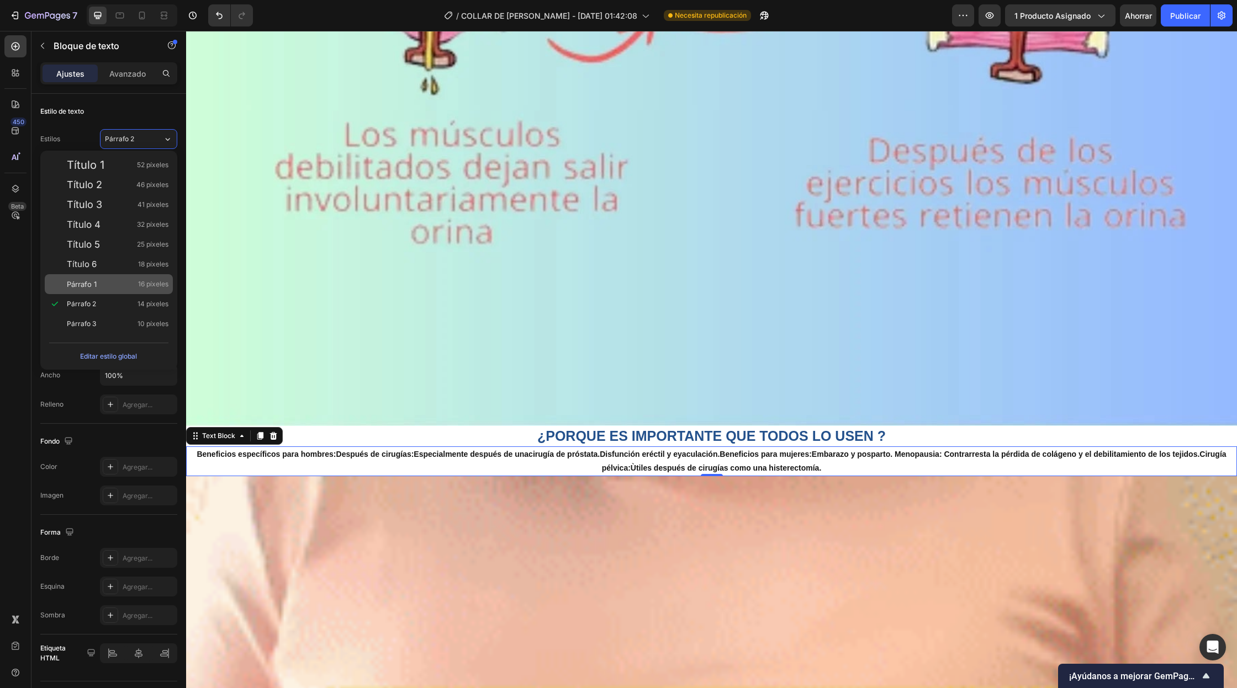
click at [104, 277] on div "Párrafo 1 16 píxeles" at bounding box center [109, 284] width 128 height 20
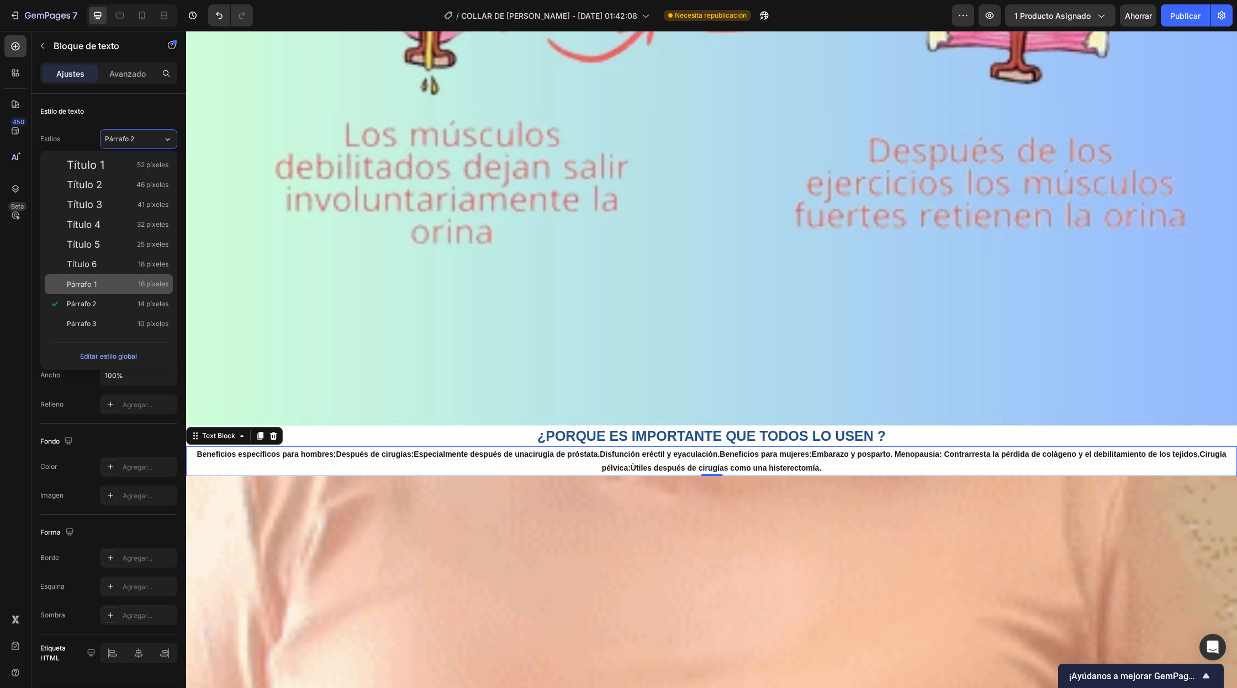
type input "16"
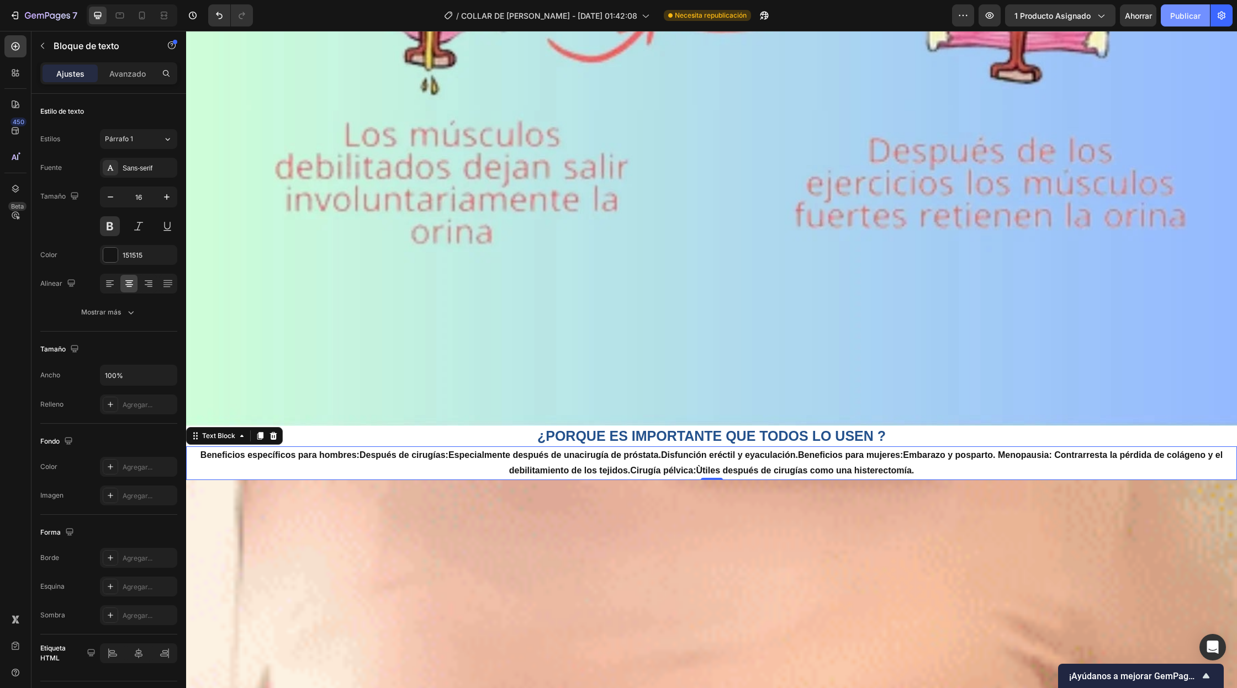
click at [1190, 8] on button "Publicar" at bounding box center [1184, 15] width 49 height 22
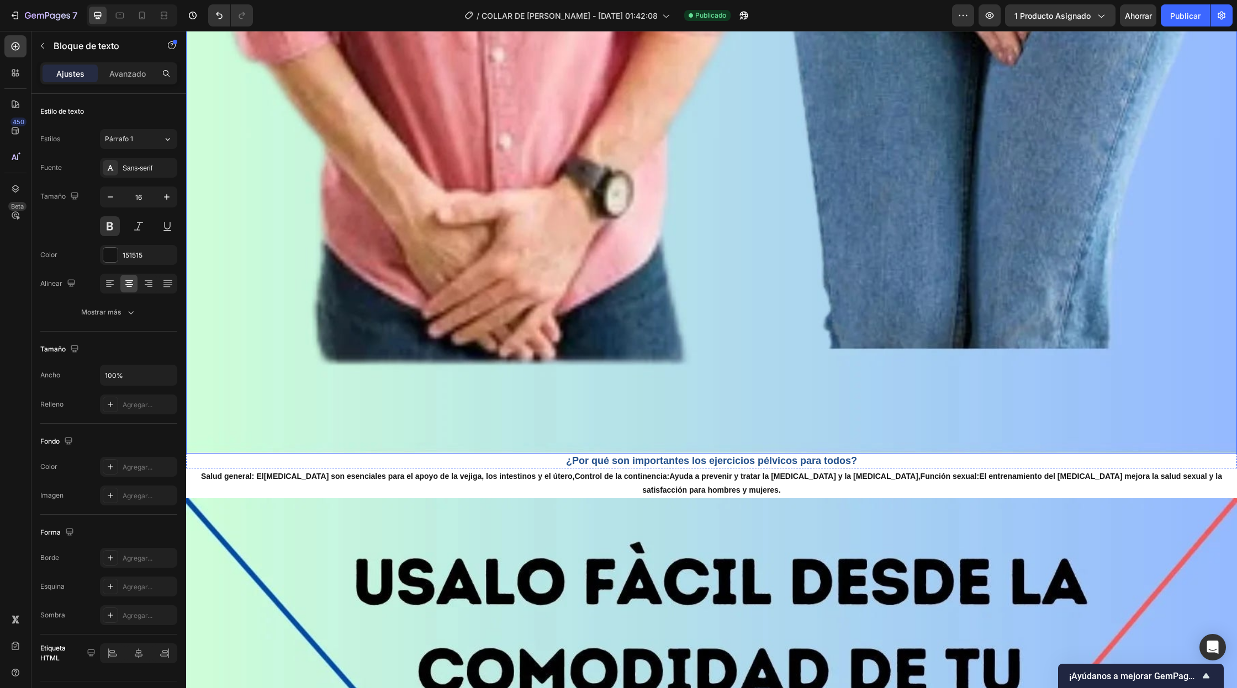
scroll to position [1038, 0]
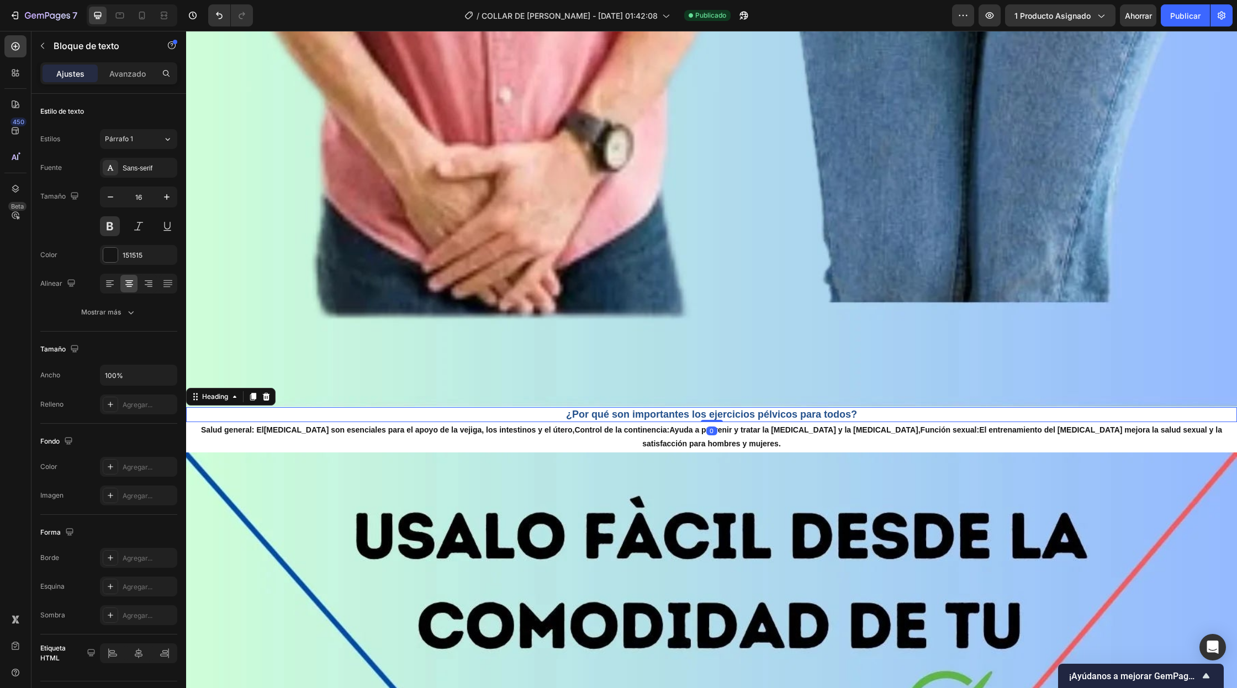
click at [744, 416] on h2 "¿Por qué son importantes los ejercicios pélvicos para todos?" at bounding box center [711, 414] width 1051 height 15
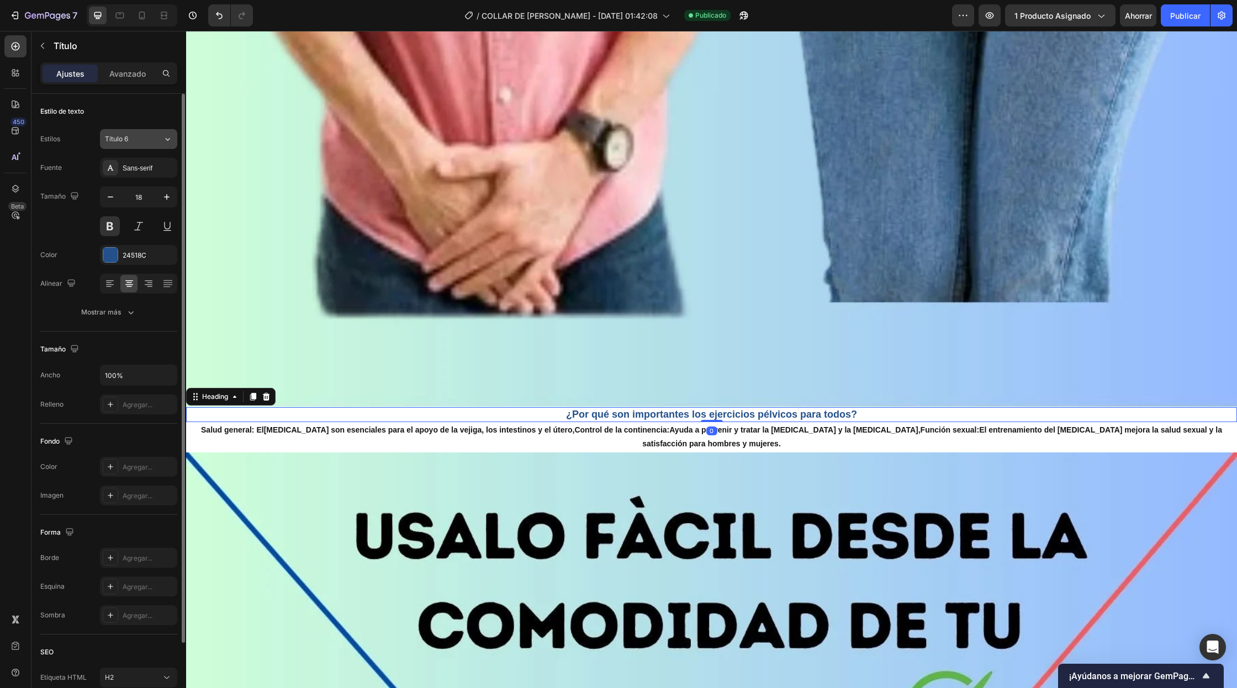
click at [118, 147] on button "Título 6" at bounding box center [138, 139] width 77 height 20
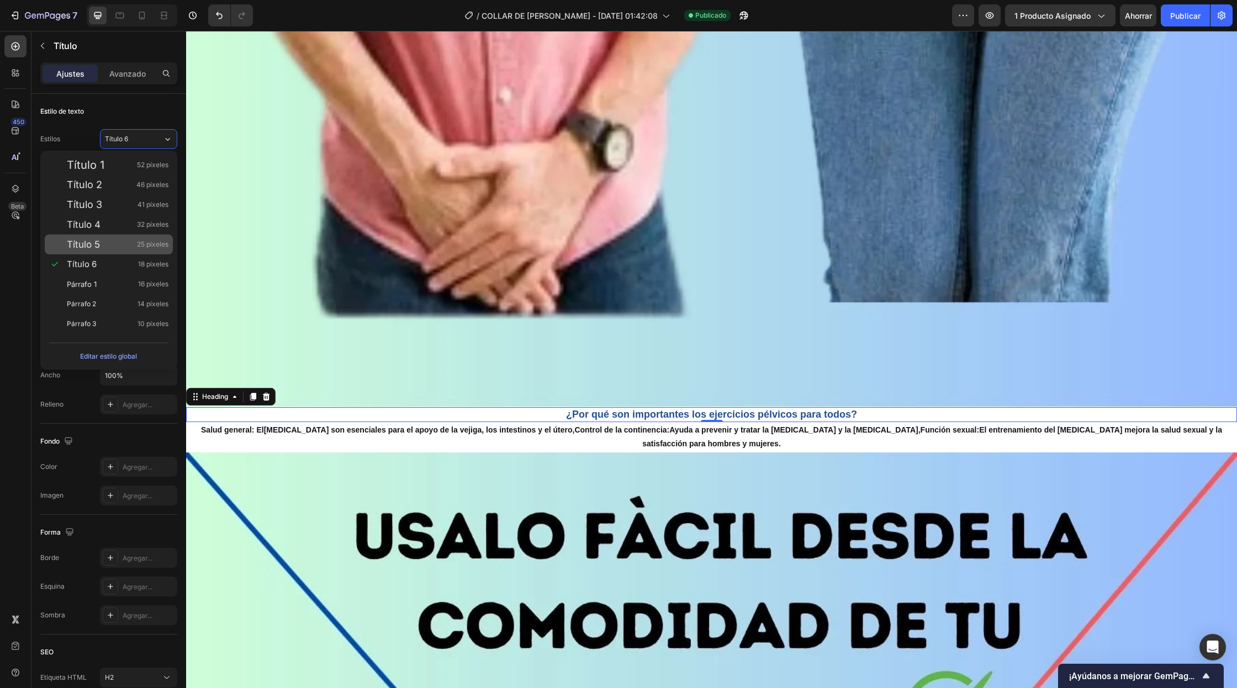
click at [84, 249] on font "Título 5" at bounding box center [83, 244] width 33 height 11
type input "25"
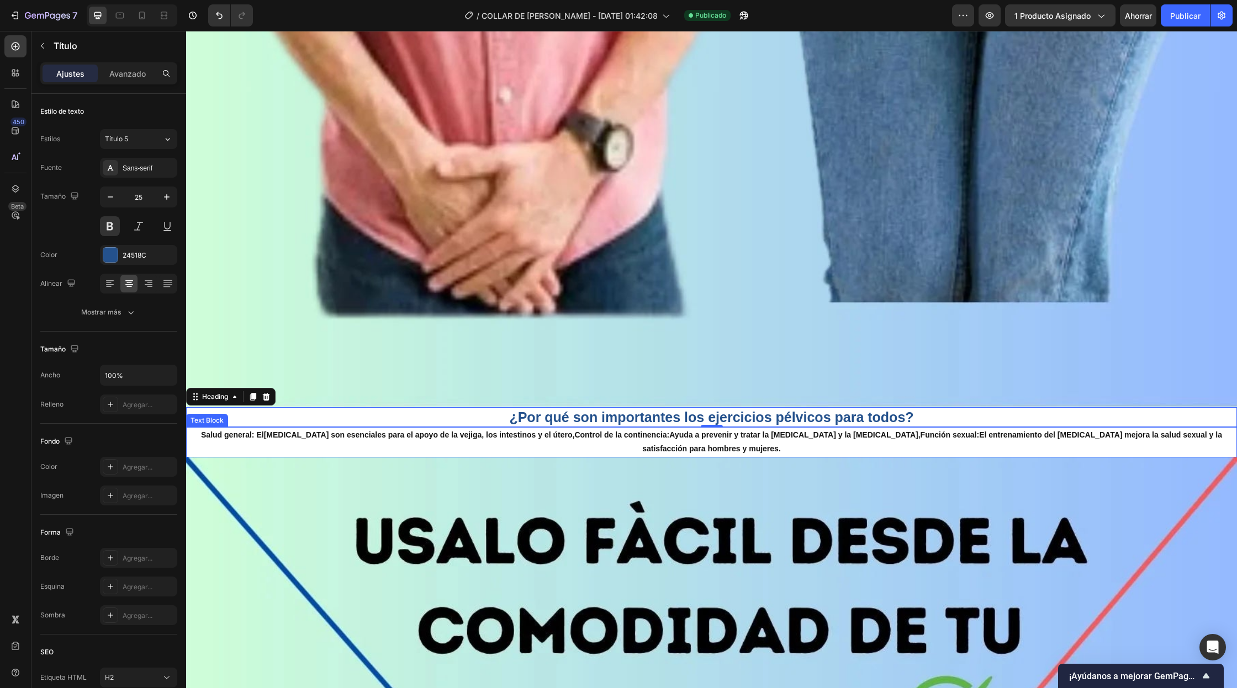
click at [502, 434] on p "Salud general: El suelo pélvico son esenciales para el apoyo de la vejiga, los …" at bounding box center [711, 442] width 1048 height 28
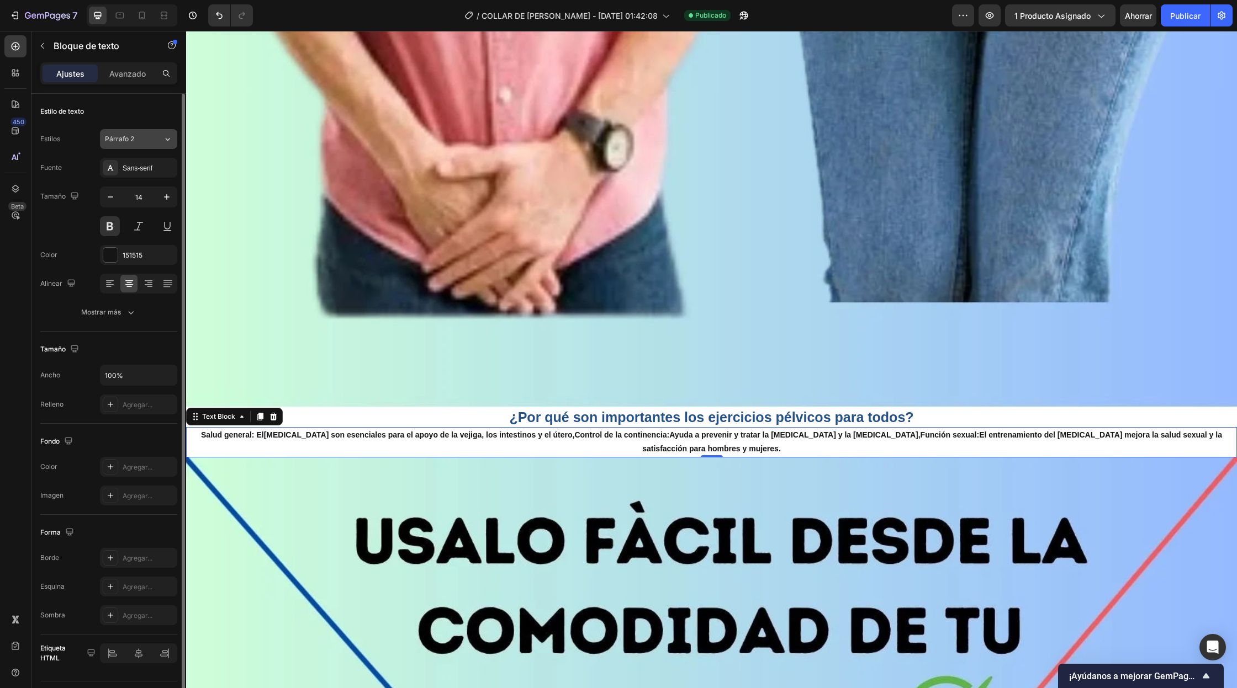
click at [151, 131] on button "Párrafo 2" at bounding box center [138, 139] width 77 height 20
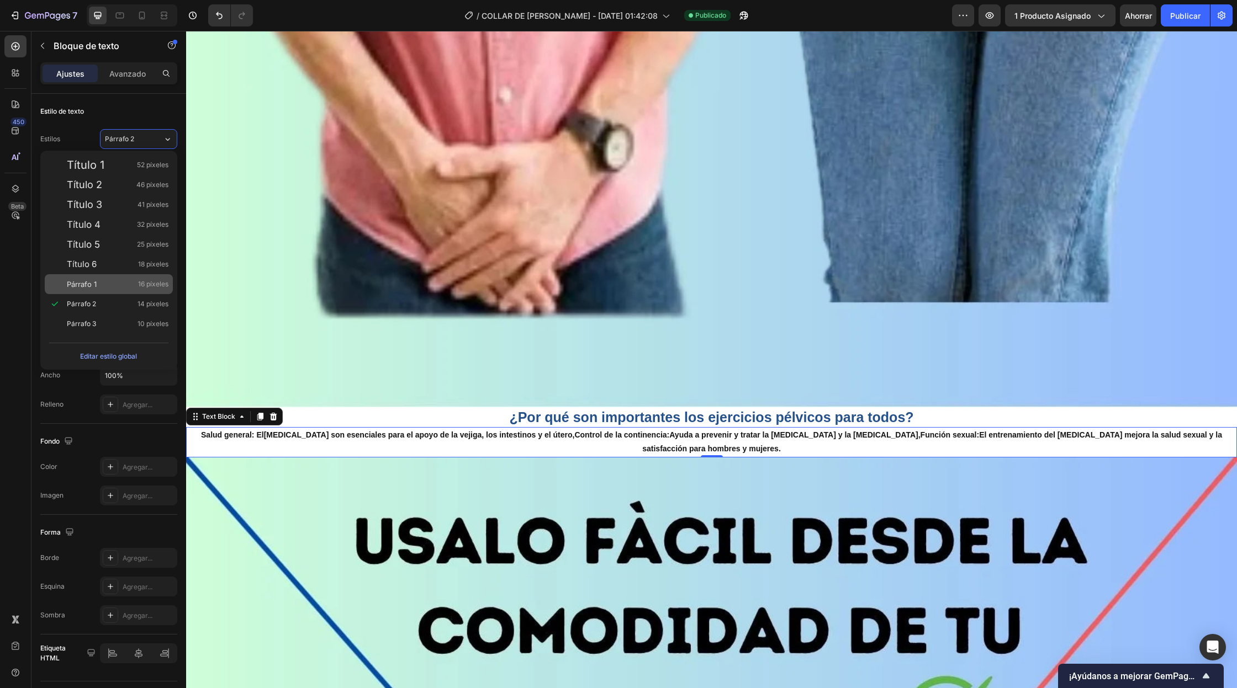
click at [113, 287] on div "Párrafo 1 16 píxeles" at bounding box center [118, 284] width 102 height 11
type input "16"
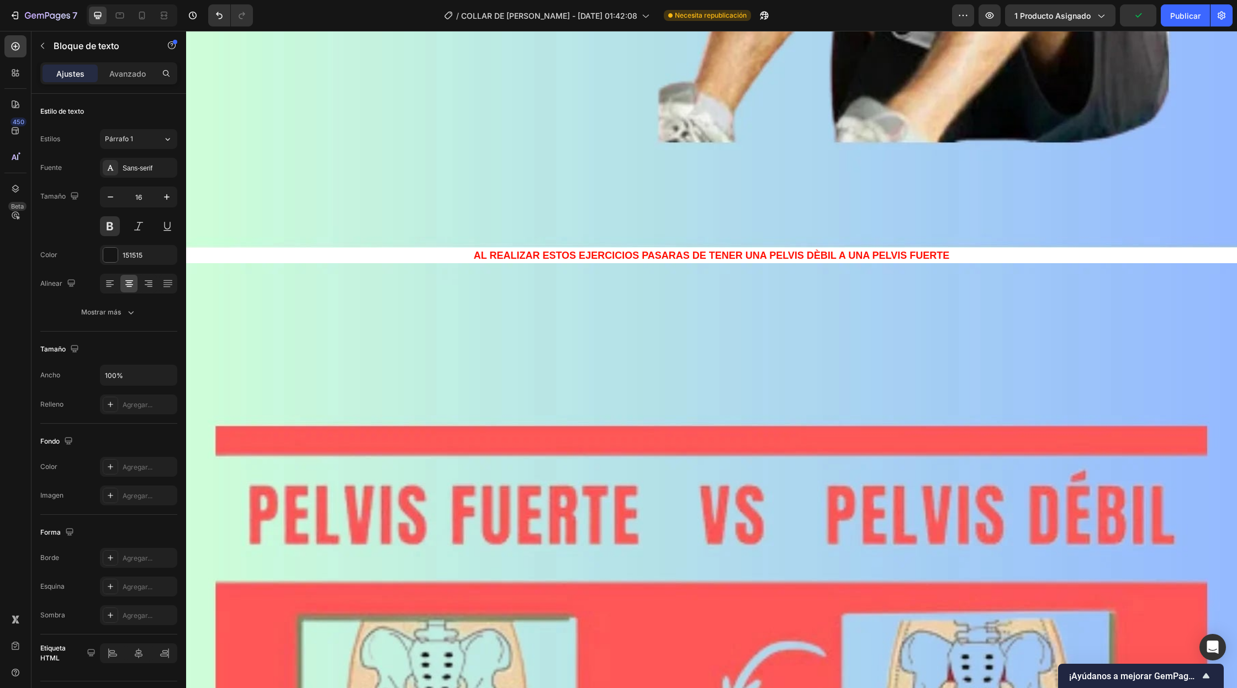
scroll to position [2614, 0]
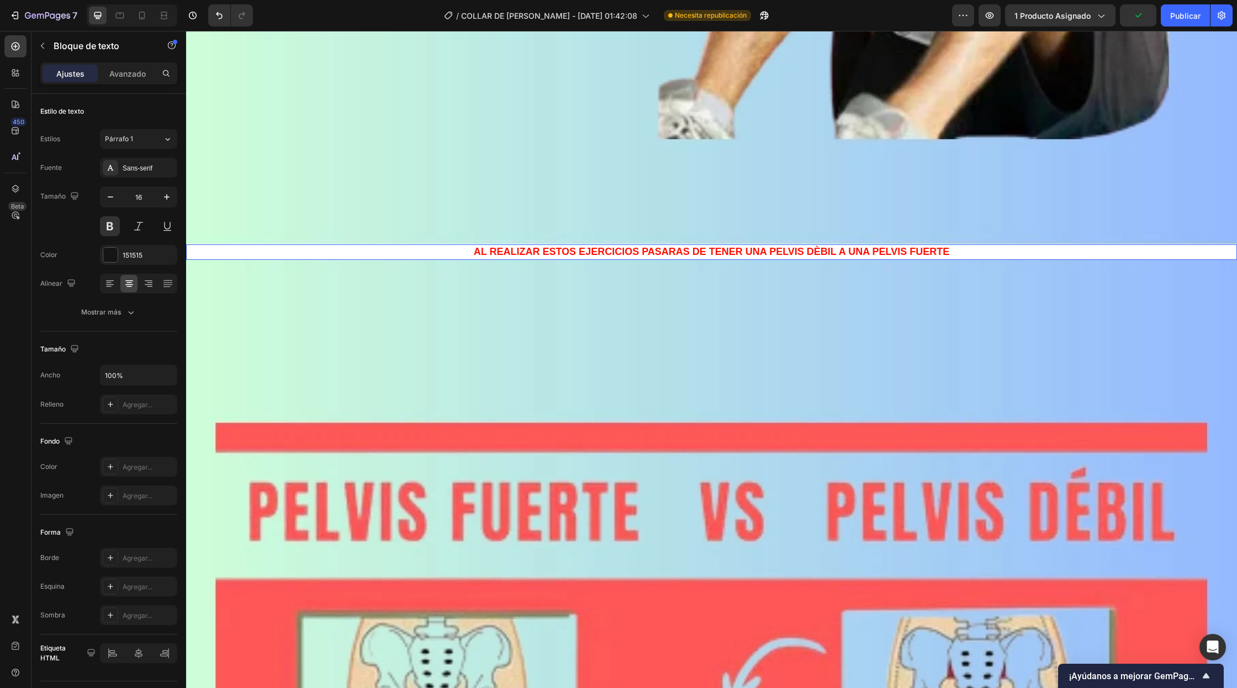
click at [699, 255] on p "AL REALIZAR ESTOS EJERCICIOS PASARAS DE TENER UNA PELVIS DÈBIL A UNA PELVIS FUE…" at bounding box center [711, 252] width 1048 height 13
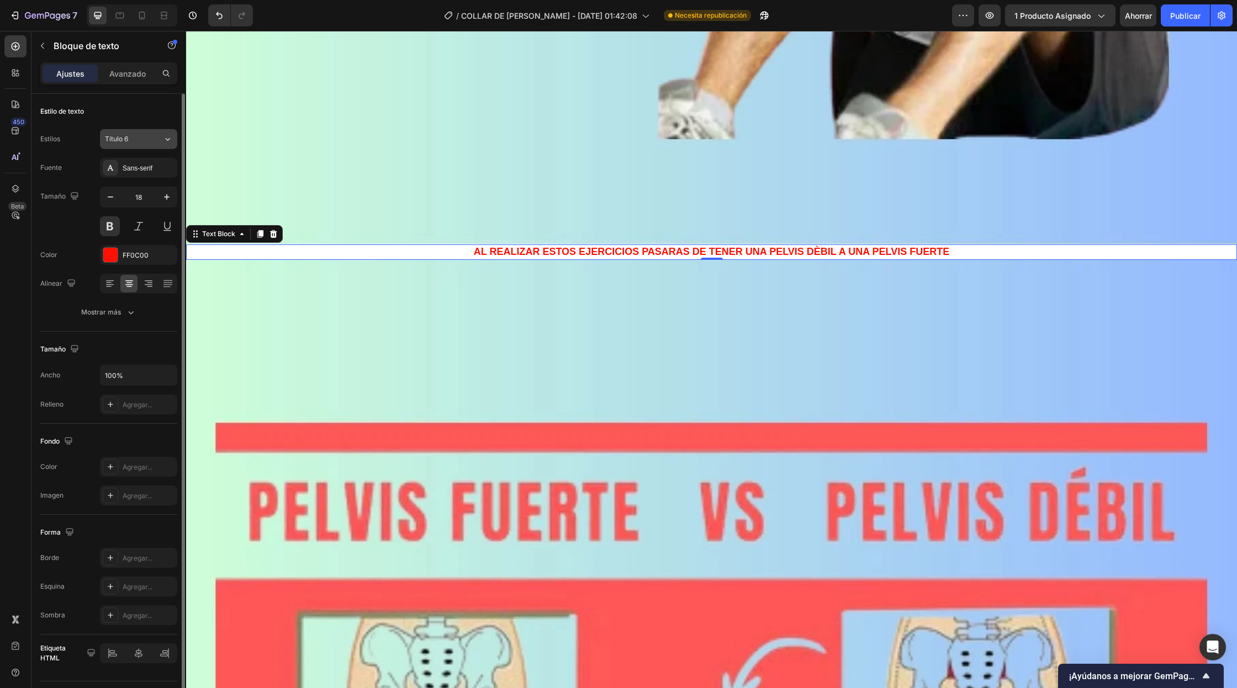
click at [160, 145] on button "Título 6" at bounding box center [138, 139] width 77 height 20
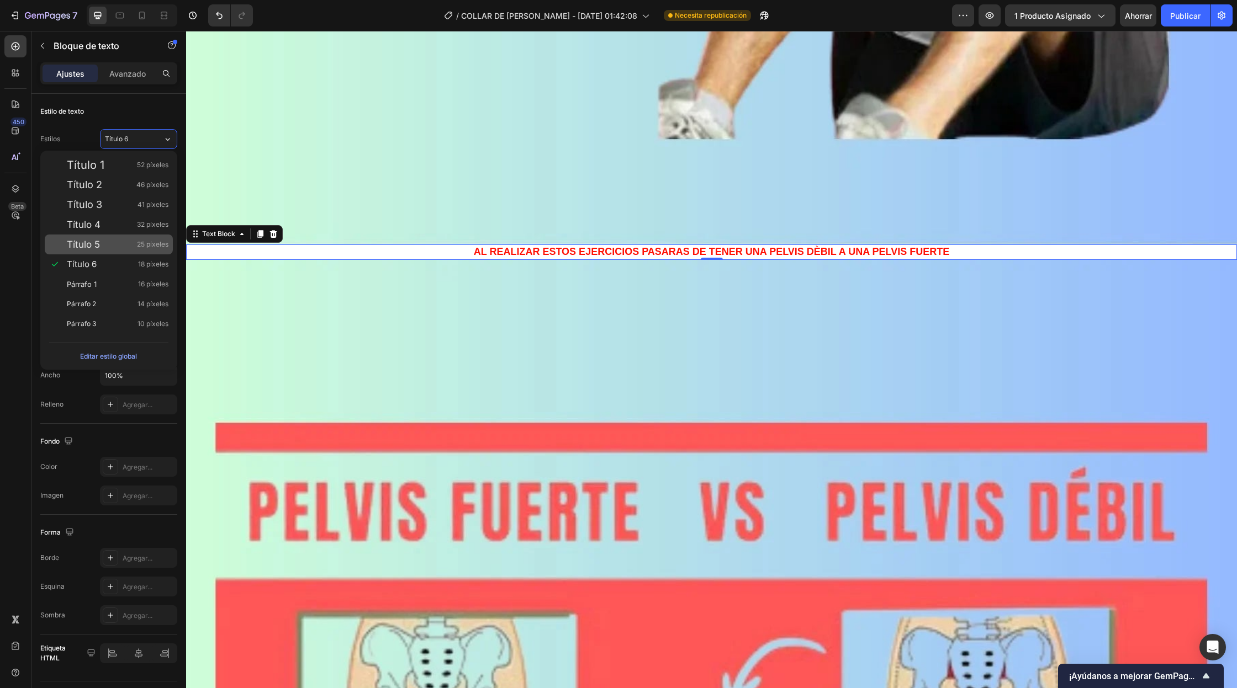
click at [118, 248] on div "Título 5 25 píxeles" at bounding box center [118, 244] width 102 height 11
type input "25"
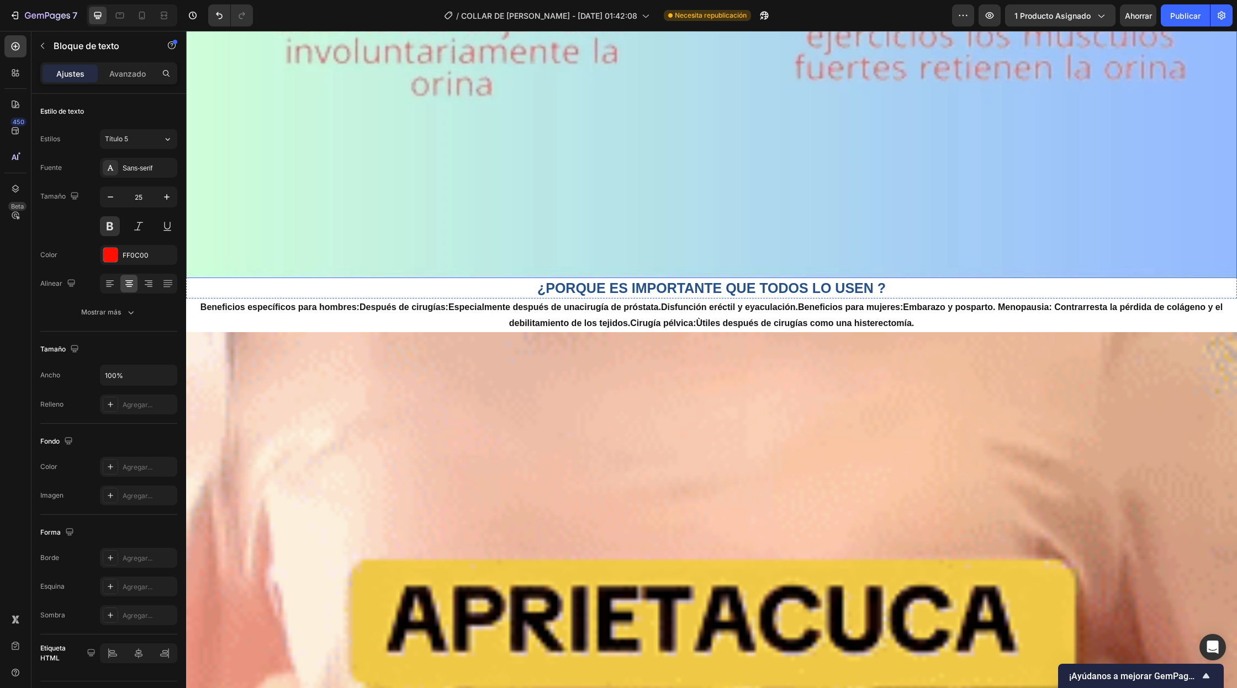
scroll to position [3963, 0]
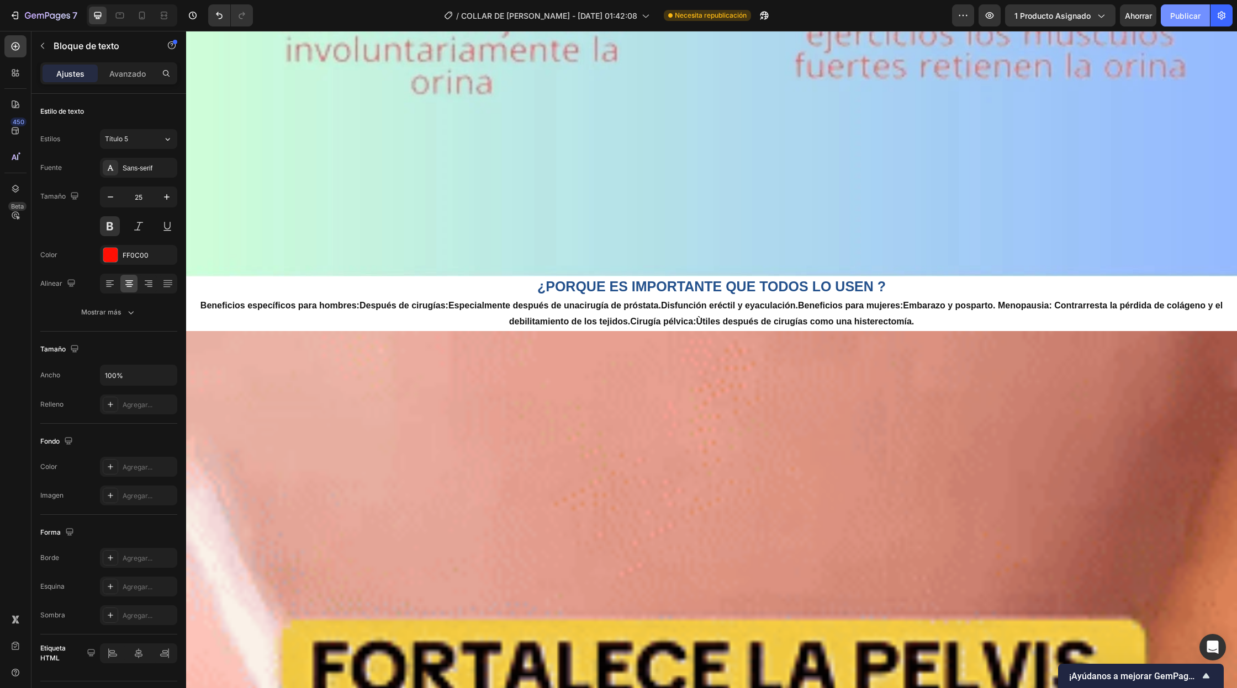
click at [1182, 20] on font "Publicar" at bounding box center [1185, 16] width 30 height 12
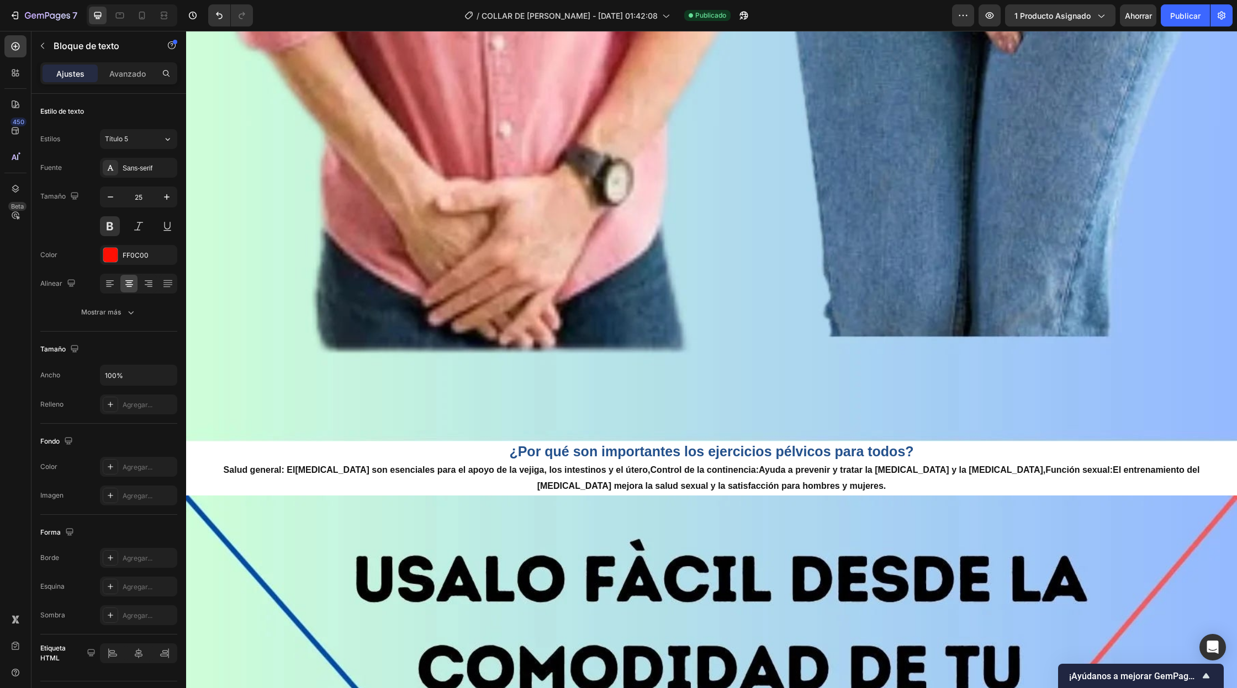
scroll to position [1010, 0]
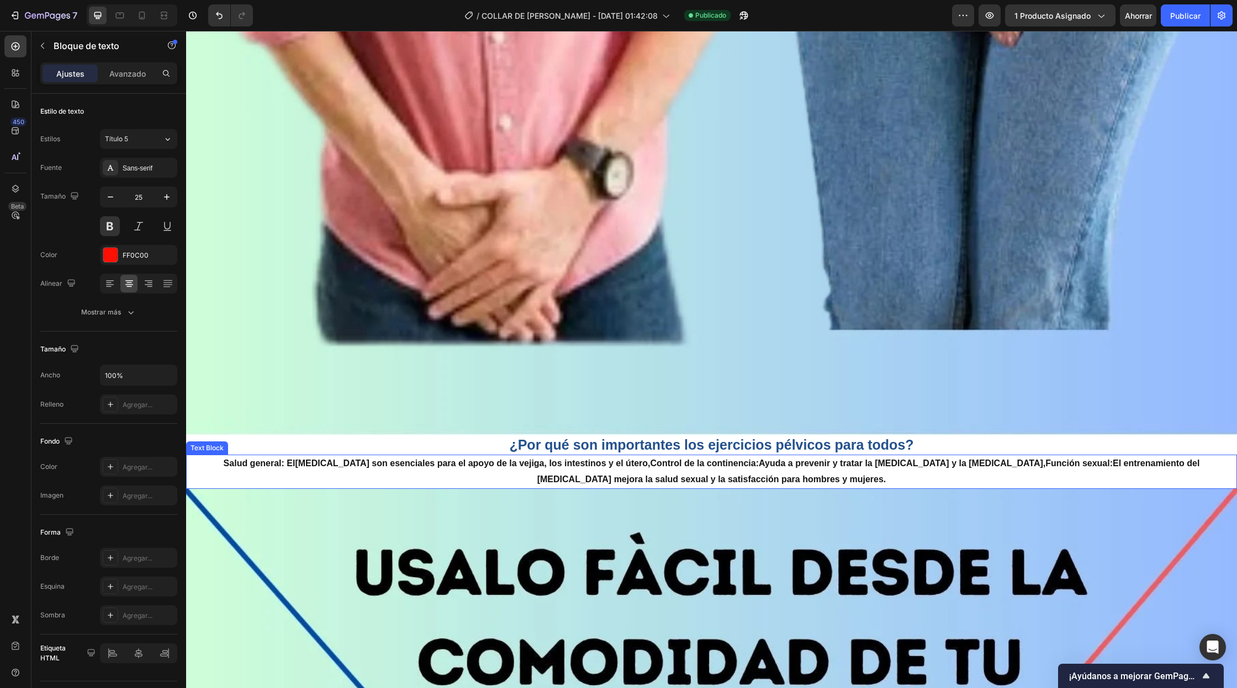
click at [613, 469] on p "Salud general: El suelo pélvico son esenciales para el apoyo de la vejiga, los …" at bounding box center [711, 472] width 1048 height 32
click at [610, 460] on p "Salud general: El suelo pélvico son esenciales para el apoyo de la vejiga, los …" at bounding box center [711, 472] width 1048 height 32
click at [1009, 465] on p "Salud general: El suelo pélvico son esenciales para el apoyo de la vejiga, los …" at bounding box center [711, 472] width 1048 height 32
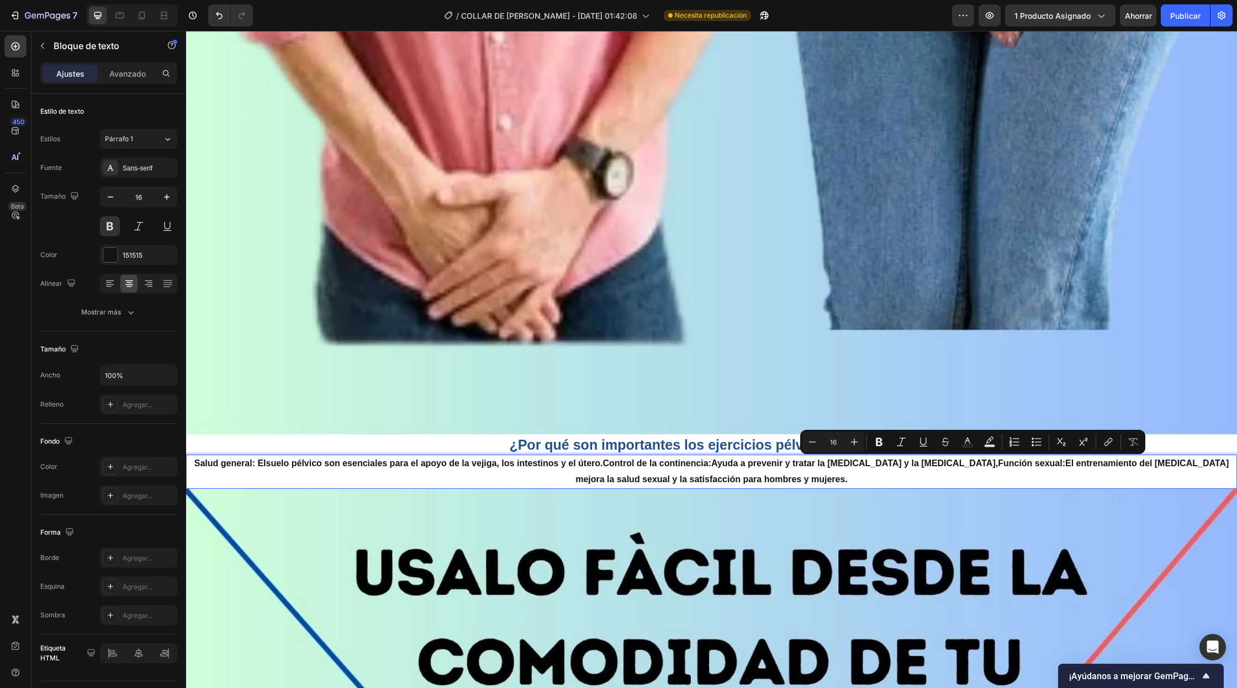
drag, startPoint x: 1009, startPoint y: 465, endPoint x: 937, endPoint y: 470, distance: 72.5
click at [937, 470] on p "Salud general: El suelo pélvico son esenciales para el apoyo de la vejiga, los …" at bounding box center [711, 472] width 1048 height 32
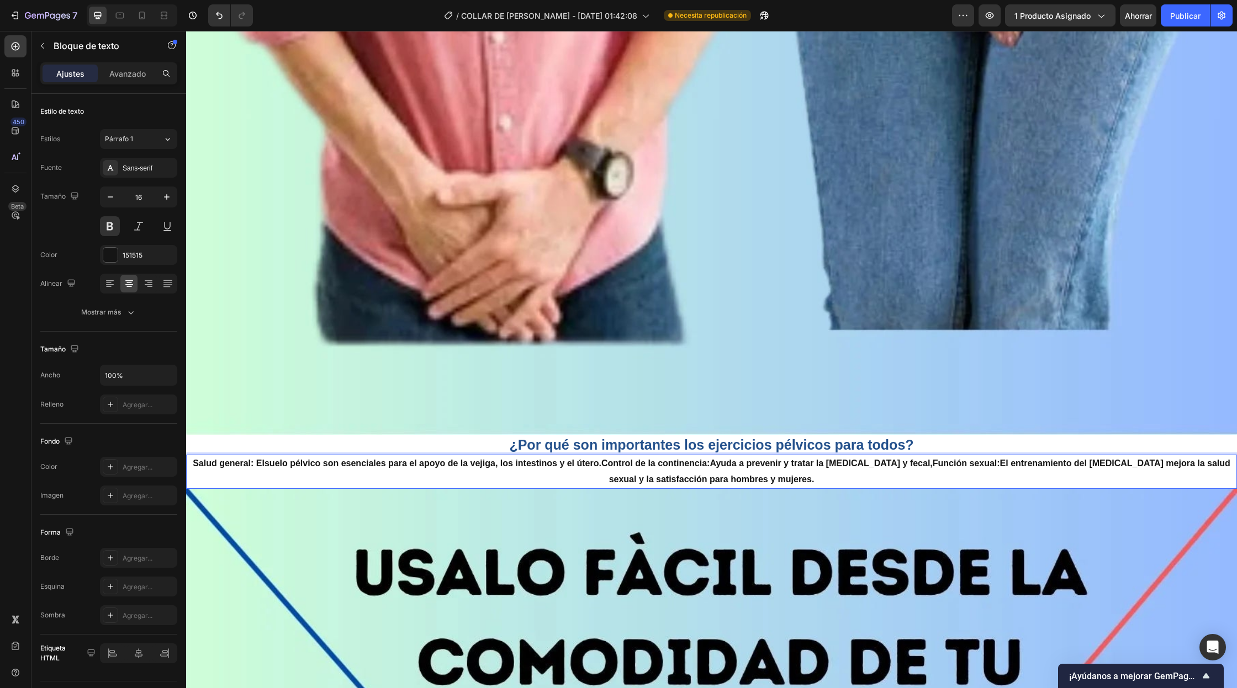
click at [1182, 466] on p "Salud general: El suelo pélvico son esenciales para el apoyo de la vejiga, los …" at bounding box center [711, 472] width 1048 height 32
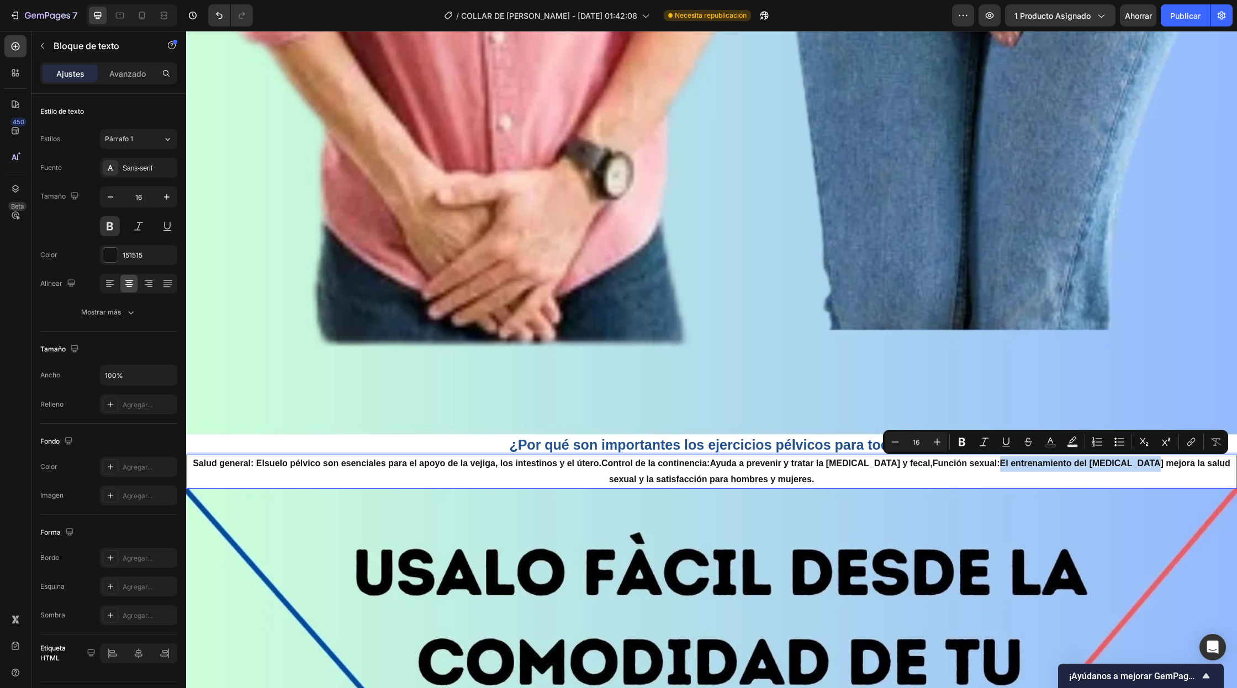
drag, startPoint x: 1182, startPoint y: 466, endPoint x: 1040, endPoint y: 462, distance: 143.0
click at [1040, 462] on p "Salud general: El suelo pélvico son esenciales para el apoyo de la vejiga, los …" at bounding box center [711, 472] width 1048 height 32
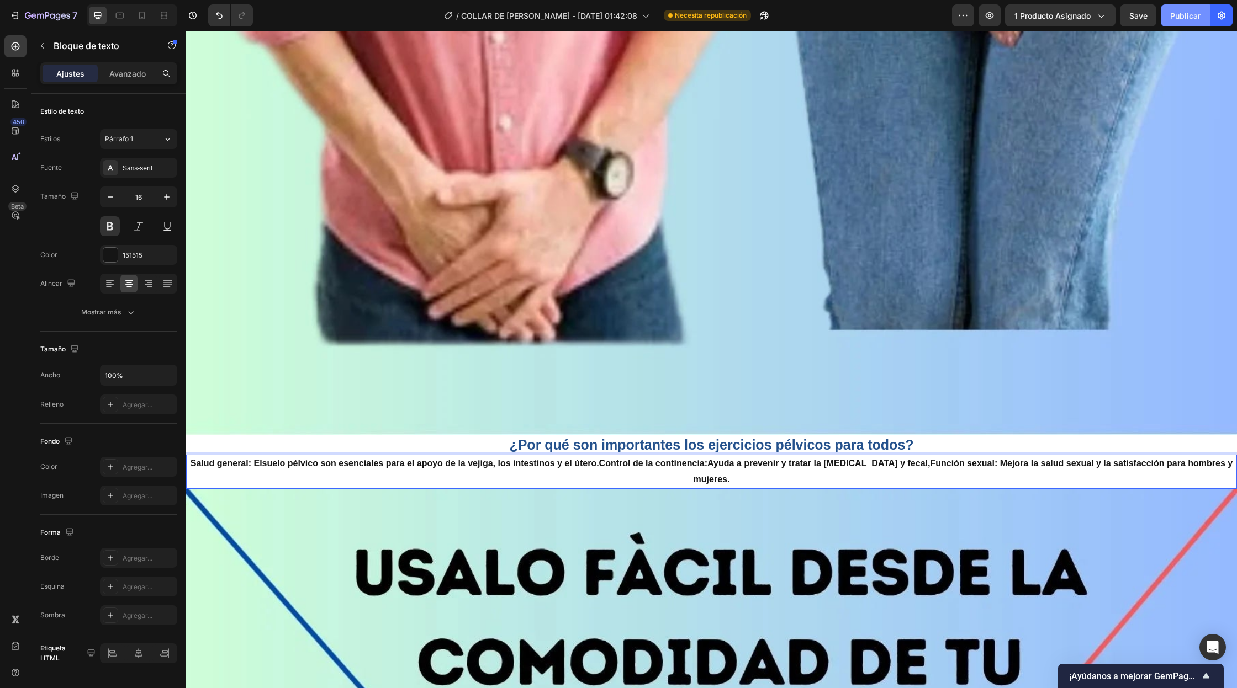
click at [1189, 23] on button "Publicar" at bounding box center [1184, 15] width 49 height 22
click at [967, 466] on p "Salud general: El suelo pélvico son esenciales para el apoyo de la vejiga, los …" at bounding box center [711, 472] width 1048 height 32
click at [1200, 23] on button "Publicar" at bounding box center [1184, 15] width 49 height 22
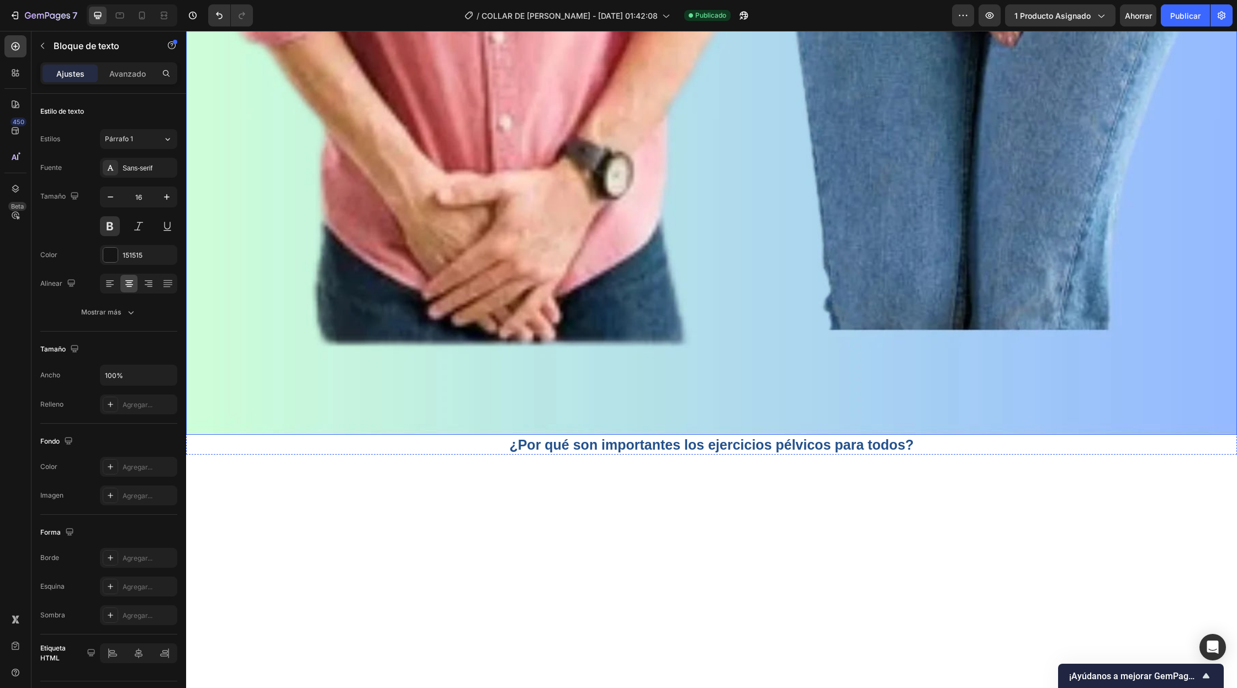
scroll to position [0, 0]
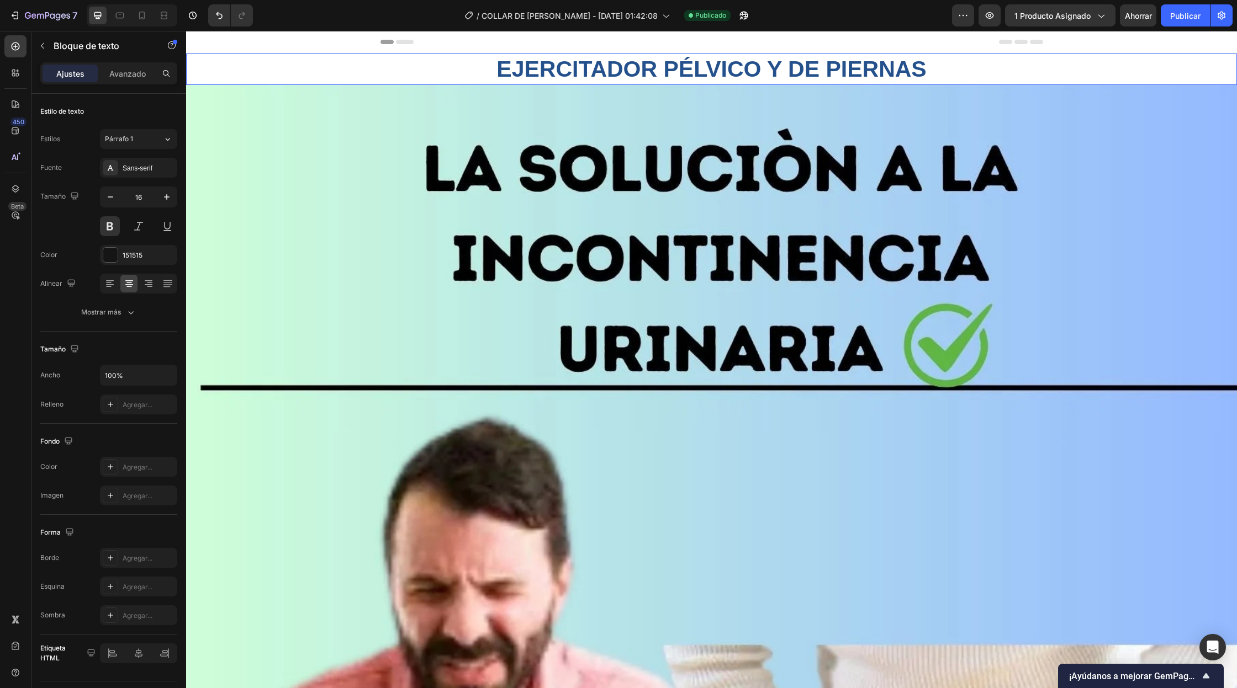
click at [658, 72] on strong "EJERCITADOR PÉLVICO Y DE PIERNAS" at bounding box center [710, 68] width 429 height 25
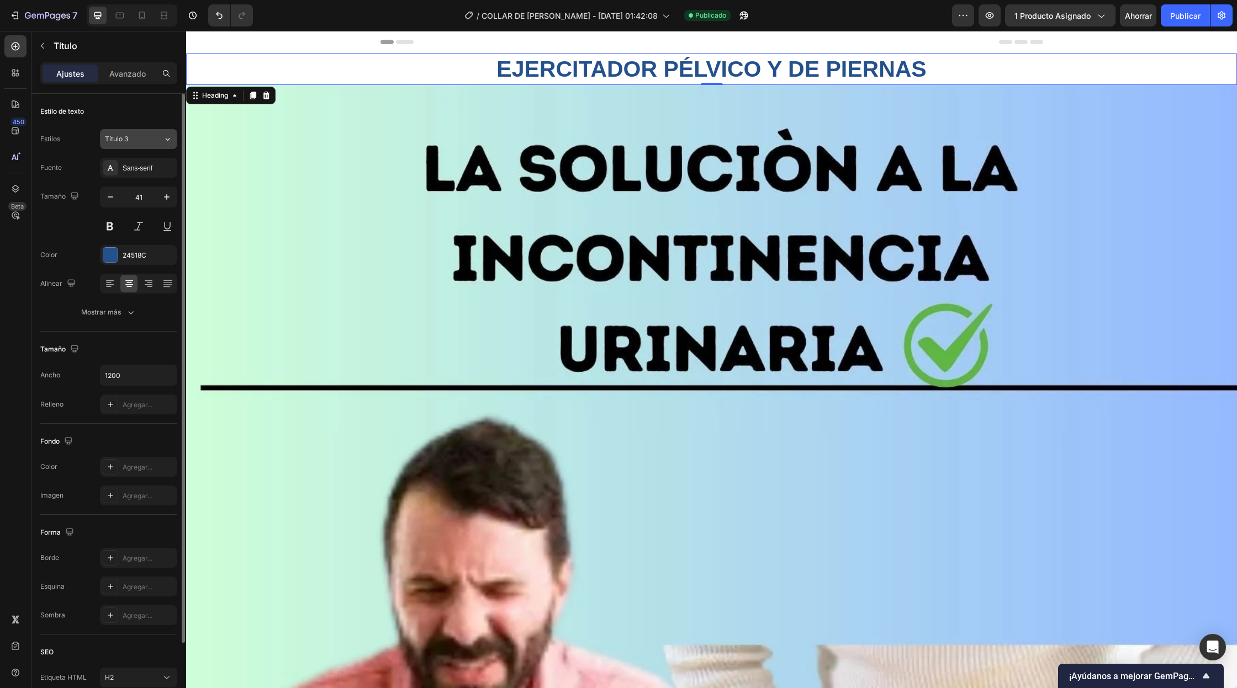
click at [118, 142] on font "Título 3" at bounding box center [116, 139] width 23 height 8
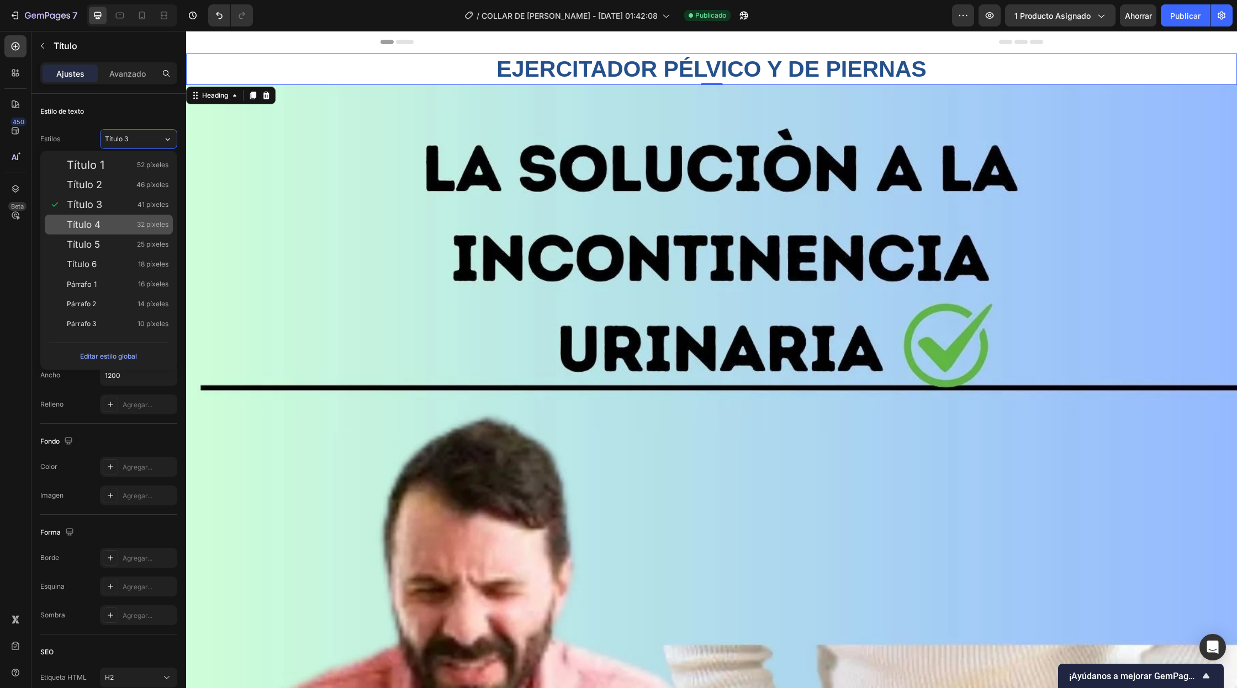
click at [104, 220] on div "Título 4 32 píxeles" at bounding box center [118, 224] width 102 height 11
type input "32"
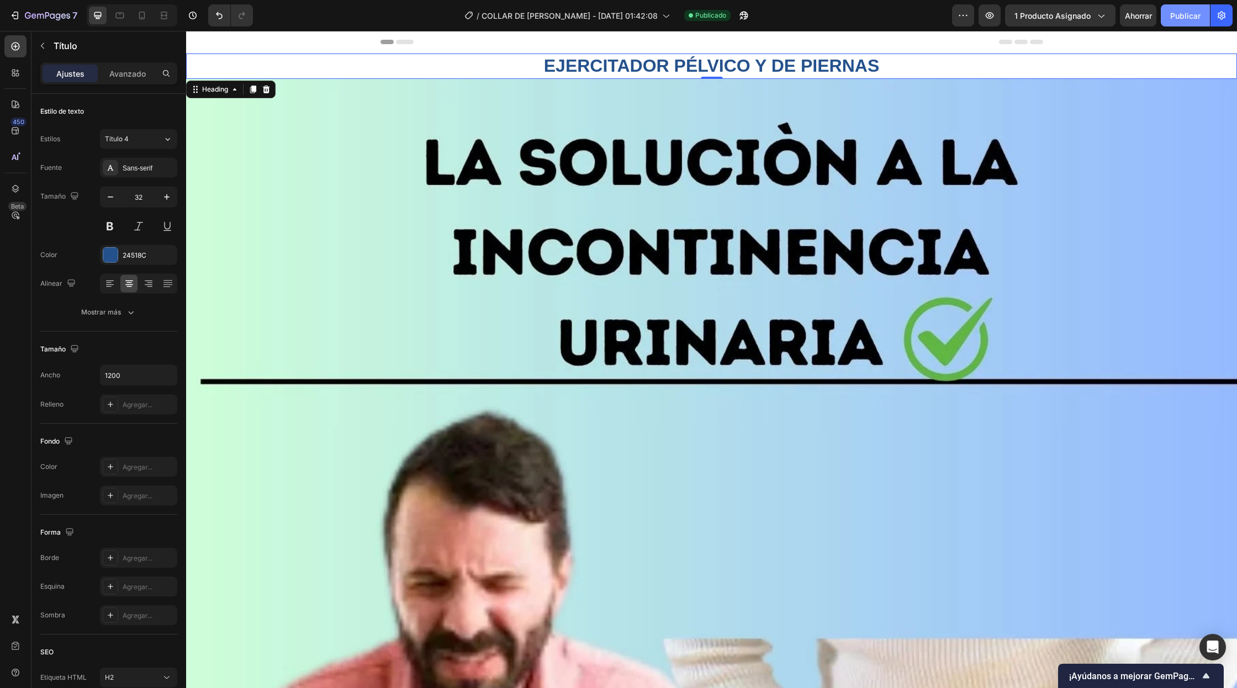
click at [1185, 15] on font "Publicar" at bounding box center [1185, 15] width 30 height 9
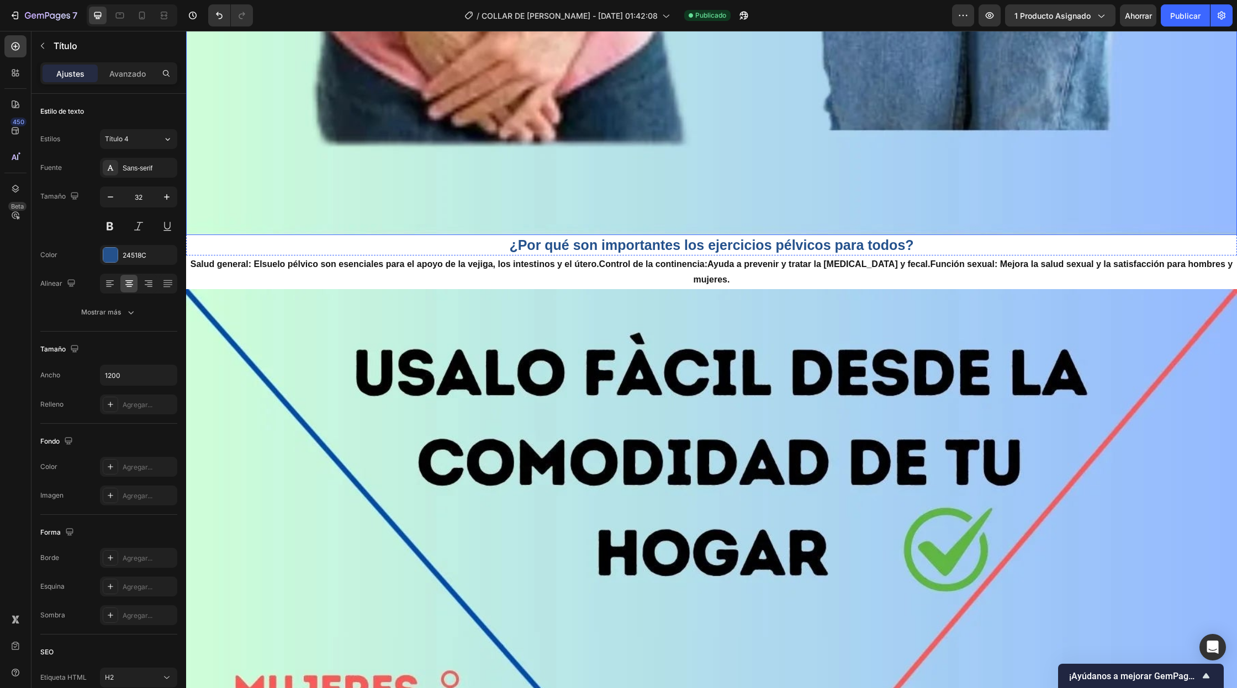
scroll to position [1202, 0]
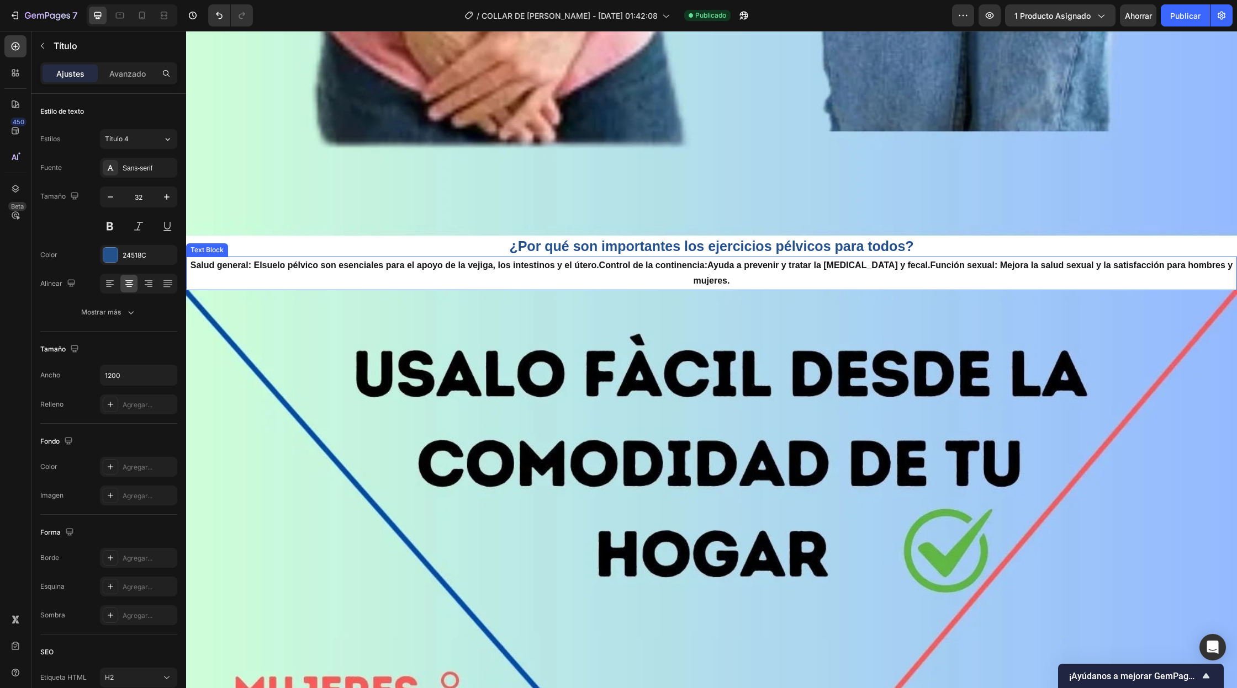
click at [672, 267] on strong "Control de la continencia:" at bounding box center [653, 265] width 108 height 9
click at [670, 267] on strong "Control de la continencia:" at bounding box center [653, 265] width 108 height 9
click at [197, 267] on p "Salud general: El suelo pélvico son esenciales para el apoyo de la vejiga, los …" at bounding box center [711, 274] width 1048 height 32
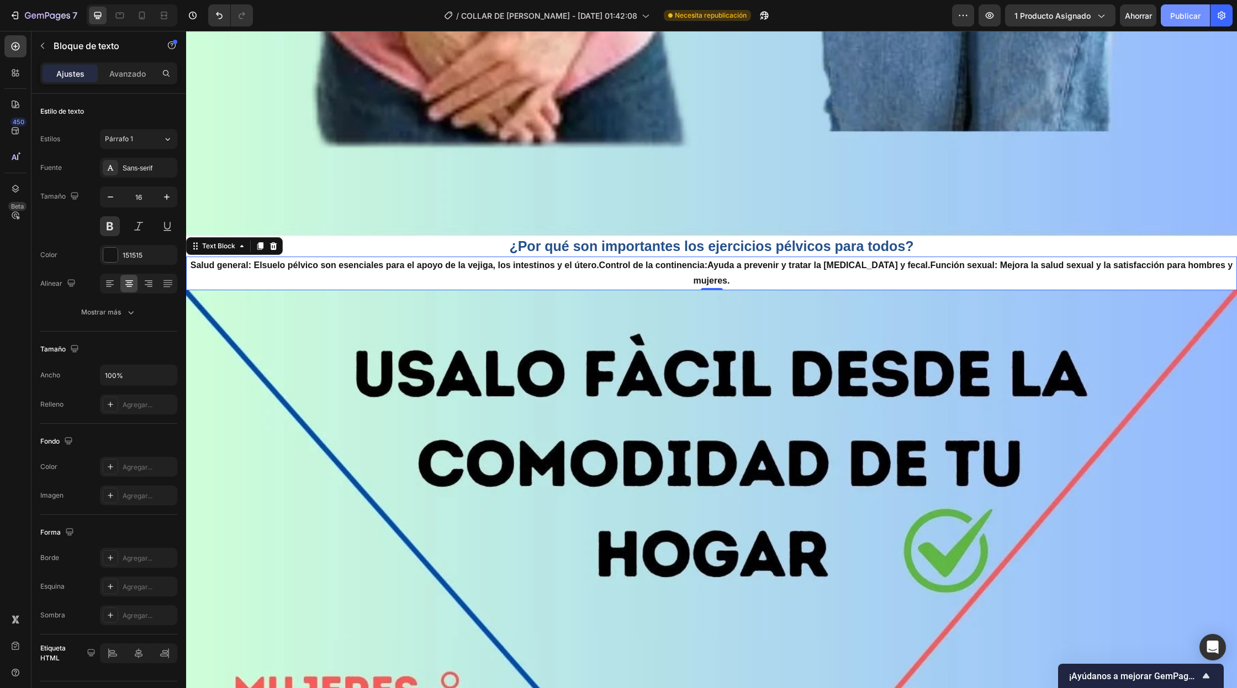
click at [1181, 14] on font "Publicar" at bounding box center [1185, 15] width 30 height 9
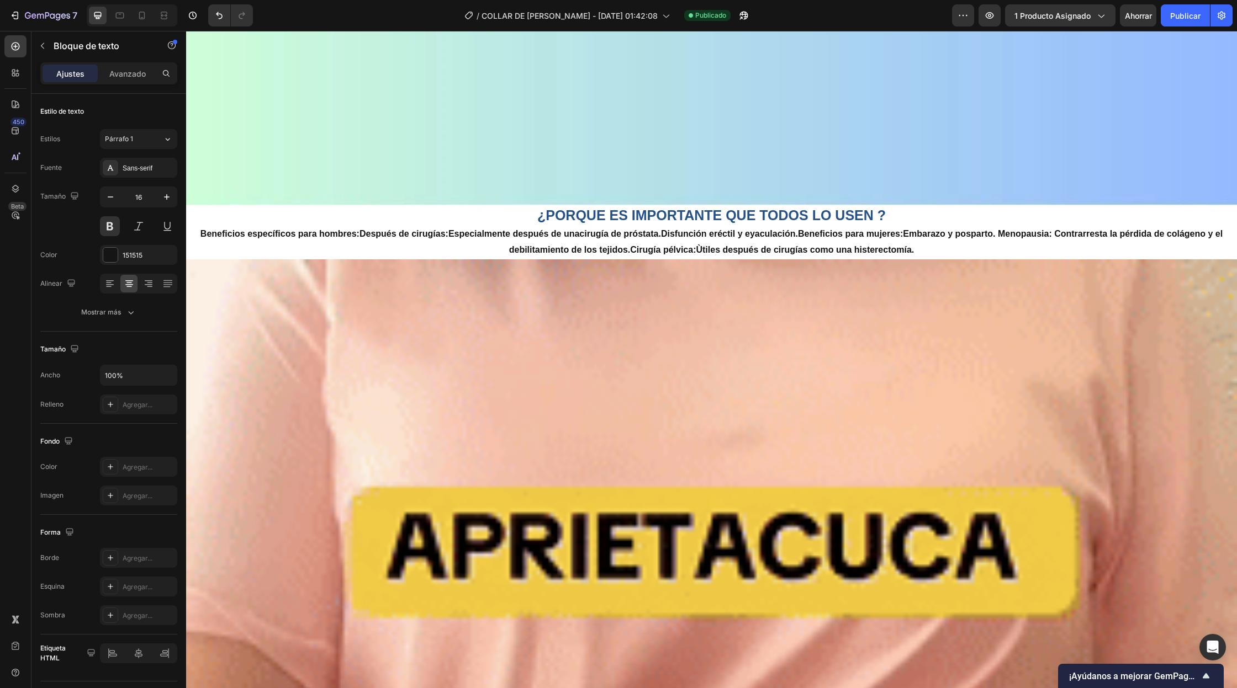
scroll to position [4034, 0]
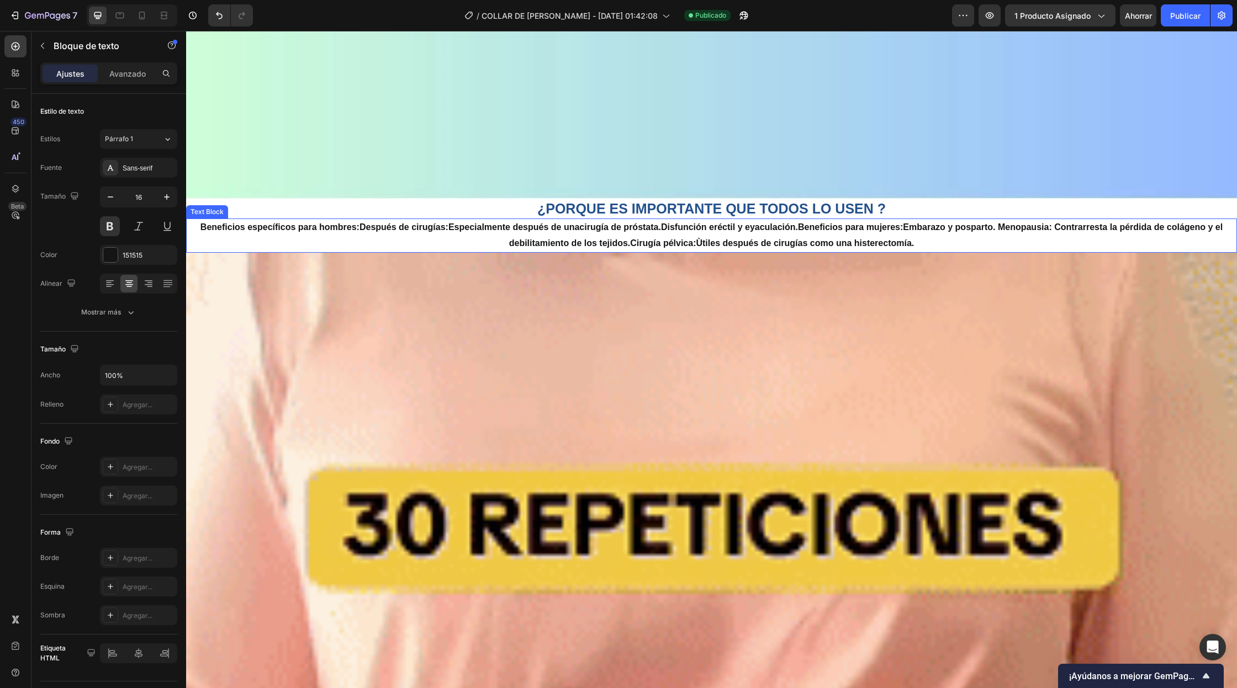
click at [307, 230] on p "Beneficios específicos para hombres: Después de cirugías: Especialmente después…" at bounding box center [711, 236] width 1048 height 32
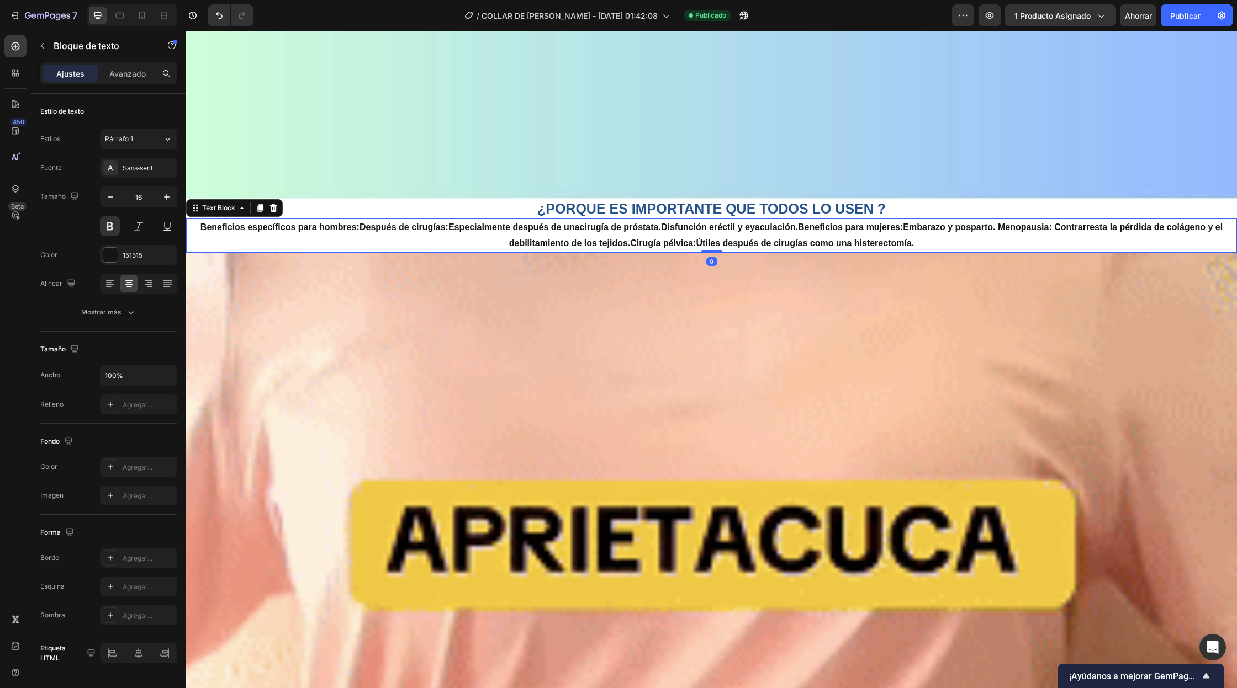
click at [289, 234] on p "Beneficios específicos para hombres: Después de cirugías: Especialmente después…" at bounding box center [711, 236] width 1048 height 32
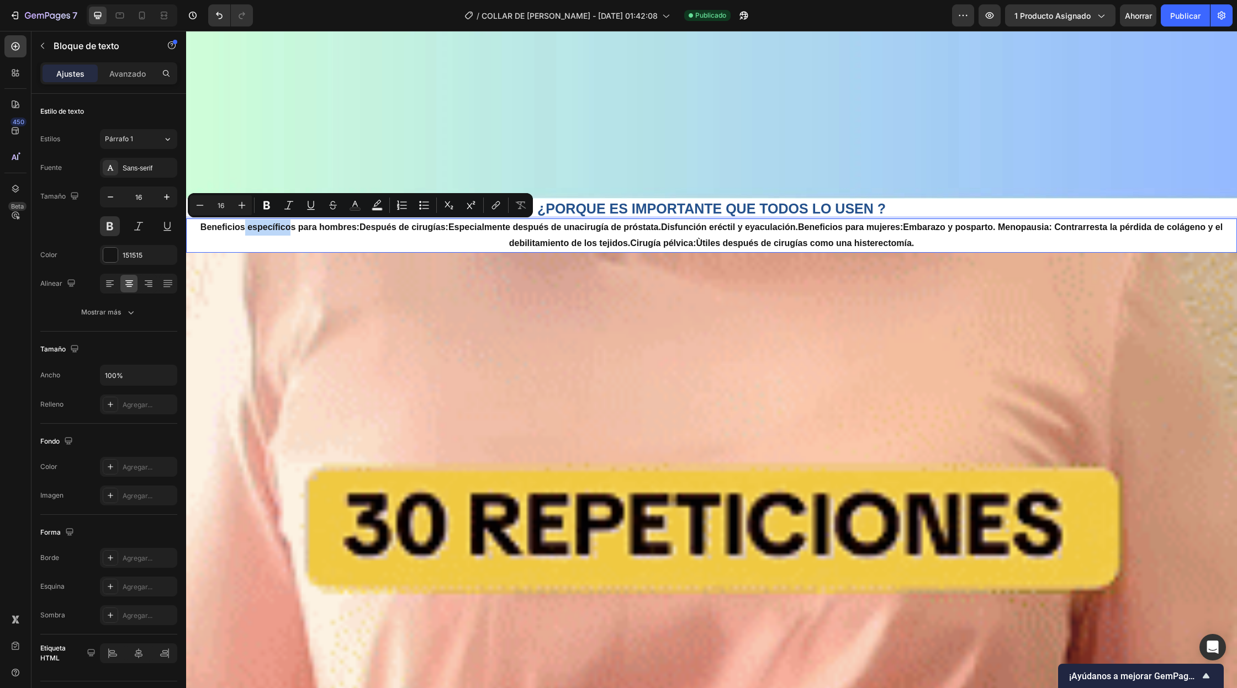
drag, startPoint x: 285, startPoint y: 229, endPoint x: 235, endPoint y: 229, distance: 49.7
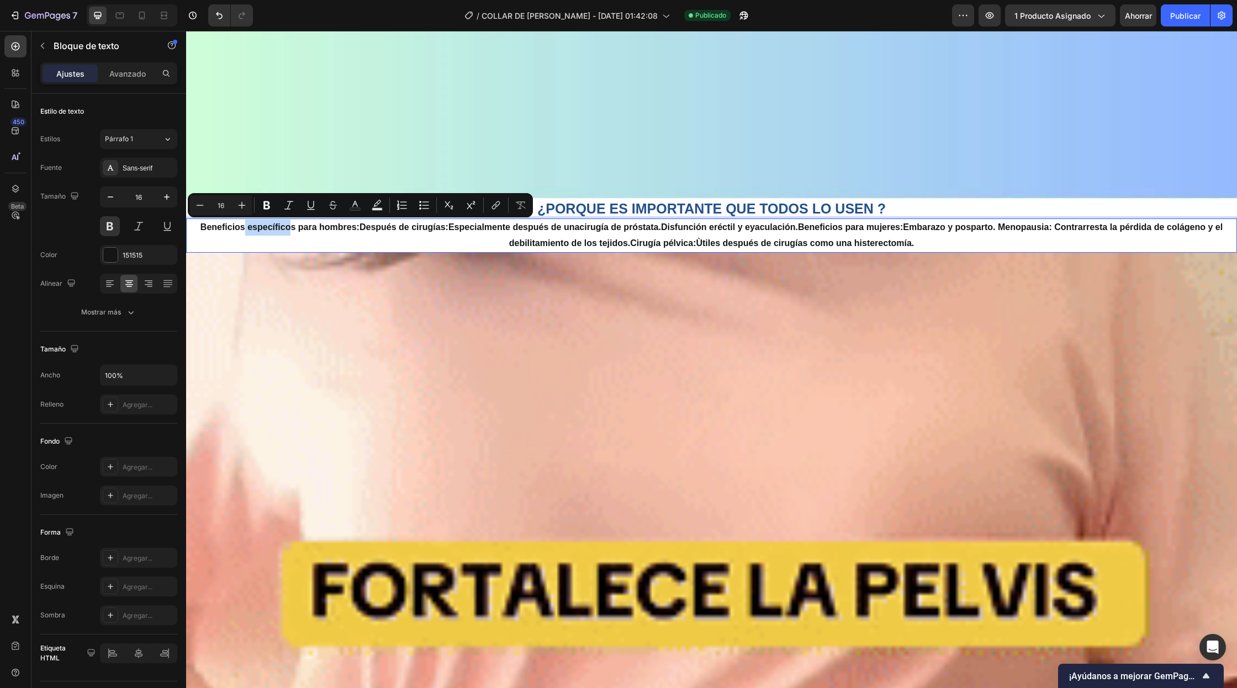
click at [235, 229] on p "Beneficios específicos para hombres: Después de cirugías: Especialmente después…" at bounding box center [711, 236] width 1048 height 32
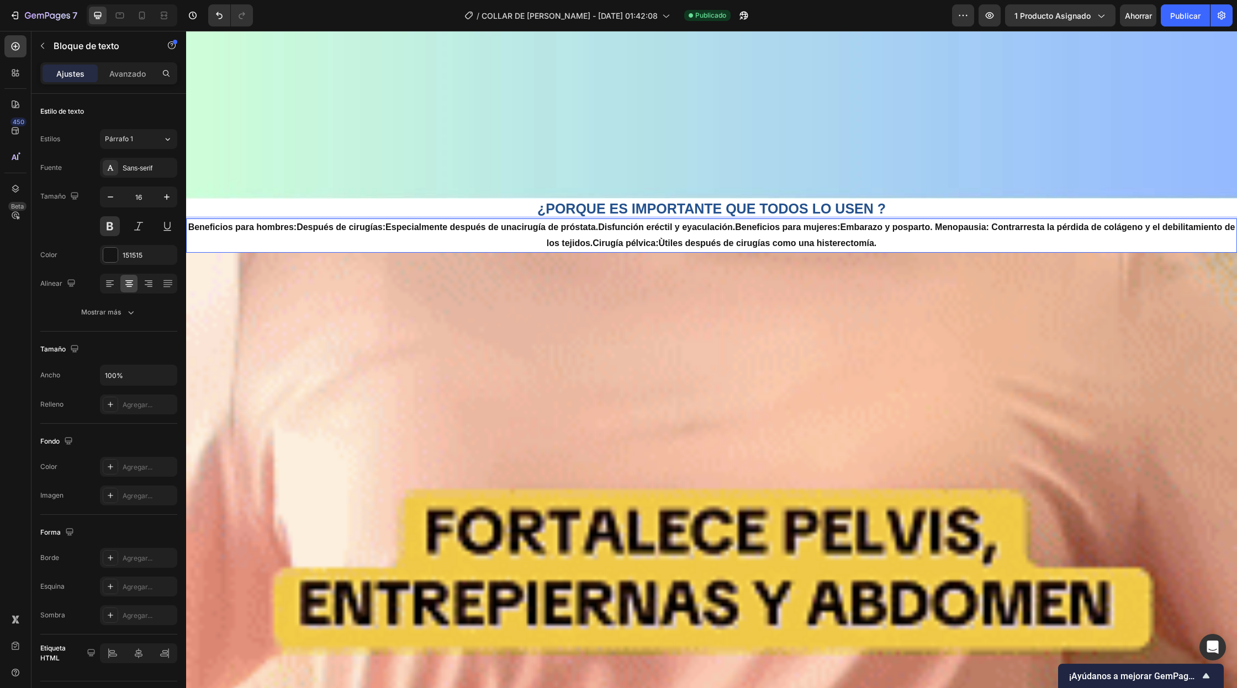
click at [264, 230] on p "Beneficios para hombres: Después de cirugías: Especialmente después de una ciru…" at bounding box center [711, 236] width 1048 height 32
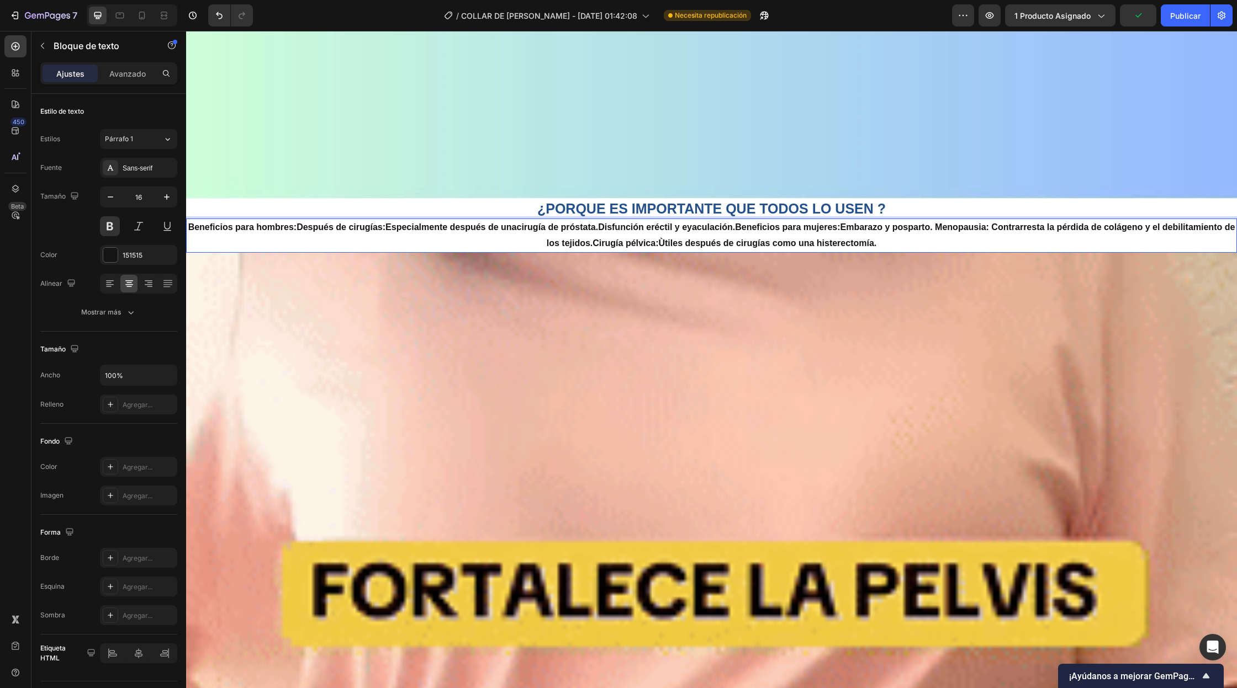
click at [424, 230] on p "Beneficios para hombres: Después de cirugías: Especialmente después de una ciru…" at bounding box center [711, 236] width 1048 height 32
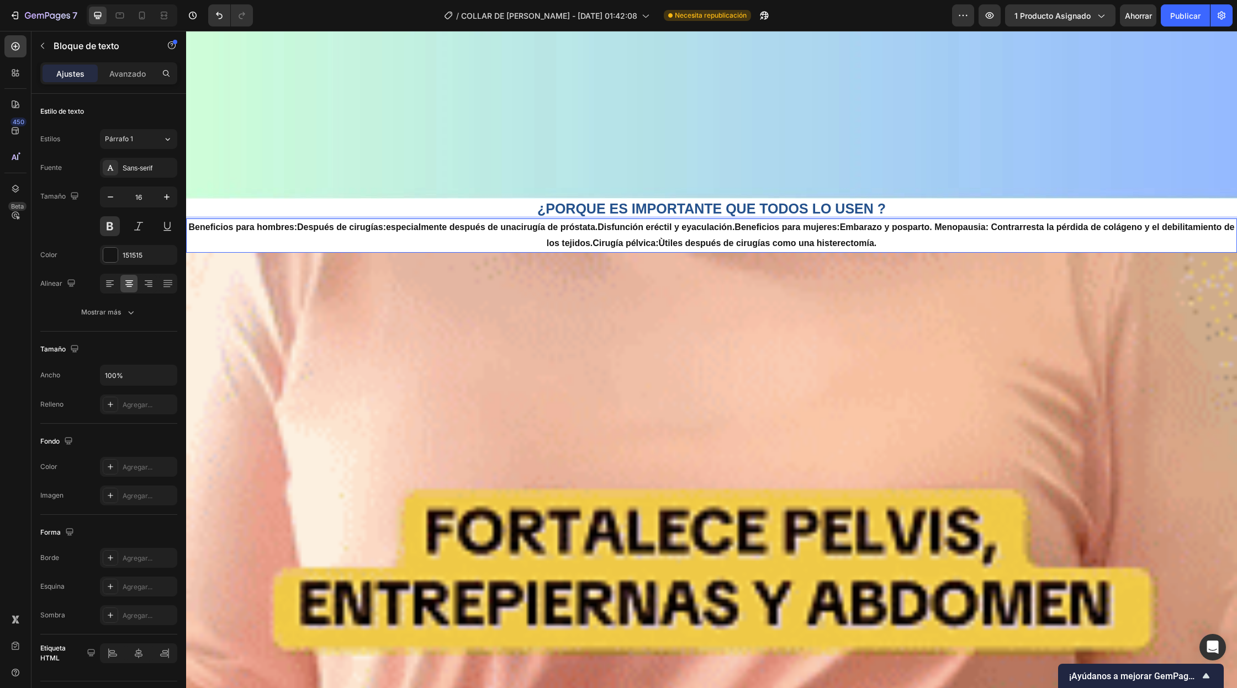
click at [892, 250] on p "Beneficios para hombres: Después de cirugías: especialmente después de una ciru…" at bounding box center [711, 236] width 1048 height 32
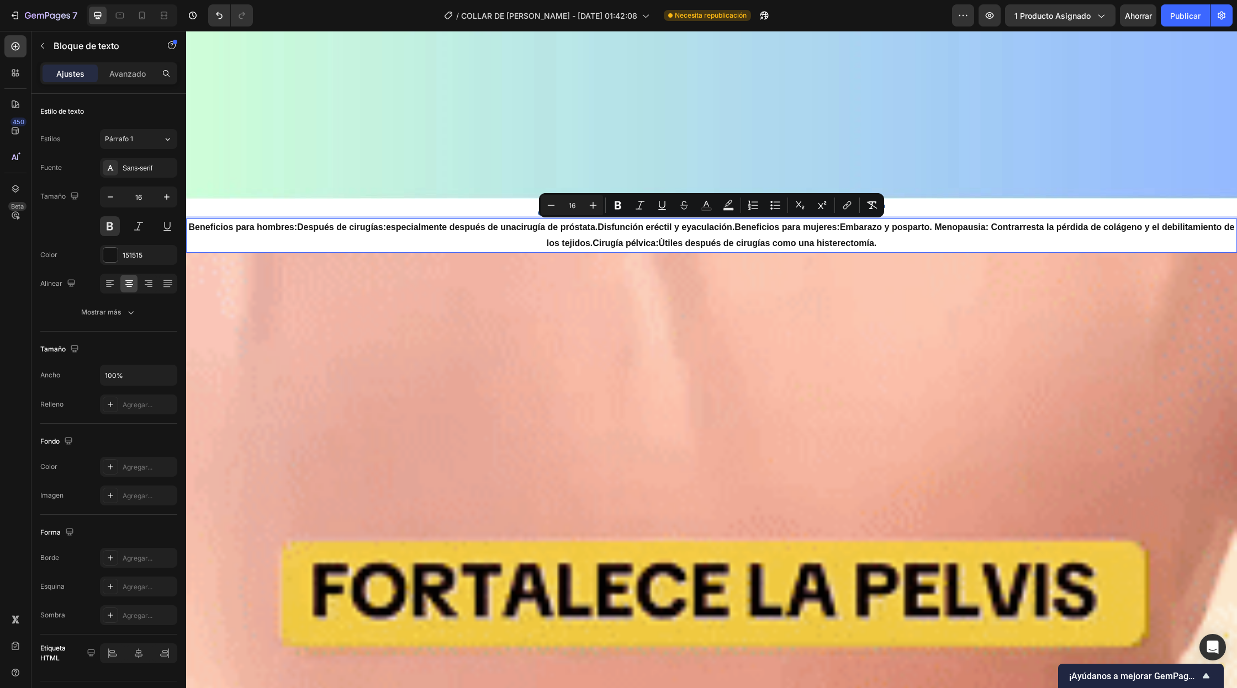
drag, startPoint x: 892, startPoint y: 250, endPoint x: 147, endPoint y: 220, distance: 745.3
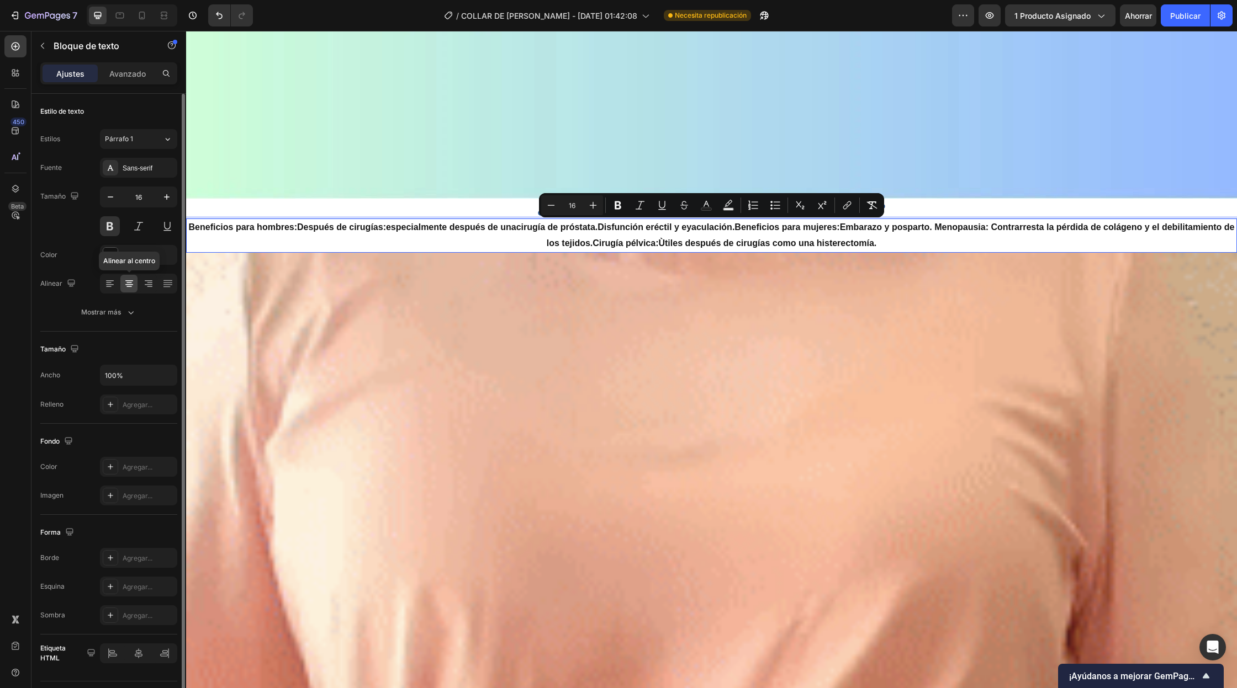
click at [125, 284] on icon at bounding box center [129, 284] width 8 height 1
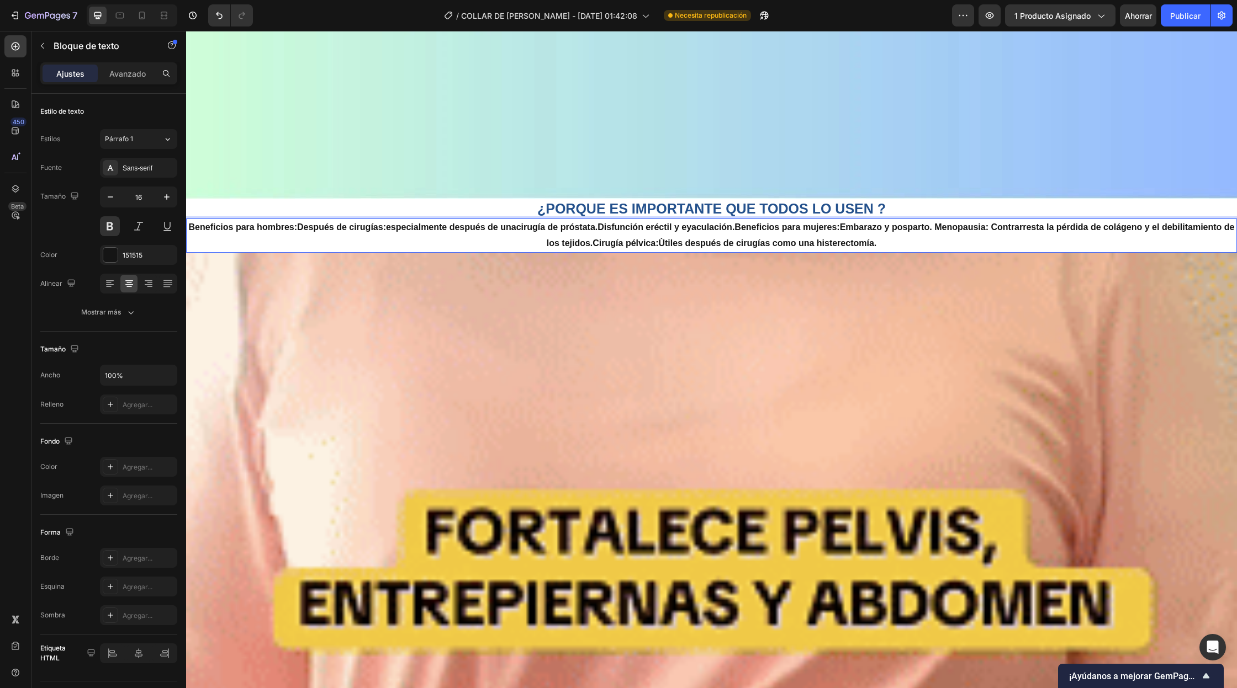
click at [904, 247] on p "Beneficios para hombres: Después de cirugías: especialmente después de una ciru…" at bounding box center [711, 236] width 1048 height 32
click at [1190, 19] on font "Publicar" at bounding box center [1185, 15] width 30 height 9
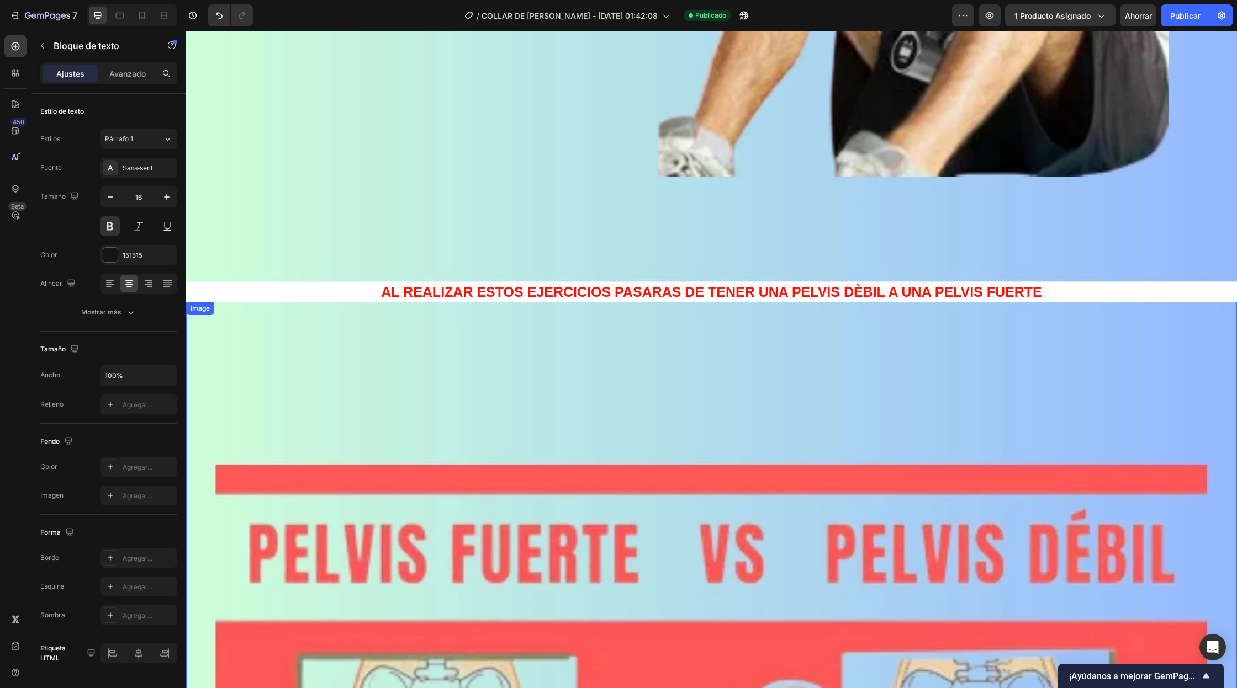
scroll to position [2569, 0]
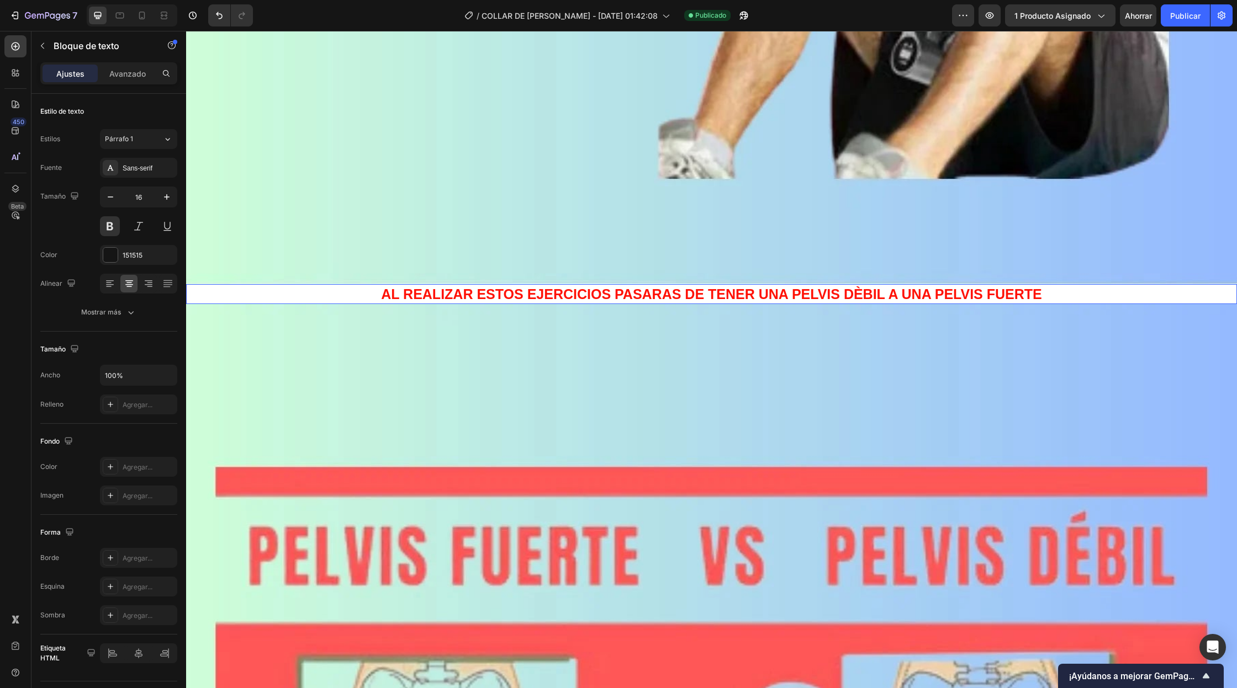
click at [809, 301] on p "AL REALIZAR ESTOS EJERCICIOS PASARAS DE TENER UNA PELVIS DÈBIL A UNA PELVIS FUE…" at bounding box center [711, 294] width 1048 height 18
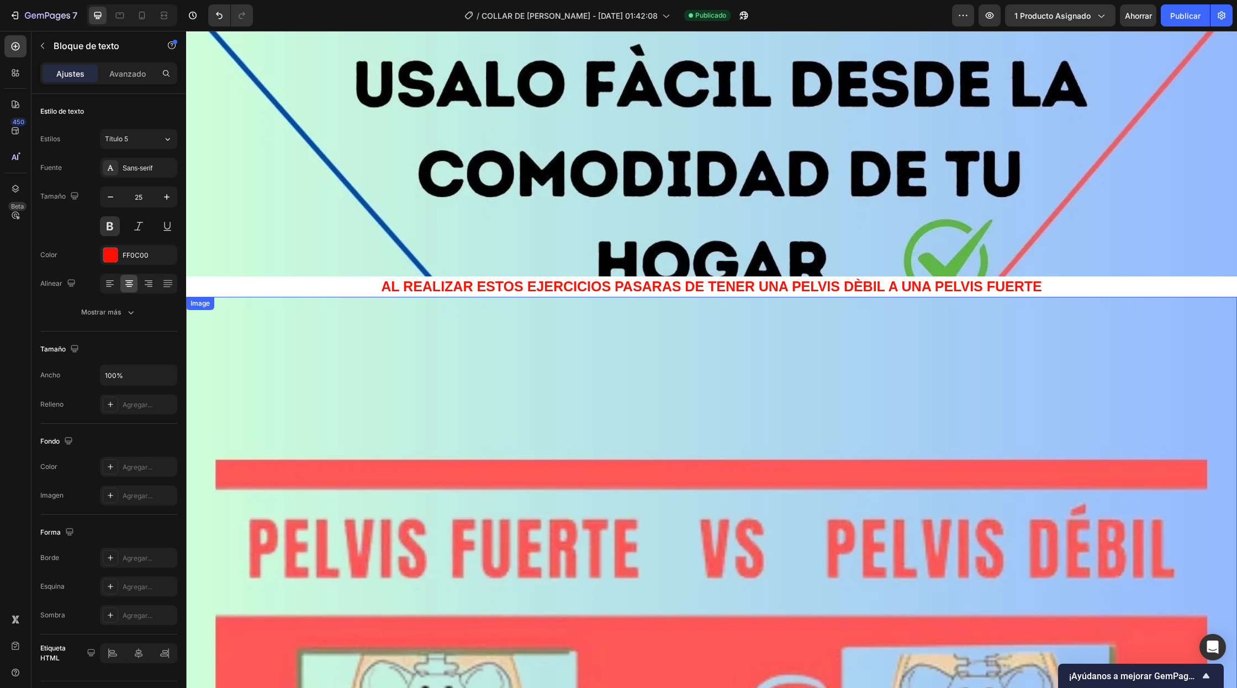
scroll to position [1438, 0]
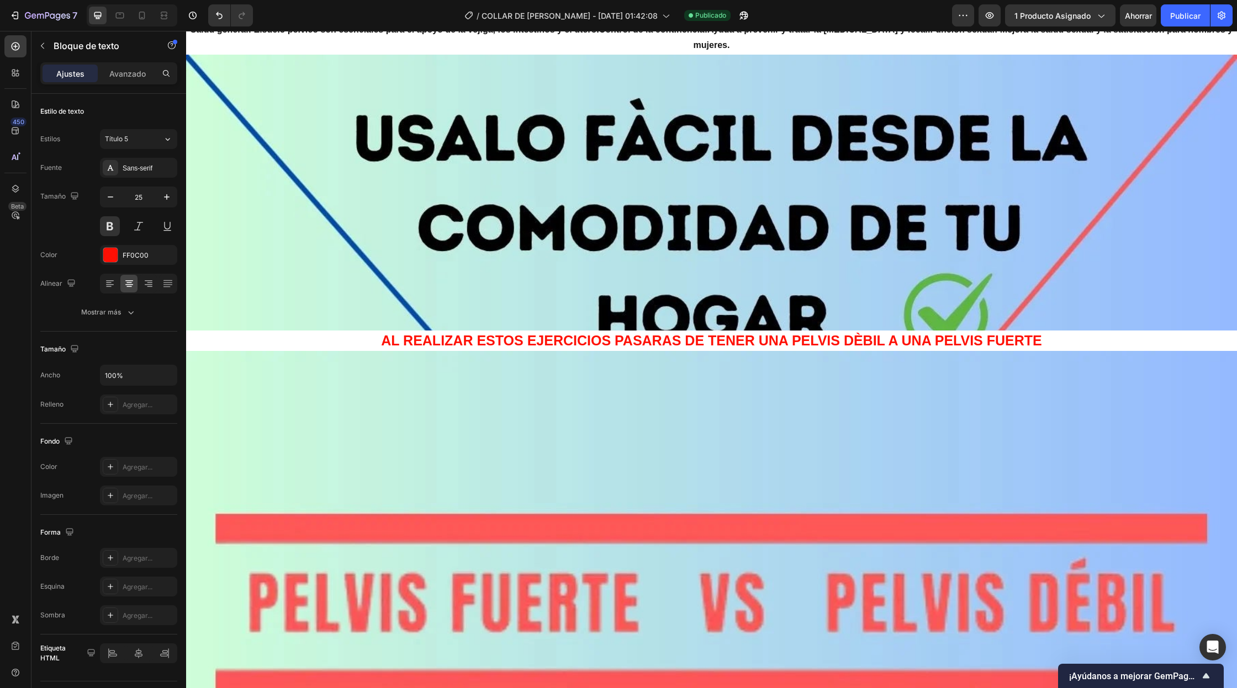
click at [799, 345] on p "AL REALIZAR ESTOS EJERCICIOS PASARAS DE TENER UNA PELVIS DÈBIL A UNA PELVIS FUE…" at bounding box center [711, 341] width 1048 height 18
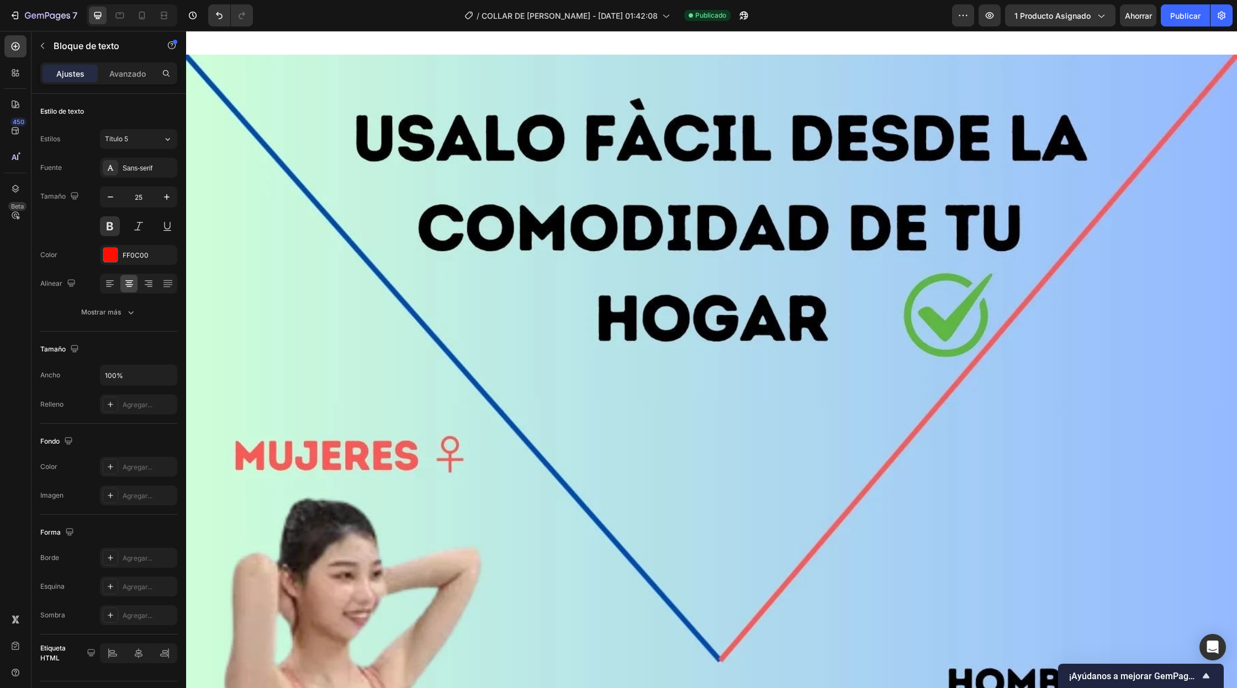
scroll to position [2522, 0]
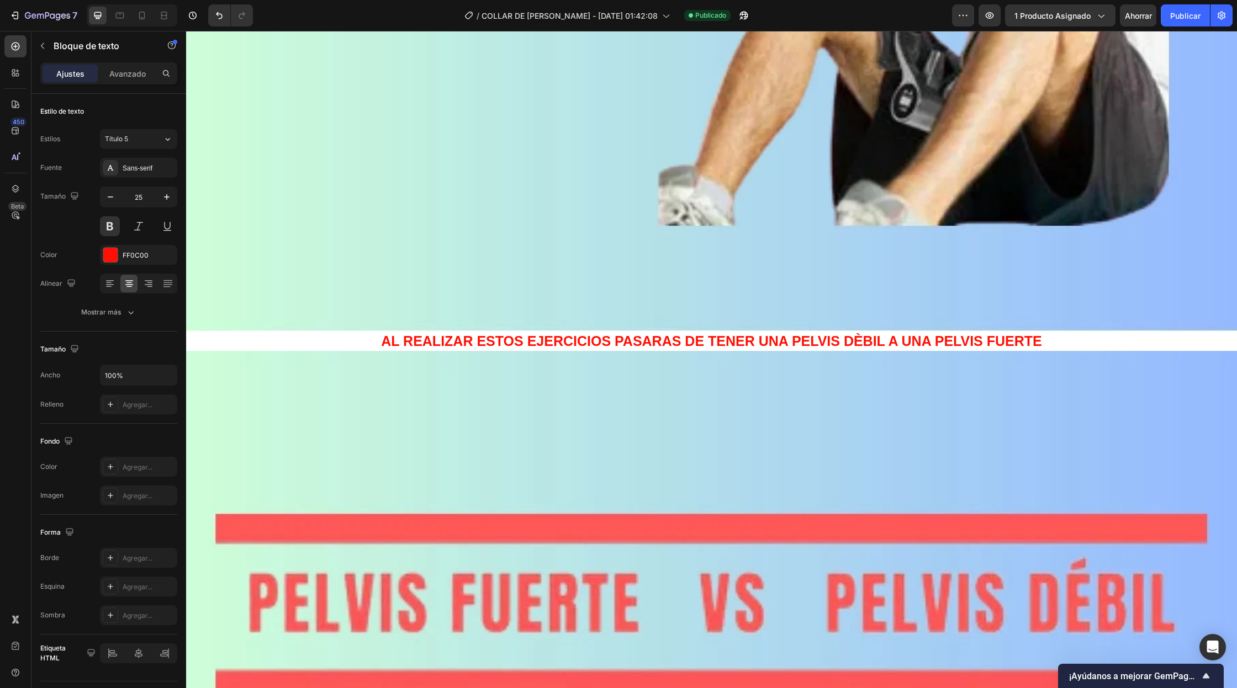
click at [1043, 343] on p "AL REALIZAR ESTOS EJERCICIOS PASARAS DE TENER UNA PELVIS DÈBIL A UNA PELVIS FUE…" at bounding box center [711, 341] width 1048 height 18
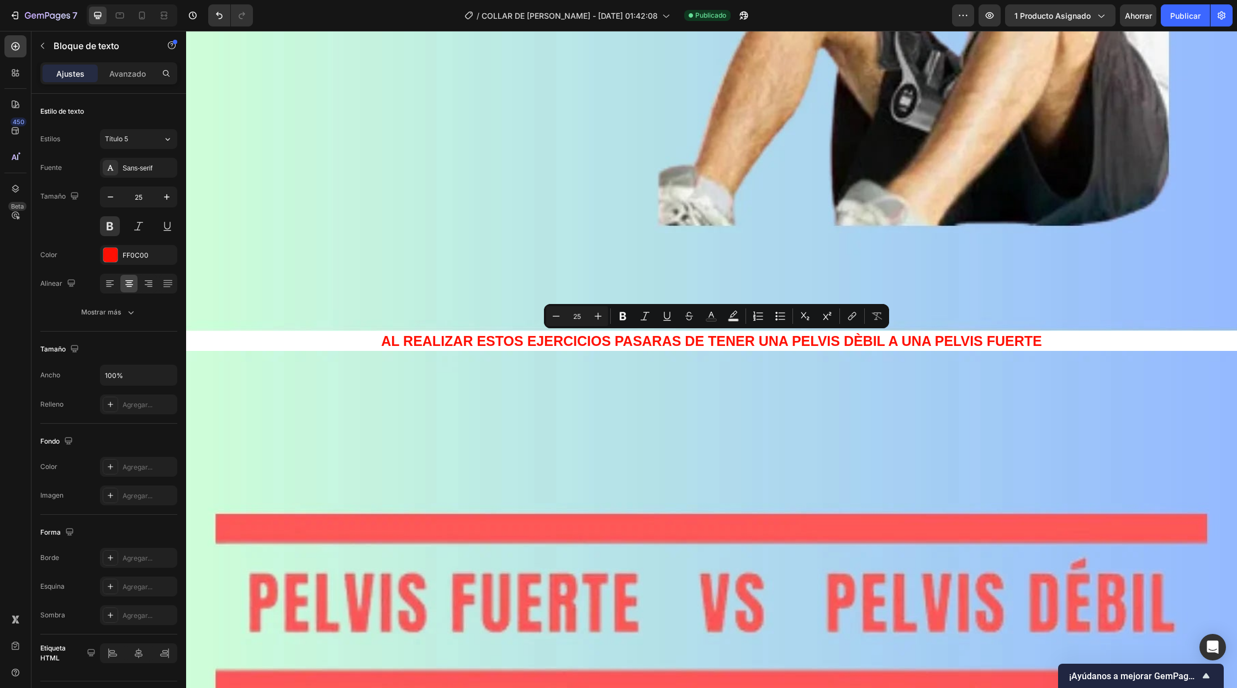
drag, startPoint x: 1043, startPoint y: 343, endPoint x: 391, endPoint y: 333, distance: 652.6
click at [391, 333] on p "AL REALIZAR ESTOS EJERCICIOS PASARAS DE TENER UNA PELVIS DÈBIL A UNA PELVIS FUE…" at bounding box center [711, 341] width 1048 height 18
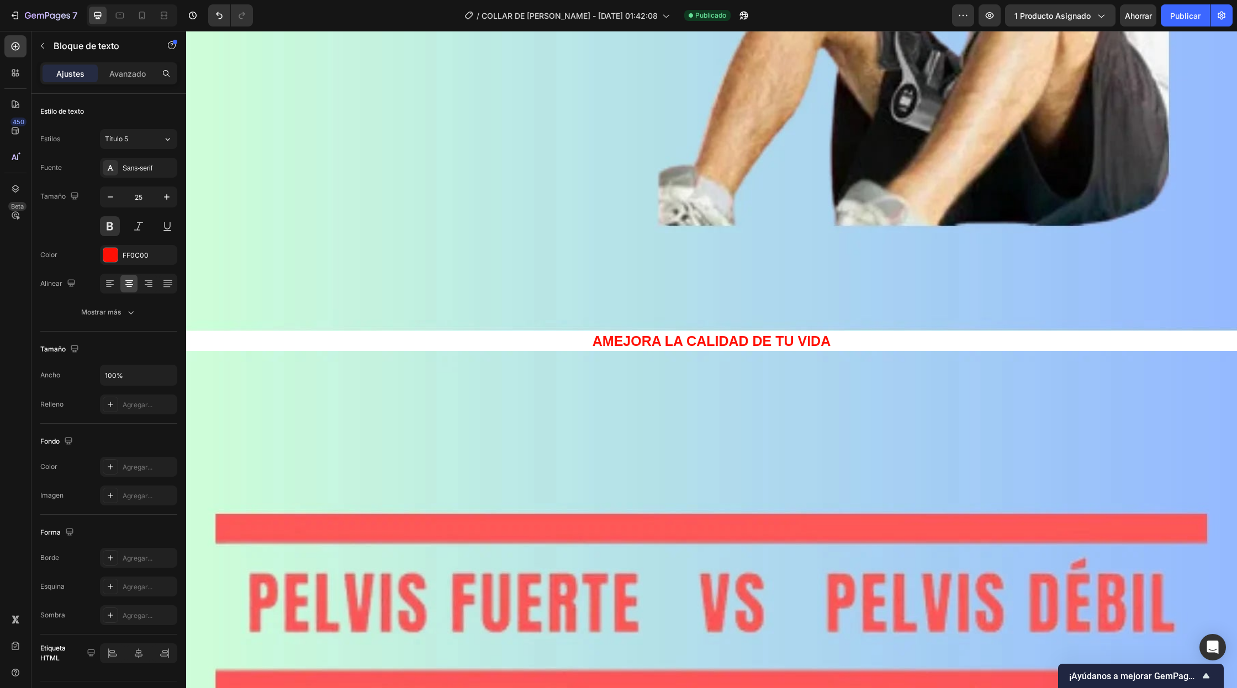
click at [596, 344] on p "AMEJORA LA CALIDAD DE TU VIDA" at bounding box center [711, 341] width 1048 height 18
click at [833, 342] on p "!MEJORA LA CALIDAD DE TU VIDA" at bounding box center [711, 341] width 1048 height 18
click at [596, 344] on p "!MEJORA LA CALIDAD DE TU VIDA!" at bounding box center [711, 341] width 1048 height 18
click at [834, 347] on p "¡MEJORA LA CALIDAD DE TU VIDA!" at bounding box center [711, 341] width 1048 height 18
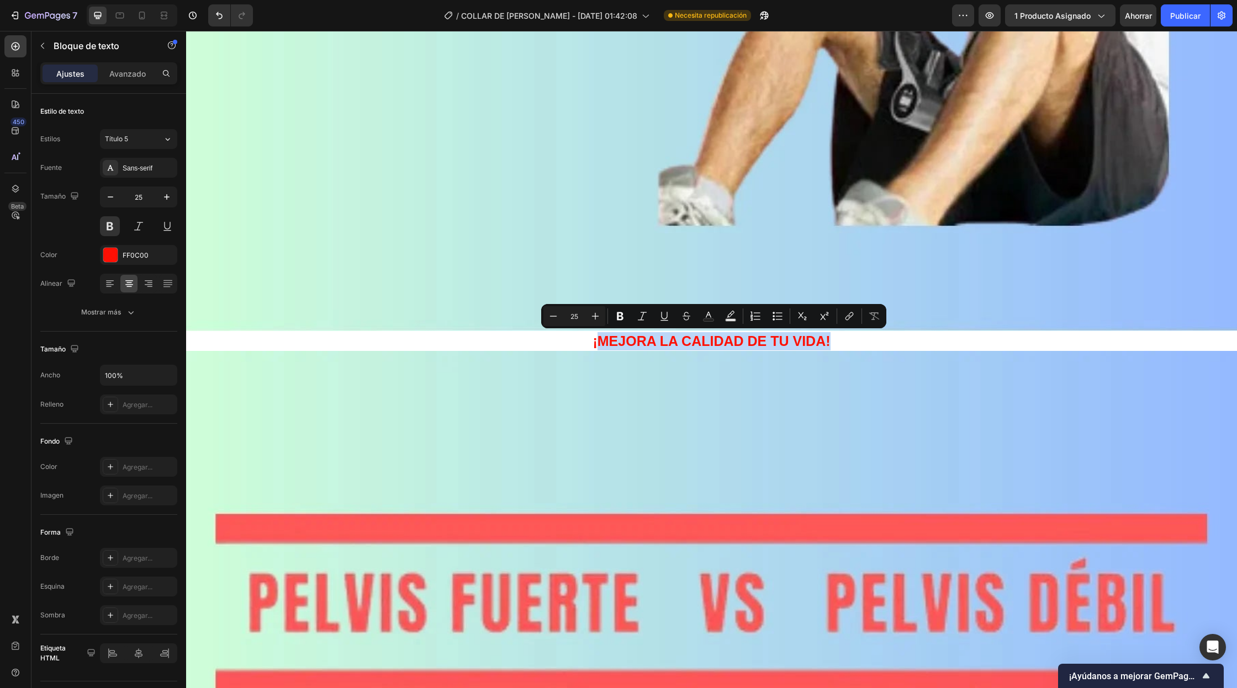
drag, startPoint x: 833, startPoint y: 340, endPoint x: 601, endPoint y: 334, distance: 232.5
click at [601, 334] on p "¡MEJORA LA CALIDAD DE TU VIDA!" at bounding box center [711, 341] width 1048 height 18
click at [834, 340] on p "¡MEJORA LA CALIDAD DE TU VIDA!" at bounding box center [711, 341] width 1048 height 18
drag, startPoint x: 834, startPoint y: 340, endPoint x: 592, endPoint y: 345, distance: 241.9
click at [592, 345] on p "¡MEJORA LA CALIDAD DE TU VIDA!" at bounding box center [711, 341] width 1048 height 18
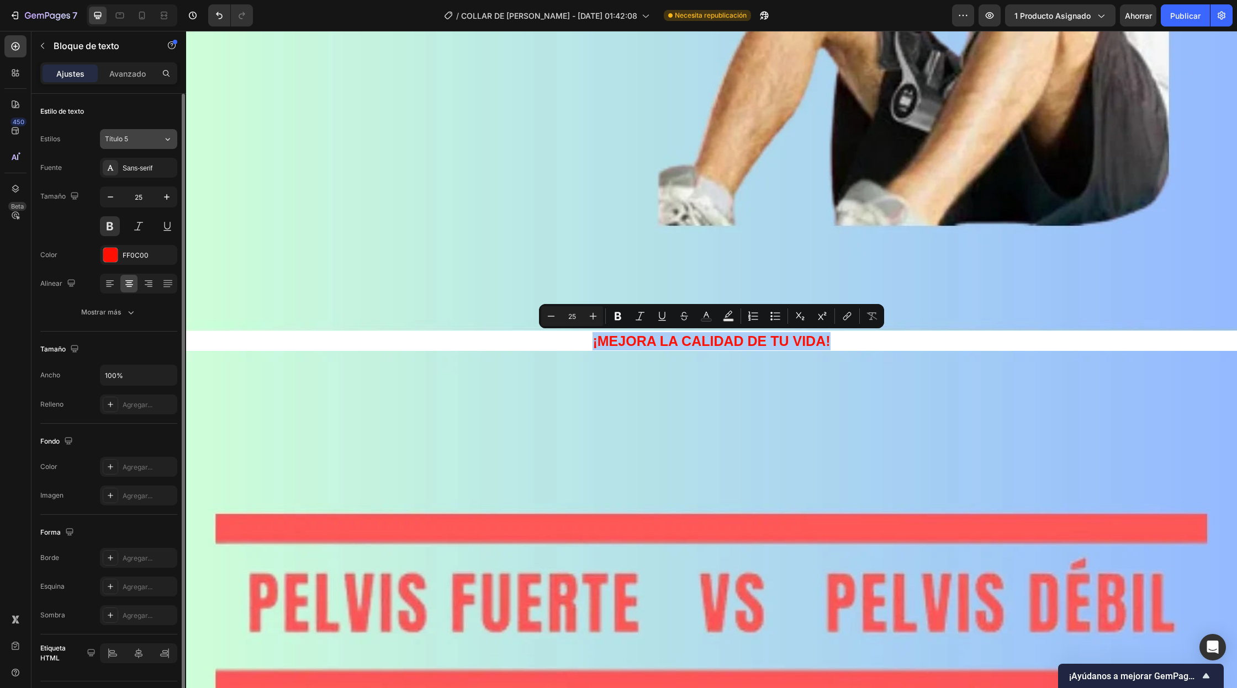
click at [150, 134] on div "Título 5" at bounding box center [134, 139] width 58 height 10
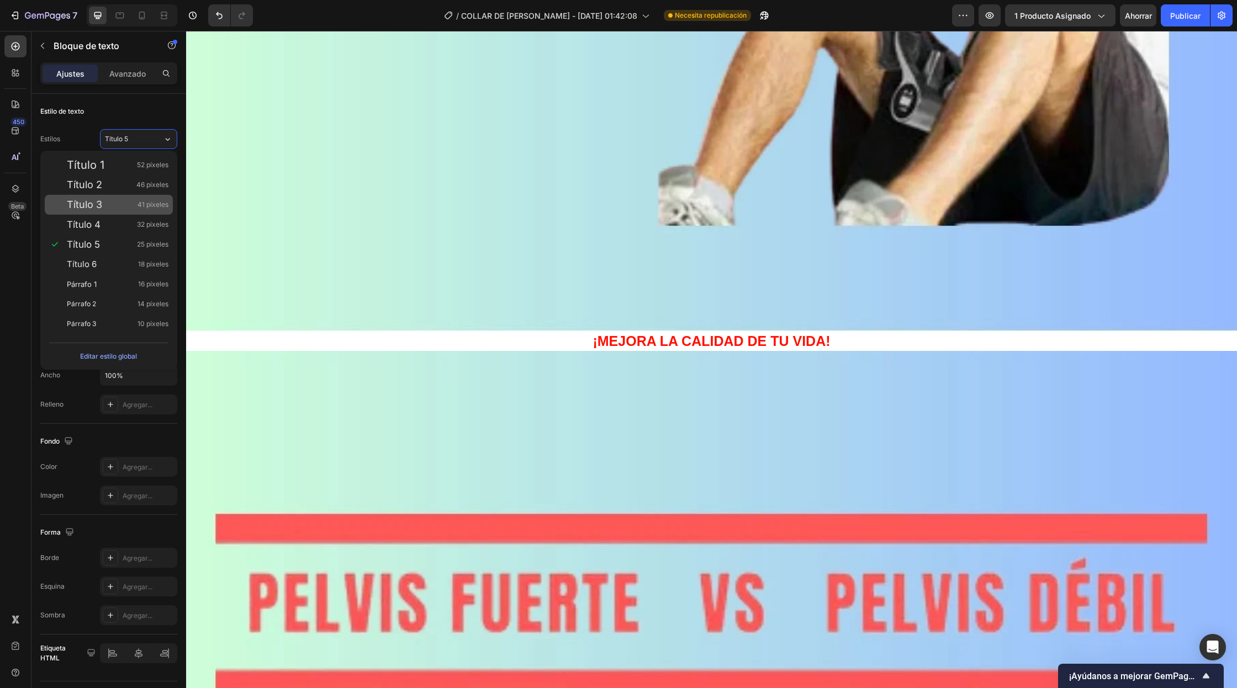
click at [112, 210] on div "Título 3 41 píxeles" at bounding box center [118, 204] width 102 height 11
type input "41"
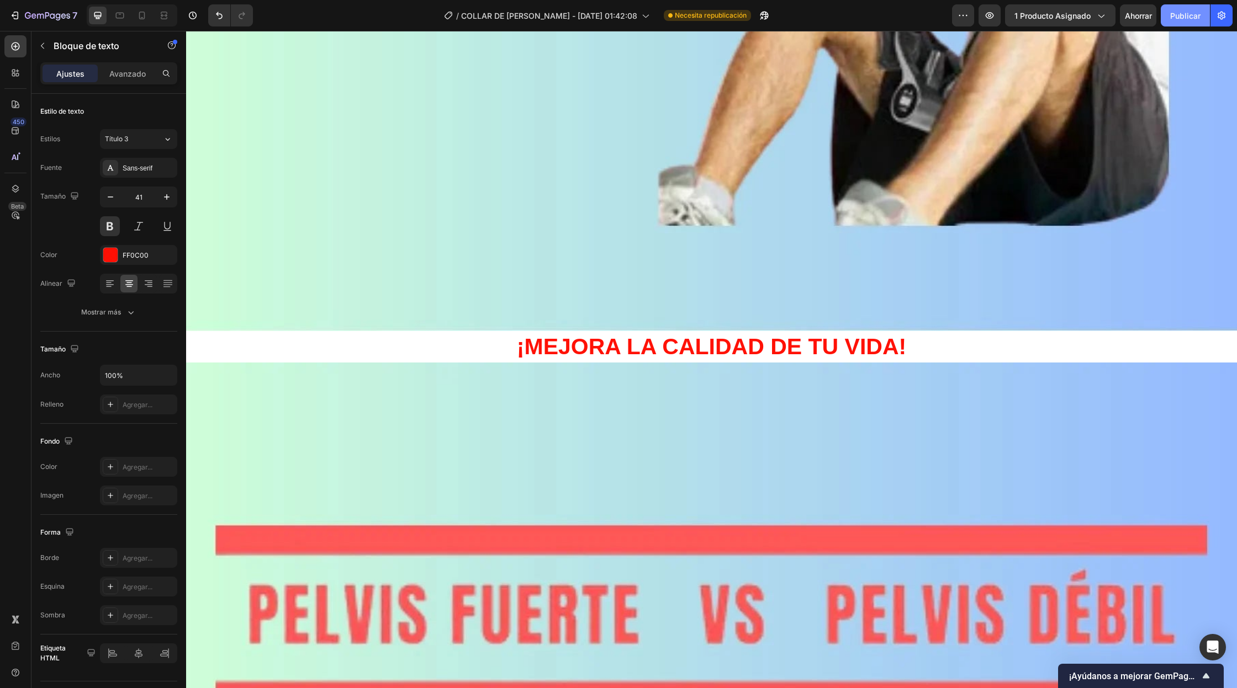
click at [1185, 14] on font "Publicar" at bounding box center [1185, 15] width 30 height 9
click at [904, 346] on p "¡MEJORA LA CALIDAD DE TU VIDA!" at bounding box center [711, 346] width 1048 height 29
click at [900, 350] on p "¡MEJORA LA CALIDAD DE TU VIDA!" at bounding box center [711, 346] width 1048 height 29
click at [1200, 14] on button "Publicar" at bounding box center [1184, 15] width 49 height 22
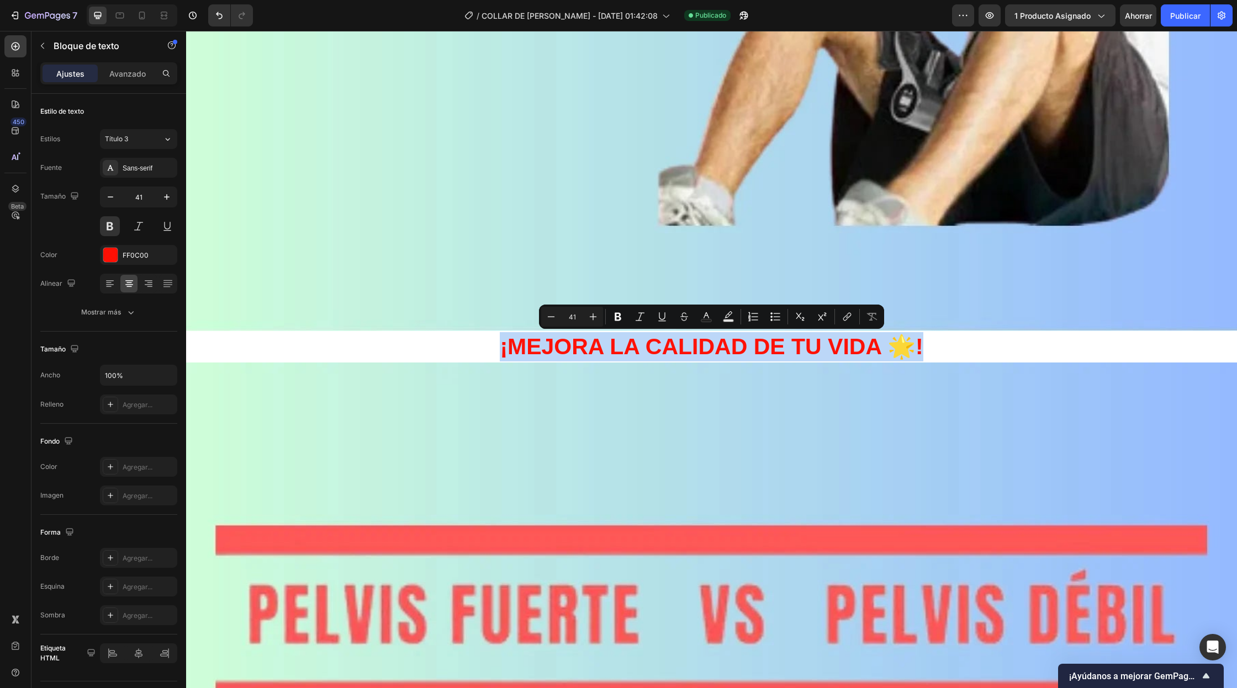
drag, startPoint x: 926, startPoint y: 356, endPoint x: 497, endPoint y: 352, distance: 429.5
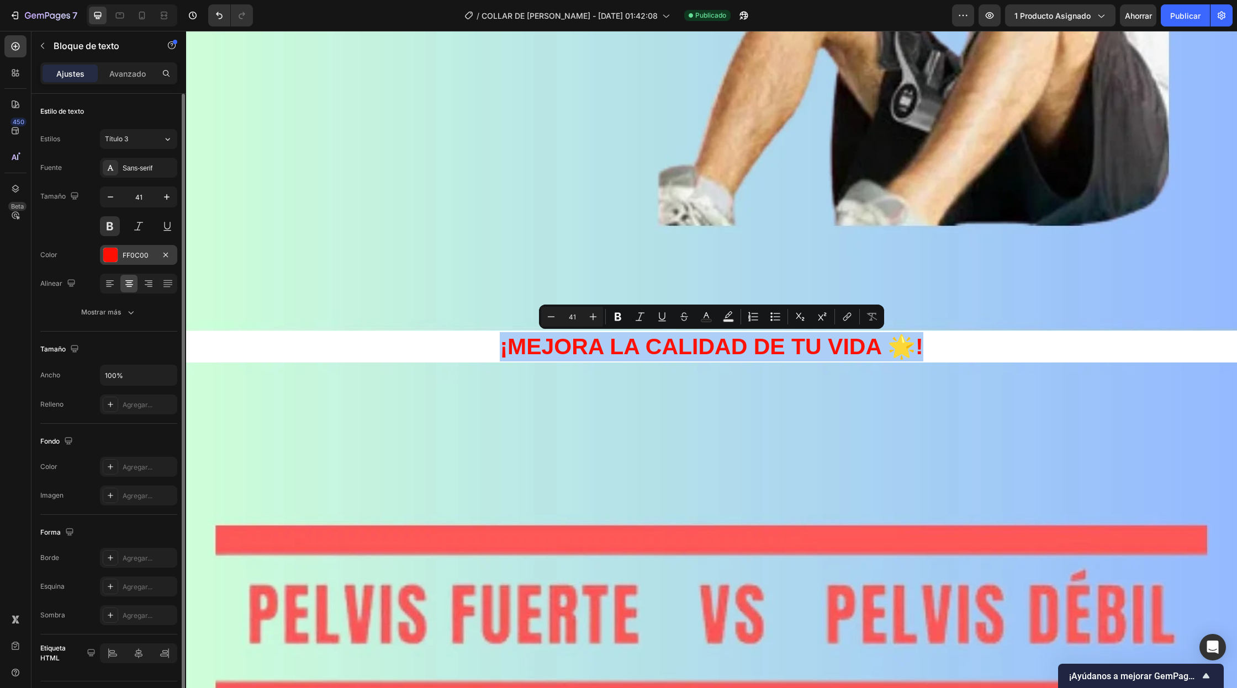
click at [109, 253] on div at bounding box center [110, 255] width 14 height 14
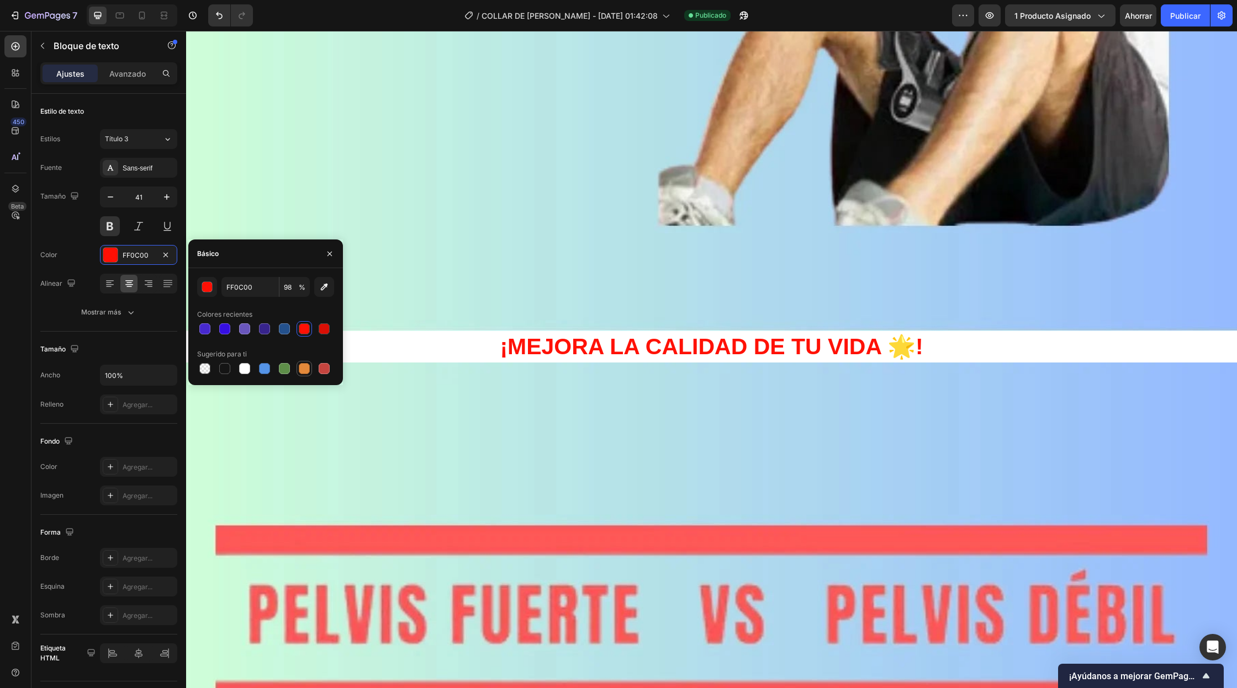
click at [300, 372] on div at bounding box center [304, 368] width 11 height 11
type input "E4893A"
type input "100"
click at [330, 284] on button "button" at bounding box center [324, 287] width 20 height 20
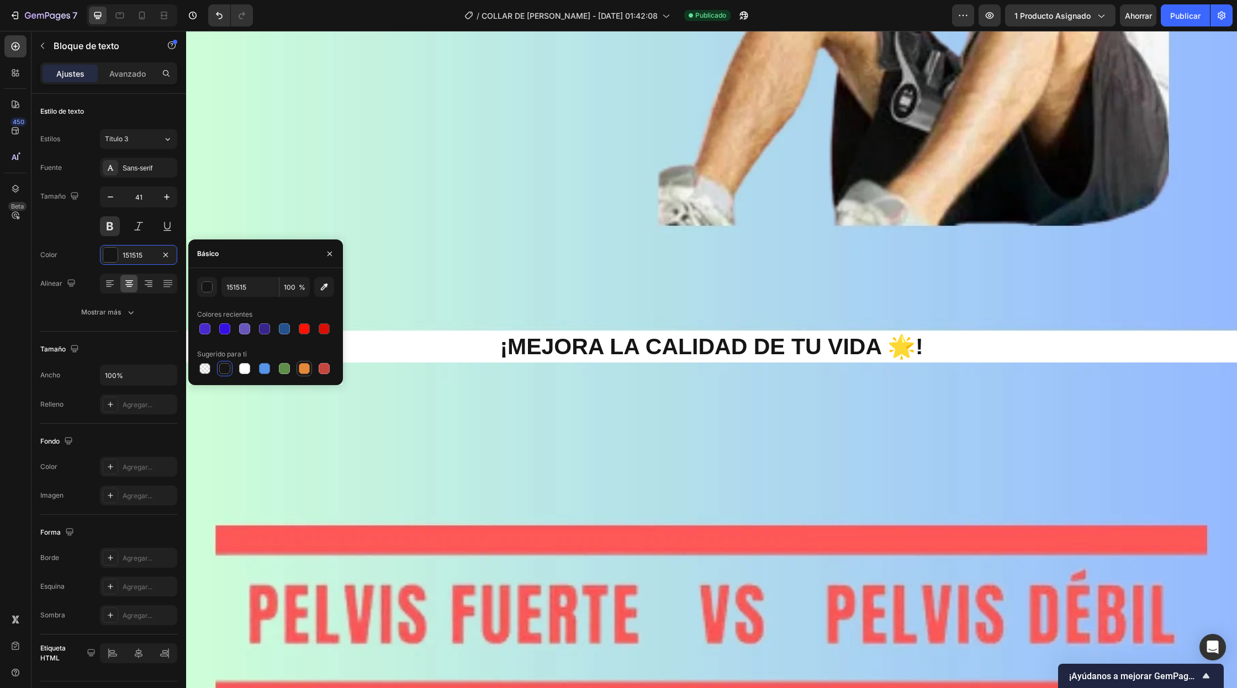
click at [309, 373] on div at bounding box center [304, 368] width 13 height 13
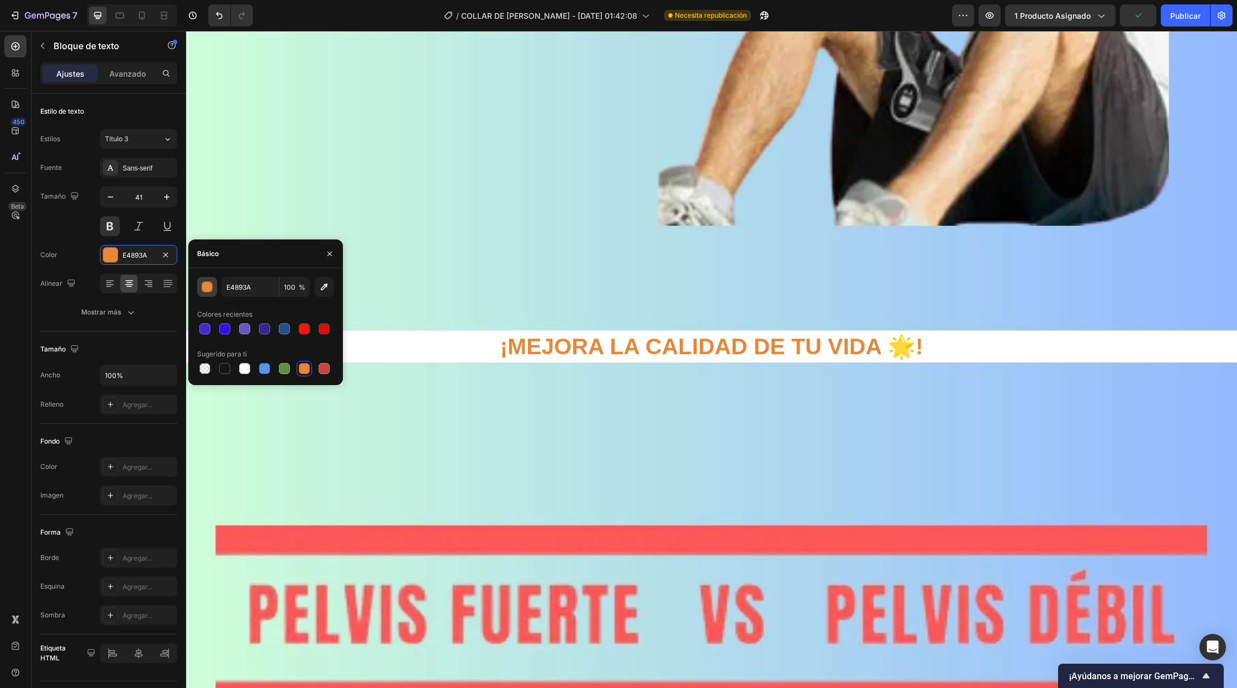
click at [208, 291] on div "button" at bounding box center [207, 287] width 11 height 11
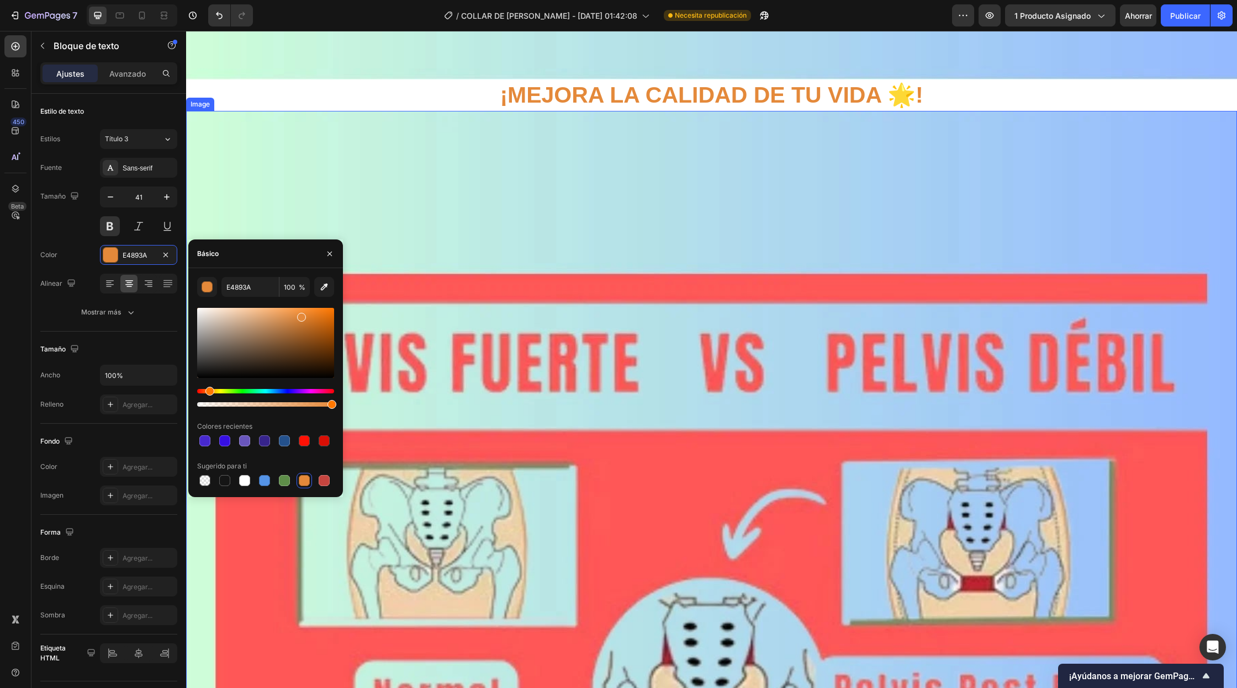
scroll to position [2752, 0]
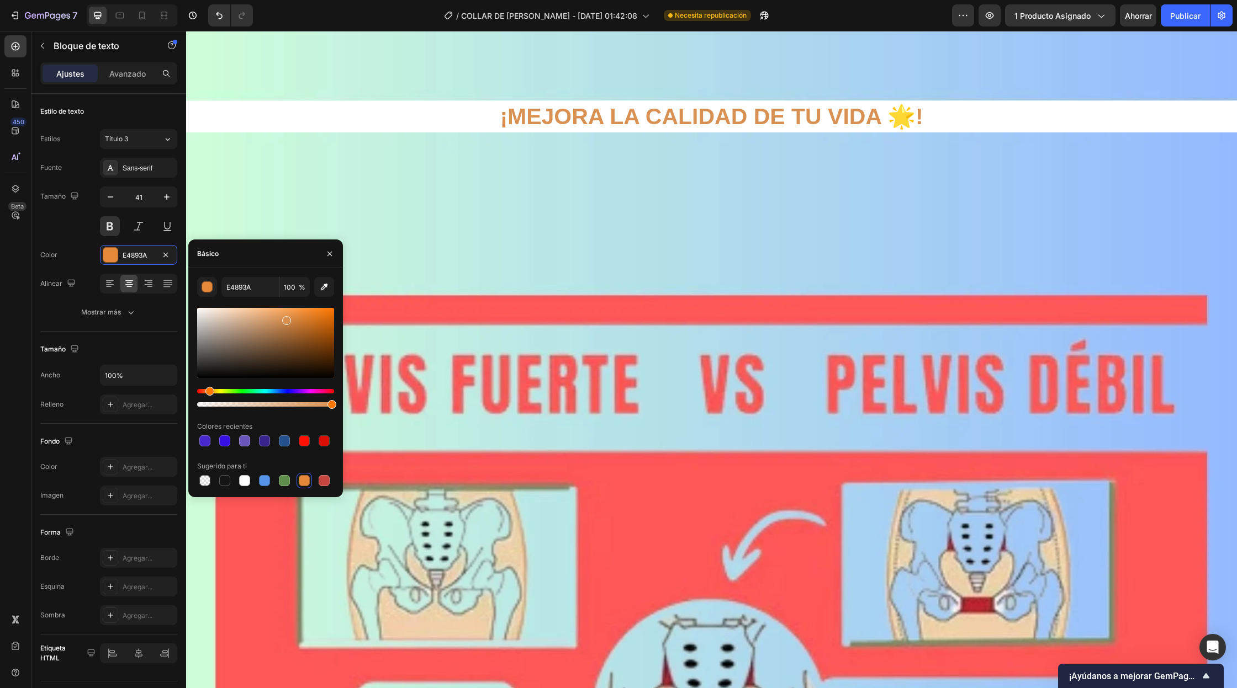
drag, startPoint x: 299, startPoint y: 319, endPoint x: 283, endPoint y: 319, distance: 16.6
click at [283, 319] on div at bounding box center [286, 320] width 9 height 9
click at [1190, 9] on button "Publicar" at bounding box center [1184, 15] width 49 height 22
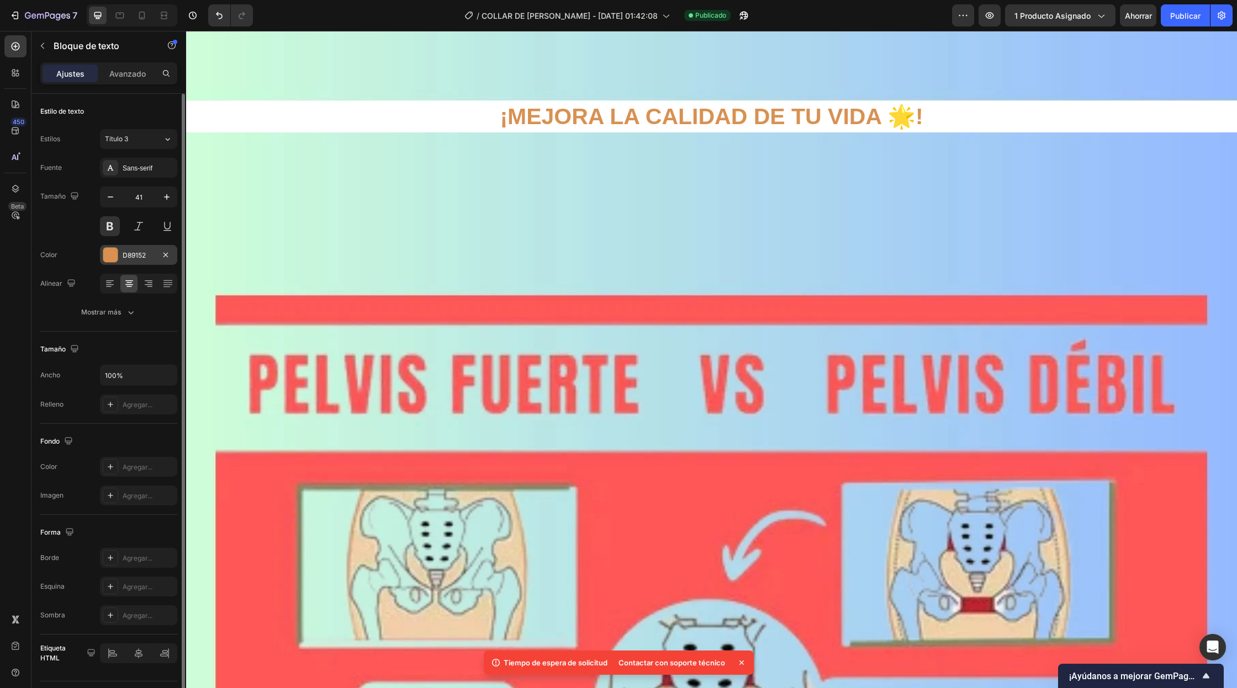
click at [115, 251] on div at bounding box center [110, 255] width 14 height 14
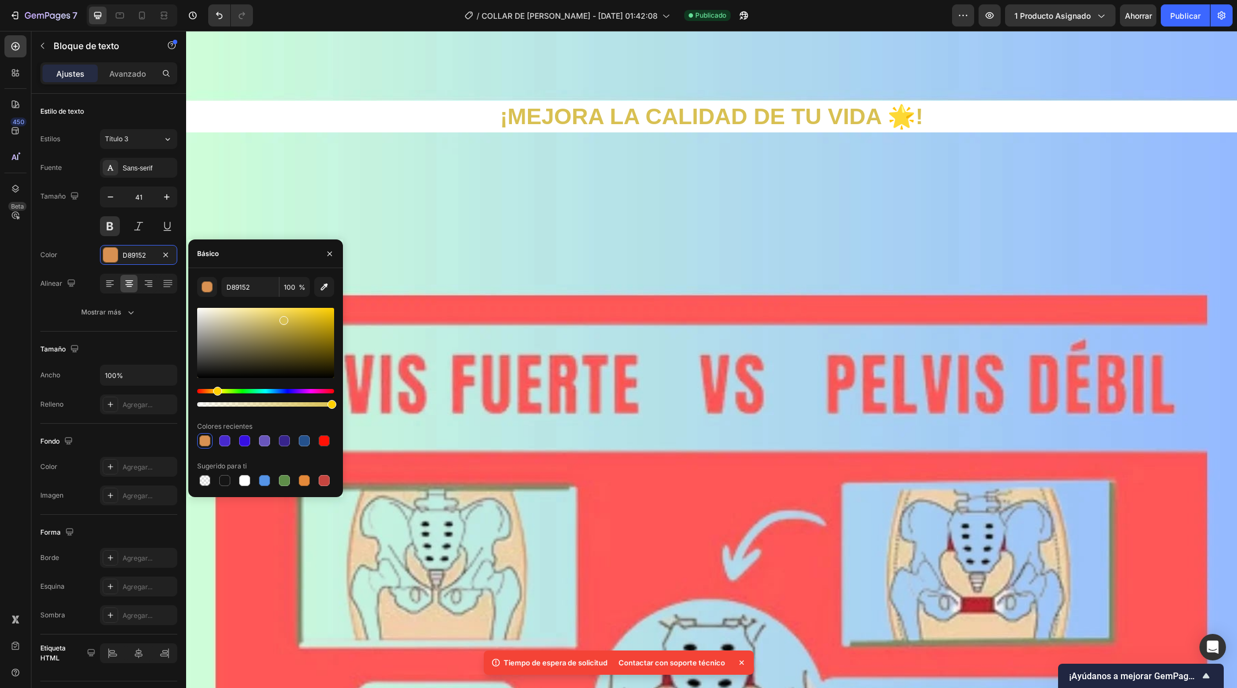
drag, startPoint x: 210, startPoint y: 395, endPoint x: 216, endPoint y: 395, distance: 6.1
click at [216, 395] on div "Matiz" at bounding box center [217, 391] width 9 height 9
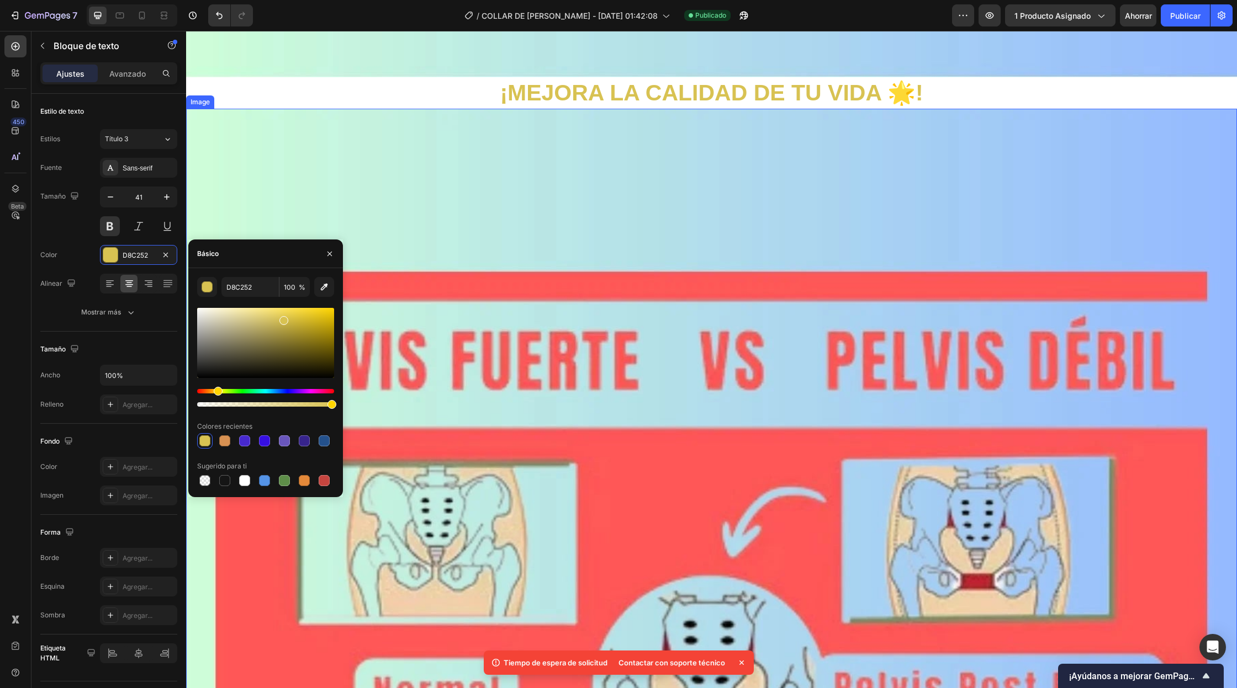
scroll to position [2769, 0]
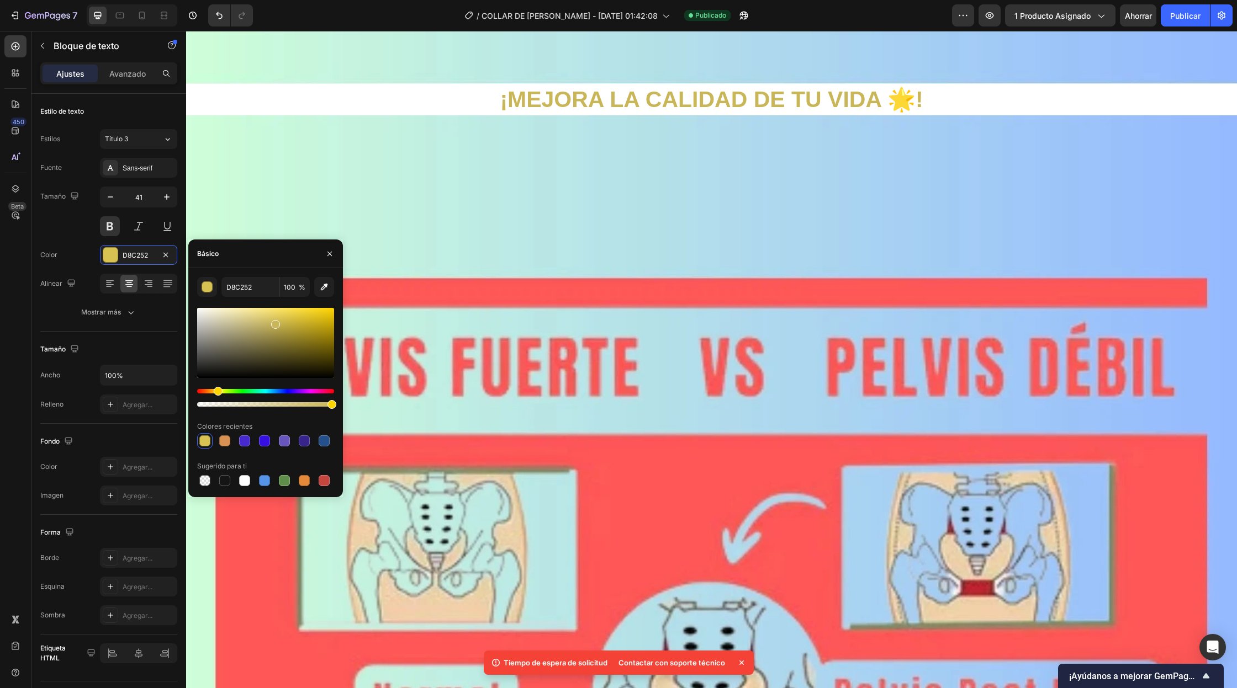
drag, startPoint x: 283, startPoint y: 322, endPoint x: 274, endPoint y: 322, distance: 8.8
click at [274, 322] on div at bounding box center [275, 324] width 9 height 9
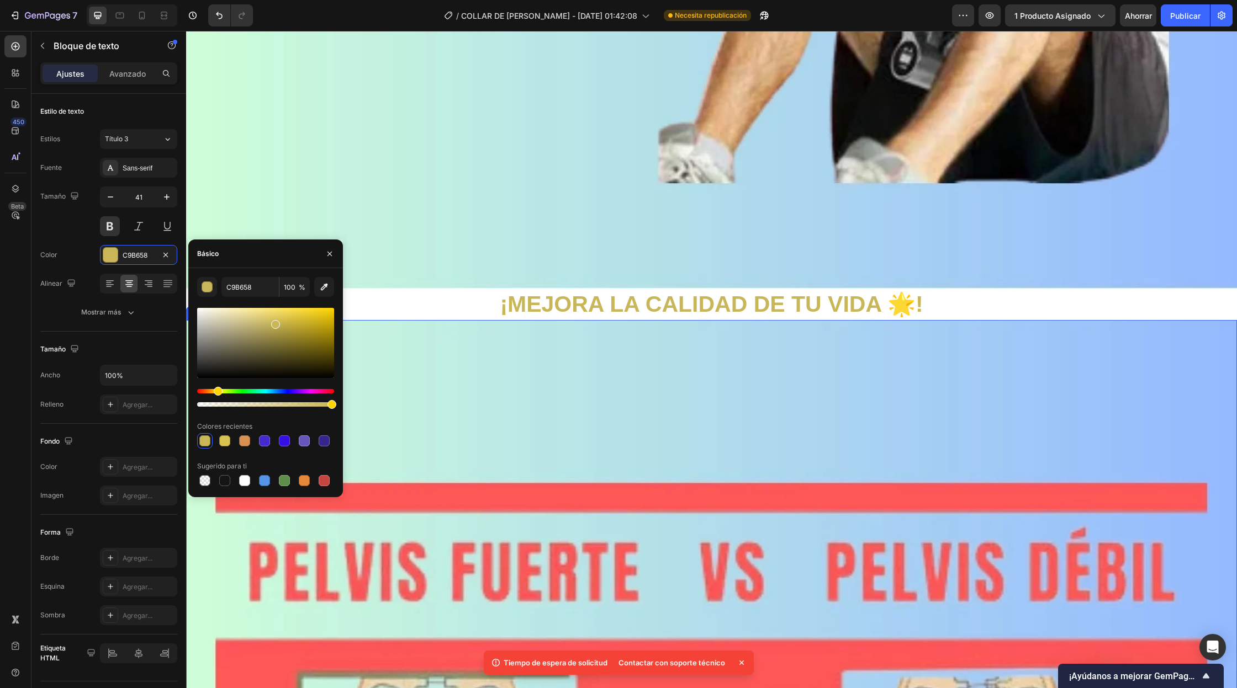
scroll to position [2563, 0]
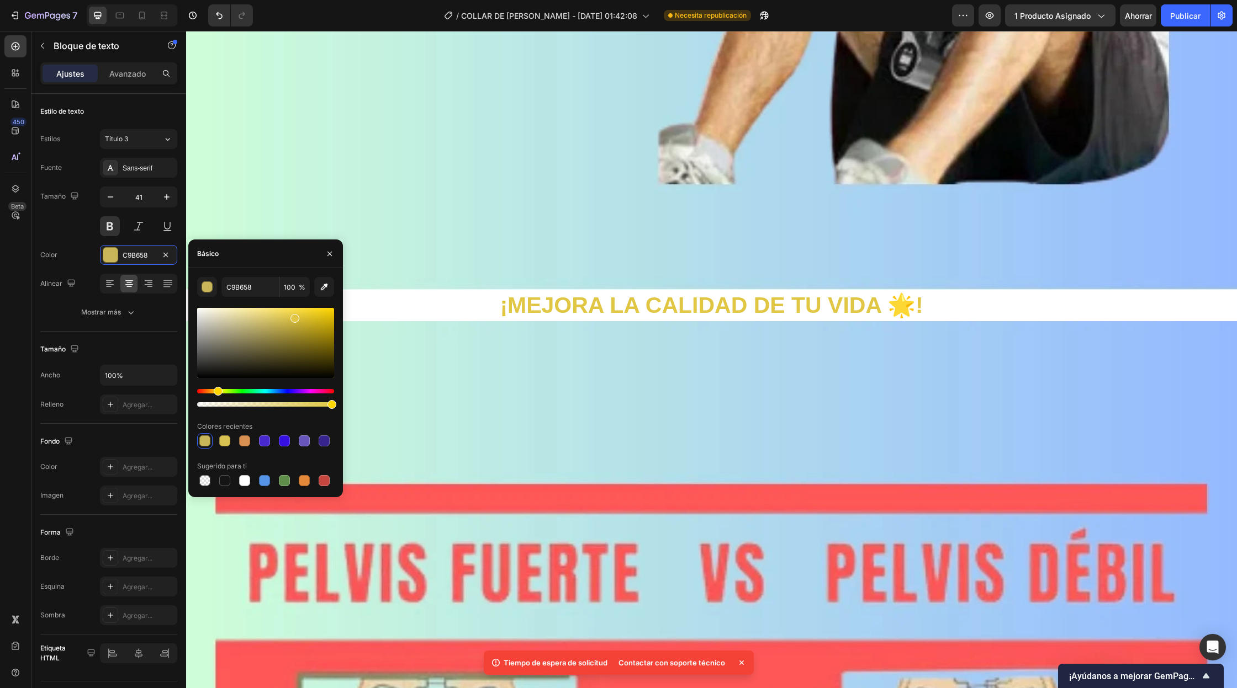
drag, startPoint x: 275, startPoint y: 325, endPoint x: 293, endPoint y: 316, distance: 19.8
click at [293, 316] on div at bounding box center [294, 318] width 9 height 9
type input "E0C643"
drag, startPoint x: 331, startPoint y: 404, endPoint x: 314, endPoint y: 406, distance: 17.7
click at [314, 406] on div at bounding box center [315, 404] width 9 height 9
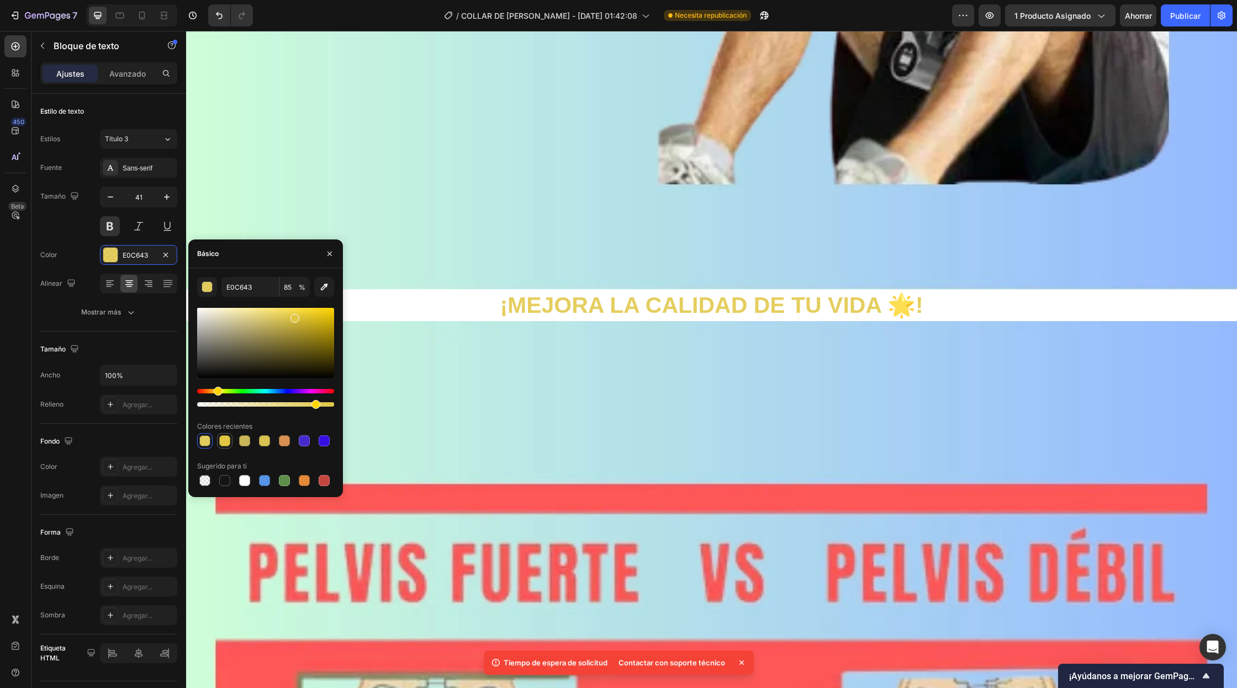
click at [227, 444] on div at bounding box center [224, 441] width 11 height 11
click at [208, 444] on div at bounding box center [204, 441] width 11 height 11
type input "85"
drag, startPoint x: 294, startPoint y: 319, endPoint x: 267, endPoint y: 319, distance: 26.5
click at [267, 319] on div at bounding box center [268, 320] width 9 height 9
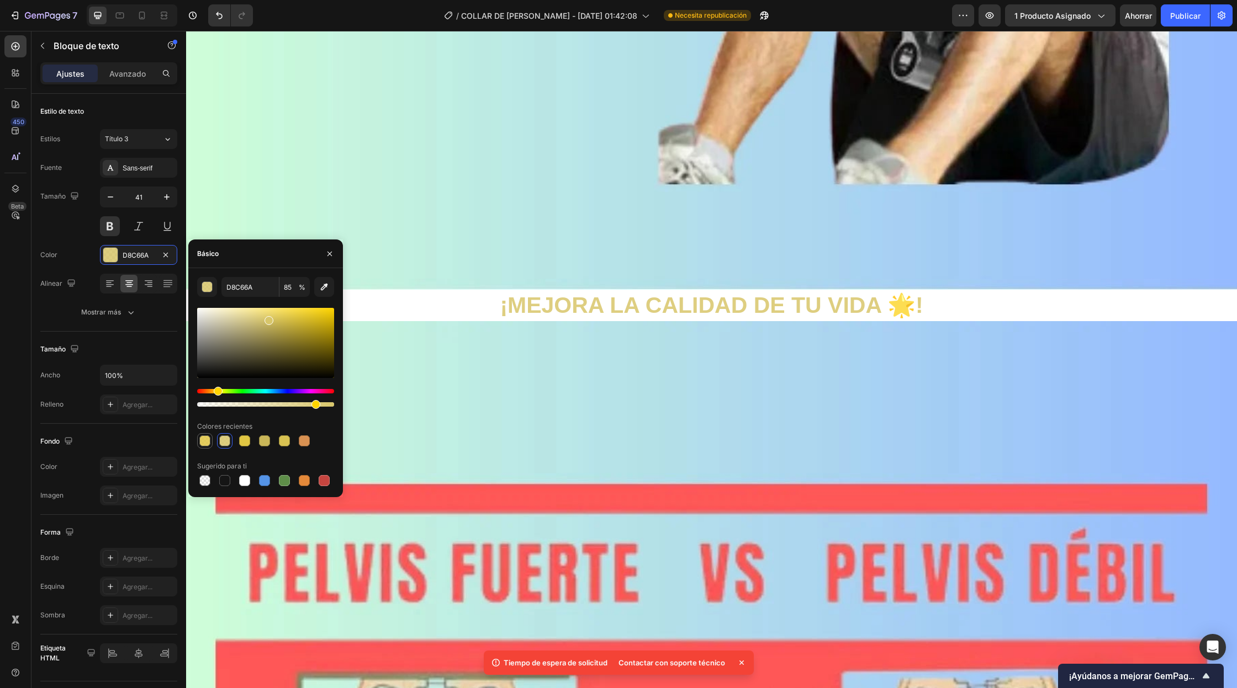
click at [210, 444] on div at bounding box center [204, 441] width 11 height 11
type input "E0C643"
click at [241, 446] on div at bounding box center [244, 441] width 11 height 11
type input "100"
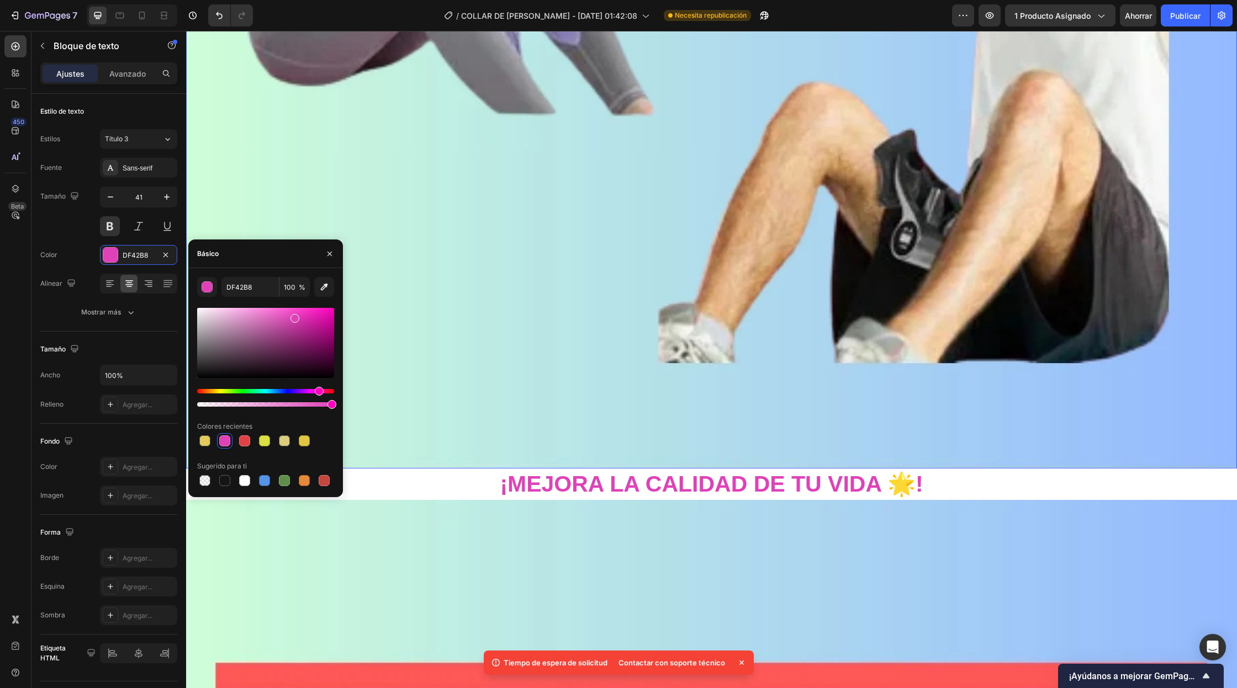
scroll to position [2465, 0]
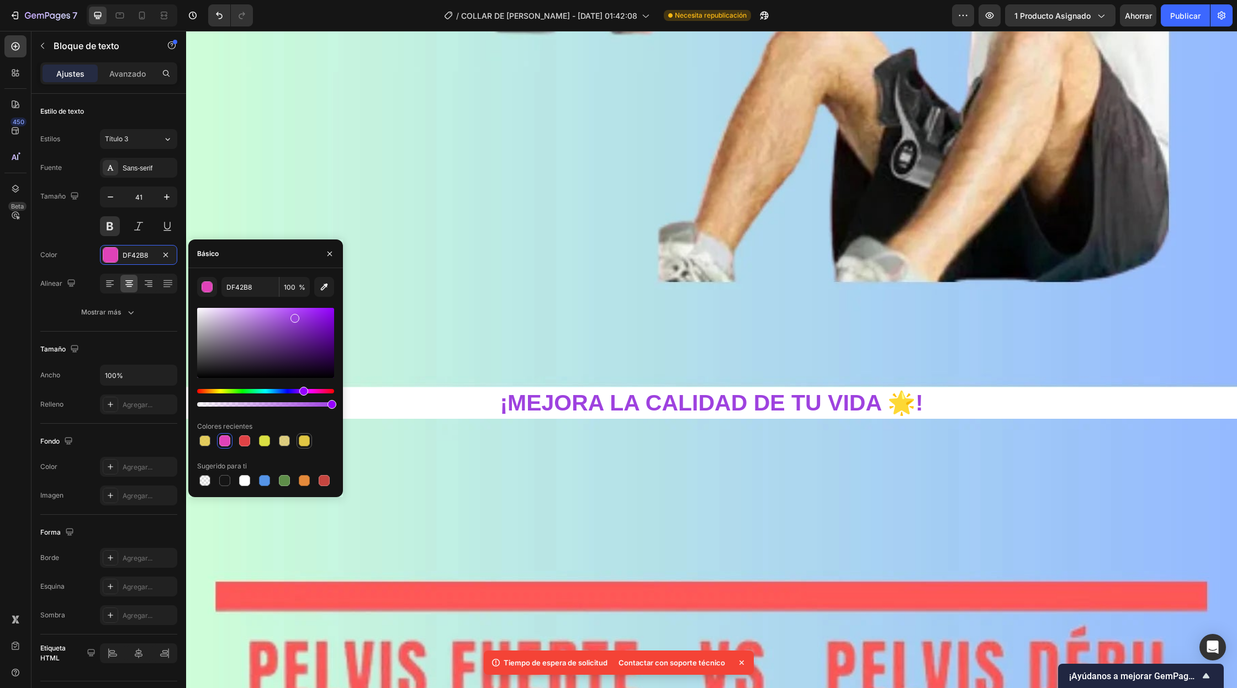
click at [302, 448] on div at bounding box center [303, 440] width 15 height 15
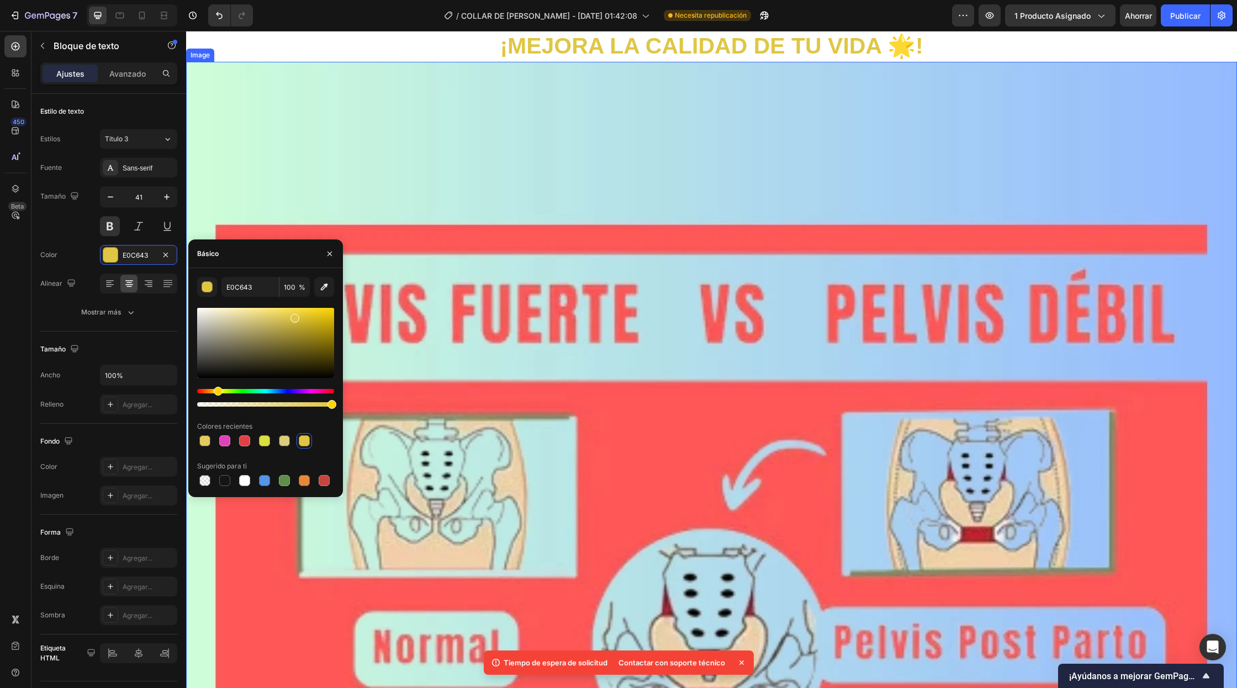
scroll to position [2683, 0]
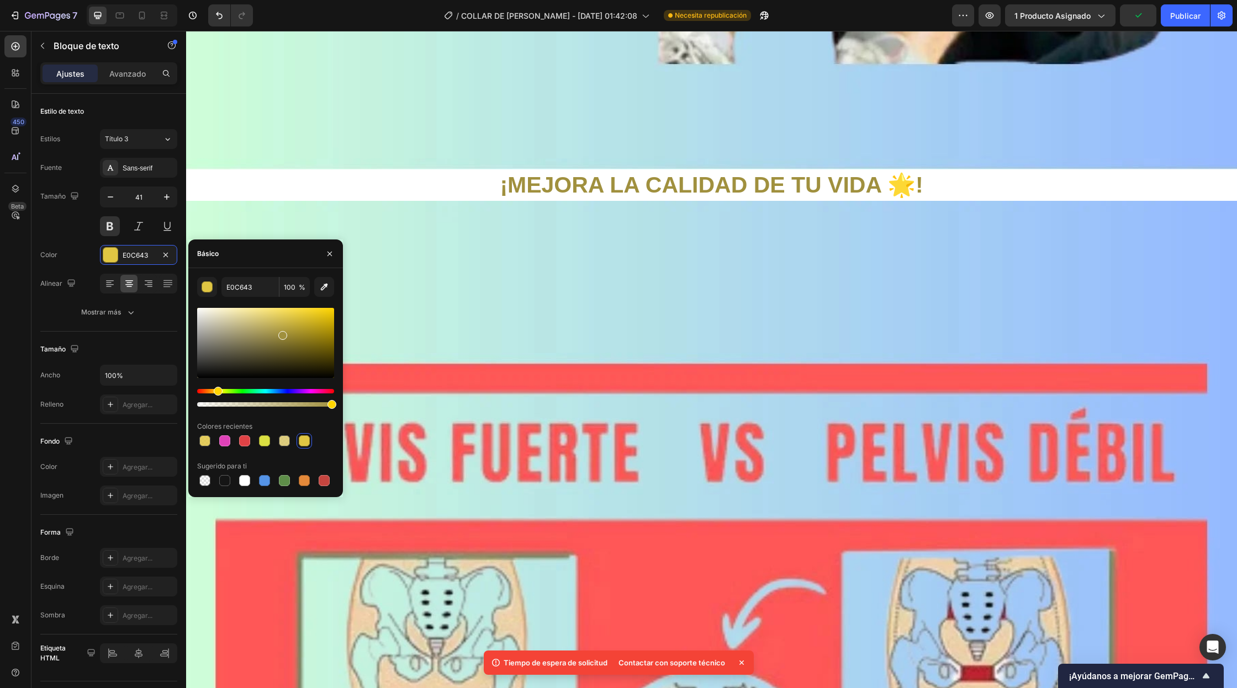
drag, startPoint x: 295, startPoint y: 320, endPoint x: 282, endPoint y: 334, distance: 19.5
click at [282, 334] on div at bounding box center [282, 335] width 9 height 9
drag, startPoint x: 286, startPoint y: 337, endPoint x: 337, endPoint y: 334, distance: 50.9
click at [337, 334] on div "A0903E 100 % Colores recientes Sugerido para ti" at bounding box center [265, 382] width 155 height 211
drag, startPoint x: 333, startPoint y: 336, endPoint x: 267, endPoint y: 321, distance: 67.4
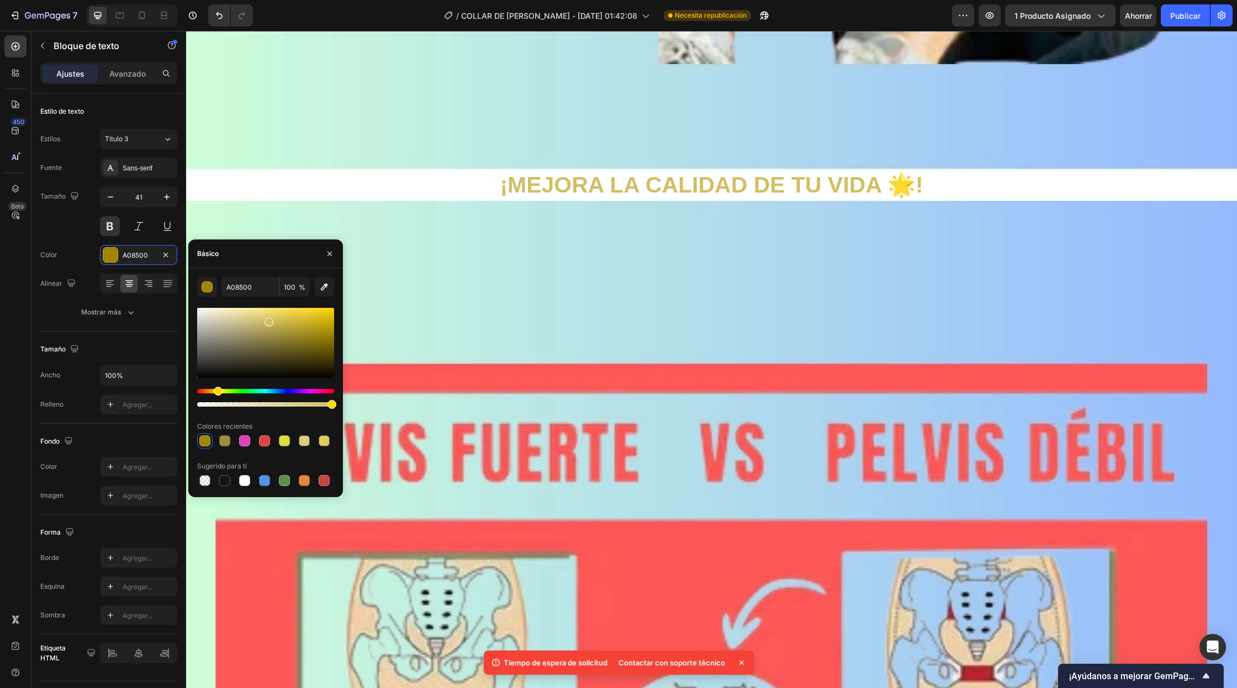
click at [267, 321] on div at bounding box center [268, 322] width 9 height 9
type input "D1BF66"
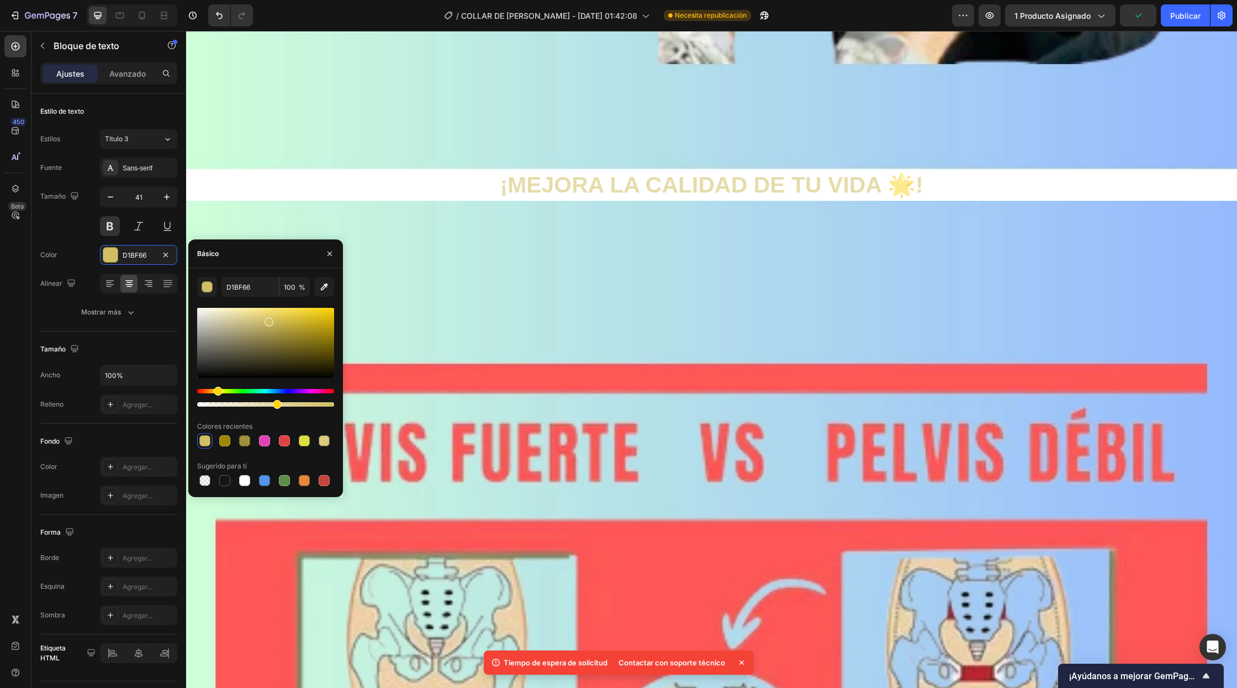
drag, startPoint x: 329, startPoint y: 407, endPoint x: 272, endPoint y: 413, distance: 57.2
click at [272, 413] on div "D1BF66 100 % Colores recientes Sugerido para ti" at bounding box center [265, 382] width 137 height 211
drag, startPoint x: 274, startPoint y: 406, endPoint x: 309, endPoint y: 406, distance: 35.3
click at [309, 406] on div at bounding box center [311, 404] width 9 height 9
click at [242, 444] on div at bounding box center [244, 441] width 11 height 11
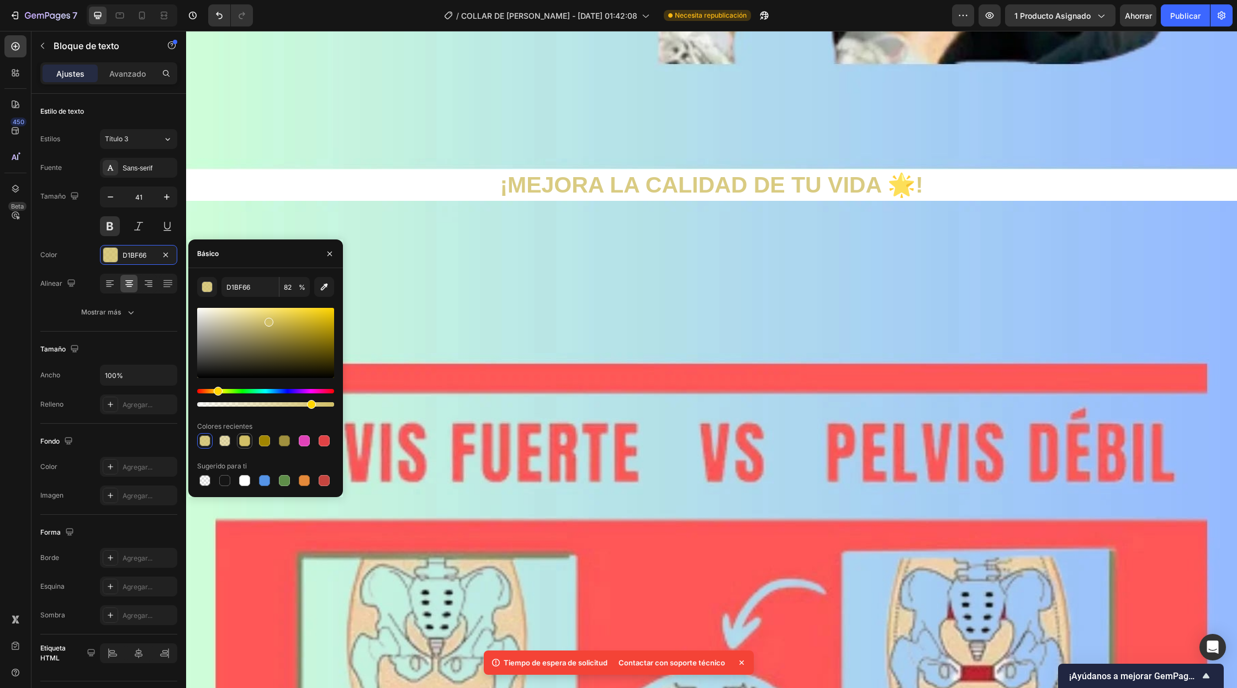
type input "100"
click at [218, 394] on div "Matiz" at bounding box center [219, 391] width 9 height 9
drag, startPoint x: 269, startPoint y: 321, endPoint x: 284, endPoint y: 317, distance: 15.4
click at [284, 317] on div at bounding box center [285, 319] width 9 height 9
click at [230, 446] on div at bounding box center [224, 440] width 13 height 13
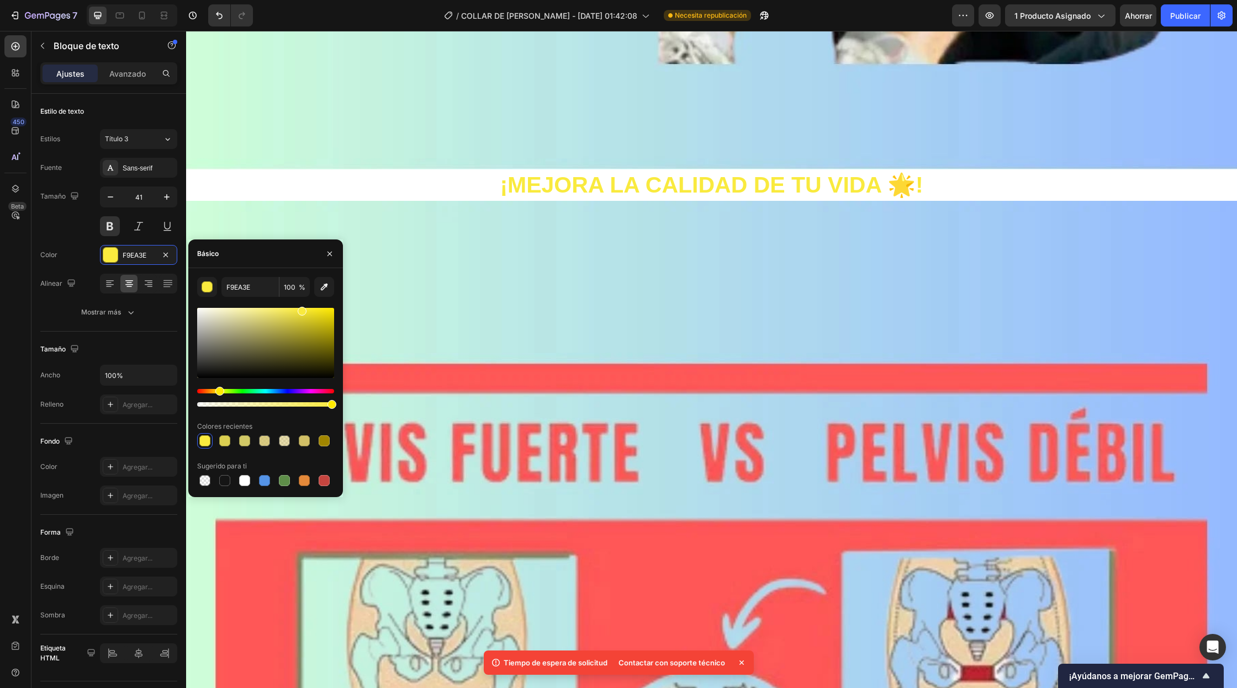
drag, startPoint x: 268, startPoint y: 321, endPoint x: 300, endPoint y: 309, distance: 34.8
click at [300, 309] on div at bounding box center [302, 311] width 9 height 9
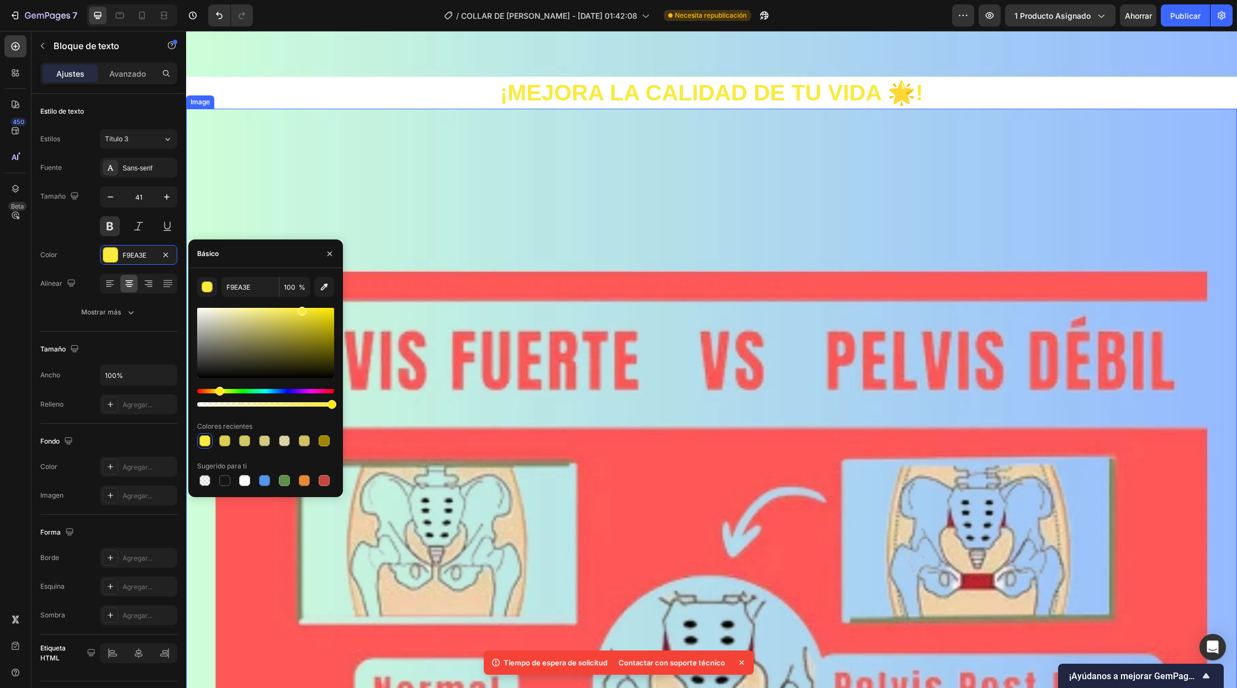
scroll to position [2713, 0]
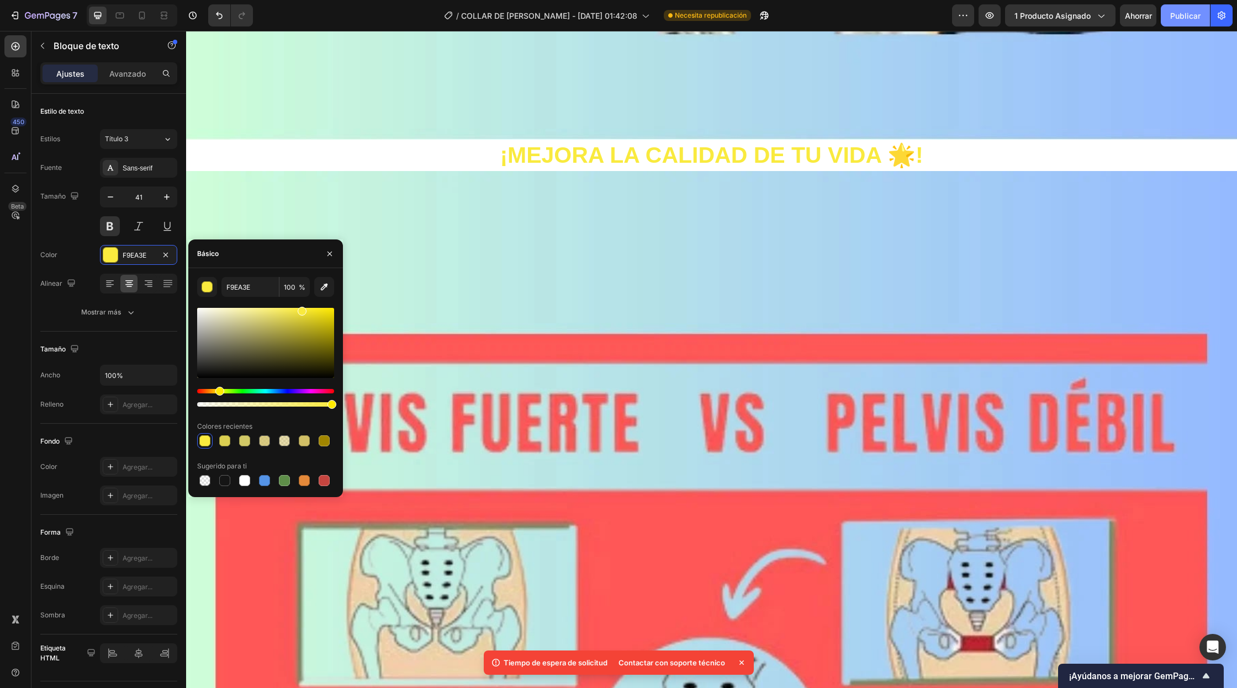
click at [1174, 13] on font "Publicar" at bounding box center [1185, 15] width 30 height 9
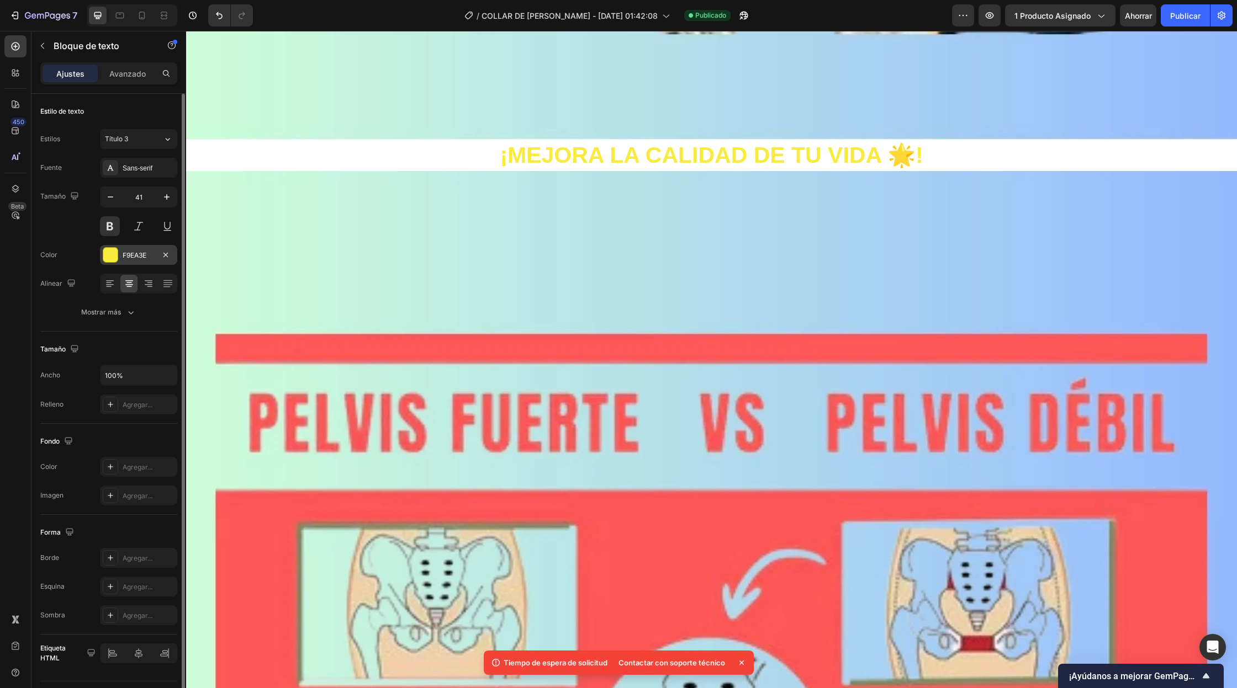
click at [113, 255] on div at bounding box center [110, 255] width 14 height 14
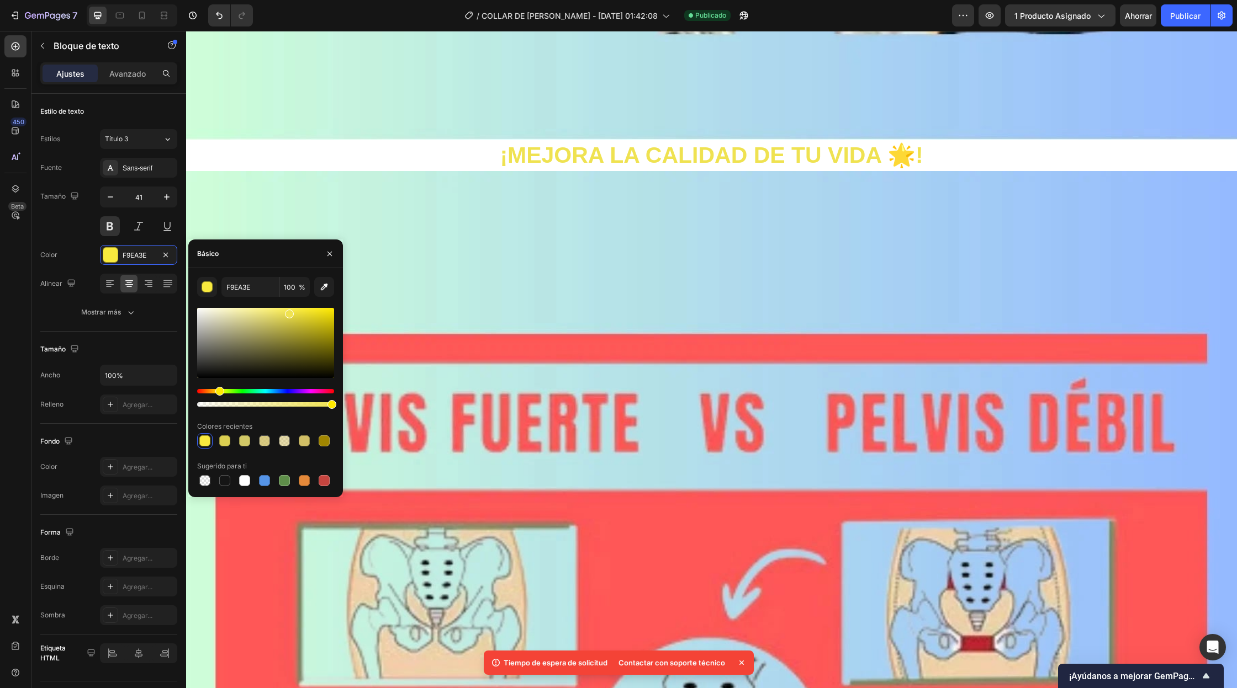
drag, startPoint x: 300, startPoint y: 310, endPoint x: 288, endPoint y: 312, distance: 12.8
click at [288, 312] on div at bounding box center [289, 314] width 9 height 9
click at [292, 315] on div at bounding box center [293, 316] width 9 height 9
click at [226, 441] on div at bounding box center [224, 441] width 11 height 11
type input "EFE251"
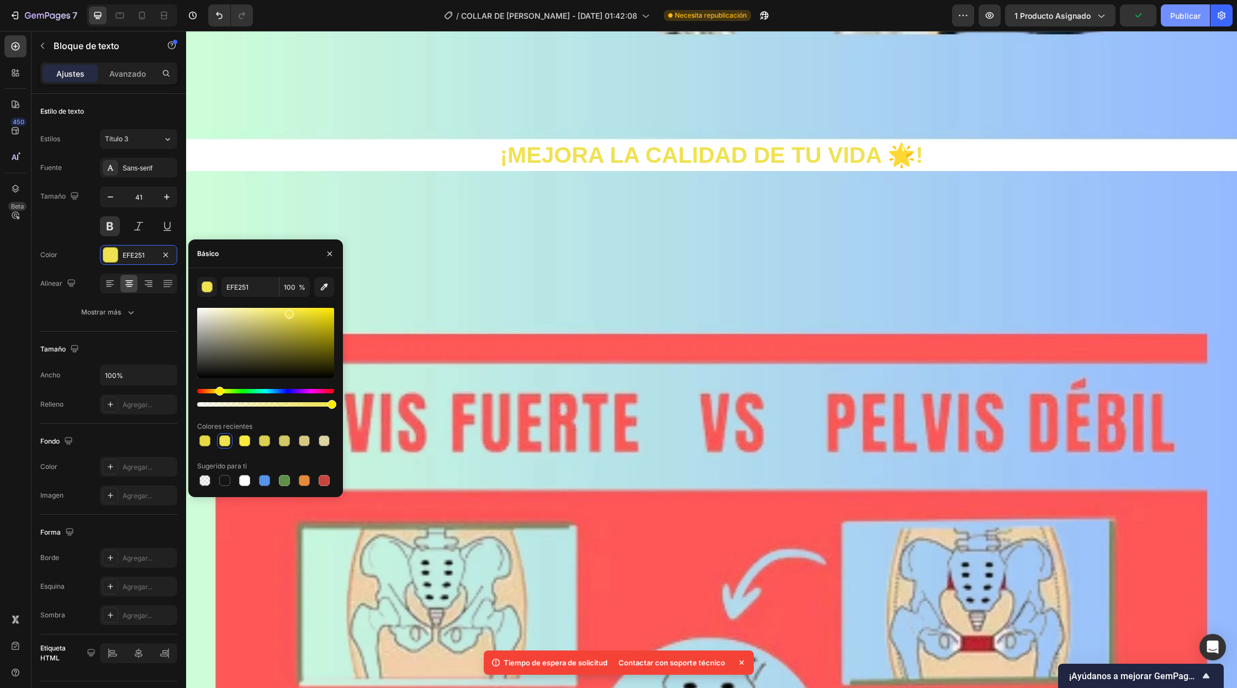
click at [1179, 21] on button "Publicar" at bounding box center [1184, 15] width 49 height 22
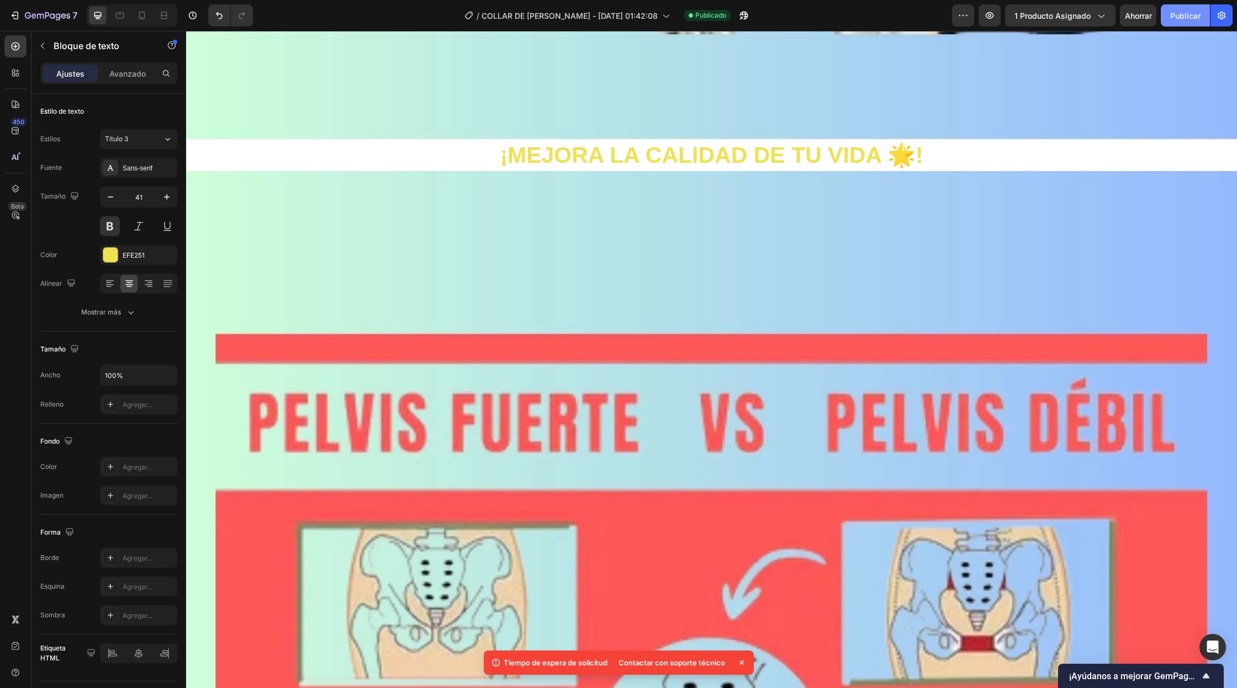
click at [1187, 19] on font "Publicar" at bounding box center [1185, 15] width 30 height 9
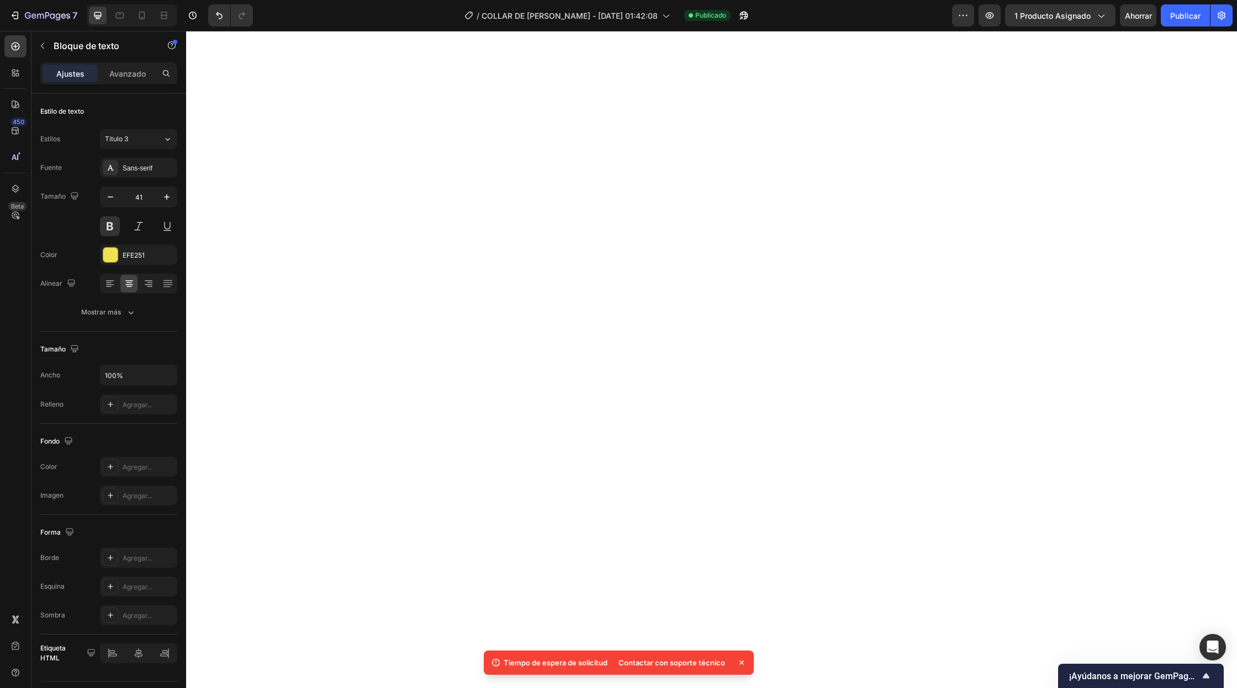
scroll to position [7852, 0]
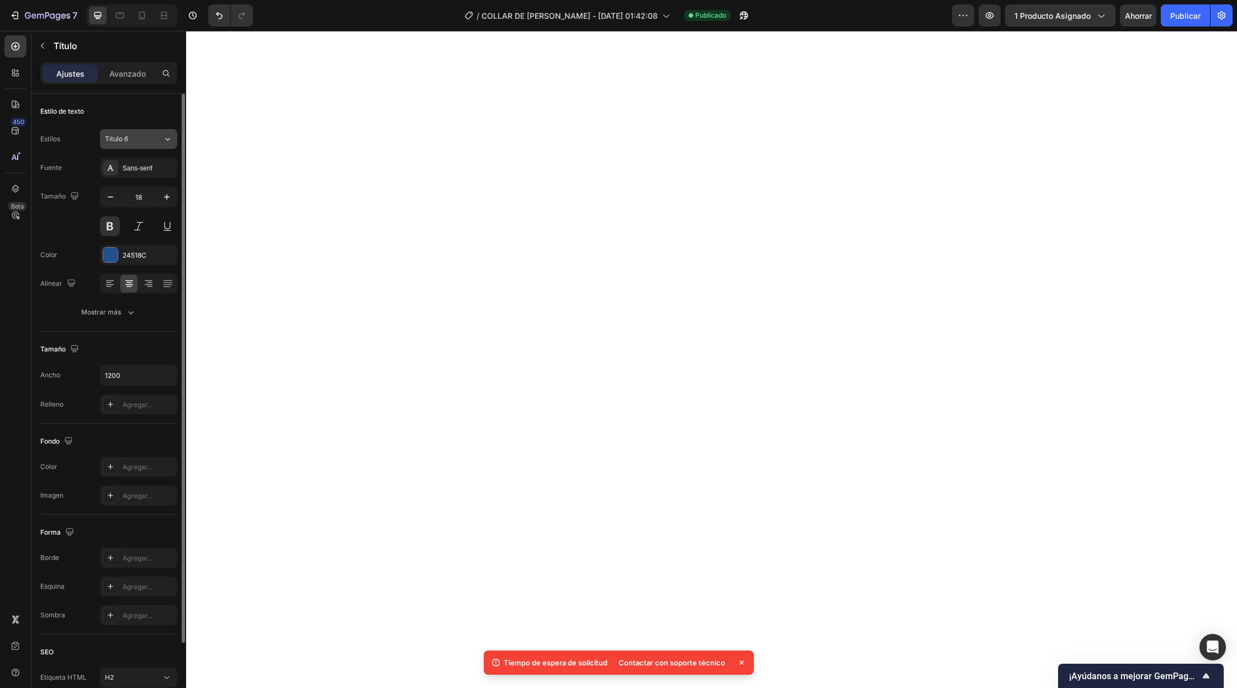
click at [158, 146] on button "Título 6" at bounding box center [138, 139] width 77 height 20
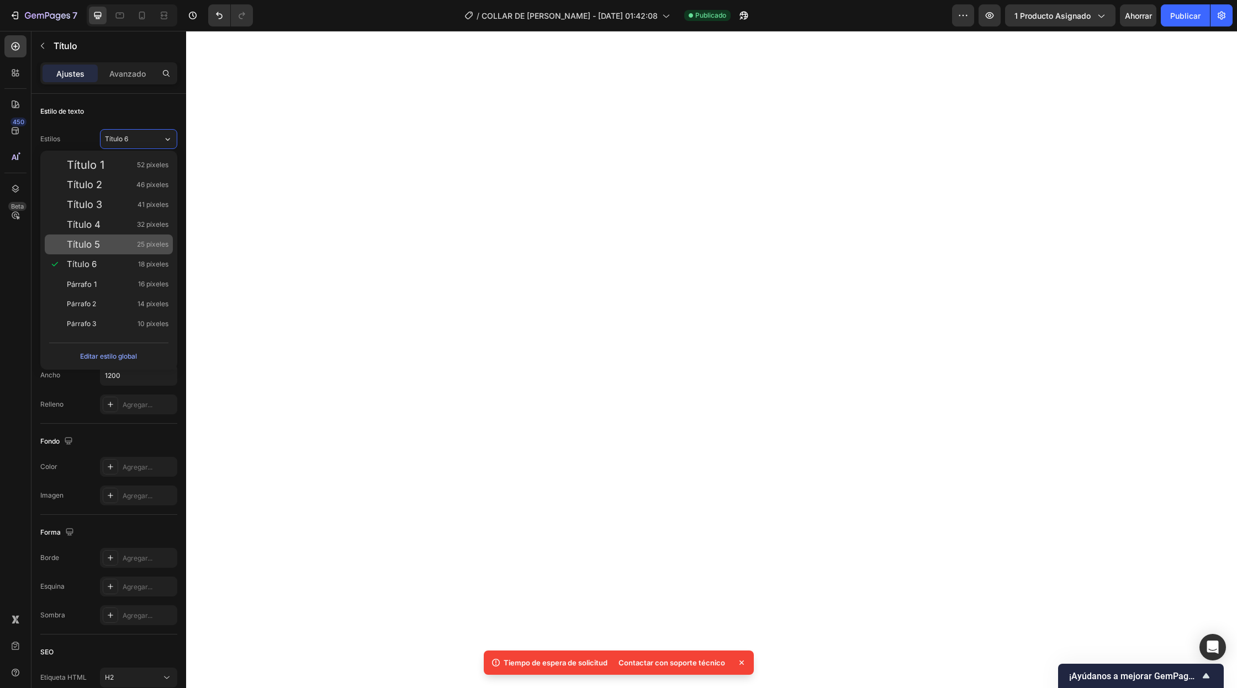
click at [119, 244] on div "Título 5 25 píxeles" at bounding box center [118, 244] width 102 height 11
type input "25"
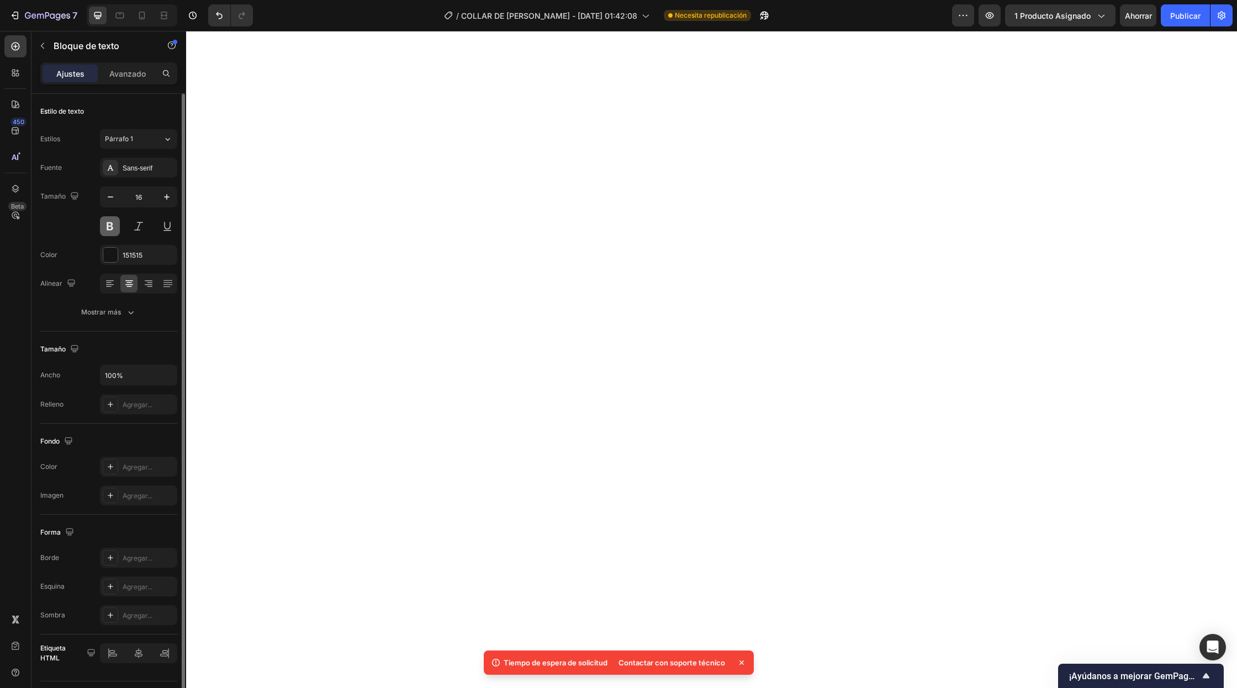
click at [105, 220] on button at bounding box center [110, 226] width 20 height 20
click at [174, 139] on button "Párrafo 1" at bounding box center [138, 139] width 77 height 20
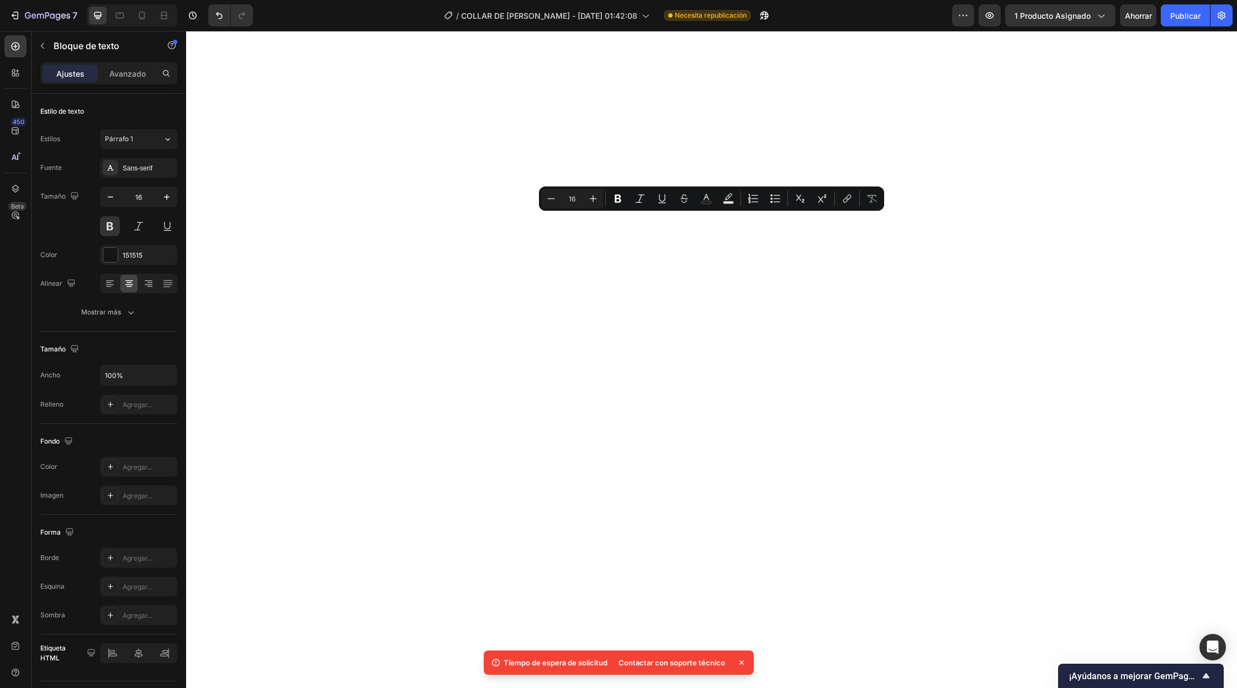
drag, startPoint x: 904, startPoint y: 225, endPoint x: 528, endPoint y: 226, distance: 376.5
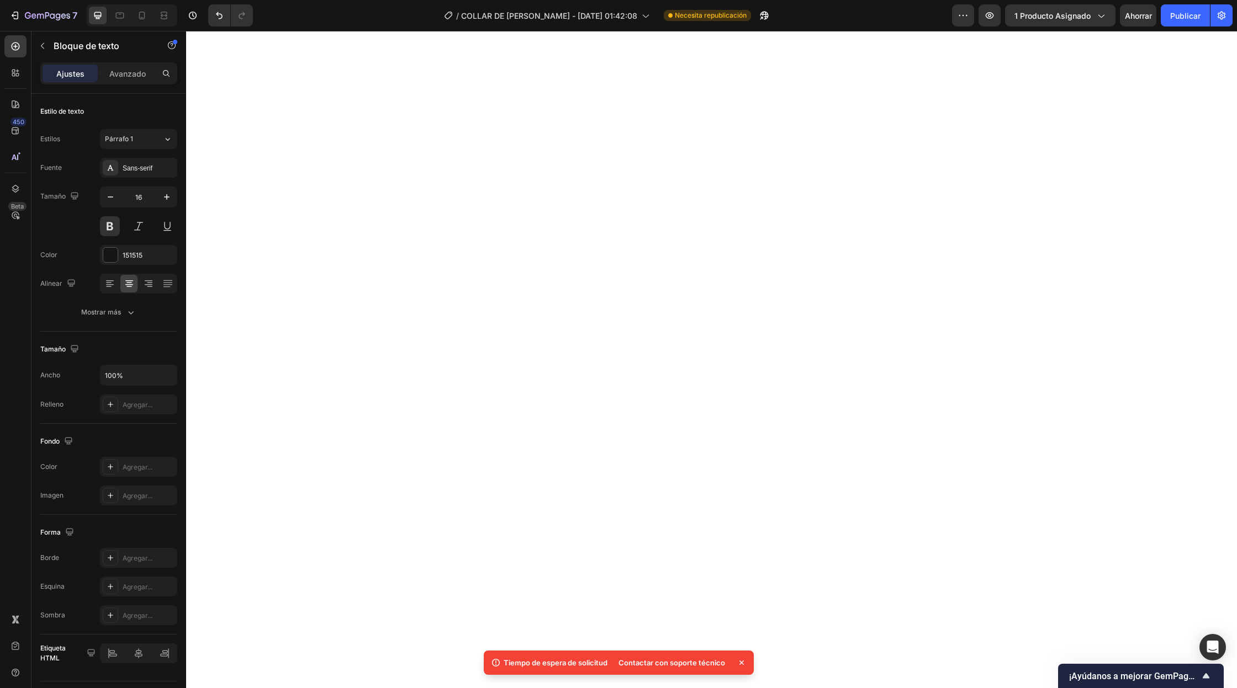
click at [163, 146] on button "Párrafo 1" at bounding box center [138, 139] width 77 height 20
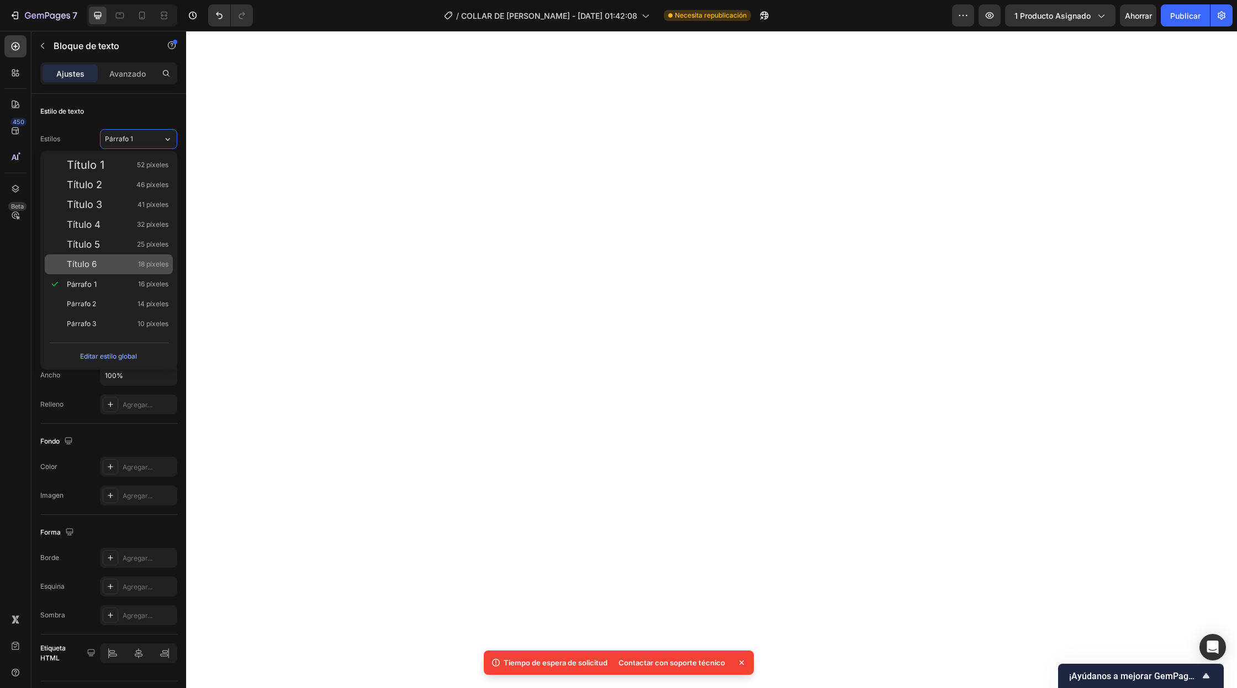
click at [110, 269] on div "Título 6 18 píxeles" at bounding box center [118, 264] width 102 height 11
type input "18"
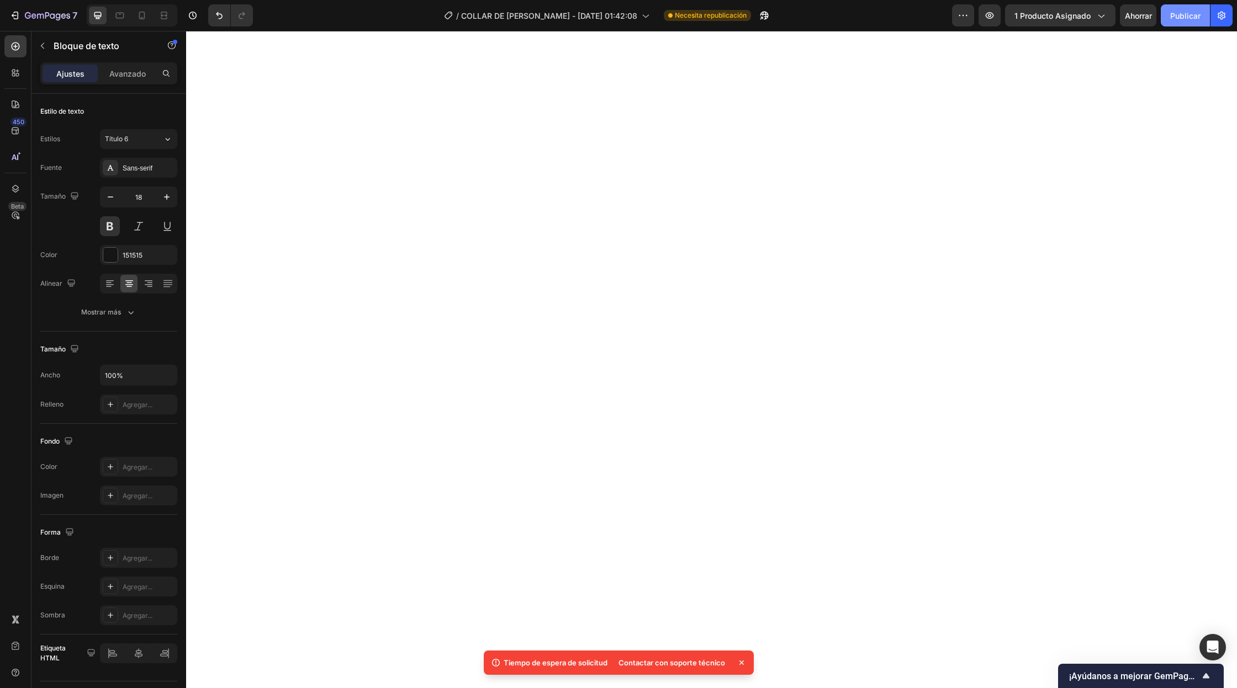
click at [1182, 25] on button "Publicar" at bounding box center [1184, 15] width 49 height 22
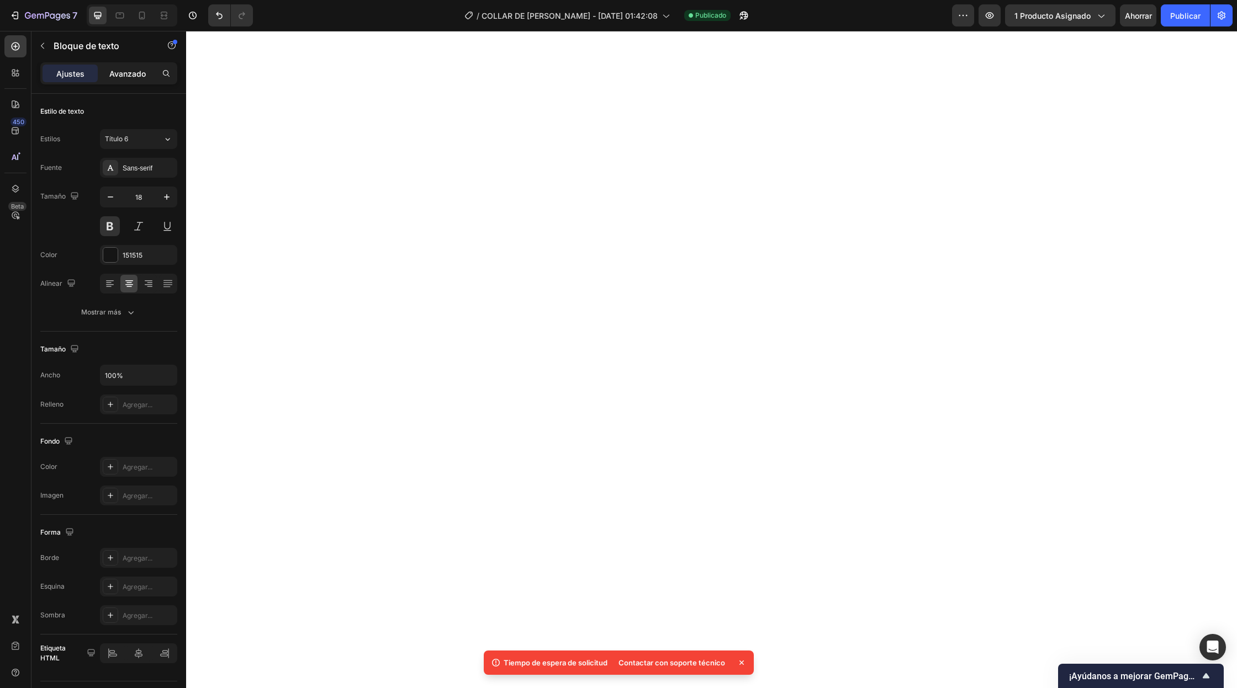
click at [140, 73] on font "Avanzado" at bounding box center [127, 73] width 36 height 9
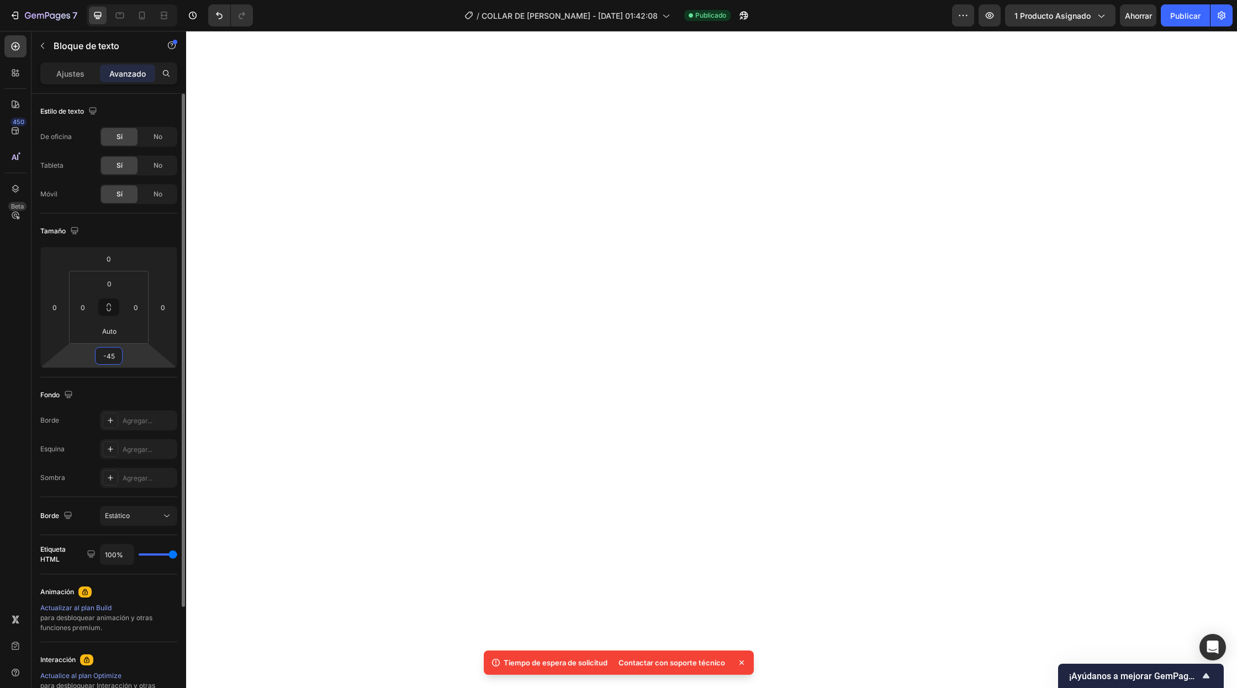
click at [116, 354] on input "-45" at bounding box center [109, 356] width 22 height 17
type input "-5"
type input "-35"
click at [83, 397] on div "Fondo" at bounding box center [108, 395] width 137 height 18
click at [1187, 15] on font "Publicar" at bounding box center [1185, 15] width 30 height 9
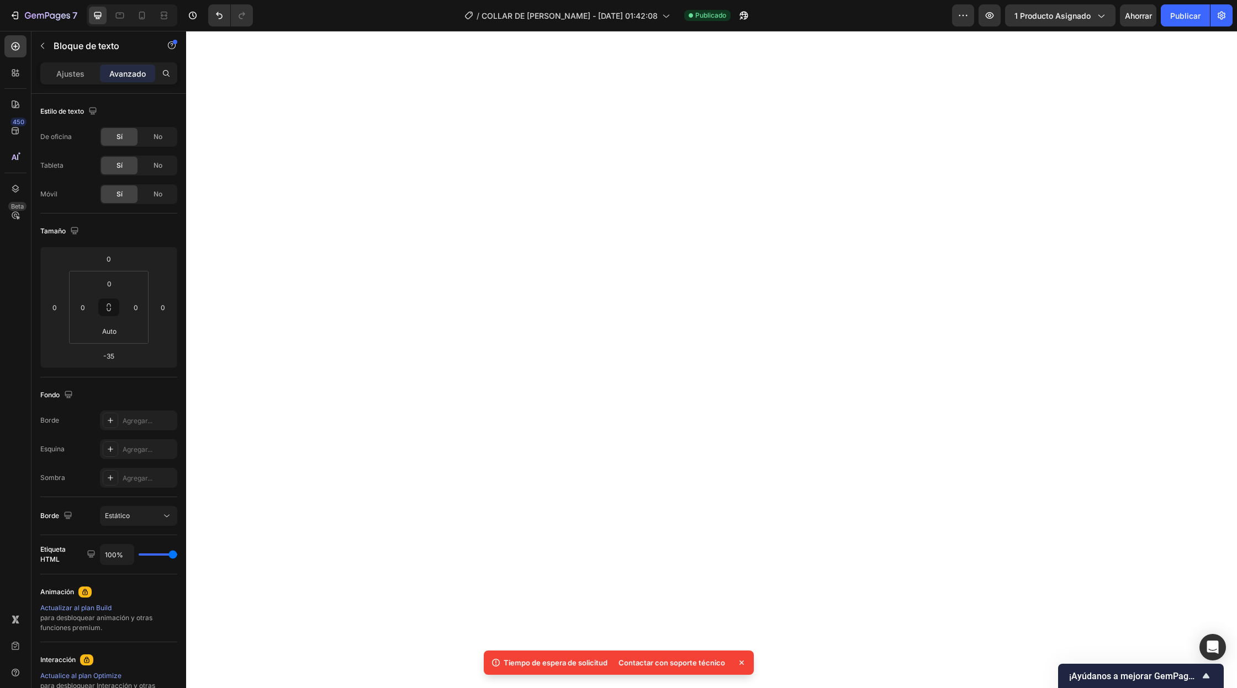
scroll to position [11734, 0]
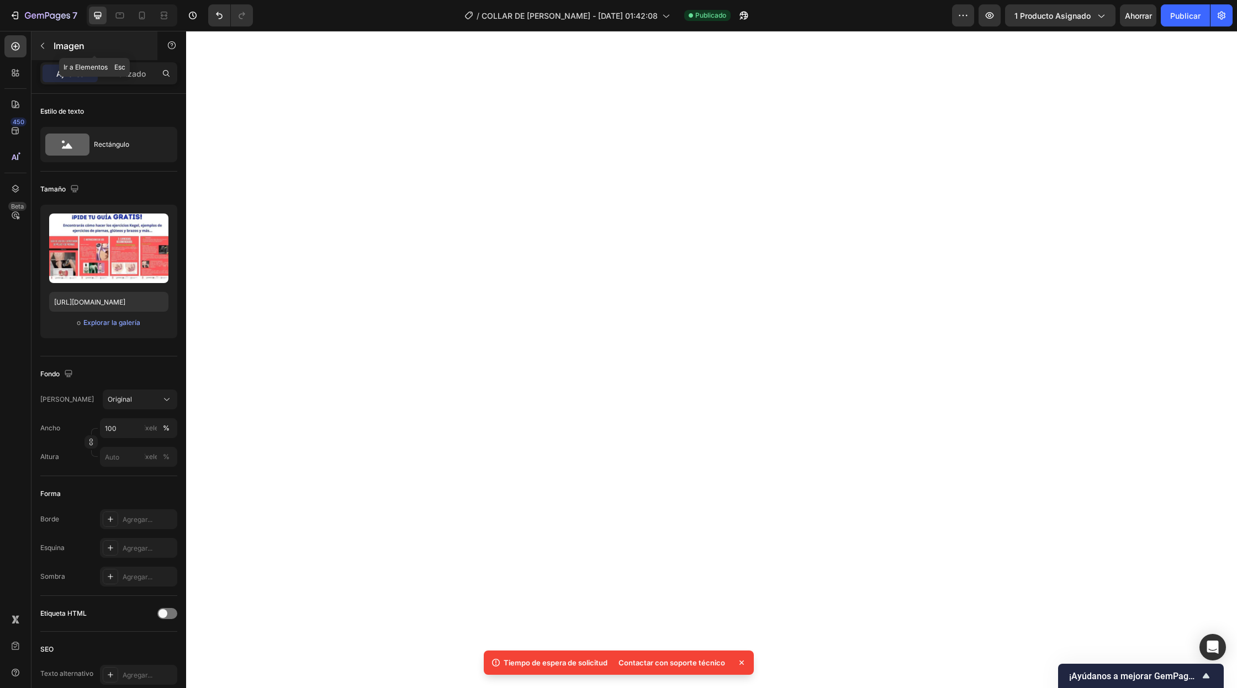
click at [48, 33] on div "Imagen" at bounding box center [94, 45] width 126 height 29
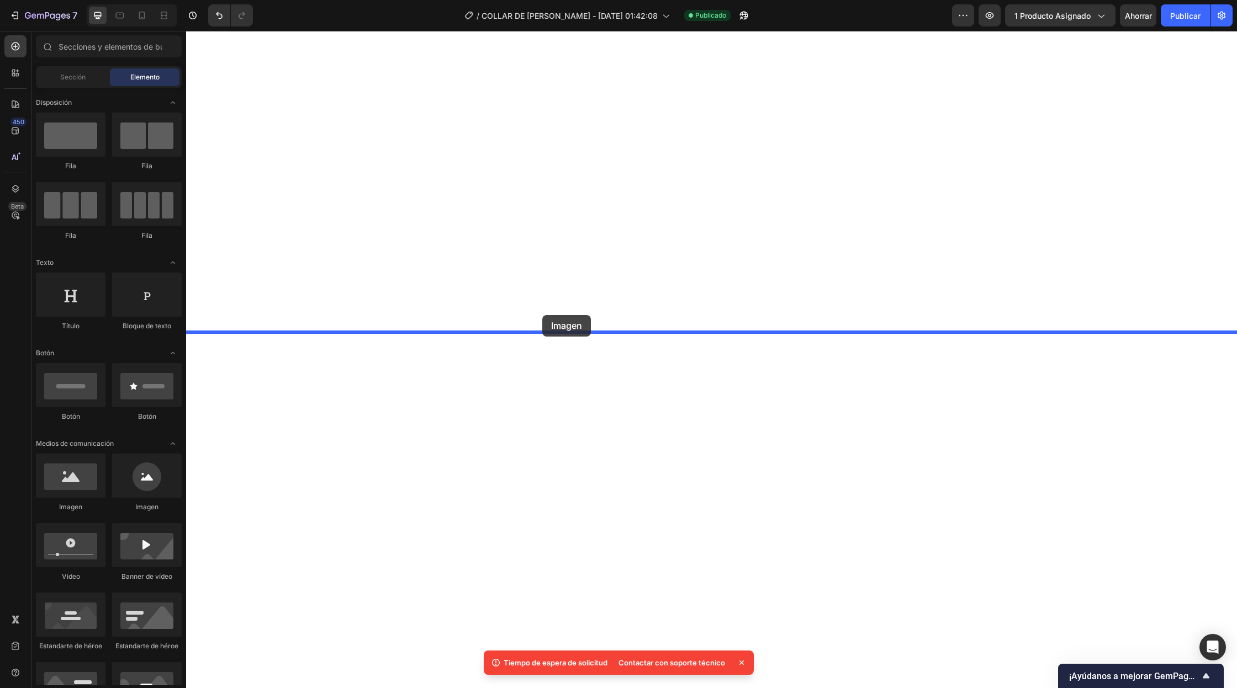
drag, startPoint x: 258, startPoint y: 521, endPoint x: 542, endPoint y: 315, distance: 350.6
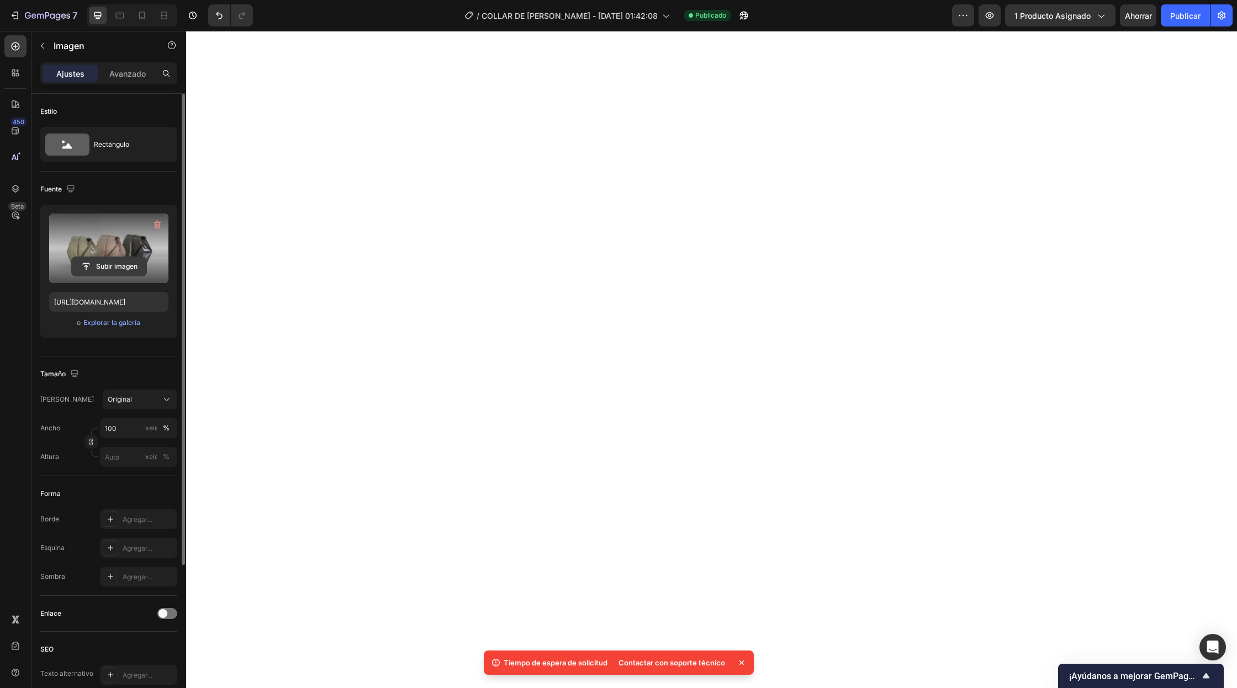
click at [127, 263] on input "file" at bounding box center [109, 266] width 75 height 19
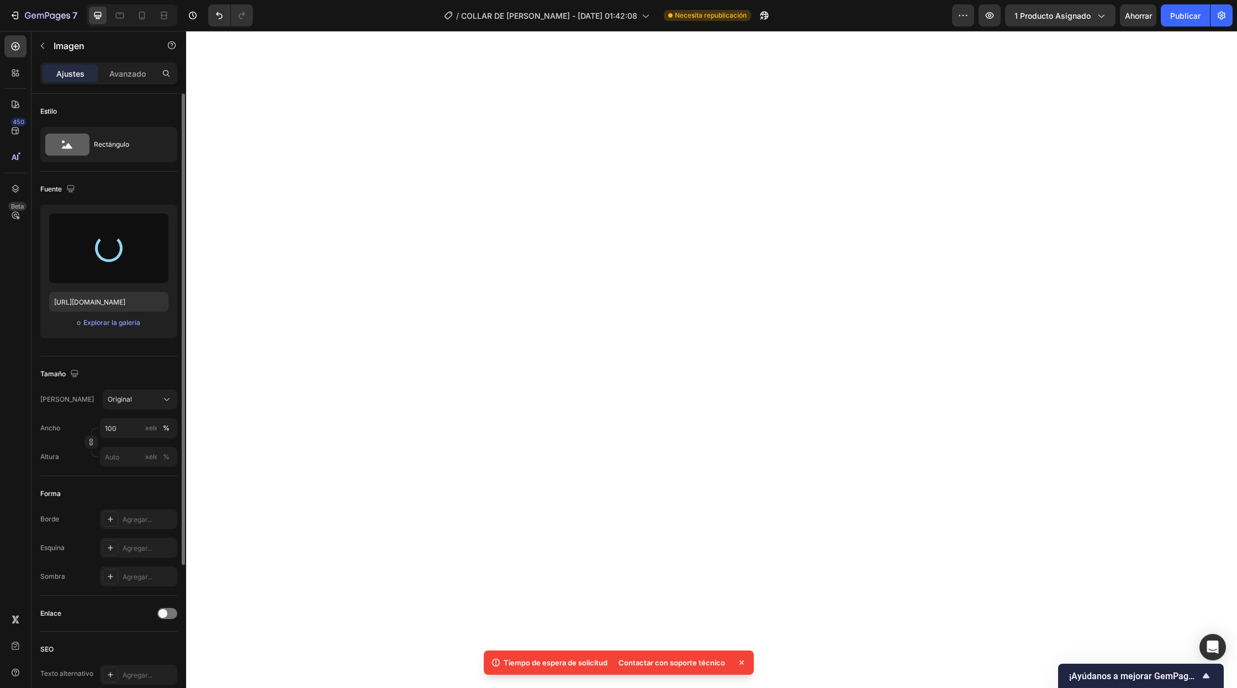
scroll to position [11932, 0]
type input "https://cdn.shopify.com/s/files/1/0908/3856/5174/files/gempages_566049985167099…"
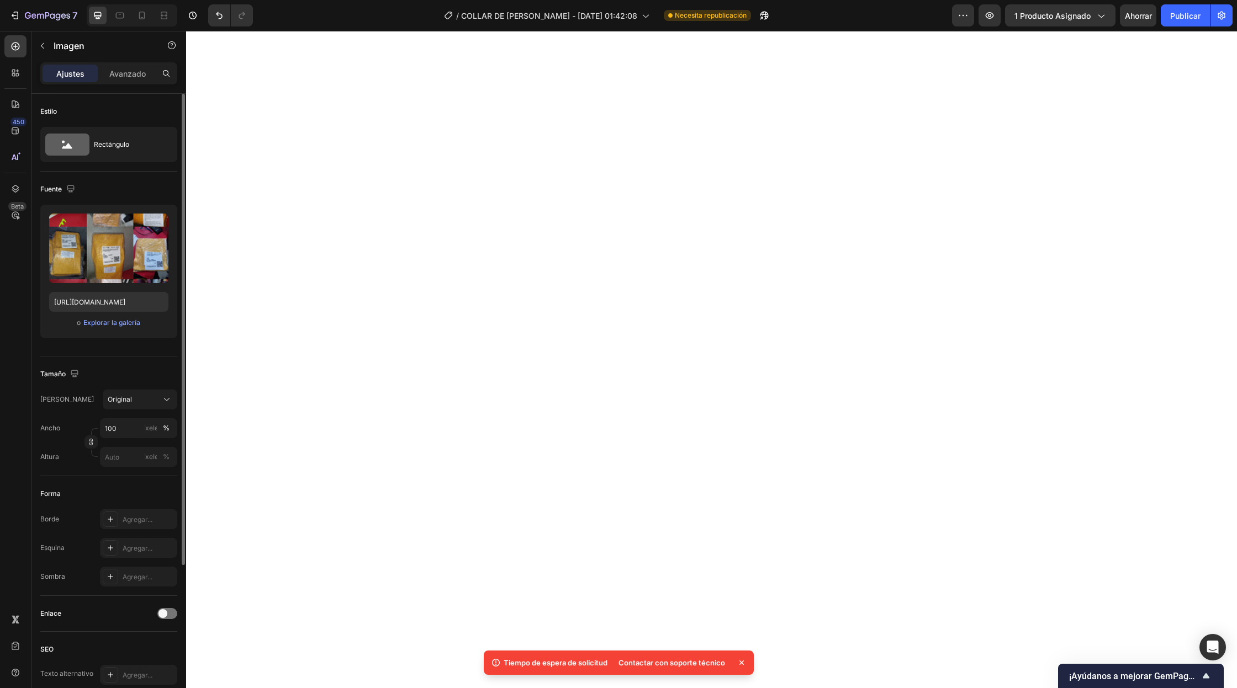
scroll to position [11810, 0]
click at [126, 78] on p "Avanzado" at bounding box center [127, 74] width 36 height 12
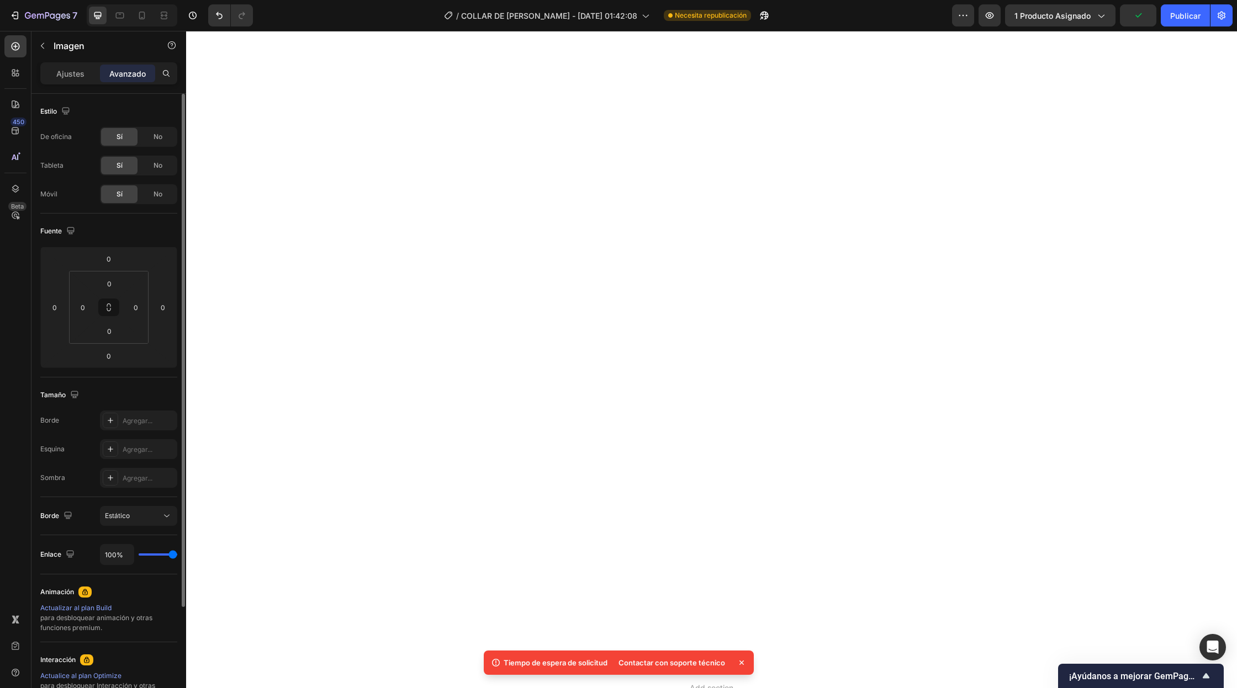
scroll to position [12905, 0]
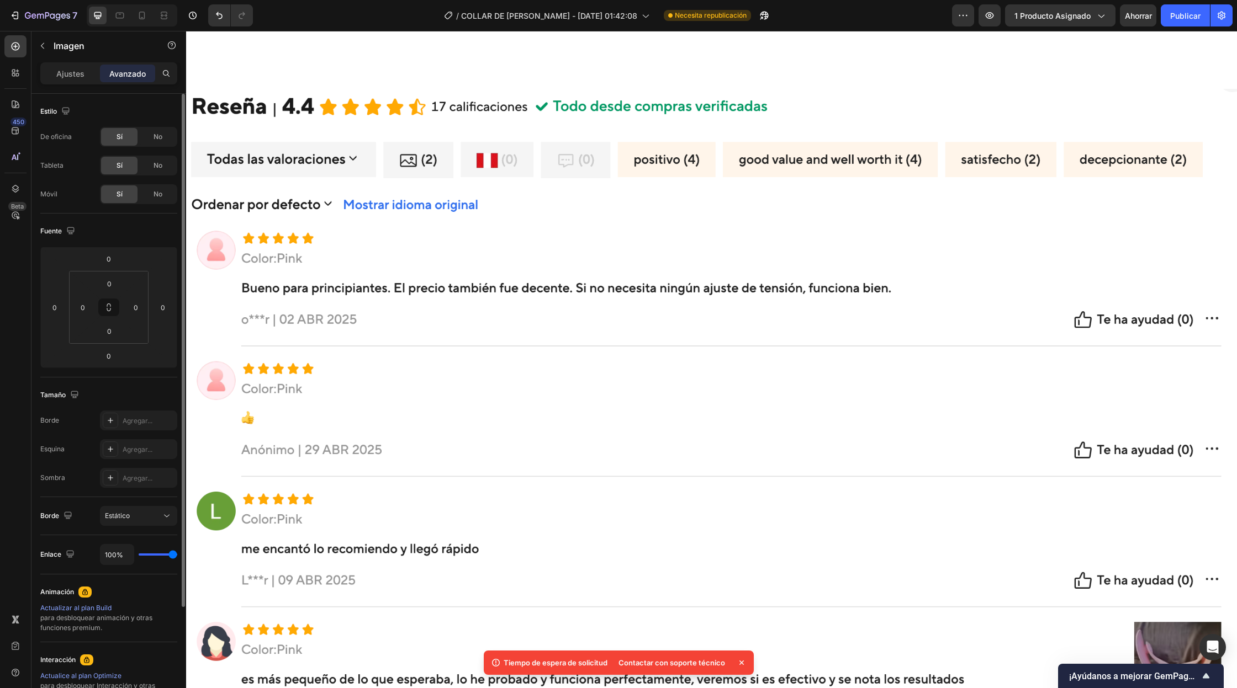
scroll to position [13421, 0]
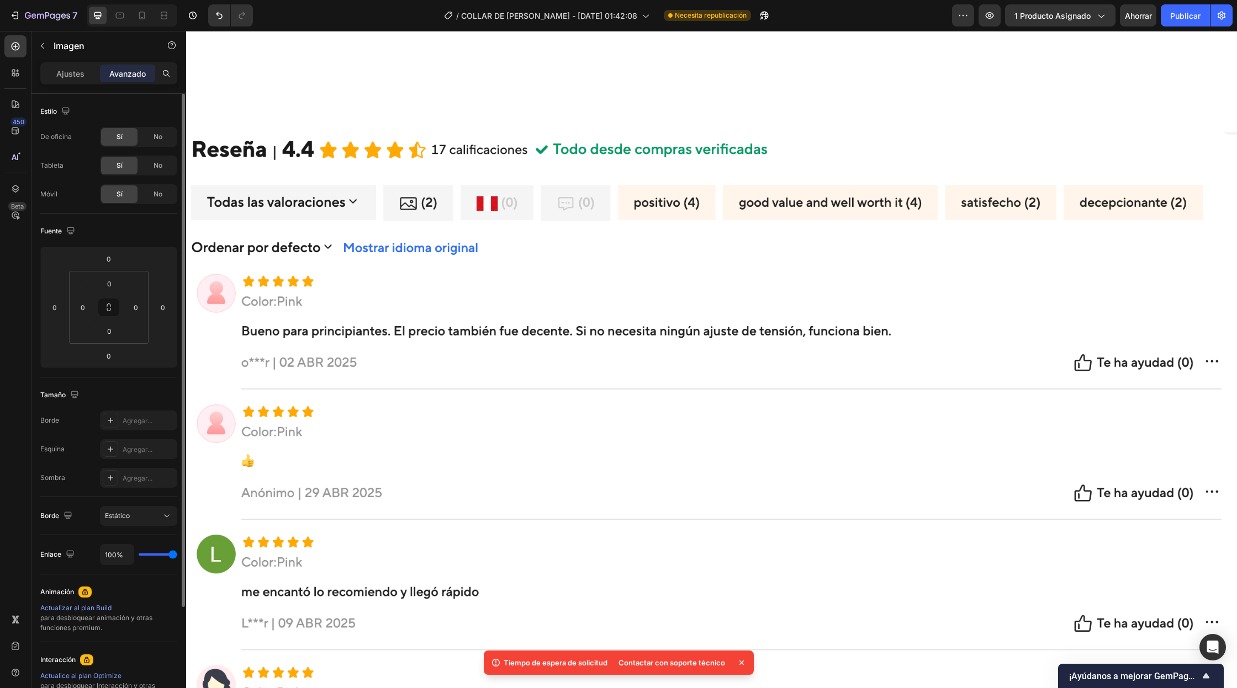
click at [407, 459] on img at bounding box center [711, 466] width 1051 height 669
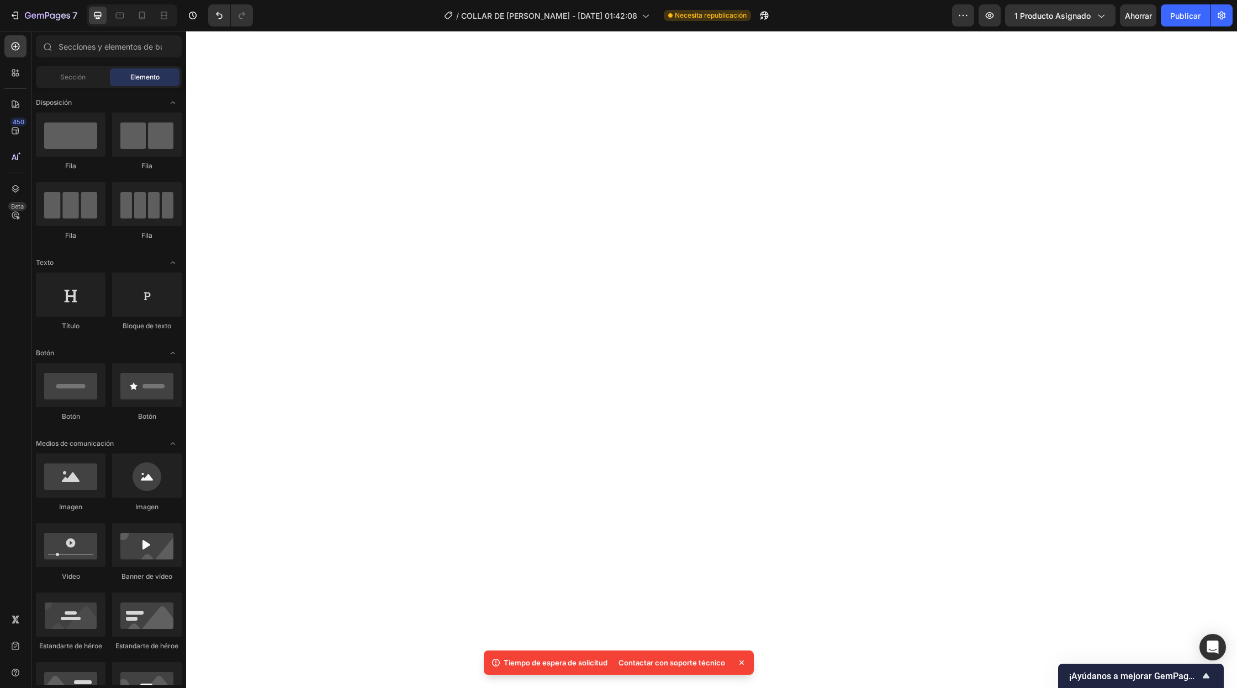
click at [757, 295] on div at bounding box center [711, 493] width 1051 height 1086
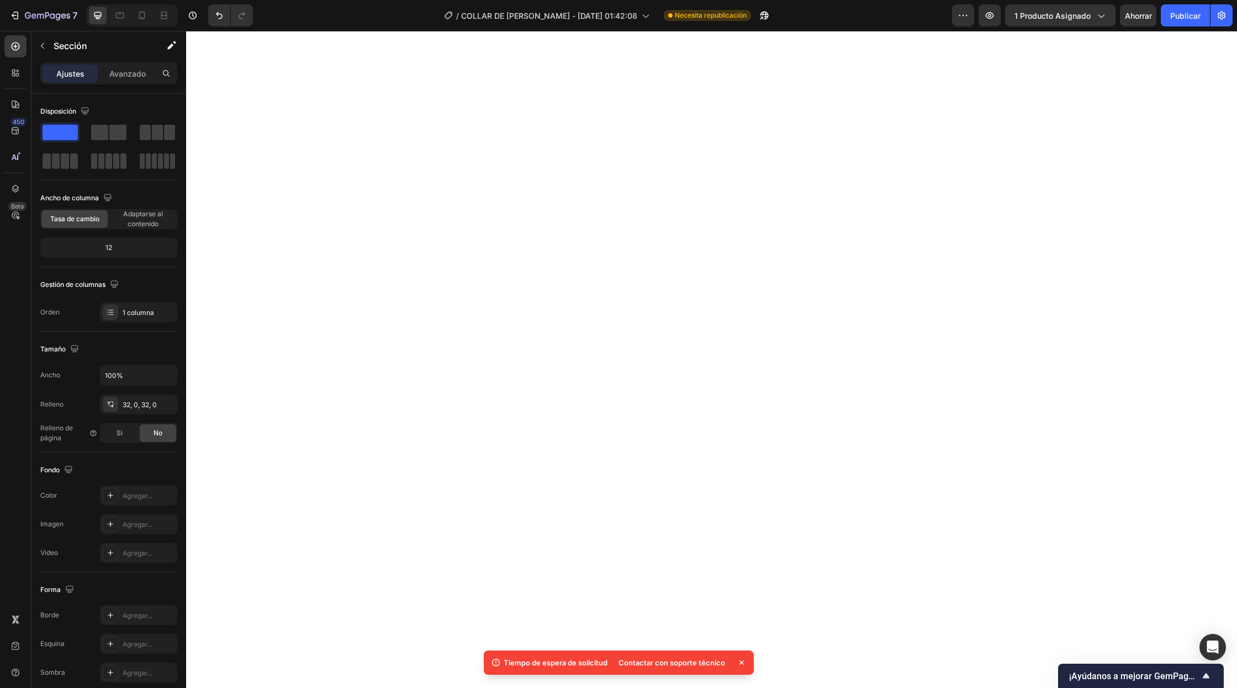
click at [518, 327] on div at bounding box center [711, 493] width 1051 height 1086
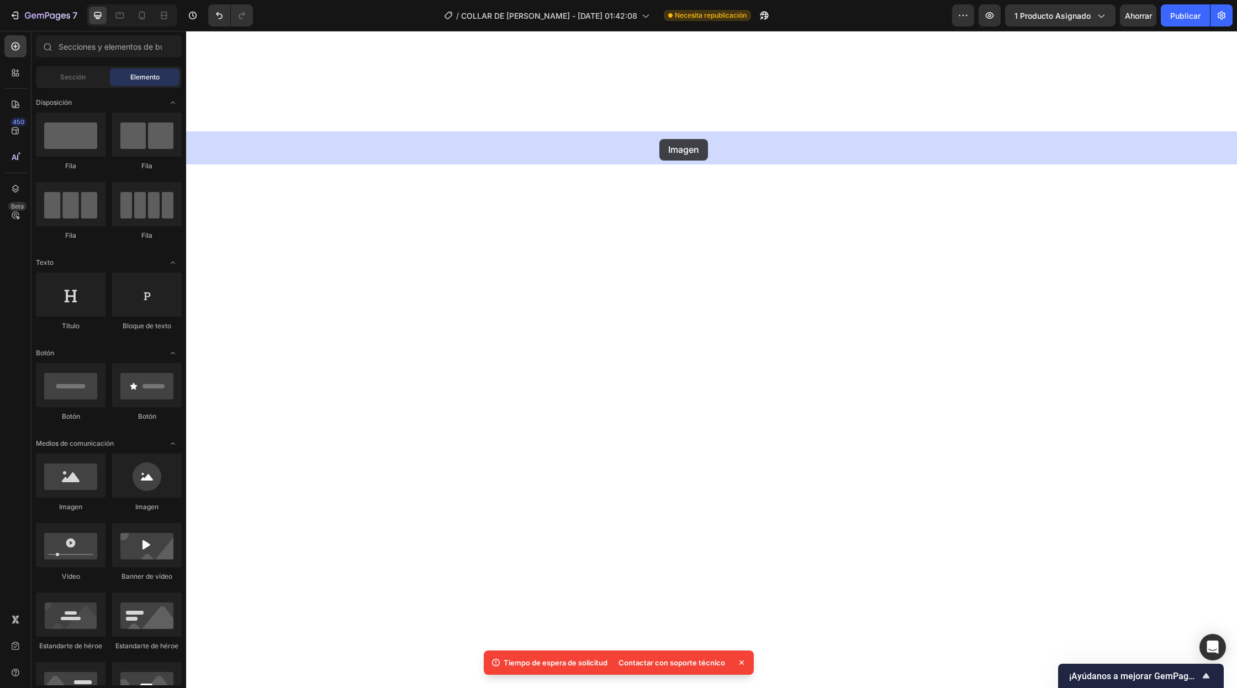
drag, startPoint x: 267, startPoint y: 514, endPoint x: 659, endPoint y: 139, distance: 542.7
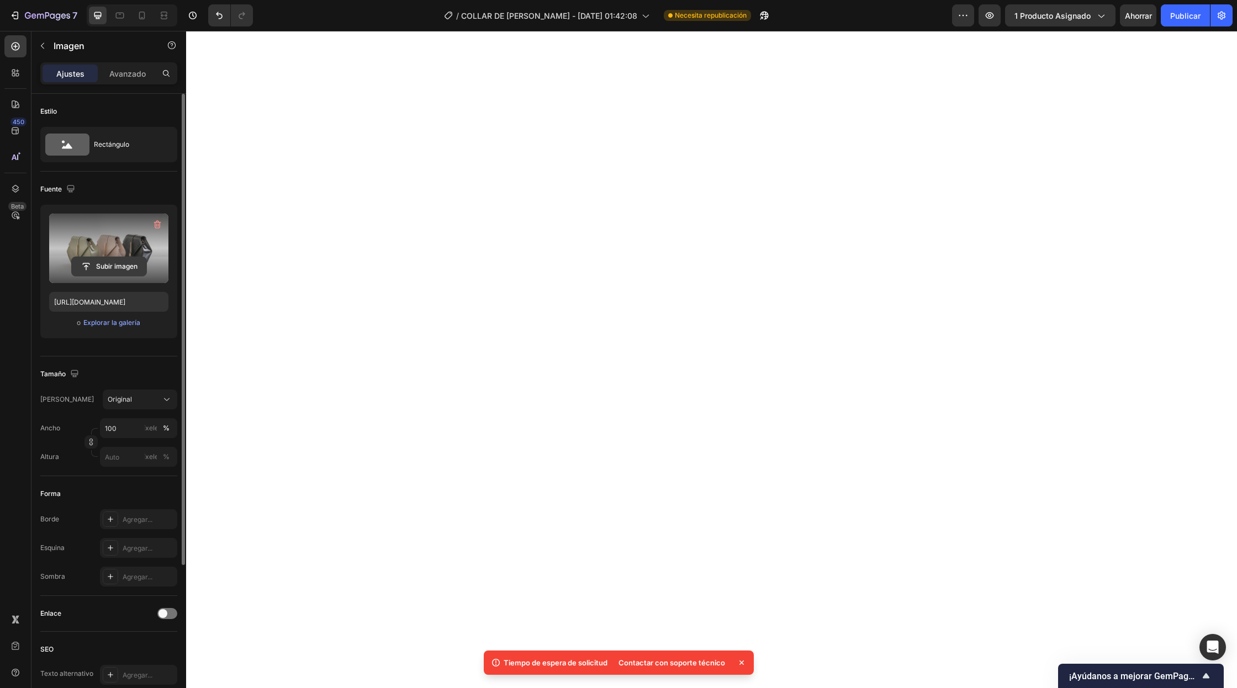
click at [123, 263] on input "file" at bounding box center [109, 266] width 75 height 19
type input "https://cdn.shopify.com/s/files/1/0908/3856/5174/files/gempages_566049985167099…"
click at [130, 68] on p "Avanzado" at bounding box center [127, 74] width 36 height 12
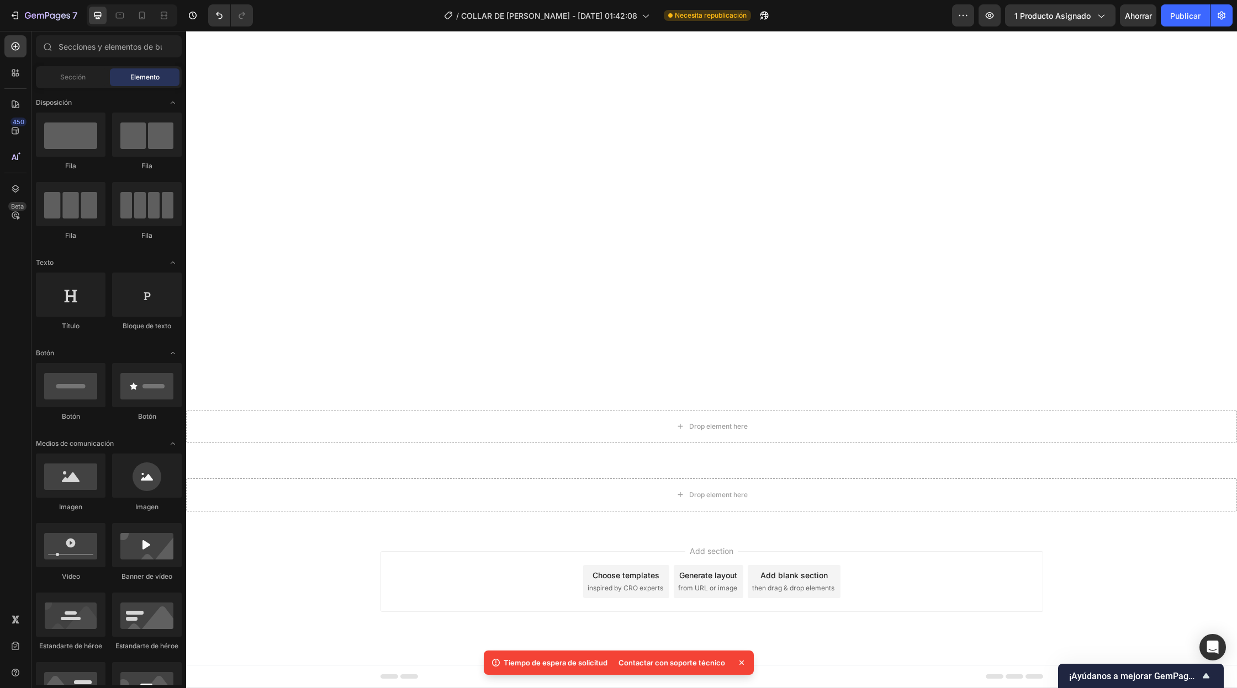
scroll to position [13888, 0]
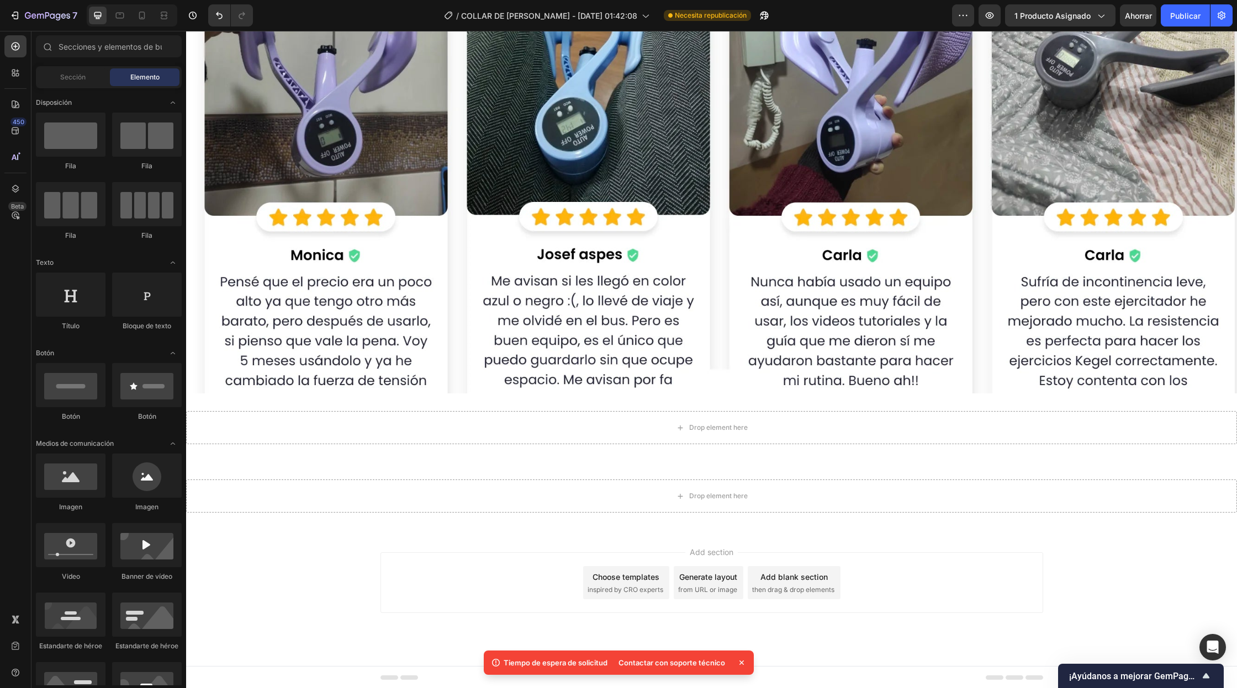
click at [764, 590] on span "then drag & drop elements" at bounding box center [793, 590] width 82 height 10
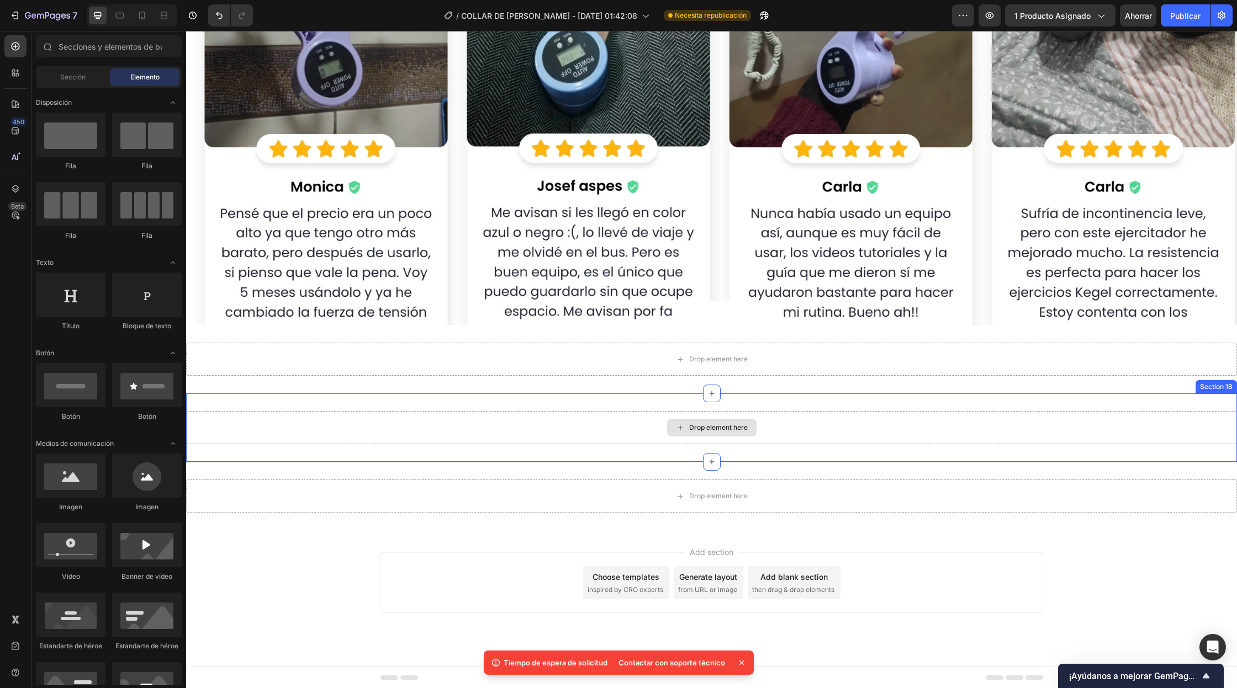
click at [696, 434] on div "Drop element here" at bounding box center [711, 428] width 89 height 18
click at [1165, 448] on div "Drop element here Section 18 You can create reusable sections Create Theme Sect…" at bounding box center [711, 428] width 1051 height 68
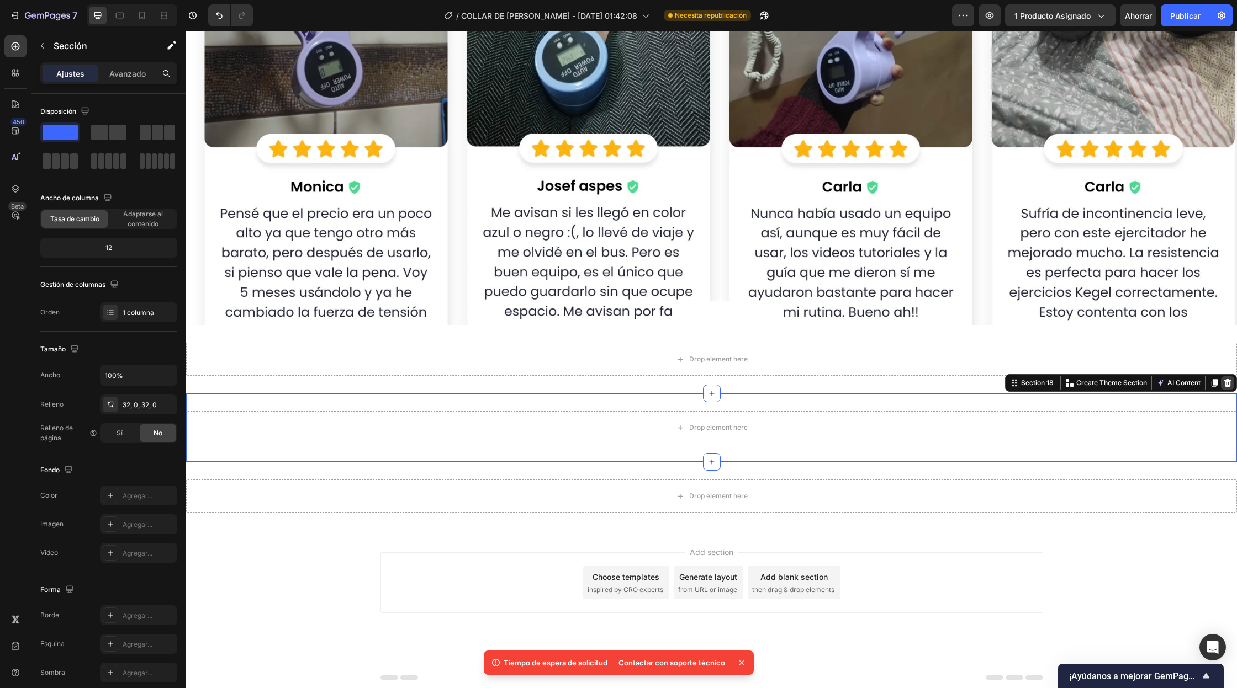
click at [1227, 387] on icon at bounding box center [1227, 383] width 9 height 9
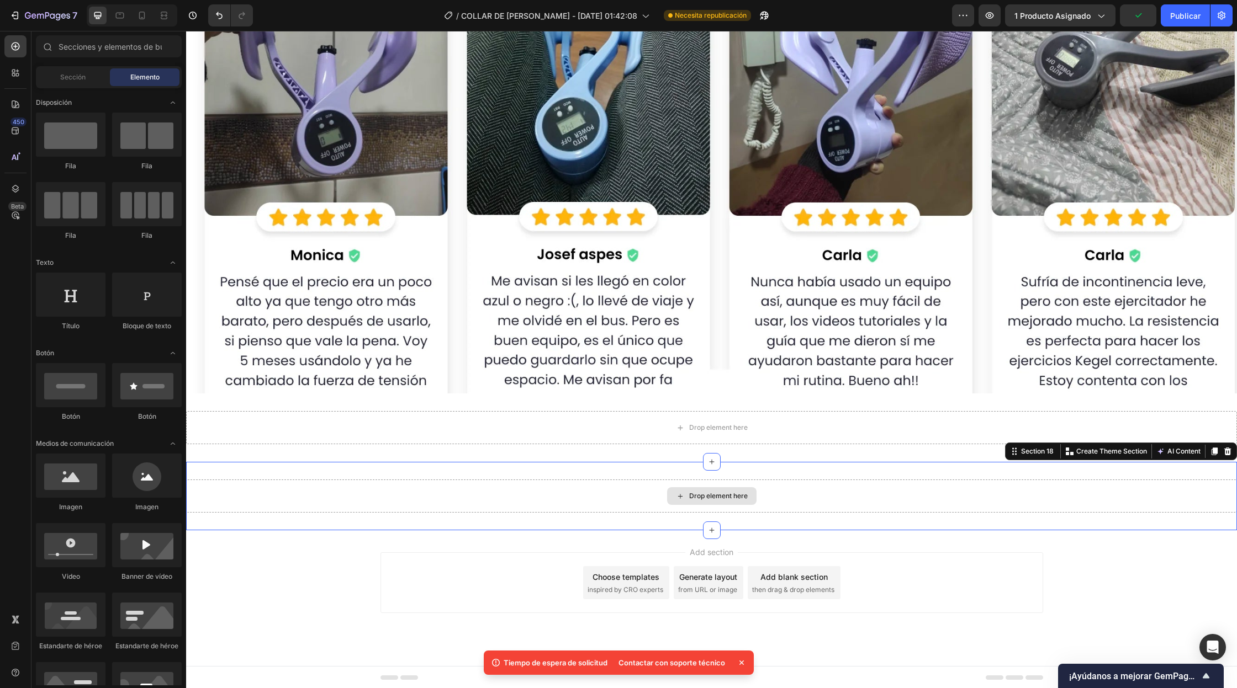
click at [821, 500] on div "Drop element here" at bounding box center [711, 496] width 1051 height 33
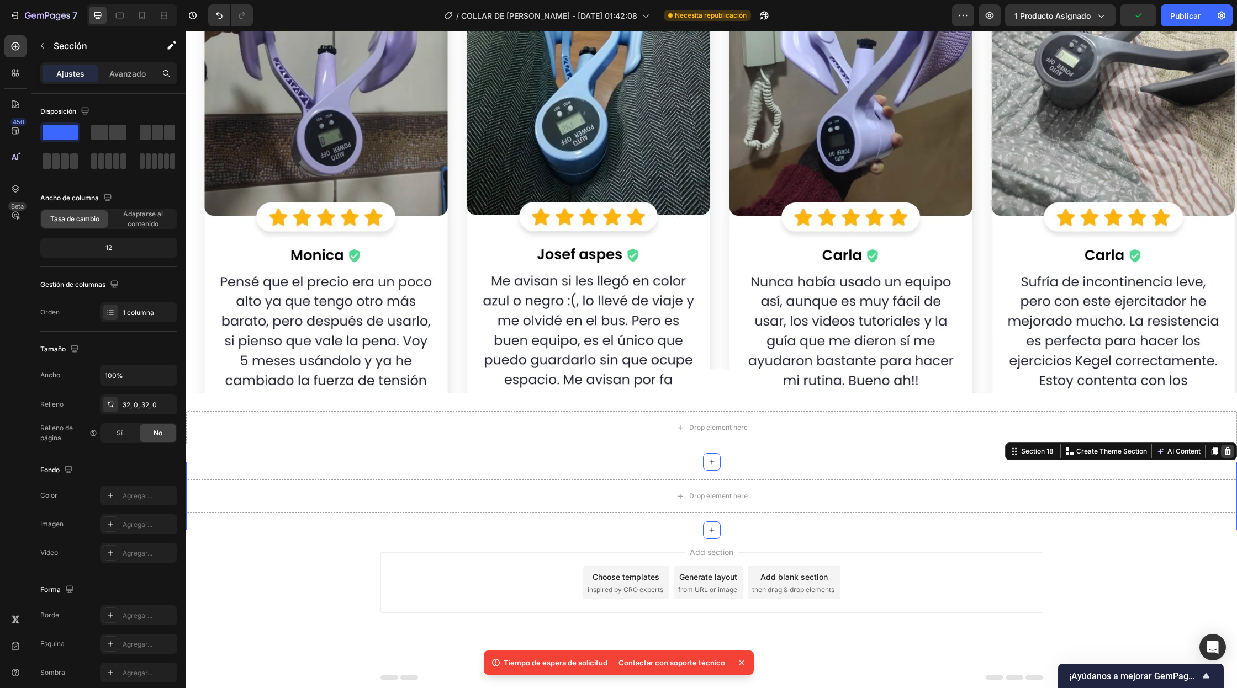
click at [1227, 450] on icon at bounding box center [1227, 452] width 7 height 8
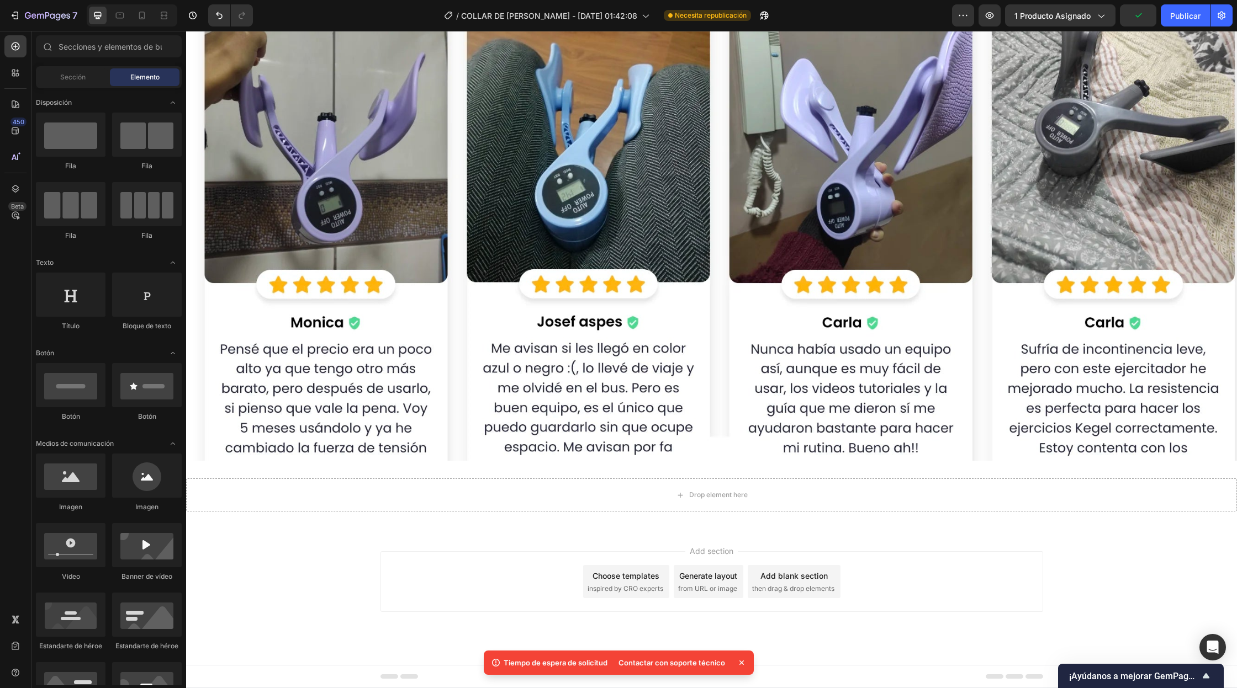
scroll to position [13820, 0]
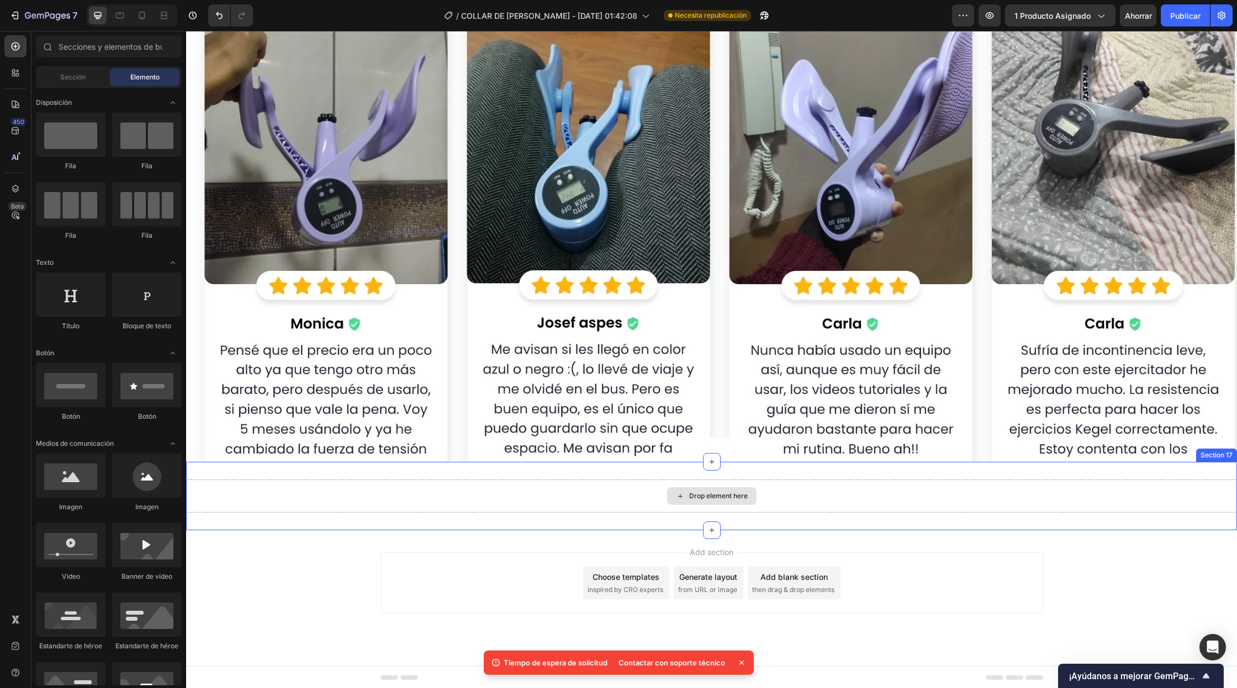
click at [846, 509] on div "Drop element here" at bounding box center [711, 496] width 1051 height 33
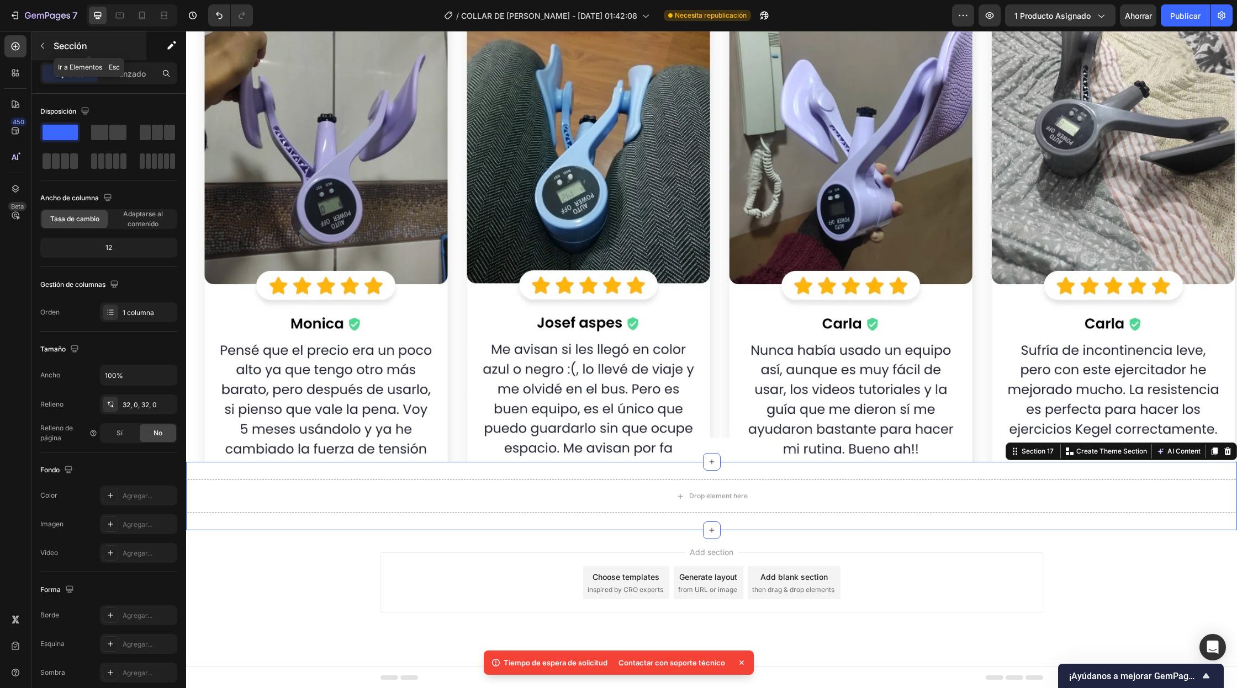
click at [44, 39] on button "button" at bounding box center [43, 46] width 18 height 18
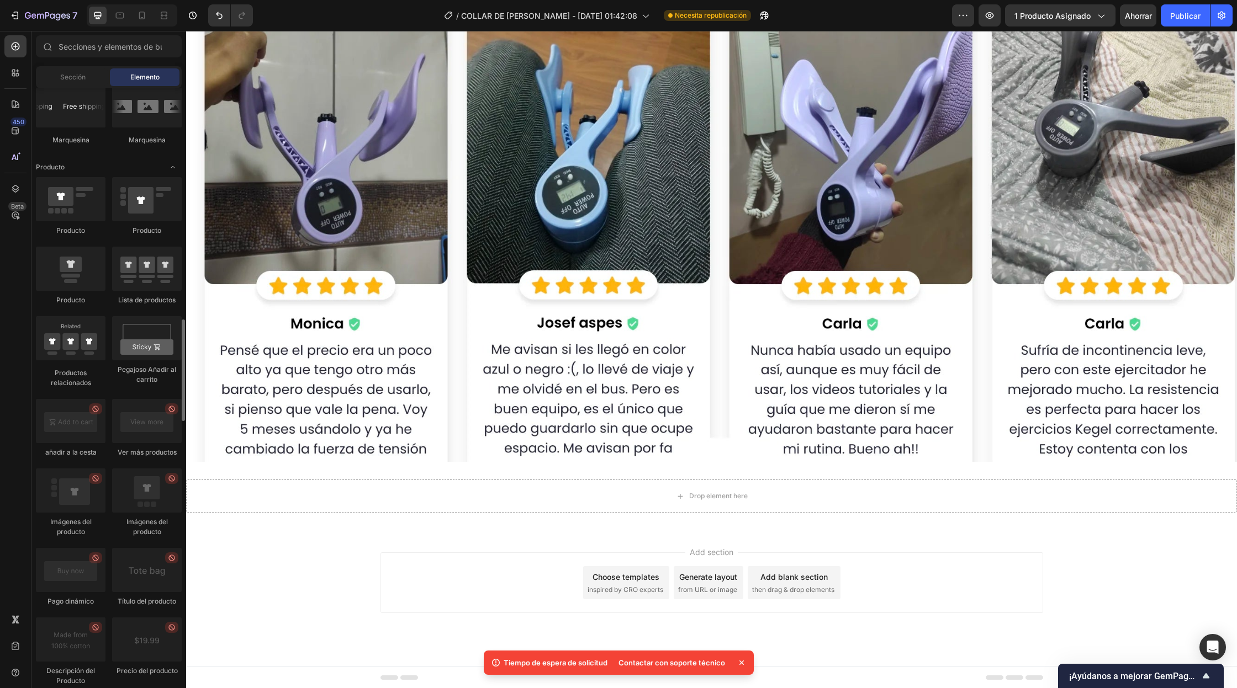
scroll to position [1365, 0]
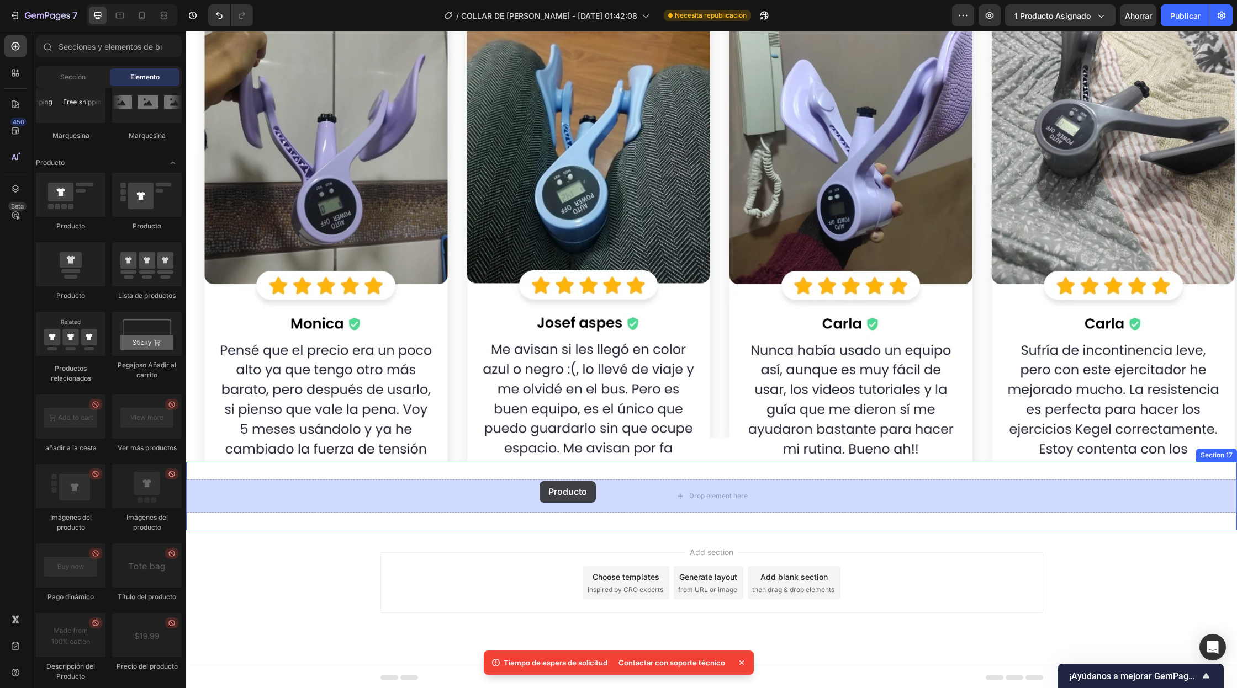
drag, startPoint x: 264, startPoint y: 297, endPoint x: 539, endPoint y: 481, distance: 331.0
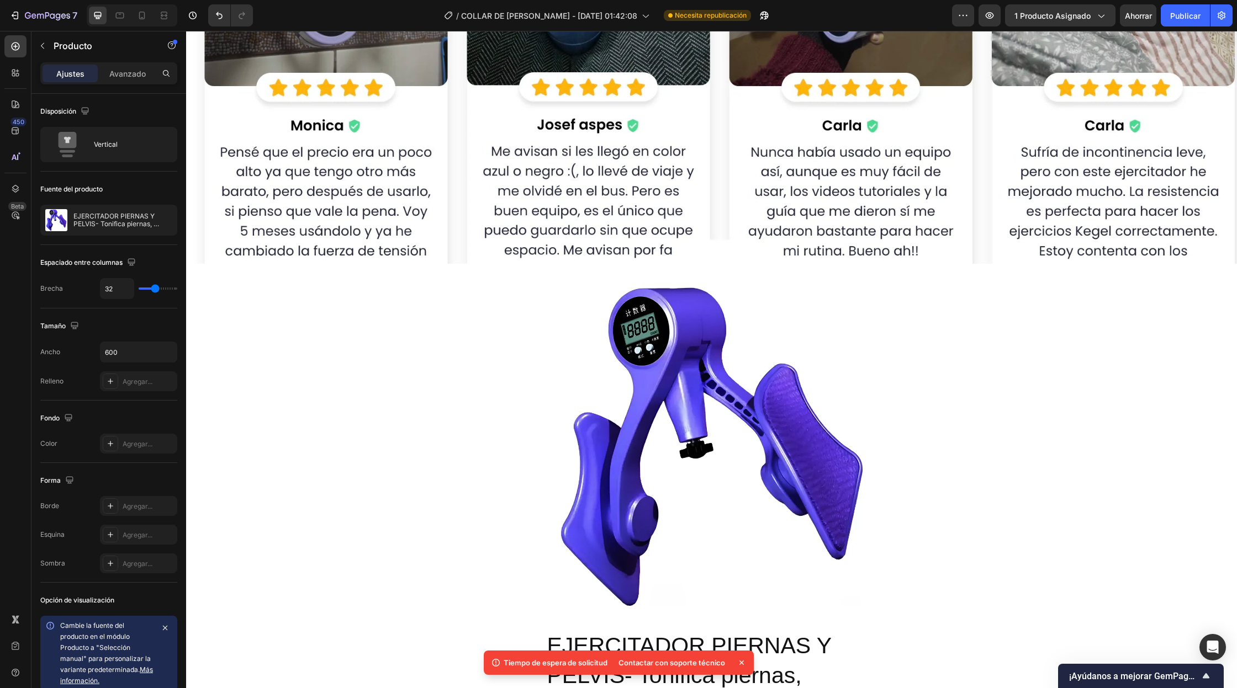
scroll to position [14017, 0]
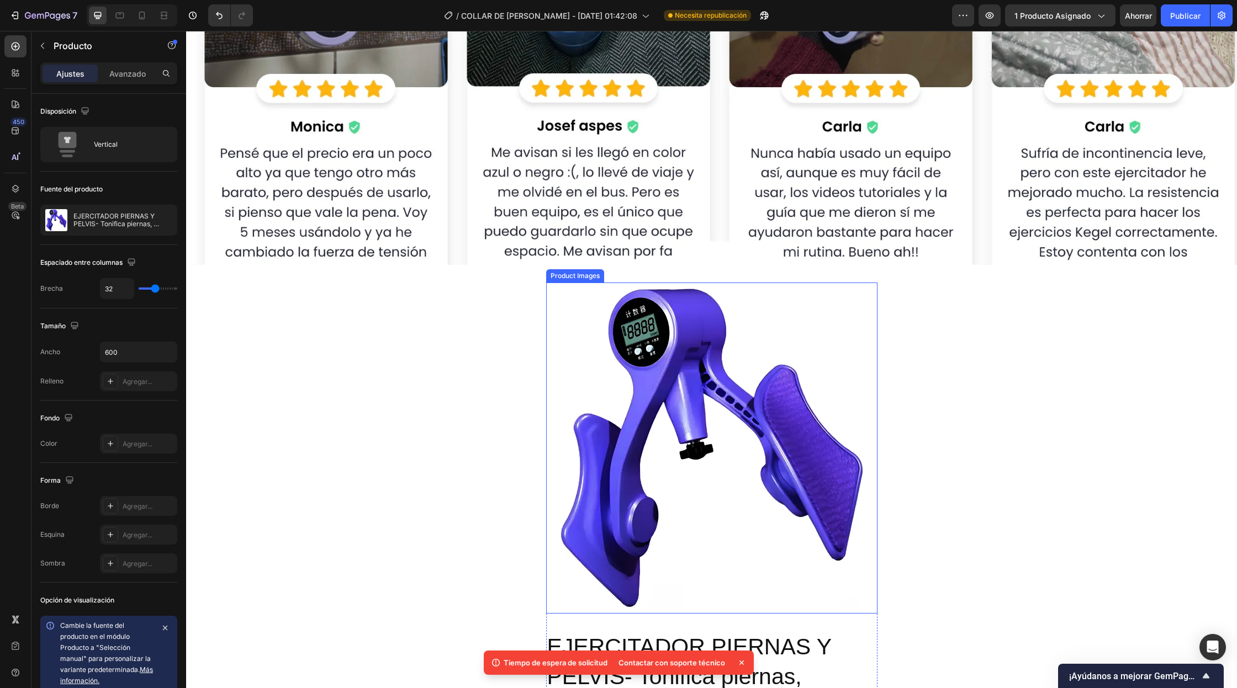
click at [686, 480] on img at bounding box center [711, 448] width 331 height 331
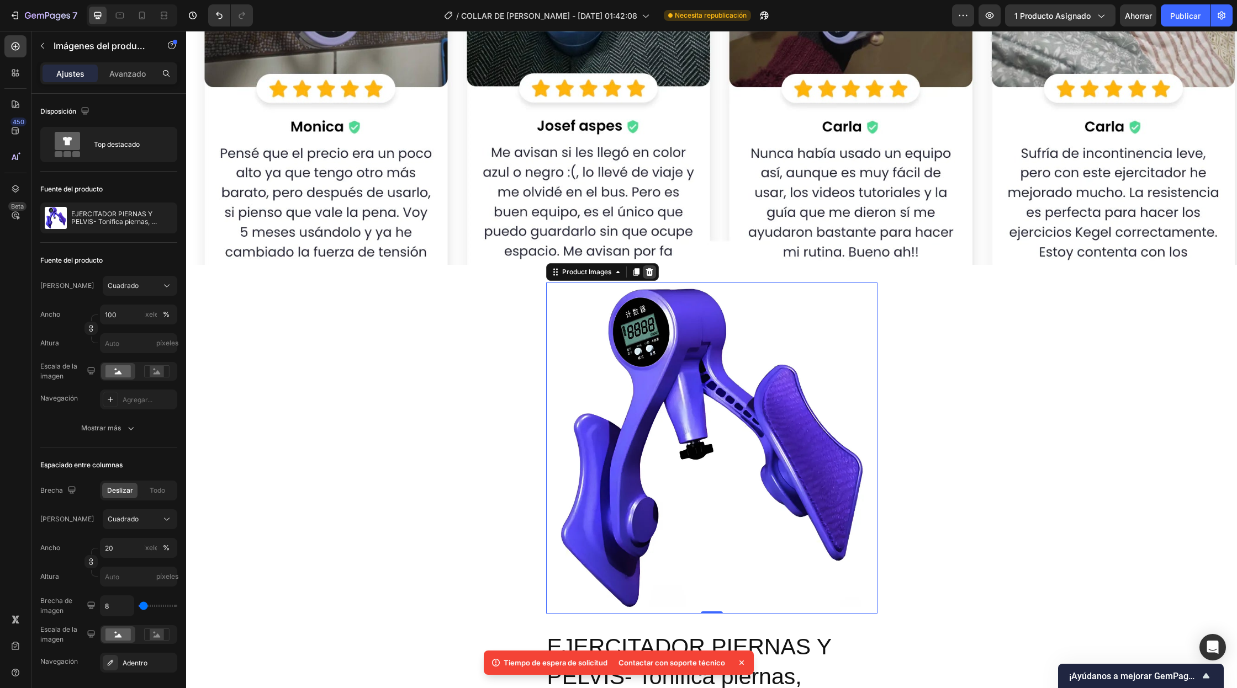
click at [649, 272] on icon at bounding box center [648, 272] width 7 height 8
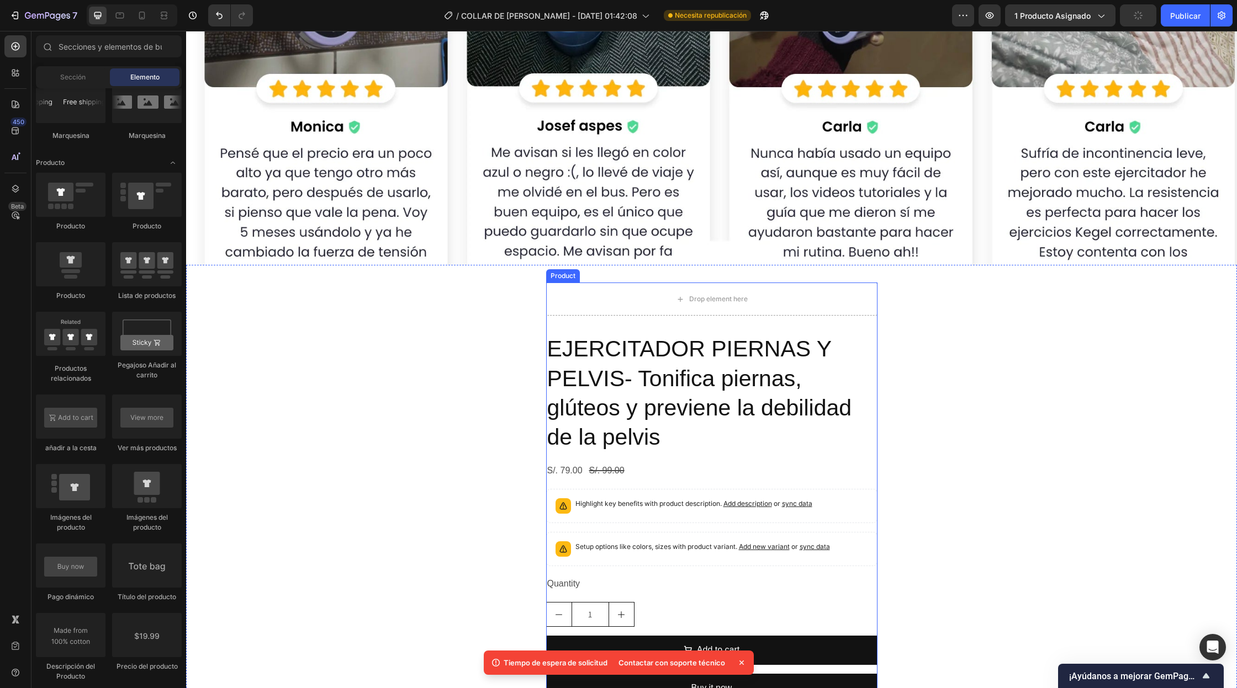
click at [638, 325] on div "Drop element here EJERCITADOR PIERNAS Y PELVIS- Tonifica piernas, glúteos y pre…" at bounding box center [711, 497] width 331 height 429
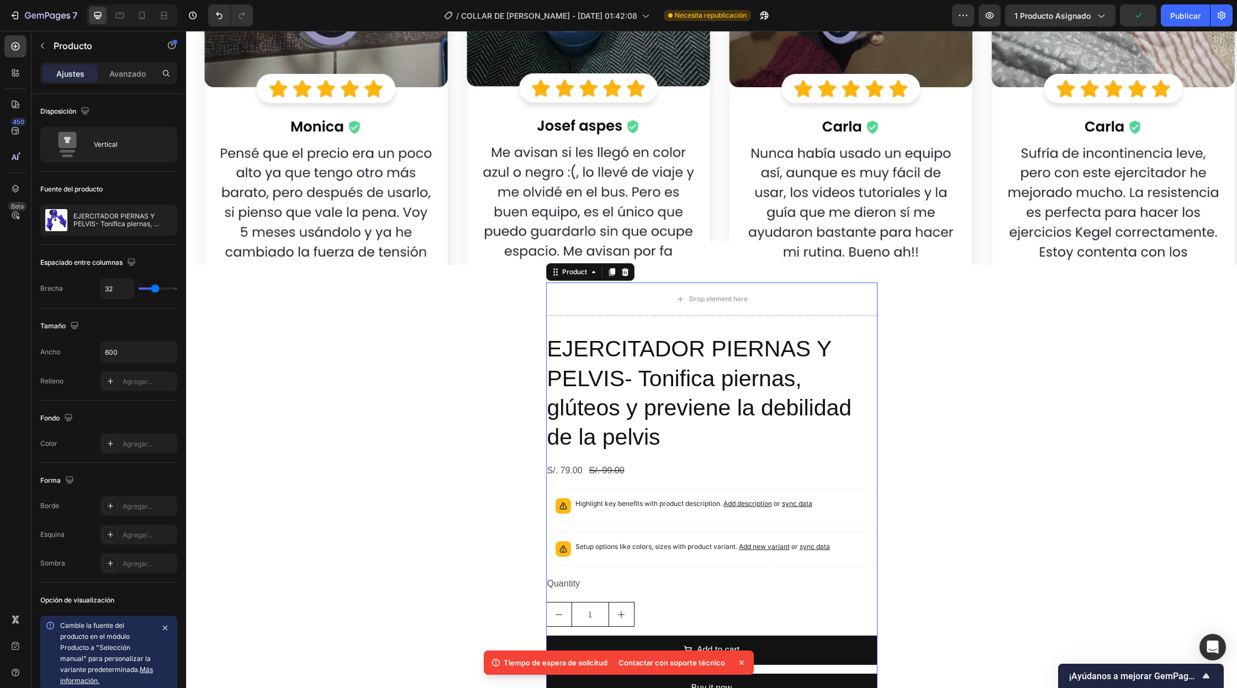
click at [624, 356] on h2 "EJERCITADOR PIERNAS Y PELVIS- Tonifica piernas, glúteos y previene la debilidad…" at bounding box center [711, 393] width 331 height 120
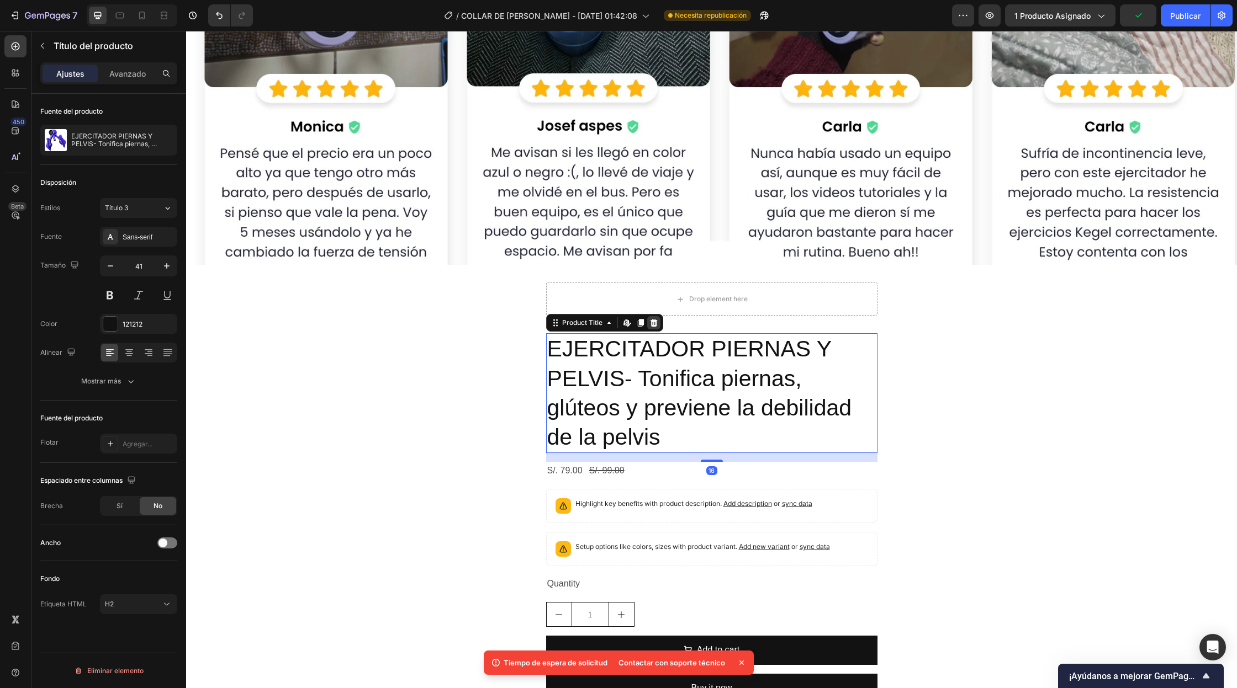
click at [651, 329] on div at bounding box center [653, 322] width 13 height 13
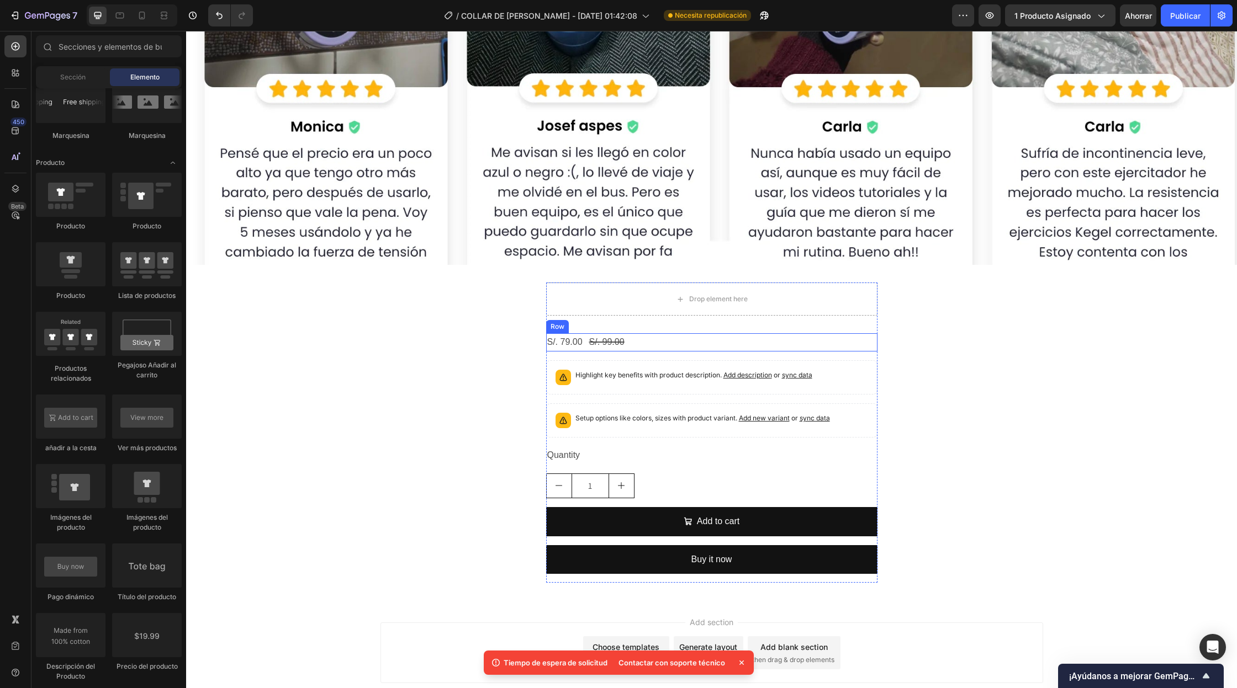
click at [632, 340] on div "S/. 79.00 Product Price Product Price S/. 99.00 Product Price Product Price Row" at bounding box center [711, 342] width 331 height 18
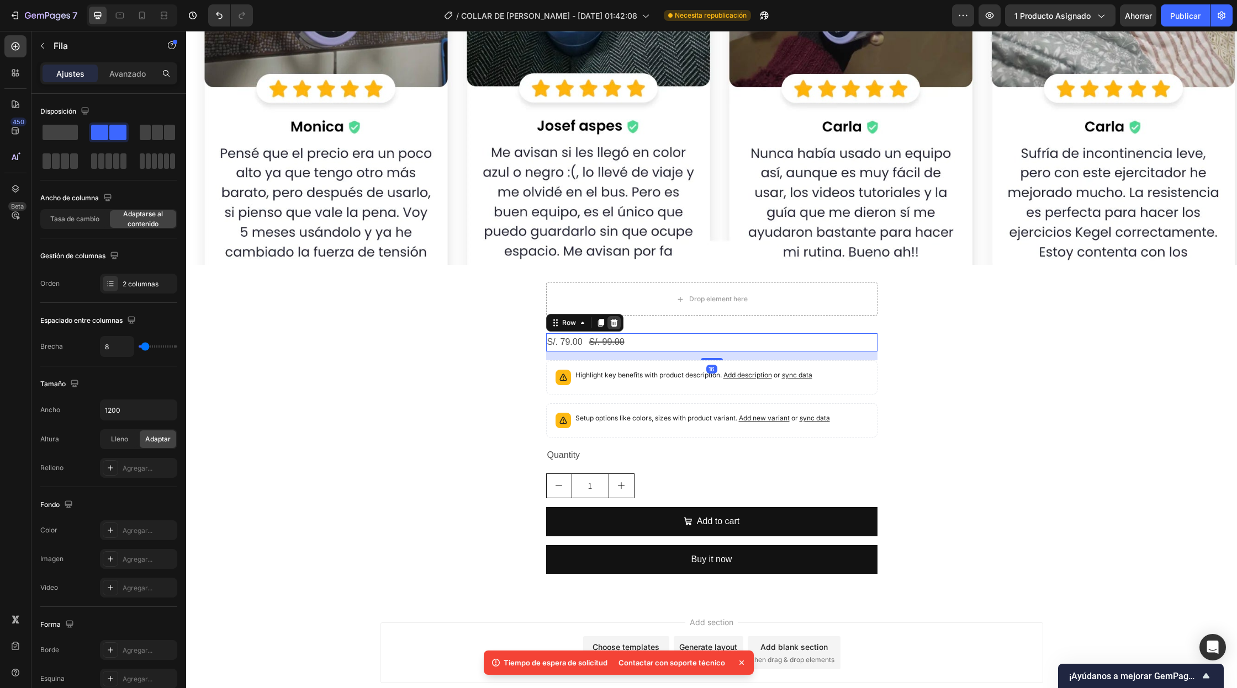
click at [617, 325] on icon at bounding box center [613, 323] width 9 height 9
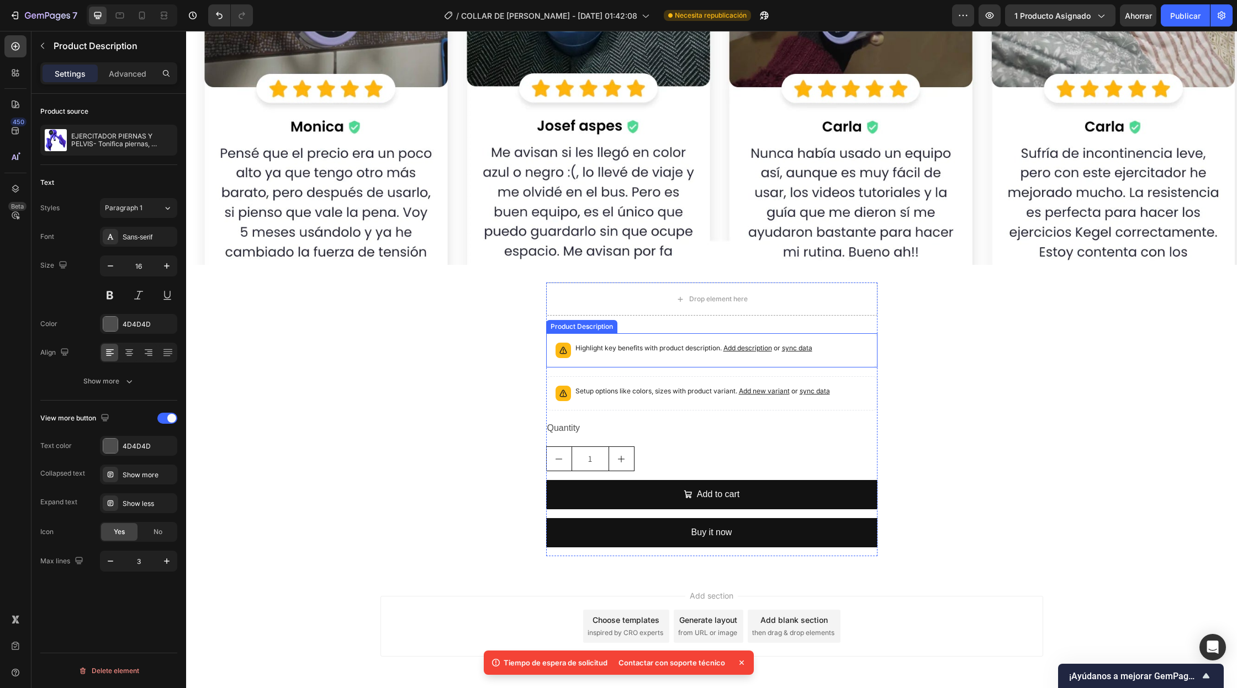
click at [588, 351] on p "Highlight key benefits with product description. Add description or sync data" at bounding box center [693, 348] width 237 height 11
click at [676, 324] on icon at bounding box center [675, 323] width 9 height 9
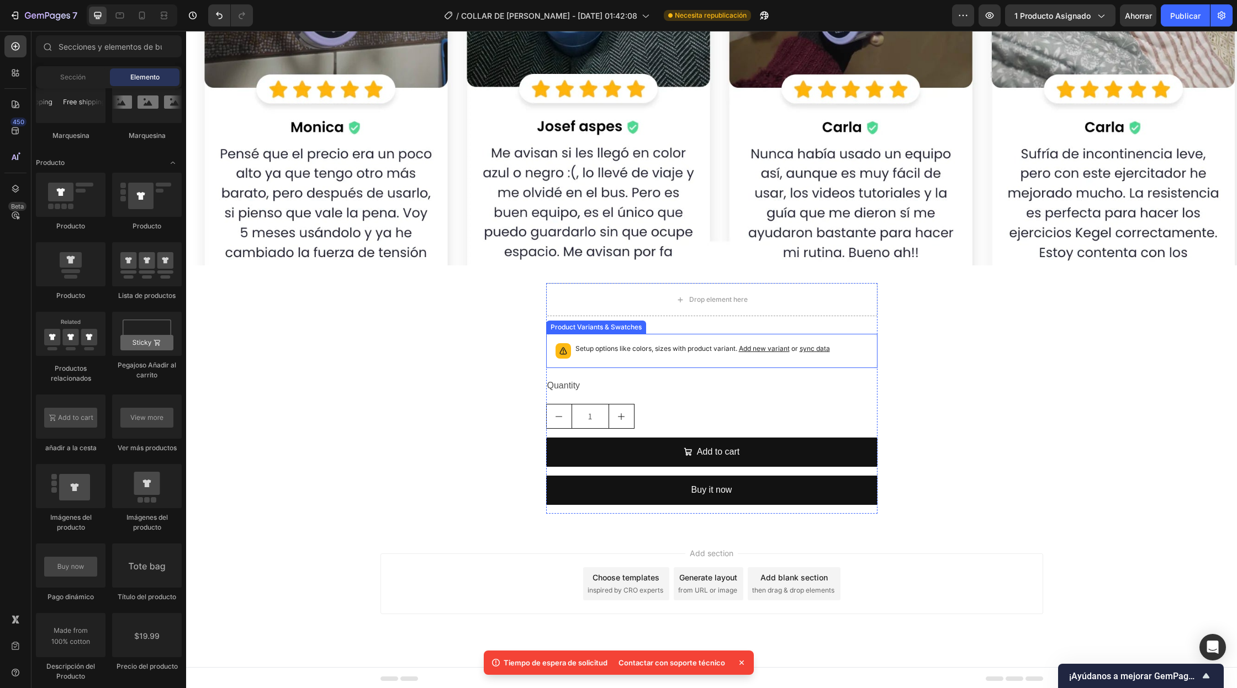
click at [611, 357] on div "Setup options like colors, sizes with product variant. Add new variant or sync …" at bounding box center [702, 350] width 254 height 15
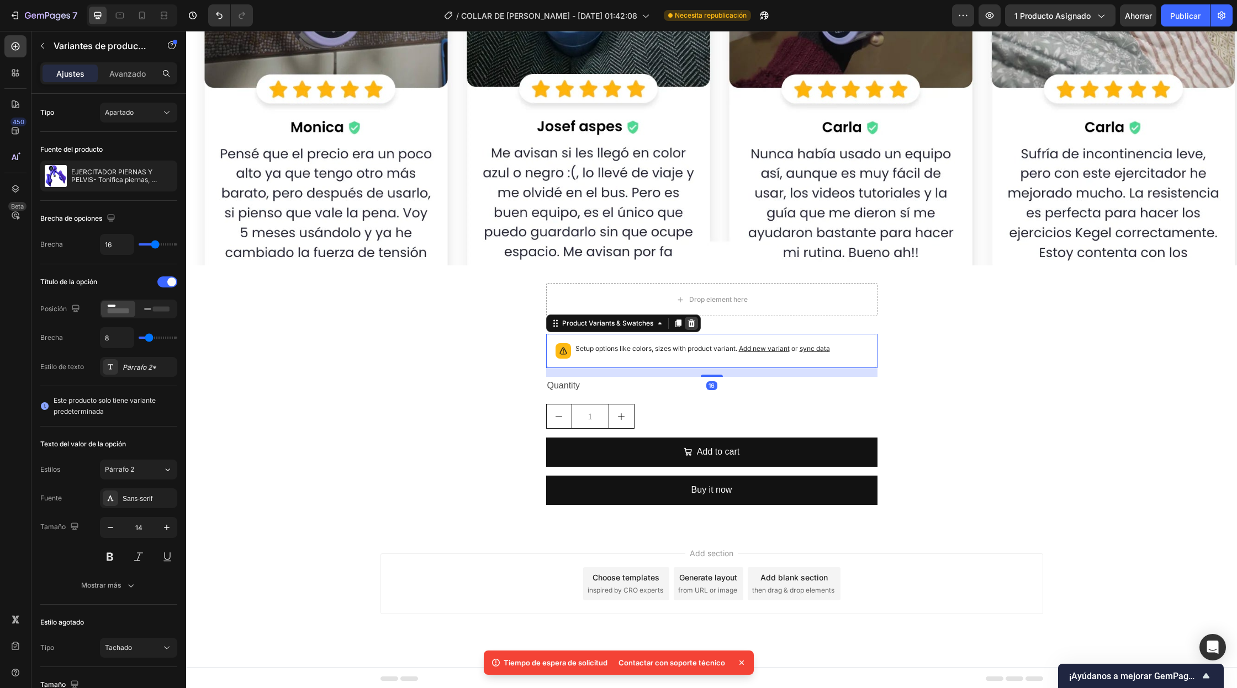
click at [696, 326] on div at bounding box center [691, 323] width 13 height 13
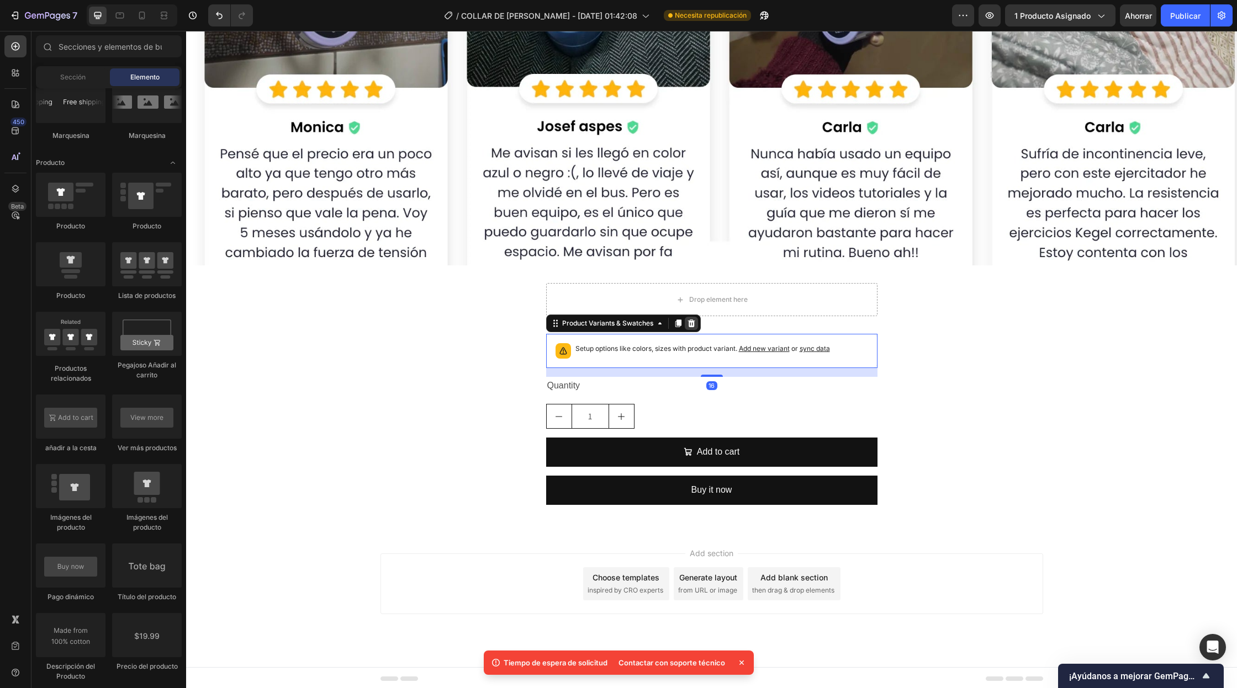
scroll to position [13974, 0]
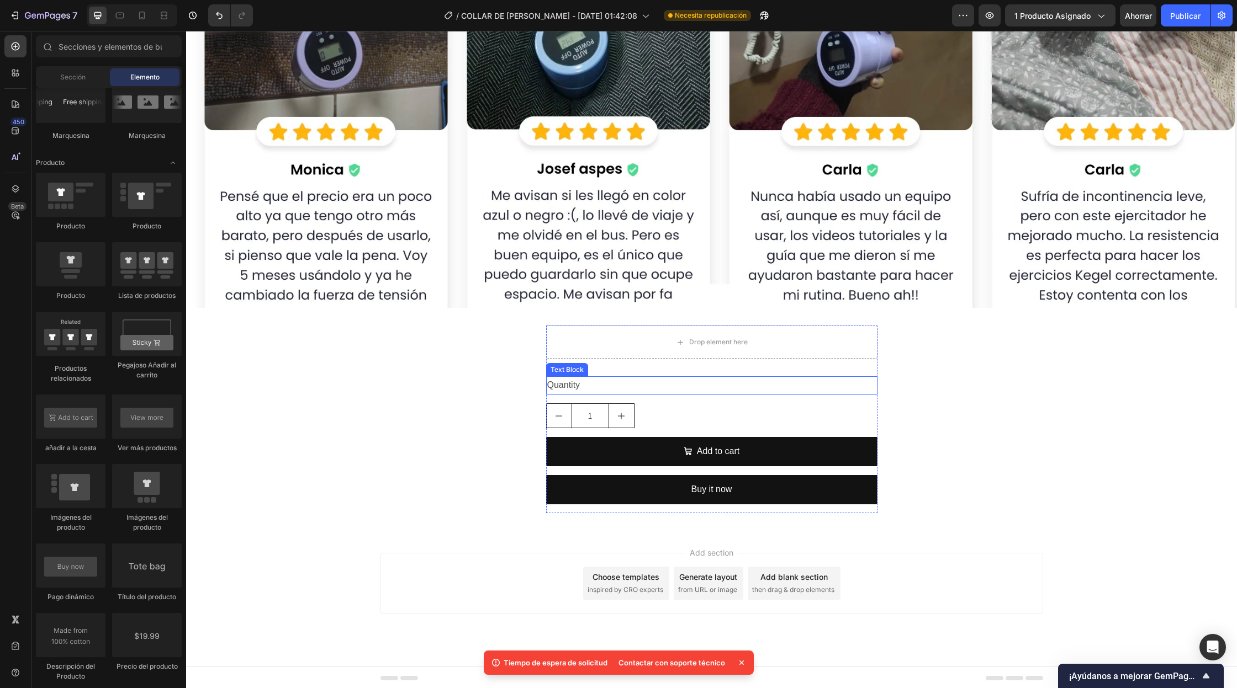
click at [614, 384] on div "Quantity" at bounding box center [711, 385] width 331 height 18
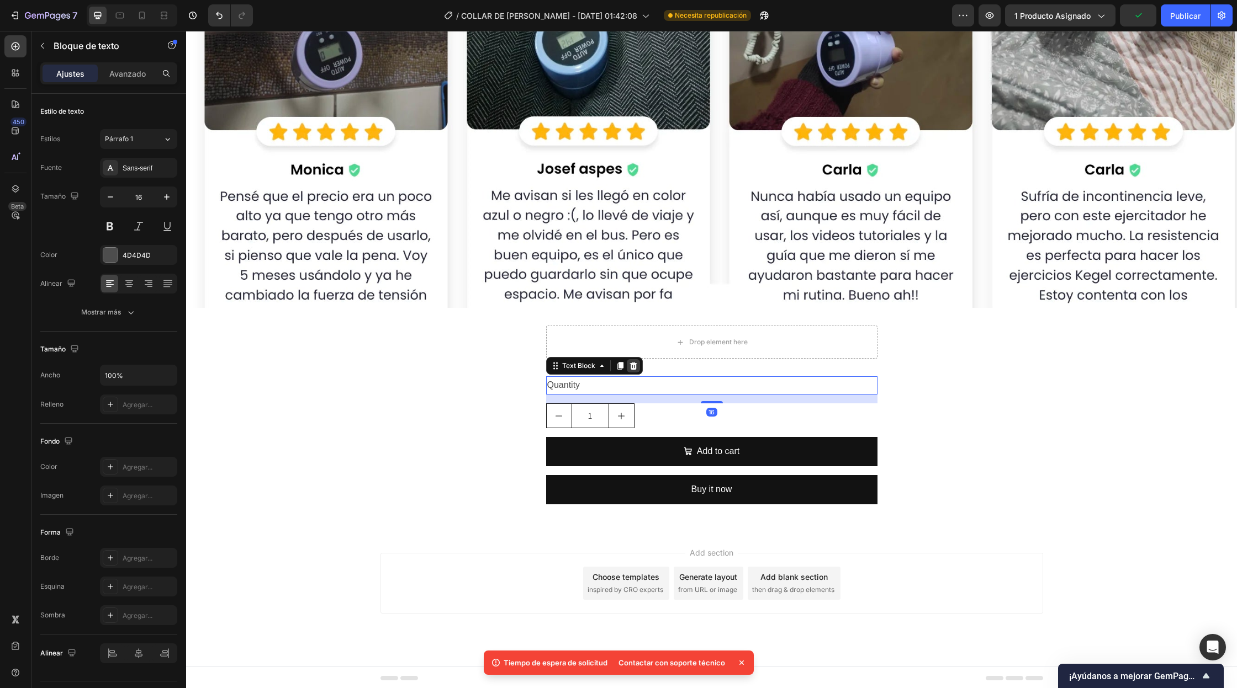
click at [635, 368] on icon at bounding box center [633, 366] width 9 height 9
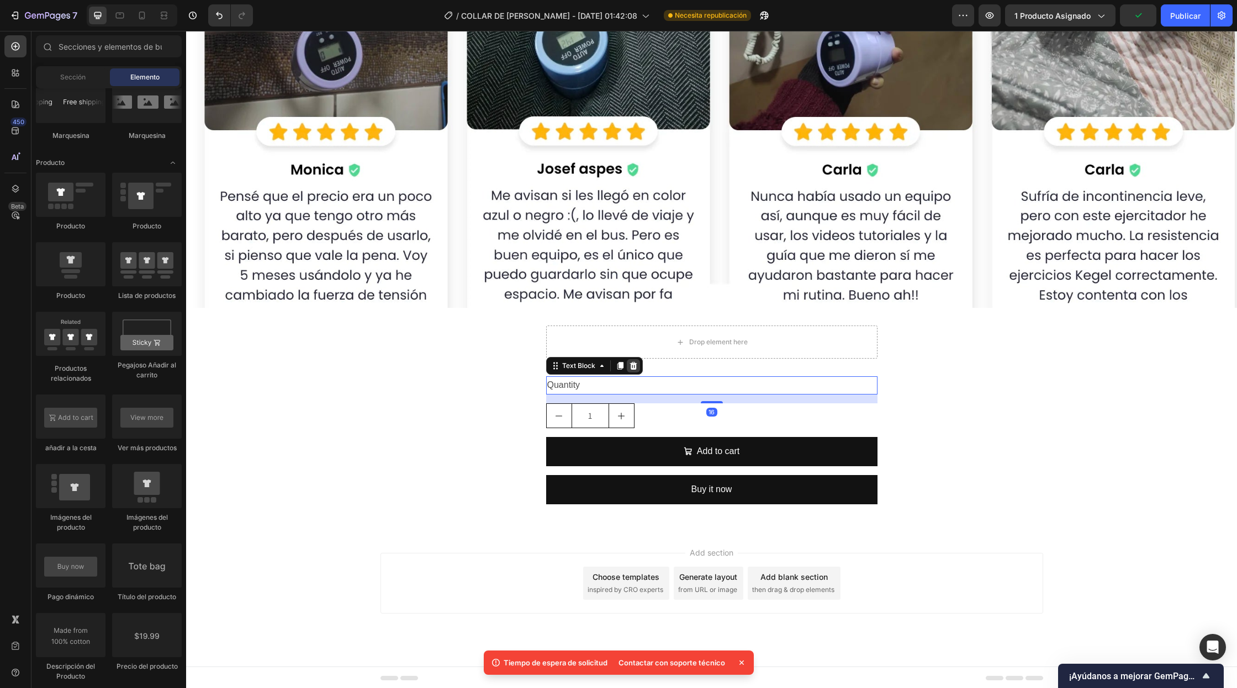
scroll to position [13947, 0]
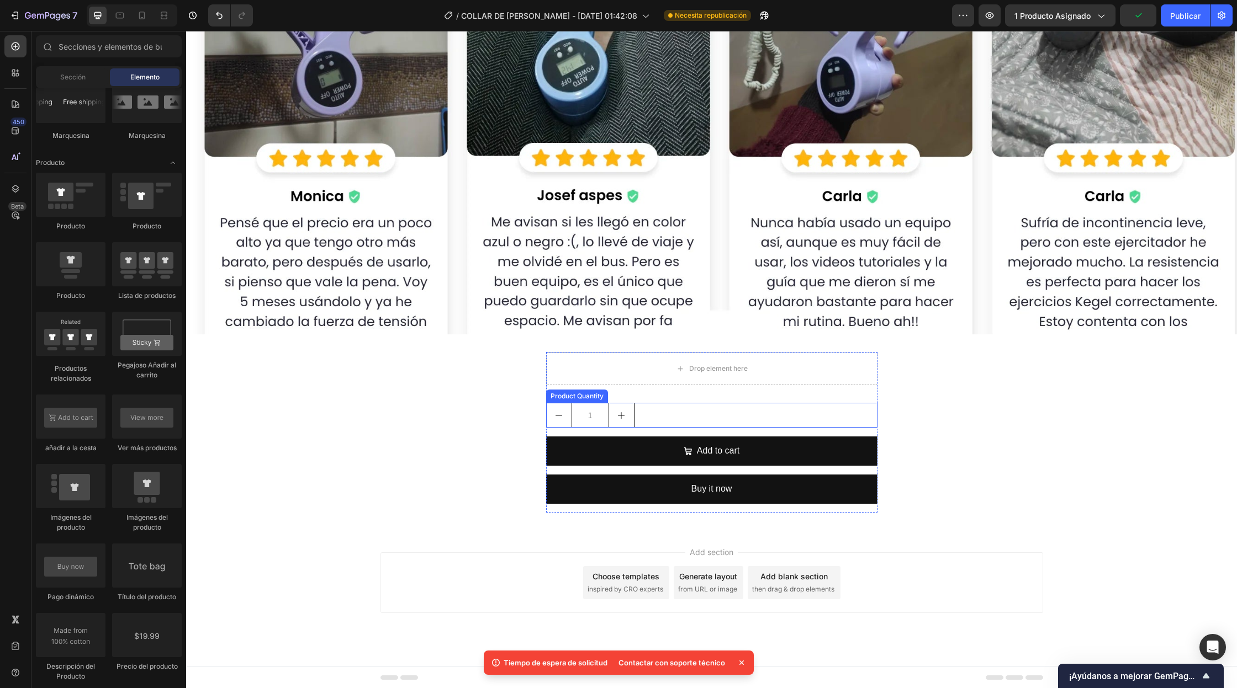
click at [593, 416] on input "1" at bounding box center [590, 416] width 38 height 24
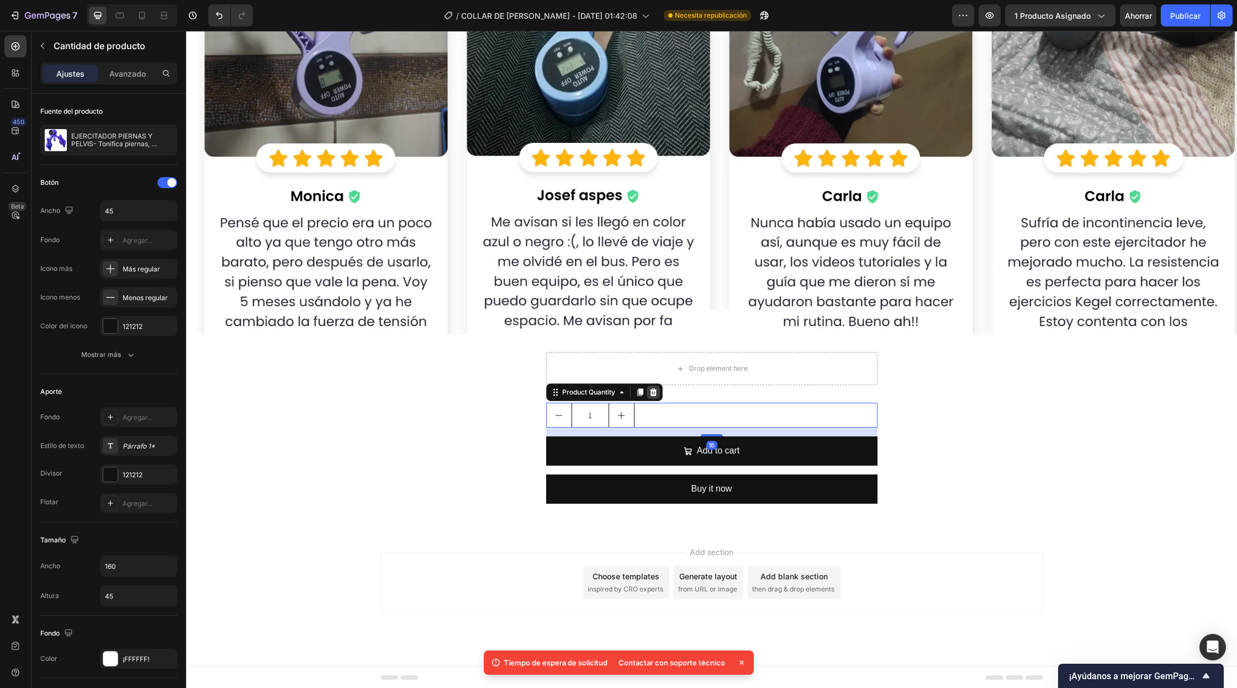
click at [653, 396] on icon at bounding box center [653, 392] width 9 height 9
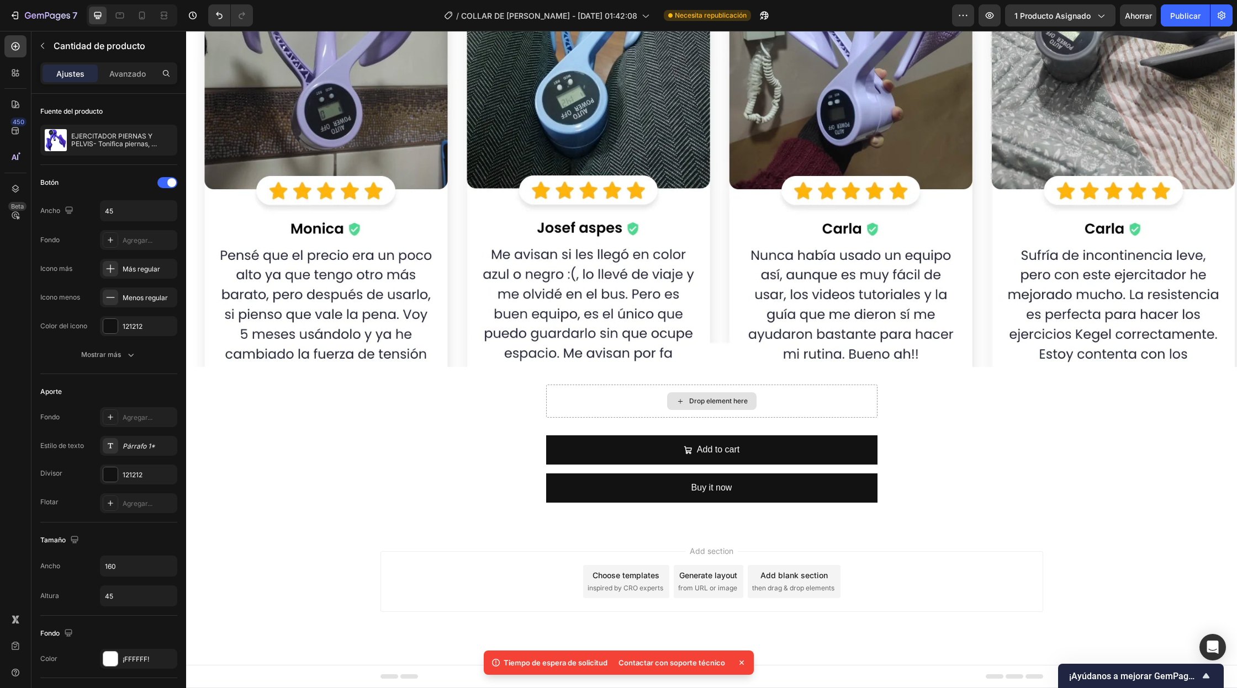
scroll to position [13913, 0]
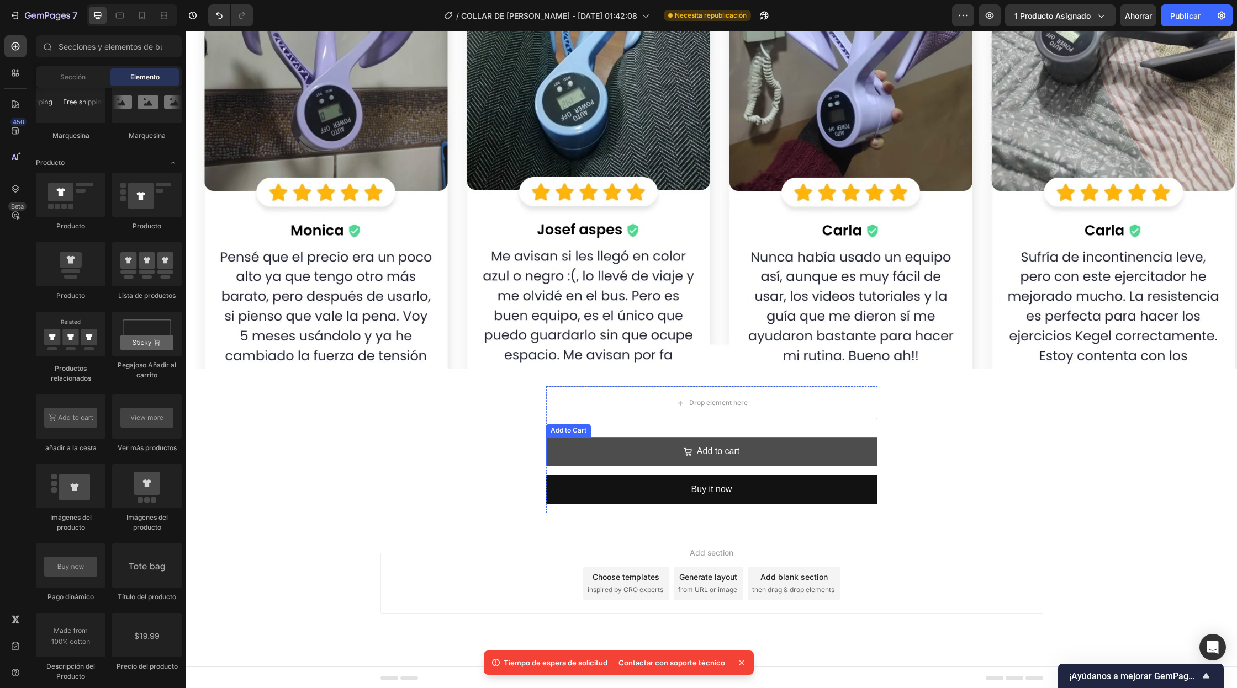
click at [613, 444] on button "Add to cart" at bounding box center [711, 451] width 331 height 29
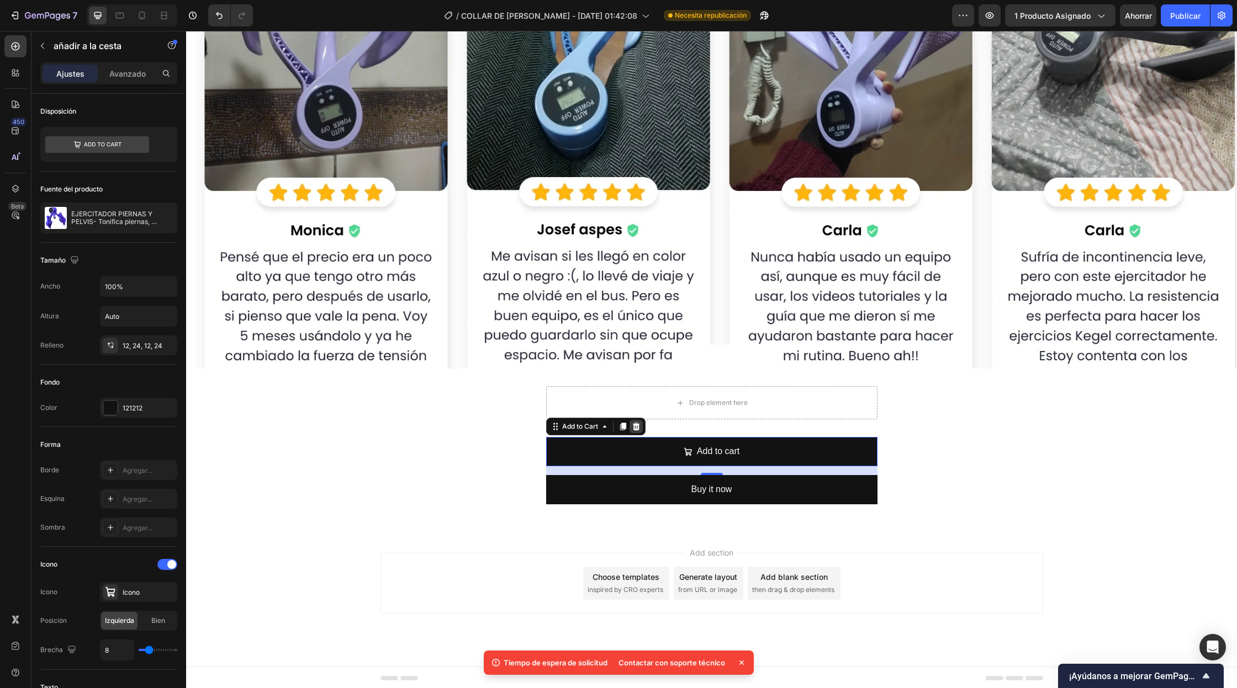
click at [635, 432] on div at bounding box center [635, 426] width 13 height 13
click at [635, 420] on div "Drop element here" at bounding box center [711, 402] width 331 height 33
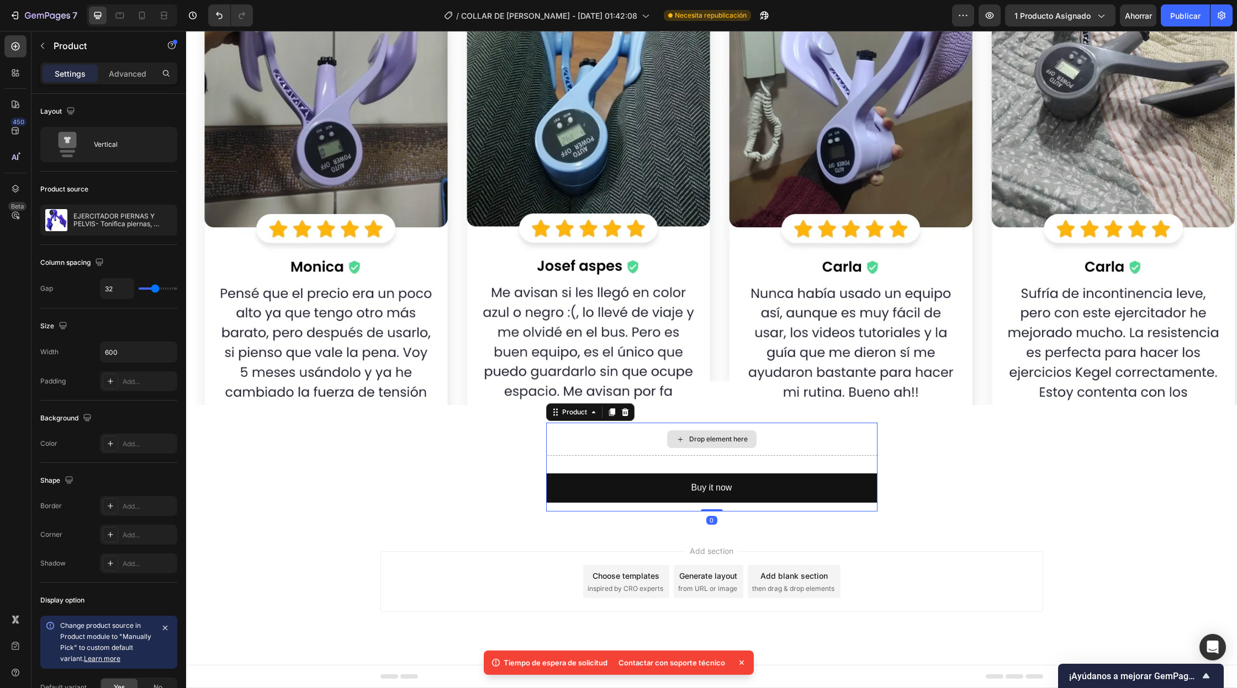
scroll to position [13876, 0]
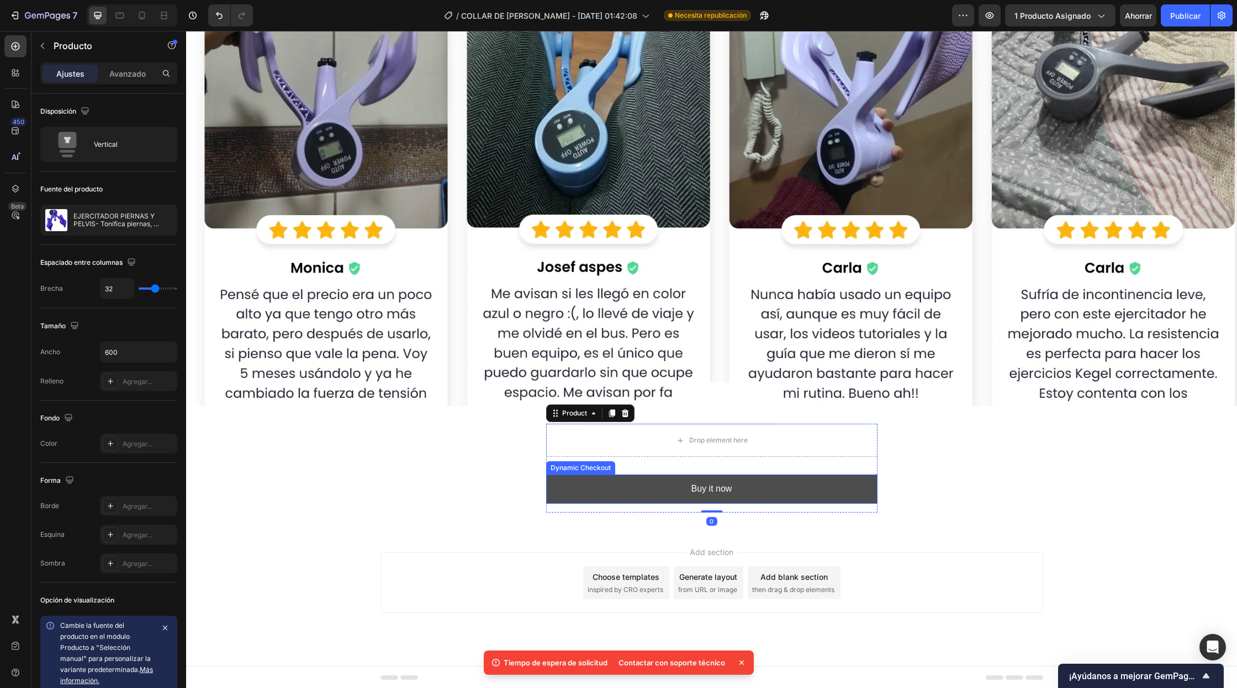
click at [620, 492] on button "Buy it now" at bounding box center [711, 489] width 331 height 29
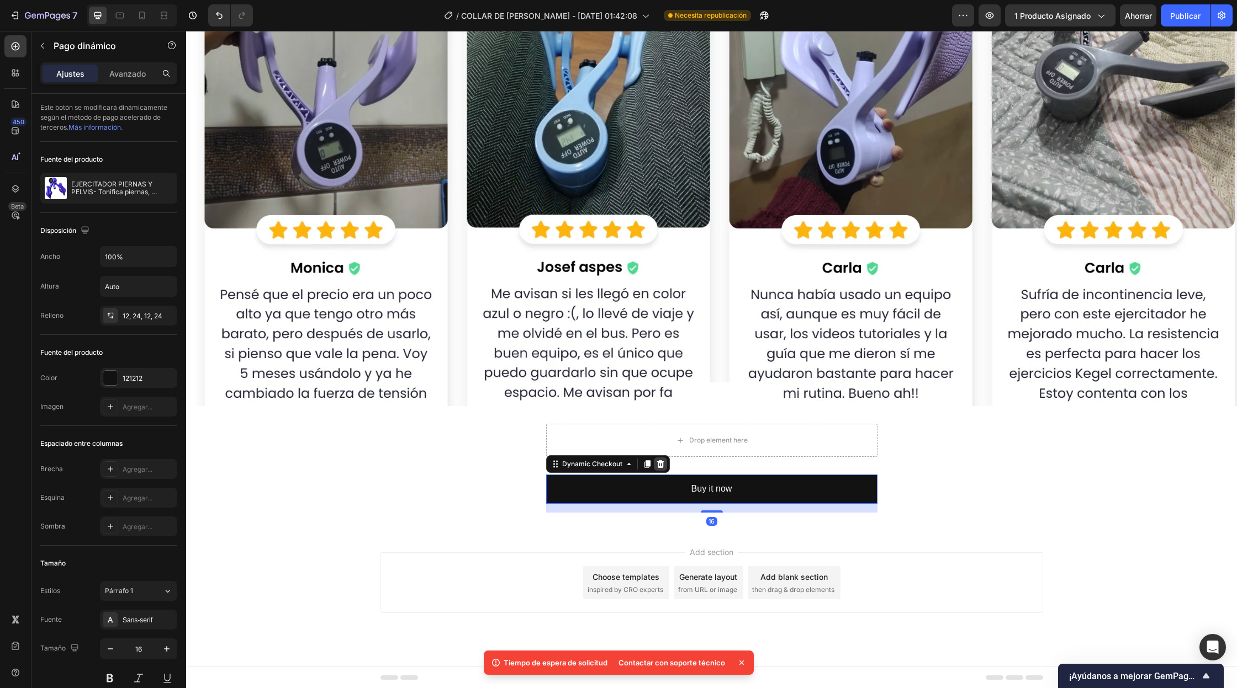
click at [664, 465] on icon at bounding box center [660, 464] width 9 height 9
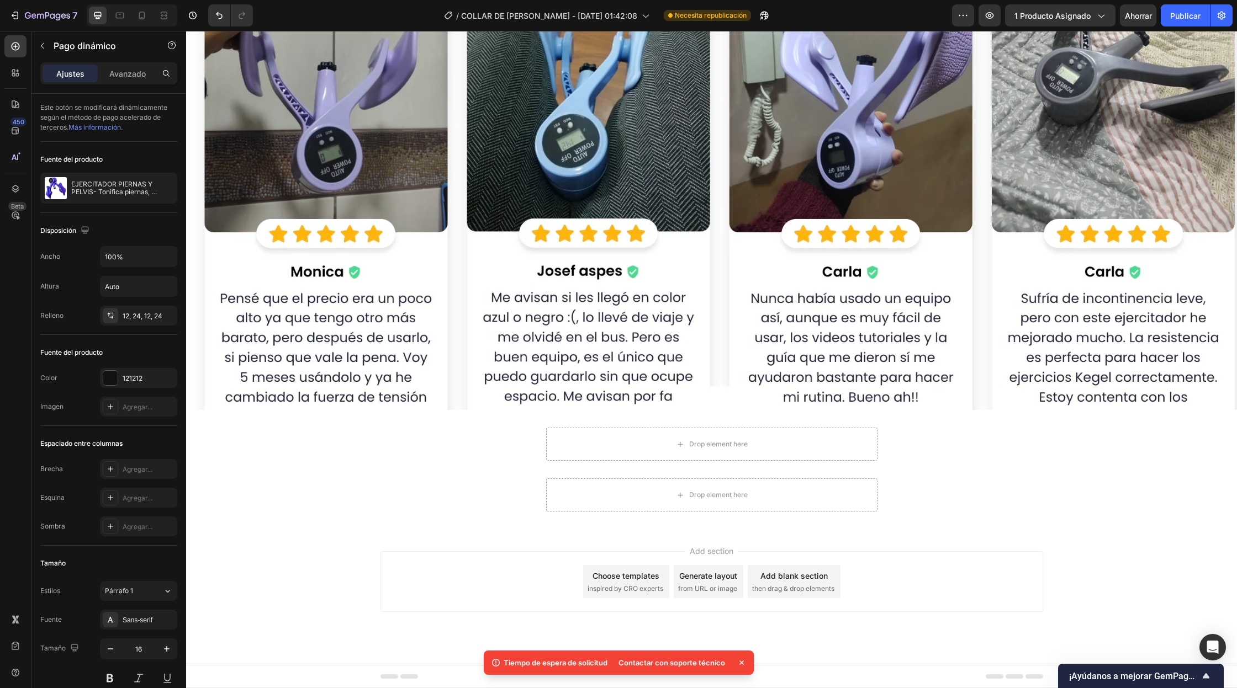
scroll to position [13871, 0]
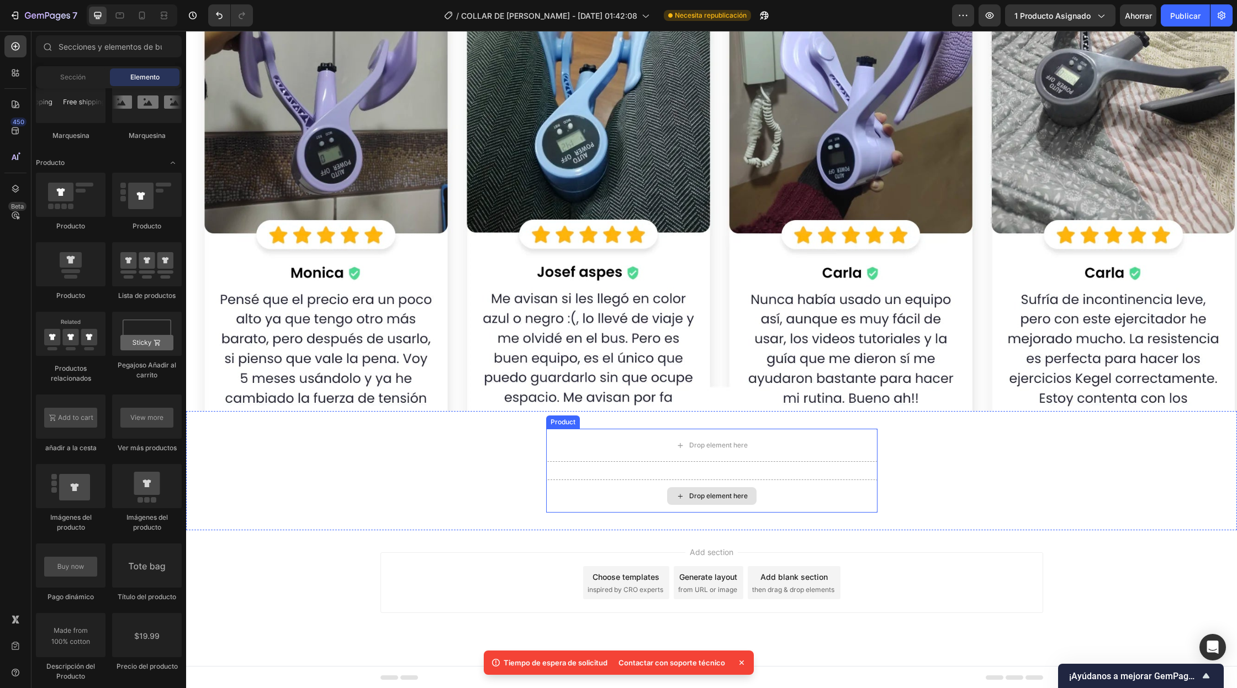
click at [634, 471] on div "Drop element here Drop element here Product" at bounding box center [711, 471] width 331 height 84
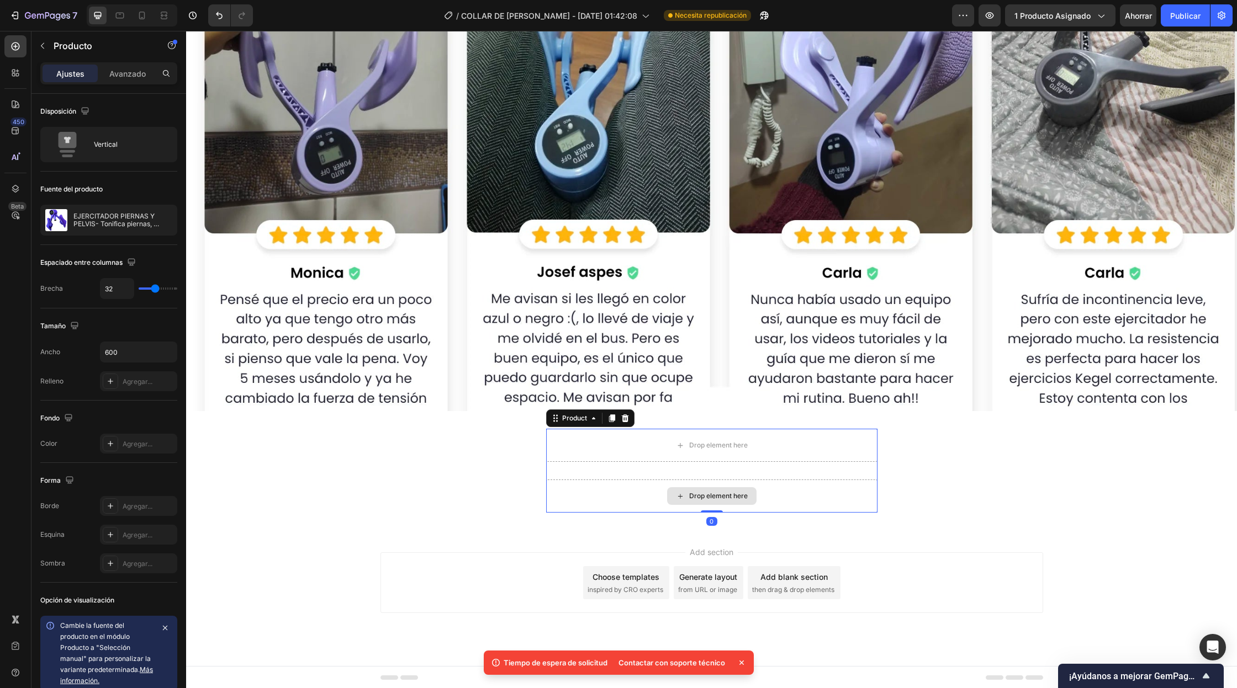
click at [669, 499] on div "Drop element here" at bounding box center [711, 496] width 89 height 18
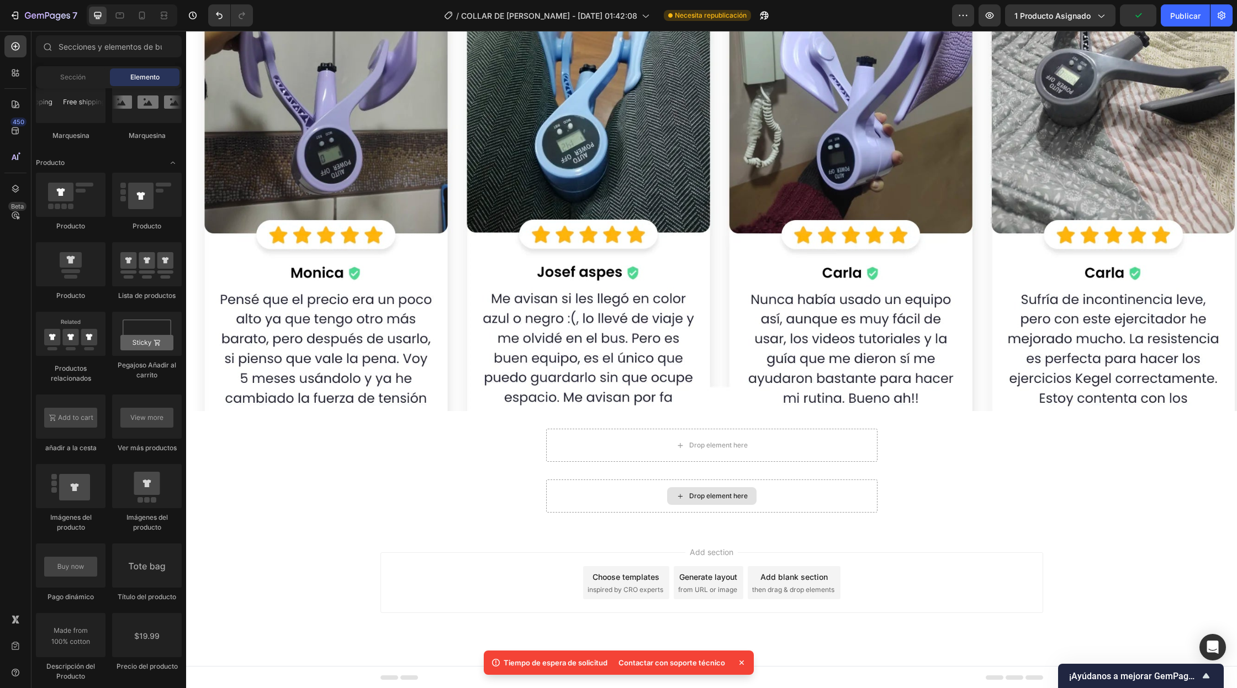
click at [686, 499] on div "Drop element here" at bounding box center [711, 496] width 89 height 18
click at [593, 480] on div "Drop element here" at bounding box center [711, 496] width 331 height 33
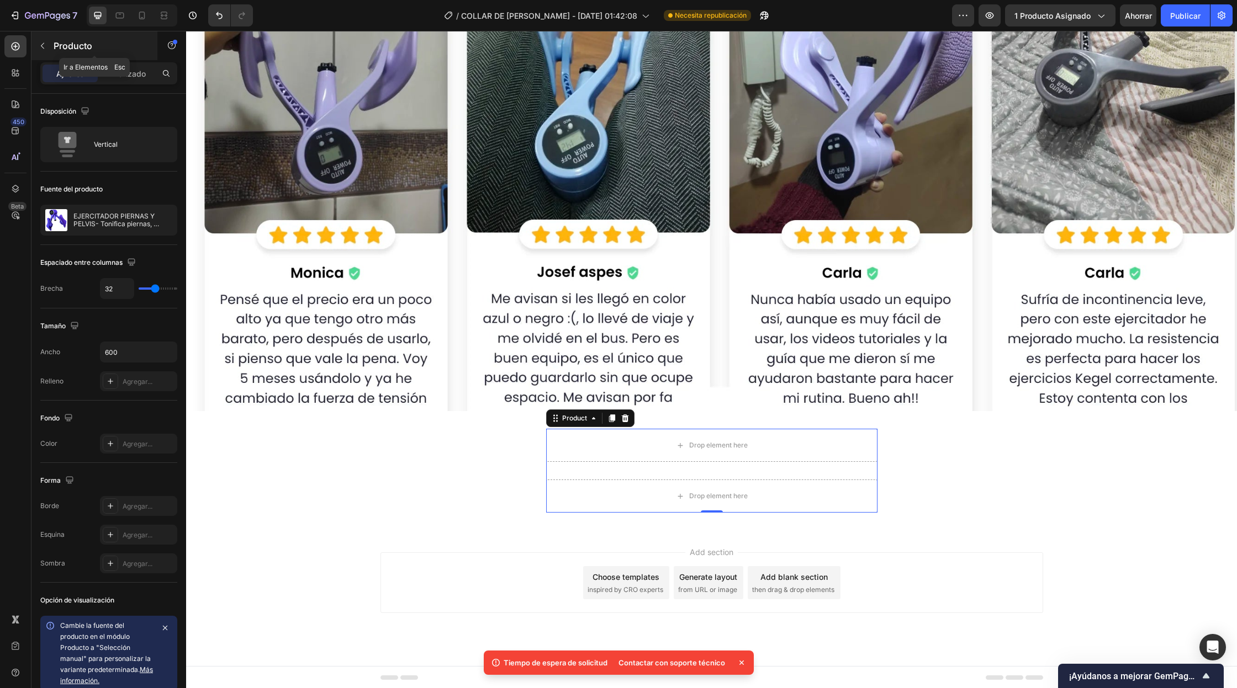
click at [46, 40] on button "button" at bounding box center [43, 46] width 18 height 18
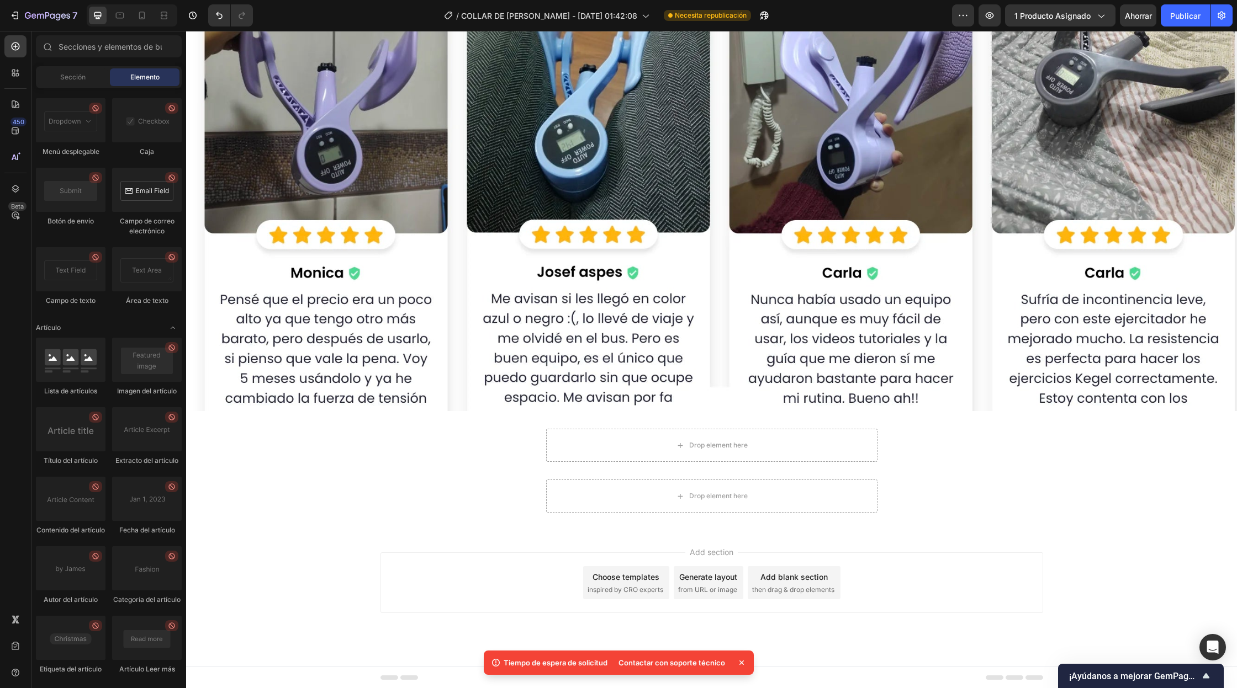
scroll to position [2916, 0]
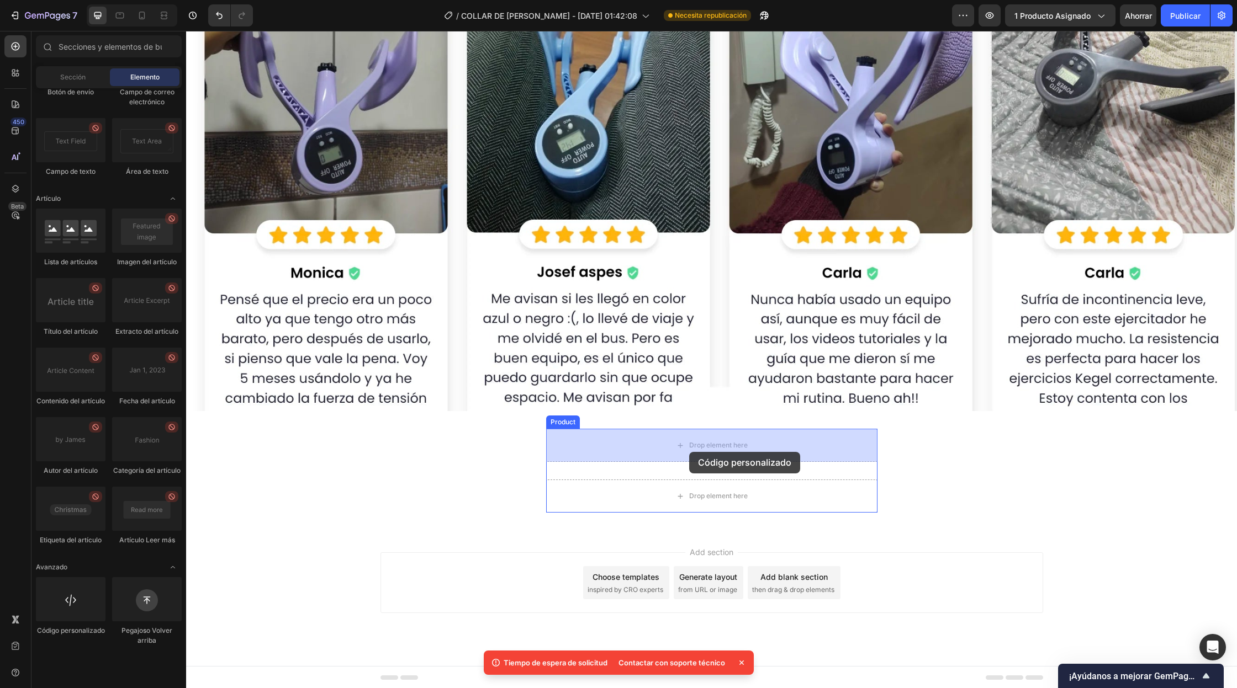
drag, startPoint x: 262, startPoint y: 665, endPoint x: 689, endPoint y: 452, distance: 477.2
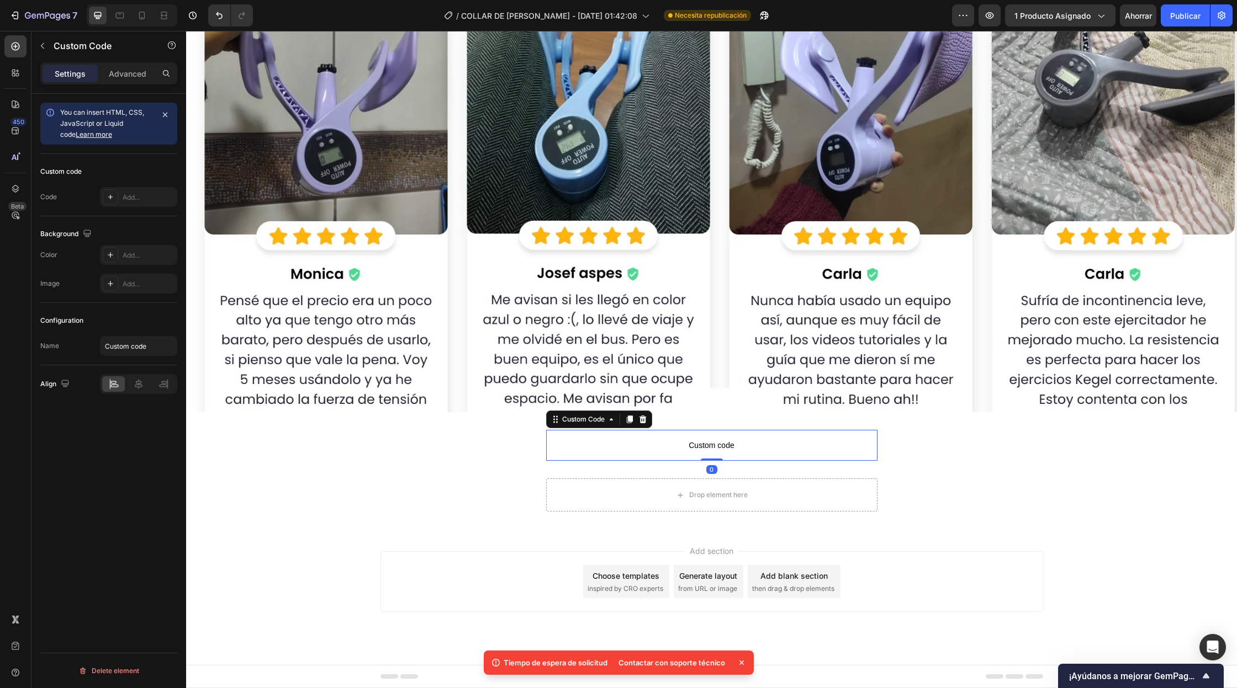
scroll to position [13869, 0]
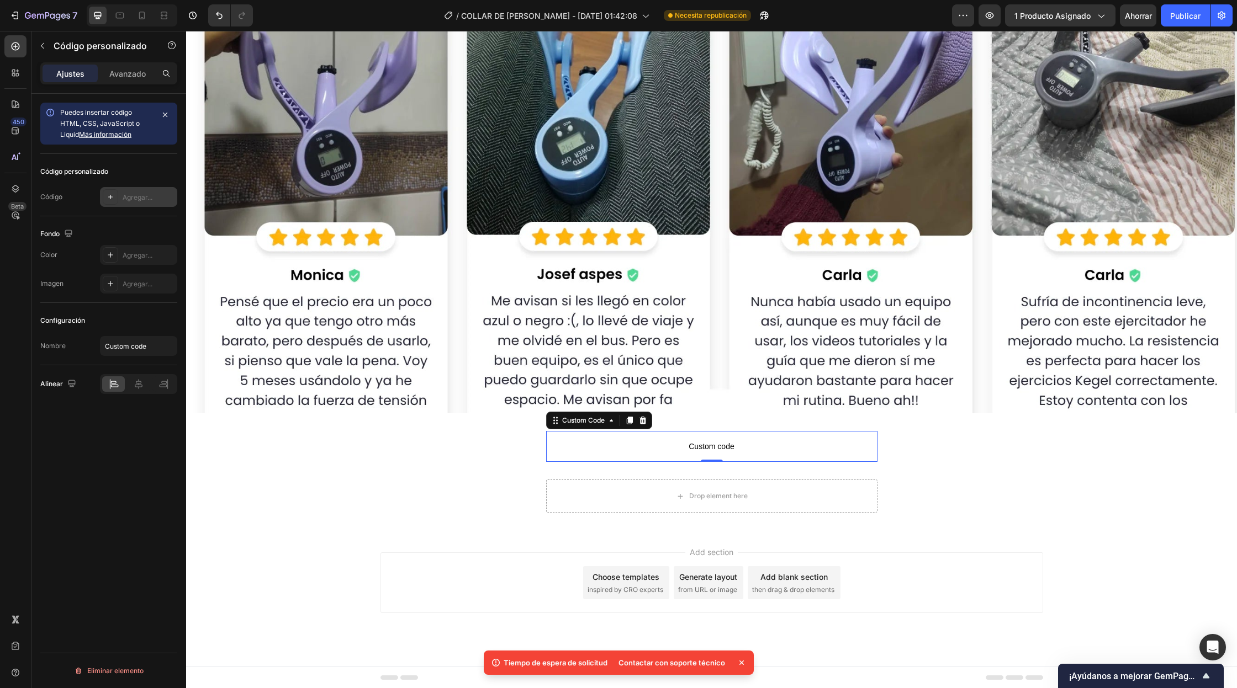
click at [155, 188] on div "Agregar..." at bounding box center [138, 197] width 77 height 20
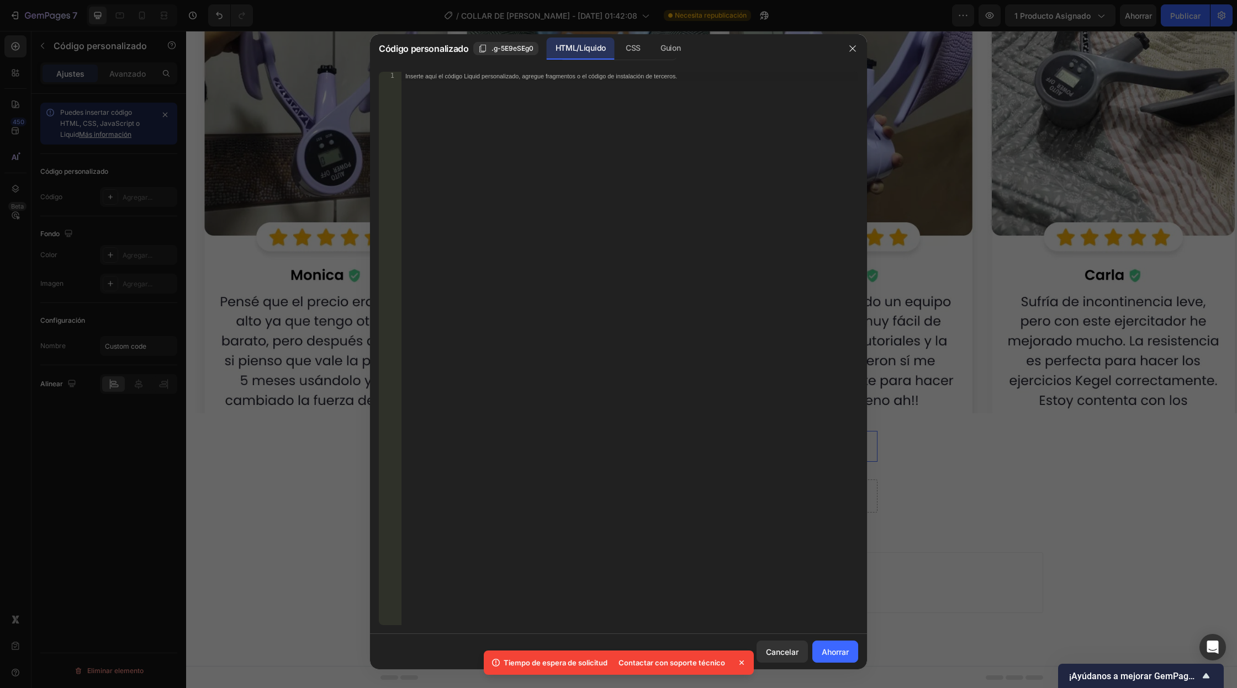
click at [531, 114] on div "Inserte aquí el código Liquid personalizado, agregue fragmentos o el código de …" at bounding box center [629, 358] width 457 height 572
paste textarea "<div class="_rsi-cod-form-is-gempage"></div><div class="_rsi-cod-form-gempages-…"
type textarea "<div class="_rsi-cod-form-is-gempage"></div><div class="_rsi-cod-form-gempages-…"
click at [847, 658] on button "Ahorrar" at bounding box center [835, 652] width 46 height 22
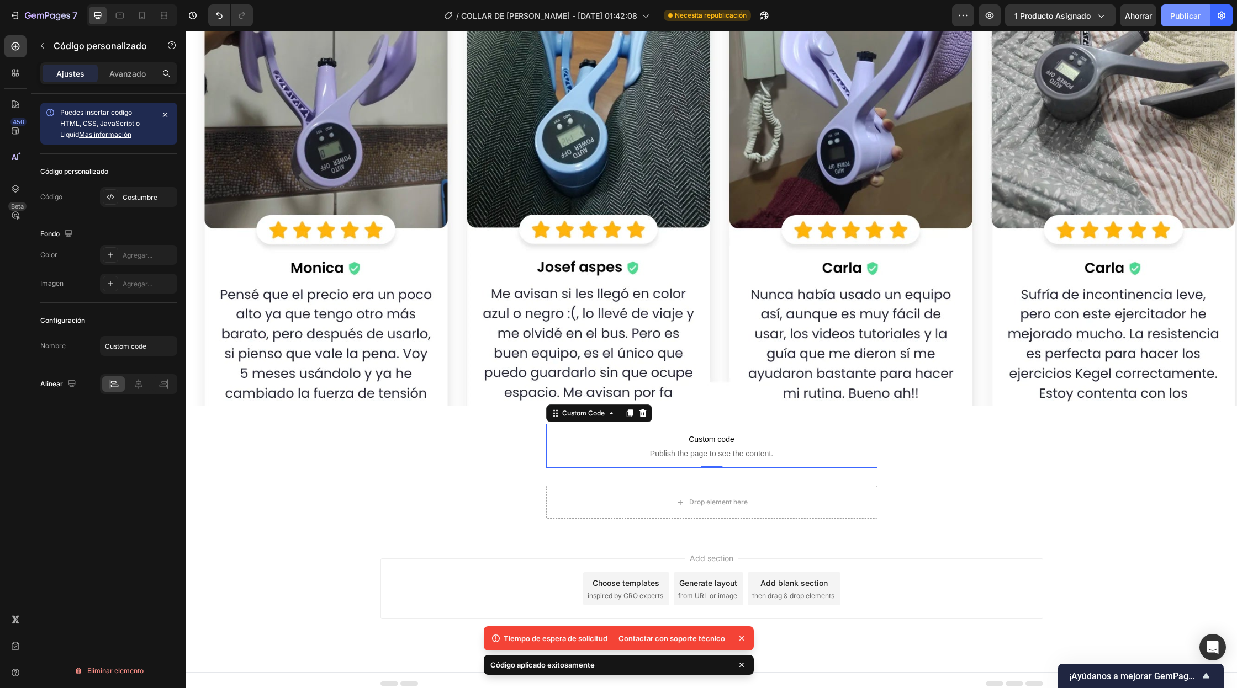
click at [1188, 18] on font "Publicar" at bounding box center [1185, 15] width 30 height 9
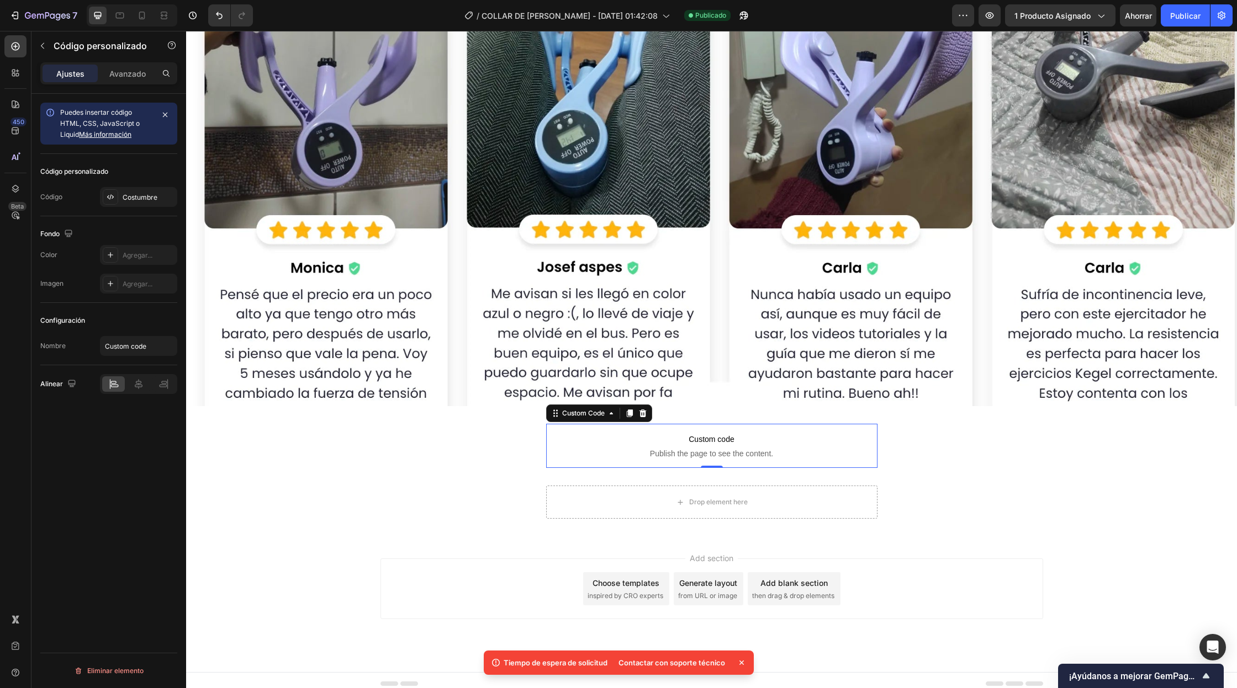
click at [775, 454] on span "Publish the page to see the content." at bounding box center [711, 453] width 331 height 11
click at [144, 201] on div "Costumbre" at bounding box center [149, 198] width 52 height 10
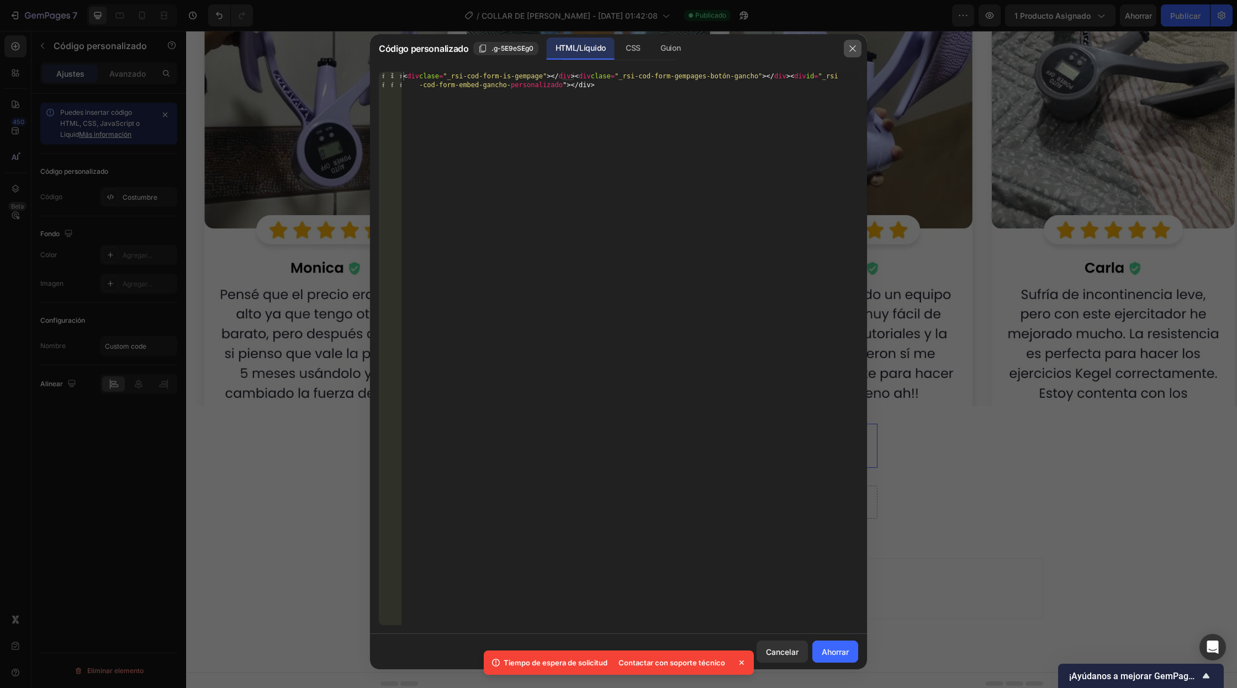
click at [853, 43] on button "button" at bounding box center [853, 49] width 18 height 18
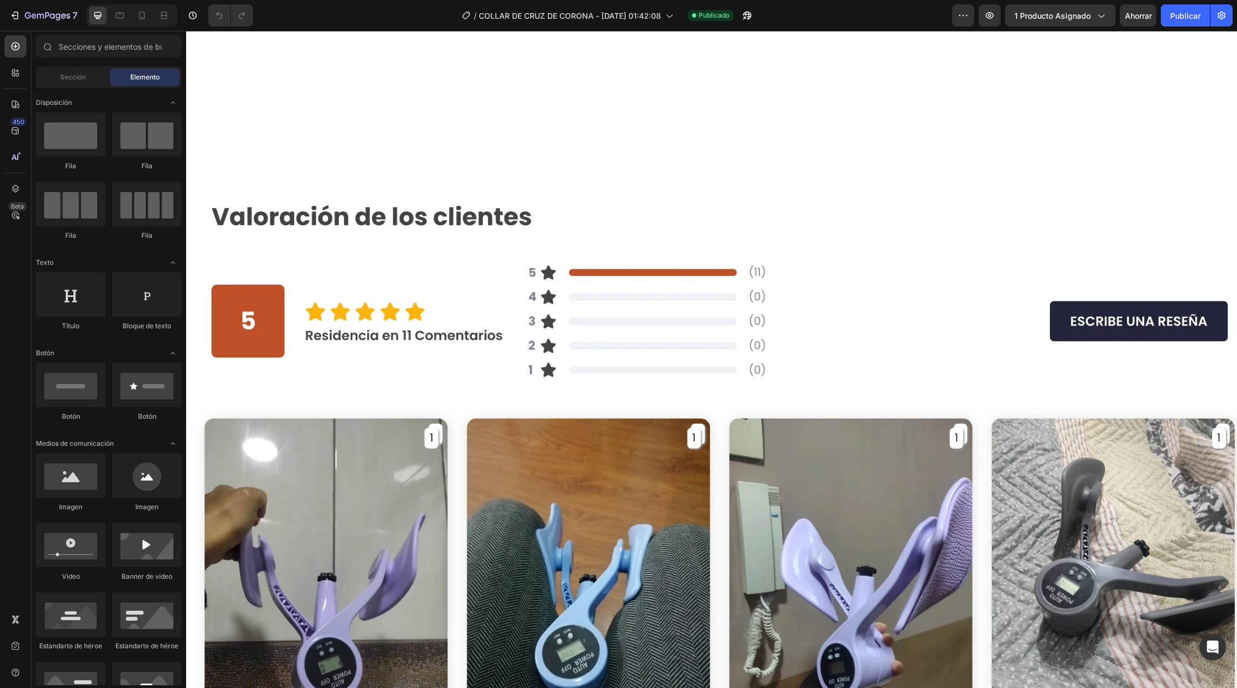
scroll to position [13882, 0]
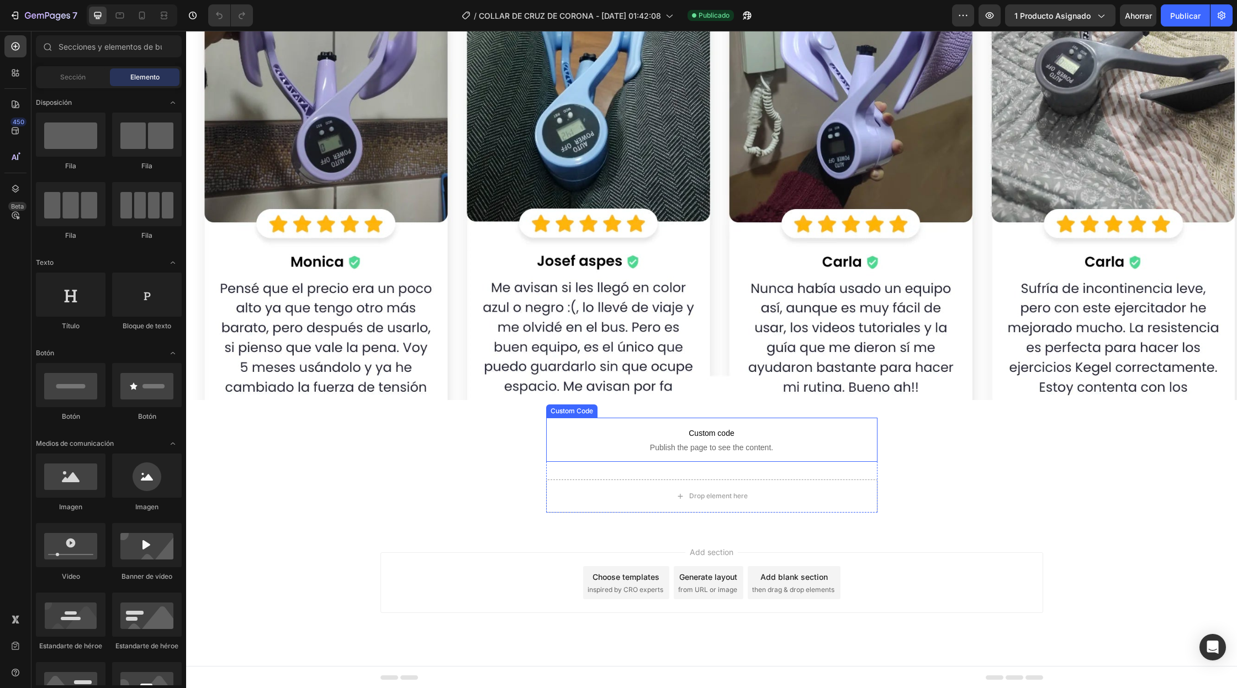
click at [733, 454] on p "Custom code Publish the page to see the content." at bounding box center [711, 440] width 331 height 44
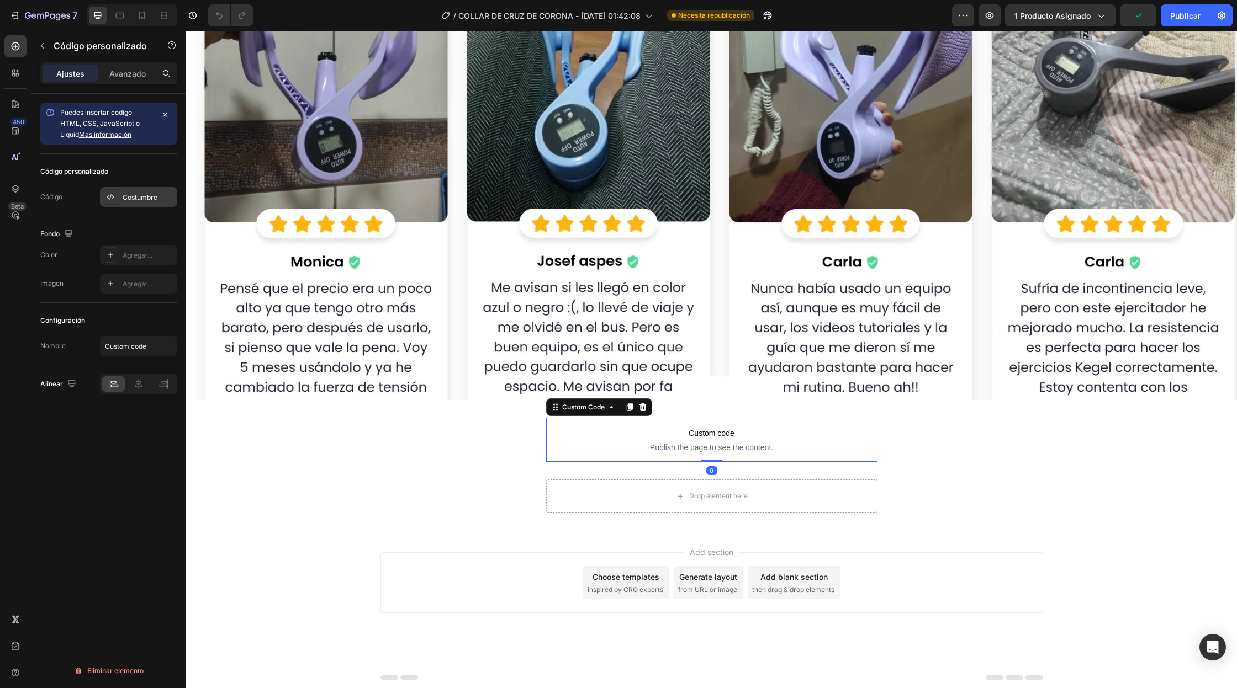
click at [150, 197] on font "Costumbre" at bounding box center [140, 197] width 35 height 8
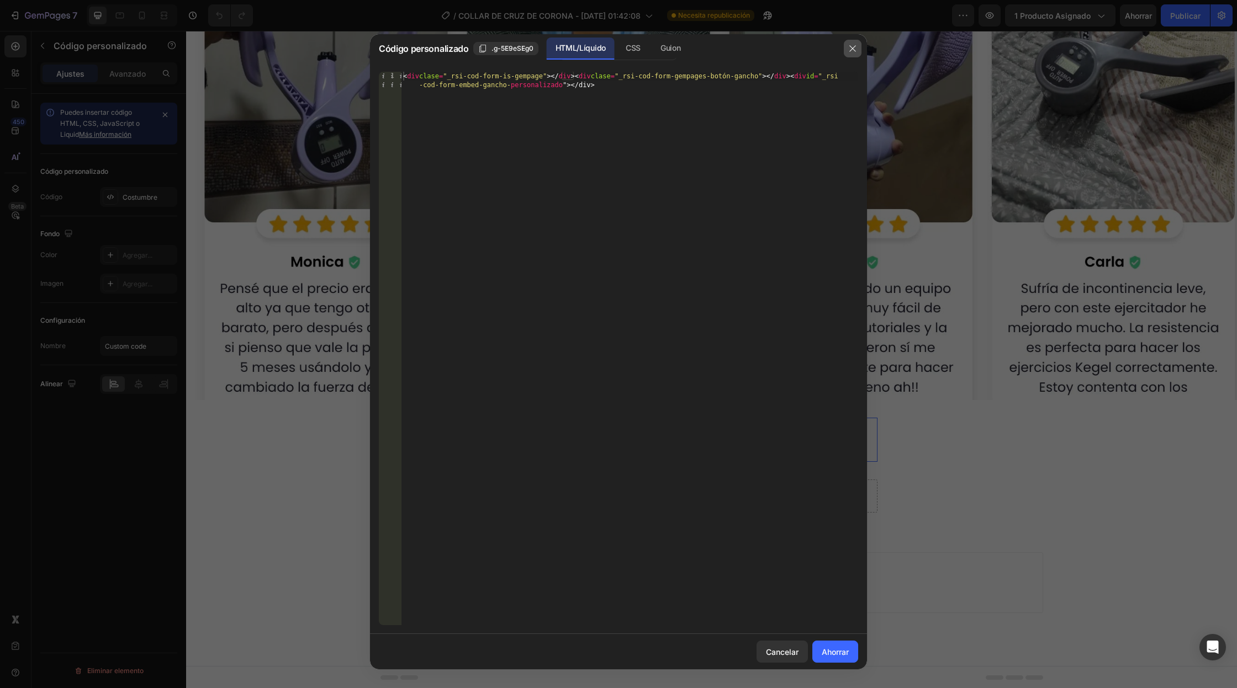
click at [856, 44] on button "button" at bounding box center [853, 49] width 18 height 18
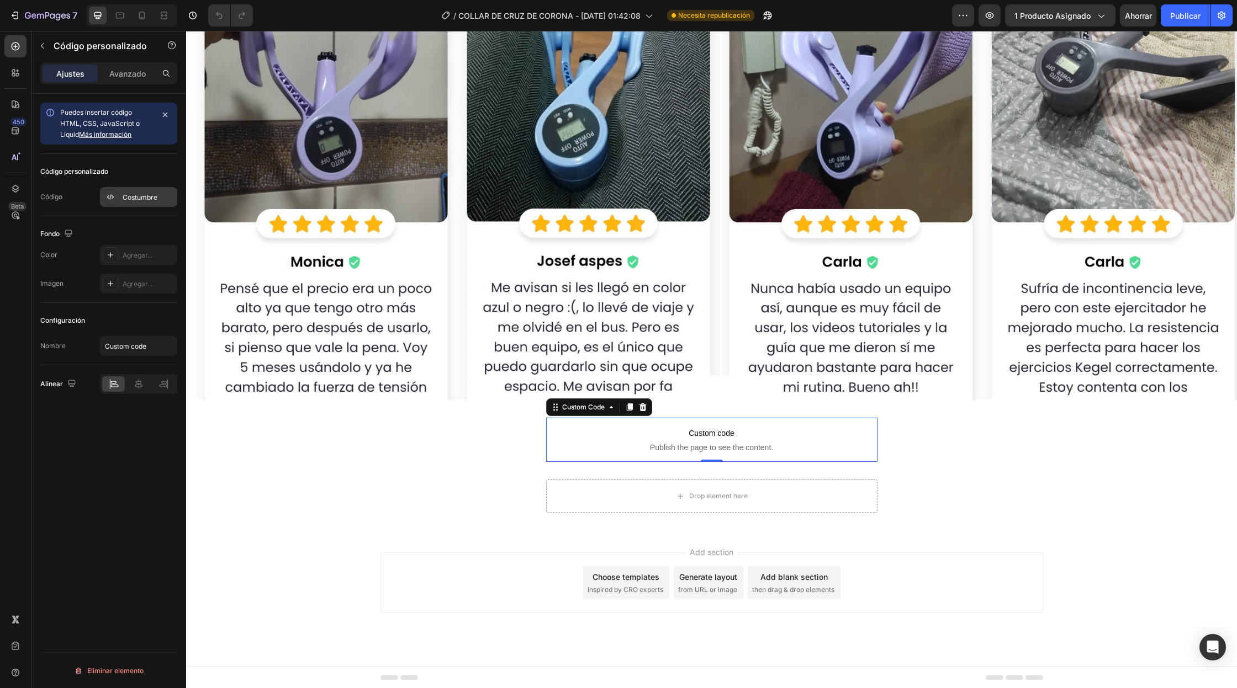
click at [107, 197] on icon at bounding box center [110, 197] width 9 height 9
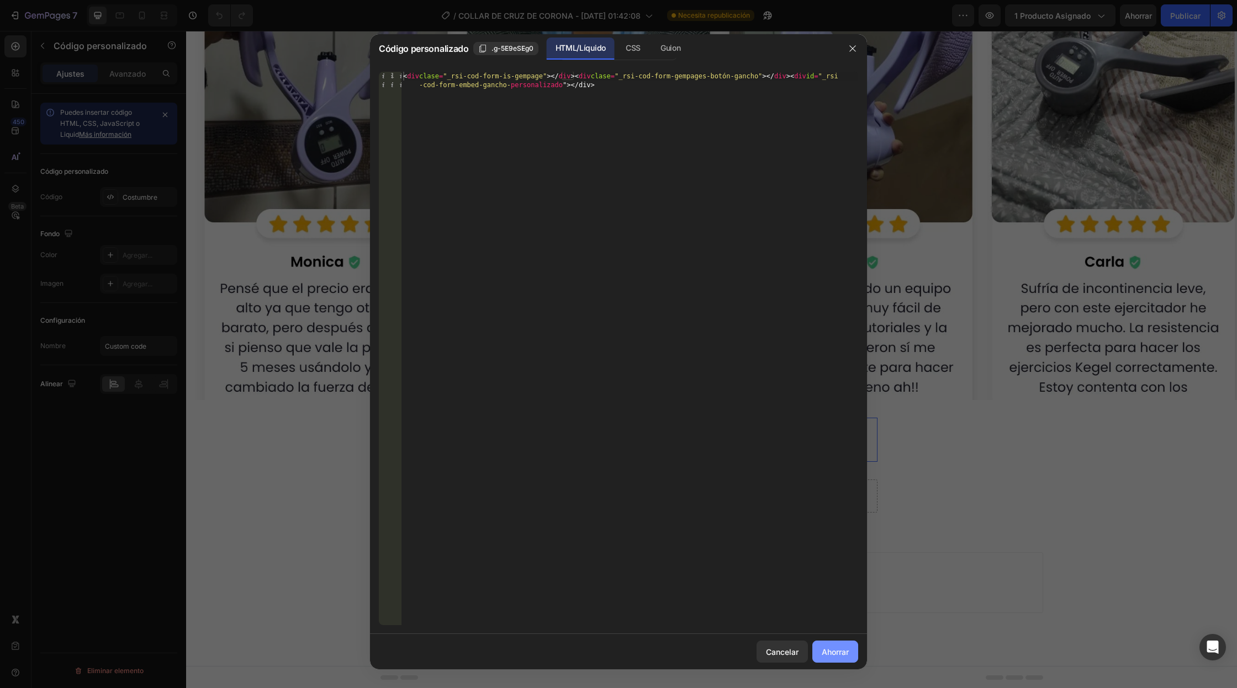
click at [837, 655] on font "Ahorrar" at bounding box center [834, 652] width 27 height 9
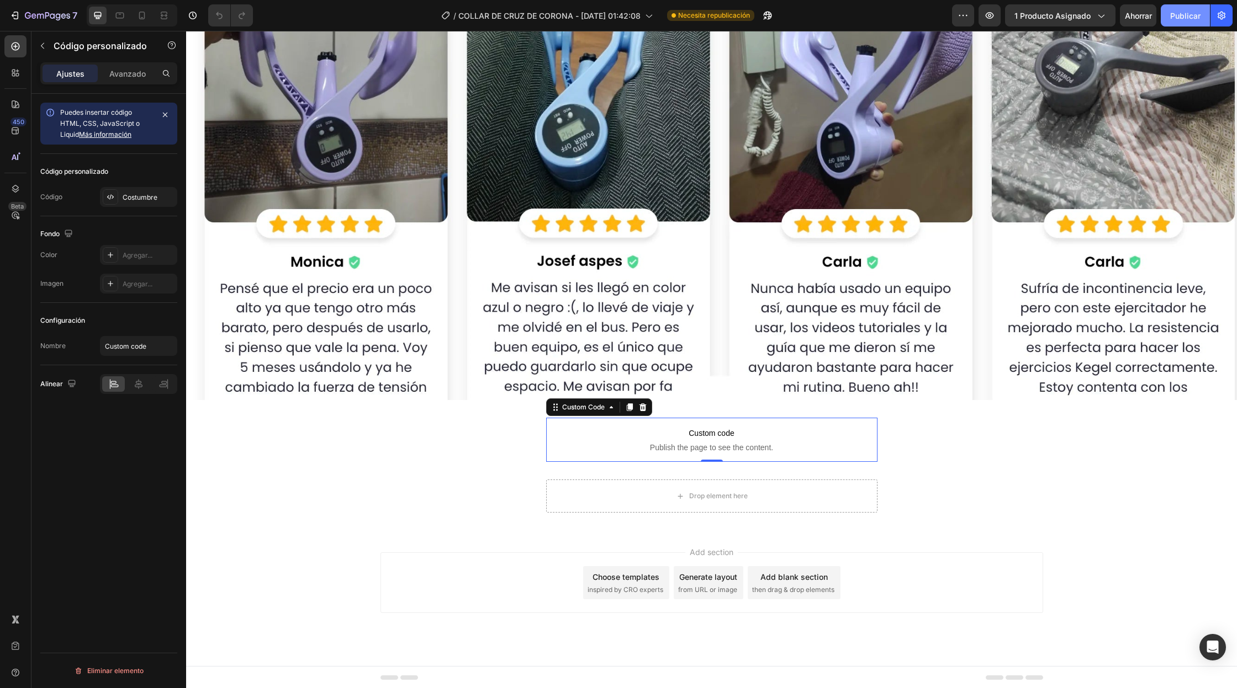
click at [1169, 15] on button "Publicar" at bounding box center [1184, 15] width 49 height 22
click at [149, 198] on font "Costumbre" at bounding box center [140, 197] width 35 height 8
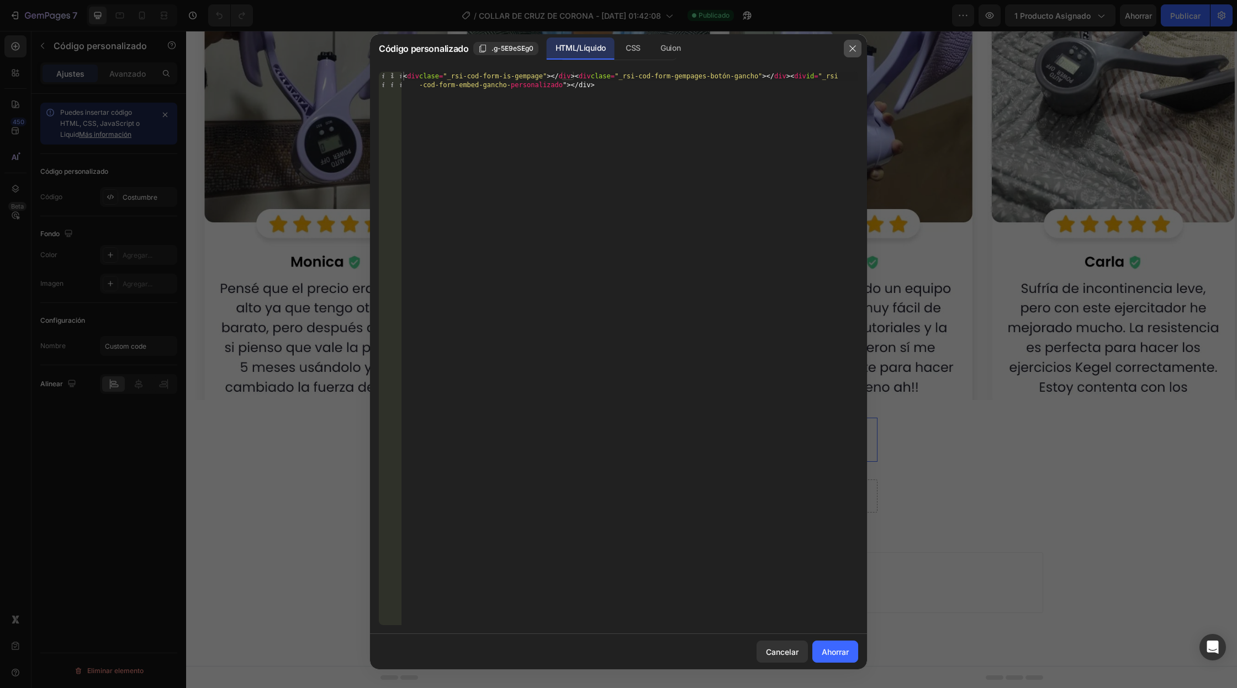
click at [856, 49] on icon "button" at bounding box center [852, 48] width 9 height 9
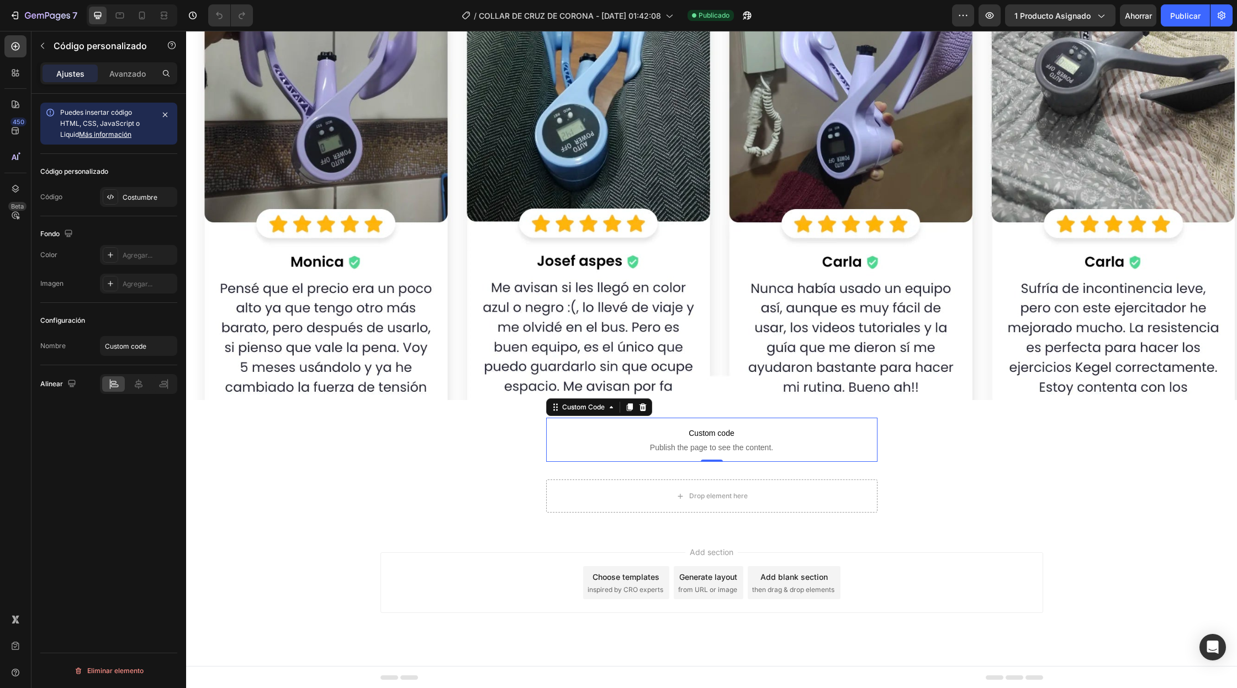
click at [750, 447] on span "Publish the page to see the content." at bounding box center [711, 447] width 331 height 11
click at [51, 54] on div "Código personalizado" at bounding box center [94, 45] width 126 height 29
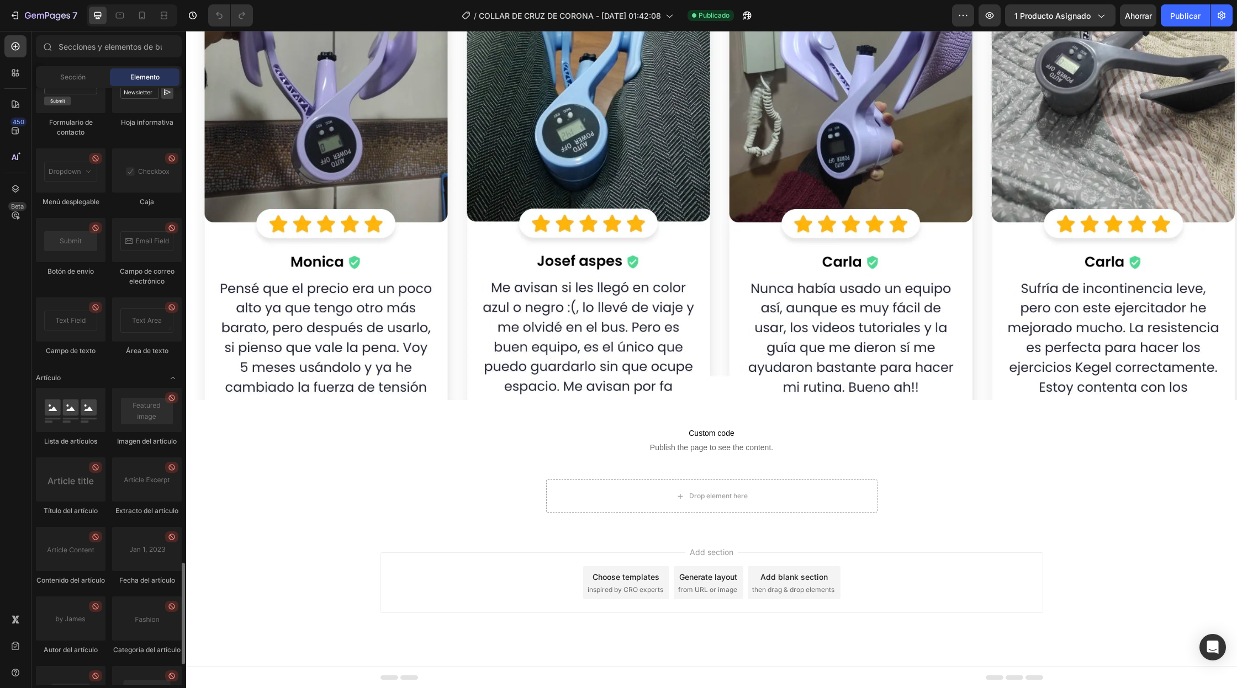
scroll to position [2916, 0]
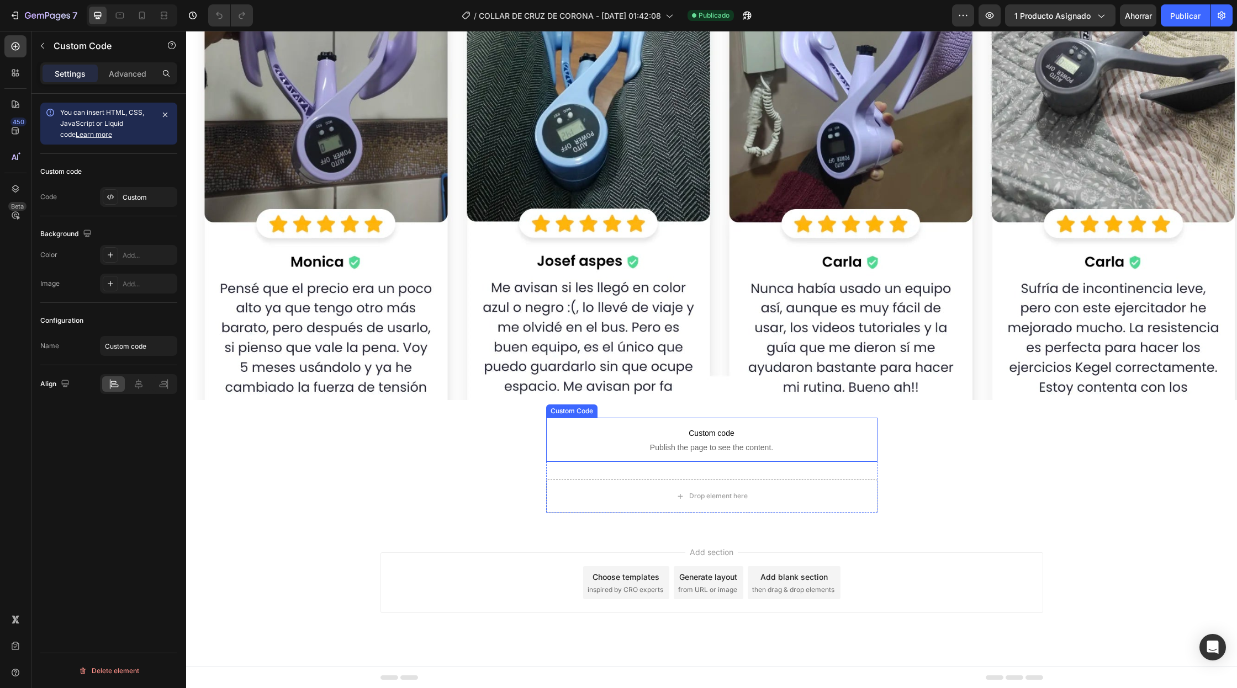
click at [744, 442] on span "Publish the page to see the content." at bounding box center [711, 447] width 331 height 11
click at [134, 196] on font "Costumbre" at bounding box center [140, 197] width 35 height 8
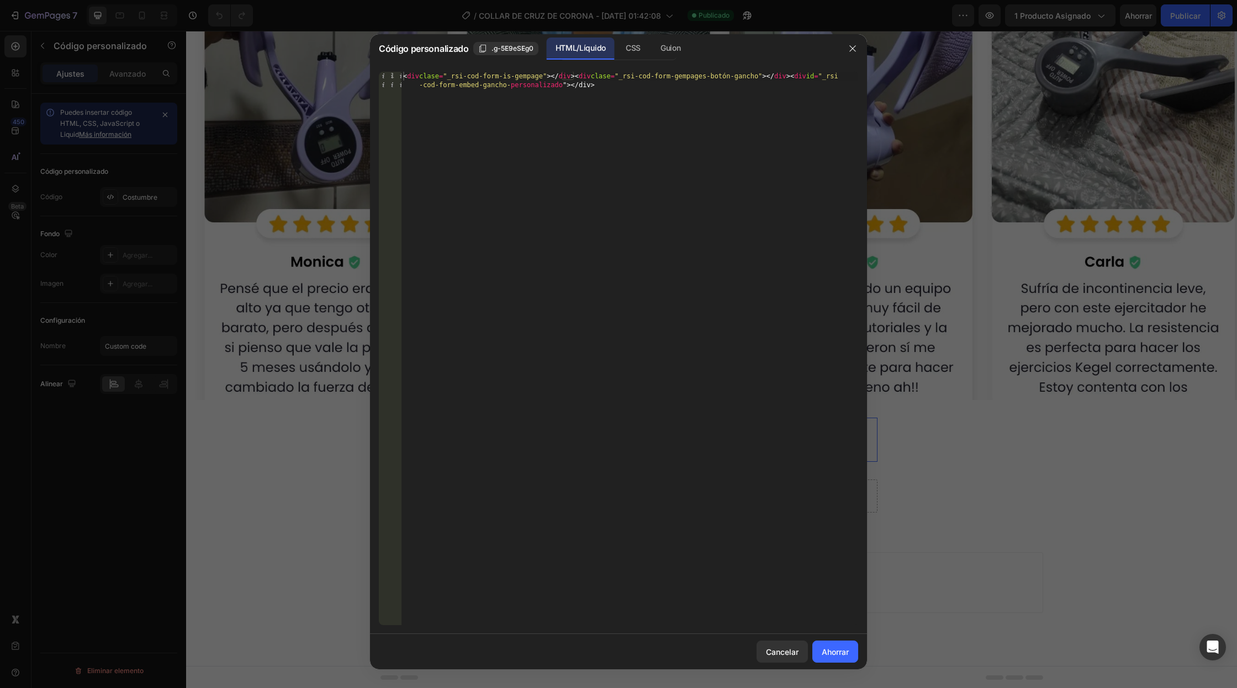
type textarea "<div class="_rsi-cod-form-is-gempage"></div><div class="_rsi-cod-form-gempages-…"
click at [658, 104] on div "< div clase = "_rsi-cod-form-is-gempage" > </ div > < div clase = "_rsi-cod-for…" at bounding box center [629, 367] width 457 height 590
click at [618, 79] on div "< div clase = "_rsi-cod-form-is-gempage" > </ div > < div clase = "_rsi-cod-for…" at bounding box center [629, 367] width 457 height 590
click at [618, 80] on div "< div clase = "_rsi-cod-form-is-gempage" > </ div > < div clase = "_rsi-cod-for…" at bounding box center [629, 367] width 457 height 590
click at [618, 88] on div "< div clase = "_rsi-cod-form-is-gempage" > </ div > < div clase = "_rsi-cod-for…" at bounding box center [629, 367] width 457 height 590
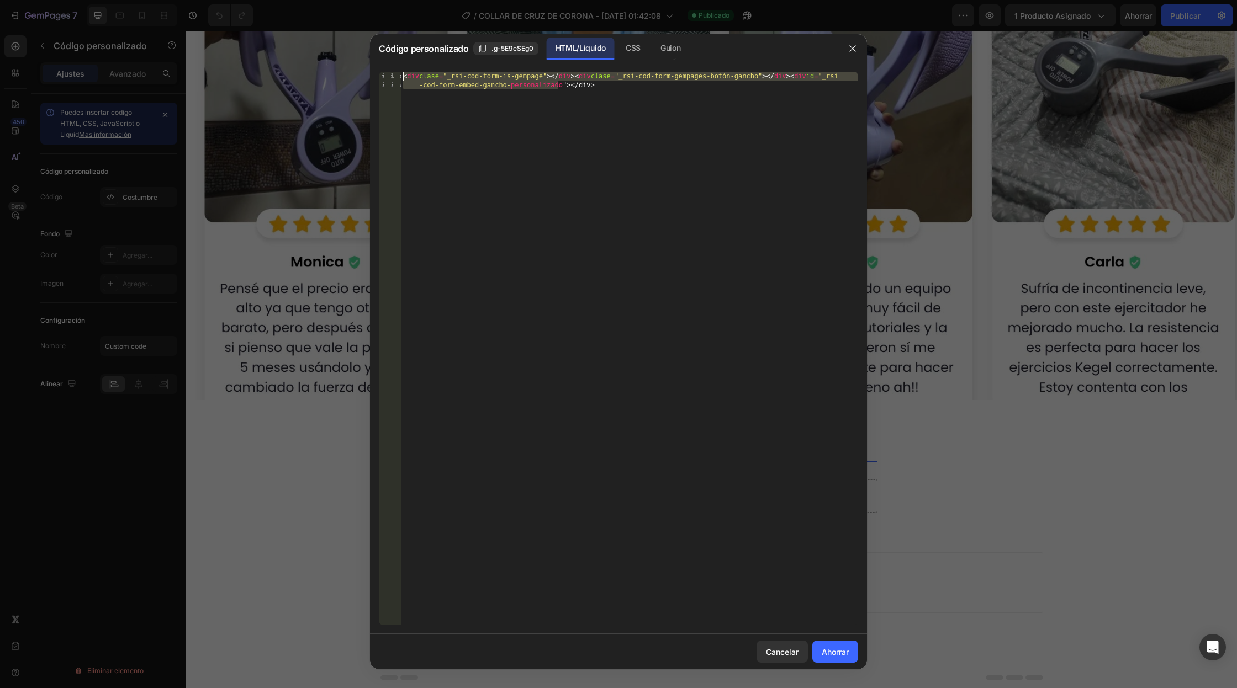
drag, startPoint x: 618, startPoint y: 88, endPoint x: 418, endPoint y: 71, distance: 200.0
click at [418, 71] on div "<div class="_rsi-cod-form-is-gempage"></div><div class="_rsi-cod-form-gempages-…" at bounding box center [618, 348] width 497 height 571
drag, startPoint x: 265, startPoint y: 188, endPoint x: 190, endPoint y: 229, distance: 85.0
click at [190, 229] on div "Código personalizado .g-5E9eSEg0 HTML/Líquido CSS Guion 1 Inserte aquí el códig…" at bounding box center [618, 344] width 1237 height 688
paste textarea "<div class="_rsi-cod-form-is-gempage"></div><div class="_rsi-cod-form-gempages-…"
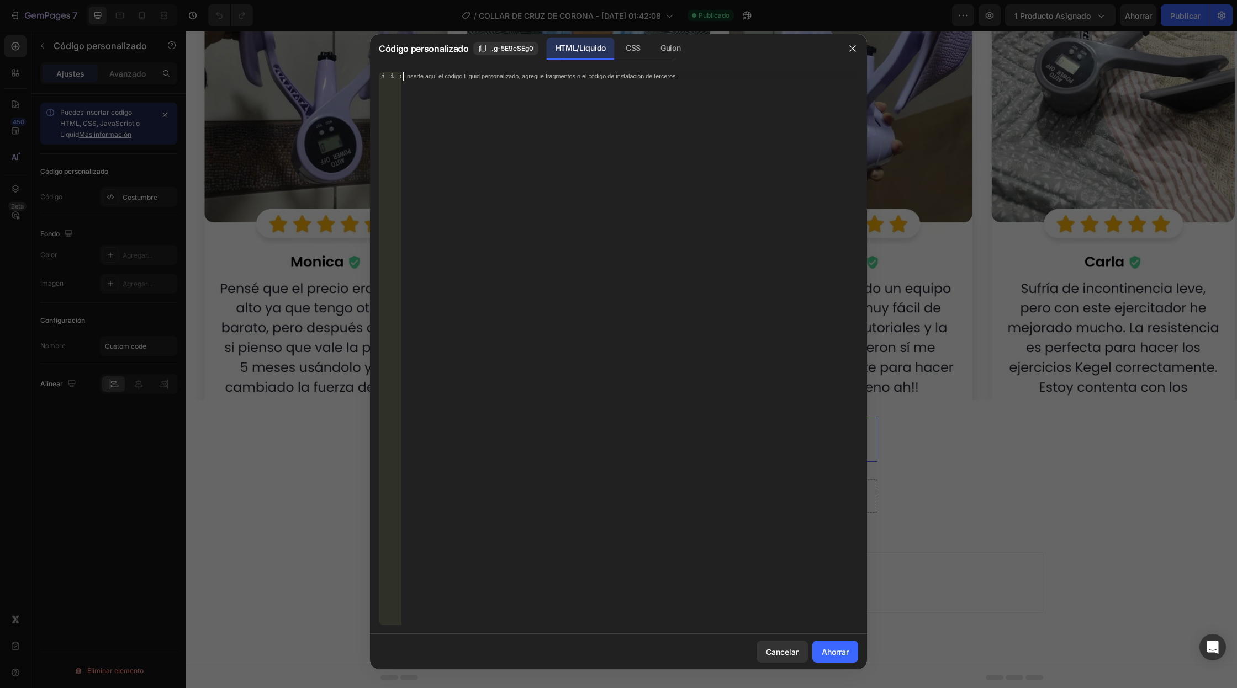
type textarea "<div class="_rsi-cod-form-is-gempage"></div><div class="_rsi-cod-form-gempages-…"
click at [824, 655] on font "Ahorrar" at bounding box center [834, 652] width 27 height 9
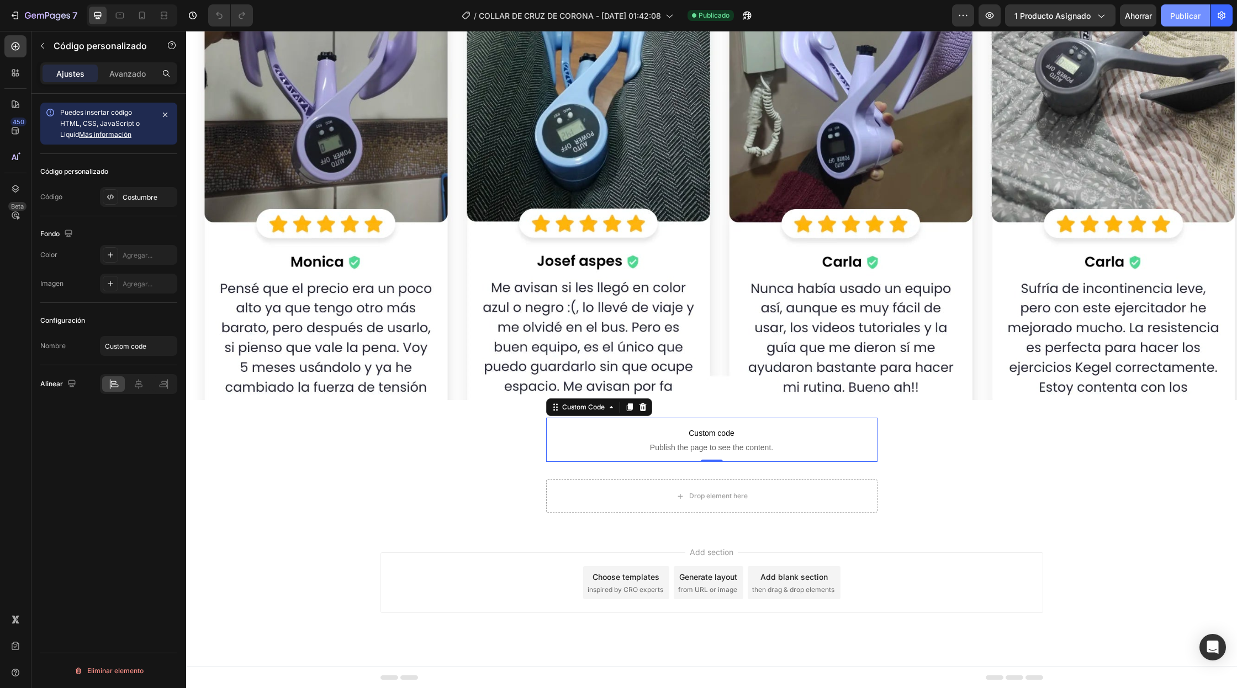
click at [1196, 17] on font "Publicar" at bounding box center [1185, 15] width 30 height 9
click at [1189, 10] on font "Publicar" at bounding box center [1185, 16] width 30 height 12
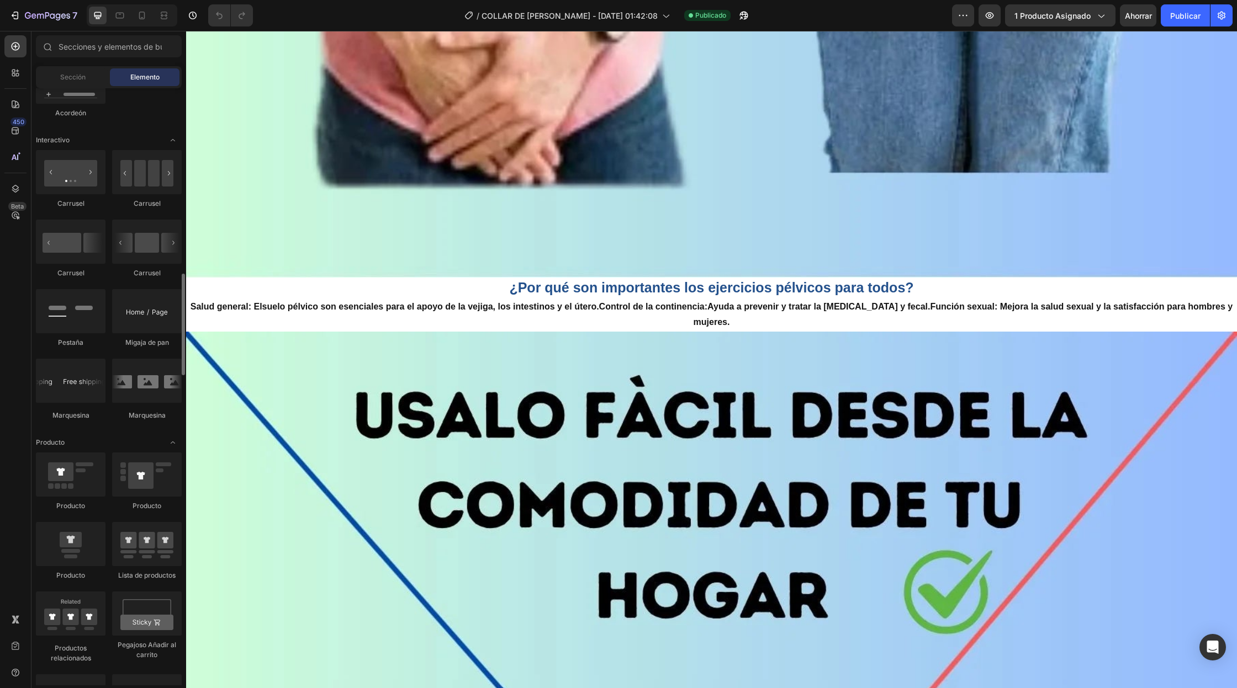
scroll to position [1088, 0]
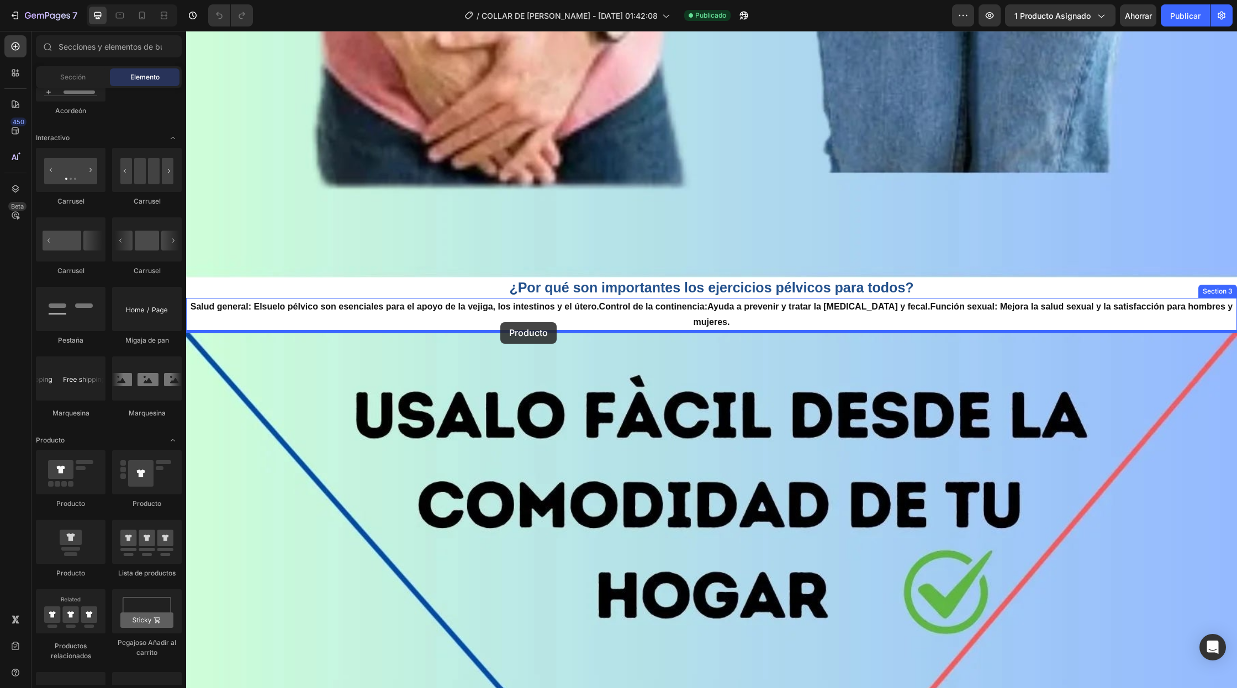
drag, startPoint x: 269, startPoint y: 515, endPoint x: 500, endPoint y: 322, distance: 300.3
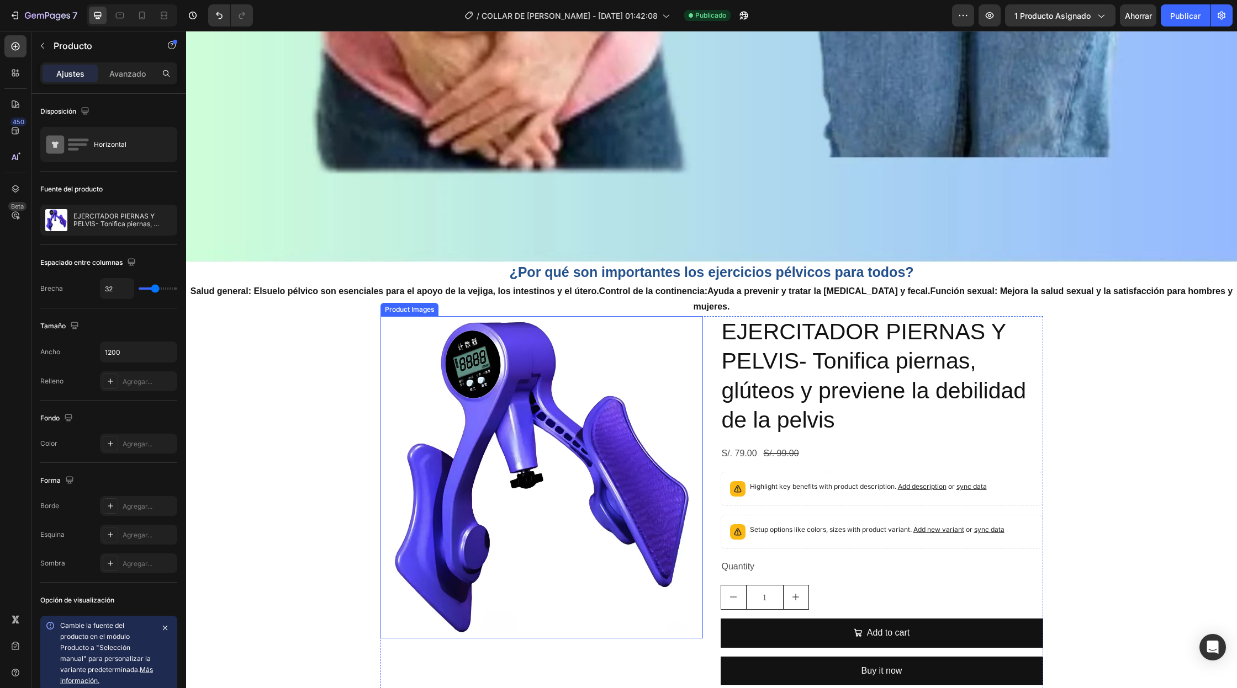
scroll to position [1185, 0]
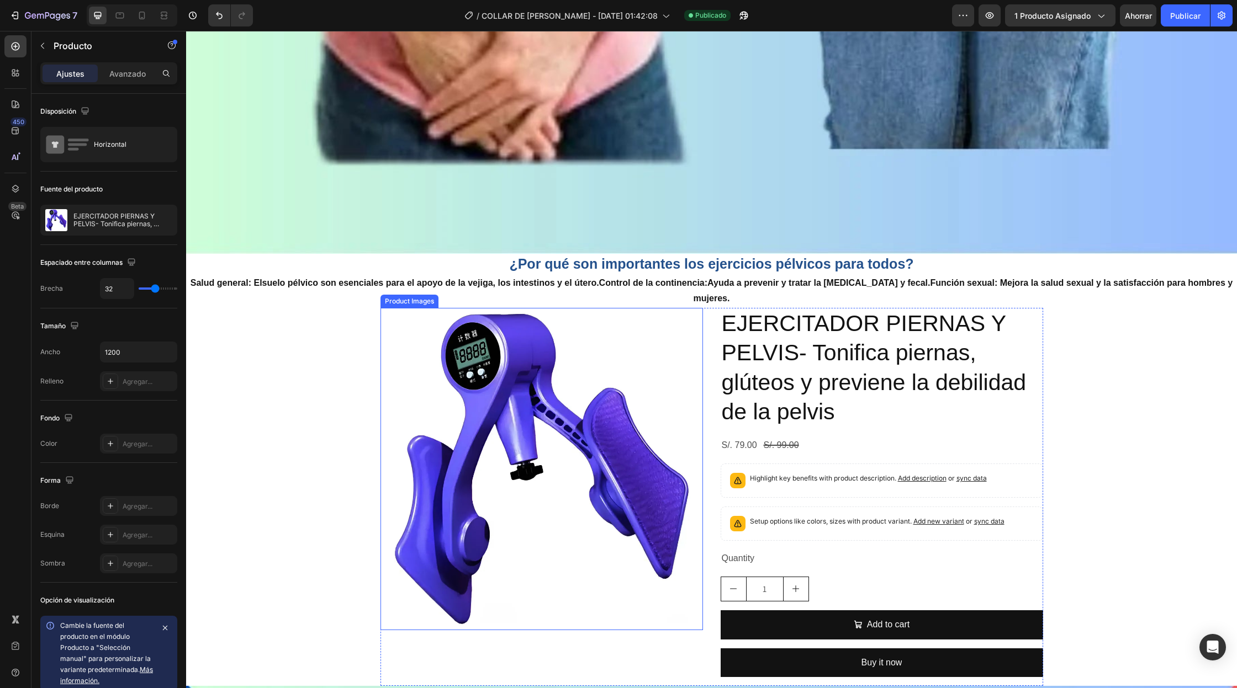
click at [670, 404] on img at bounding box center [541, 469] width 322 height 322
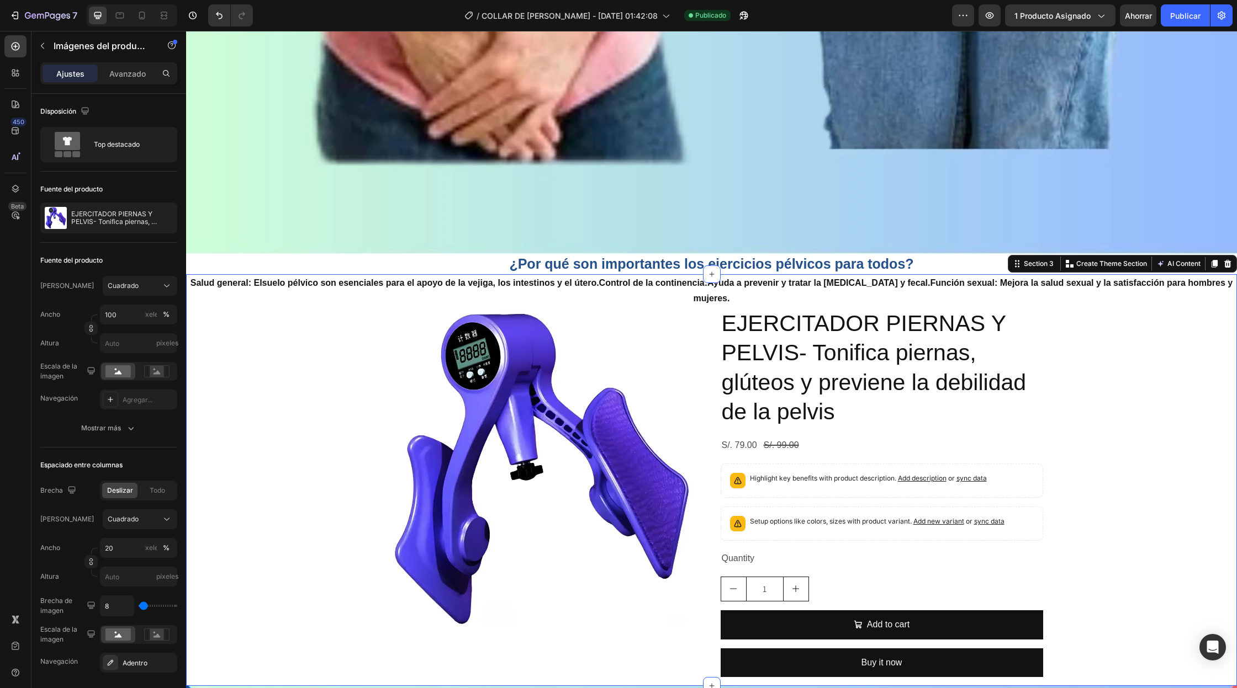
click at [331, 417] on div "Salud general: El suelo pélvico son esenciales para el apoyo de la vejiga, los …" at bounding box center [711, 480] width 1051 height 412
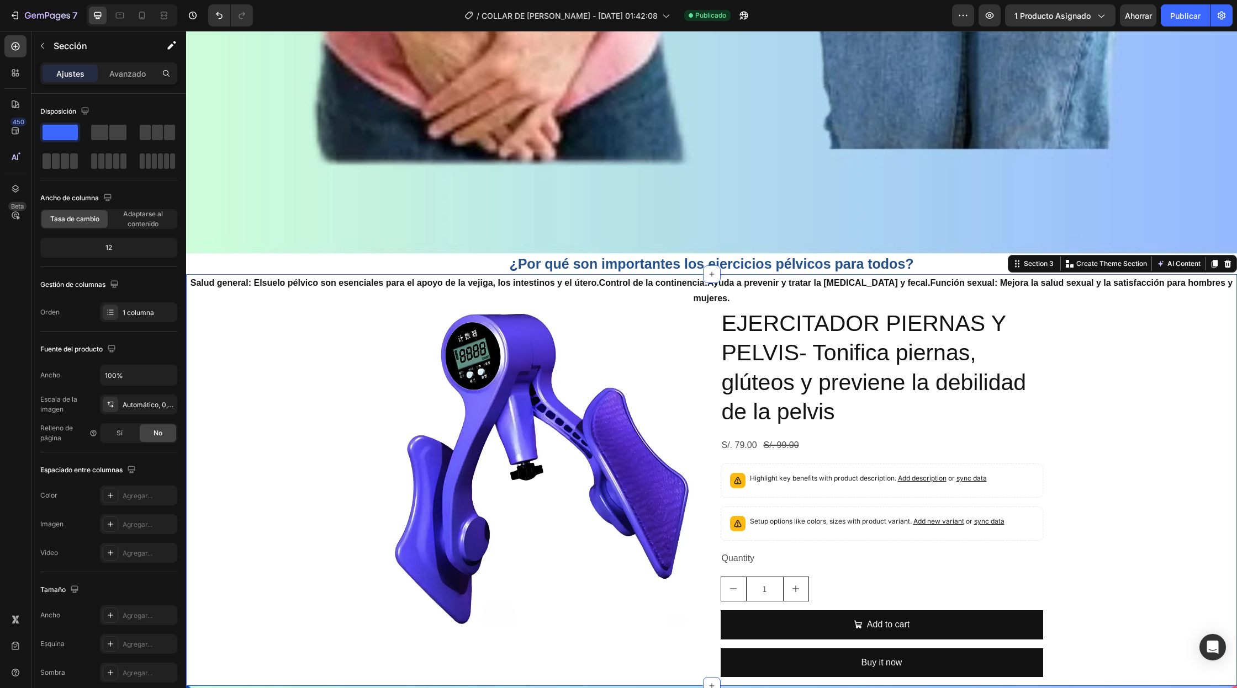
click at [503, 407] on img at bounding box center [541, 469] width 322 height 322
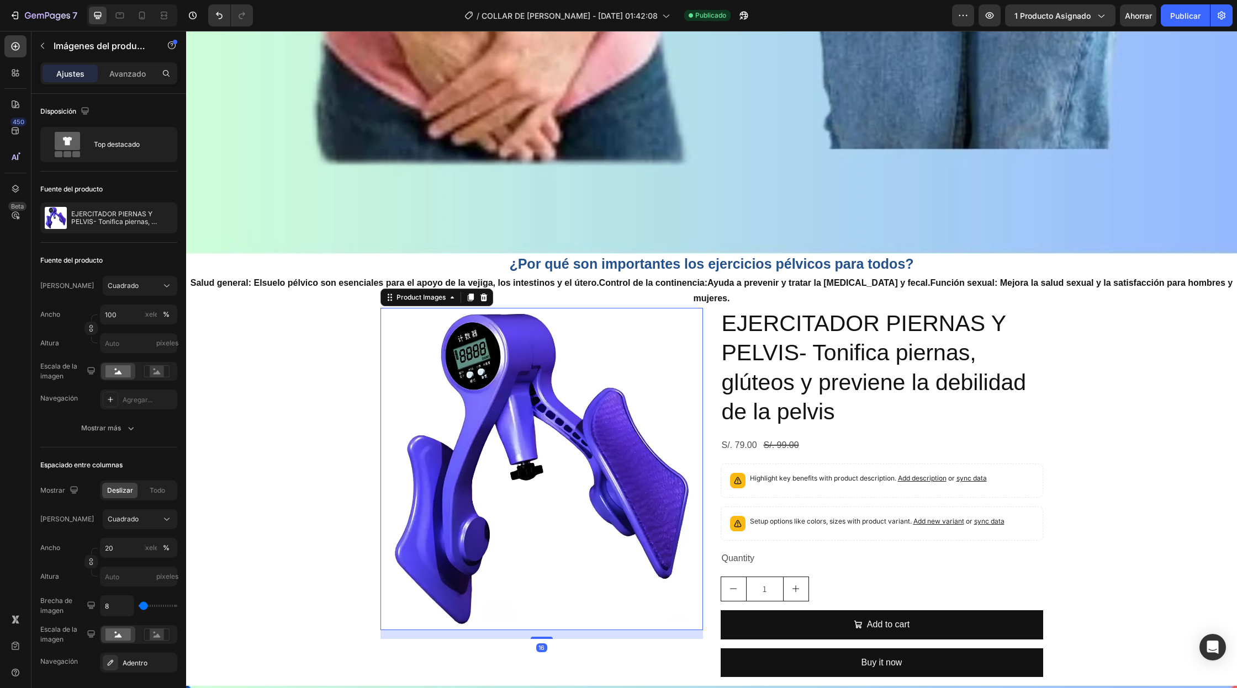
click at [697, 429] on img at bounding box center [541, 469] width 322 height 322
click at [741, 429] on div "EJERCITADOR PIERNAS Y PELVIS- Tonifica piernas, glúteos y previene la debilidad…" at bounding box center [881, 497] width 322 height 378
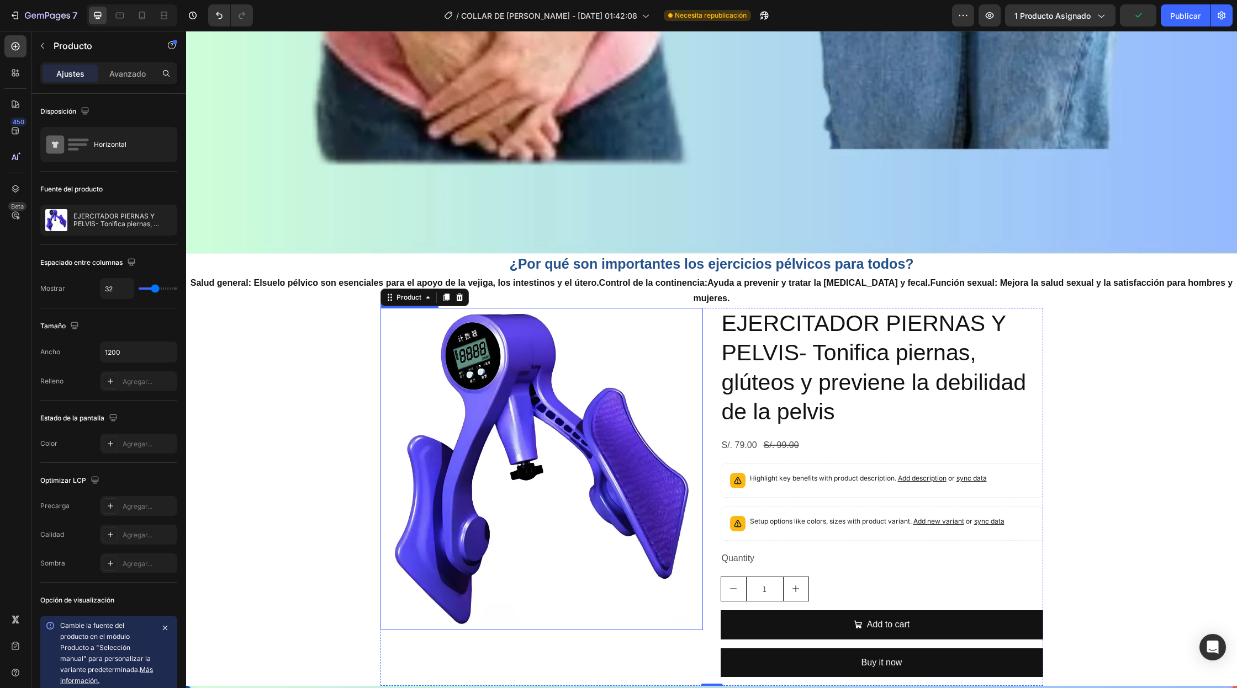
click at [503, 402] on img at bounding box center [541, 469] width 322 height 322
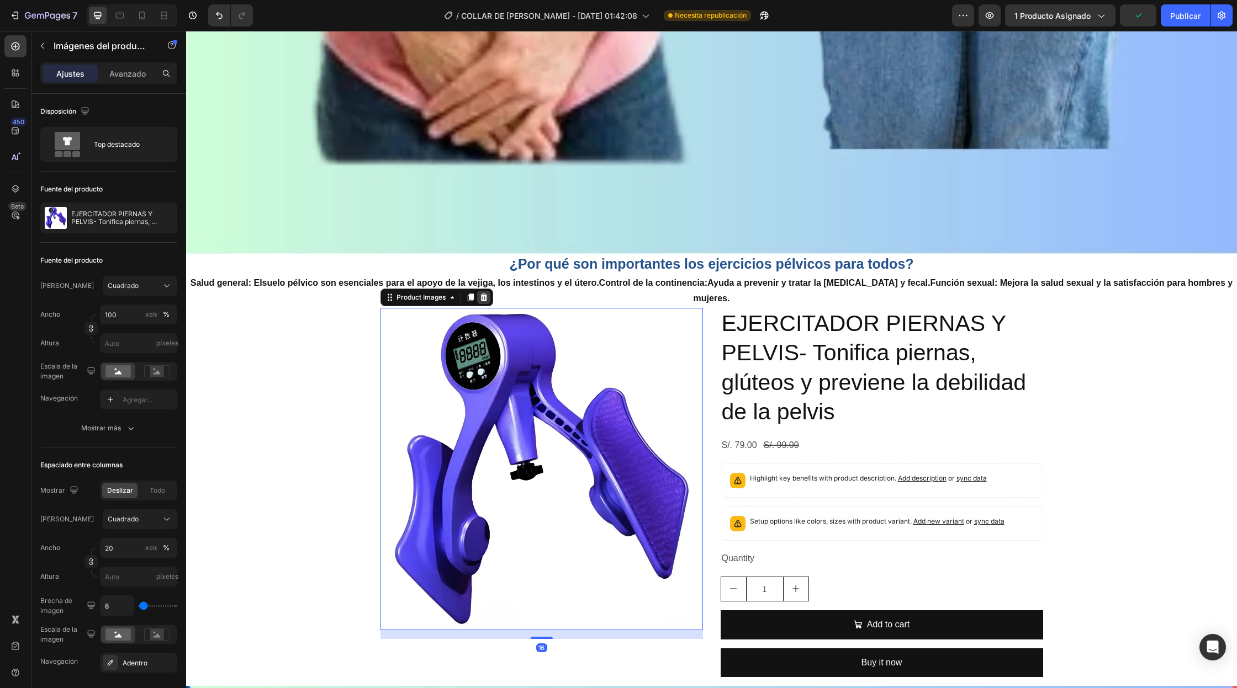
click at [487, 300] on icon at bounding box center [483, 297] width 9 height 9
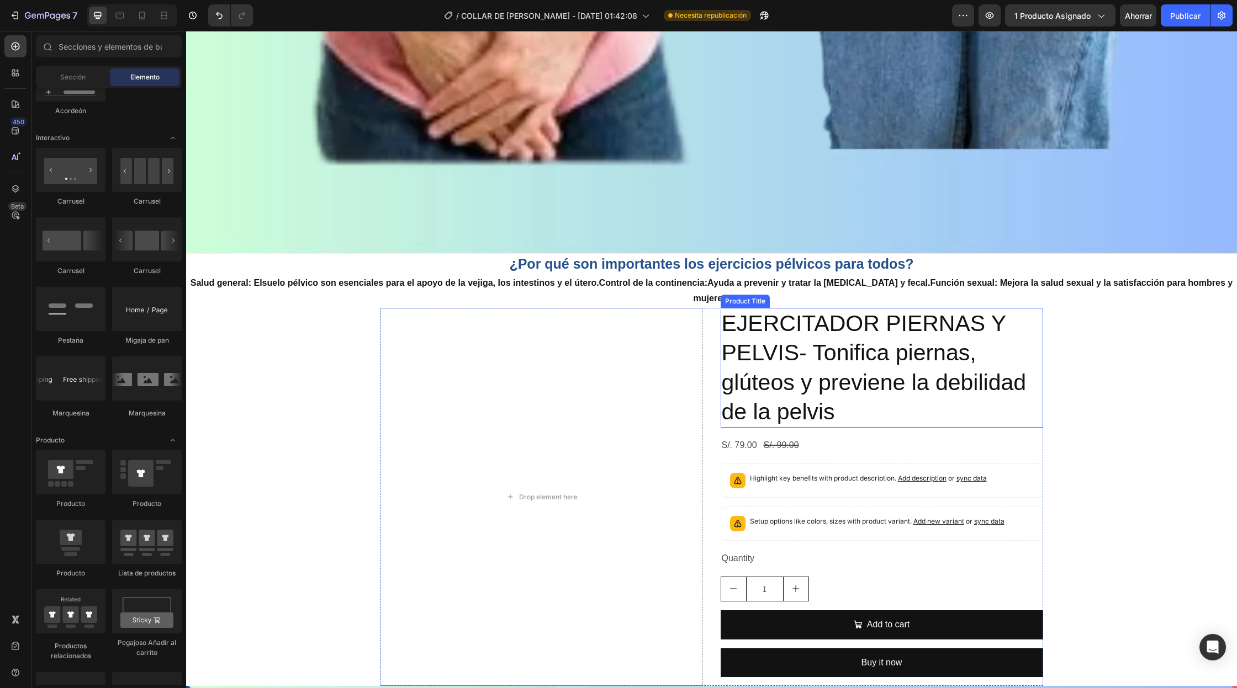
click at [779, 351] on h2 "EJERCITADOR PIERNAS Y PELVIS- Tonifica piernas, glúteos y previene la debilidad…" at bounding box center [881, 368] width 322 height 120
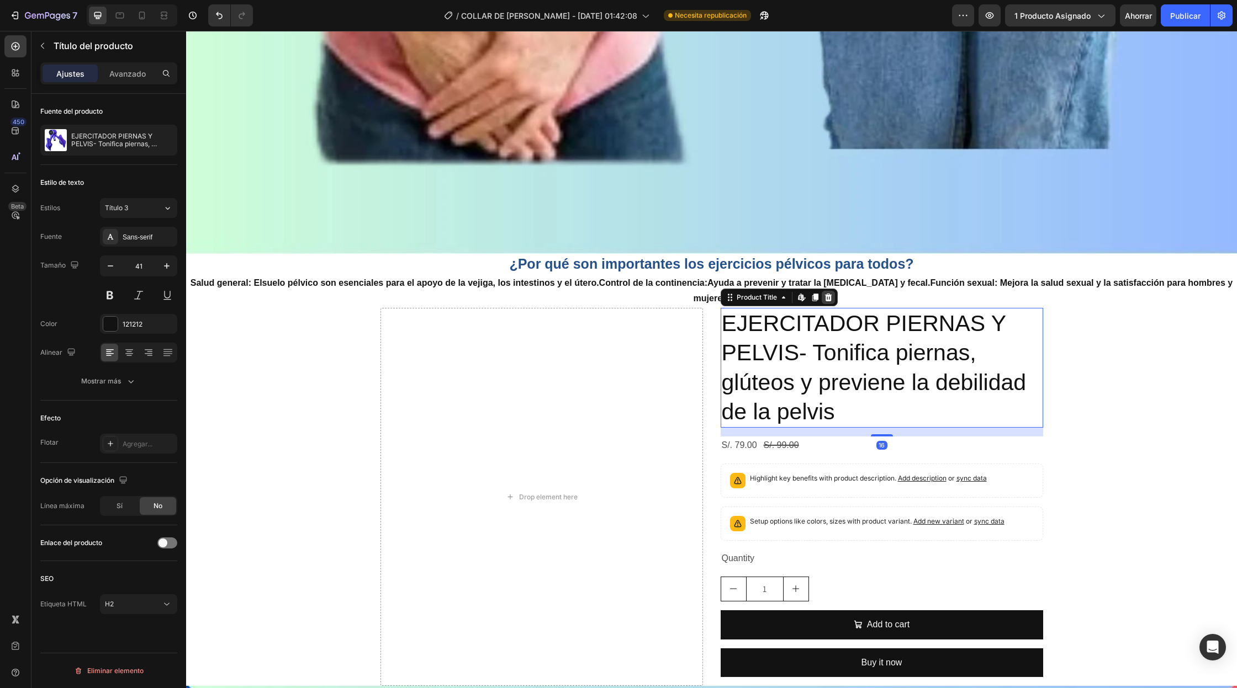
click at [826, 298] on icon at bounding box center [827, 298] width 7 height 8
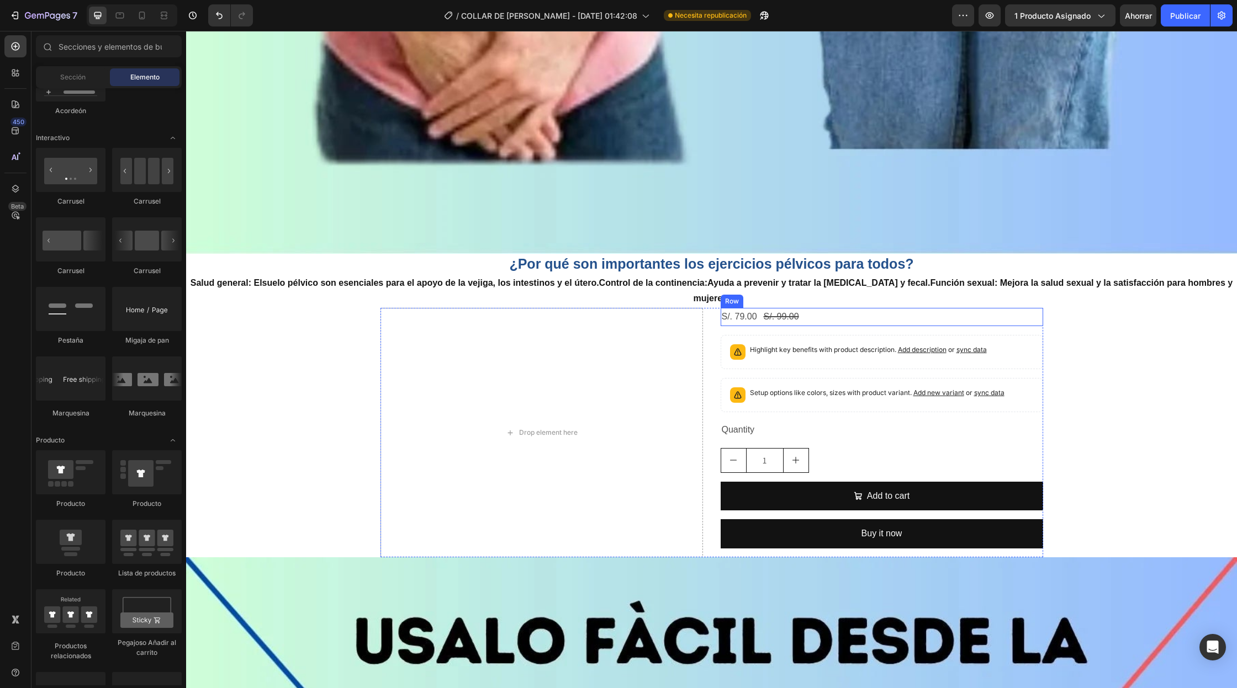
click at [808, 325] on div "S/. 79.00 Product Price Product Price S/. 99.00 Product Price Product Price Row" at bounding box center [881, 317] width 322 height 18
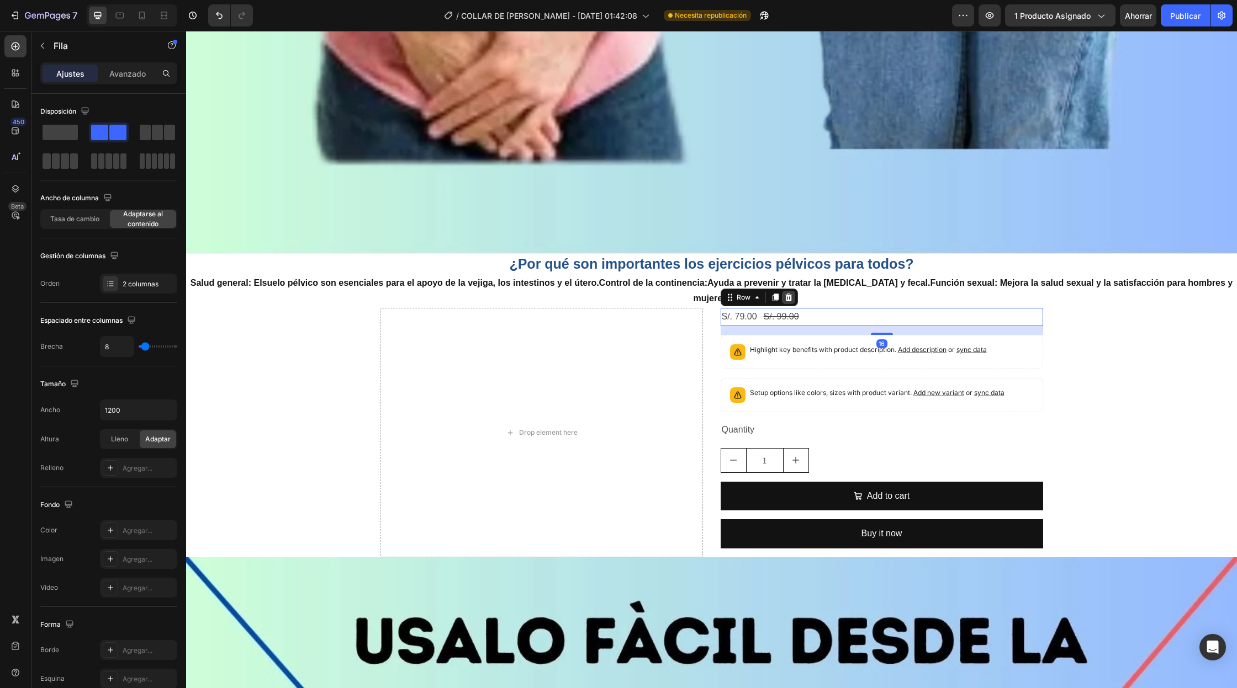
click at [786, 296] on icon at bounding box center [787, 298] width 7 height 8
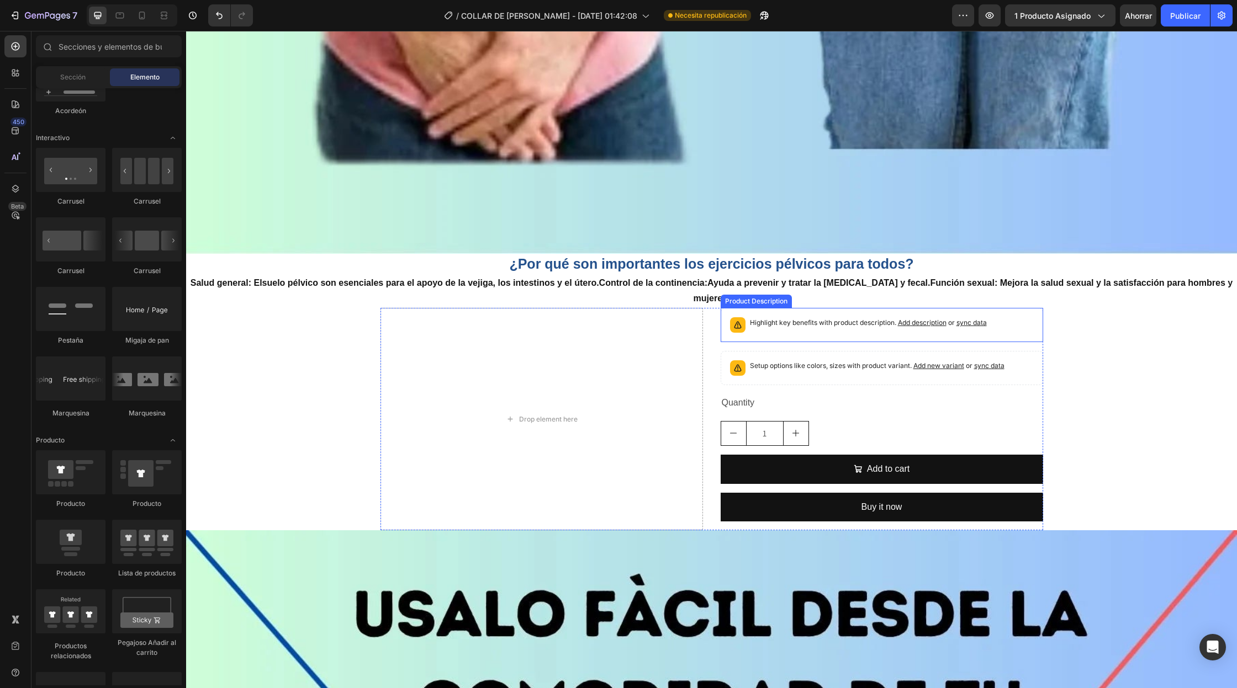
click at [776, 321] on p "Highlight key benefits with product description. Add description or sync data" at bounding box center [868, 322] width 237 height 11
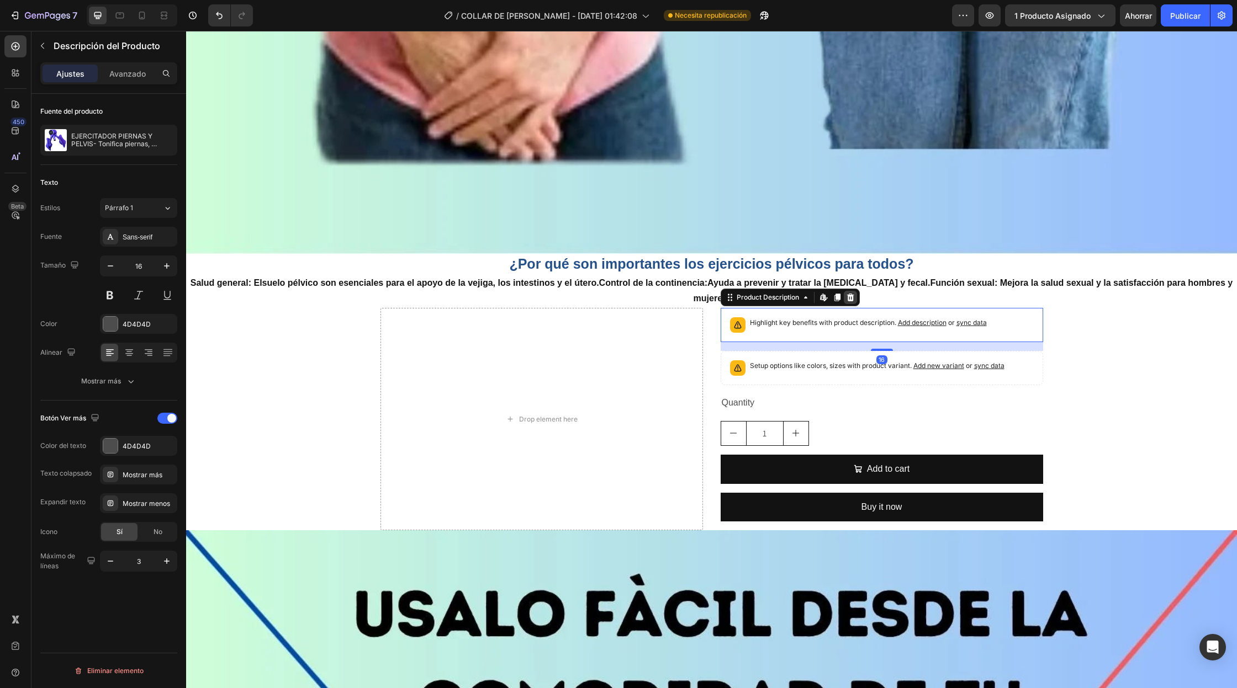
click at [850, 301] on icon at bounding box center [849, 298] width 7 height 8
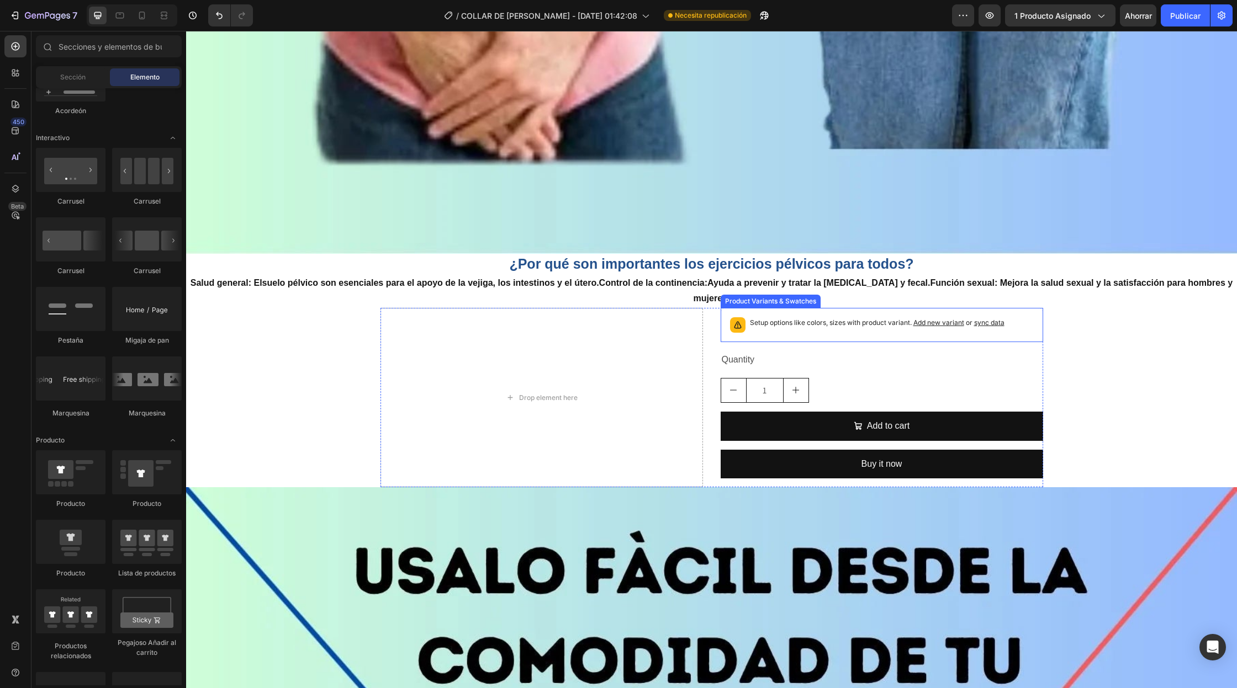
click at [812, 326] on p "Setup options like colors, sizes with product variant. Add new variant or sync …" at bounding box center [877, 322] width 254 height 11
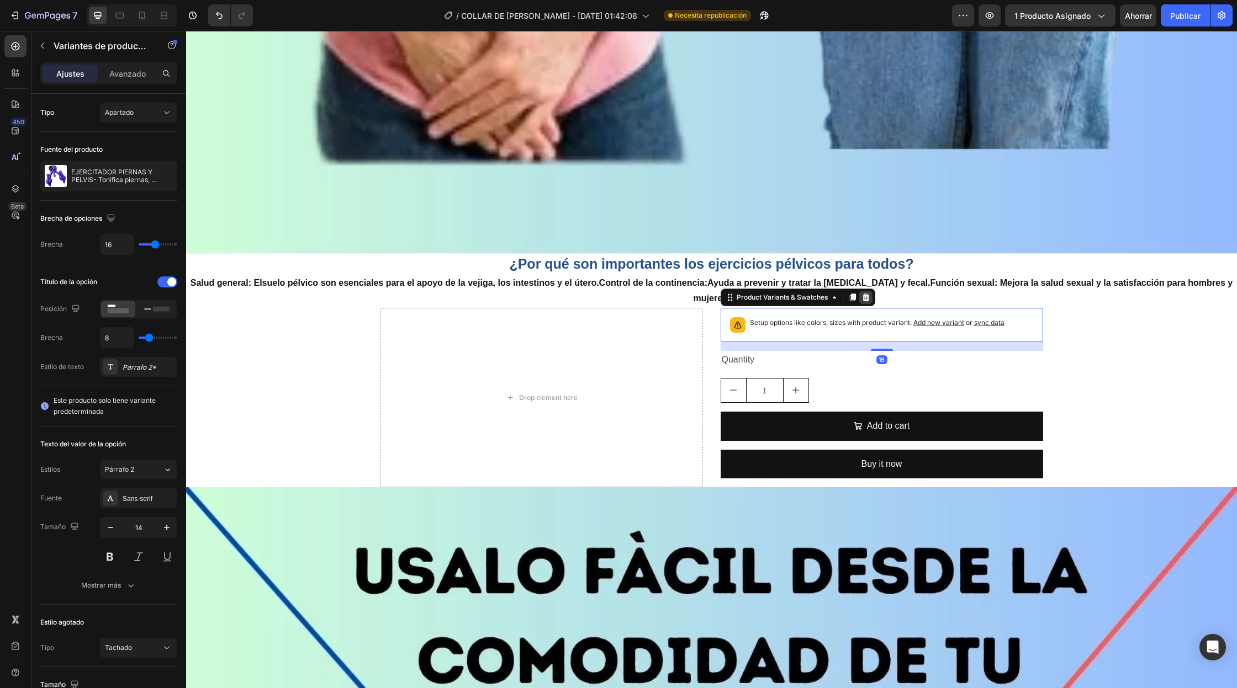
click at [872, 299] on div at bounding box center [865, 297] width 13 height 13
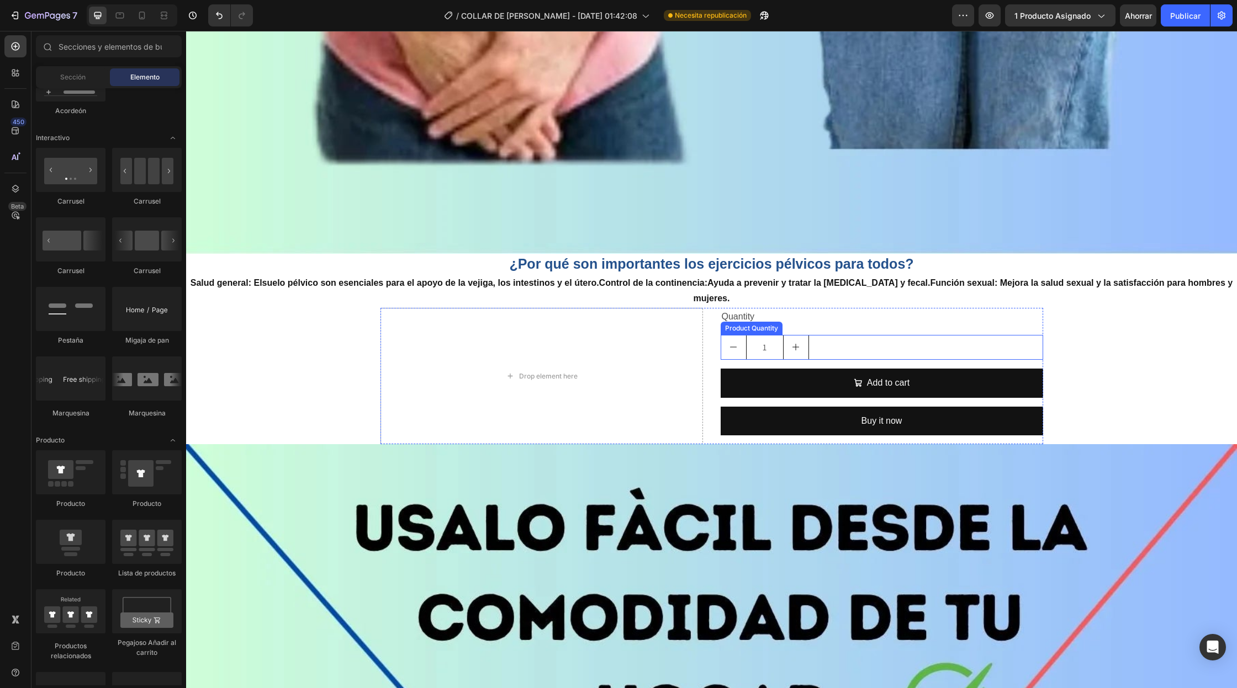
click at [754, 341] on input "1" at bounding box center [765, 348] width 38 height 24
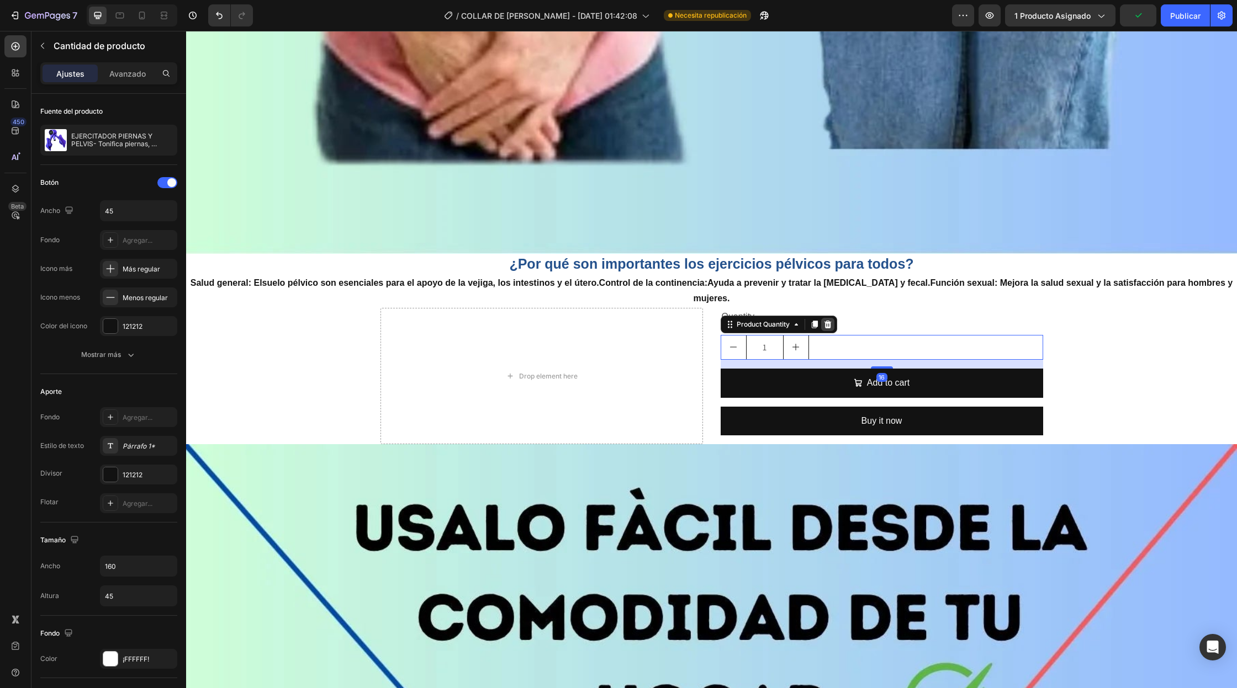
click at [833, 325] on div at bounding box center [827, 324] width 13 height 13
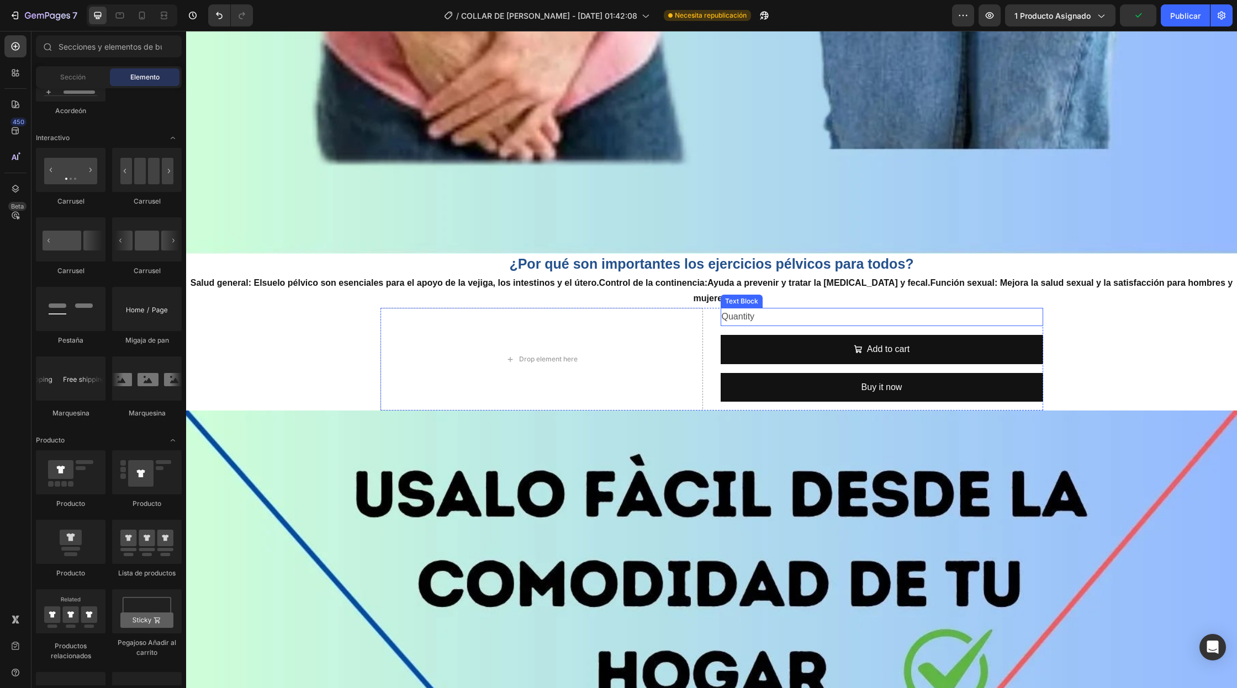
click at [765, 320] on div "Quantity" at bounding box center [881, 317] width 322 height 18
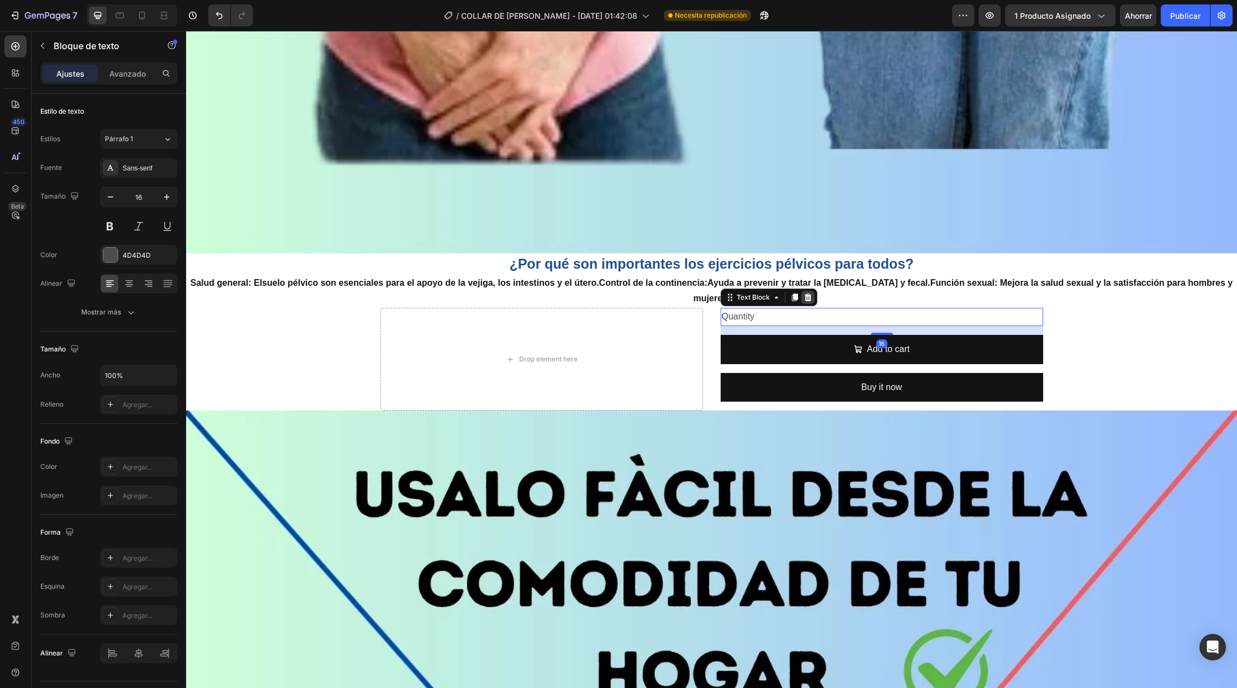
click at [806, 300] on icon at bounding box center [807, 298] width 7 height 8
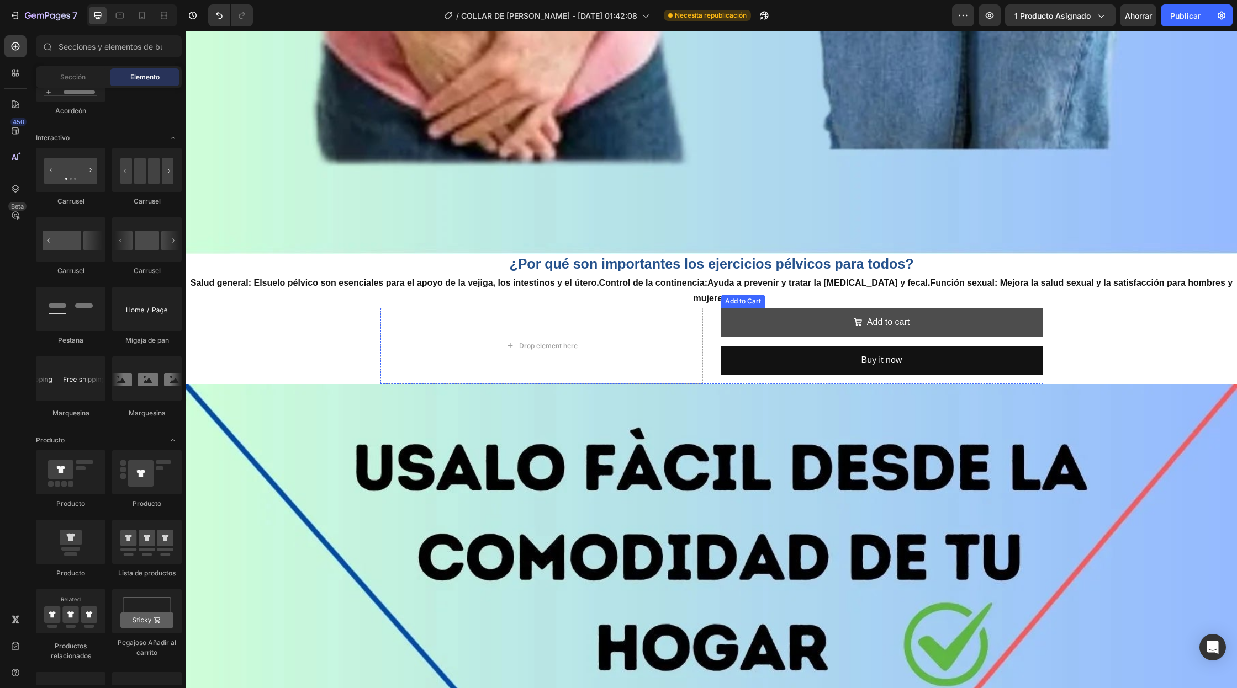
click at [768, 326] on button "Add to cart" at bounding box center [881, 322] width 322 height 29
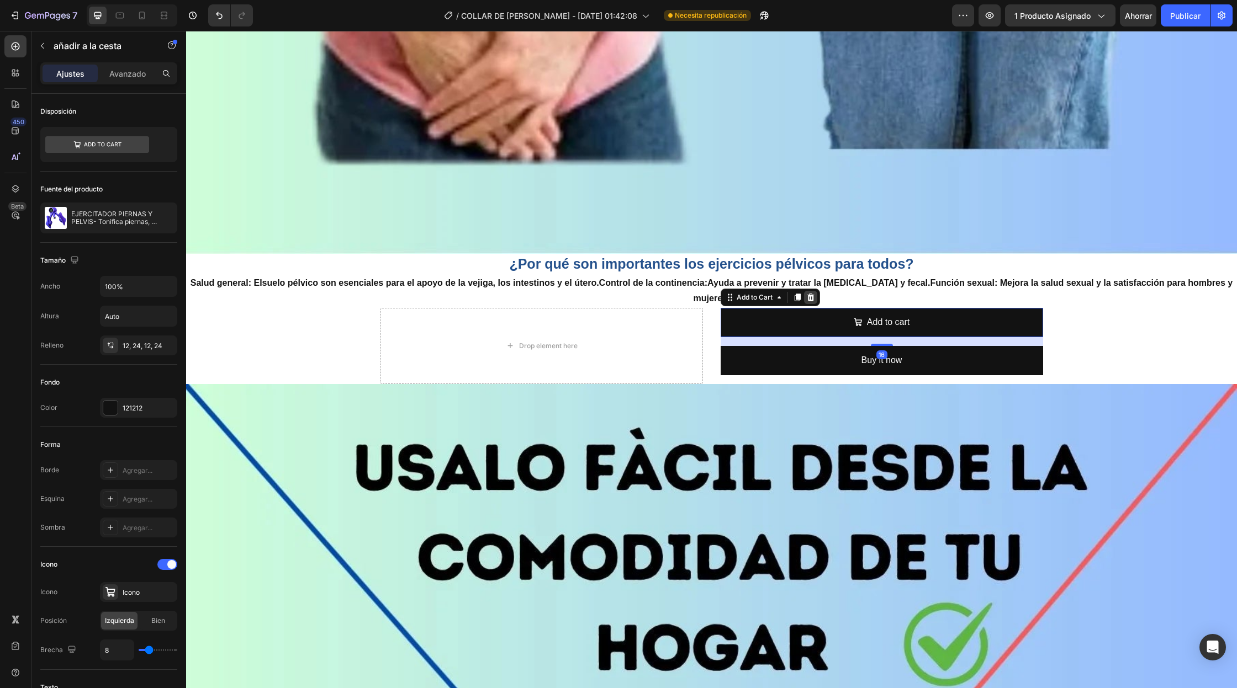
click at [812, 299] on icon at bounding box center [810, 298] width 7 height 8
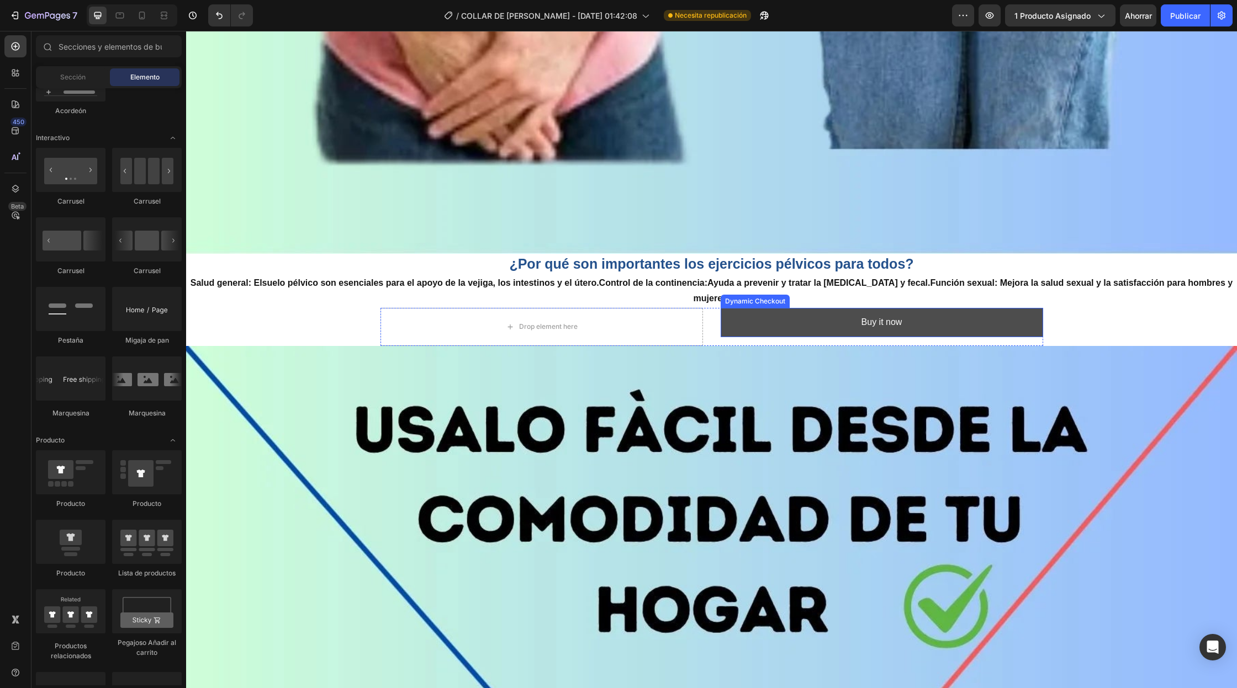
click at [776, 328] on button "Buy it now" at bounding box center [881, 322] width 322 height 29
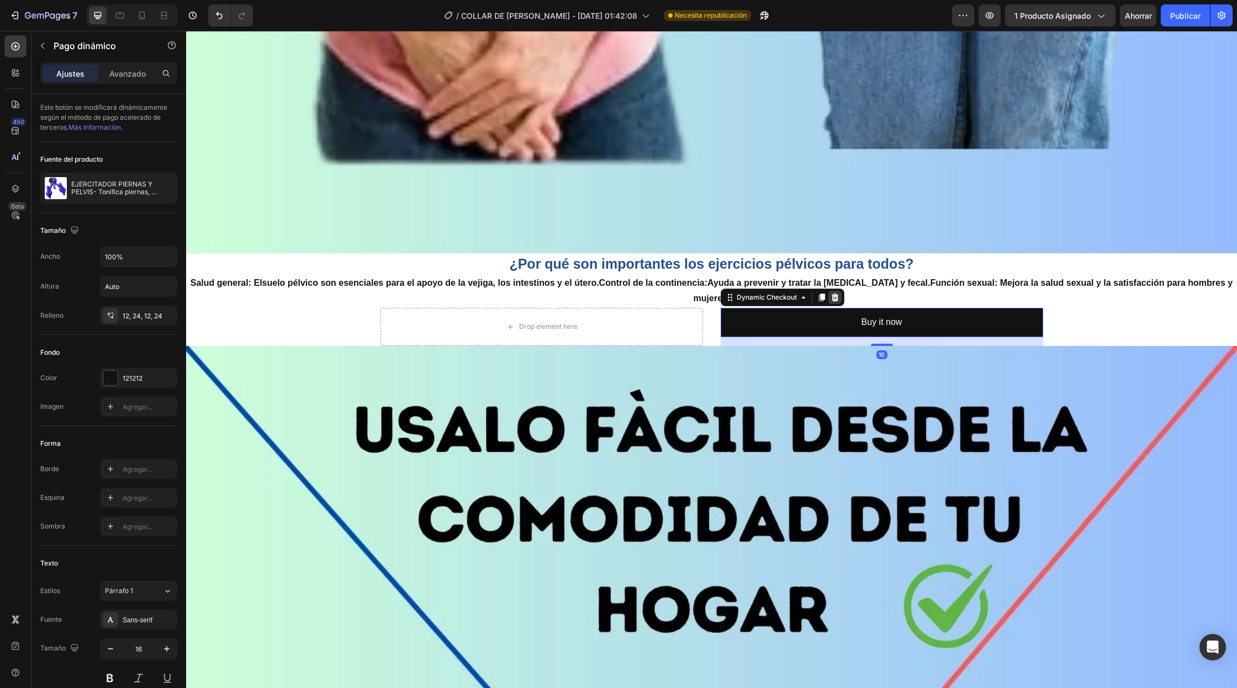
click at [835, 301] on icon at bounding box center [834, 298] width 7 height 8
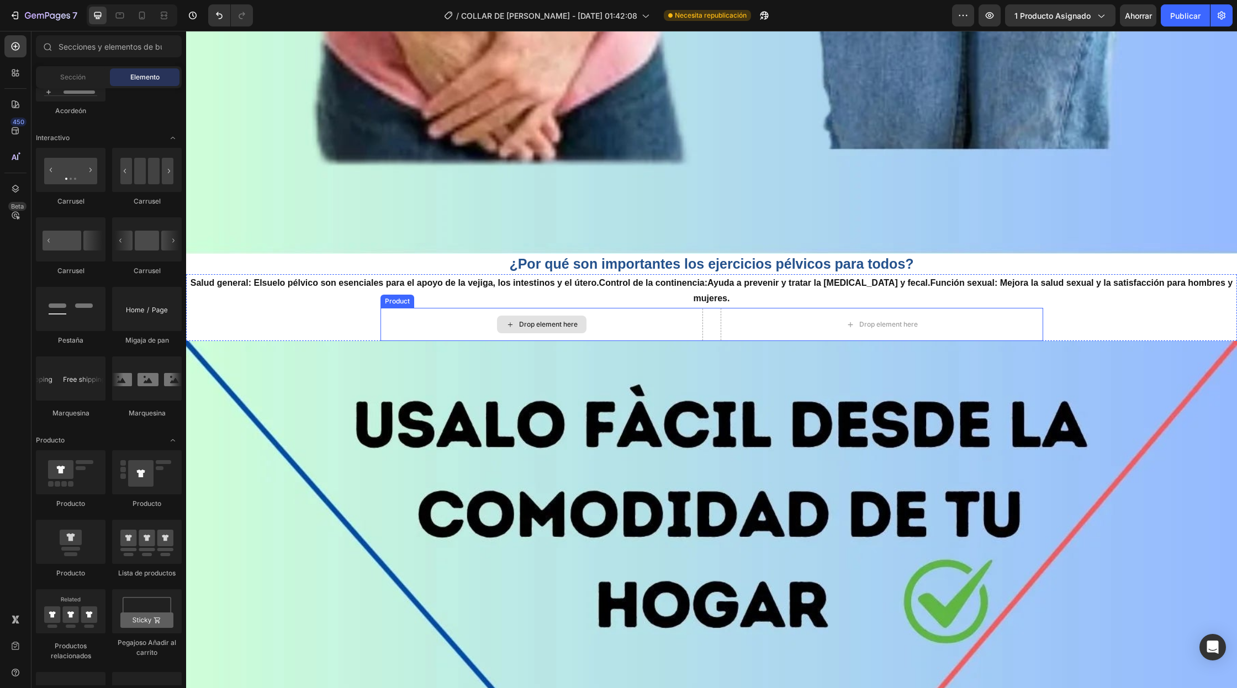
click at [611, 327] on div "Drop element here" at bounding box center [541, 324] width 322 height 33
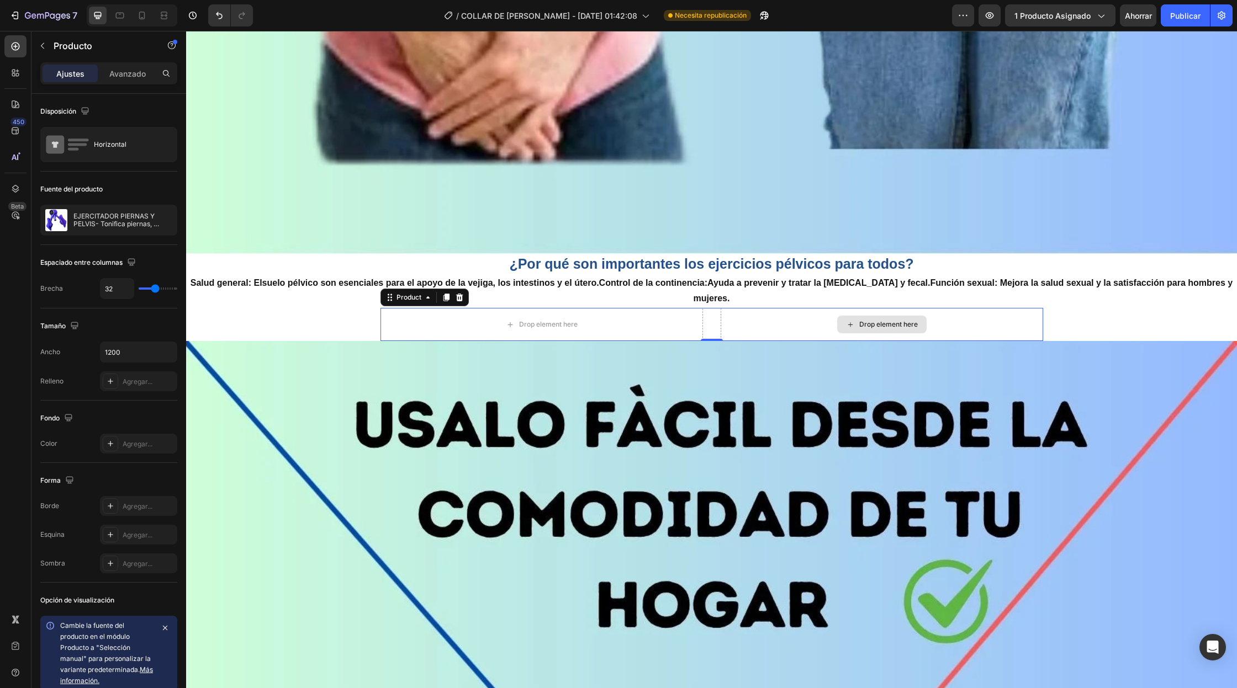
click at [735, 325] on div "Drop element here" at bounding box center [881, 324] width 322 height 33
click at [645, 321] on div "Drop element here" at bounding box center [541, 324] width 322 height 33
click at [48, 45] on button "button" at bounding box center [43, 46] width 18 height 18
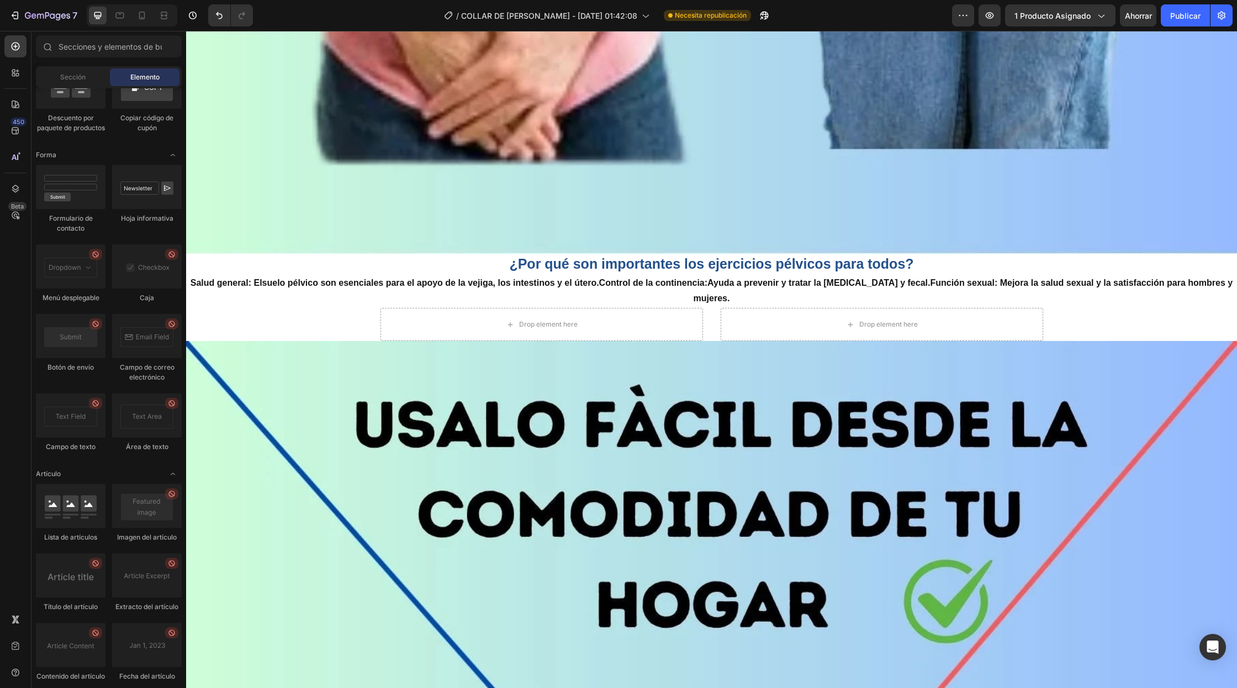
scroll to position [2916, 0]
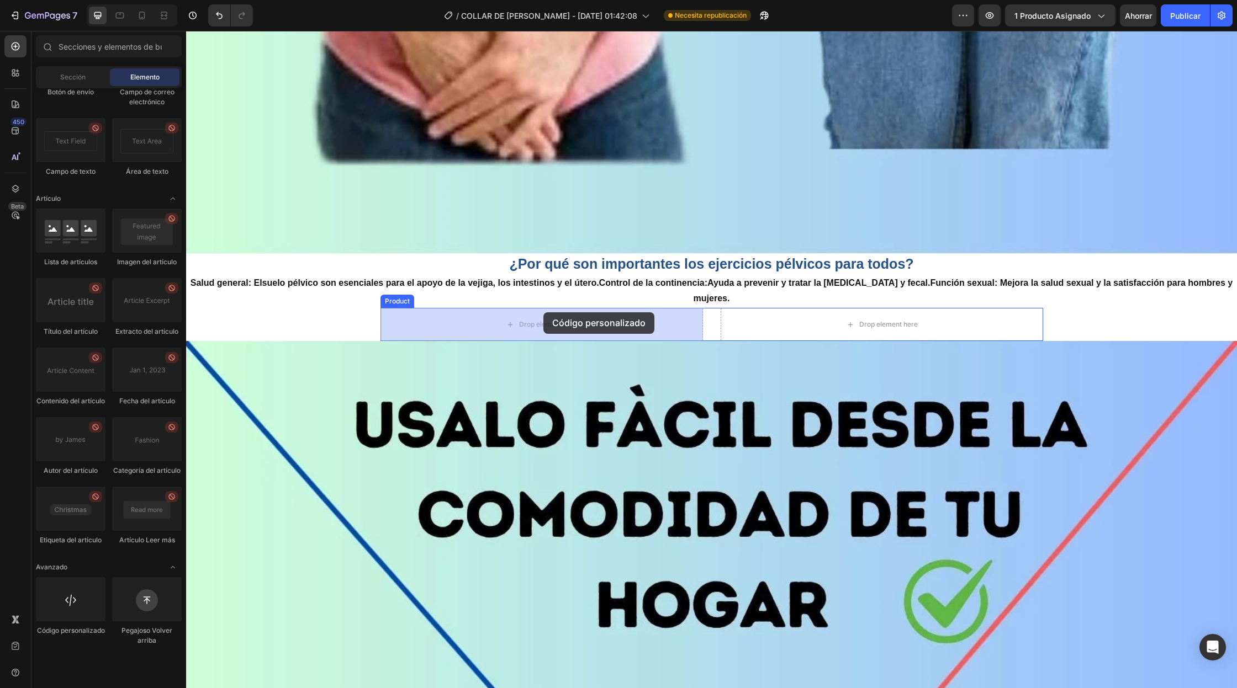
drag, startPoint x: 246, startPoint y: 678, endPoint x: 543, endPoint y: 312, distance: 471.4
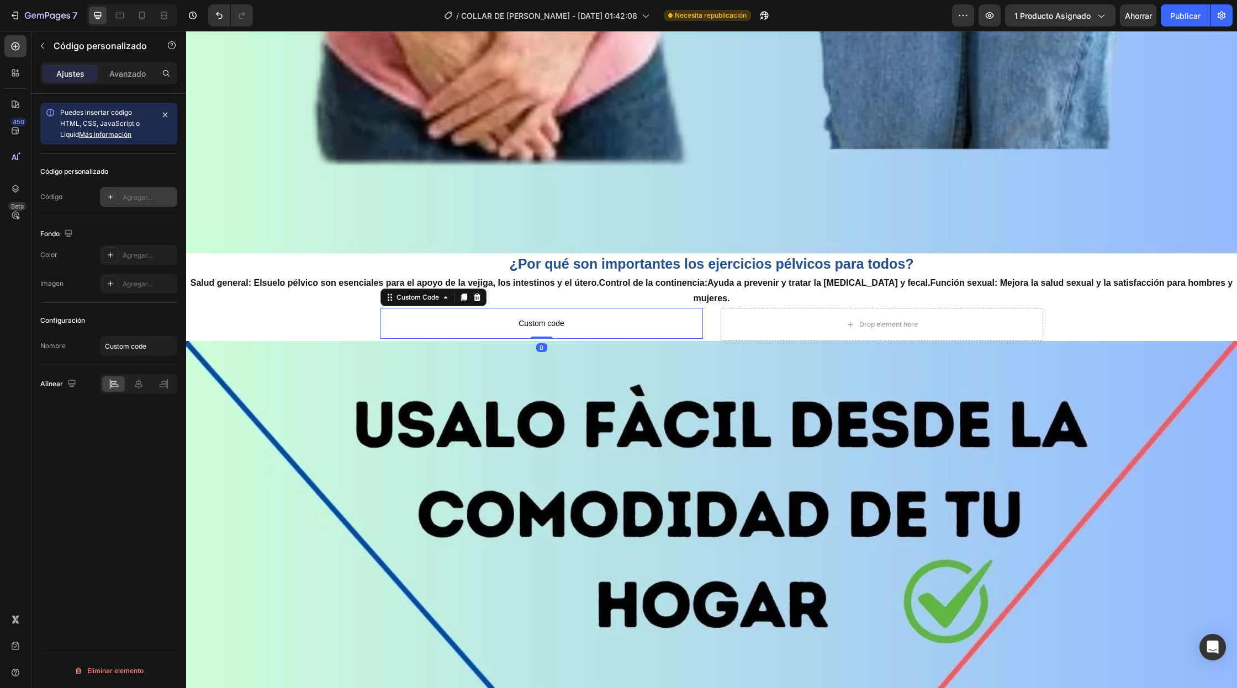
click at [145, 198] on font "Agregar..." at bounding box center [138, 197] width 30 height 8
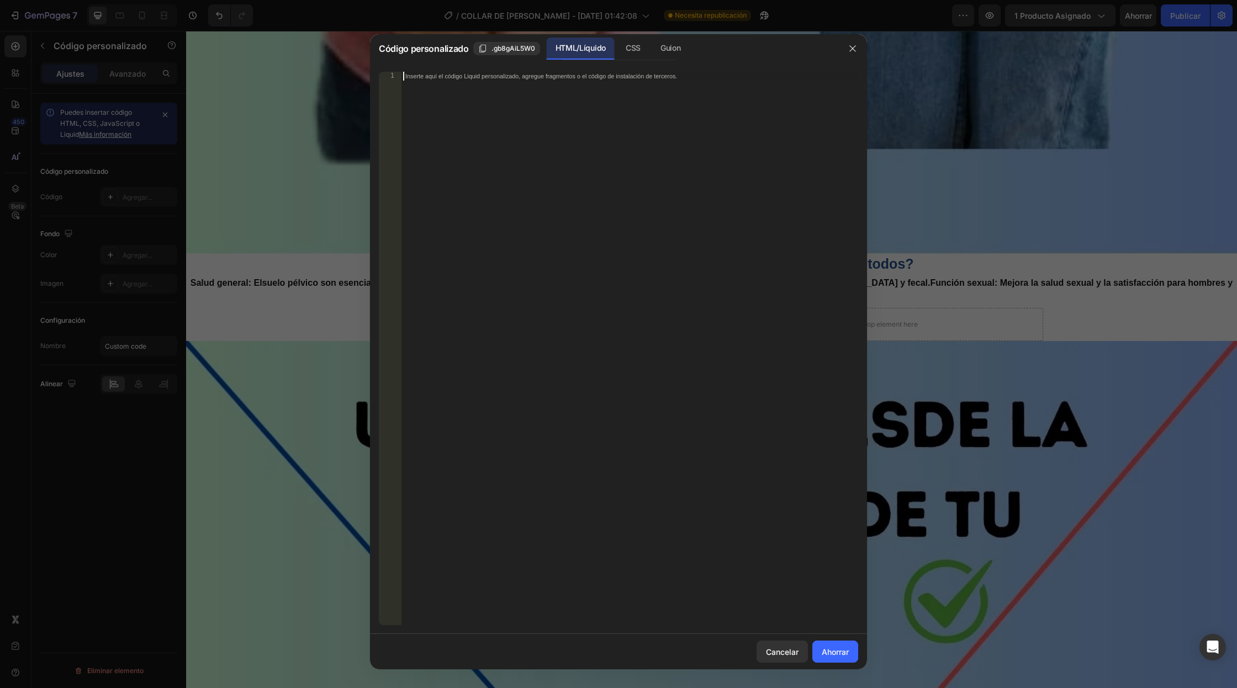
click at [499, 148] on div "Inserte aquí el código Liquid personalizado, agregue fragmentos o el código de …" at bounding box center [629, 358] width 457 height 572
click at [585, 84] on div "Insert the custom Liquid code, add snippets, or third-party installation code h…" at bounding box center [629, 358] width 457 height 572
paste textarea "<div class="_rsi-cod-form-is-gempage"></div><div class="_rsi-cod-form-gempages-…"
type textarea "<div class="_rsi-cod-form-is-gempage"></div><div class="_rsi-cod-form-gempages-…"
click at [846, 661] on button "Ahorrar" at bounding box center [835, 652] width 46 height 22
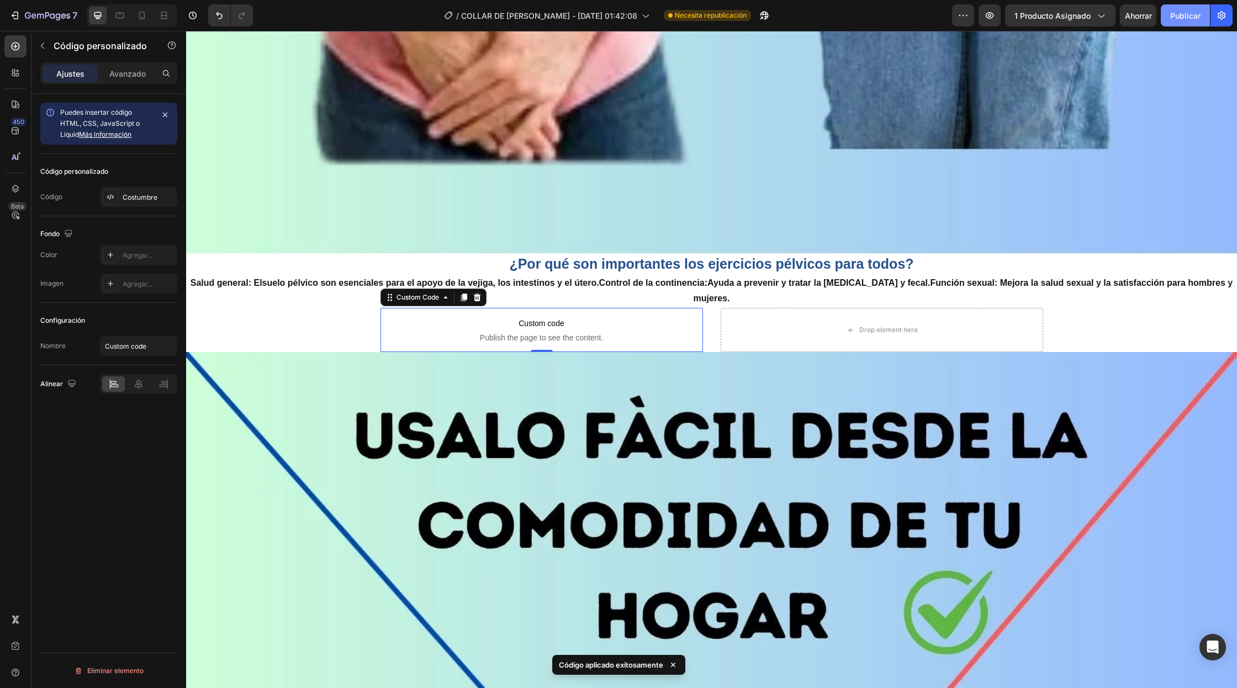
click at [1181, 19] on font "Publicar" at bounding box center [1185, 15] width 30 height 9
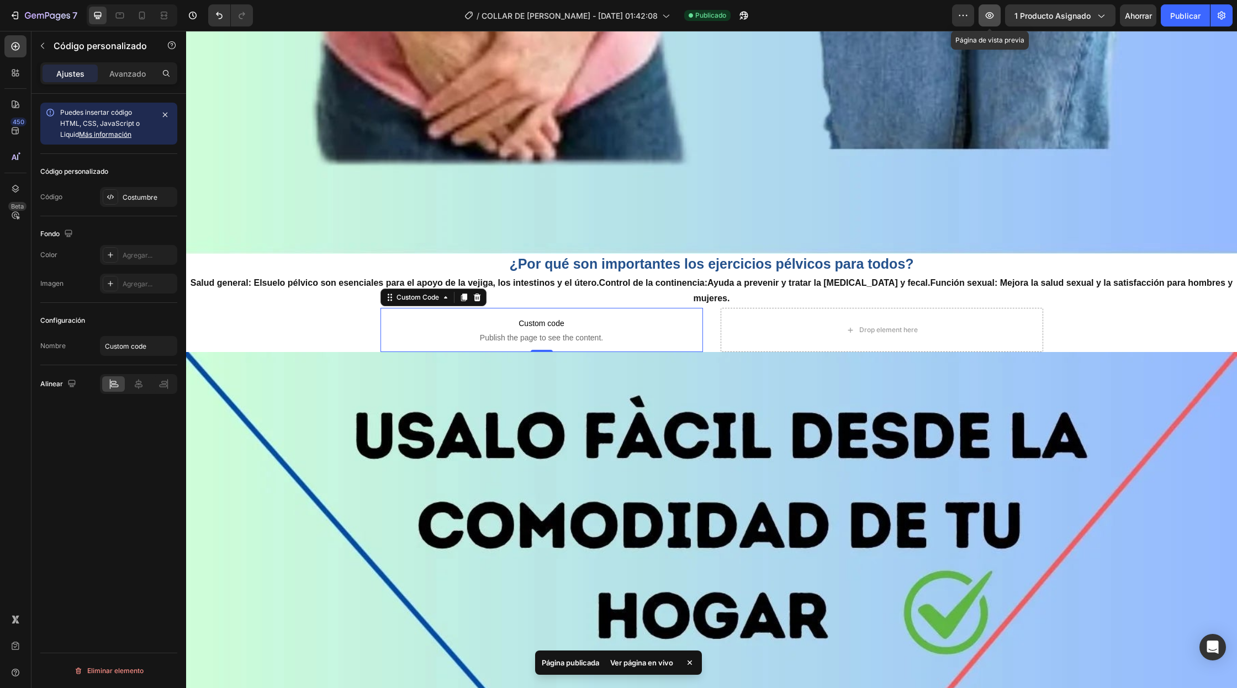
click at [995, 19] on icon "button" at bounding box center [989, 15] width 11 height 11
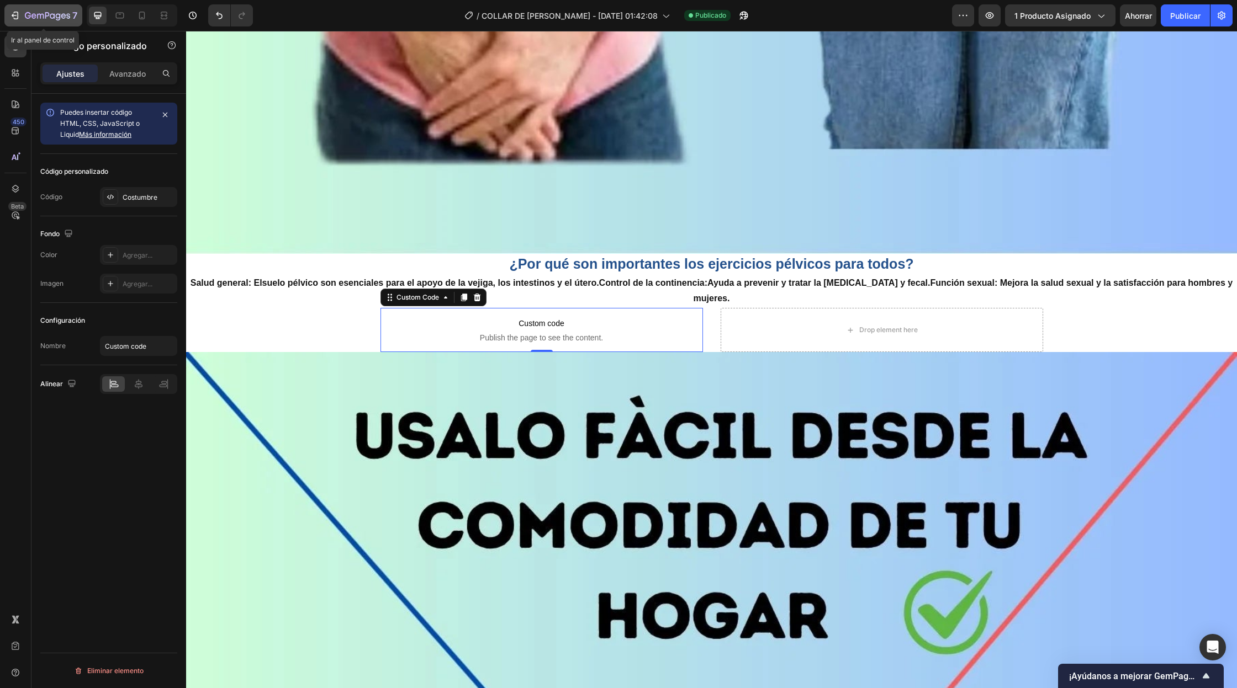
click at [20, 17] on div "7" at bounding box center [43, 15] width 68 height 13
